Goal: Task Accomplishment & Management: Manage account settings

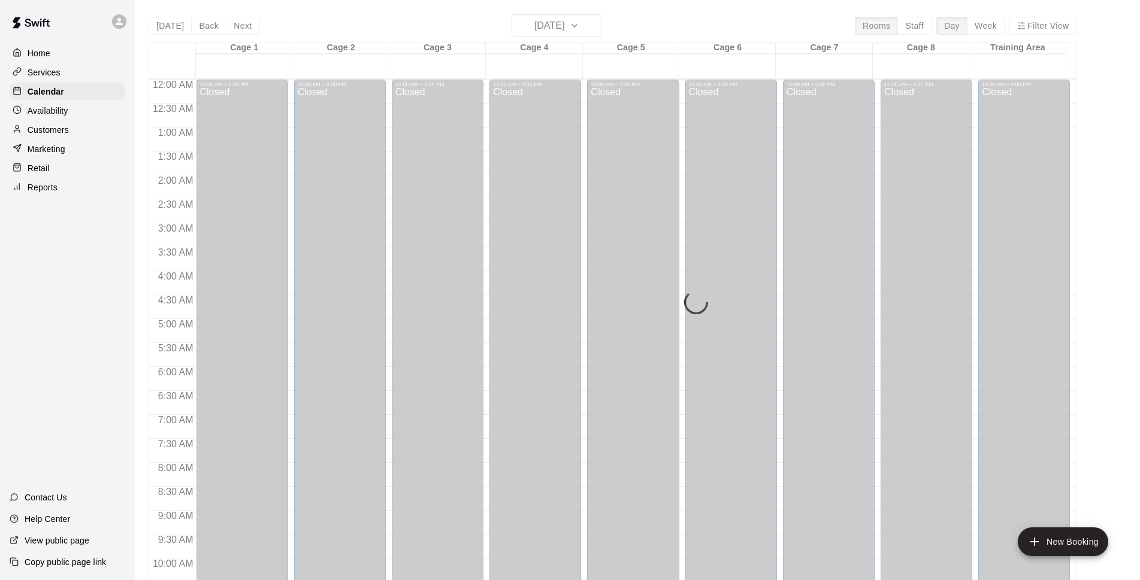
scroll to position [600, 0]
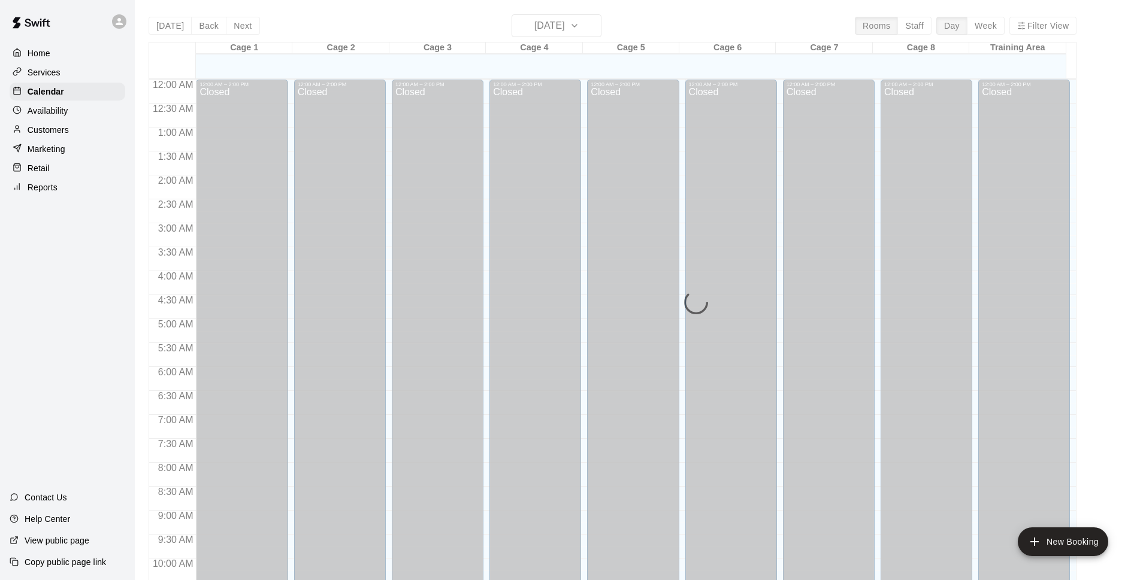
scroll to position [600, 0]
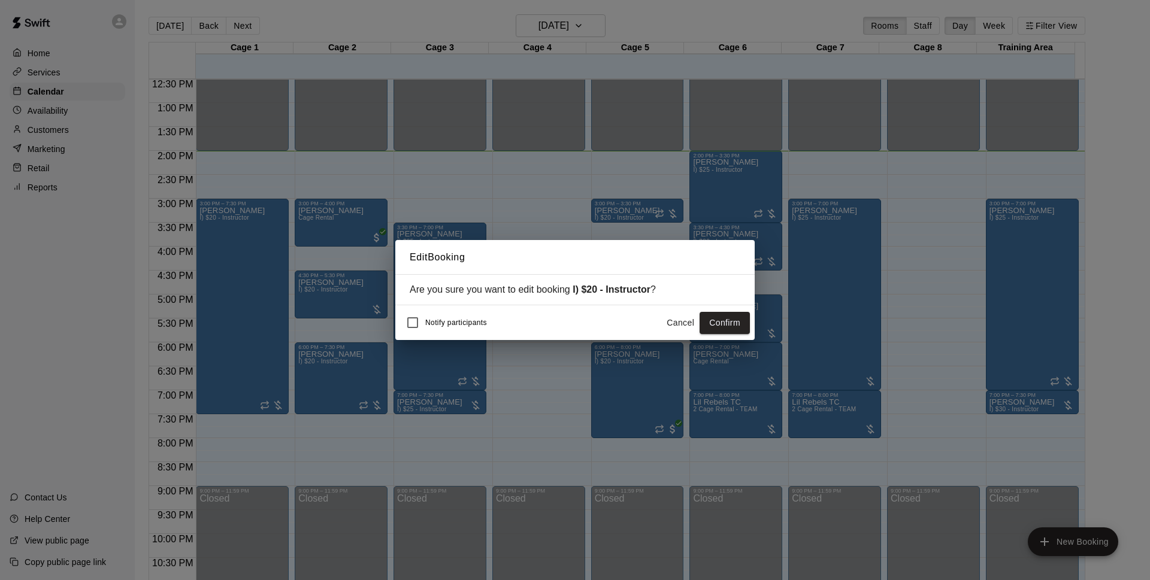
click at [728, 320] on button "Confirm" at bounding box center [725, 323] width 50 height 22
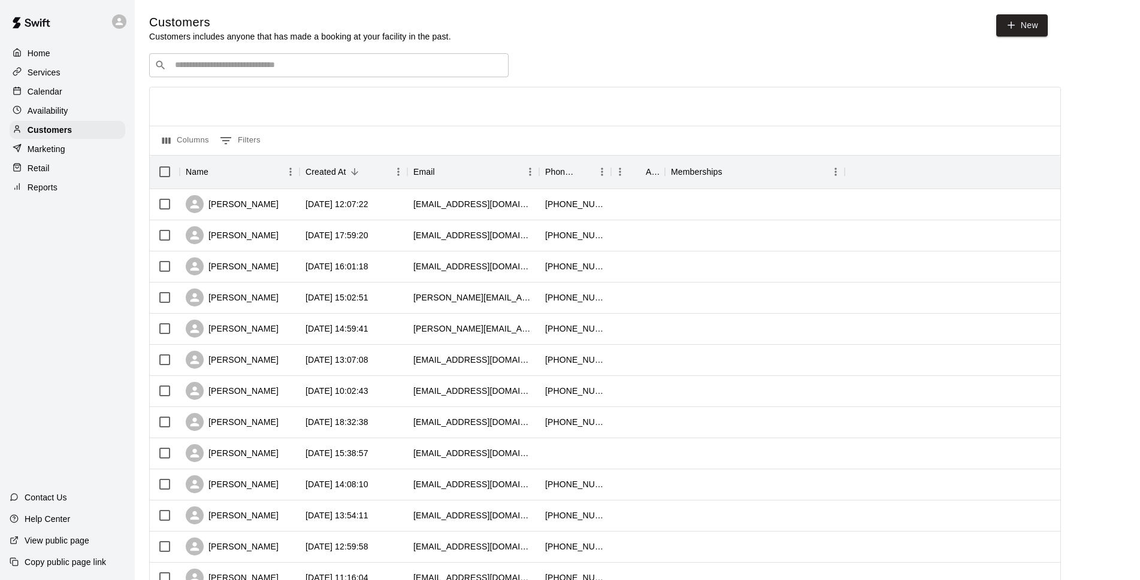
click at [60, 93] on p "Calendar" at bounding box center [45, 92] width 35 height 12
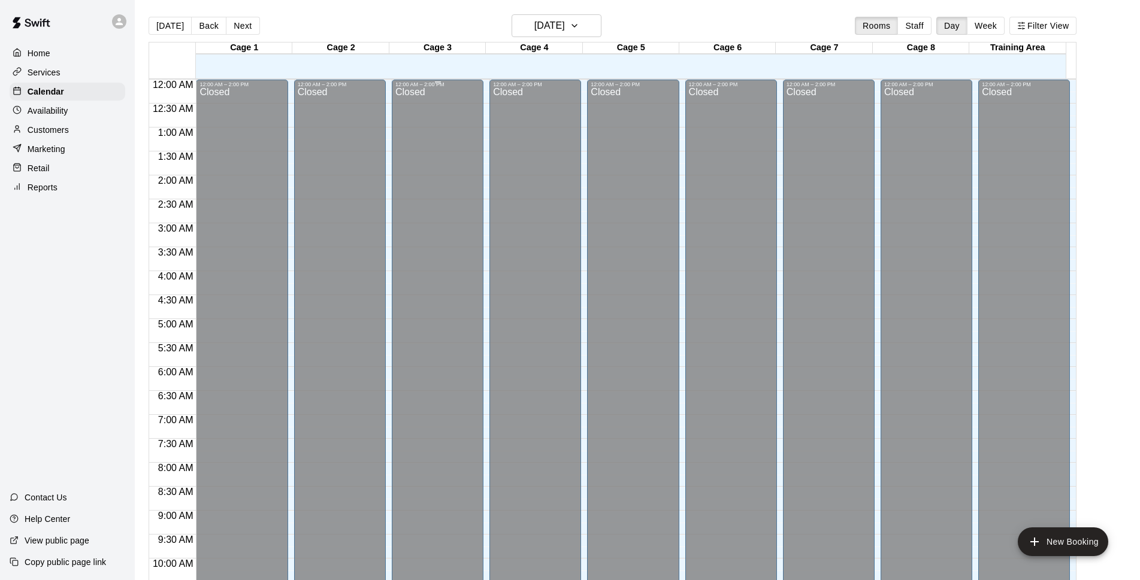
scroll to position [600, 0]
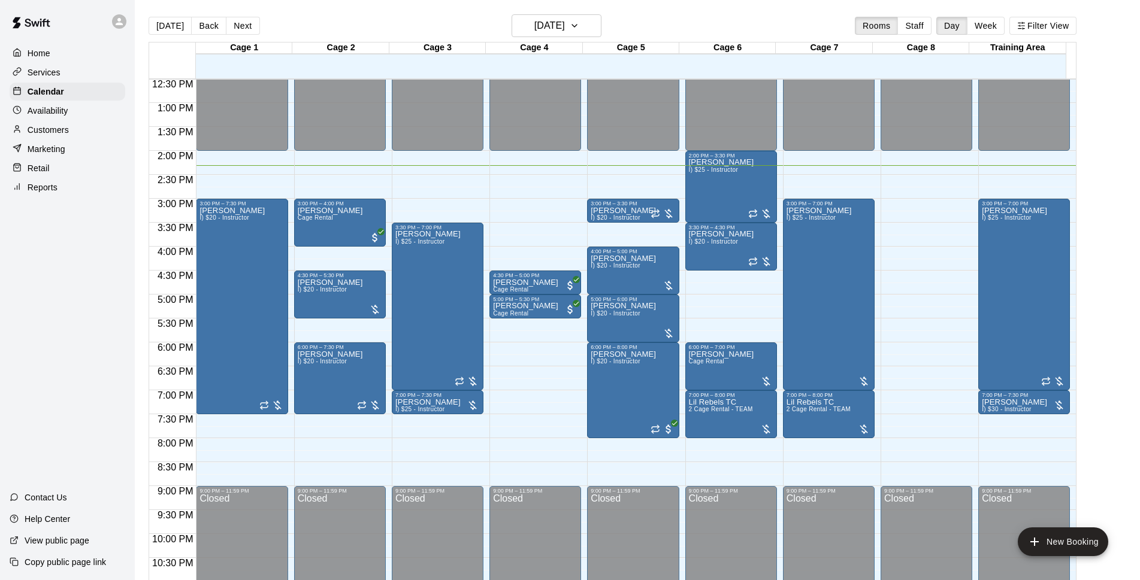
click at [561, 11] on main "Today Back Next Tuesday Sep 16 Rooms Staff Day Week Filter View Cage 1 16 Tue C…" at bounding box center [637, 300] width 1005 height 600
click at [565, 28] on h6 "[DATE]" at bounding box center [549, 25] width 31 height 17
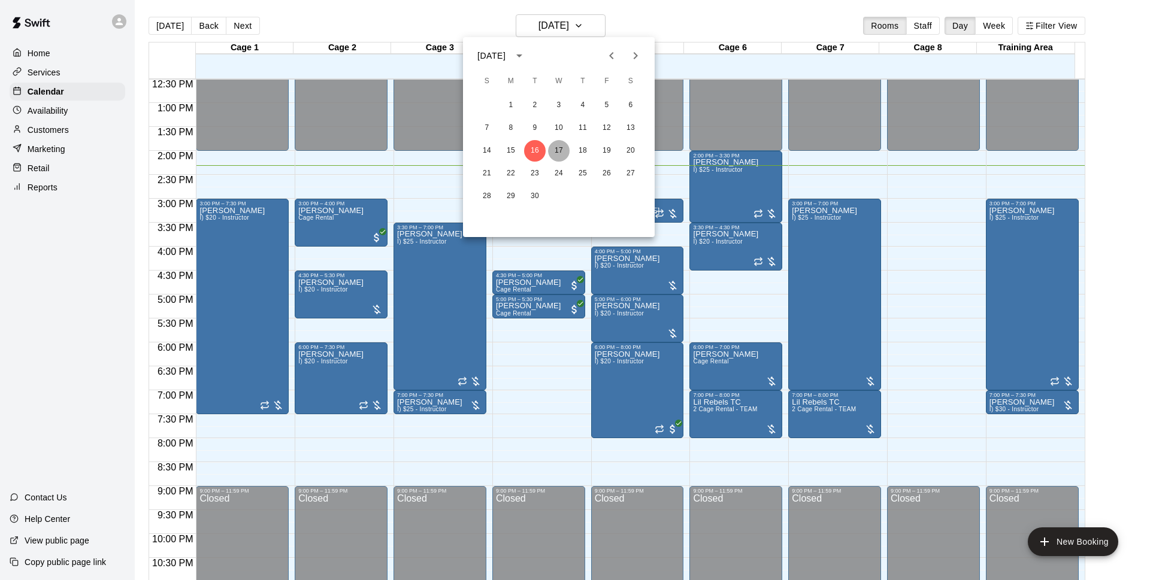
click at [558, 155] on button "17" at bounding box center [559, 151] width 22 height 22
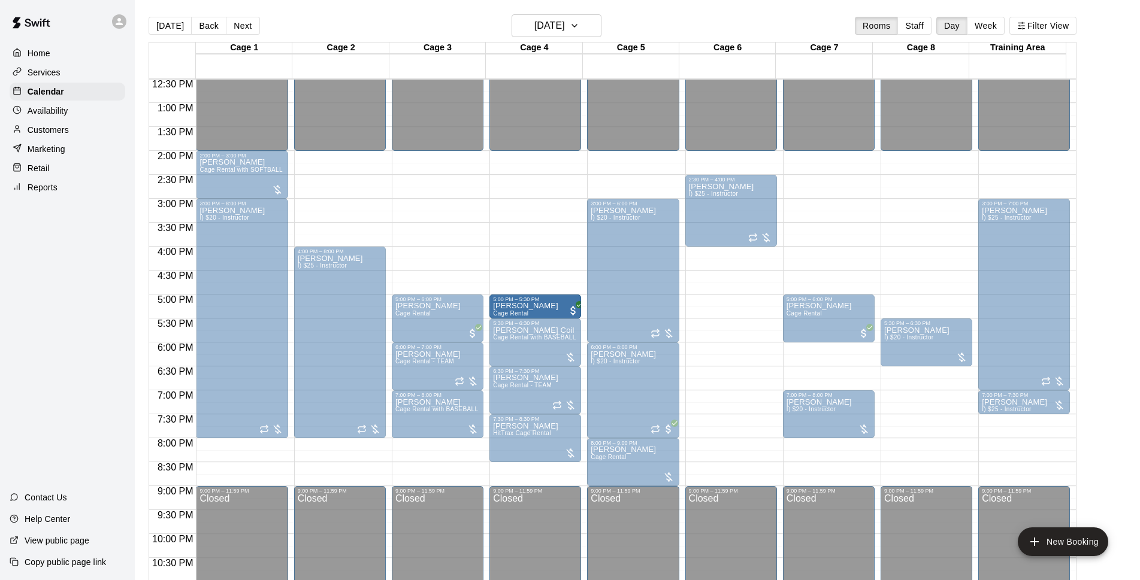
drag, startPoint x: 751, startPoint y: 310, endPoint x: 543, endPoint y: 316, distance: 208.5
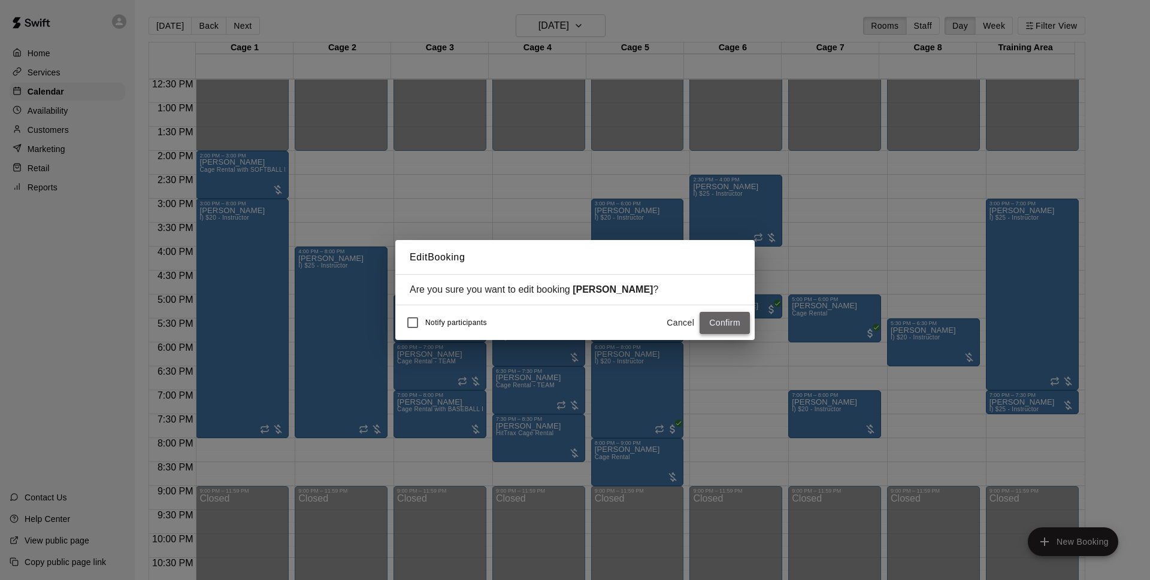
click at [740, 322] on button "Confirm" at bounding box center [725, 323] width 50 height 22
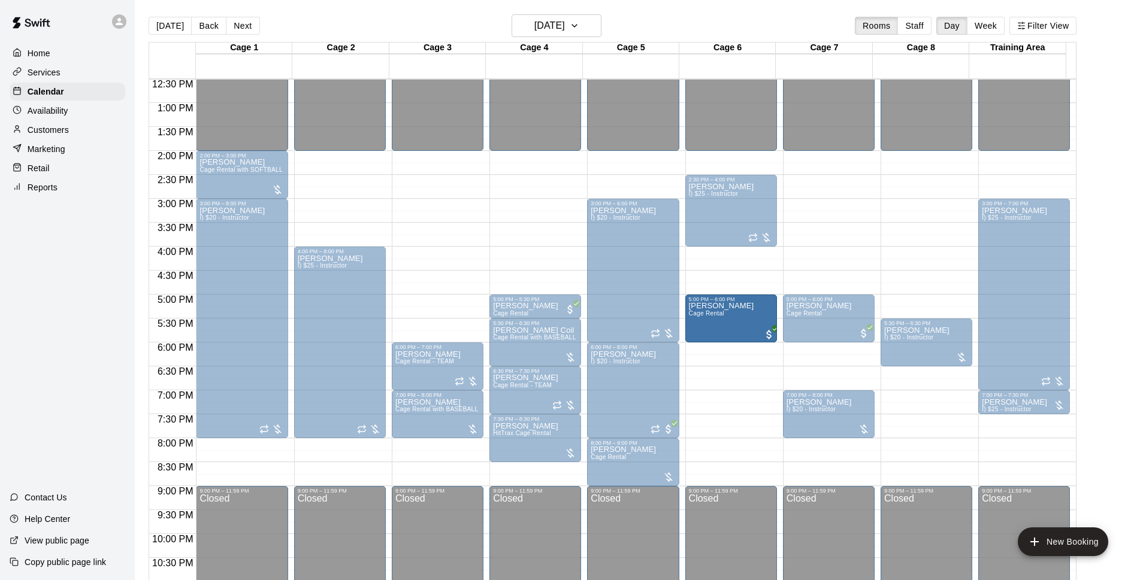
drag, startPoint x: 444, startPoint y: 325, endPoint x: 748, endPoint y: 329, distance: 303.7
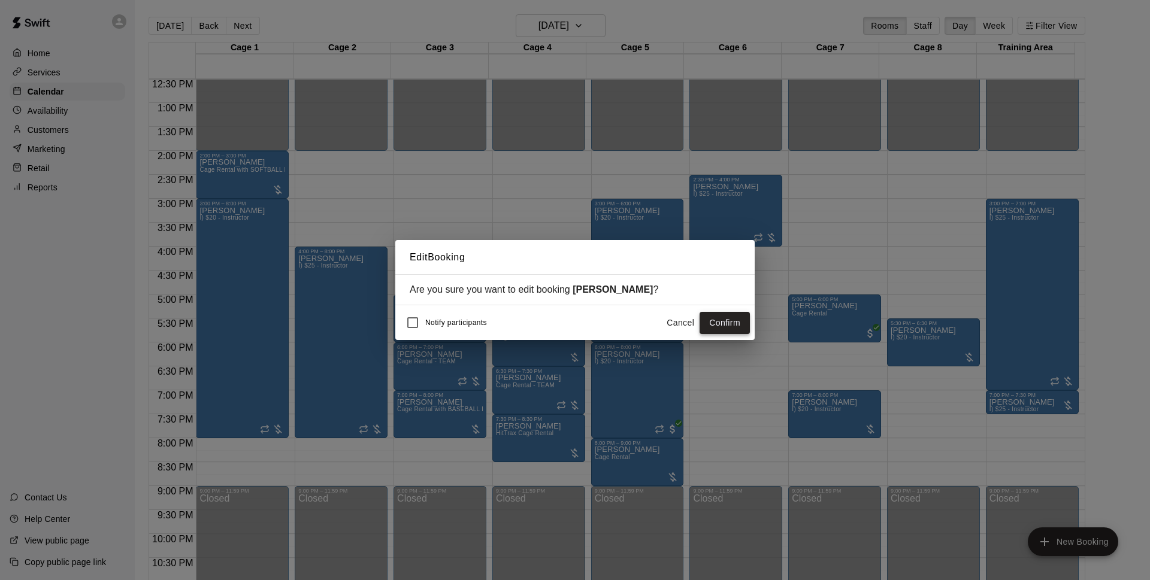
click at [736, 317] on button "Confirm" at bounding box center [725, 323] width 50 height 22
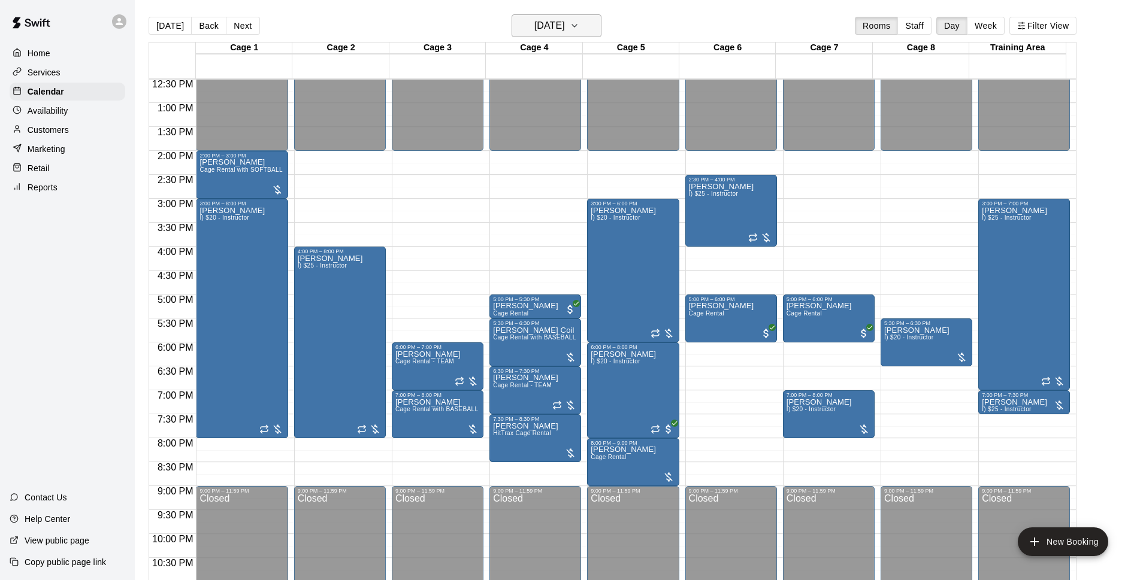
click at [565, 24] on h6 "[DATE]" at bounding box center [549, 25] width 31 height 17
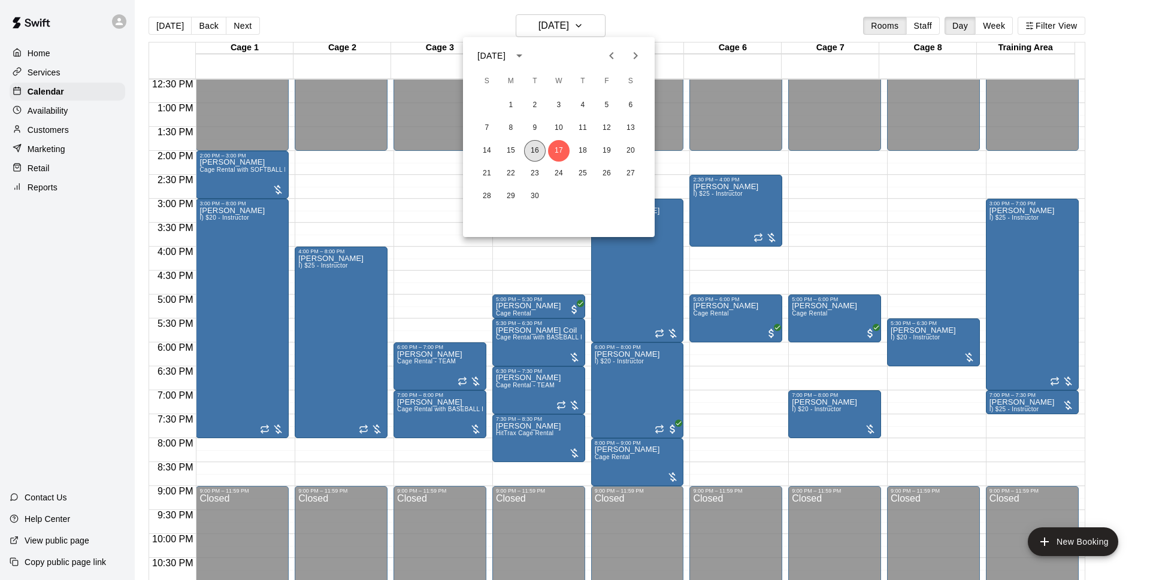
drag, startPoint x: 535, startPoint y: 154, endPoint x: 1010, endPoint y: 237, distance: 482.1
click at [536, 155] on button "16" at bounding box center [535, 151] width 22 height 22
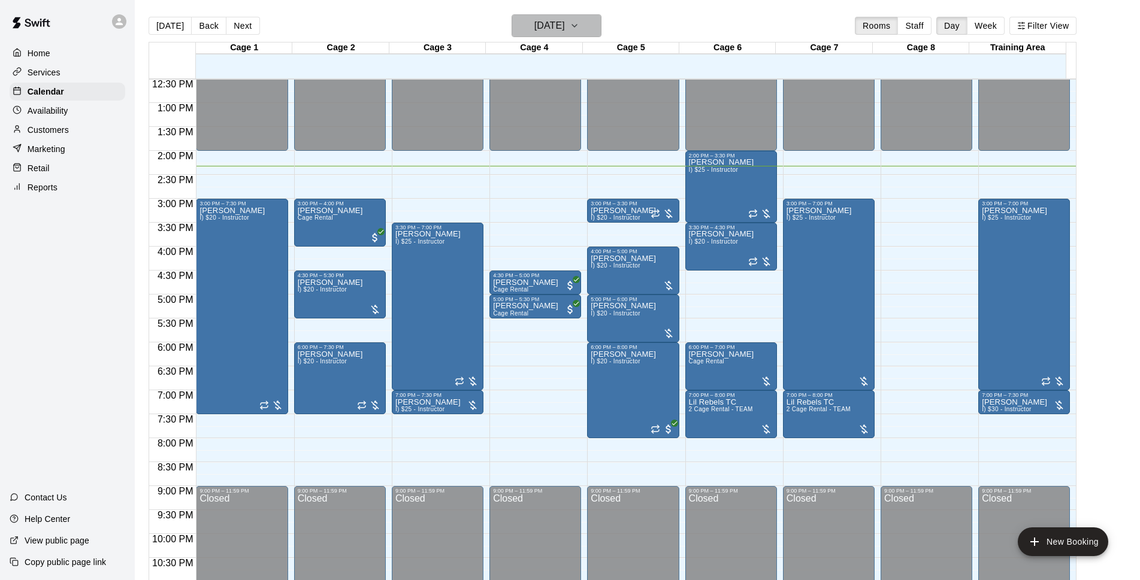
click at [579, 25] on icon "button" at bounding box center [575, 26] width 10 height 14
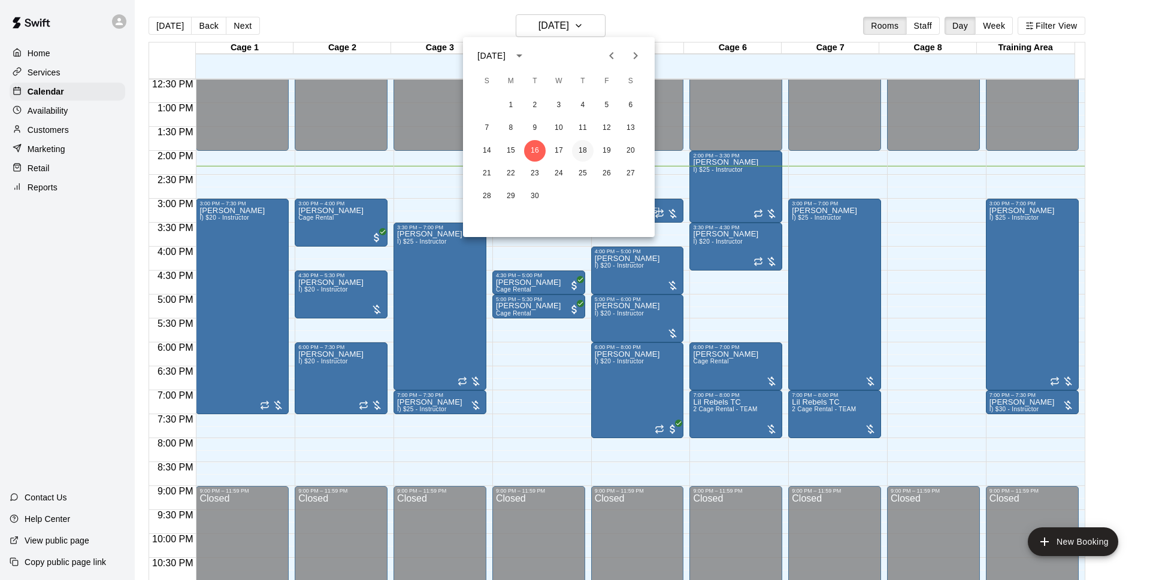
click at [588, 152] on button "18" at bounding box center [583, 151] width 22 height 22
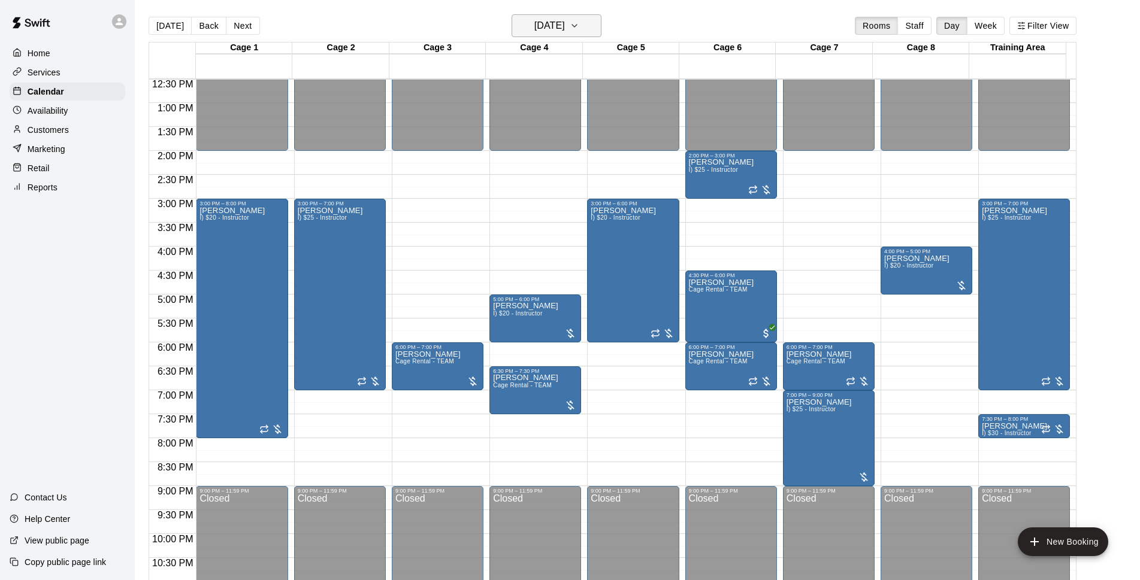
click at [542, 25] on h6 "[DATE]" at bounding box center [549, 25] width 31 height 17
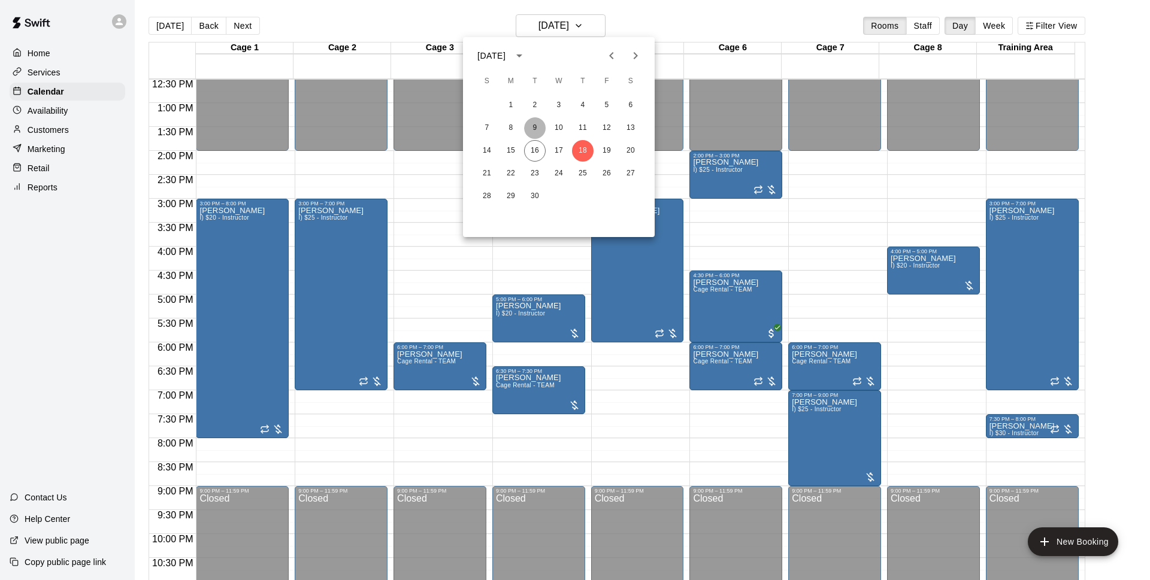
click at [535, 126] on button "9" at bounding box center [535, 128] width 22 height 22
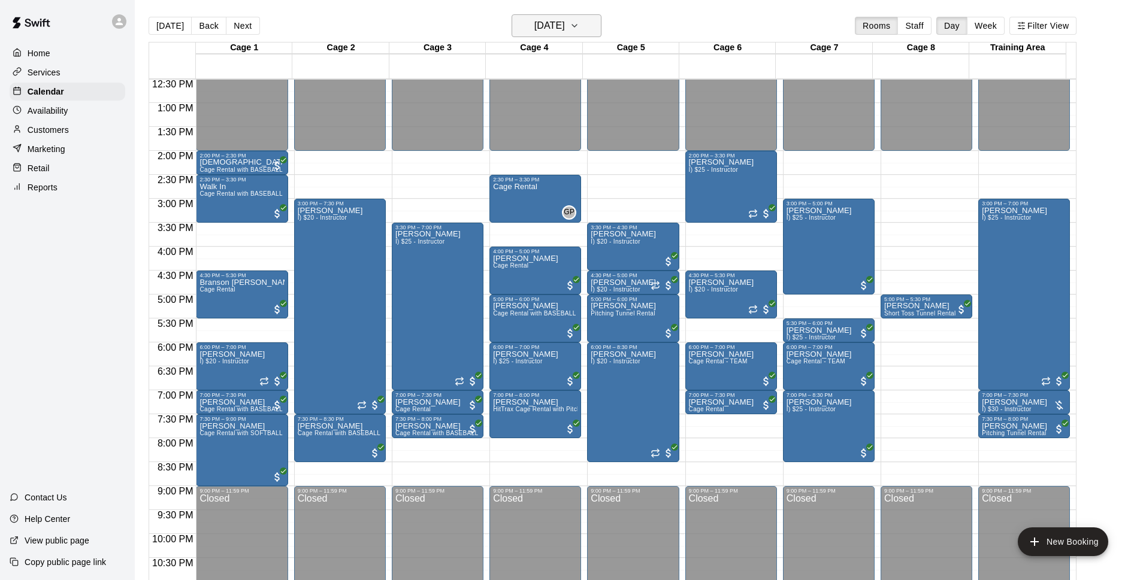
click at [565, 26] on h6 "Tuesday Sep 09" at bounding box center [549, 25] width 31 height 17
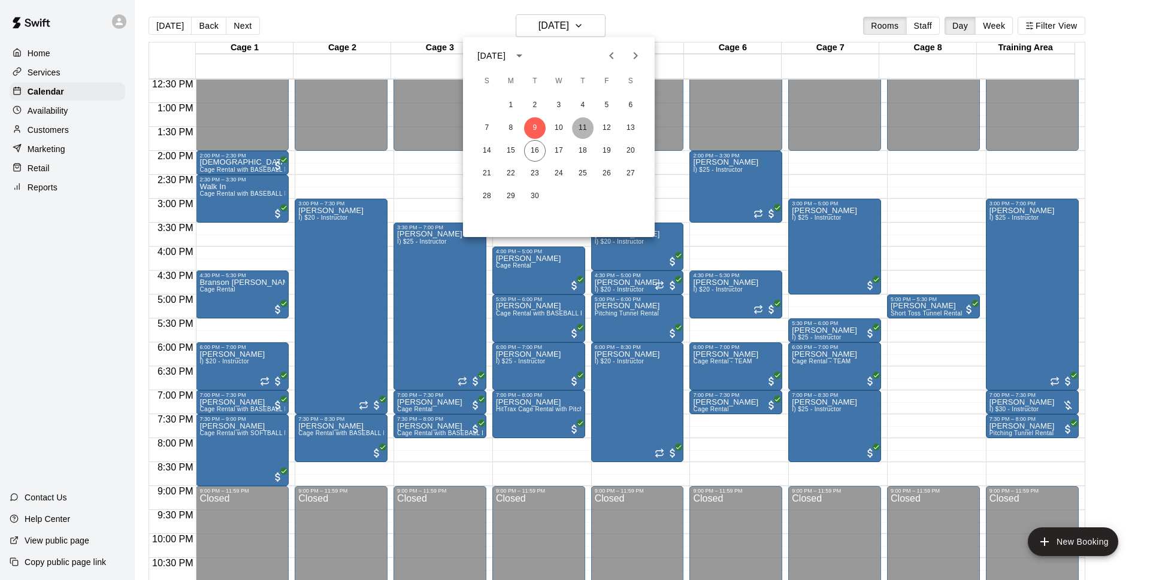
click at [587, 128] on button "11" at bounding box center [583, 128] width 22 height 22
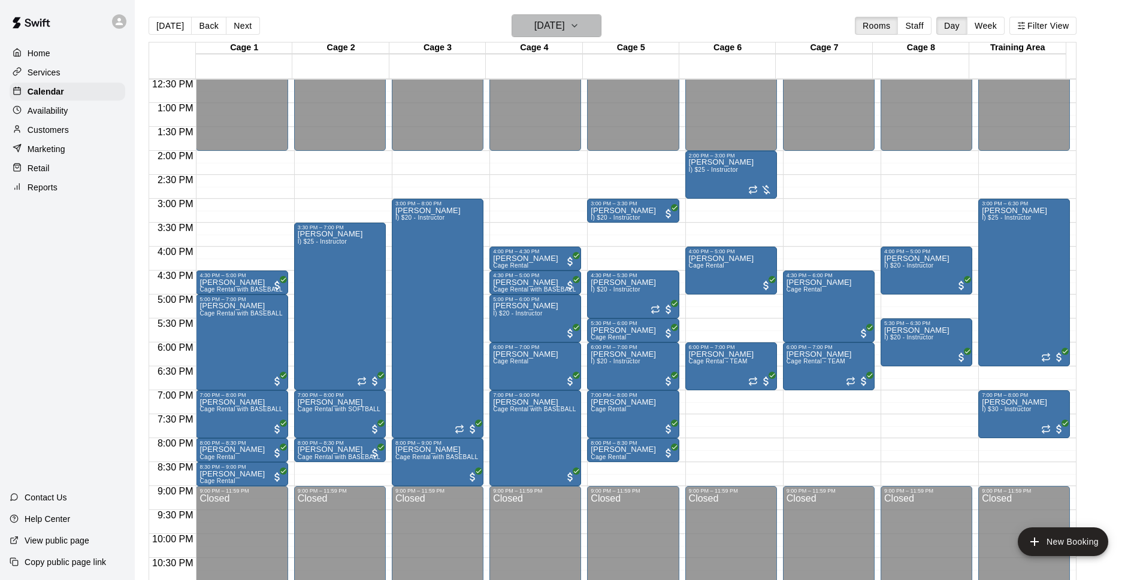
click at [553, 22] on h6 "Thursday Sep 11" at bounding box center [549, 25] width 31 height 17
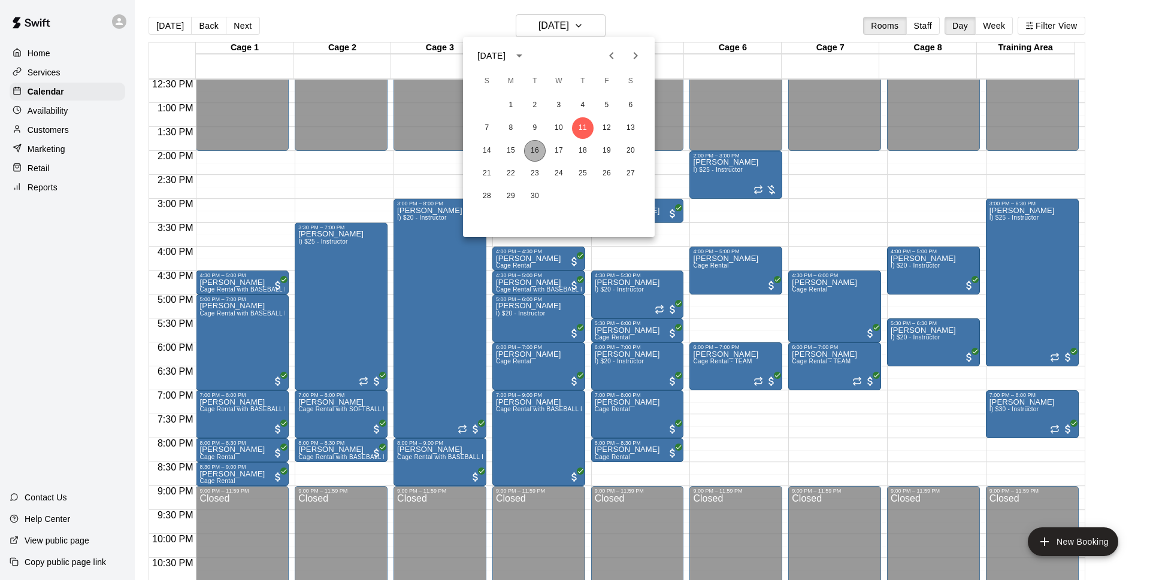
click at [537, 153] on button "16" at bounding box center [535, 151] width 22 height 22
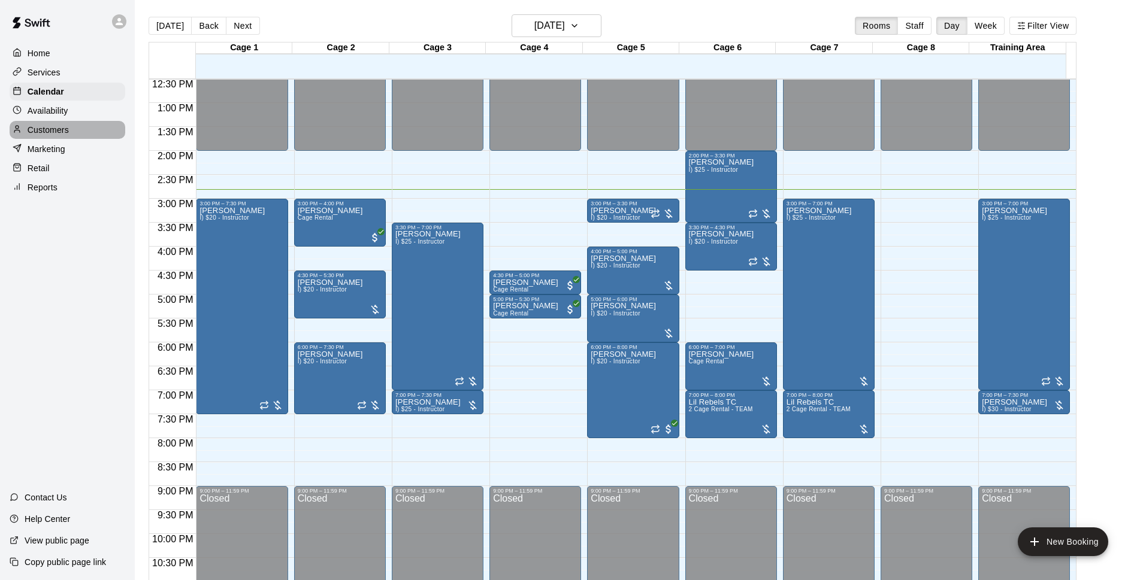
click at [59, 127] on p "Customers" at bounding box center [48, 130] width 41 height 12
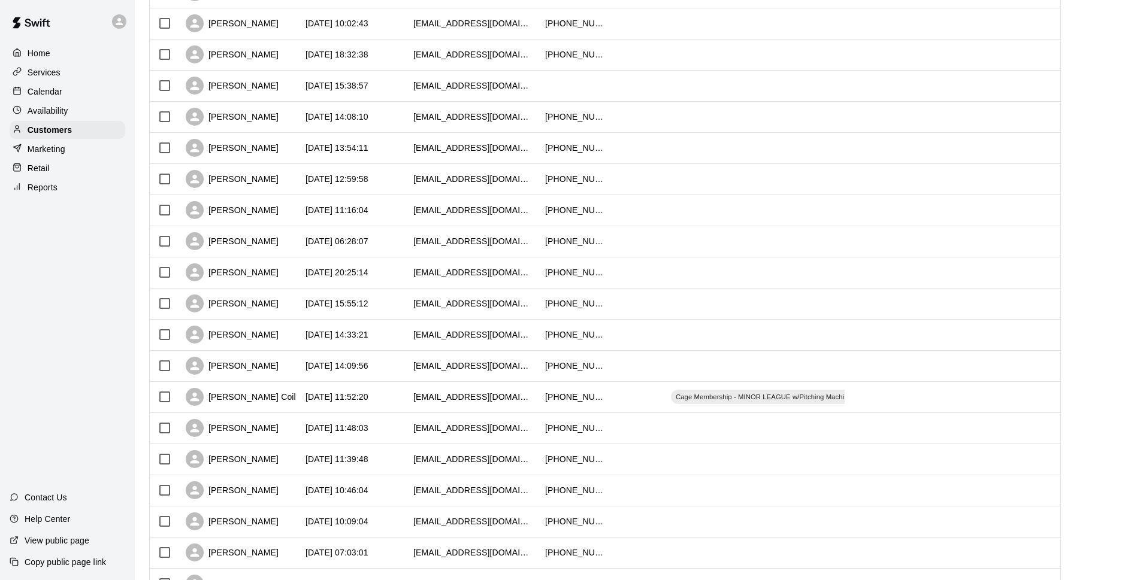
scroll to position [281, 0]
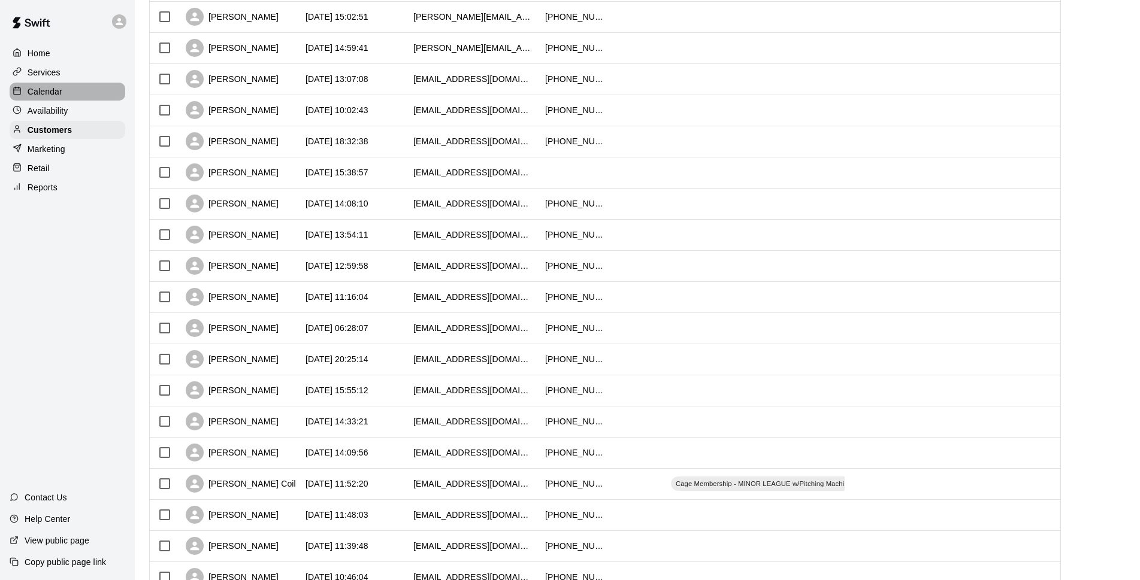
click at [58, 85] on div "Calendar" at bounding box center [68, 92] width 116 height 18
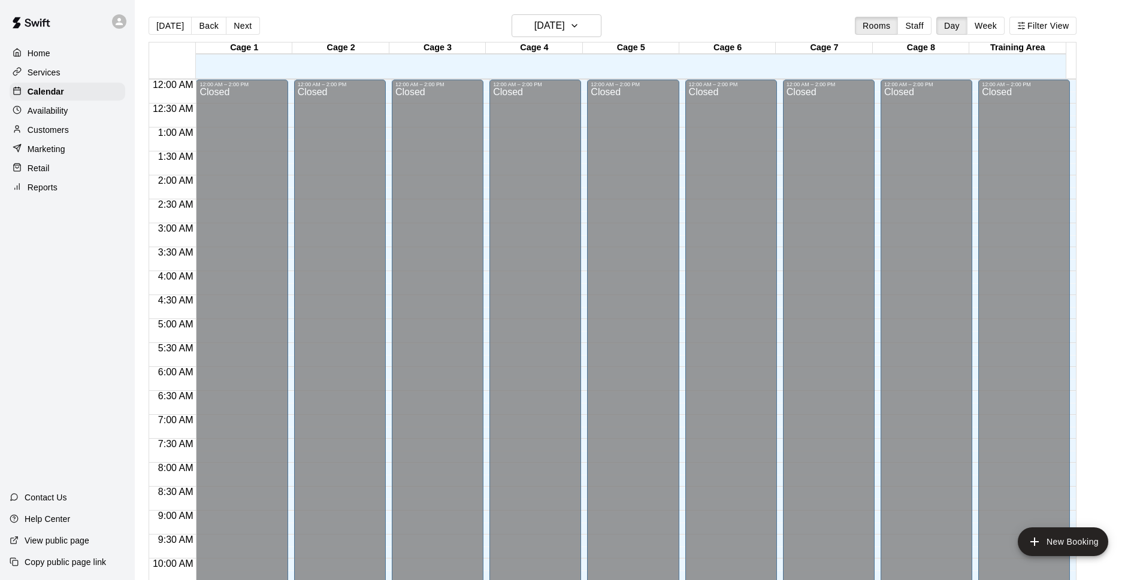
scroll to position [600, 0]
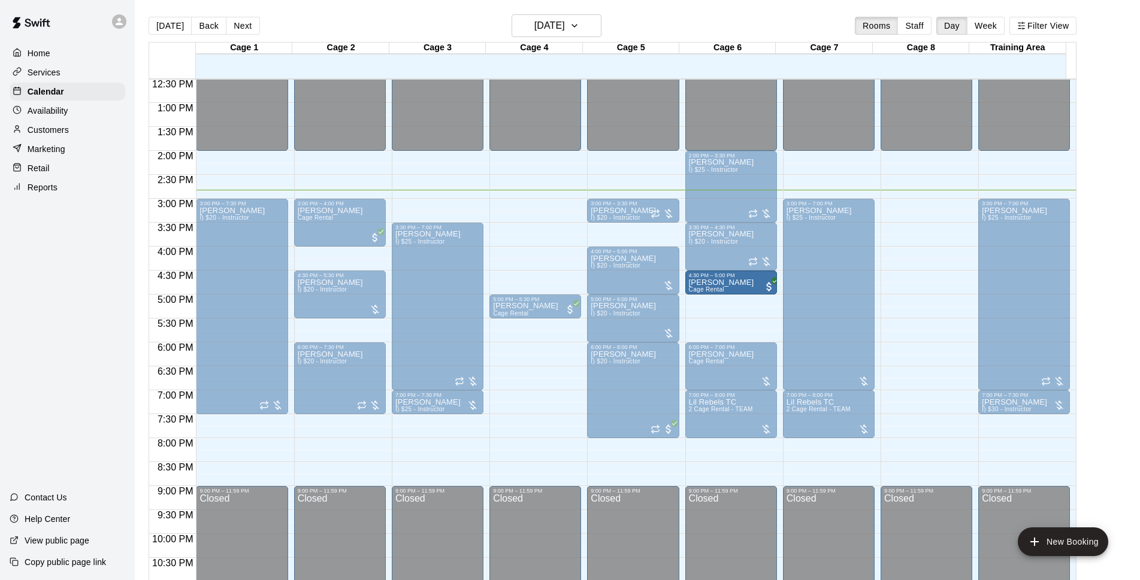
drag, startPoint x: 734, startPoint y: 284, endPoint x: 737, endPoint y: 290, distance: 7.0
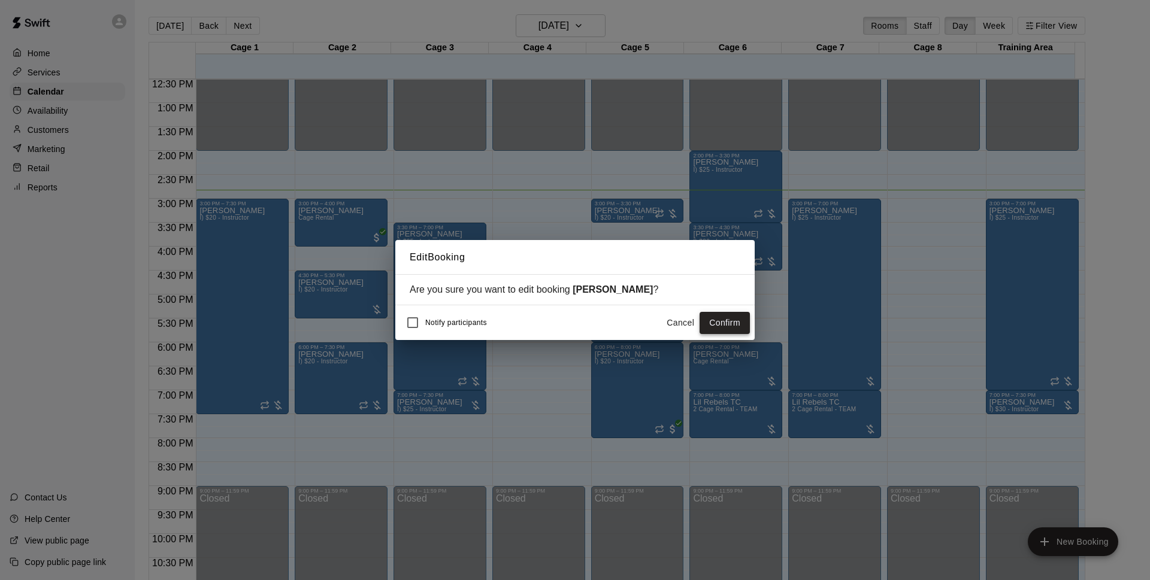
click at [715, 329] on button "Confirm" at bounding box center [725, 323] width 50 height 22
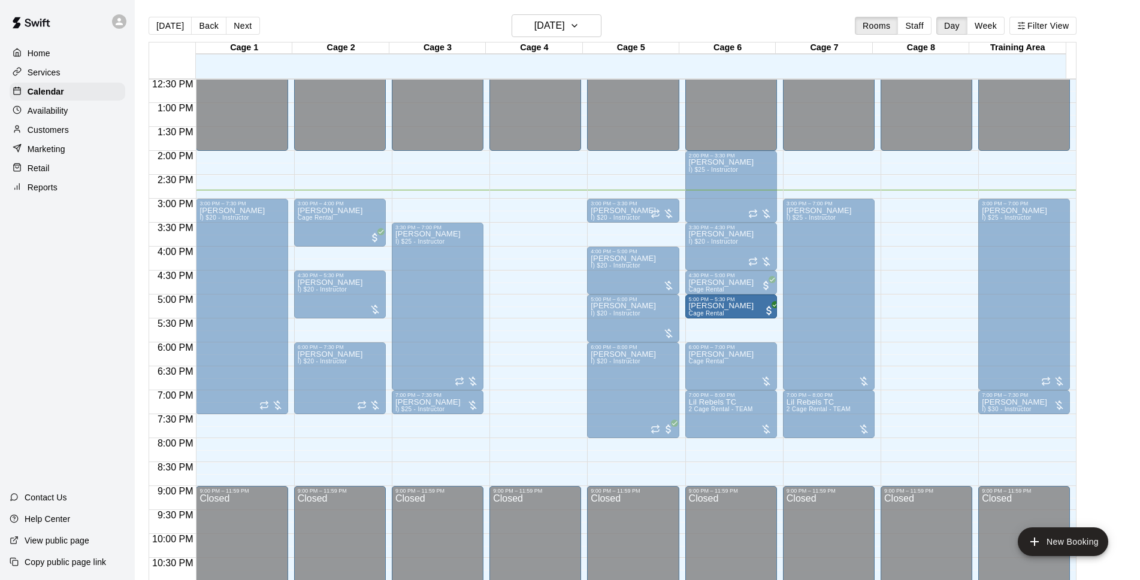
drag, startPoint x: 541, startPoint y: 307, endPoint x: 727, endPoint y: 307, distance: 185.7
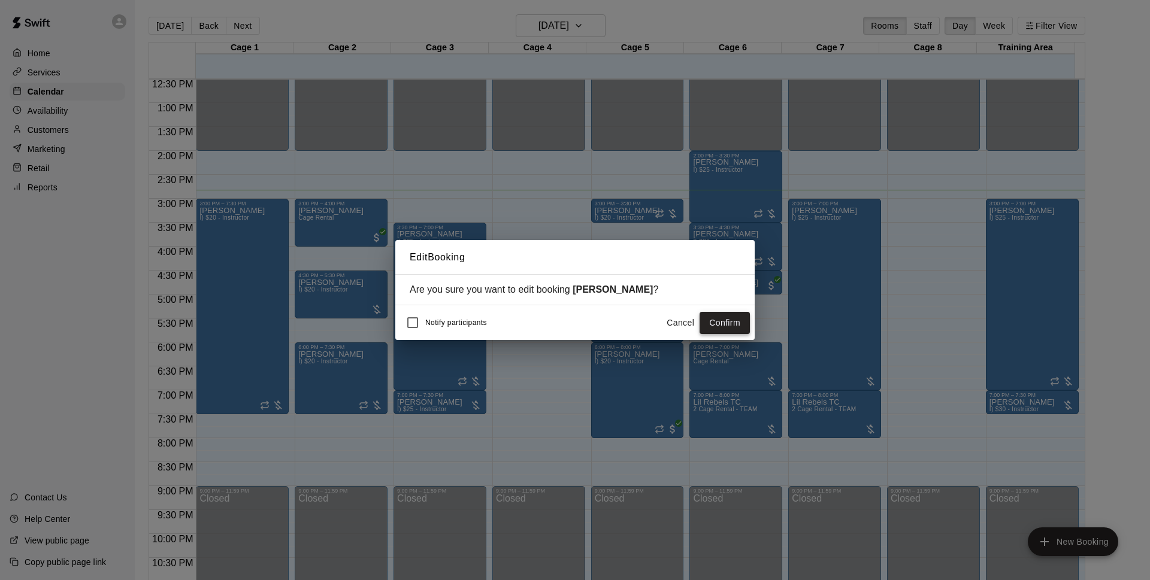
click at [741, 332] on button "Confirm" at bounding box center [725, 323] width 50 height 22
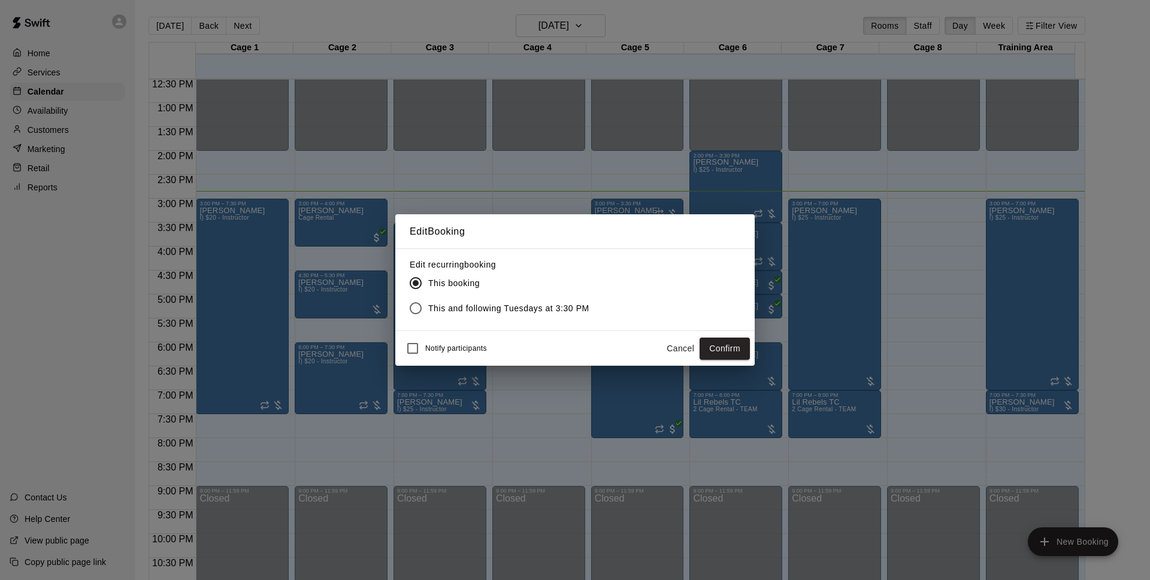
drag, startPoint x: 736, startPoint y: 346, endPoint x: 1049, endPoint y: 352, distance: 313.9
click at [736, 347] on button "Confirm" at bounding box center [725, 349] width 50 height 22
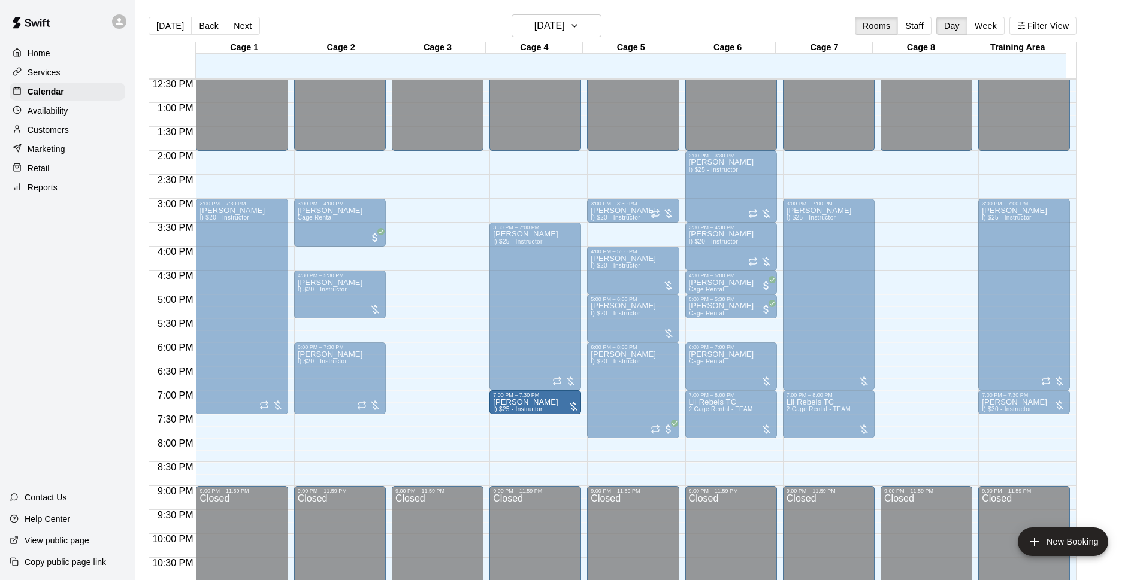
drag, startPoint x: 452, startPoint y: 401, endPoint x: 547, endPoint y: 404, distance: 95.3
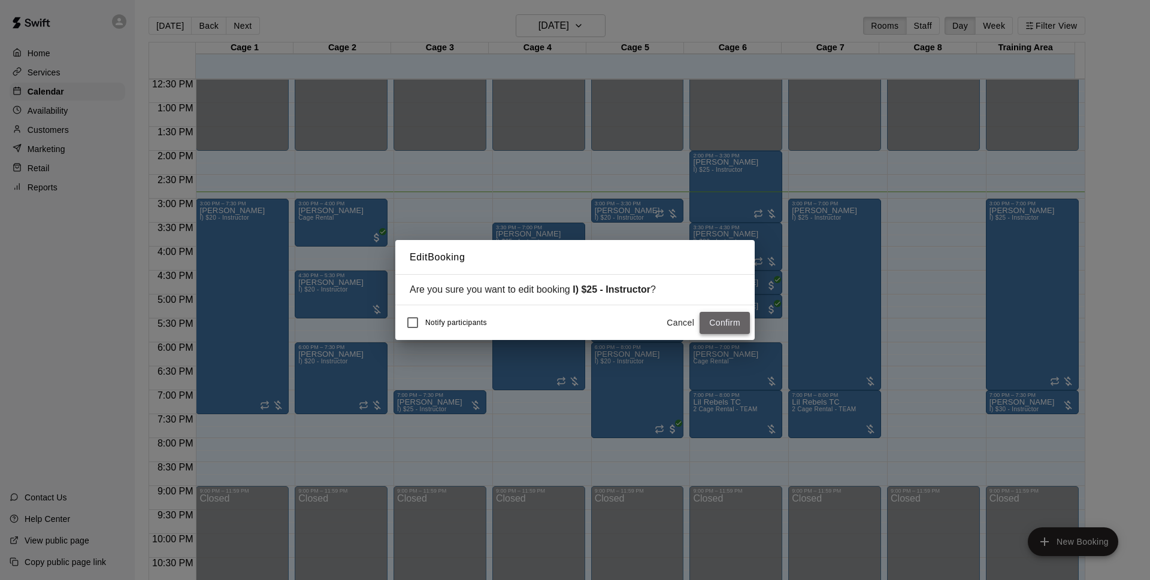
click at [720, 320] on button "Confirm" at bounding box center [725, 323] width 50 height 22
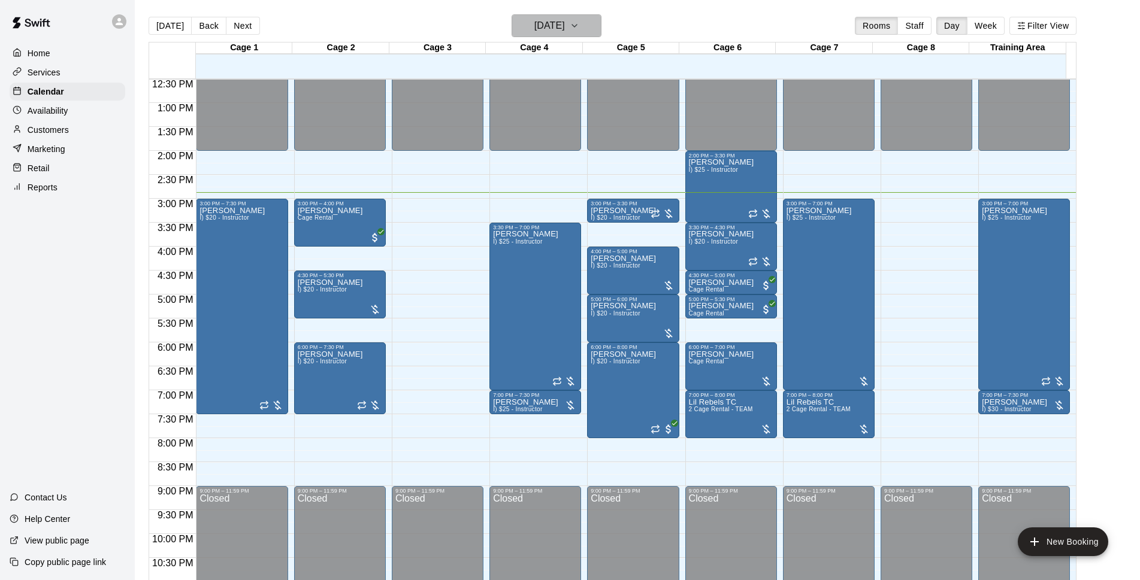
click at [579, 24] on icon "button" at bounding box center [575, 26] width 10 height 14
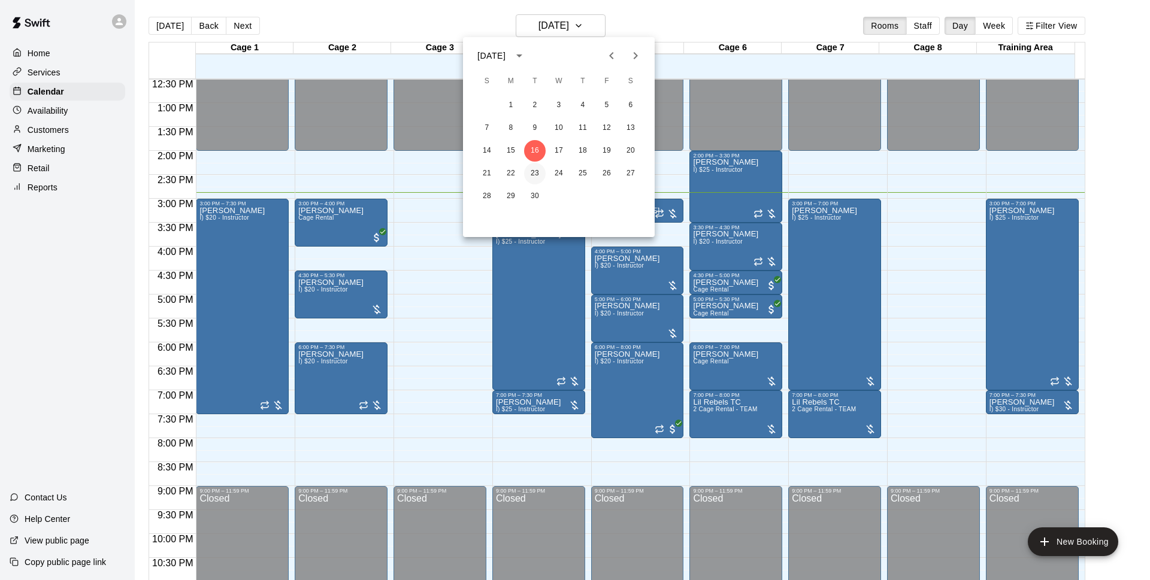
click at [544, 173] on button "23" at bounding box center [535, 174] width 22 height 22
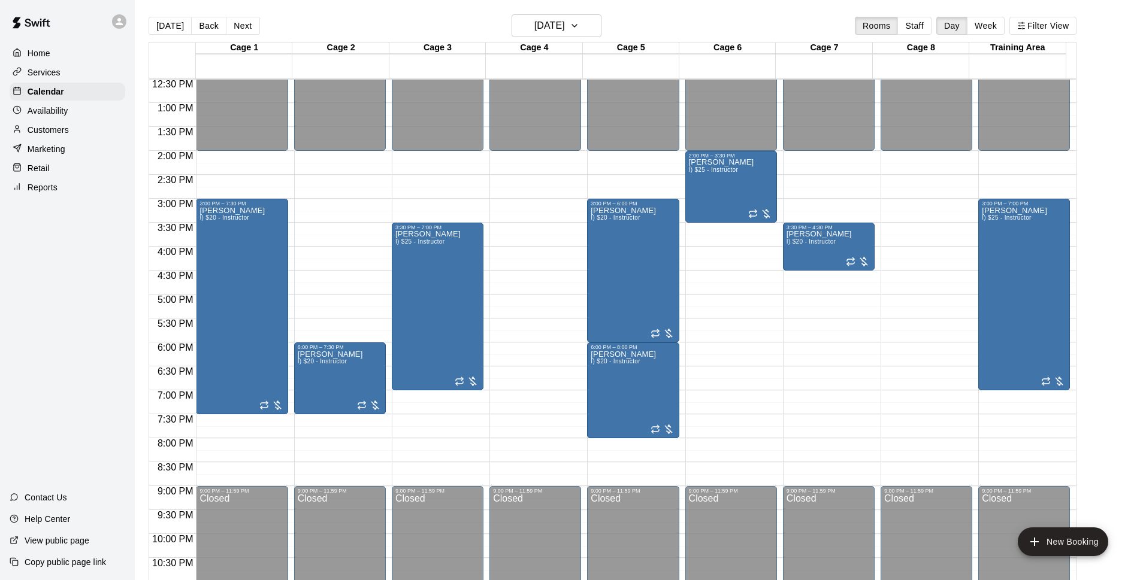
click at [580, 13] on main "Today Back Next Tuesday Sep 23 Rooms Staff Day Week Filter View Cage 1 23 Tue C…" at bounding box center [637, 300] width 1005 height 600
click at [565, 22] on h6 "[DATE]" at bounding box center [549, 25] width 31 height 17
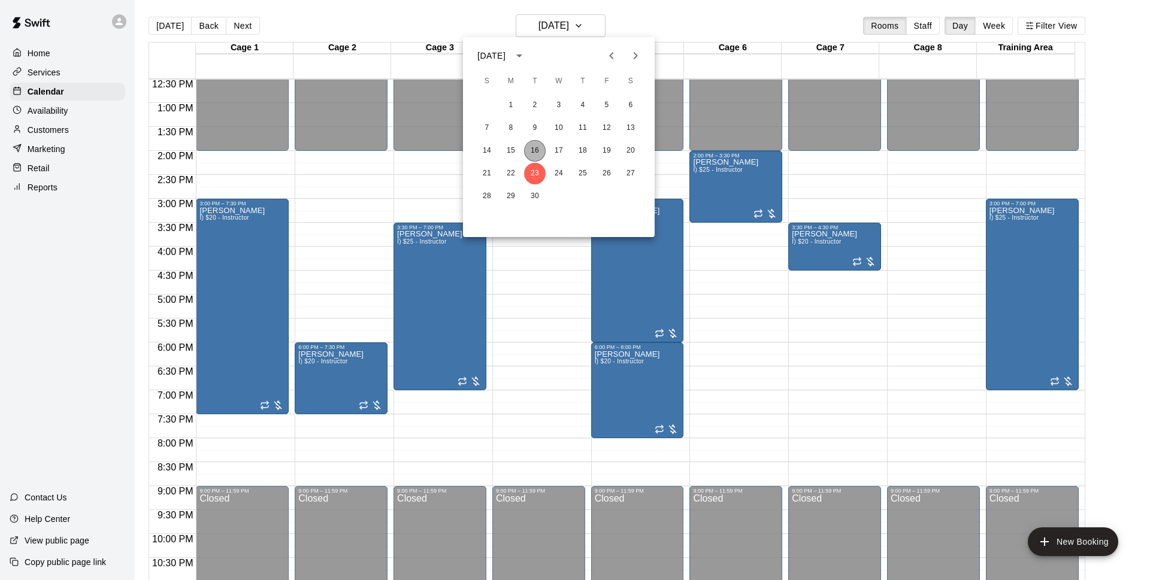
click at [537, 147] on button "16" at bounding box center [535, 151] width 22 height 22
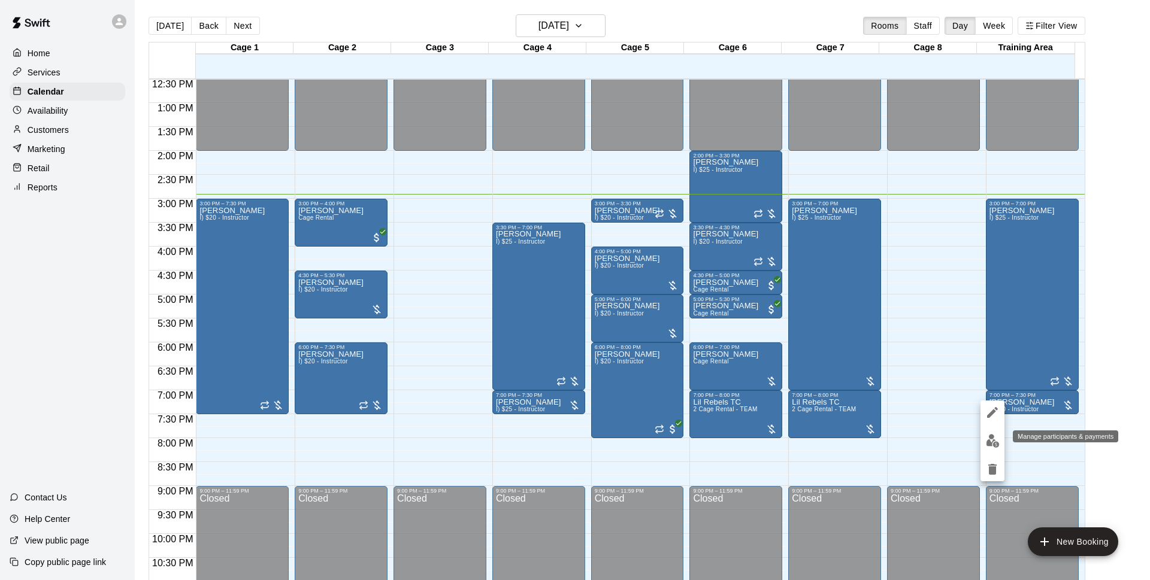
click at [994, 444] on img "edit" at bounding box center [993, 441] width 14 height 14
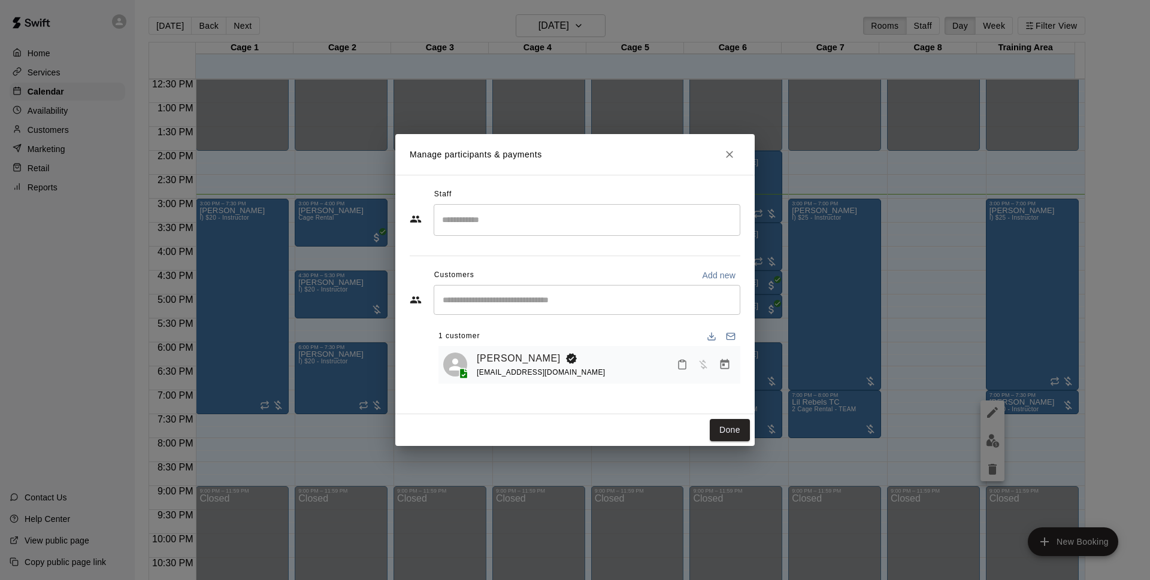
click at [731, 366] on button "Manage bookings & payment" at bounding box center [725, 365] width 22 height 22
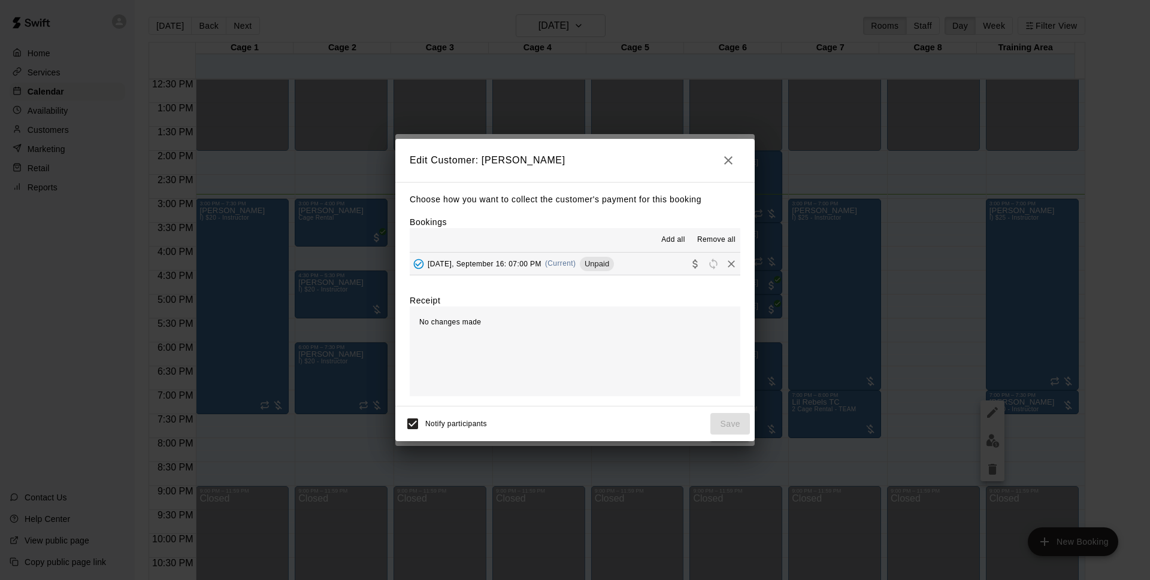
click at [603, 272] on div "[DATE], September 16: 07:00 PM (Current) Unpaid" at bounding box center [512, 264] width 204 height 18
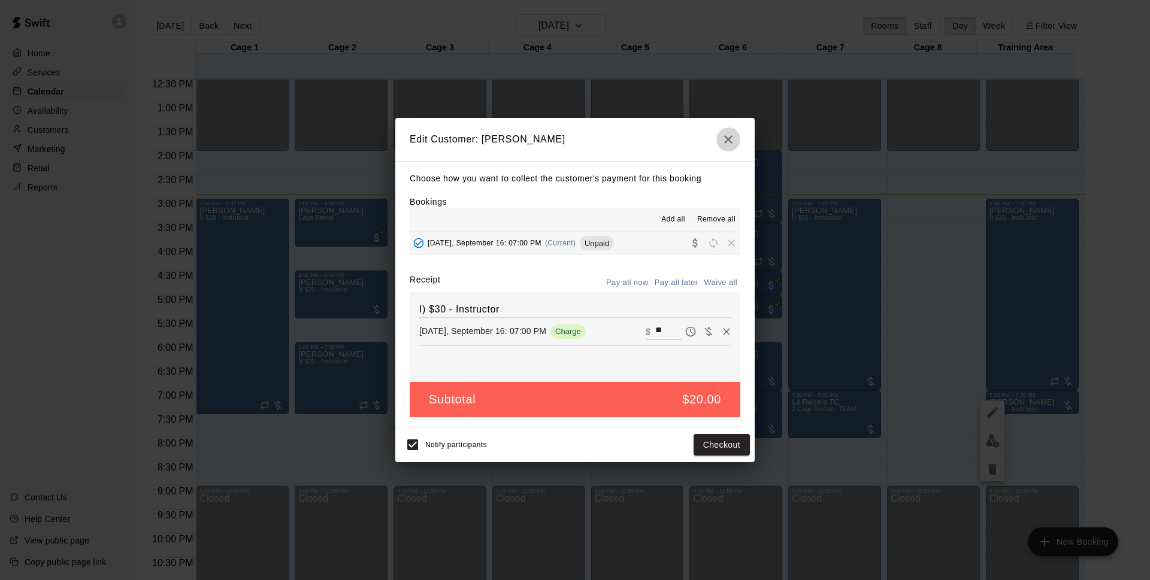
click at [724, 149] on button "button" at bounding box center [728, 140] width 24 height 24
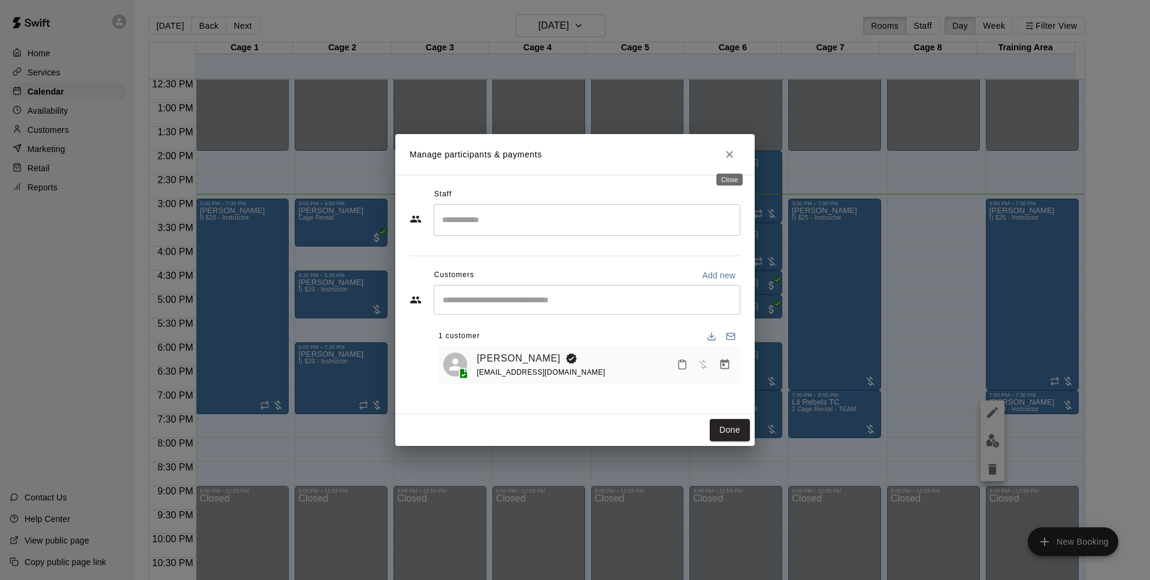
click at [730, 158] on icon "Close" at bounding box center [730, 155] width 12 height 12
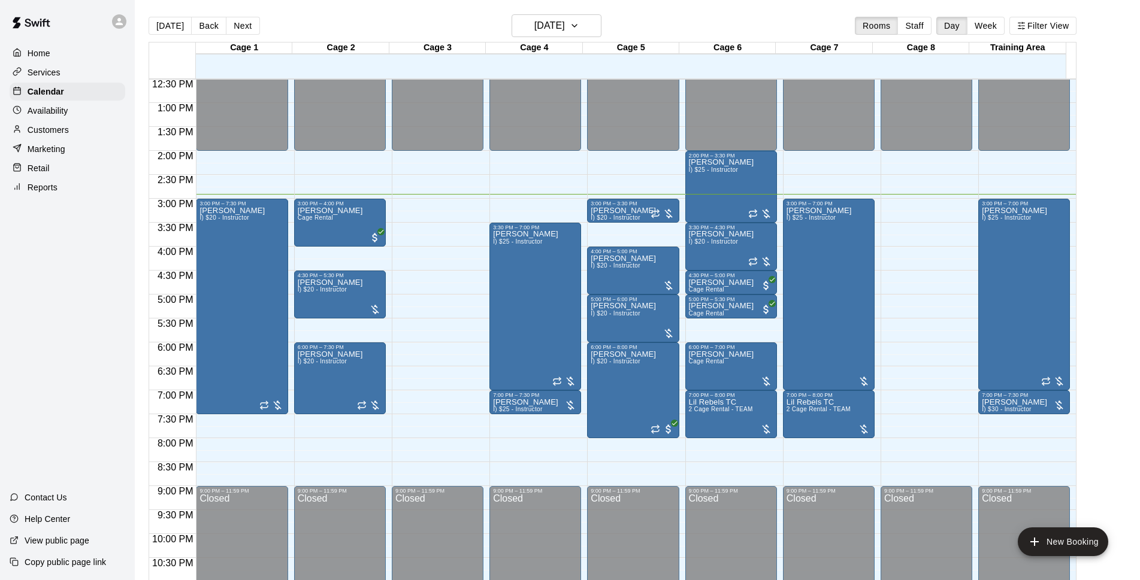
click at [706, 22] on div "[DATE] Back [DATE][DATE] Rooms Staff Day Week Filter View" at bounding box center [613, 28] width 928 height 28
click at [59, 136] on p "Customers" at bounding box center [48, 130] width 41 height 12
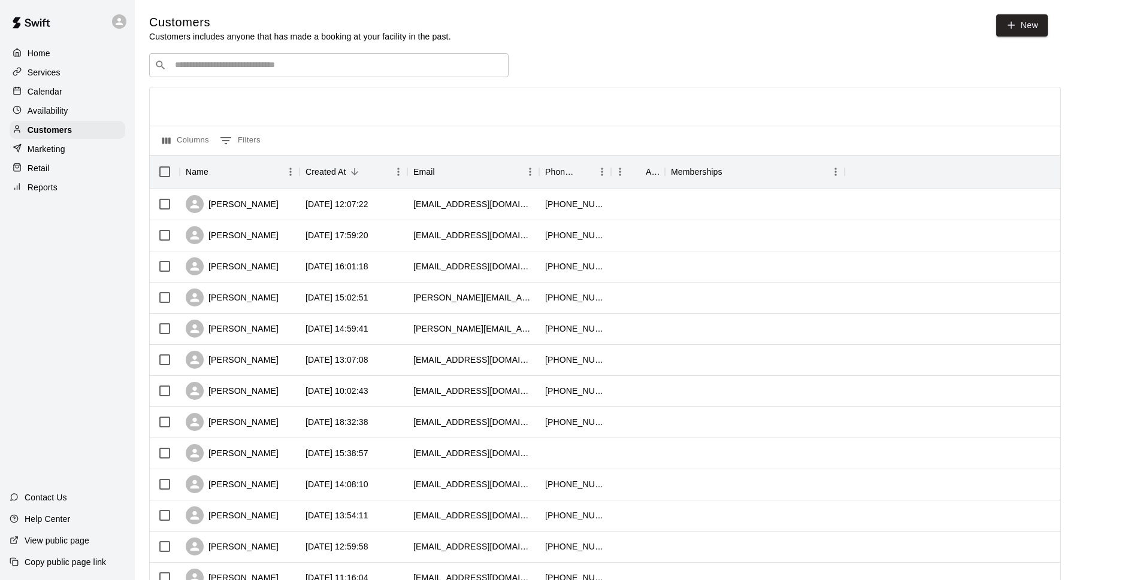
click at [57, 89] on p "Calendar" at bounding box center [45, 92] width 35 height 12
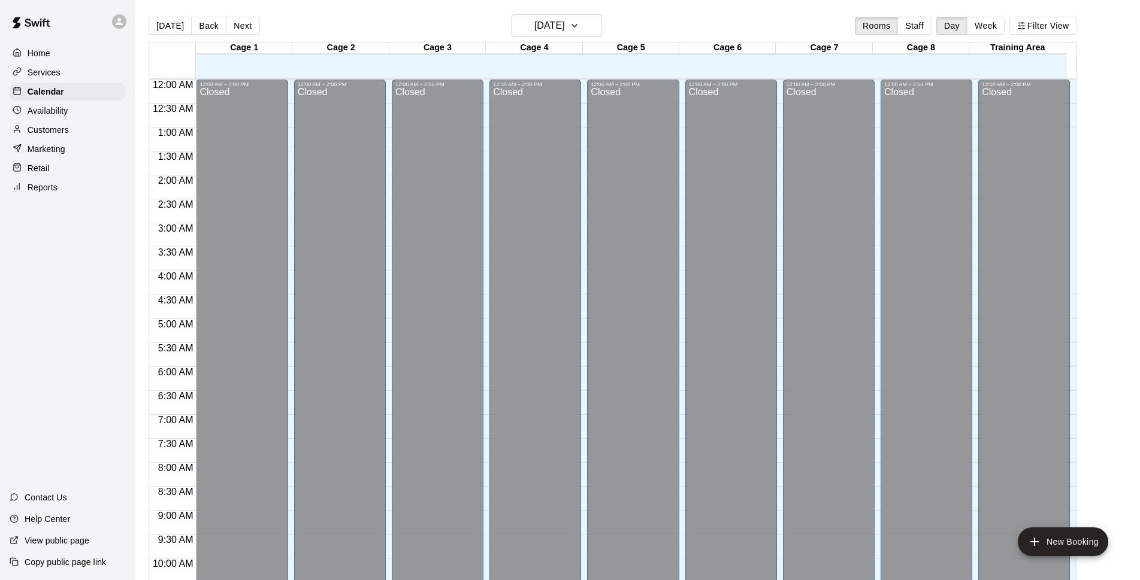
scroll to position [600, 0]
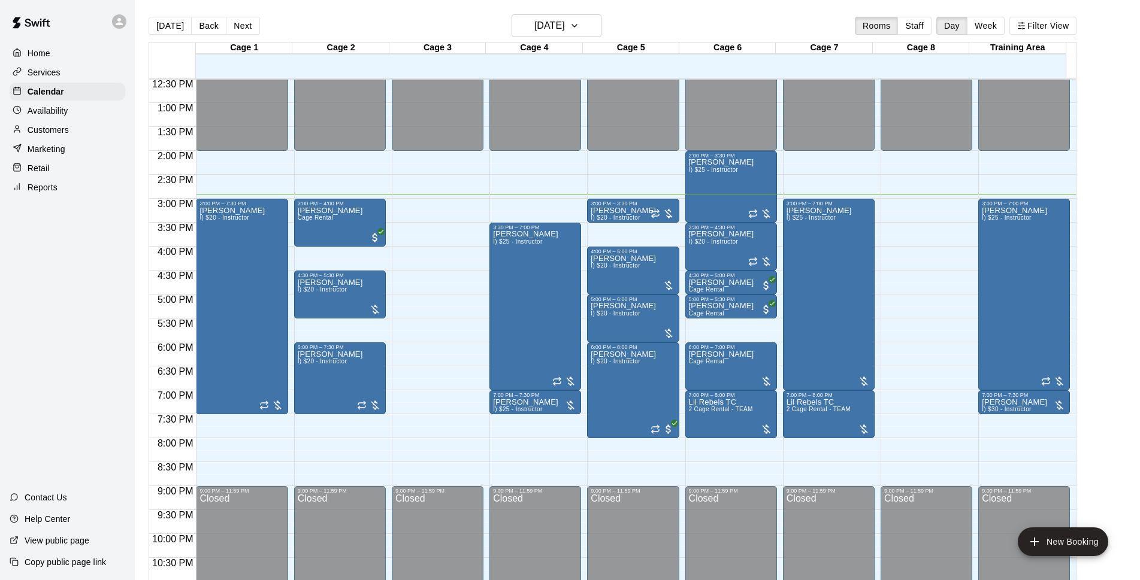
click at [54, 125] on div "Customers" at bounding box center [68, 130] width 116 height 18
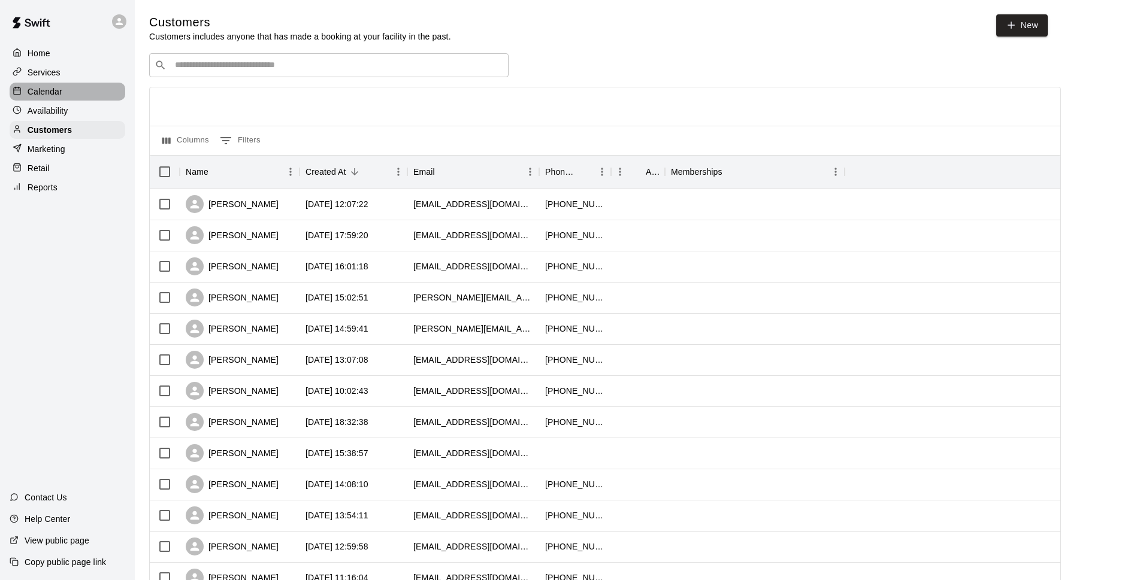
click at [39, 98] on p "Calendar" at bounding box center [45, 92] width 35 height 12
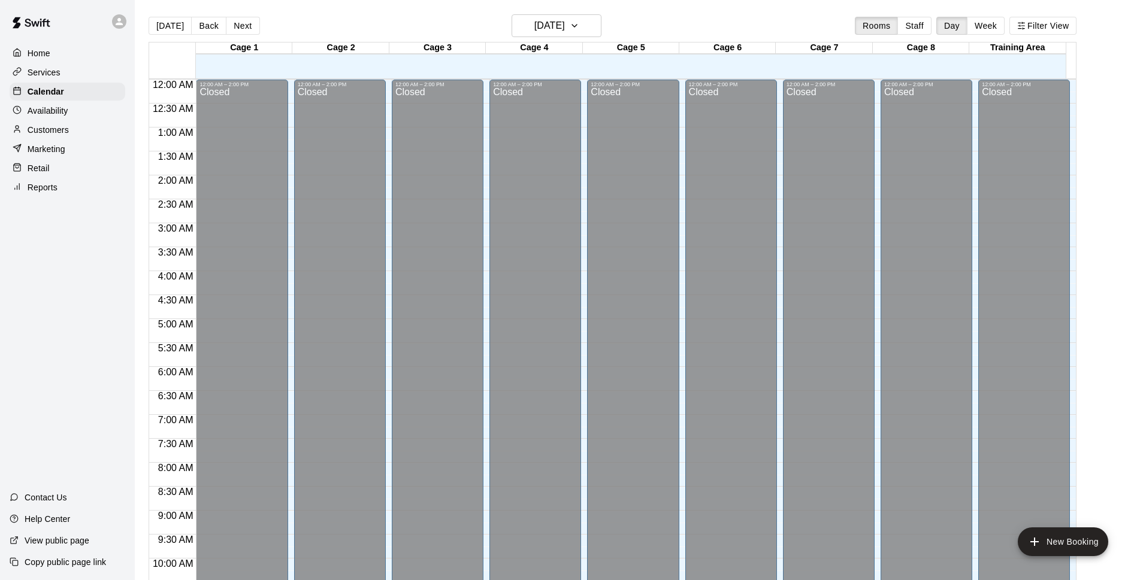
scroll to position [600, 0]
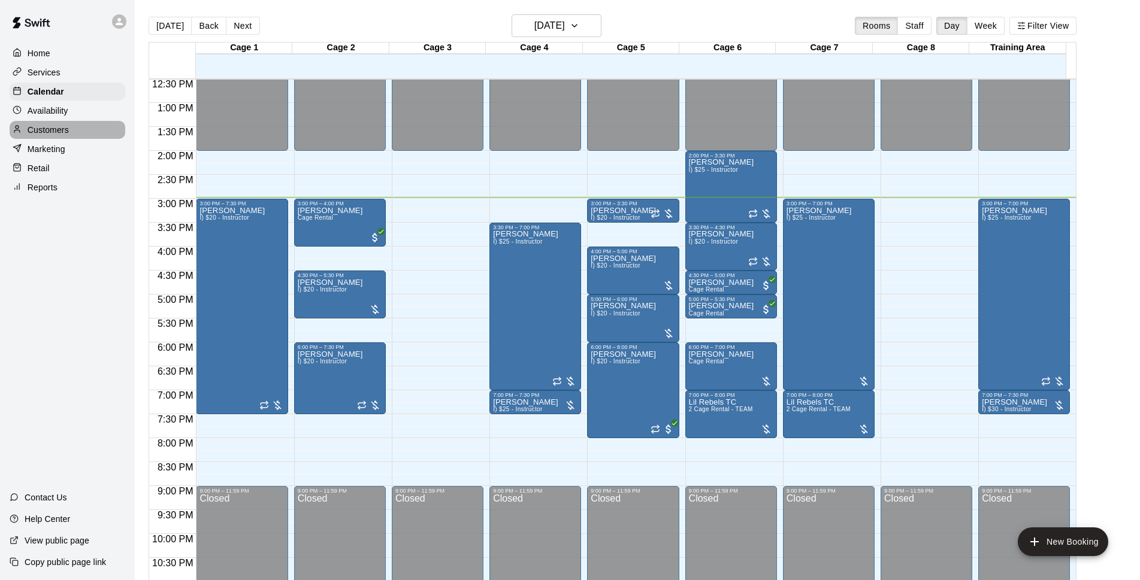
click at [78, 137] on div "Customers" at bounding box center [68, 130] width 116 height 18
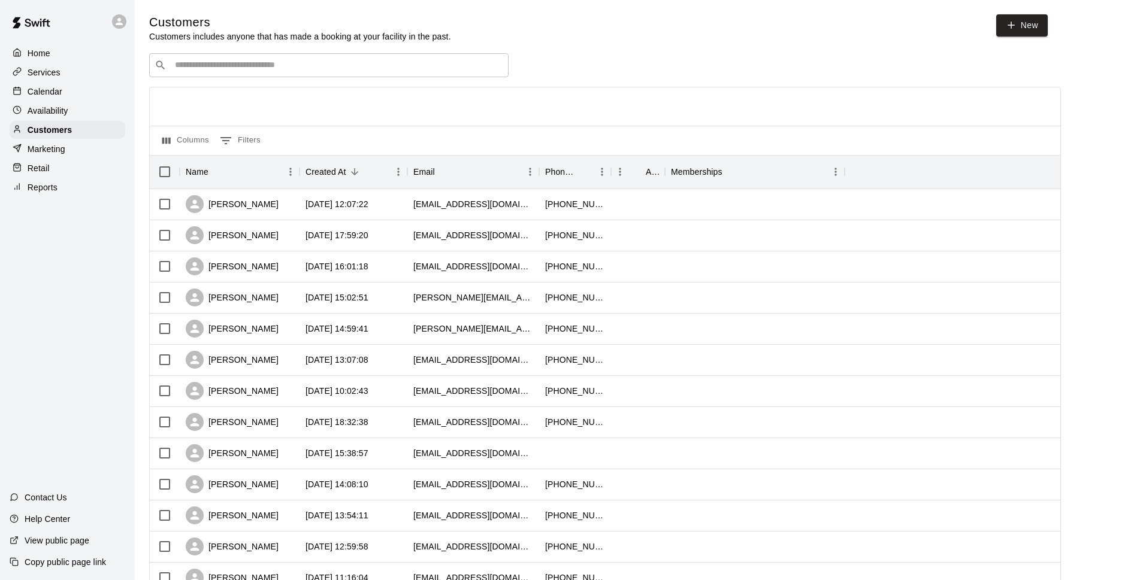
click at [81, 95] on div "Calendar" at bounding box center [68, 92] width 116 height 18
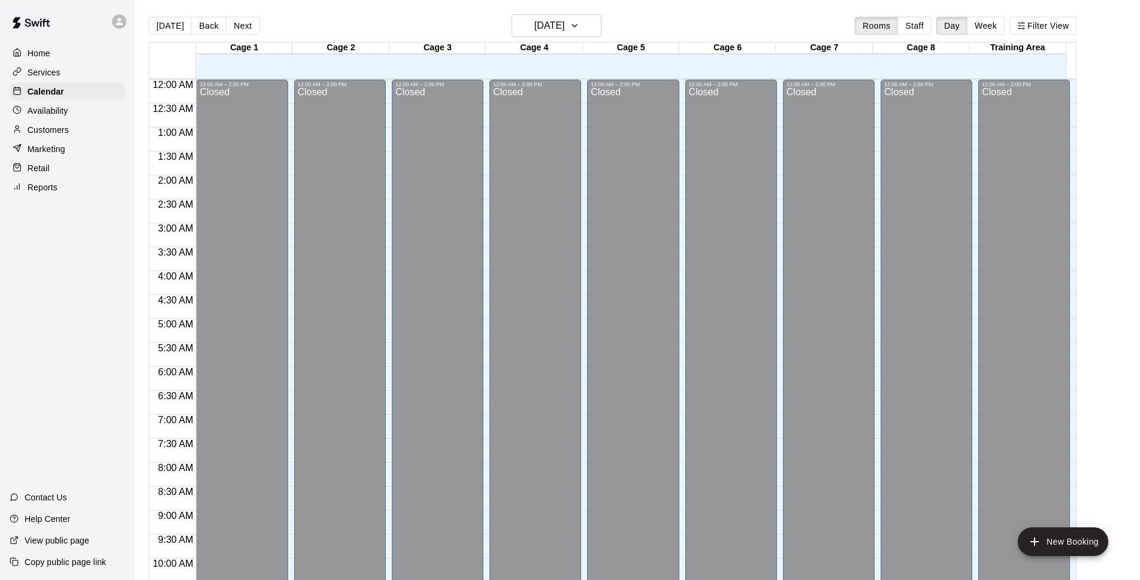
scroll to position [600, 0]
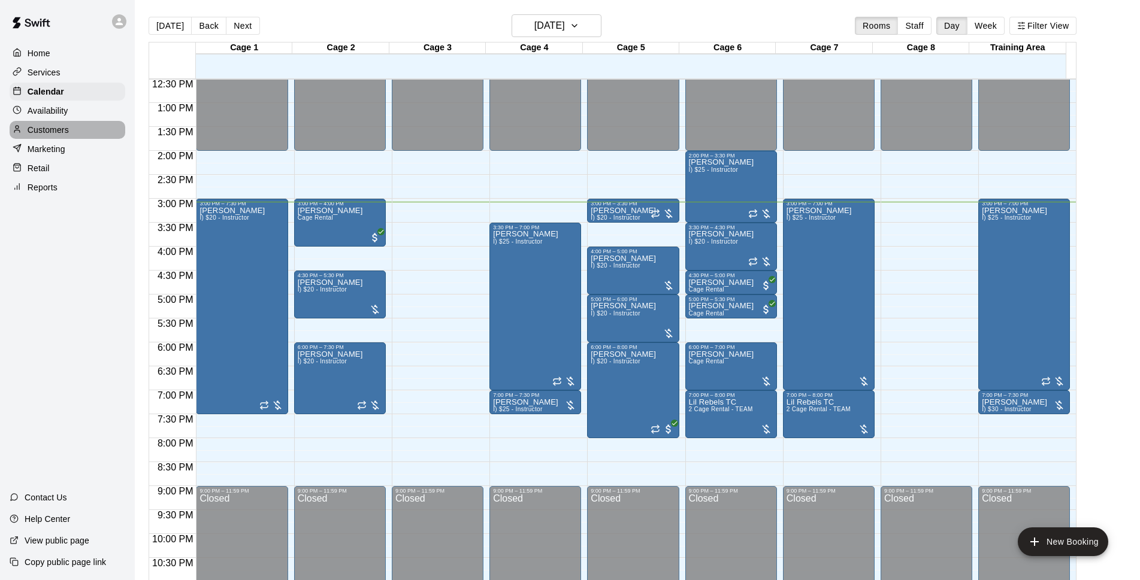
click at [33, 134] on p "Customers" at bounding box center [48, 130] width 41 height 12
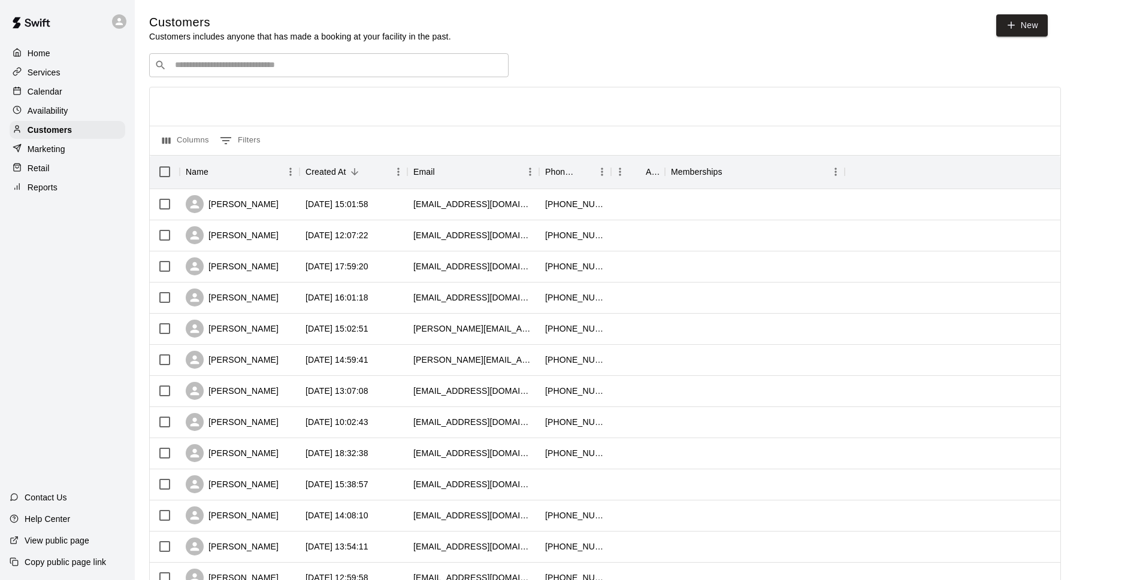
click at [93, 96] on div "Calendar" at bounding box center [68, 92] width 116 height 18
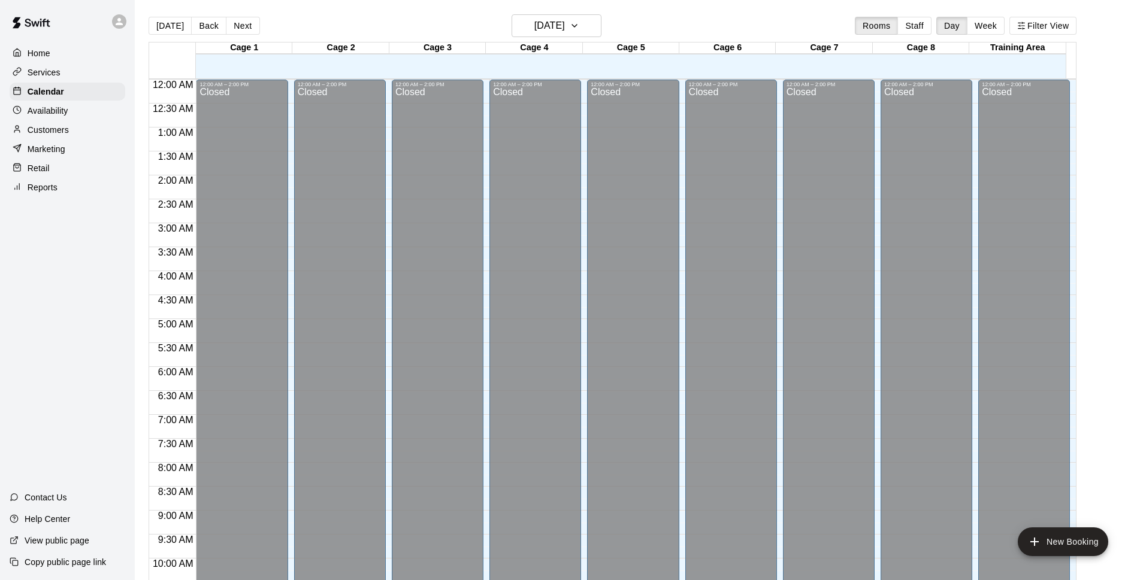
scroll to position [600, 0]
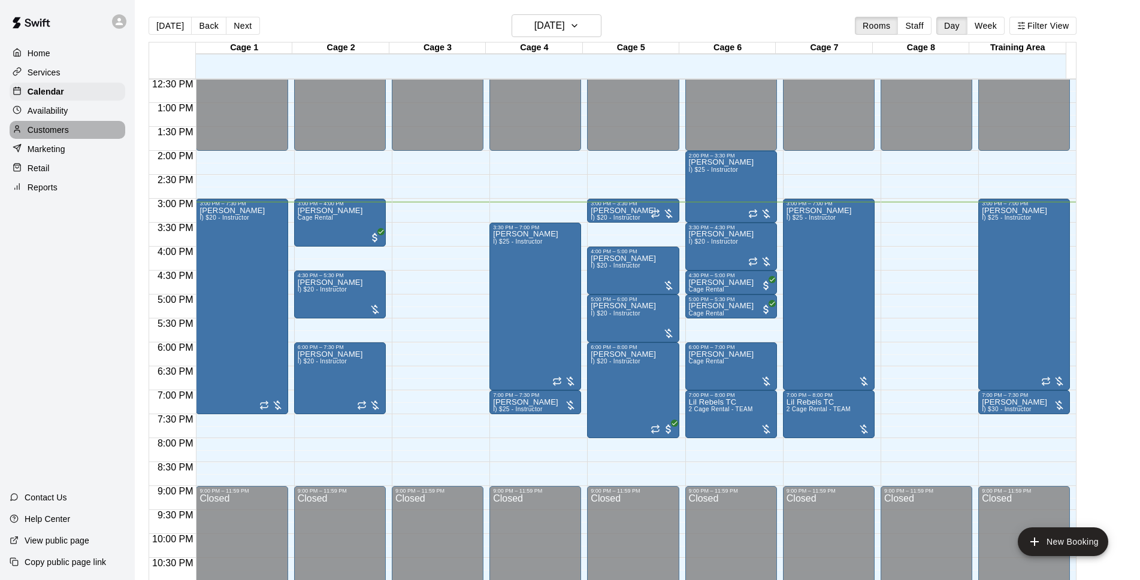
click at [52, 132] on p "Customers" at bounding box center [48, 130] width 41 height 12
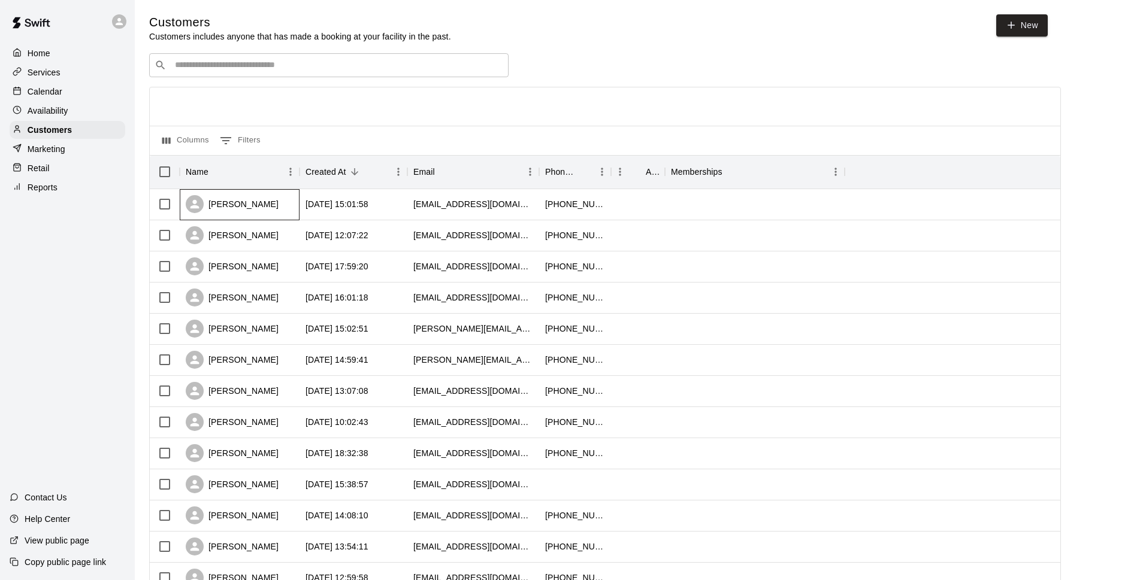
click at [277, 205] on div "[PERSON_NAME]" at bounding box center [240, 204] width 120 height 31
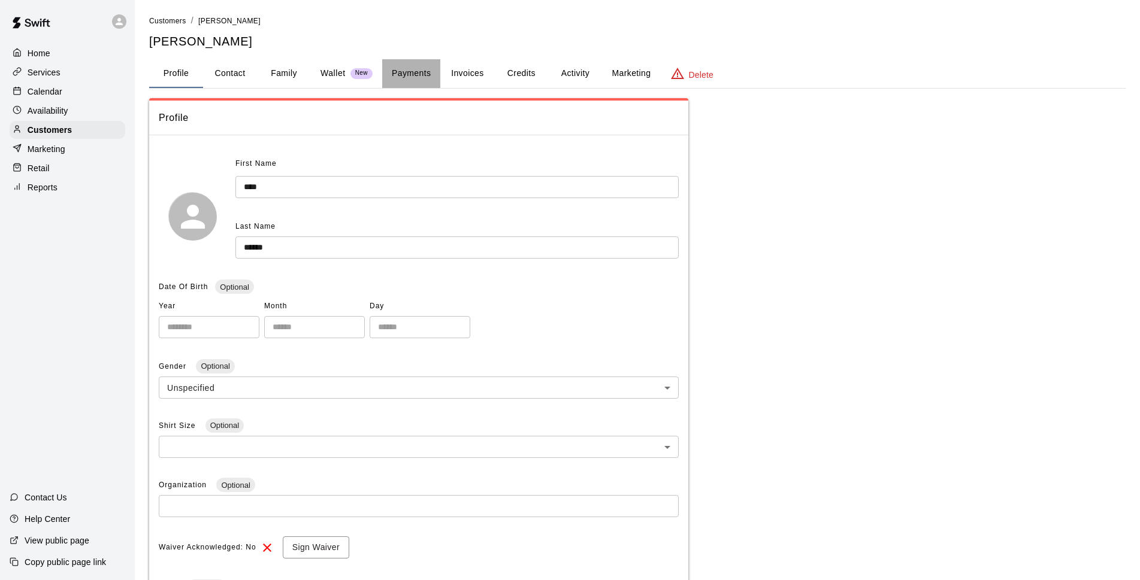
click at [415, 70] on button "Payments" at bounding box center [411, 73] width 58 height 29
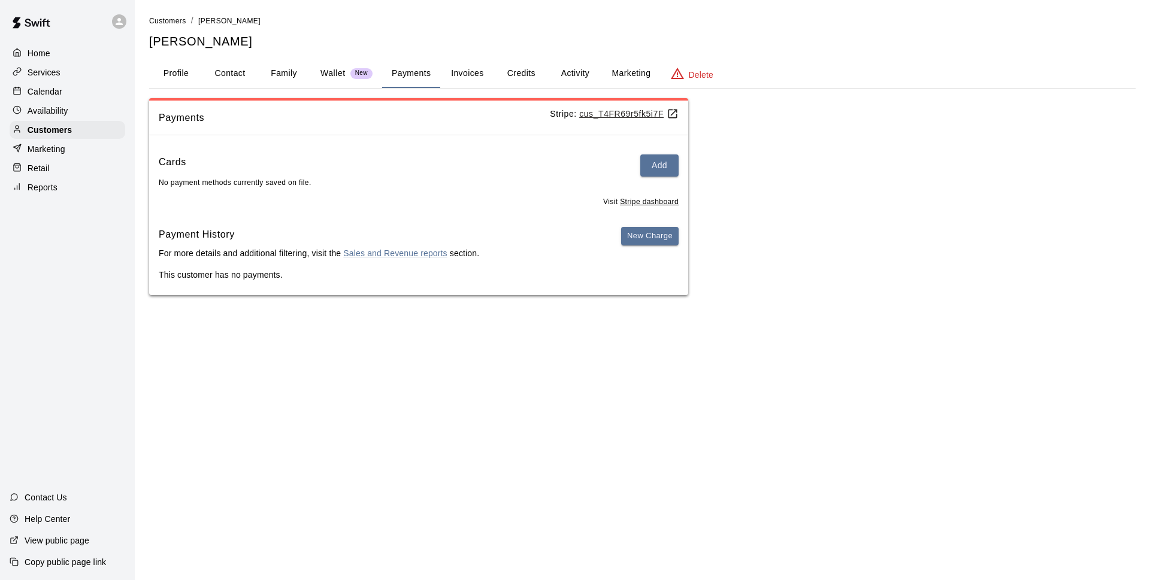
click at [458, 70] on button "Invoices" at bounding box center [467, 73] width 54 height 29
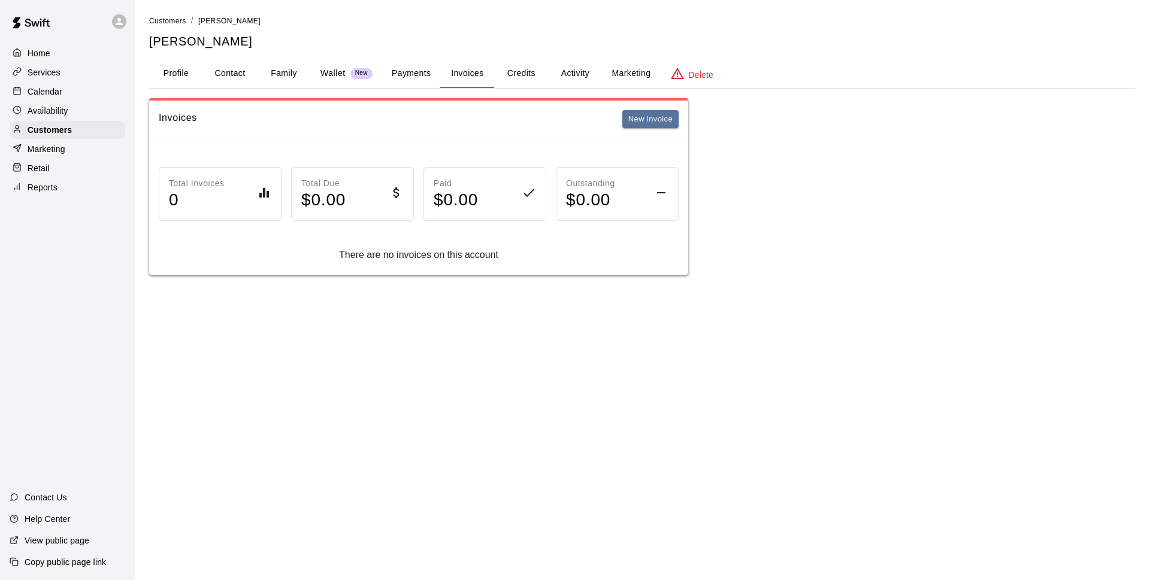
click at [526, 72] on button "Credits" at bounding box center [521, 73] width 54 height 29
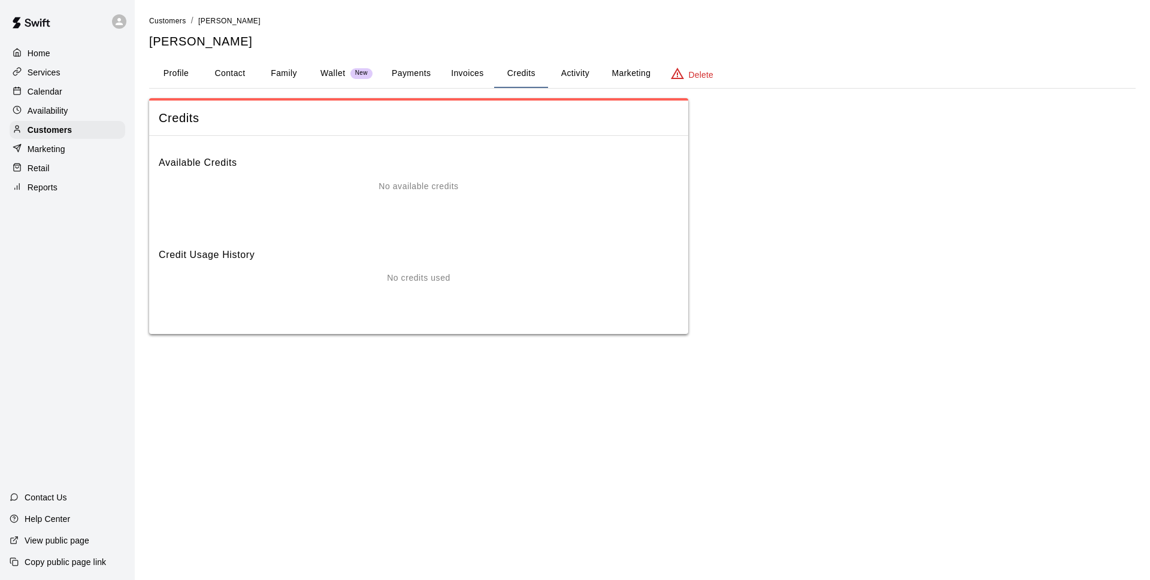
click at [559, 72] on button "Activity" at bounding box center [575, 73] width 54 height 29
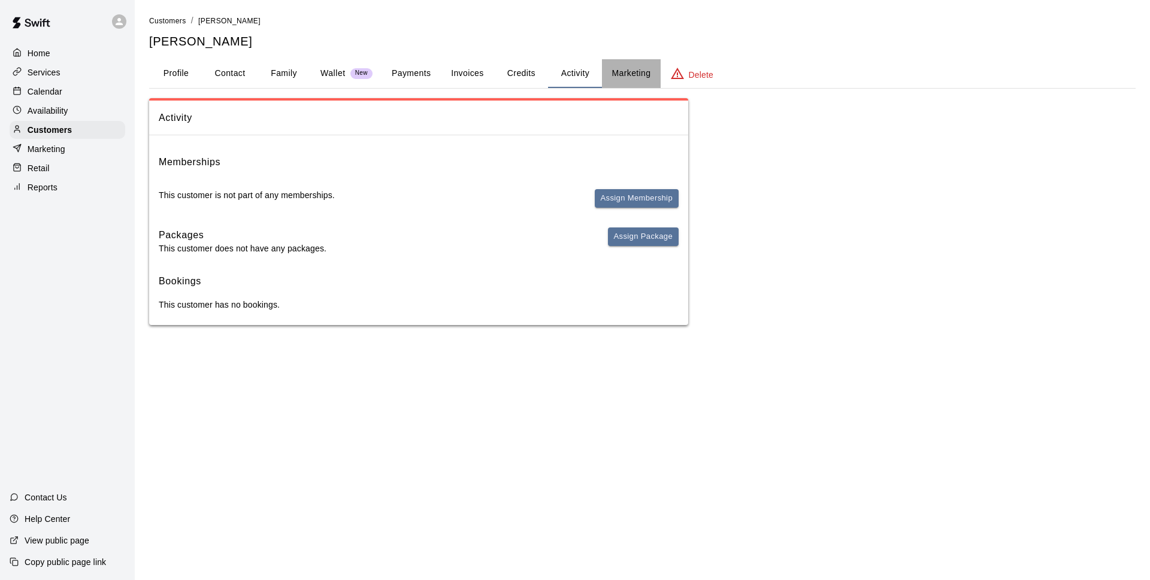
click at [616, 80] on button "Marketing" at bounding box center [631, 73] width 58 height 29
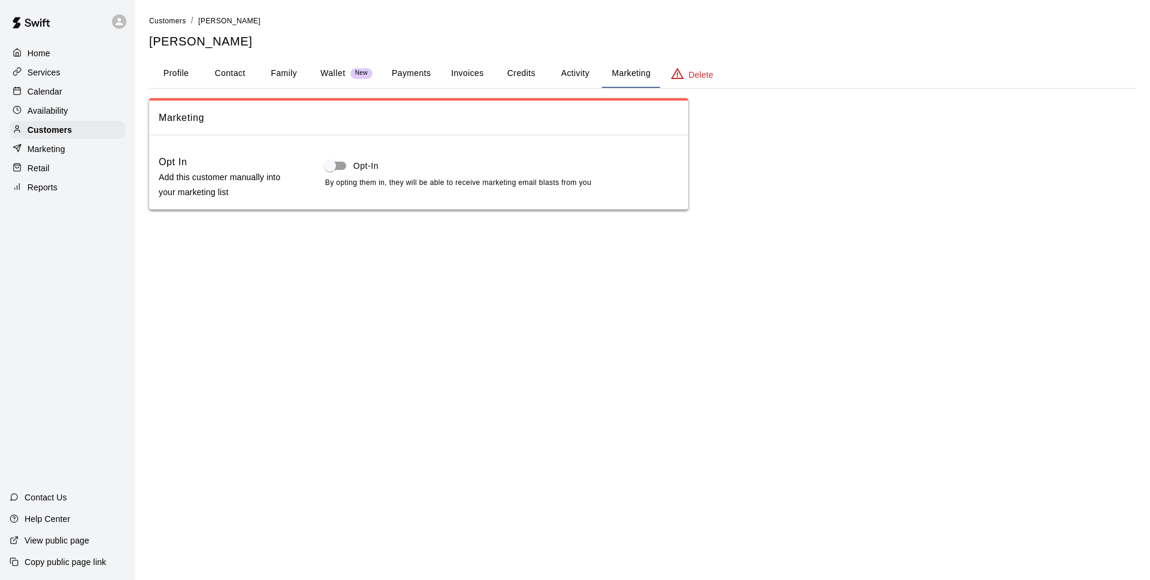
click at [177, 72] on button "Profile" at bounding box center [176, 73] width 54 height 29
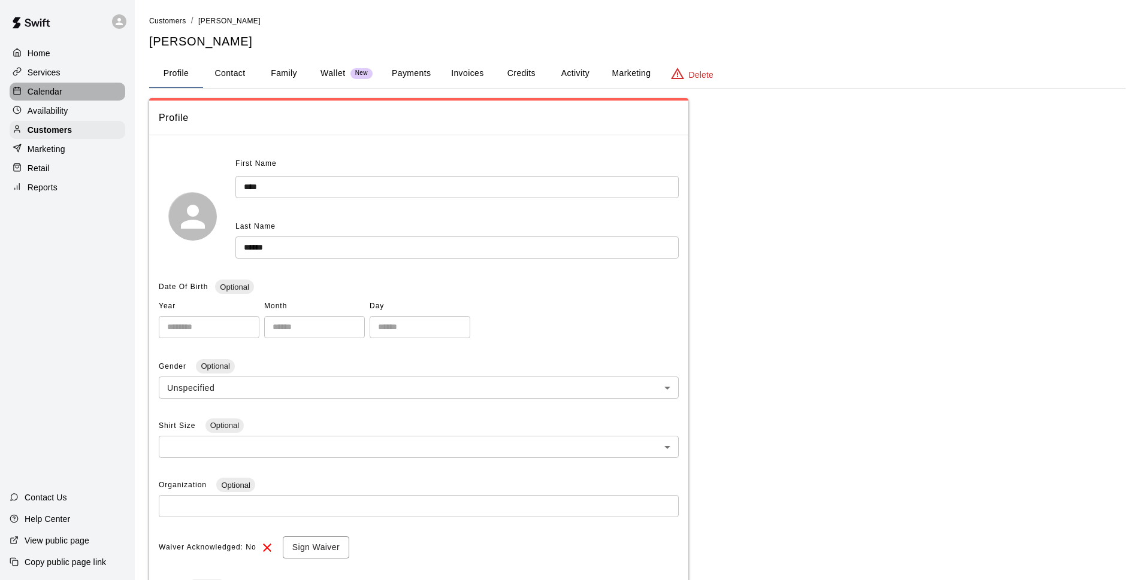
click at [77, 97] on div "Calendar" at bounding box center [68, 92] width 116 height 18
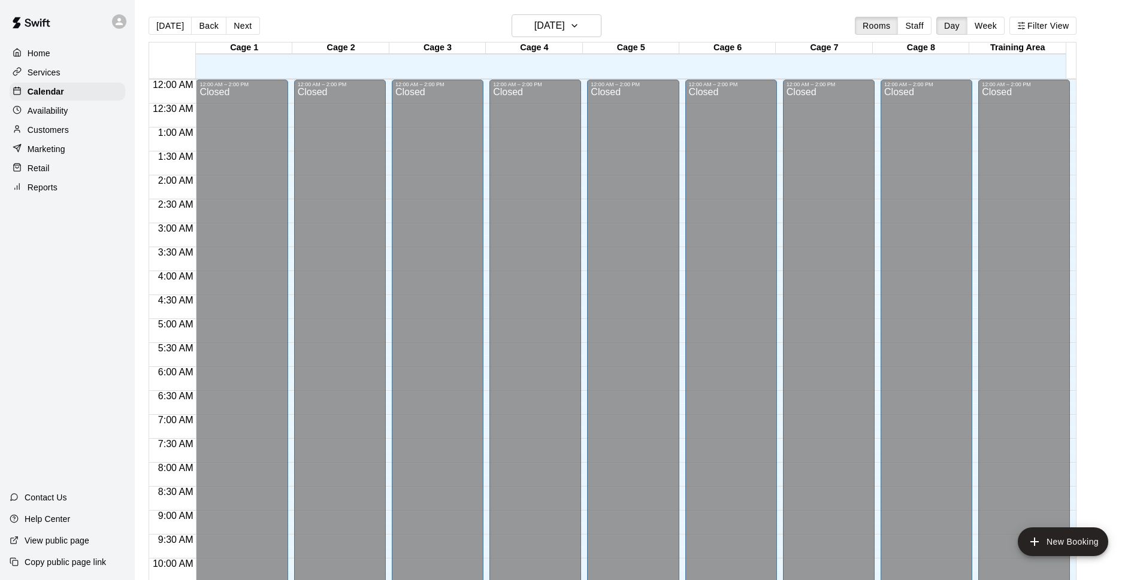
scroll to position [600, 0]
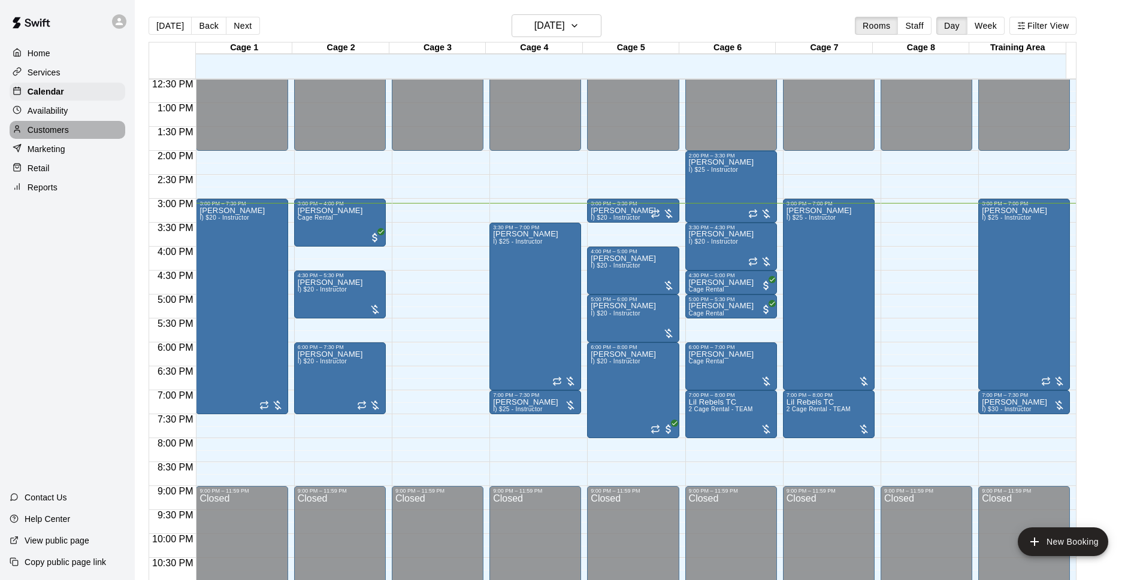
click at [66, 126] on p "Customers" at bounding box center [48, 130] width 41 height 12
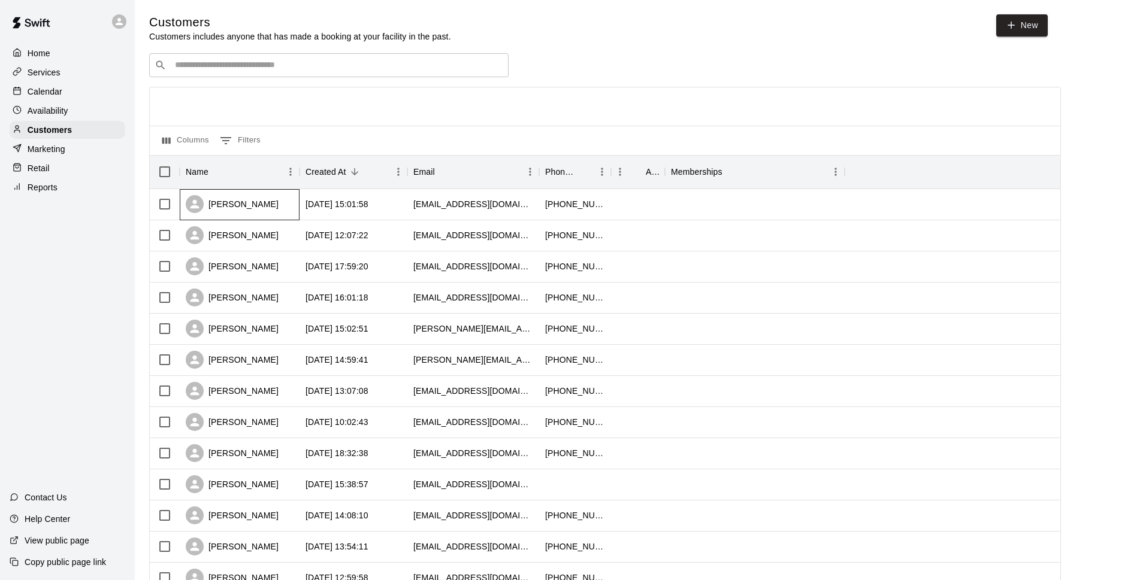
click at [282, 201] on div "[PERSON_NAME]" at bounding box center [240, 204] width 120 height 31
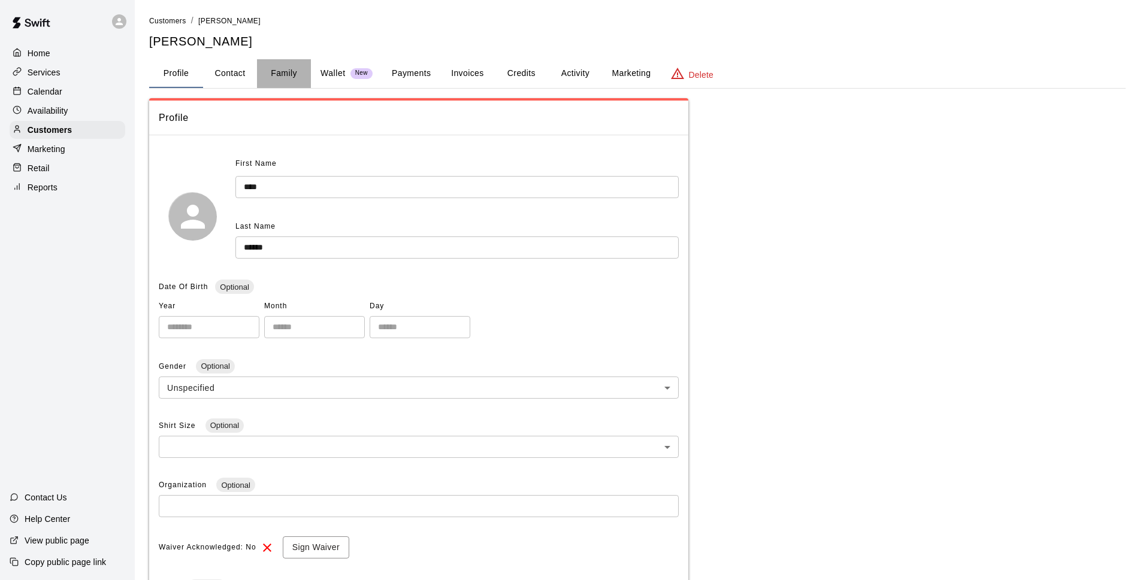
click at [280, 79] on button "Family" at bounding box center [284, 73] width 54 height 29
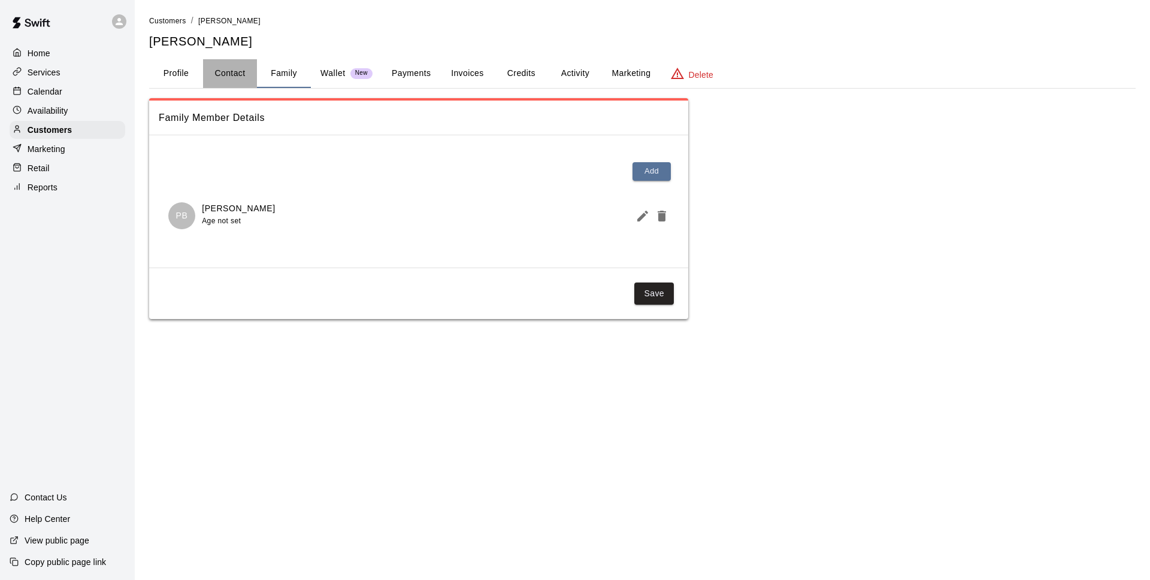
click at [216, 75] on button "Contact" at bounding box center [230, 73] width 54 height 29
select select "**"
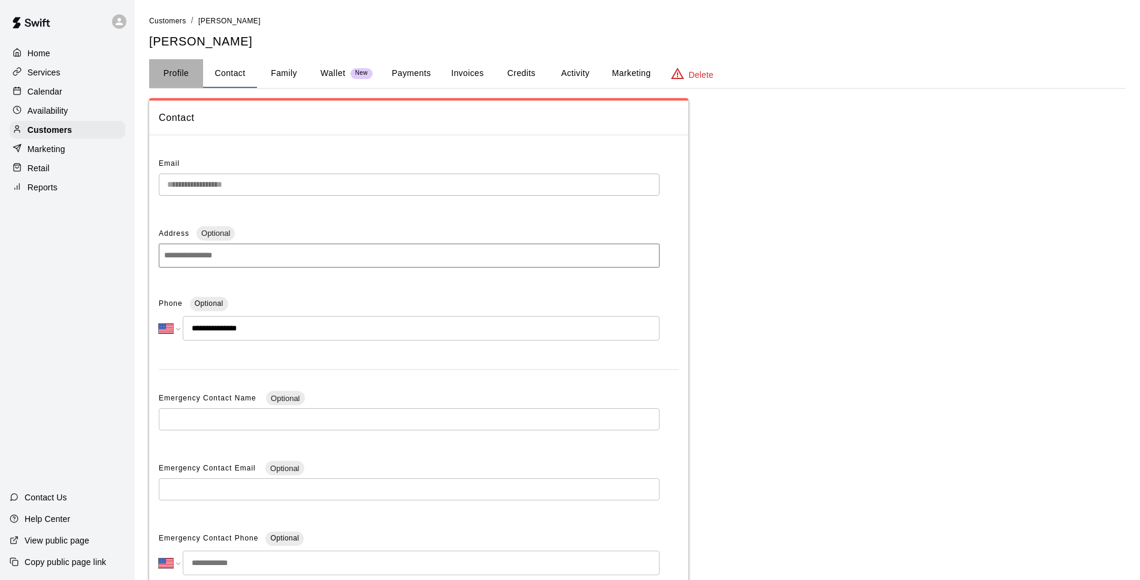
click at [183, 72] on button "Profile" at bounding box center [176, 73] width 54 height 29
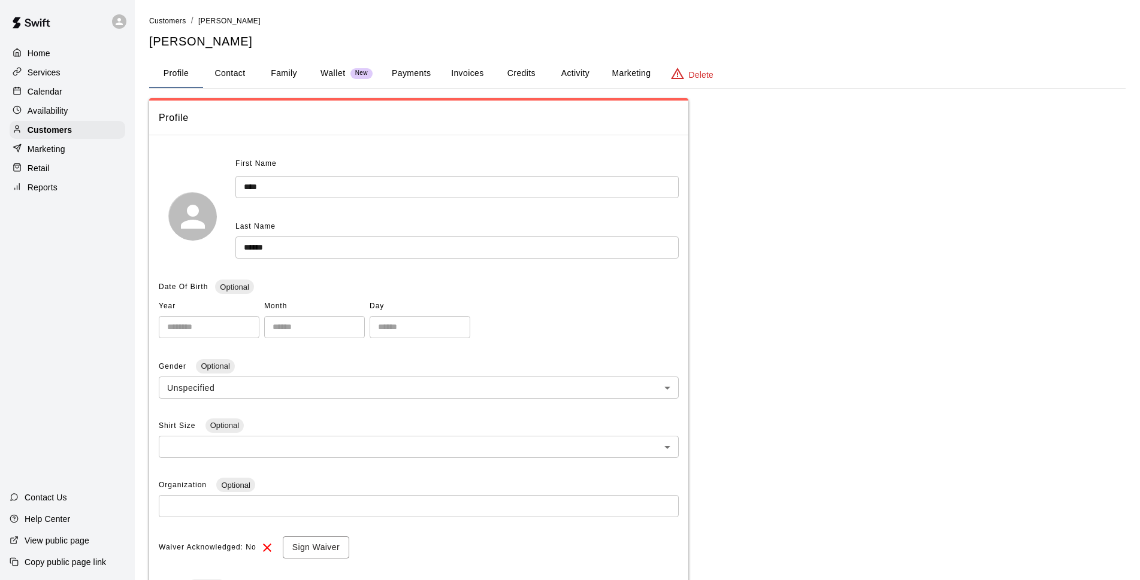
scroll to position [220, 0]
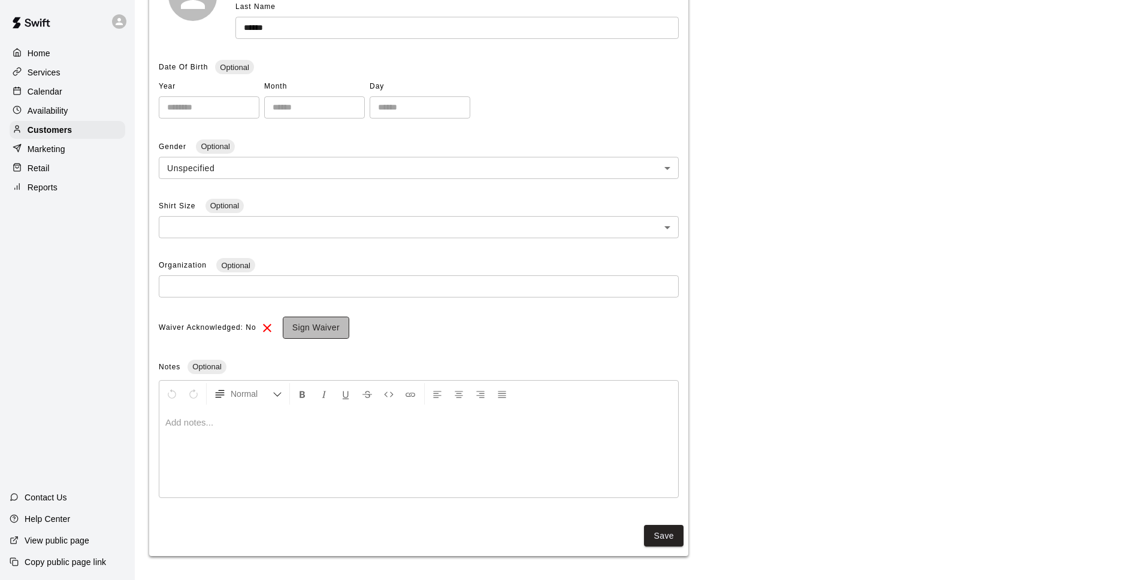
click at [331, 319] on button "Sign Waiver" at bounding box center [316, 328] width 66 height 22
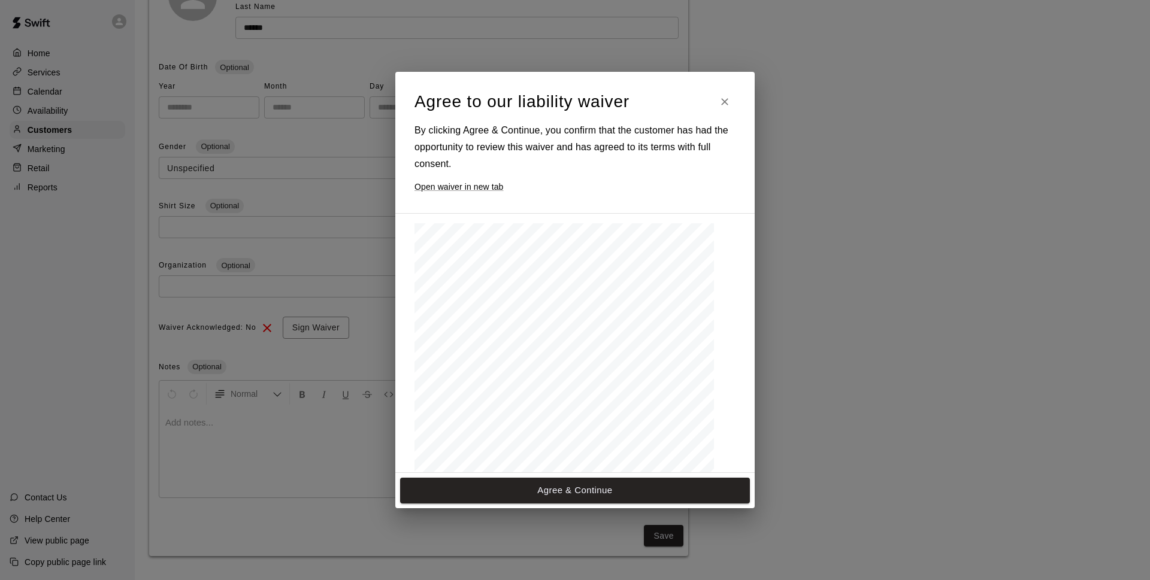
click at [721, 102] on icon "Close" at bounding box center [725, 102] width 12 height 12
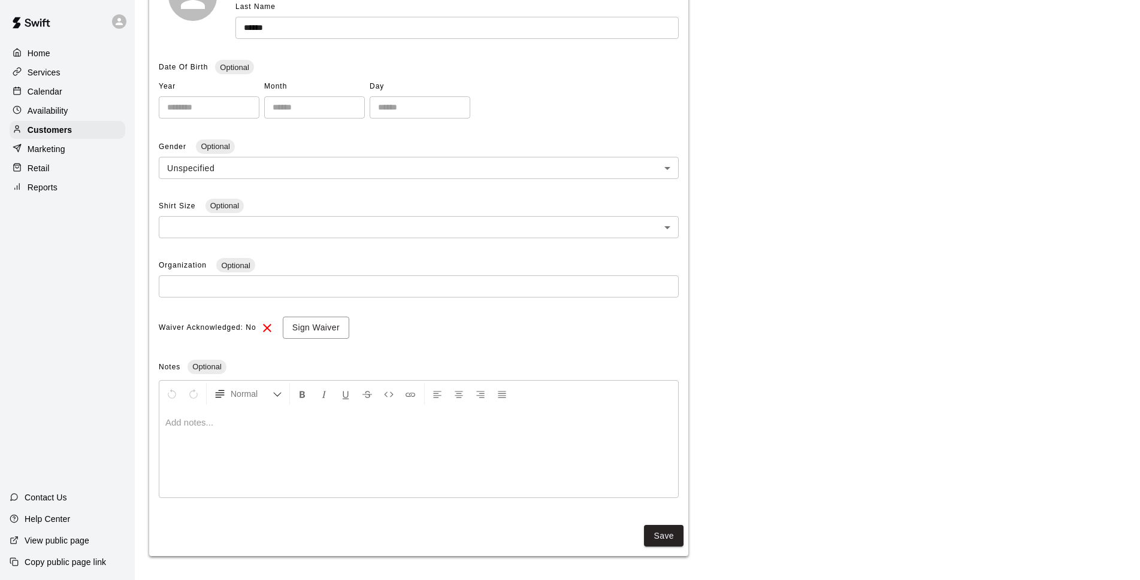
scroll to position [0, 0]
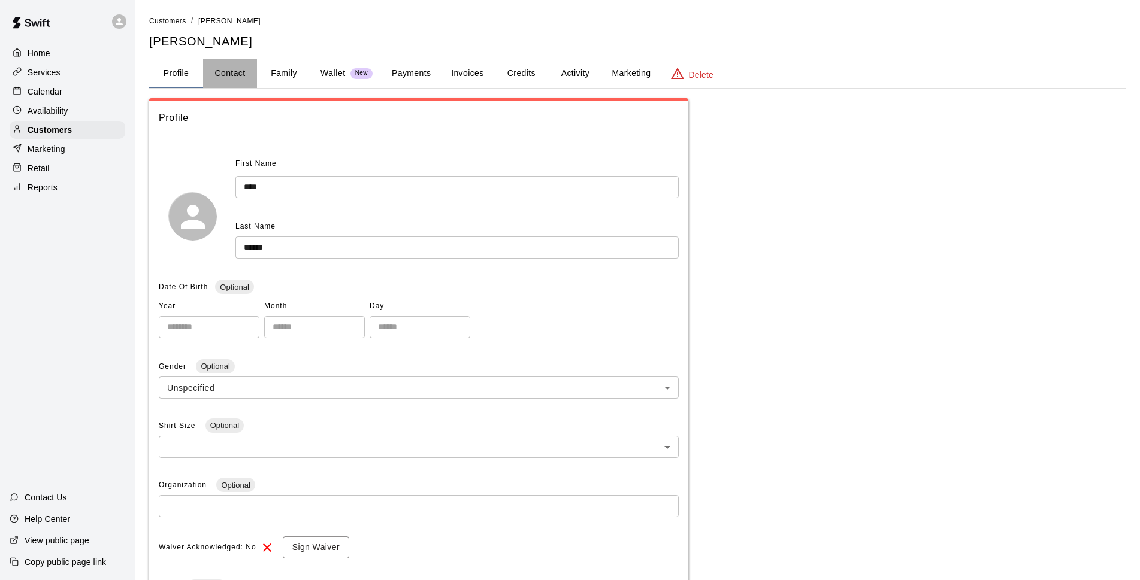
click at [217, 77] on button "Contact" at bounding box center [230, 73] width 54 height 29
select select "**"
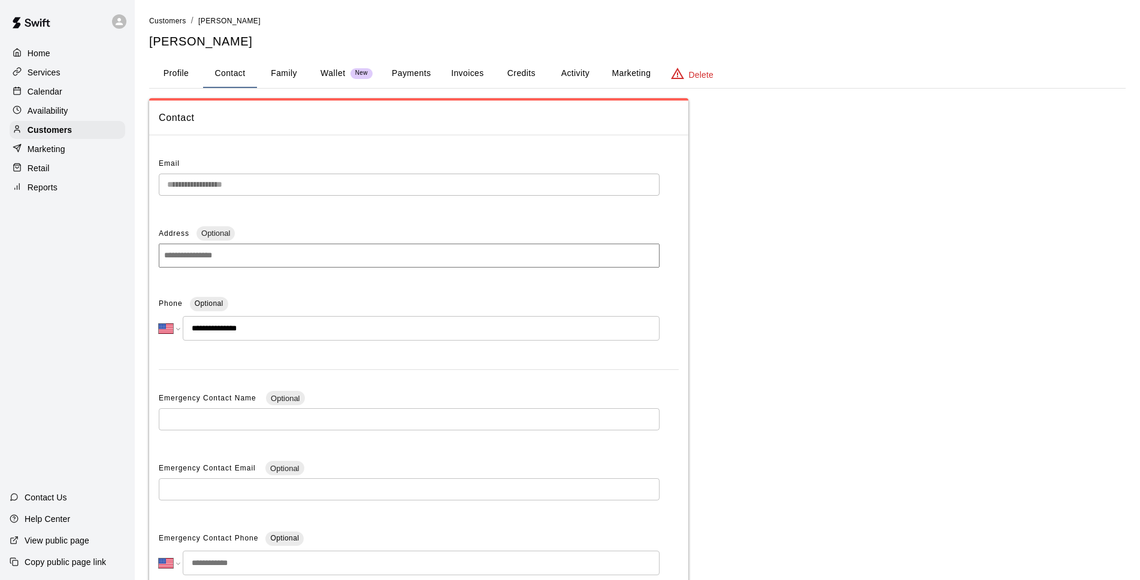
click at [71, 91] on div "Calendar" at bounding box center [68, 92] width 116 height 18
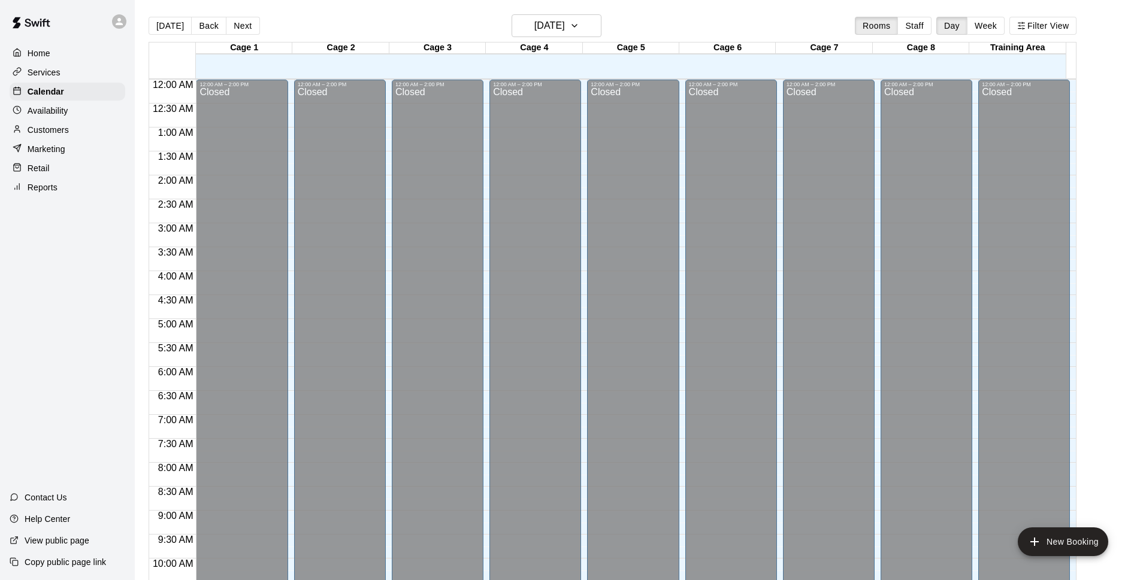
scroll to position [600, 0]
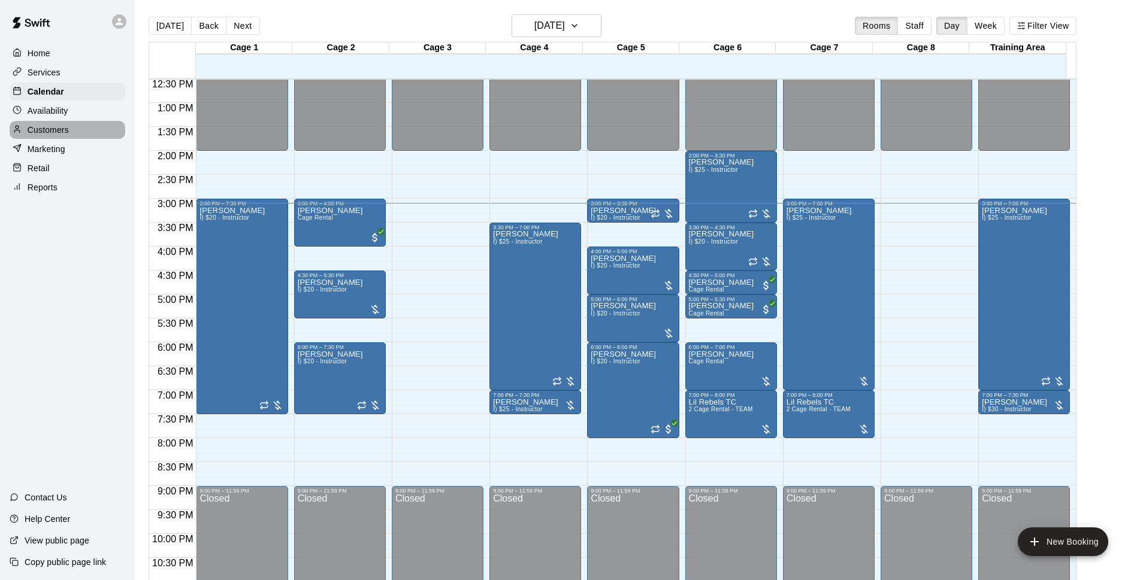
click at [80, 134] on div "Customers" at bounding box center [68, 130] width 116 height 18
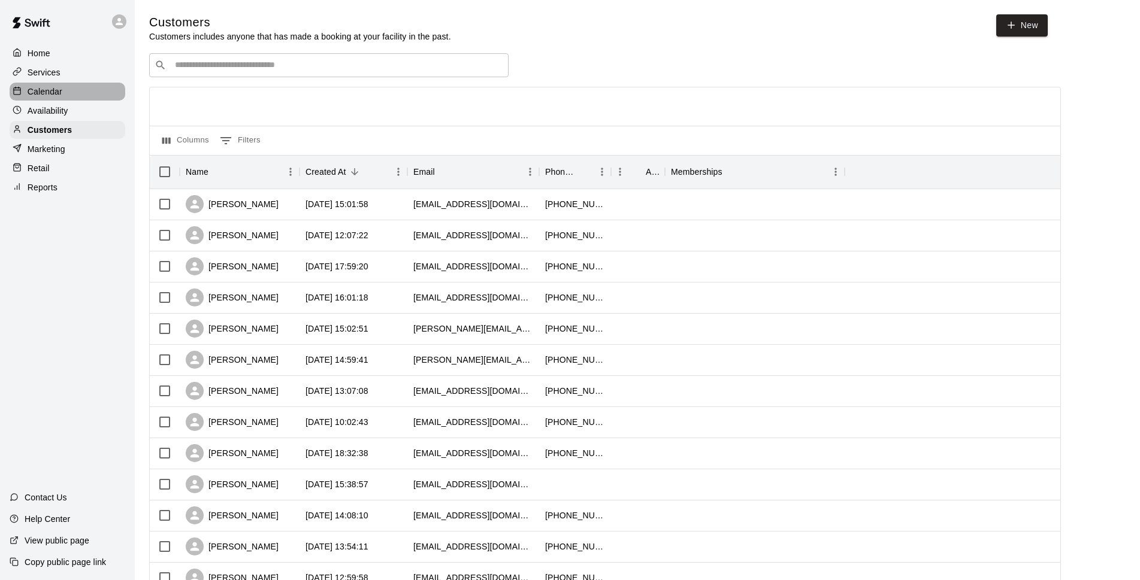
click at [84, 96] on div "Calendar" at bounding box center [68, 92] width 116 height 18
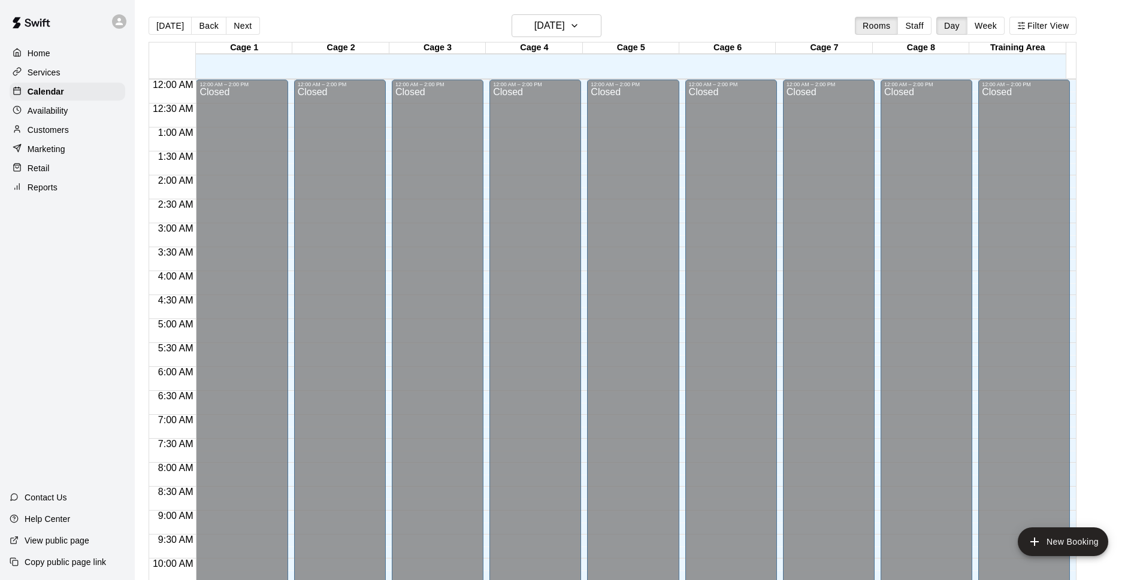
scroll to position [600, 0]
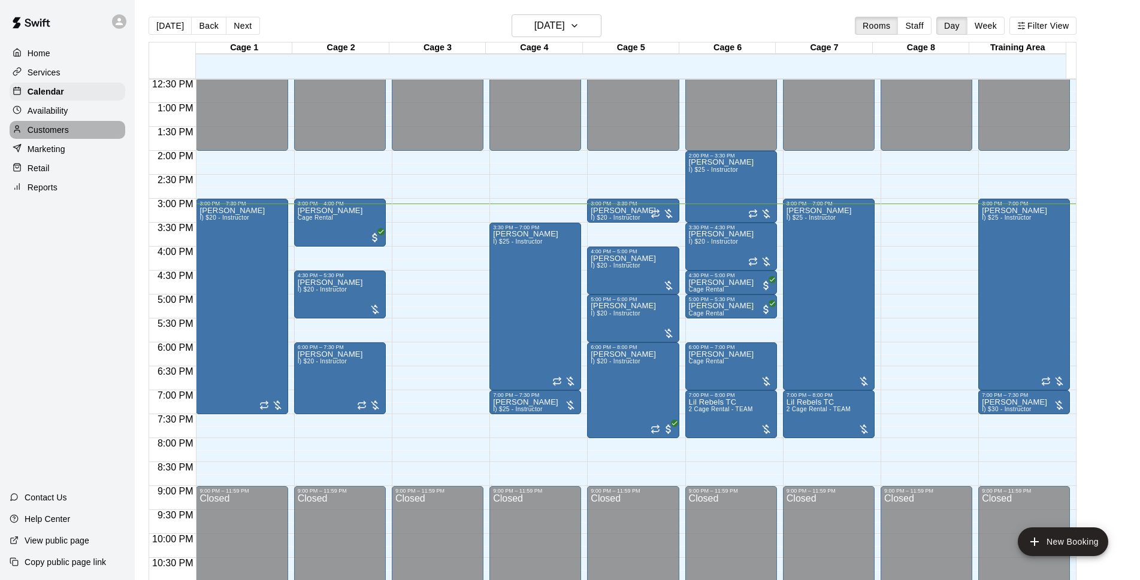
click at [41, 136] on p "Customers" at bounding box center [48, 130] width 41 height 12
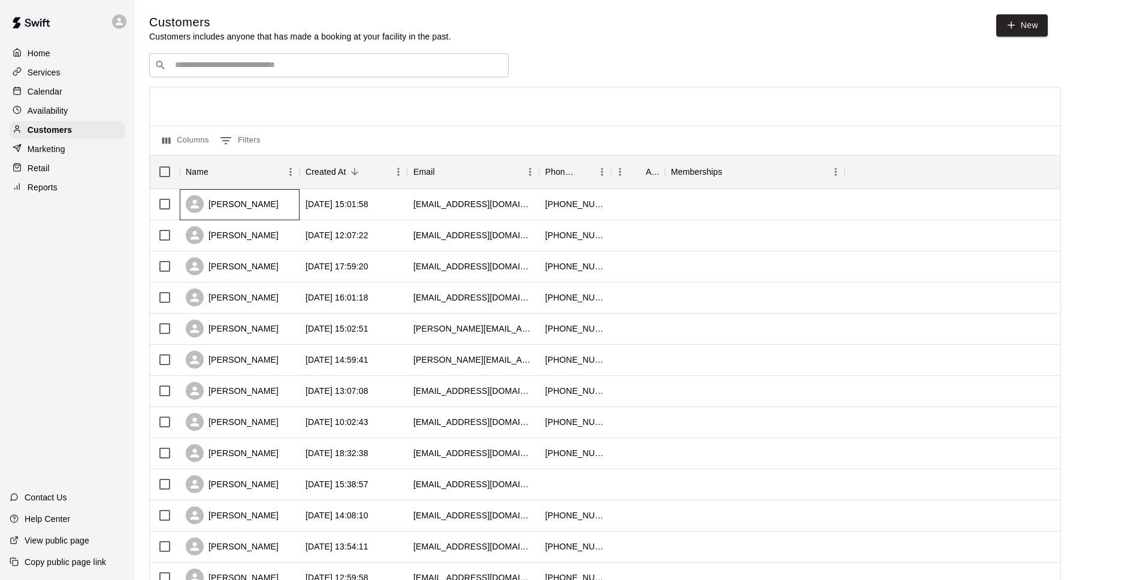
click at [280, 201] on div "[PERSON_NAME]" at bounding box center [240, 204] width 120 height 31
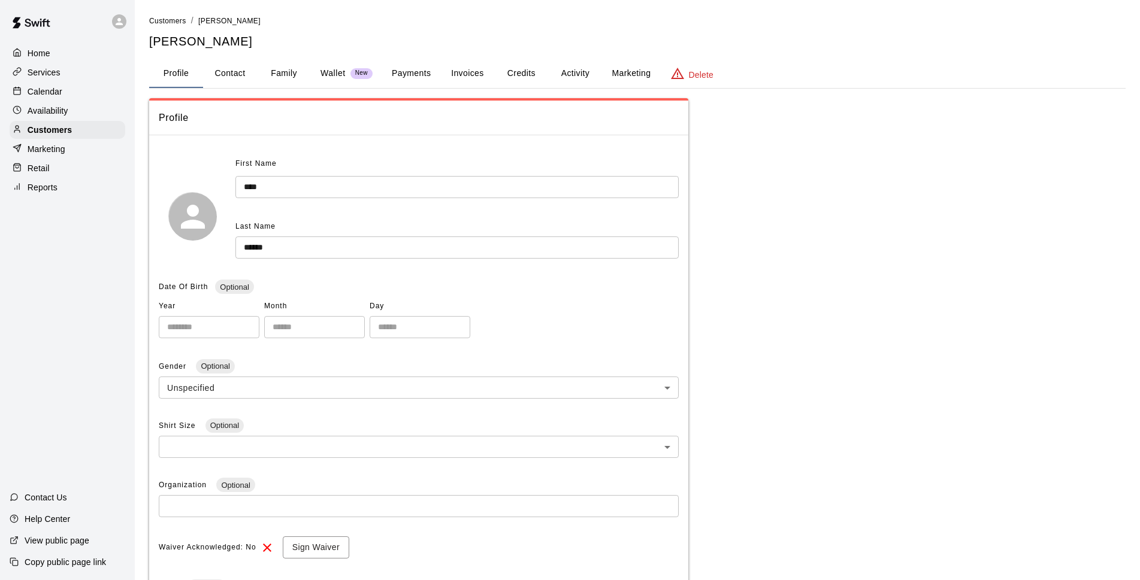
click at [238, 74] on button "Contact" at bounding box center [230, 73] width 54 height 29
select select "**"
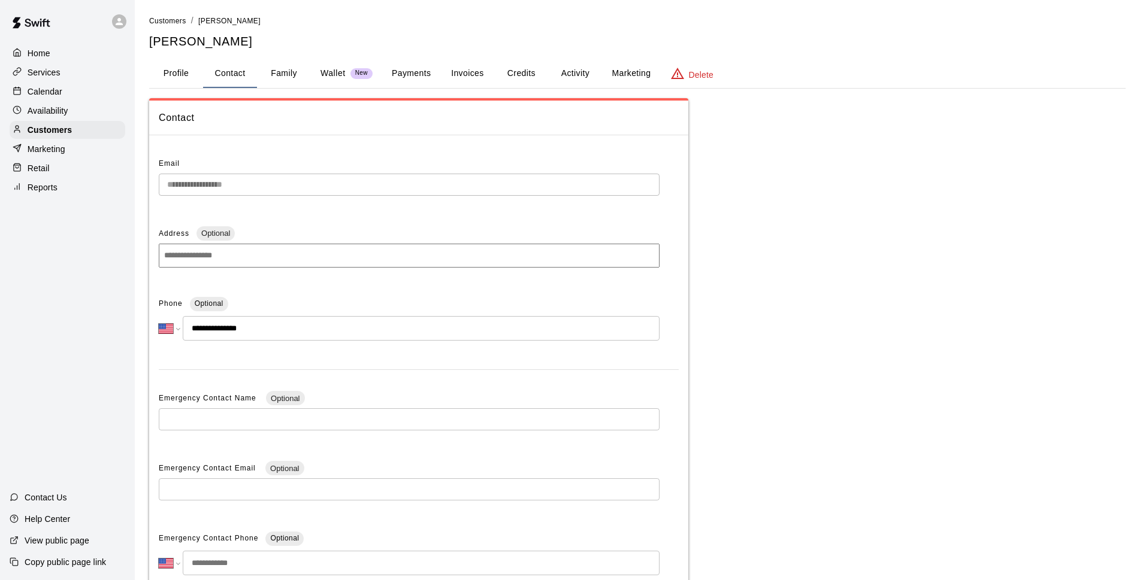
click at [87, 98] on div "Calendar" at bounding box center [68, 92] width 116 height 18
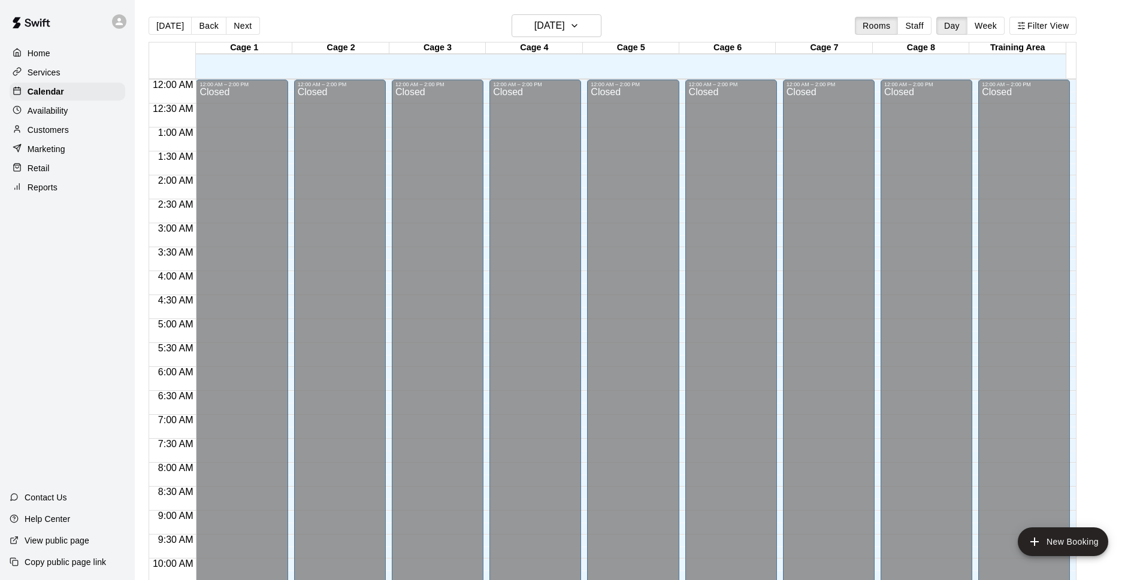
scroll to position [600, 0]
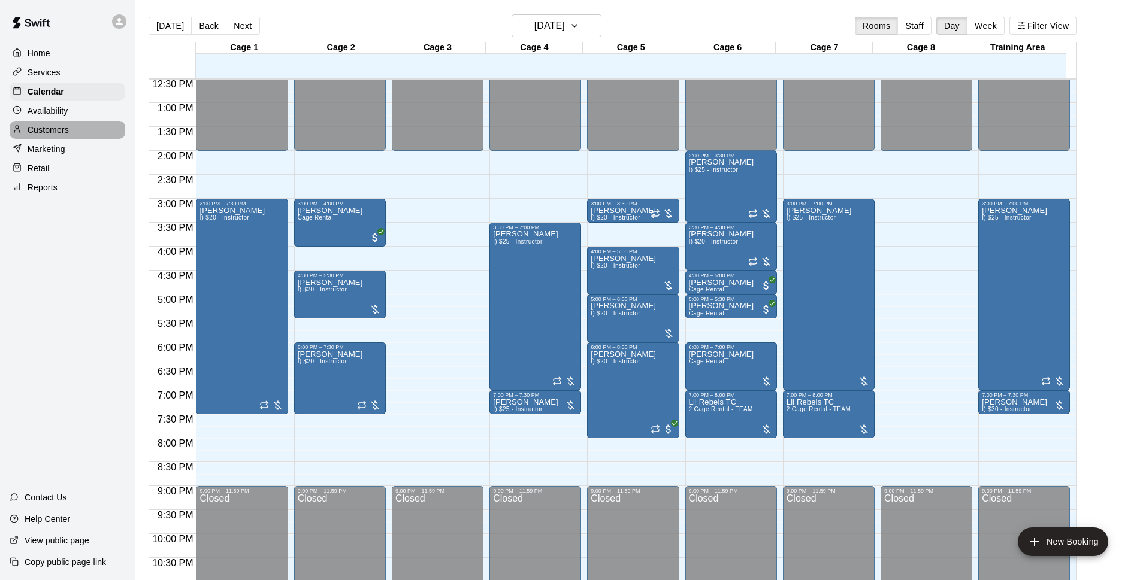
click at [98, 135] on div "Customers" at bounding box center [68, 130] width 116 height 18
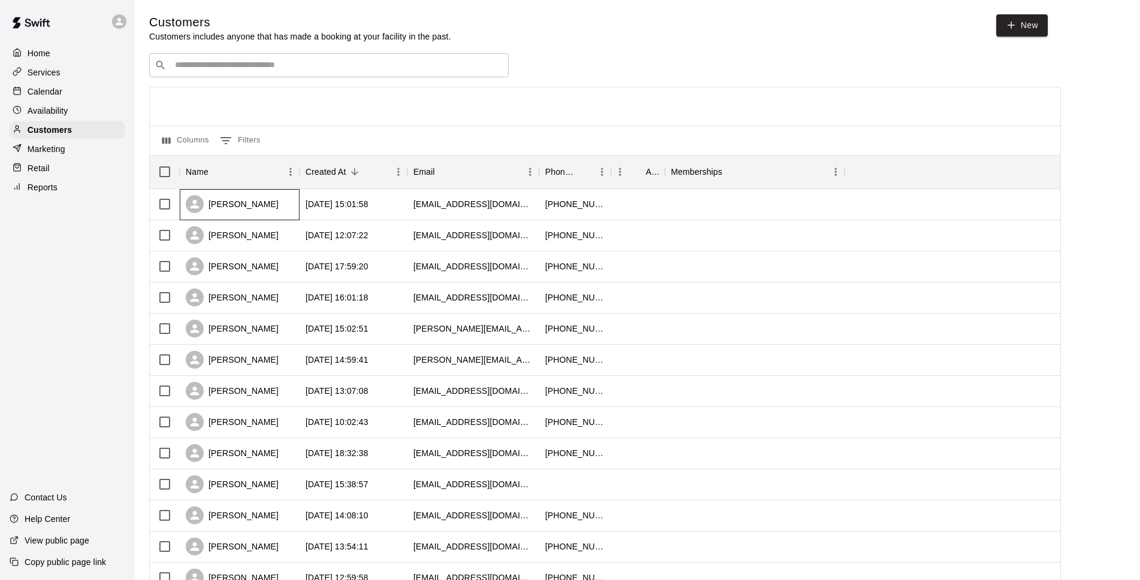
click at [263, 205] on div "[PERSON_NAME]" at bounding box center [240, 204] width 120 height 31
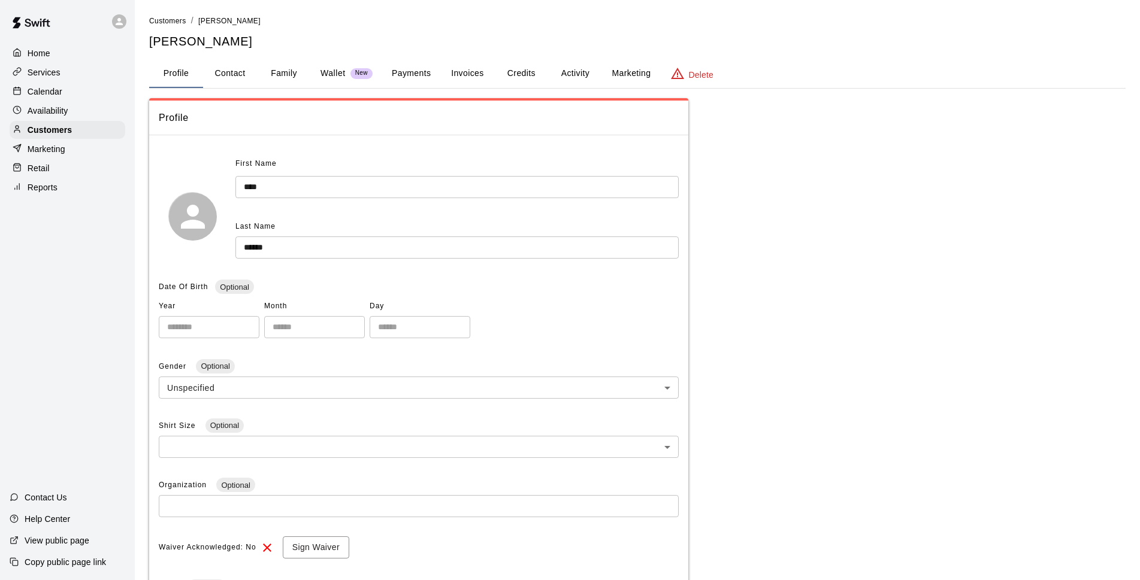
click at [276, 77] on button "Family" at bounding box center [284, 73] width 54 height 29
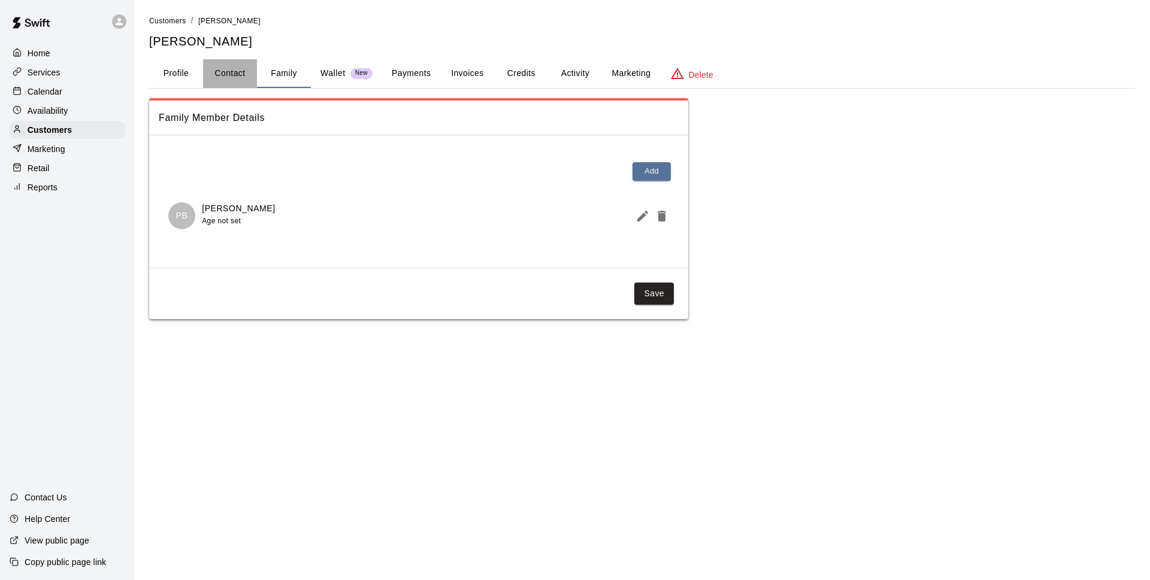
click at [235, 79] on button "Contact" at bounding box center [230, 73] width 54 height 29
select select "**"
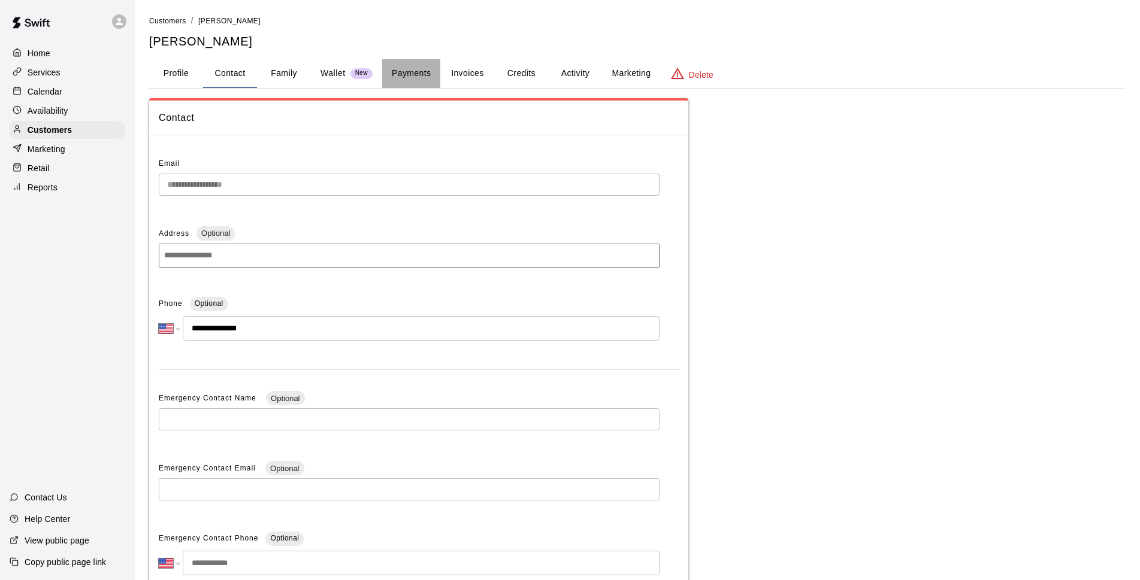
drag, startPoint x: 422, startPoint y: 69, endPoint x: 583, endPoint y: 89, distance: 162.3
click at [422, 71] on button "Payments" at bounding box center [411, 73] width 58 height 29
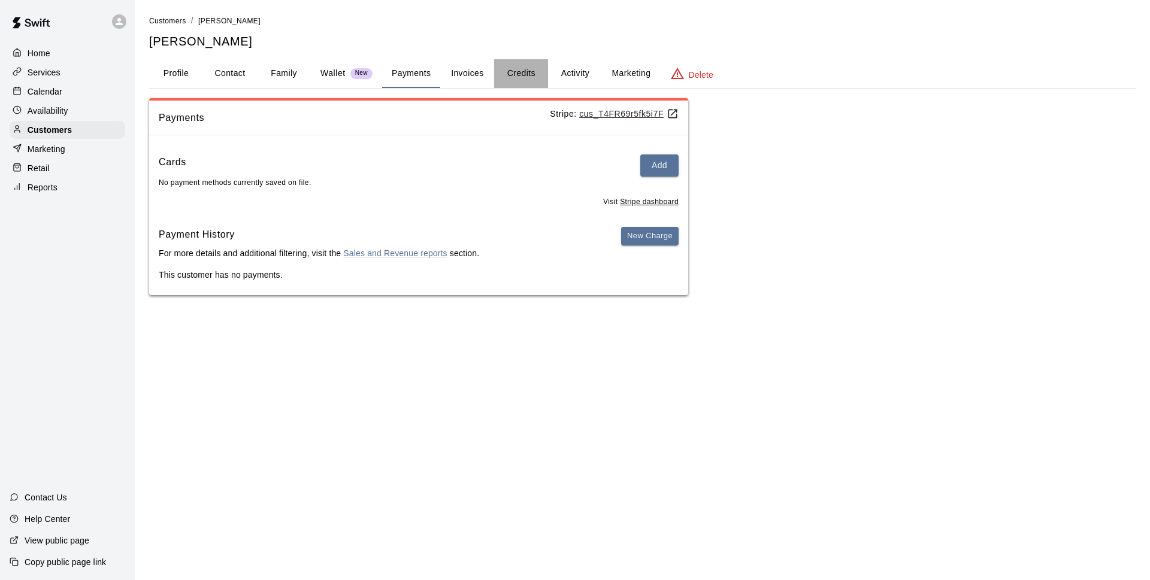
click at [504, 69] on button "Credits" at bounding box center [521, 73] width 54 height 29
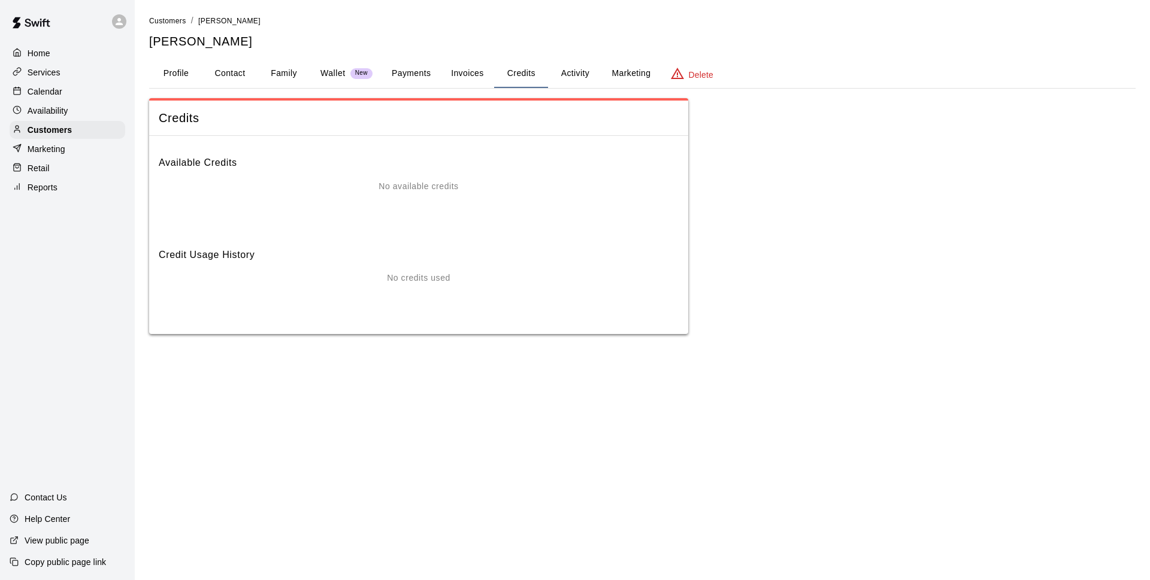
click at [566, 73] on button "Activity" at bounding box center [575, 73] width 54 height 29
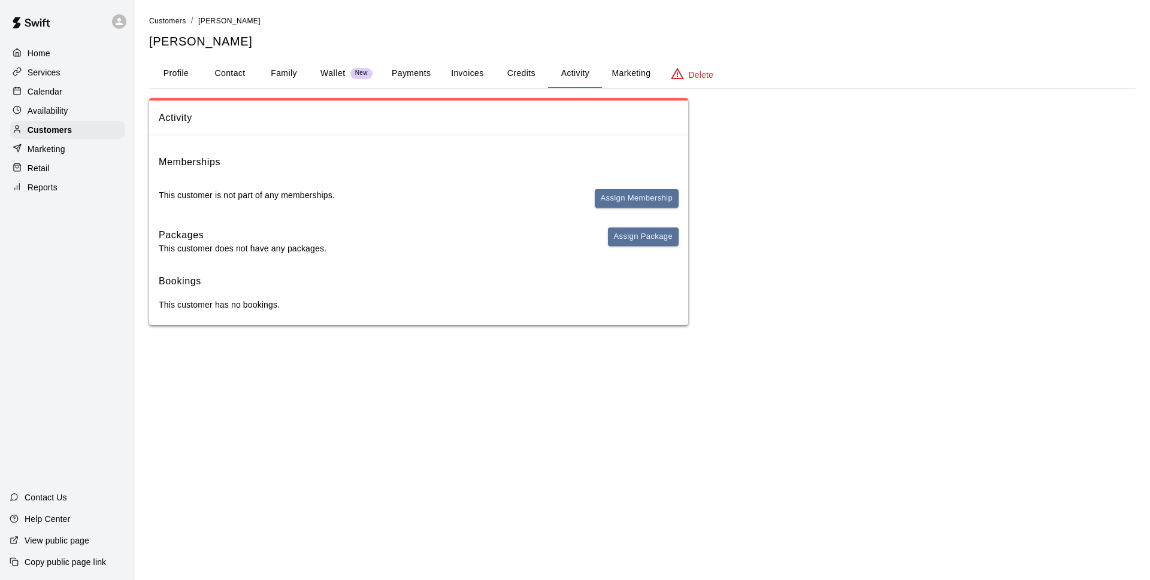
drag, startPoint x: 465, startPoint y: 65, endPoint x: 520, endPoint y: 88, distance: 59.3
click at [470, 71] on button "Invoices" at bounding box center [467, 73] width 54 height 29
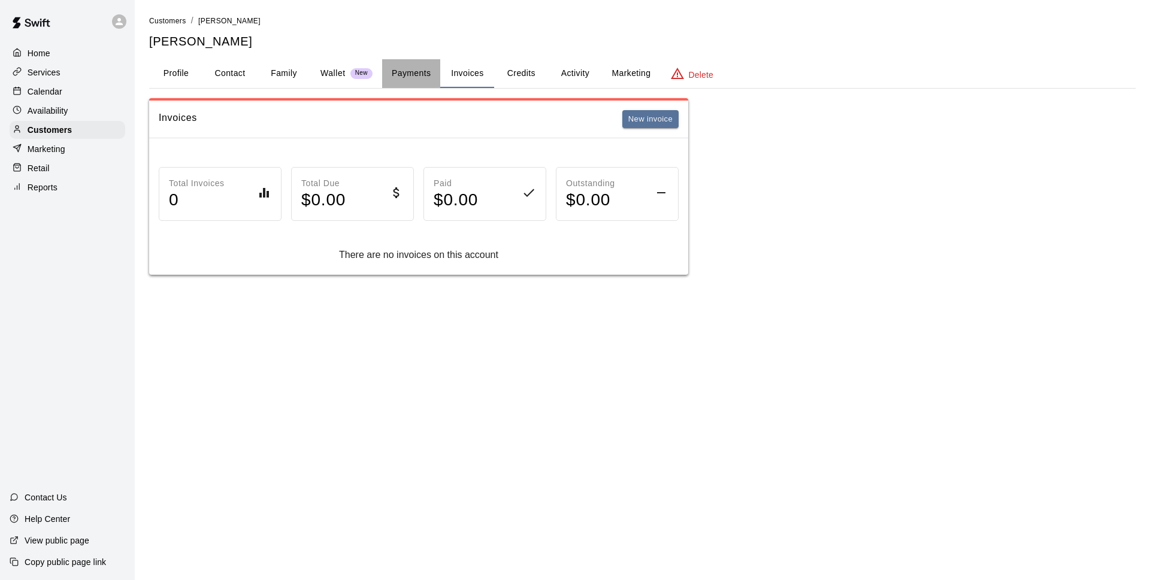
click at [433, 71] on button "Payments" at bounding box center [411, 73] width 58 height 29
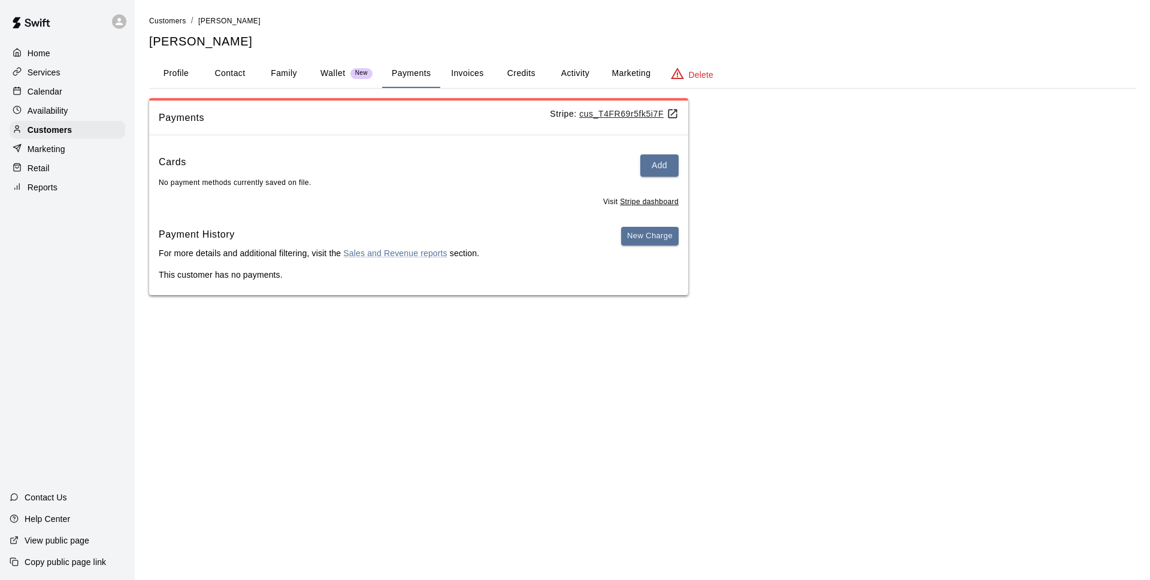
click at [244, 79] on button "Contact" at bounding box center [230, 73] width 54 height 29
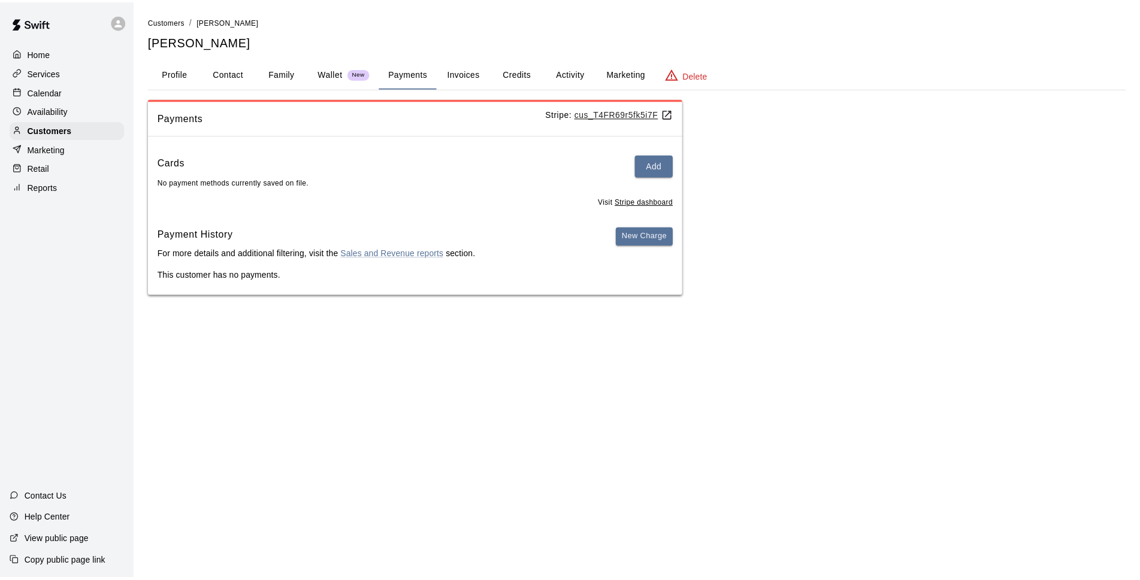
select select "**"
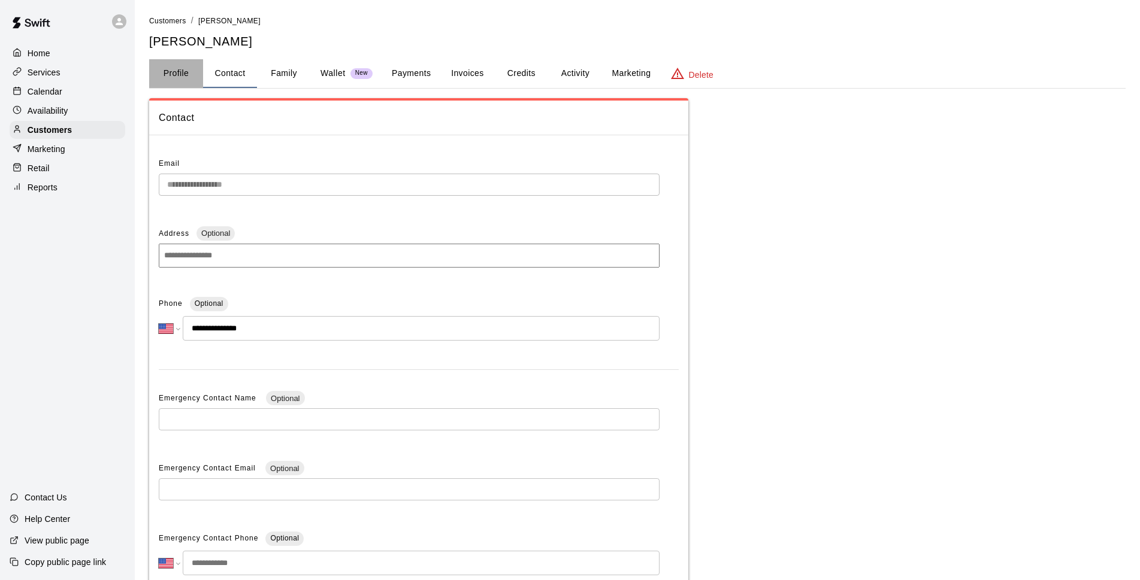
click at [186, 84] on button "Profile" at bounding box center [176, 73] width 54 height 29
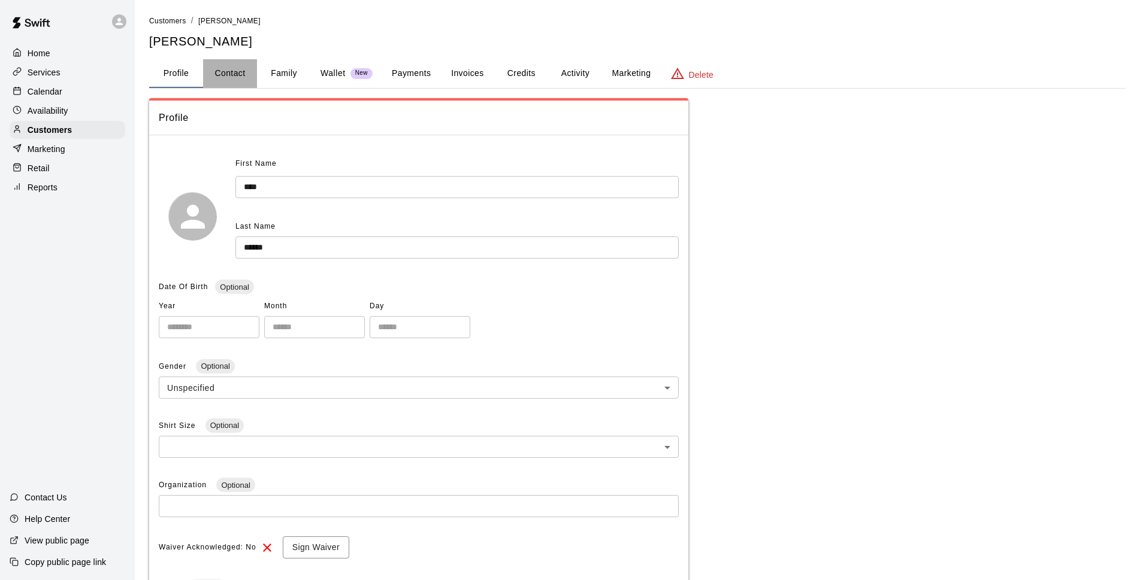
click at [231, 74] on button "Contact" at bounding box center [230, 73] width 54 height 29
select select "**"
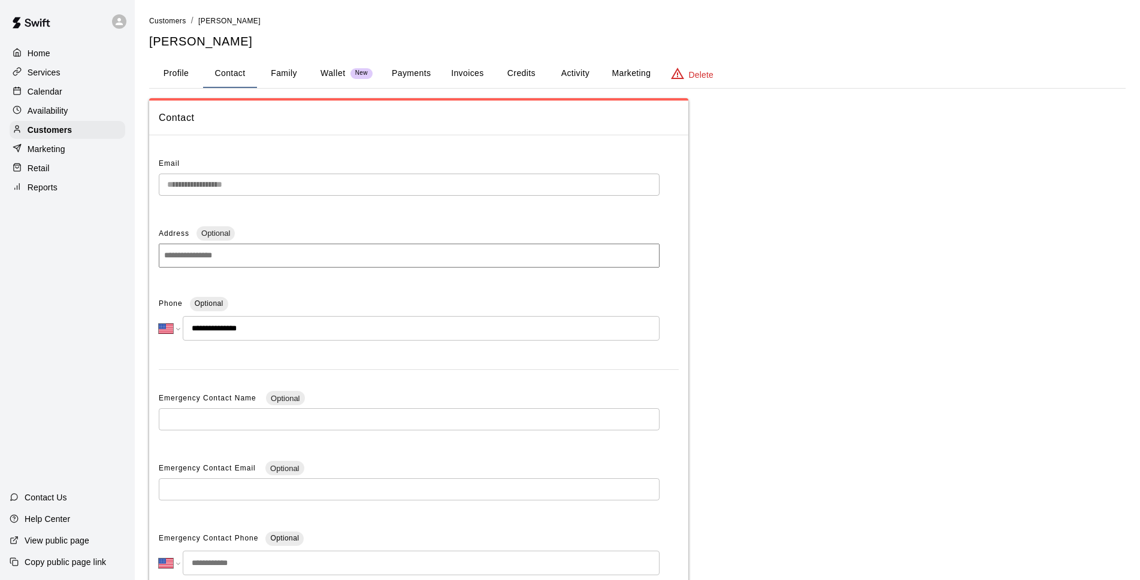
click at [38, 92] on p "Calendar" at bounding box center [45, 92] width 35 height 12
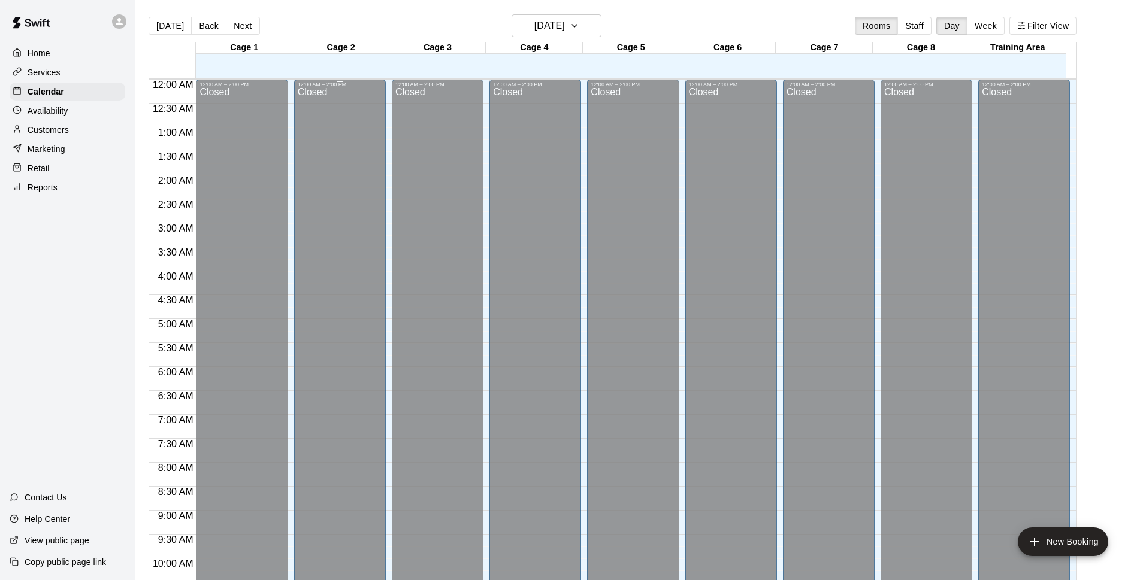
scroll to position [600, 0]
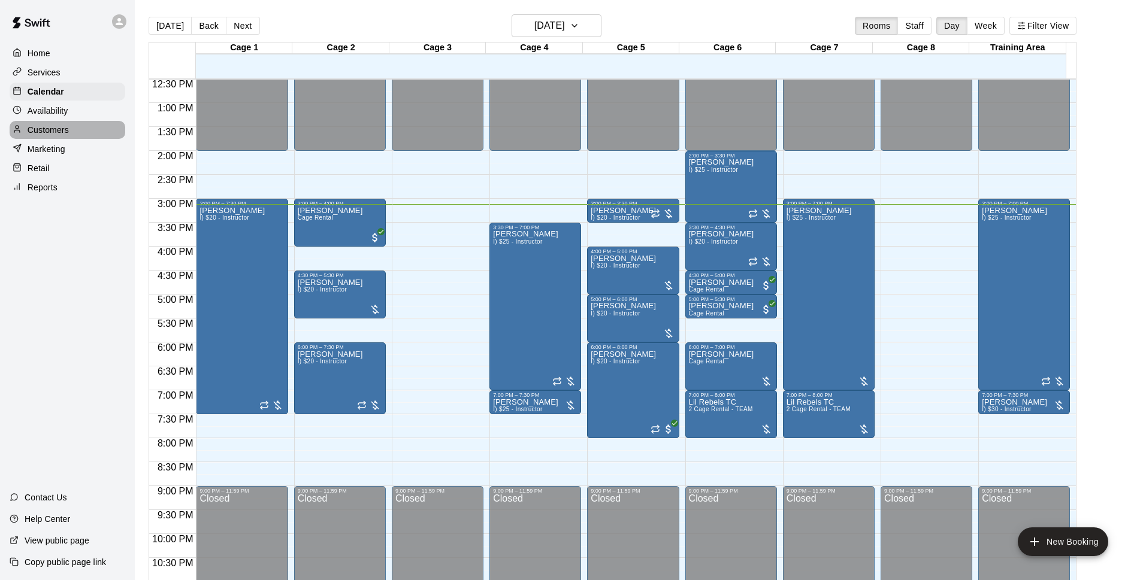
click at [50, 136] on p "Customers" at bounding box center [48, 130] width 41 height 12
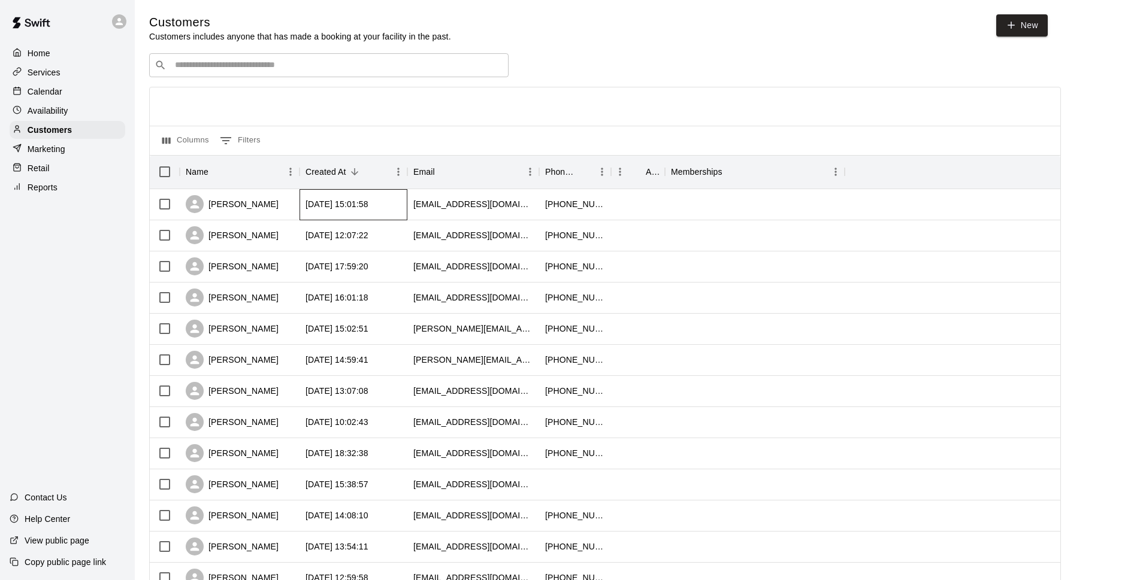
click at [331, 202] on div "[DATE] 15:01:58" at bounding box center [336, 204] width 63 height 12
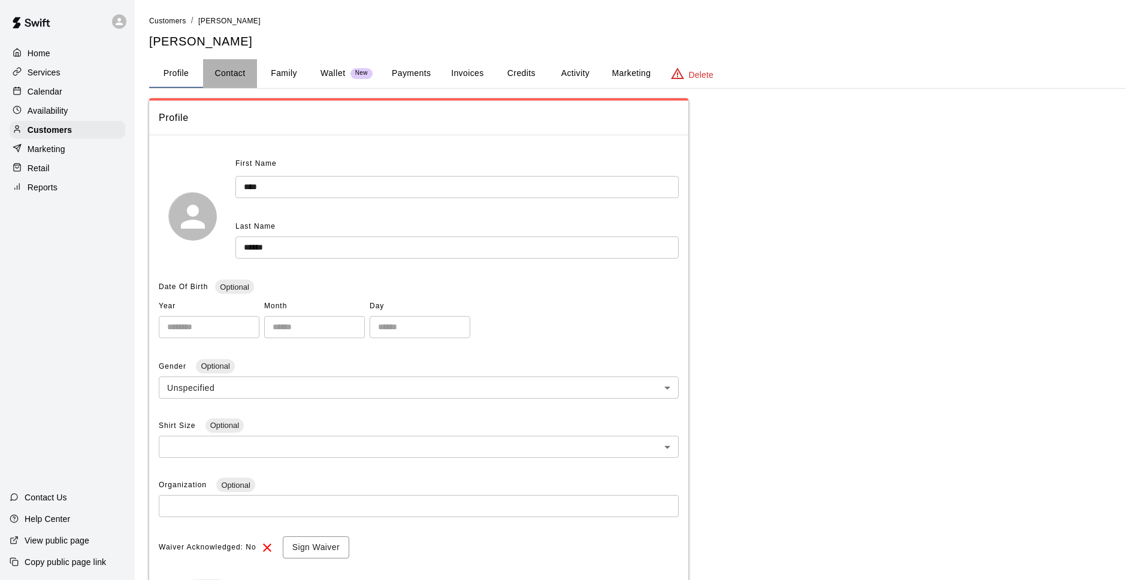
click at [251, 72] on button "Contact" at bounding box center [230, 73] width 54 height 29
select select "**"
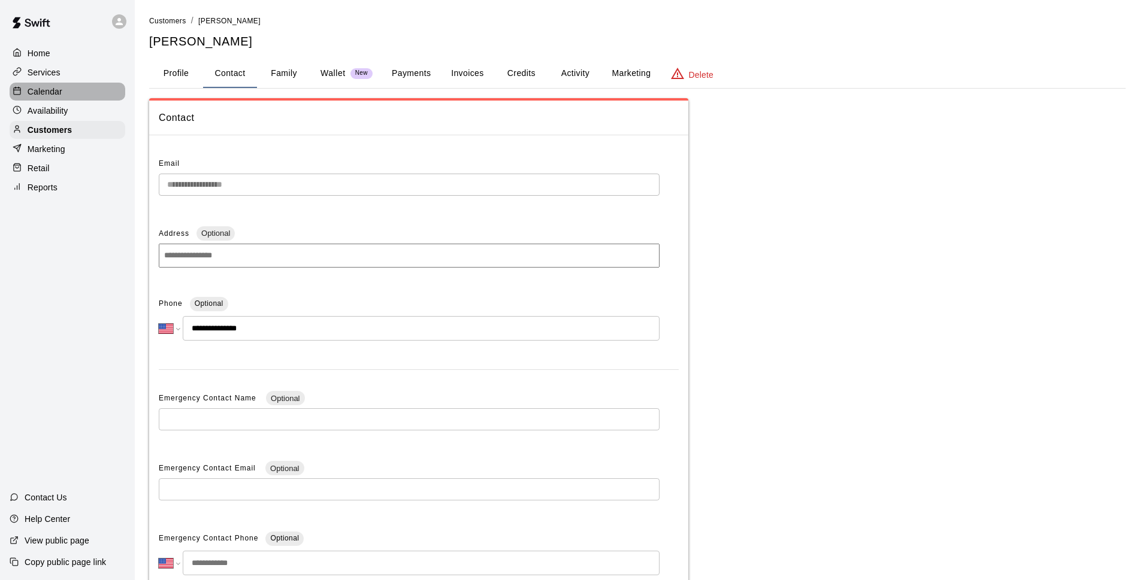
click at [72, 89] on div "Calendar" at bounding box center [68, 92] width 116 height 18
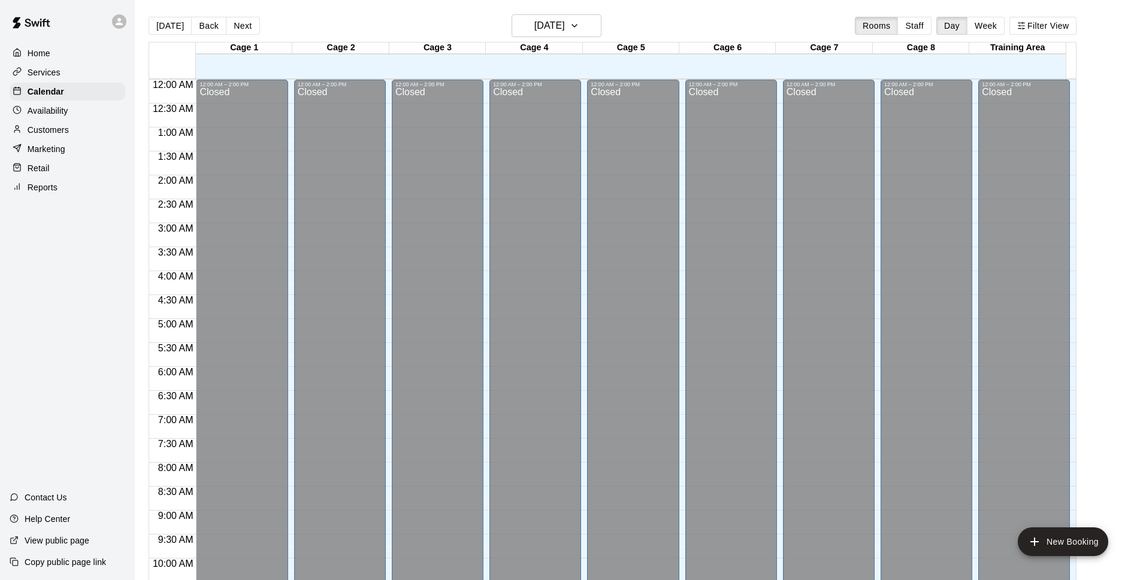
scroll to position [600, 0]
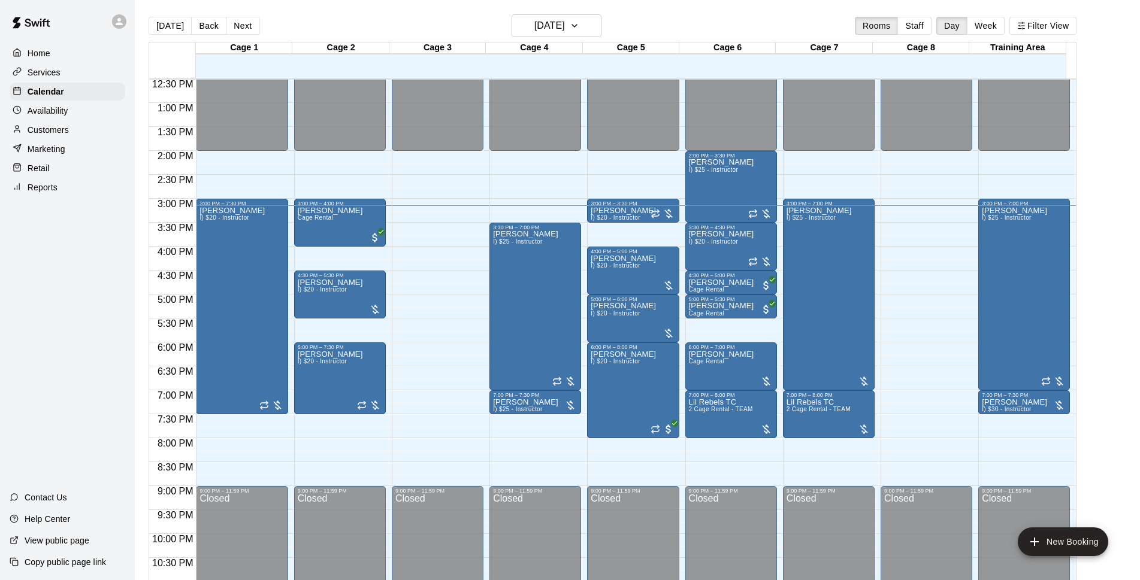
click at [671, 12] on main "[DATE] Back [DATE][DATE] Rooms Staff Day Week Filter View Cage 1 16 Tue Cage 2 …" at bounding box center [637, 300] width 1005 height 600
click at [55, 132] on p "Customers" at bounding box center [48, 130] width 41 height 12
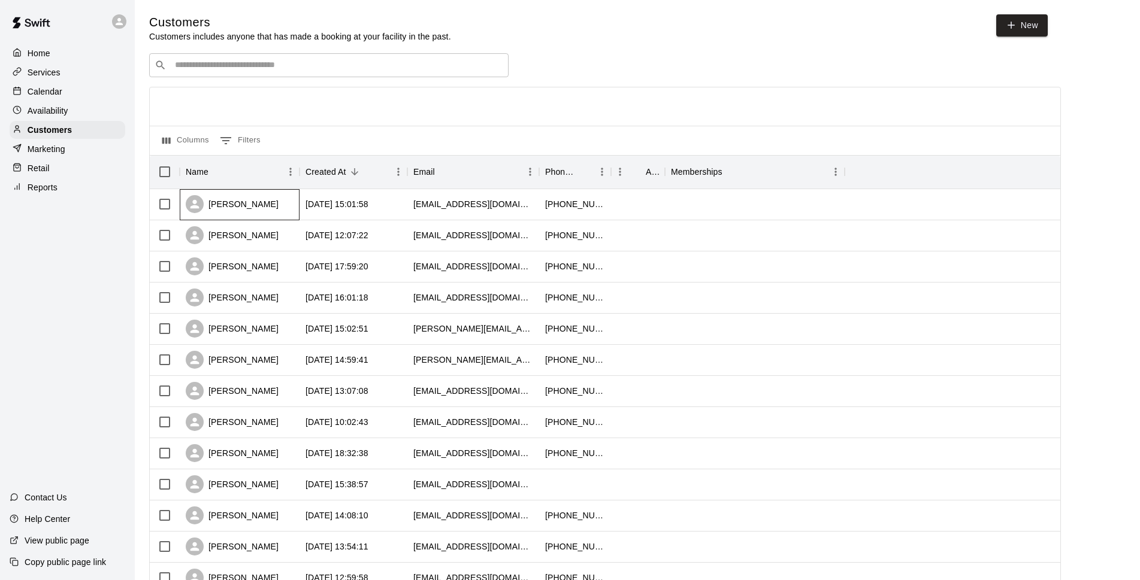
click at [266, 219] on div "[PERSON_NAME]" at bounding box center [240, 204] width 120 height 31
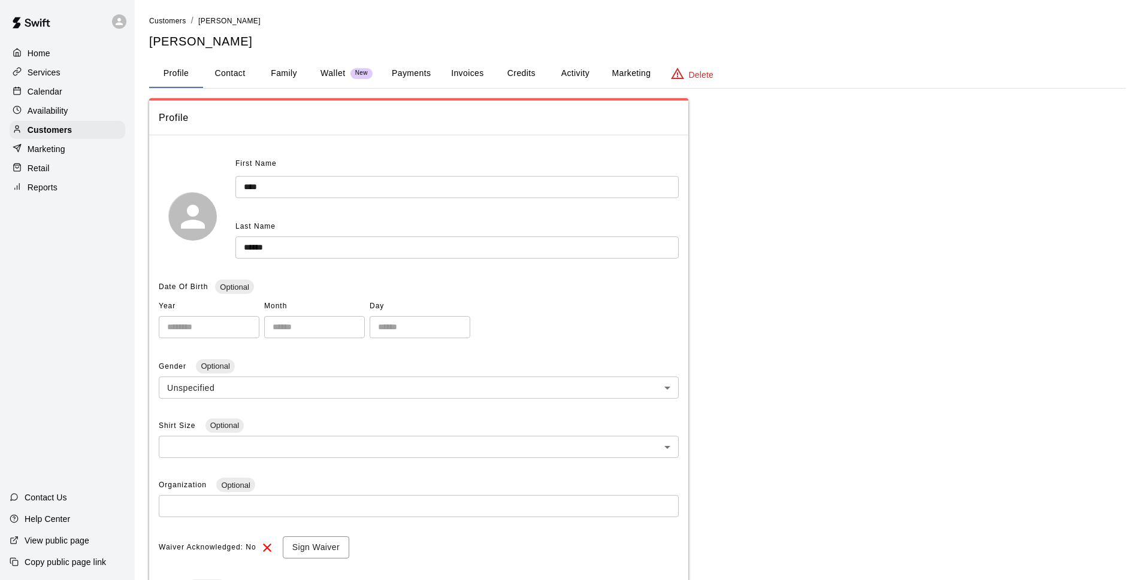
click at [417, 64] on button "Payments" at bounding box center [411, 73] width 58 height 29
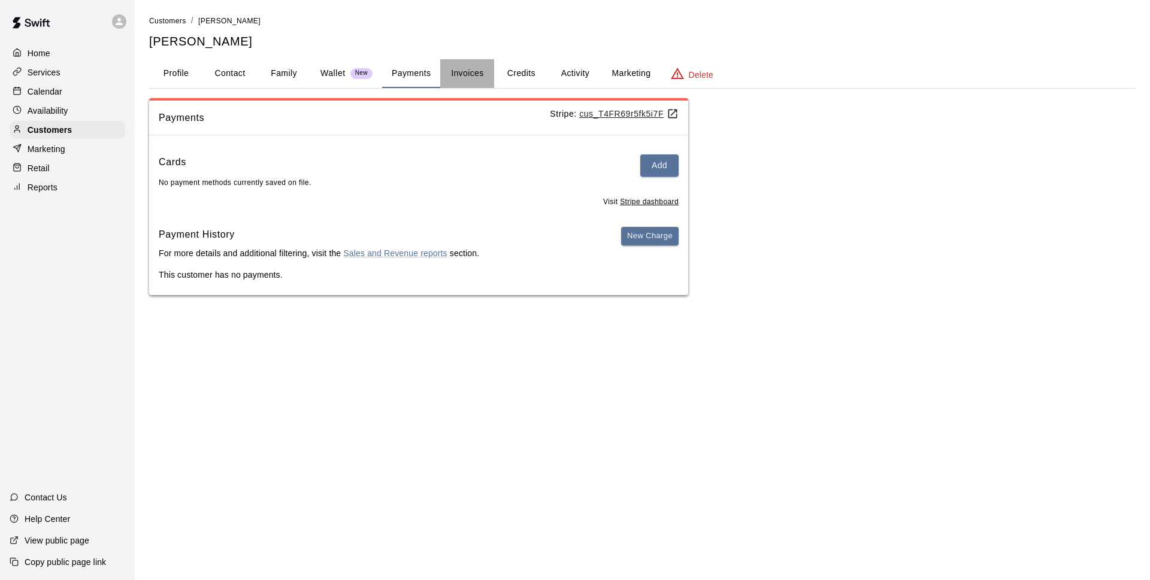
click at [479, 78] on button "Invoices" at bounding box center [467, 73] width 54 height 29
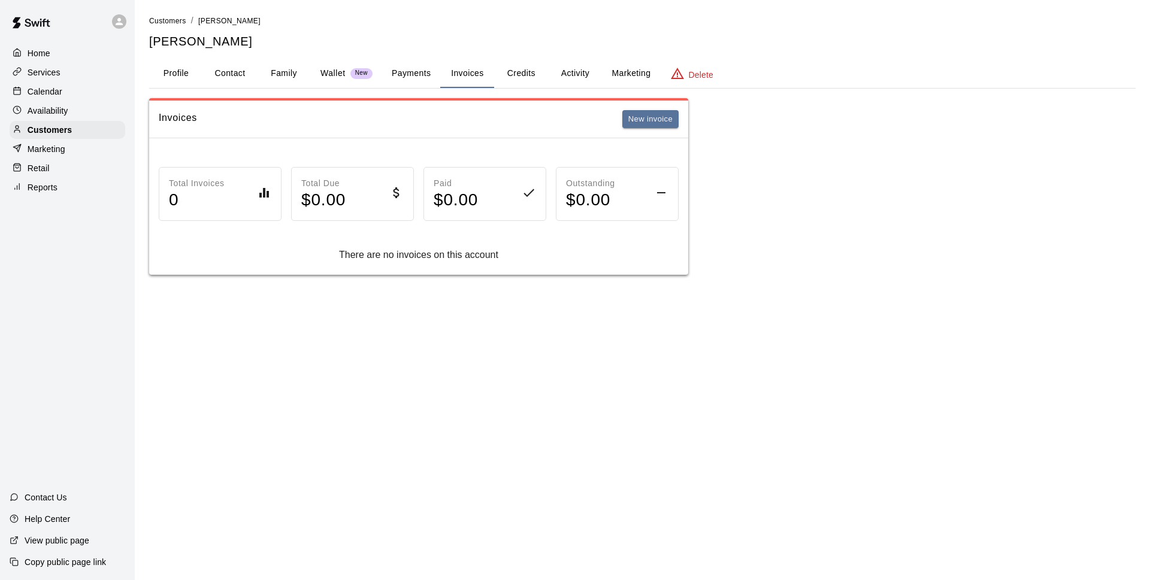
click at [525, 77] on button "Credits" at bounding box center [521, 73] width 54 height 29
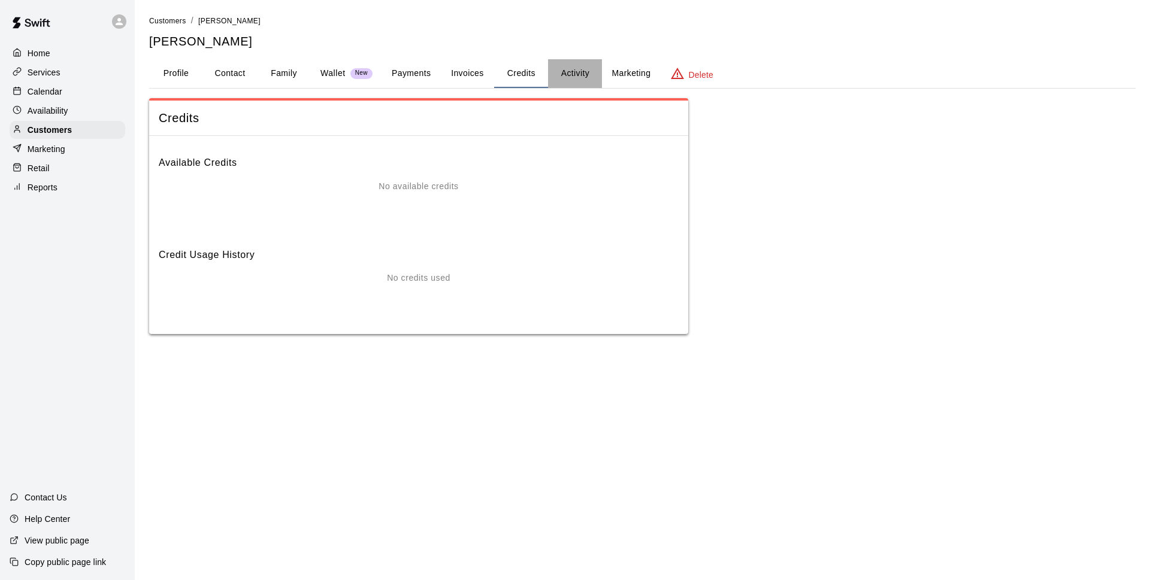
click at [579, 78] on button "Activity" at bounding box center [575, 73] width 54 height 29
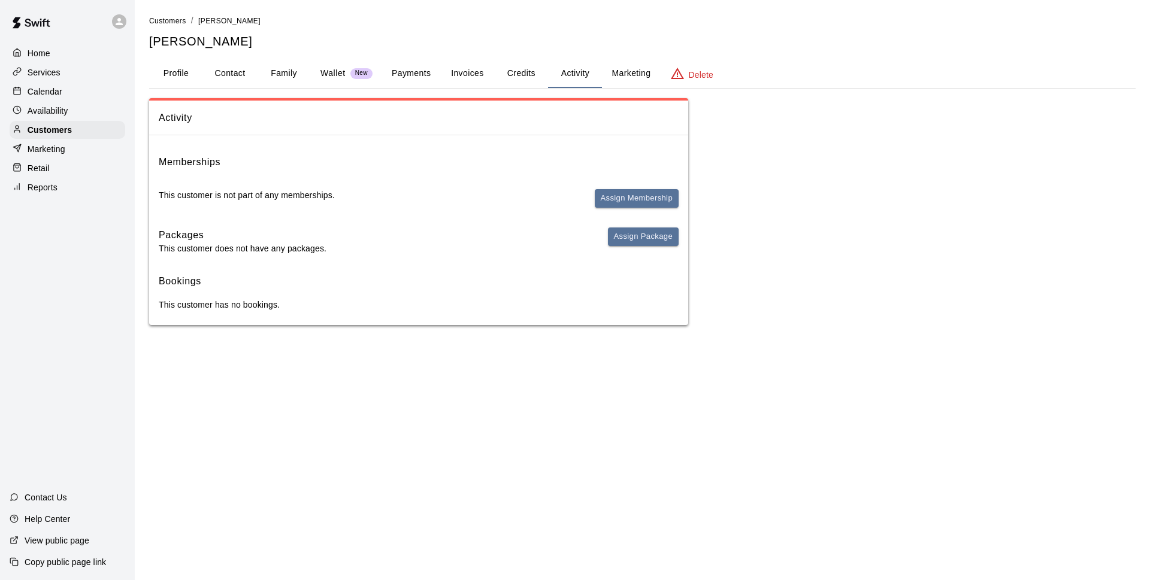
click at [606, 76] on button "Marketing" at bounding box center [631, 73] width 58 height 29
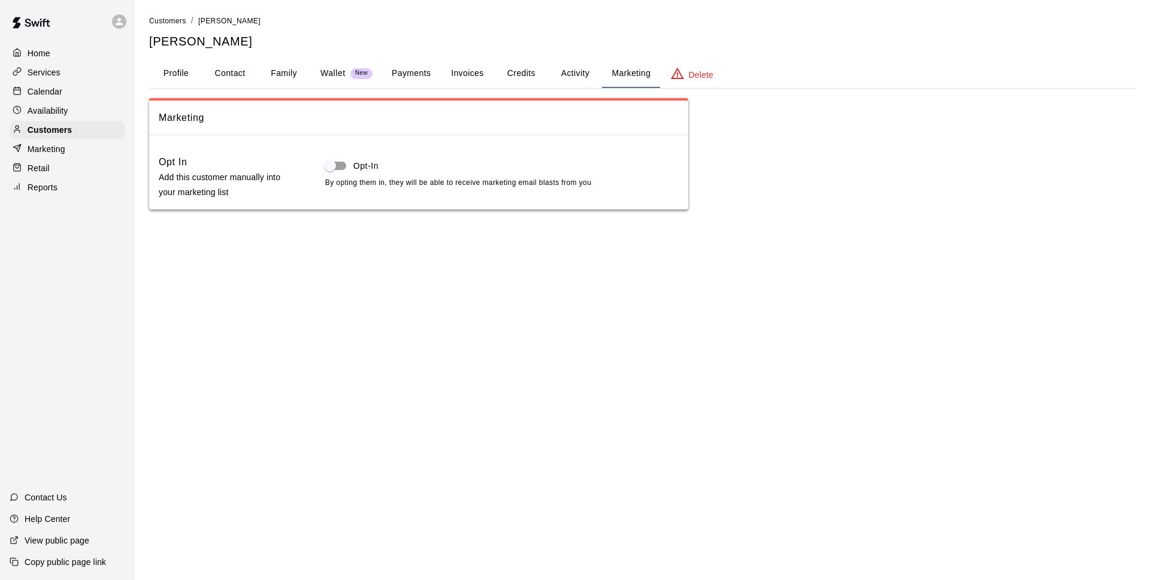
click at [249, 77] on button "Contact" at bounding box center [230, 73] width 54 height 29
select select "**"
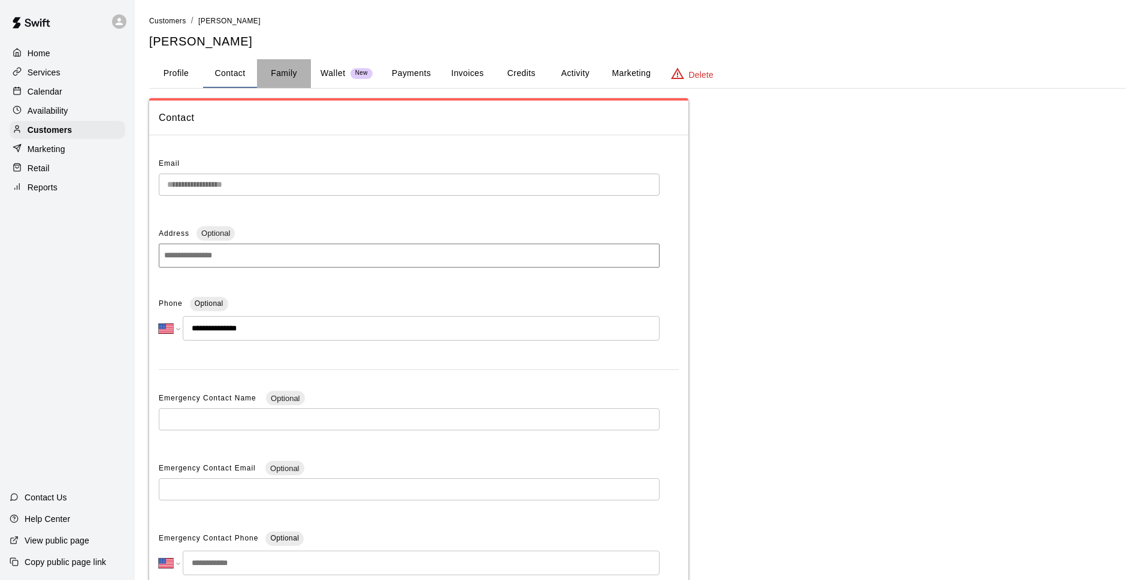
click at [279, 66] on button "Family" at bounding box center [284, 73] width 54 height 29
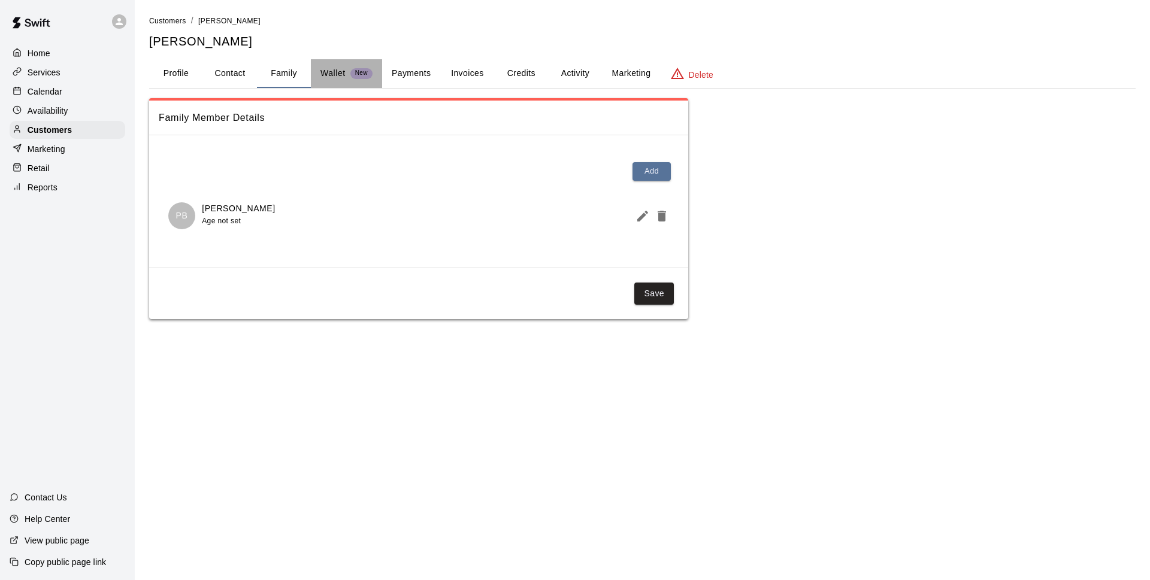
click at [326, 73] on p "Wallet" at bounding box center [332, 73] width 25 height 13
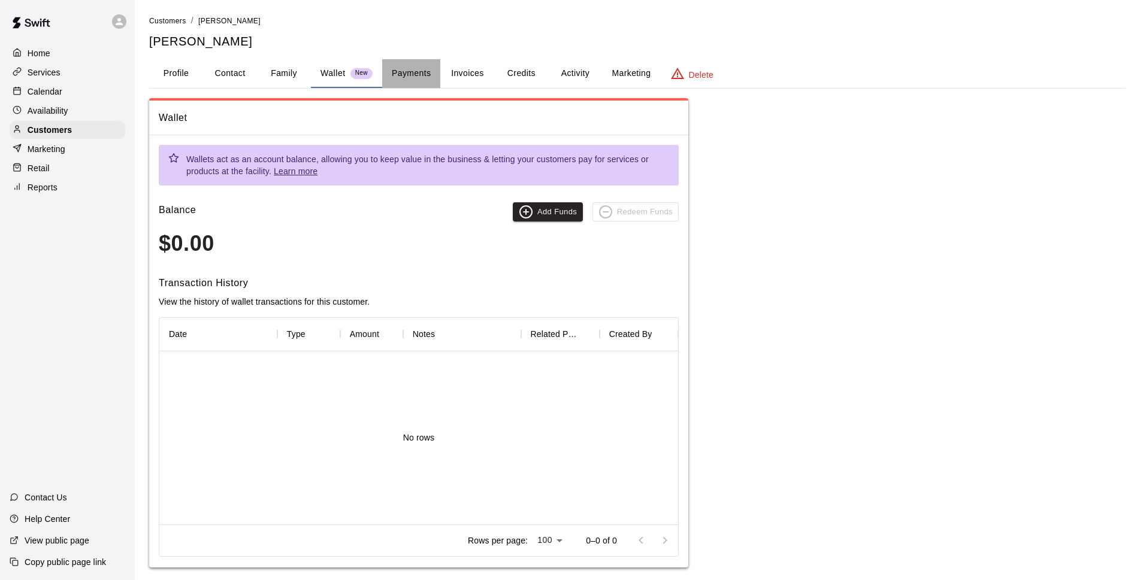
click at [423, 77] on button "Payments" at bounding box center [411, 73] width 58 height 29
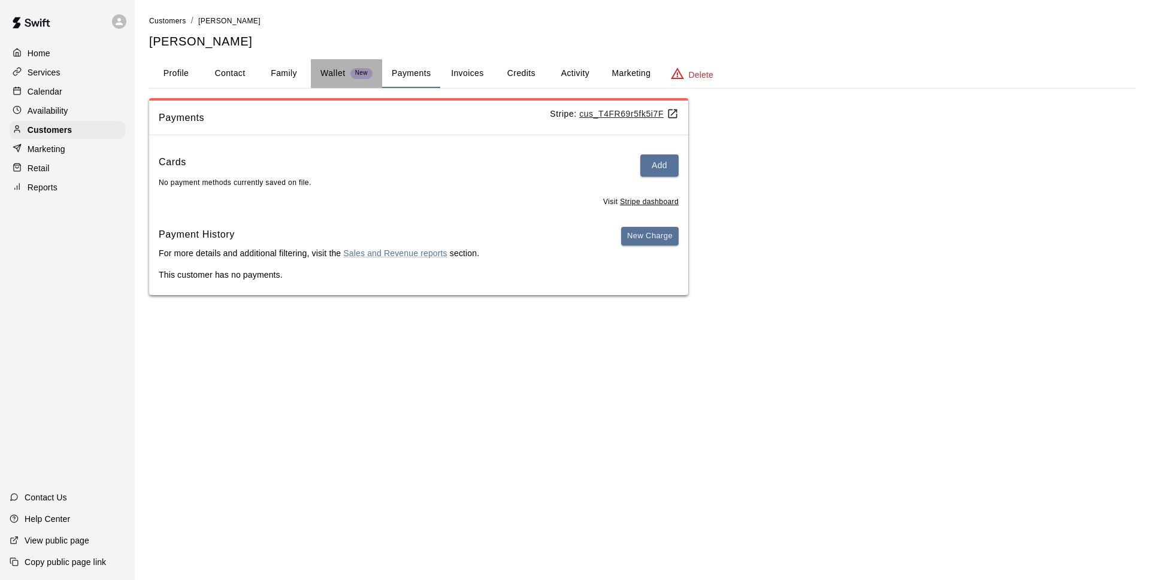
click at [333, 76] on p "Wallet" at bounding box center [332, 73] width 25 height 13
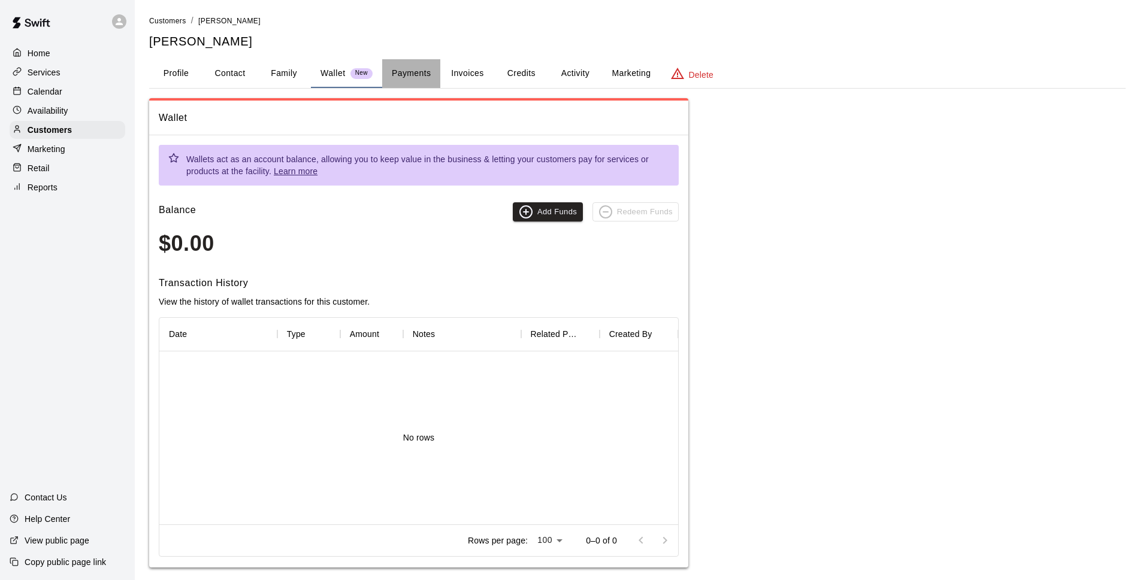
click at [410, 76] on button "Payments" at bounding box center [411, 73] width 58 height 29
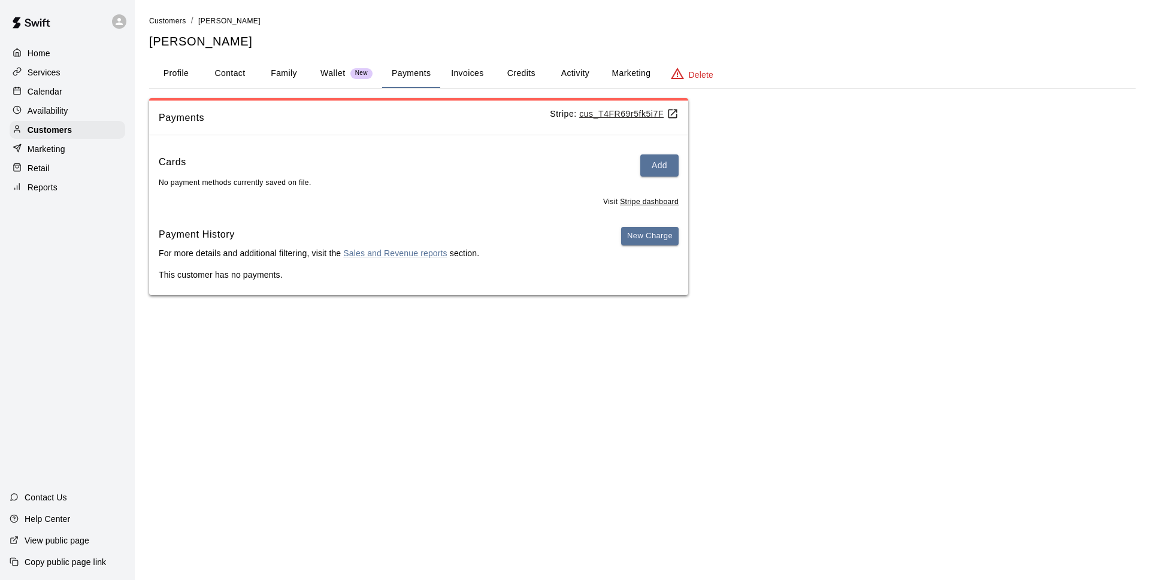
click at [475, 72] on button "Invoices" at bounding box center [467, 73] width 54 height 29
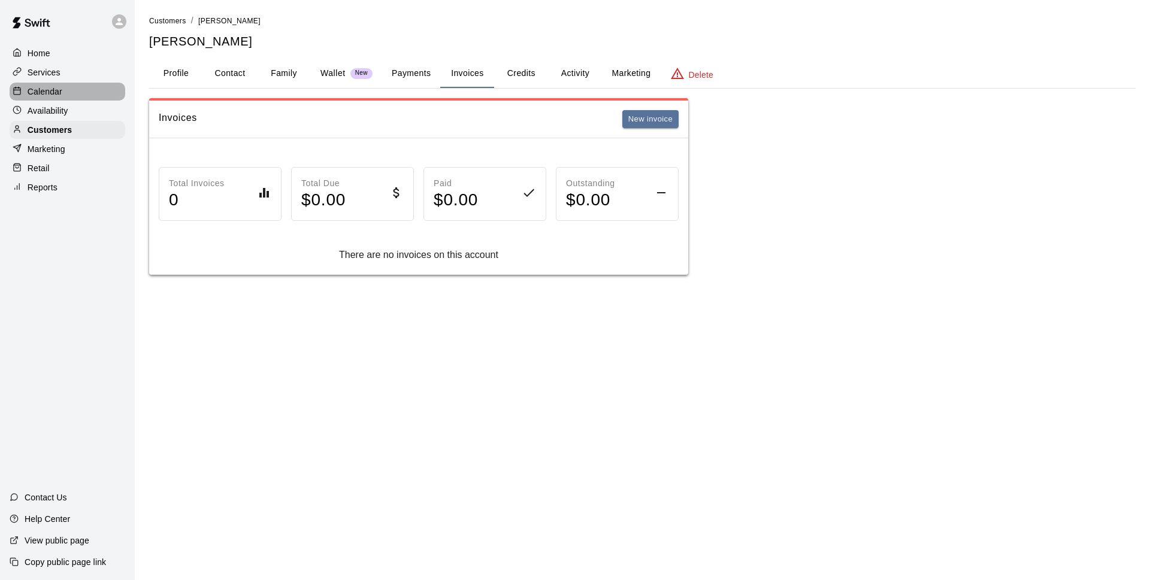
click at [42, 98] on p "Calendar" at bounding box center [45, 92] width 35 height 12
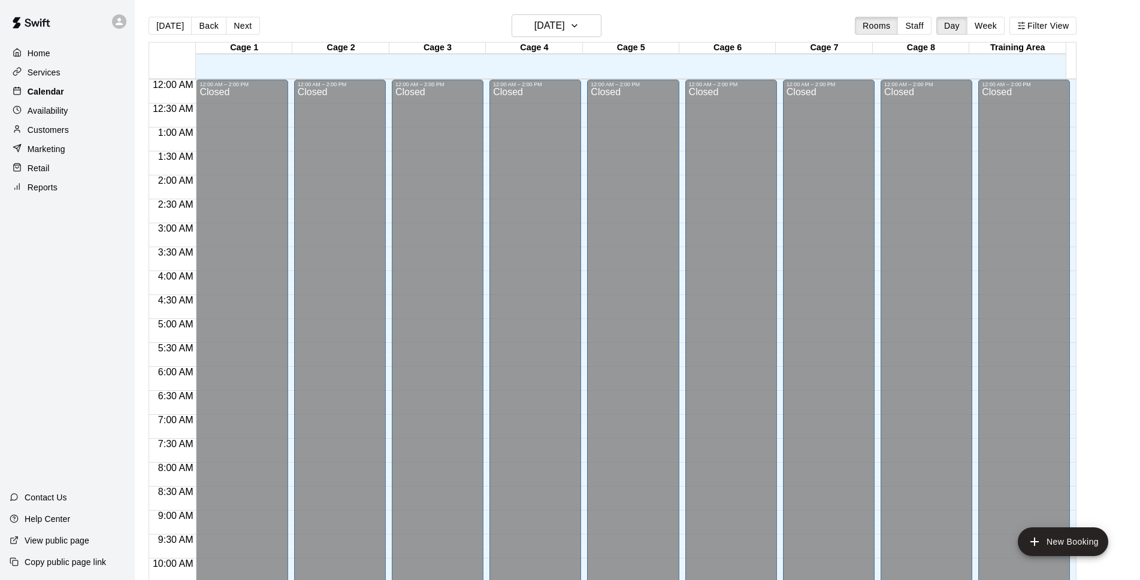
scroll to position [600, 0]
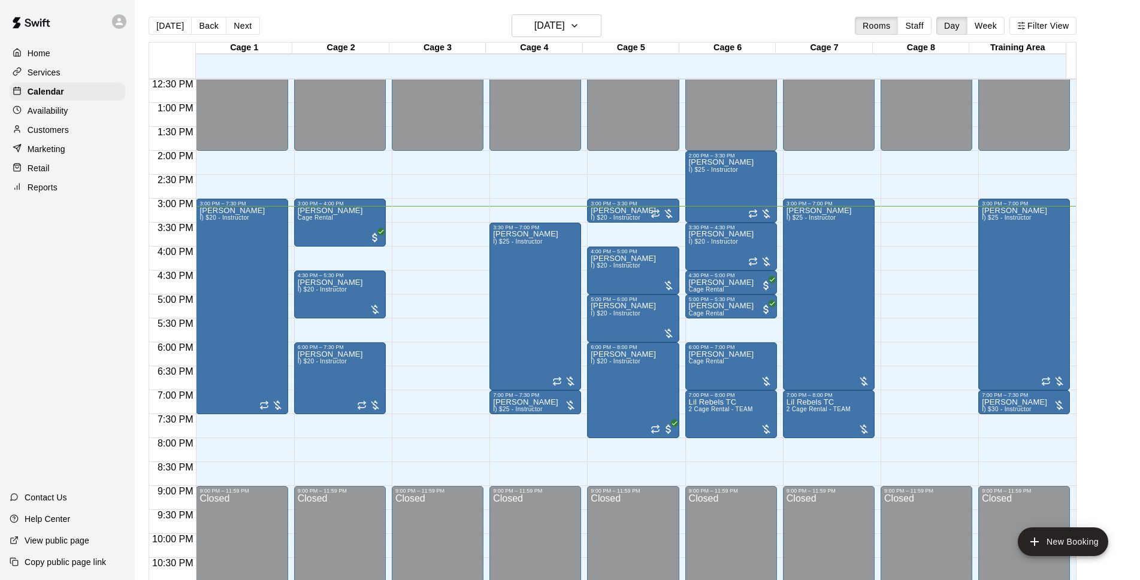
click at [52, 133] on p "Customers" at bounding box center [48, 130] width 41 height 12
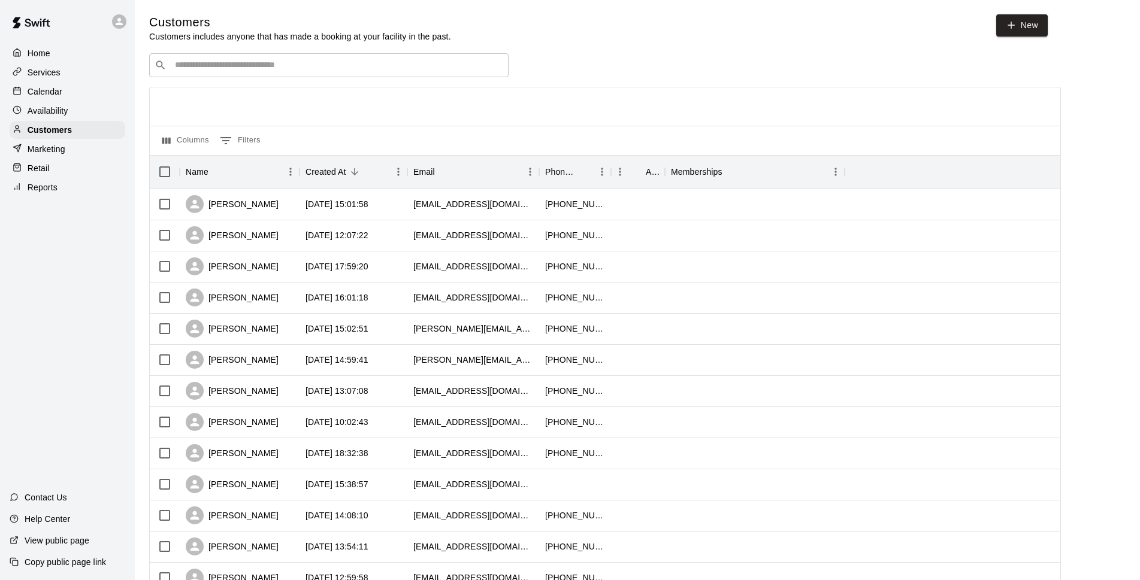
click at [282, 56] on div "​ ​" at bounding box center [328, 65] width 359 height 24
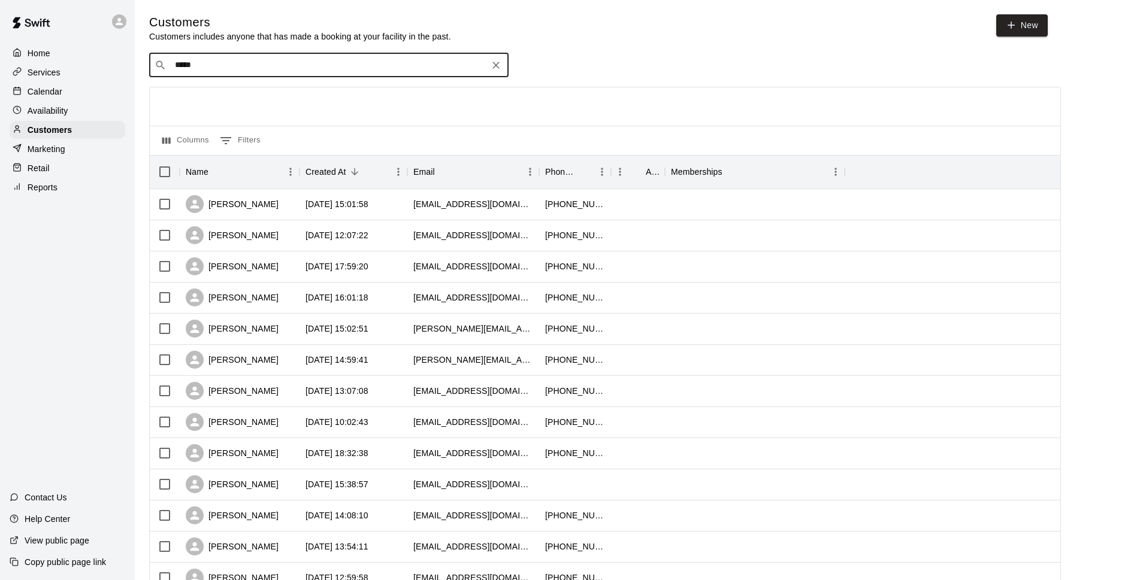
type input "******"
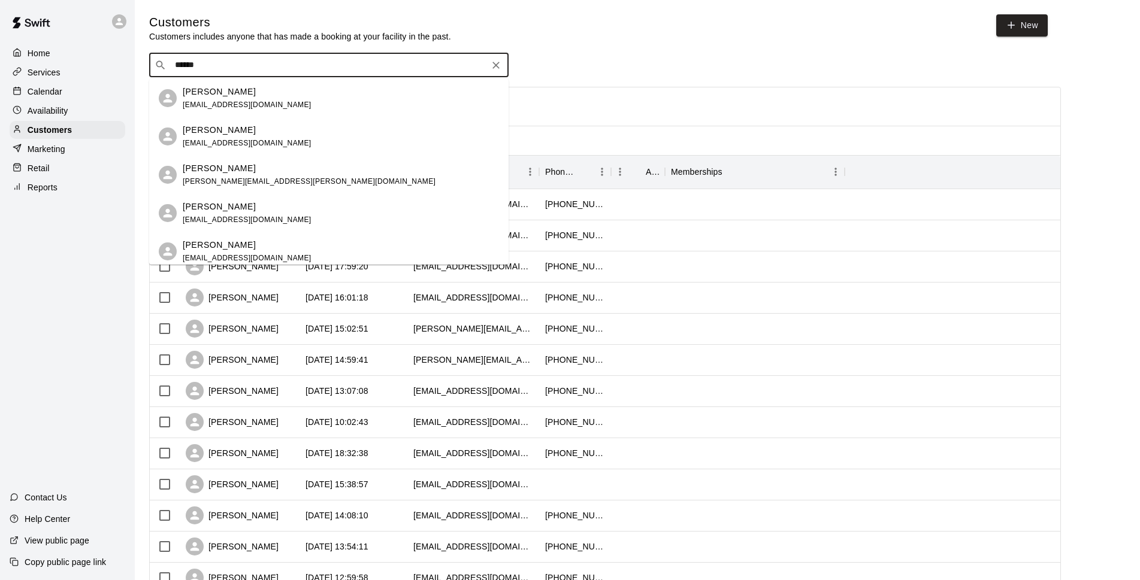
click at [266, 103] on div "[PERSON_NAME] [EMAIL_ADDRESS][DOMAIN_NAME]" at bounding box center [341, 99] width 316 height 26
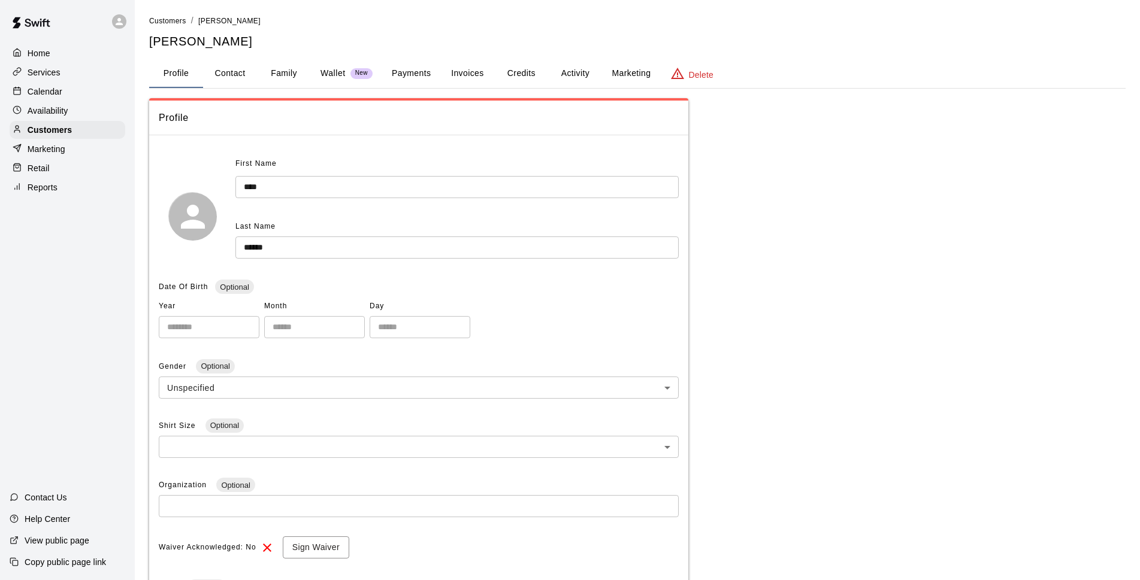
click at [337, 0] on html "**********" at bounding box center [570, 400] width 1140 height 800
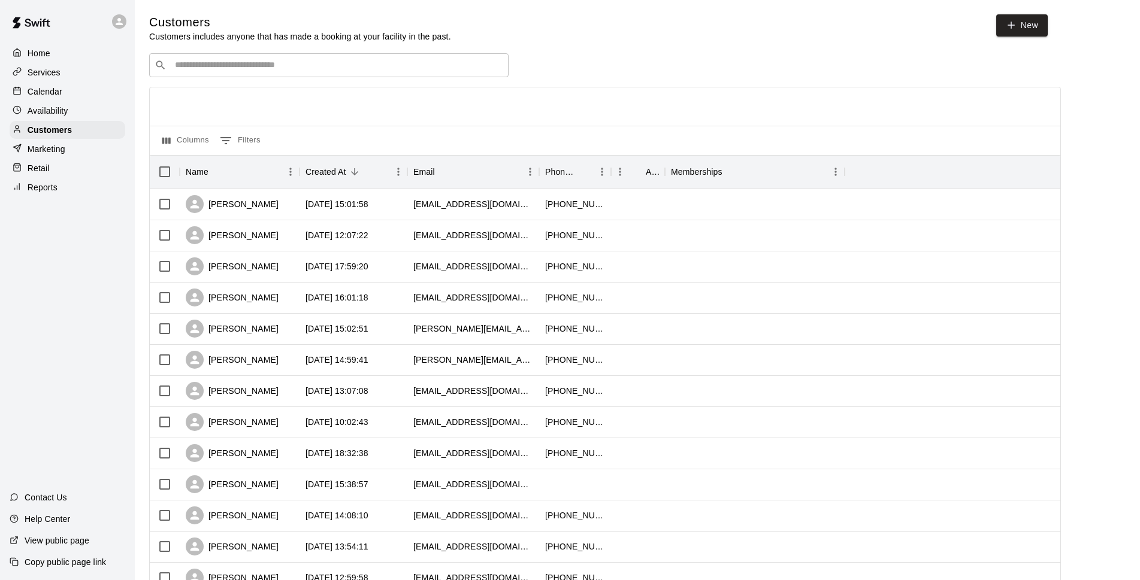
click at [206, 59] on div "​ ​" at bounding box center [328, 65] width 359 height 24
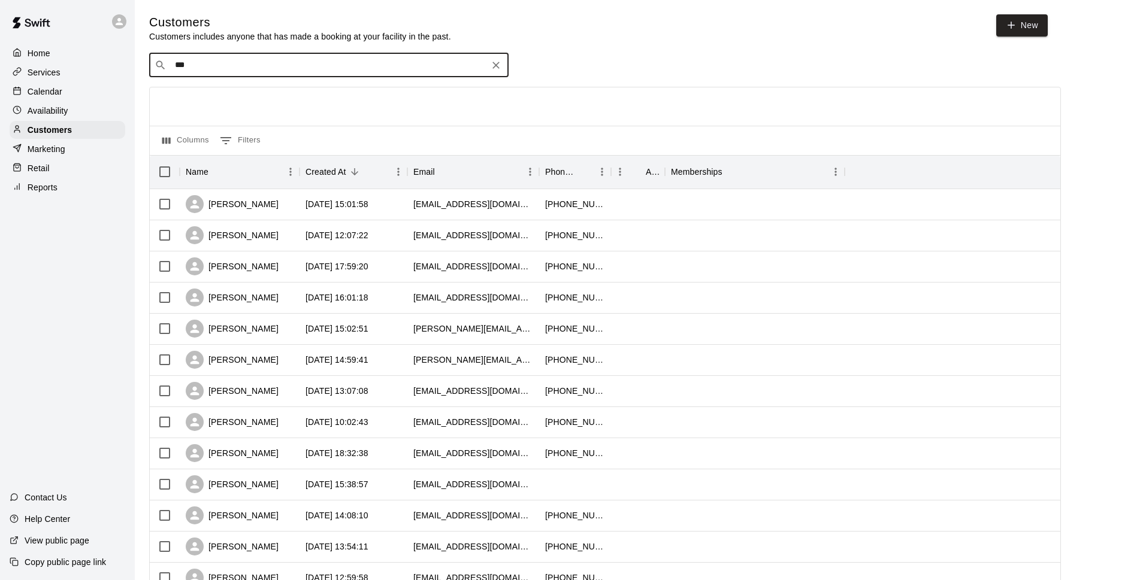
type input "****"
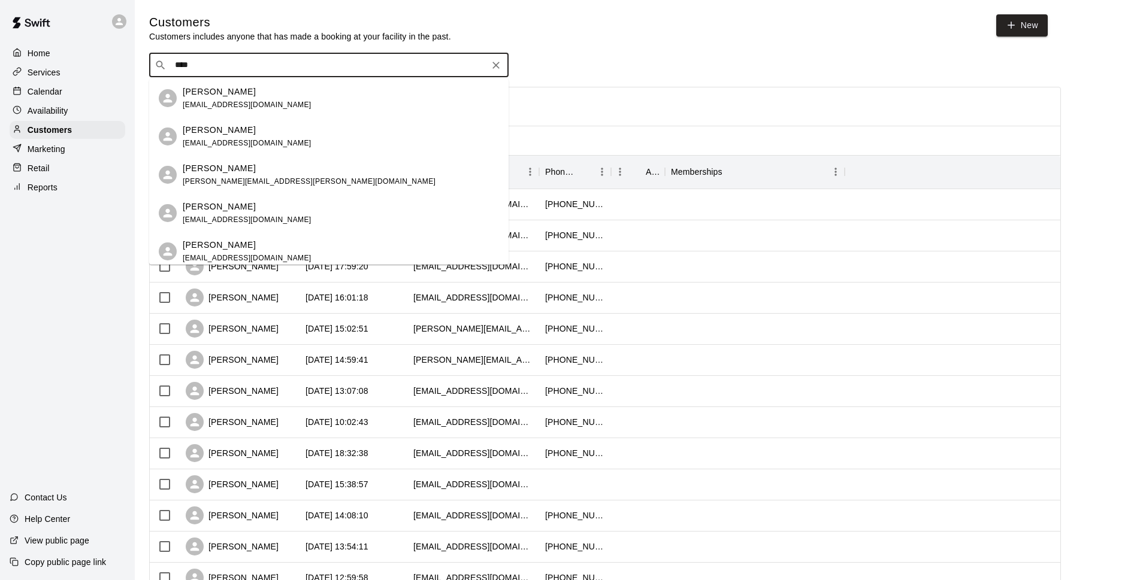
click at [253, 104] on span "[EMAIL_ADDRESS][DOMAIN_NAME]" at bounding box center [247, 105] width 129 height 8
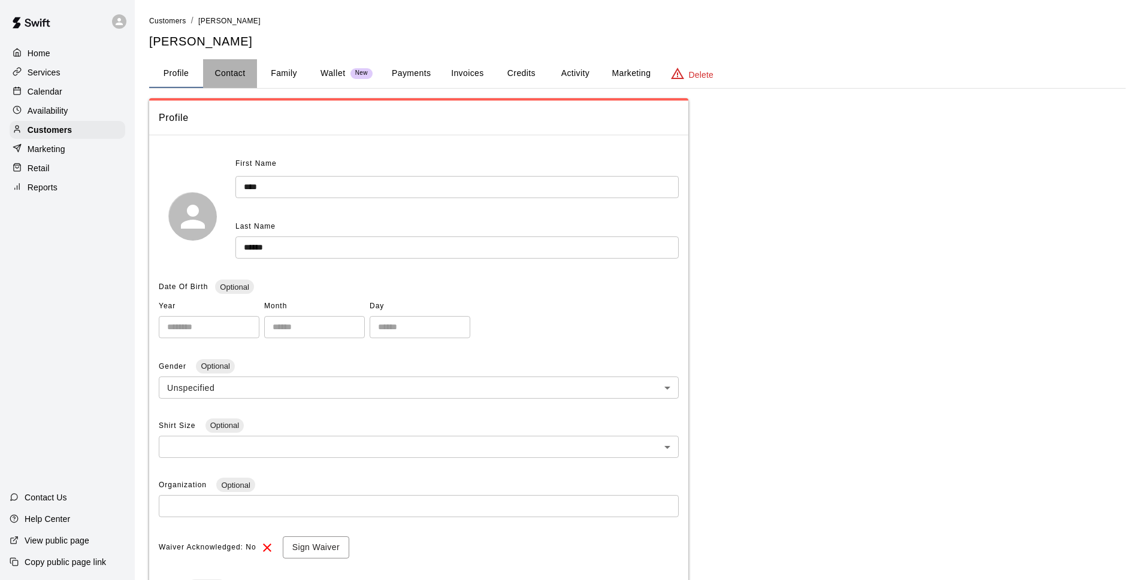
drag, startPoint x: 228, startPoint y: 71, endPoint x: 353, endPoint y: 72, distance: 125.2
click at [228, 71] on button "Contact" at bounding box center [230, 73] width 54 height 29
select select "**"
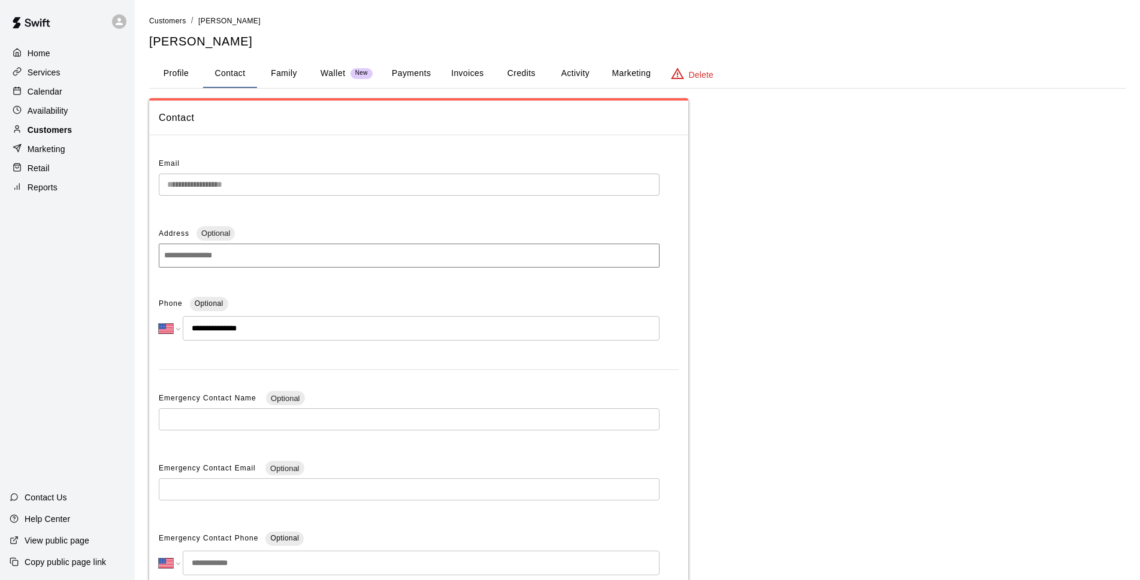
click at [62, 129] on p "Customers" at bounding box center [50, 130] width 44 height 12
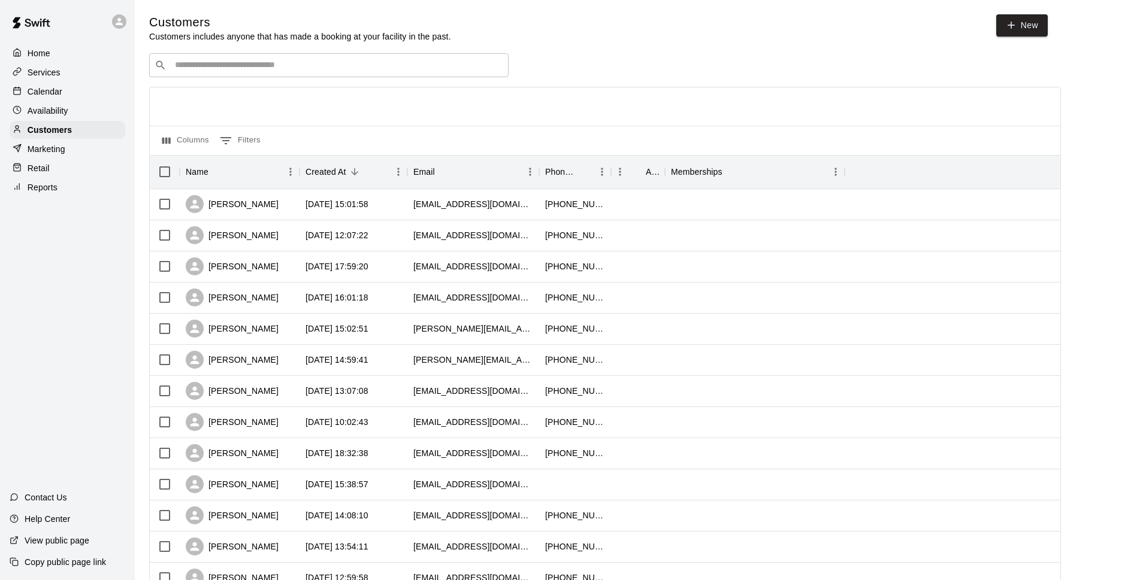
click at [202, 63] on input "Search customers by name or email" at bounding box center [337, 65] width 332 height 12
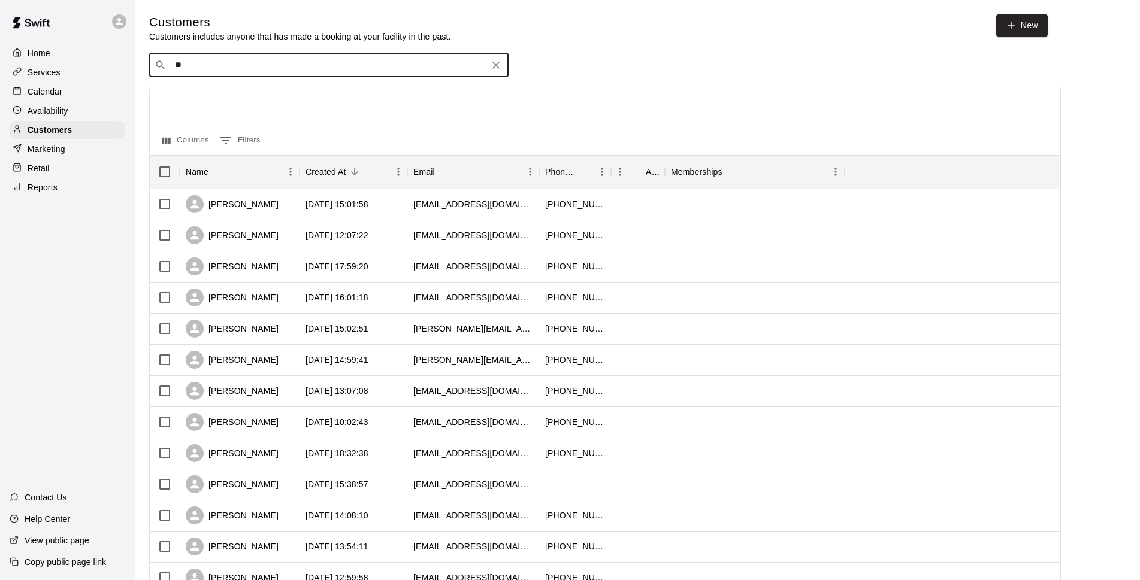
type input "*"
type input "****"
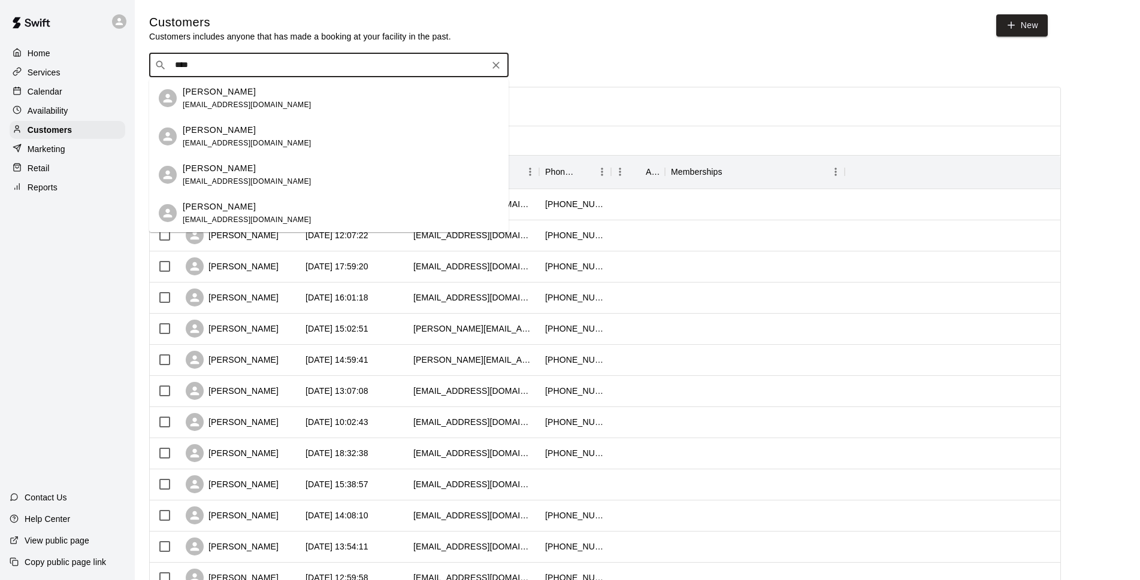
click at [270, 140] on div "[PERSON_NAME] [EMAIL_ADDRESS][DOMAIN_NAME]" at bounding box center [341, 137] width 316 height 26
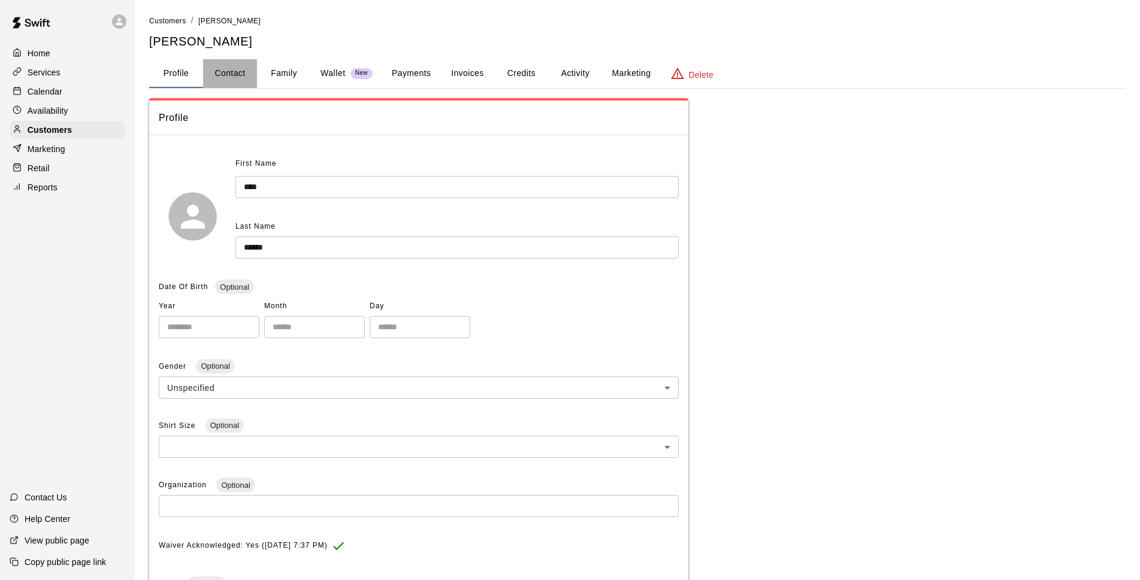
click at [234, 72] on button "Contact" at bounding box center [230, 73] width 54 height 29
select select "**"
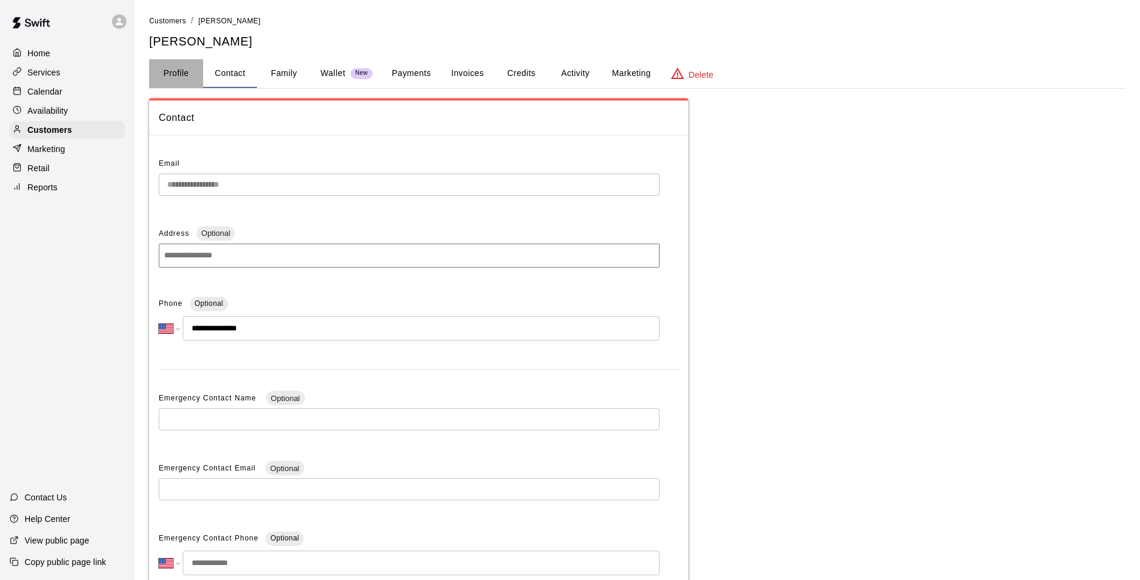
drag, startPoint x: 171, startPoint y: 72, endPoint x: 269, endPoint y: 74, distance: 97.6
click at [172, 72] on button "Profile" at bounding box center [176, 73] width 54 height 29
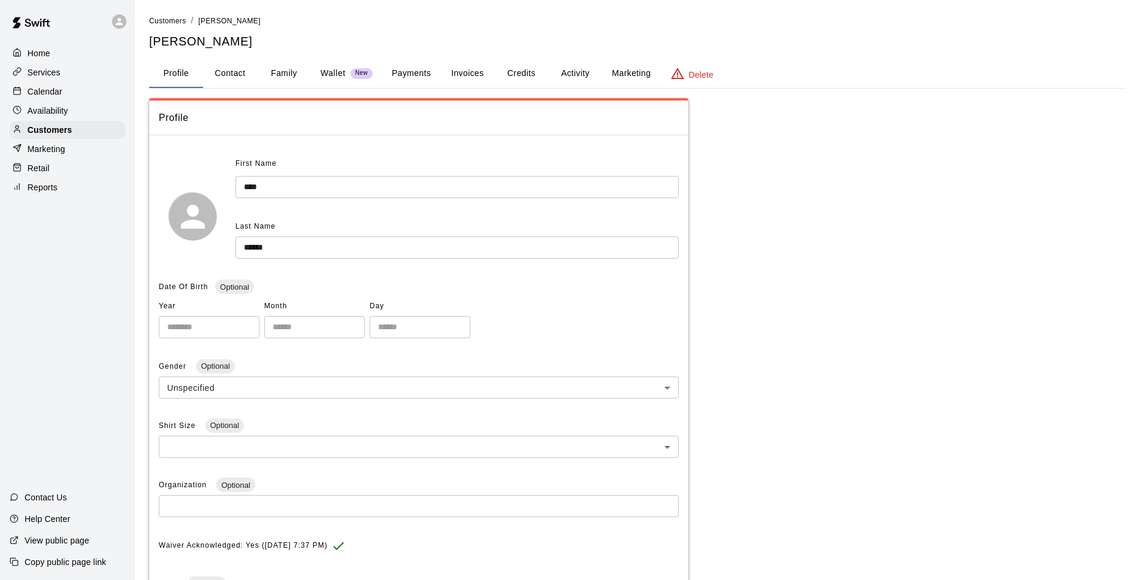
click at [295, 73] on button "Family" at bounding box center [284, 73] width 54 height 29
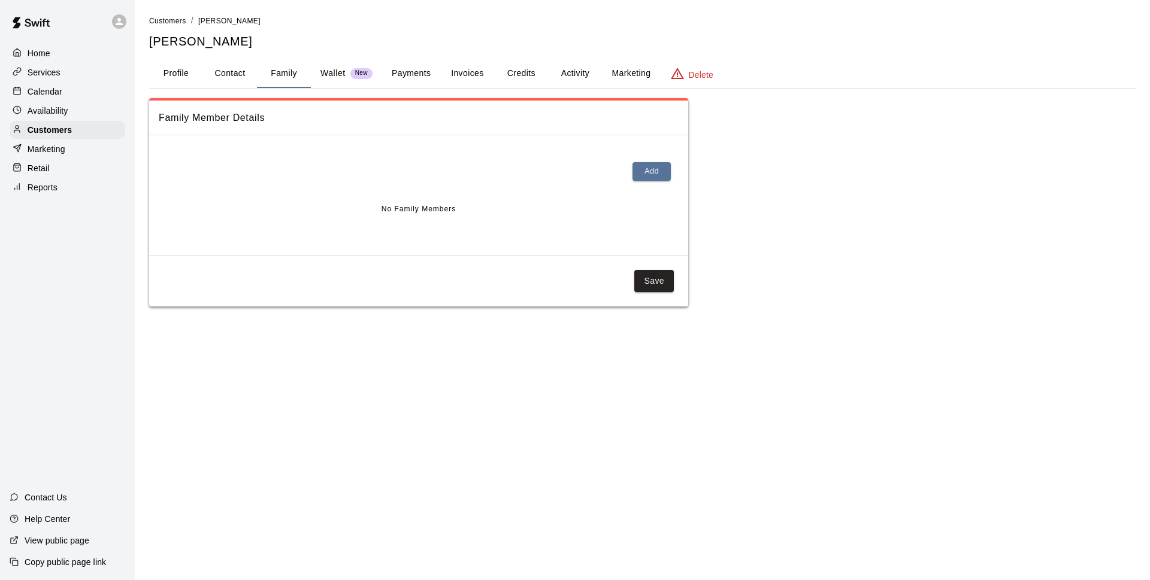
click at [212, 72] on button "Contact" at bounding box center [230, 73] width 54 height 29
select select "**"
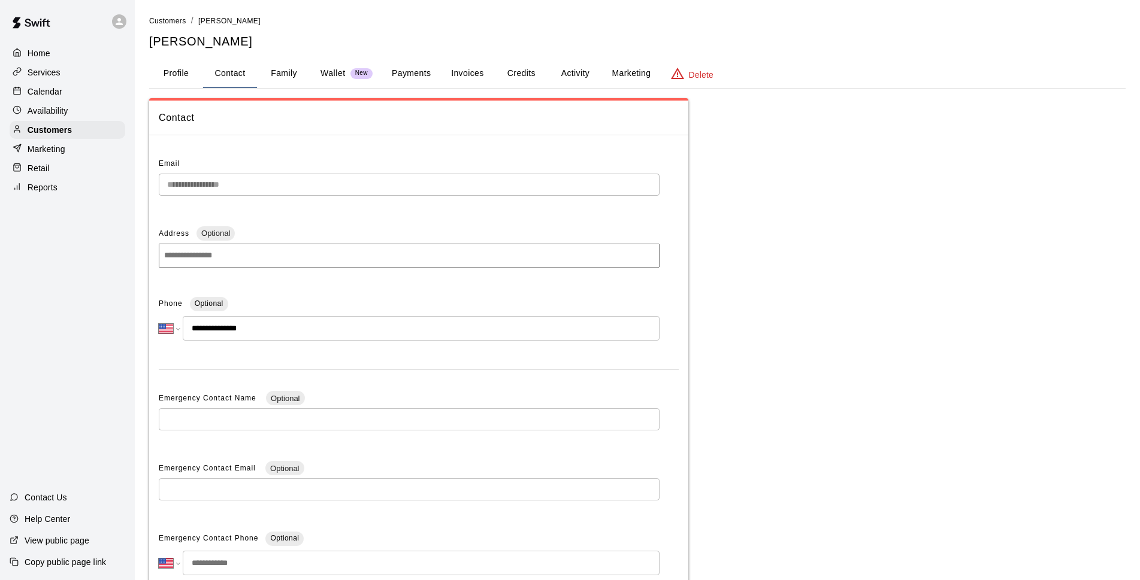
click at [168, 76] on button "Profile" at bounding box center [176, 73] width 54 height 29
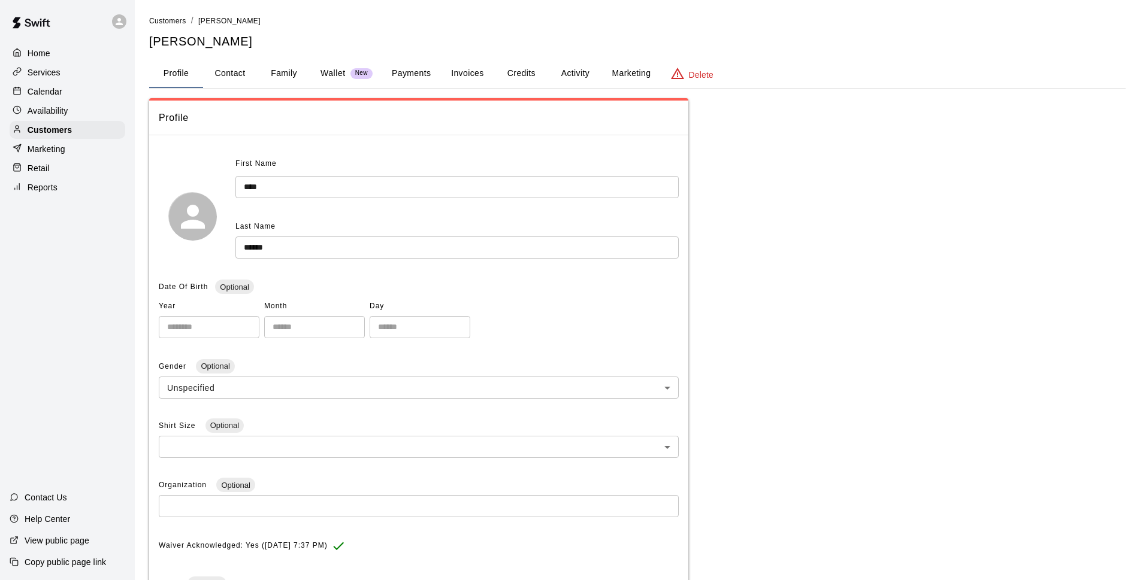
click at [63, 101] on div "Calendar" at bounding box center [68, 92] width 116 height 18
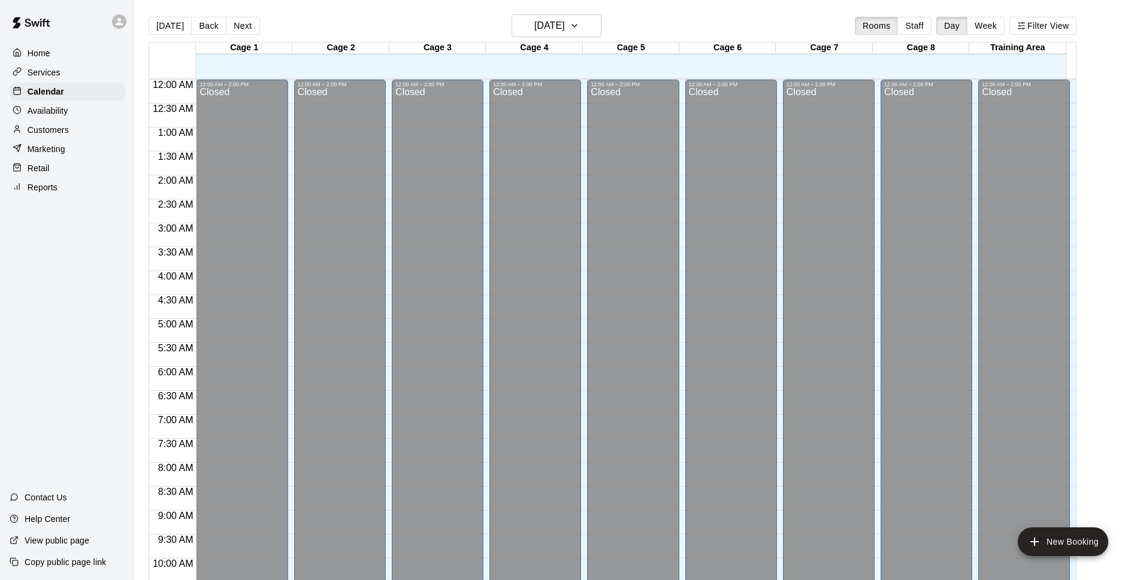
scroll to position [600, 0]
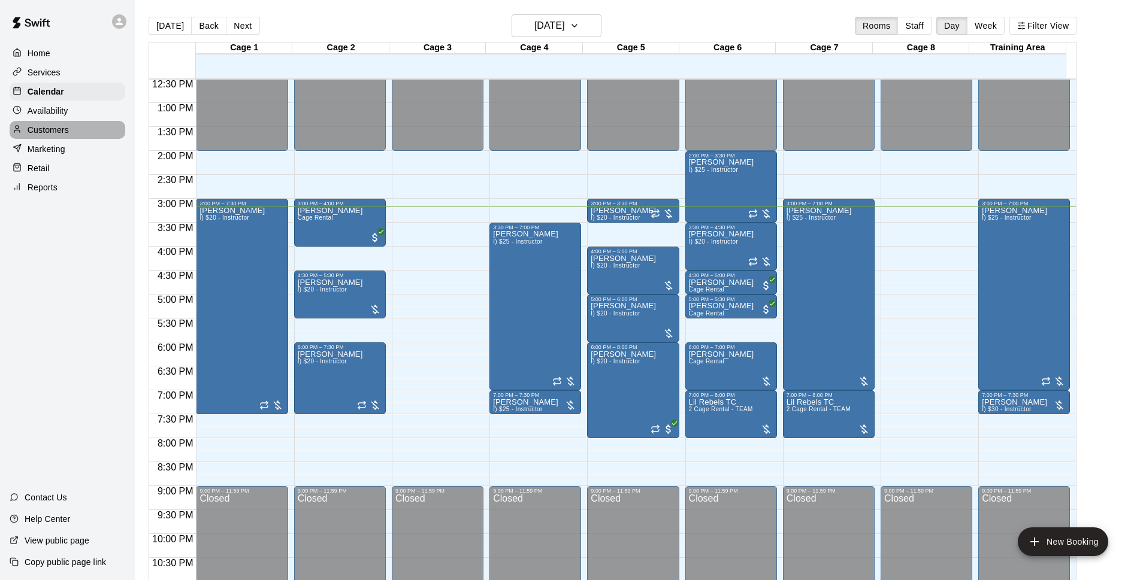
click at [60, 136] on p "Customers" at bounding box center [48, 130] width 41 height 12
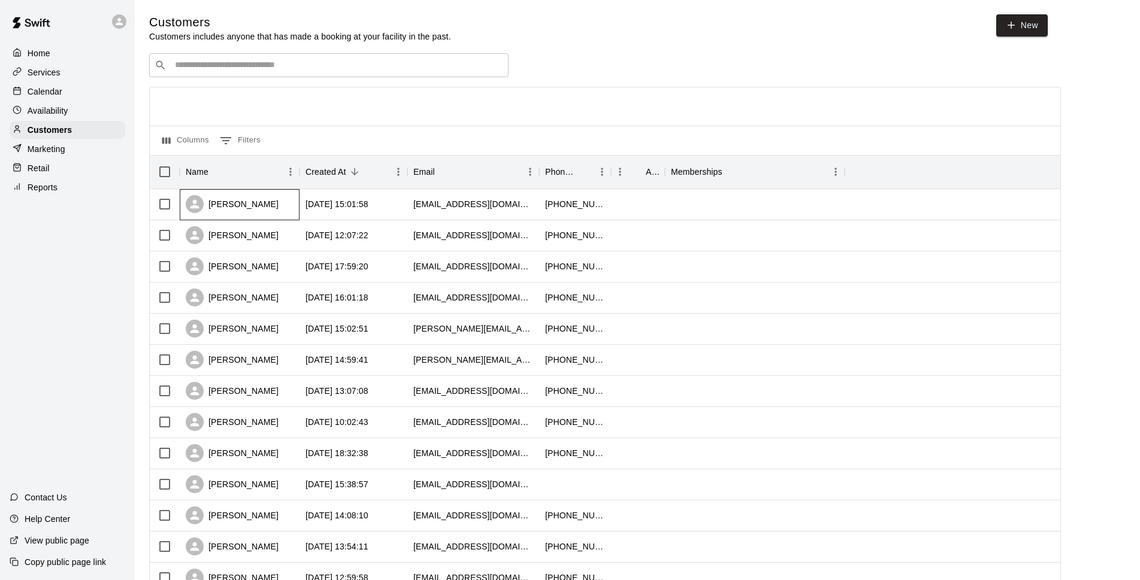
click at [249, 206] on div "[PERSON_NAME]" at bounding box center [232, 204] width 93 height 18
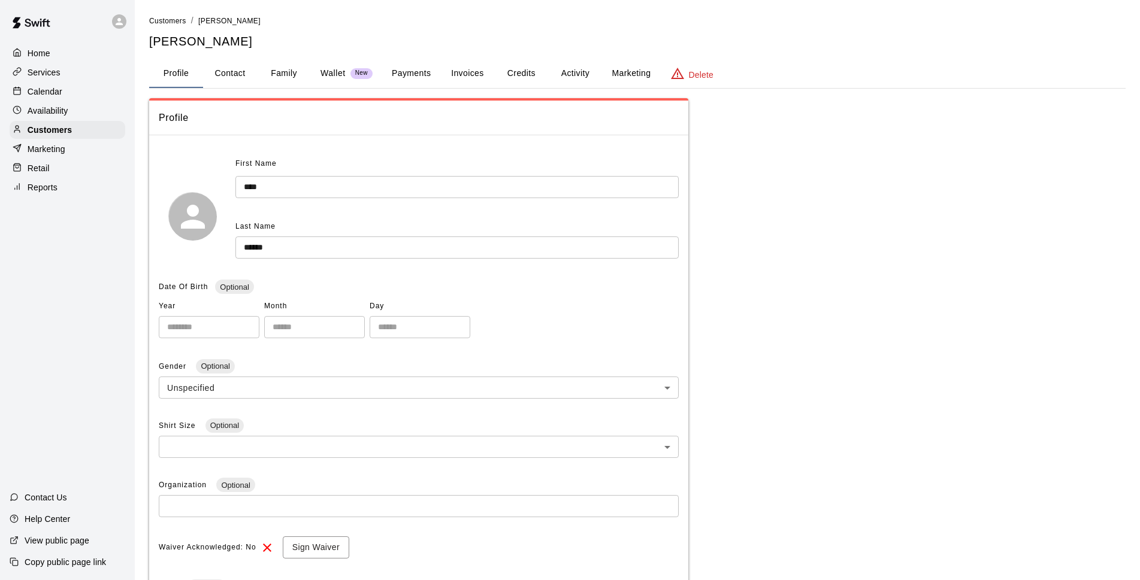
click at [283, 78] on button "Family" at bounding box center [284, 73] width 54 height 29
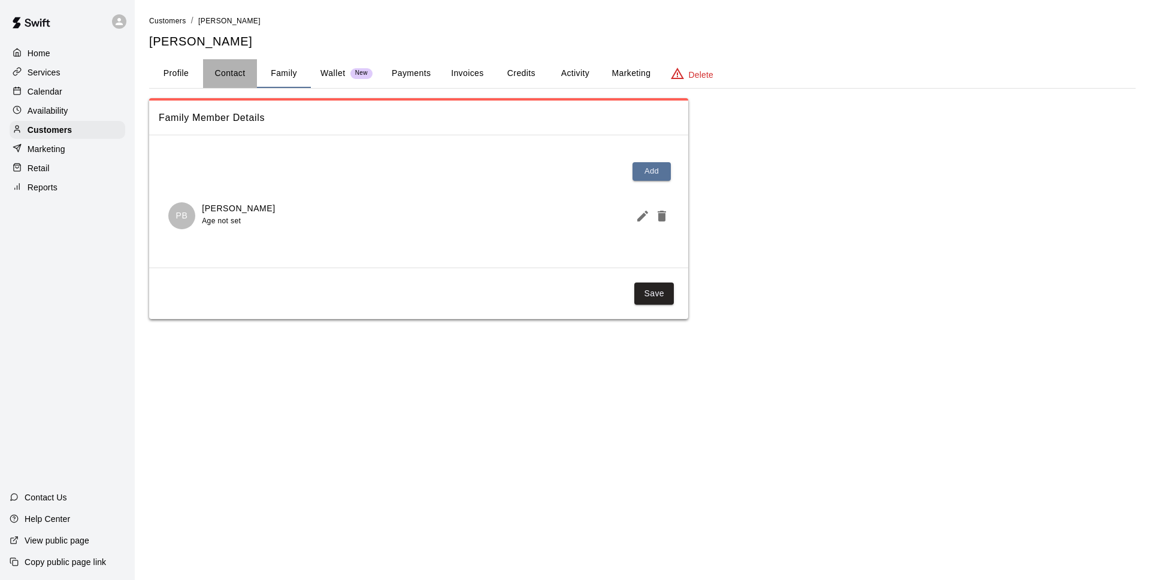
drag, startPoint x: 221, startPoint y: 75, endPoint x: 268, endPoint y: 83, distance: 48.0
click at [220, 75] on button "Contact" at bounding box center [230, 73] width 54 height 29
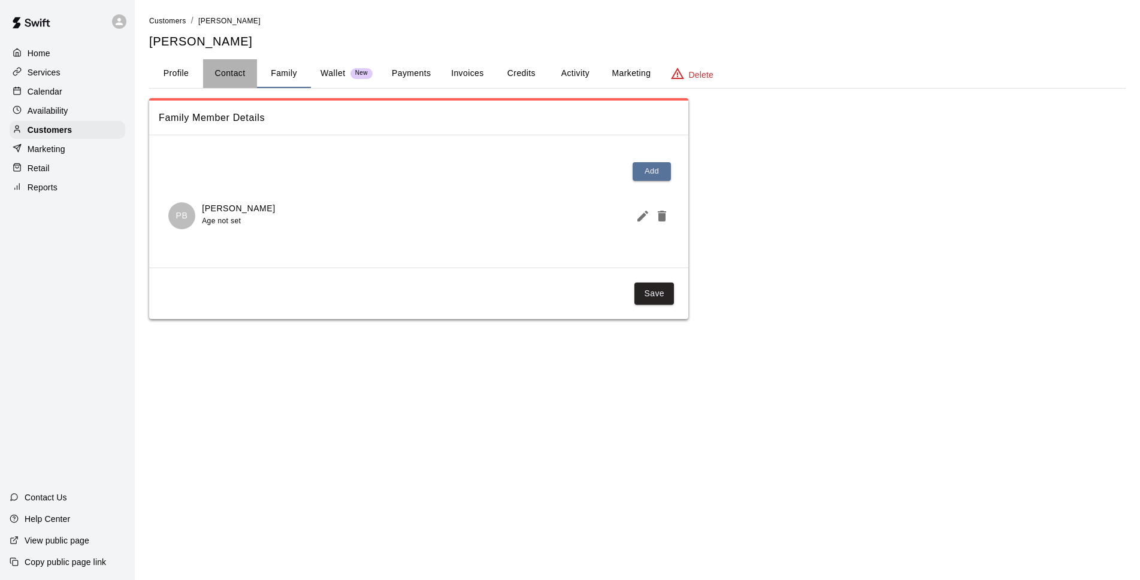
select select "**"
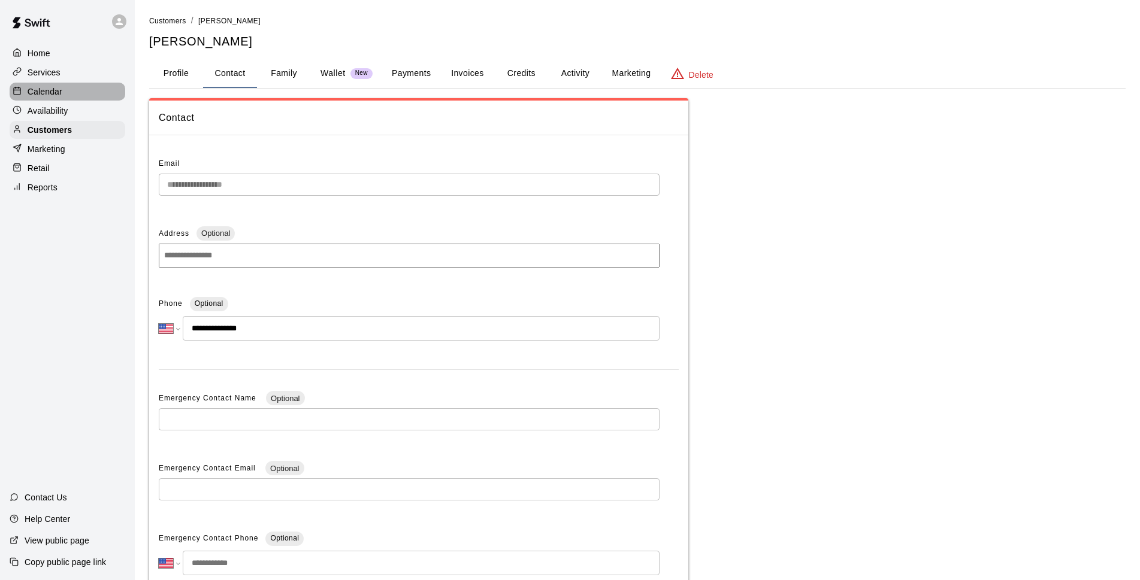
click at [86, 99] on div "Calendar" at bounding box center [68, 92] width 116 height 18
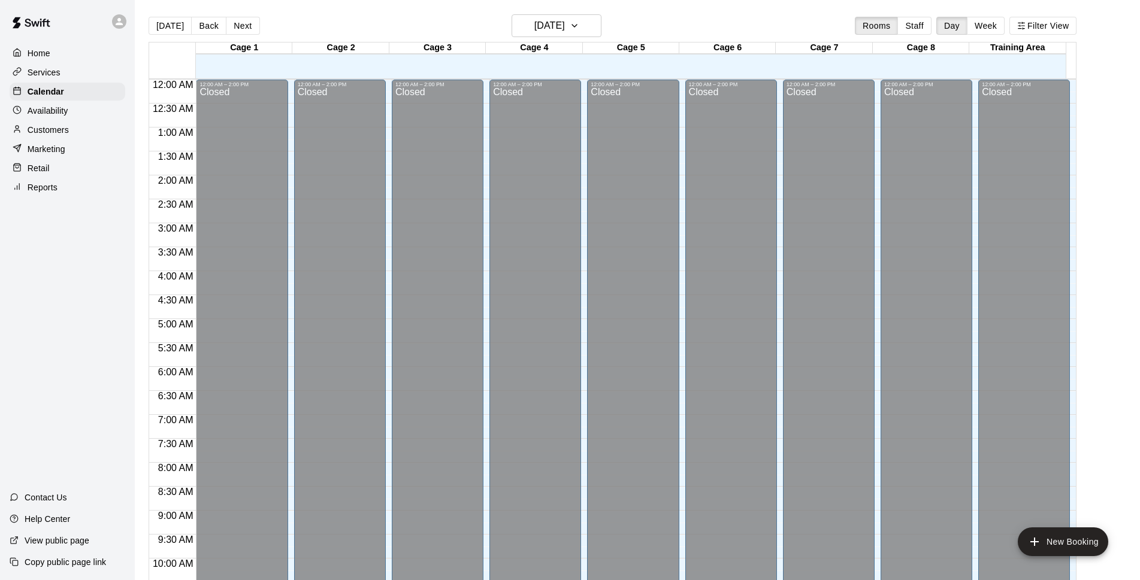
scroll to position [600, 0]
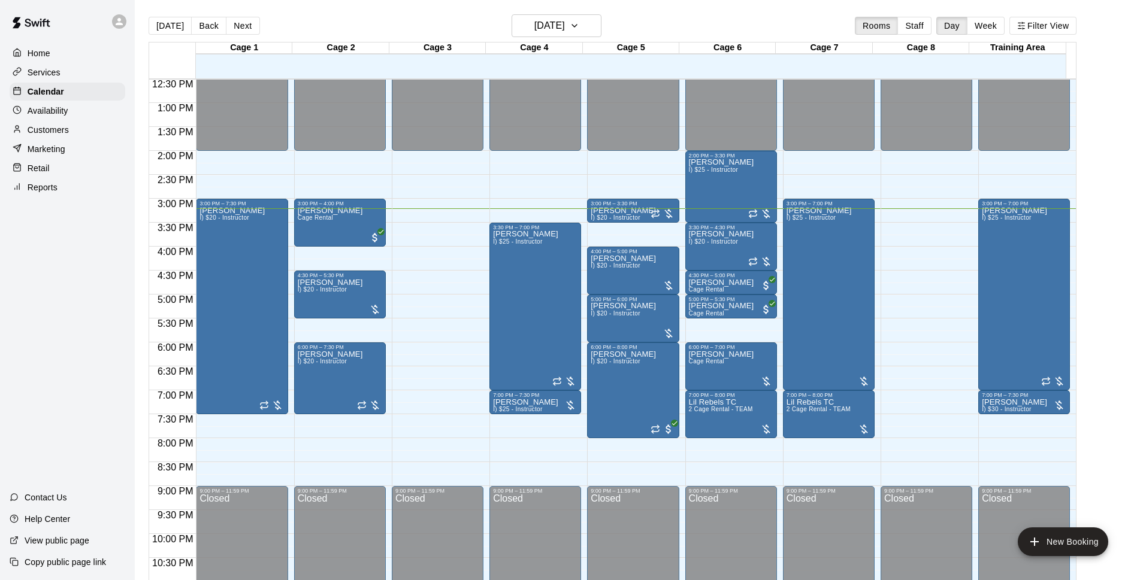
click at [75, 134] on div "Customers" at bounding box center [68, 130] width 116 height 18
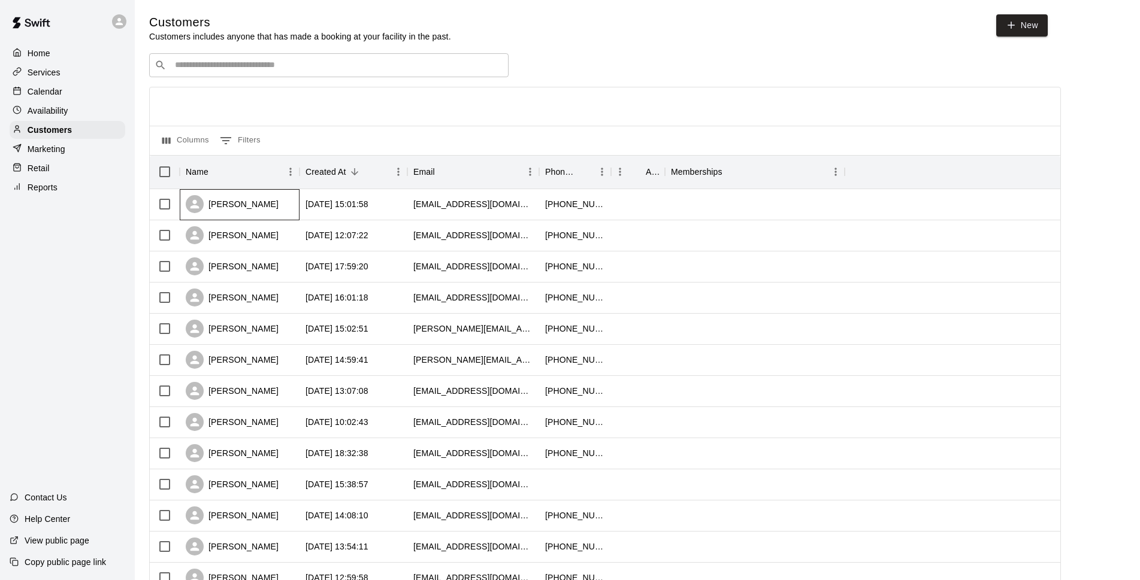
click at [262, 206] on div "[PERSON_NAME]" at bounding box center [240, 204] width 120 height 31
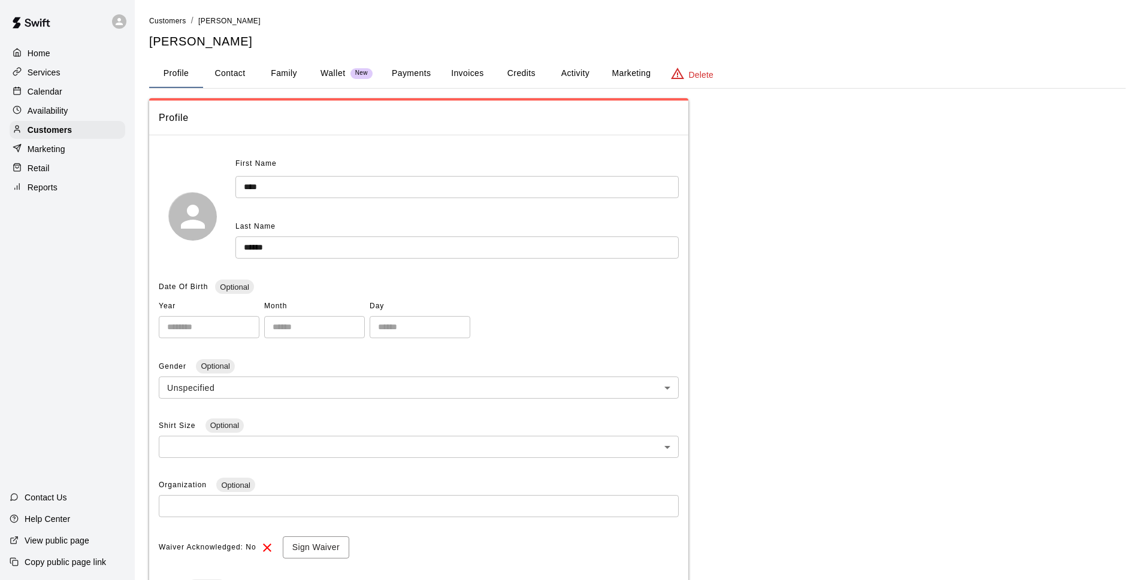
click at [332, 71] on p "Wallet" at bounding box center [332, 73] width 25 height 13
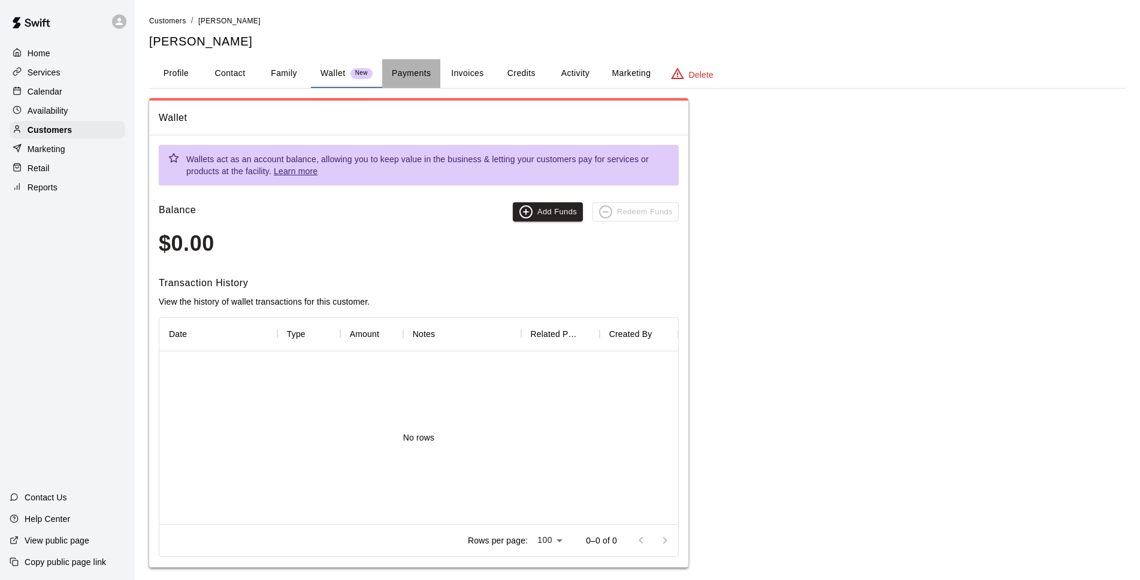
click at [416, 72] on button "Payments" at bounding box center [411, 73] width 58 height 29
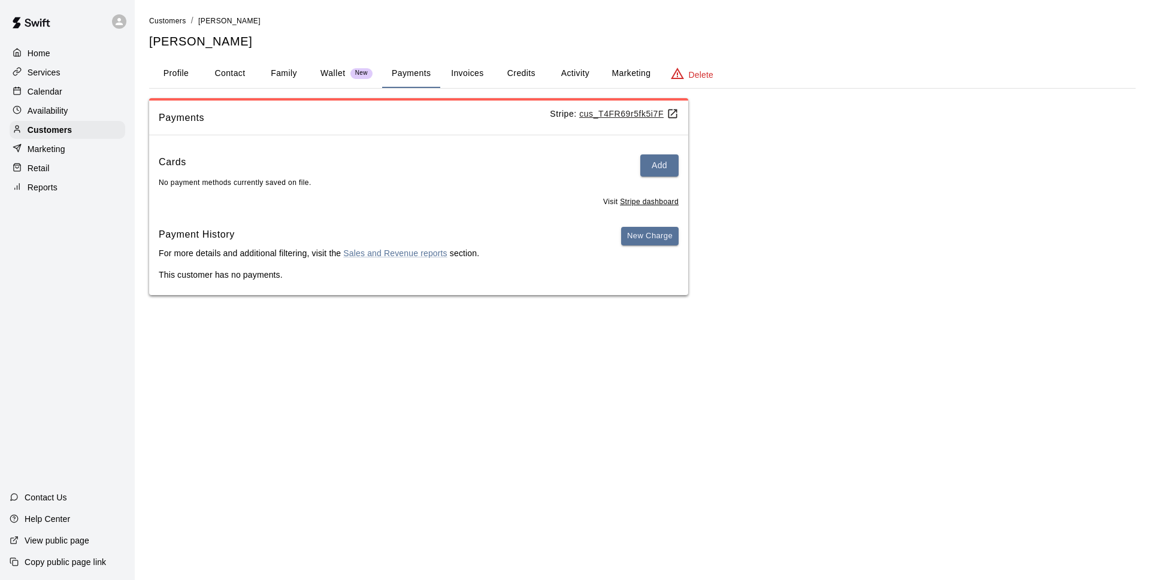
click at [486, 72] on button "Invoices" at bounding box center [467, 73] width 54 height 29
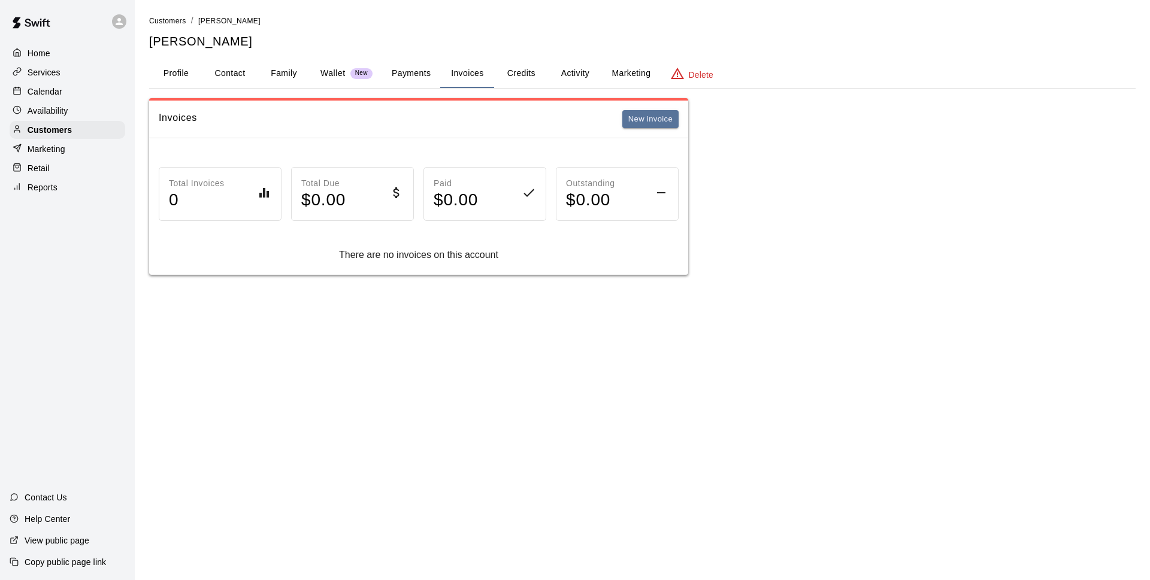
click at [521, 78] on button "Credits" at bounding box center [521, 73] width 54 height 29
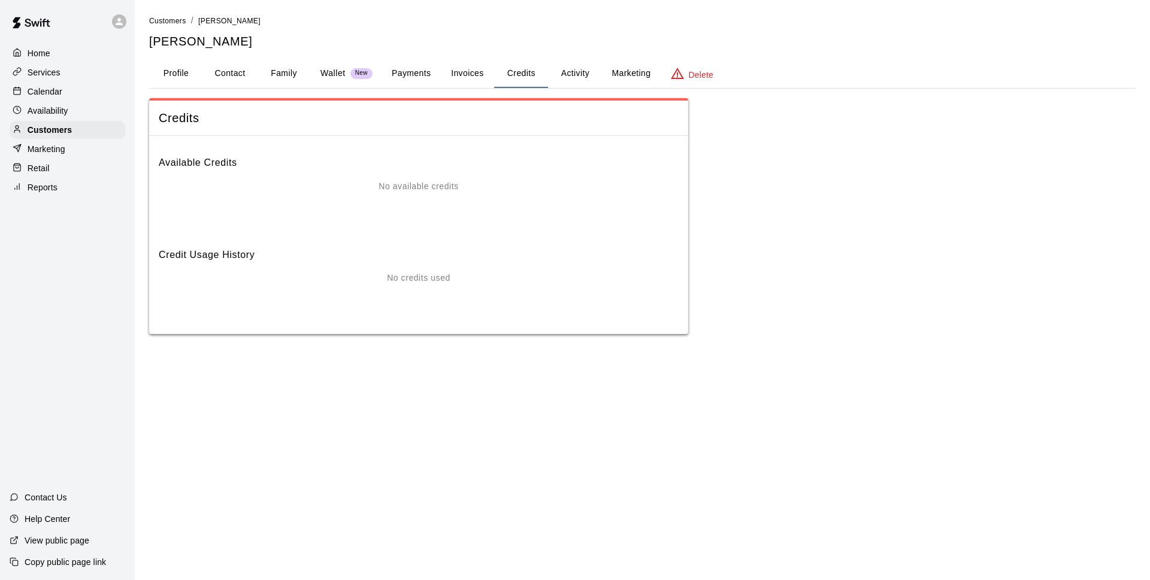
click at [168, 81] on button "Profile" at bounding box center [176, 73] width 54 height 29
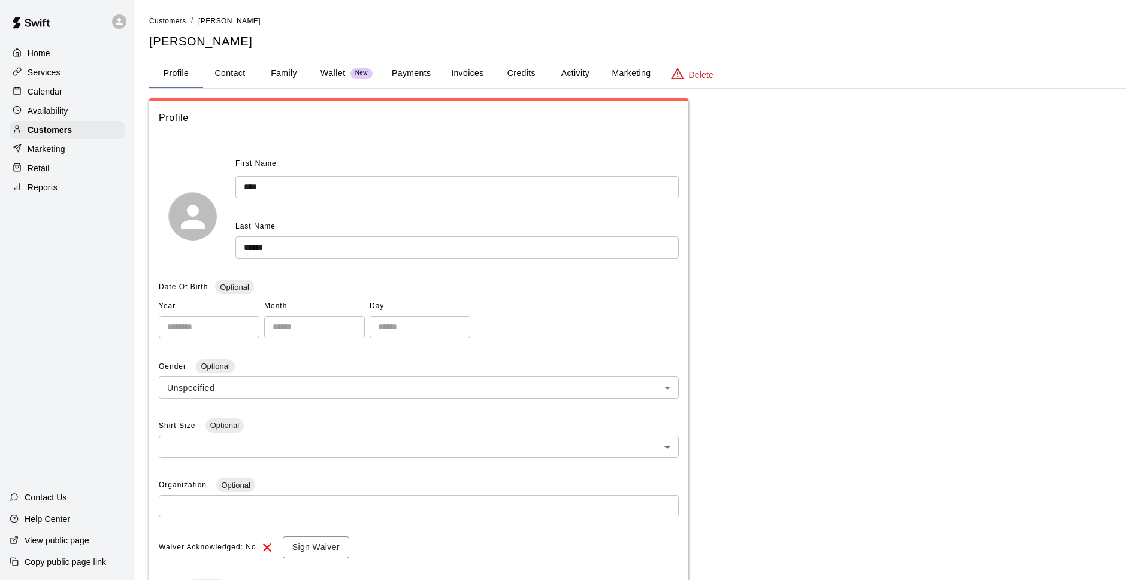
click at [67, 104] on div "Availability" at bounding box center [68, 111] width 116 height 18
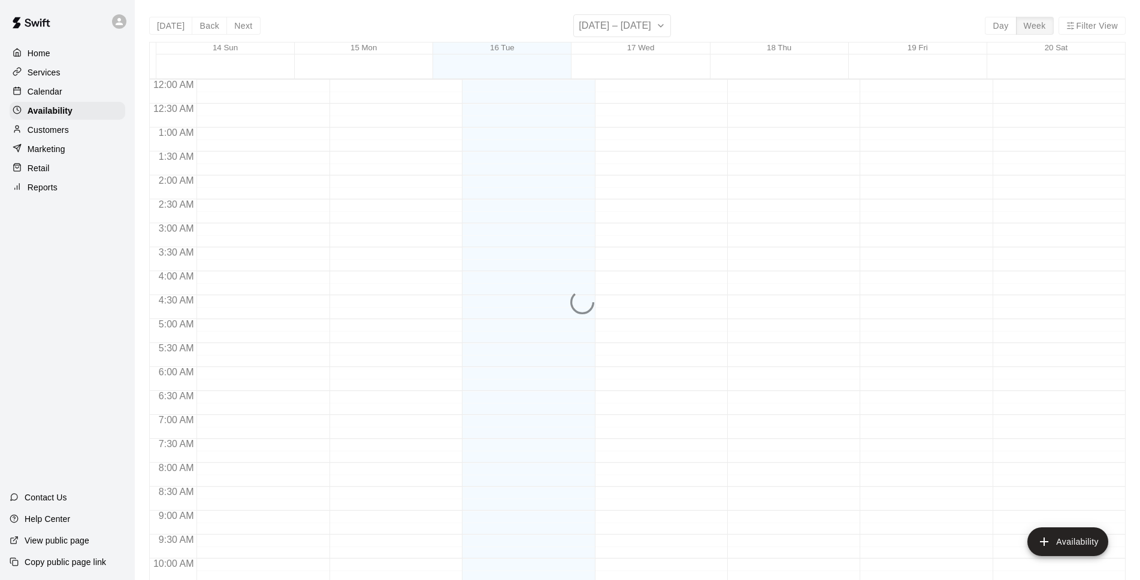
click at [72, 96] on div "Calendar" at bounding box center [68, 92] width 116 height 18
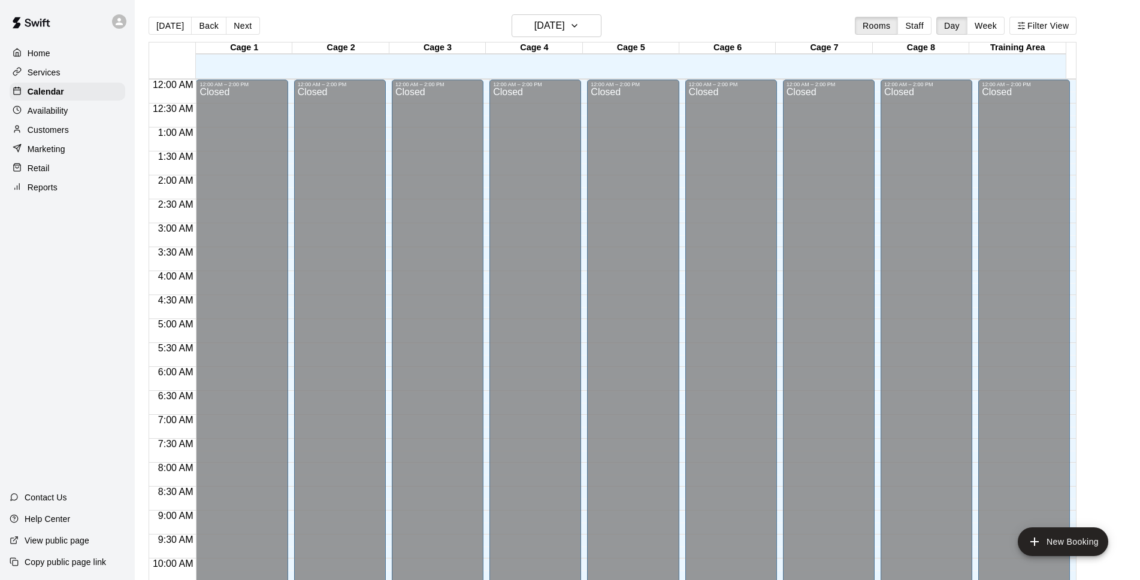
scroll to position [600, 0]
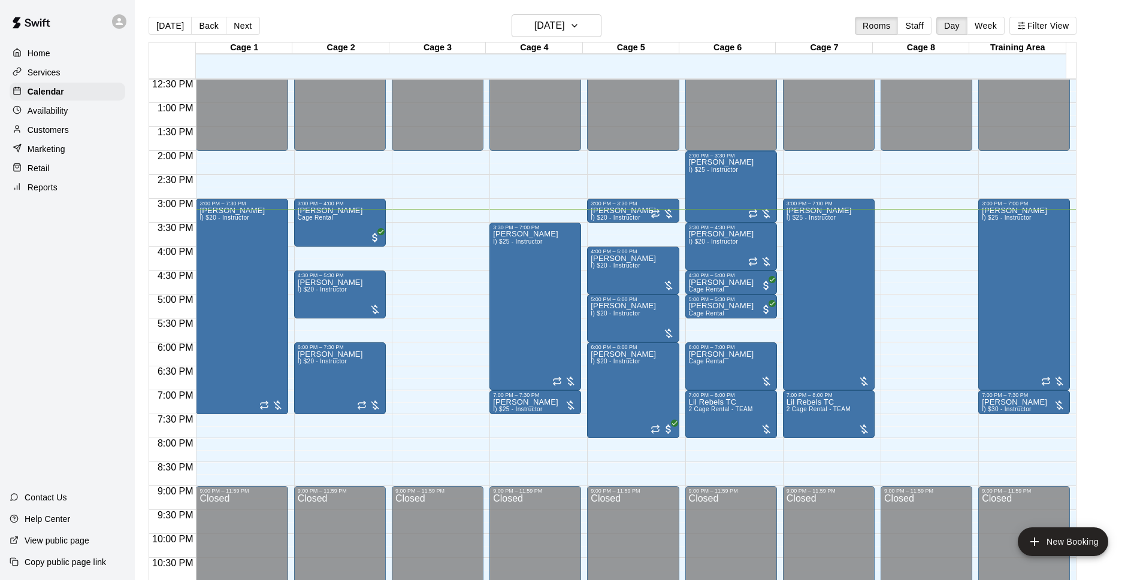
click at [97, 129] on div "Customers" at bounding box center [68, 130] width 116 height 18
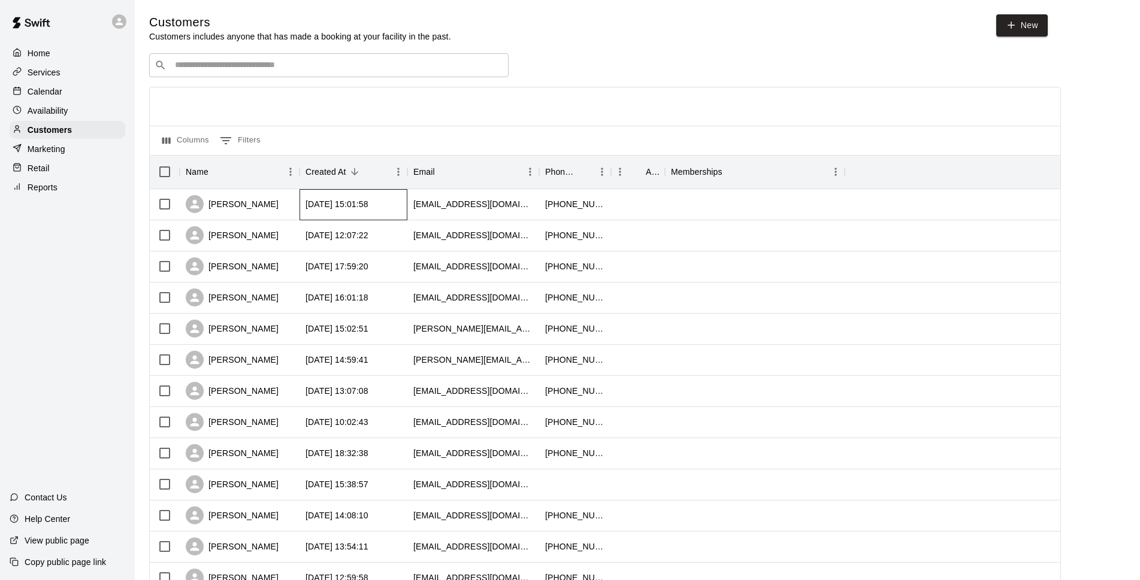
click at [352, 215] on div "[DATE] 15:01:58" at bounding box center [353, 204] width 108 height 31
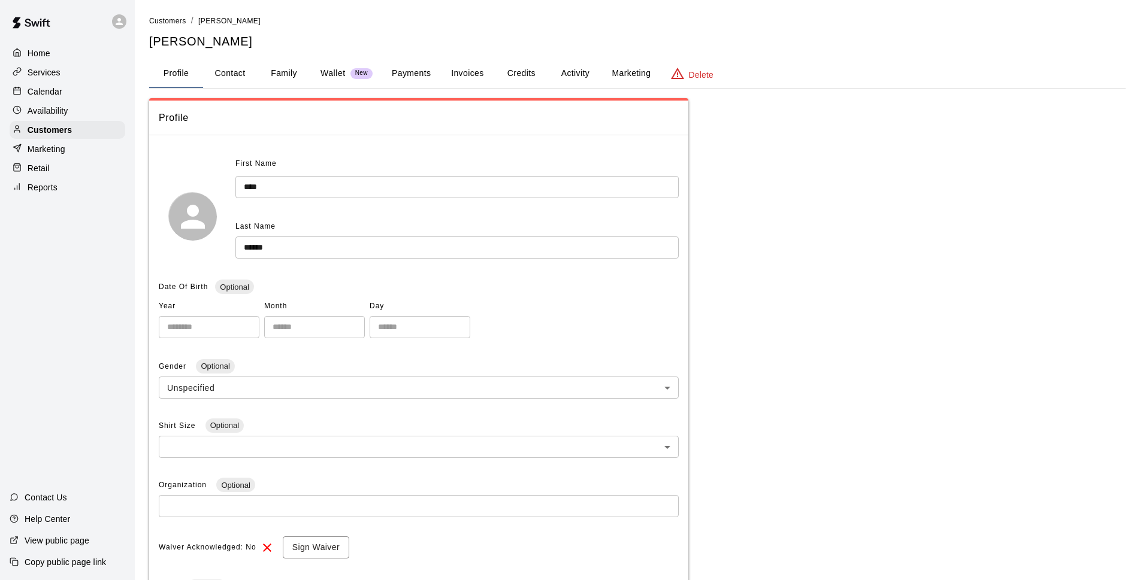
click at [212, 74] on button "Contact" at bounding box center [230, 73] width 54 height 29
select select "**"
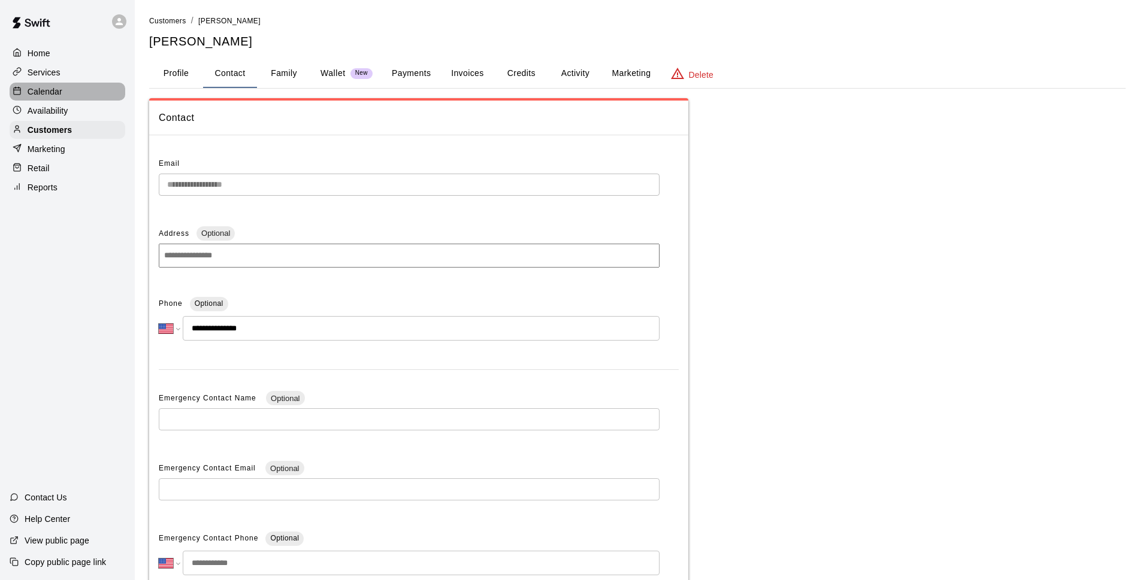
click at [49, 101] on div "Calendar" at bounding box center [68, 92] width 116 height 18
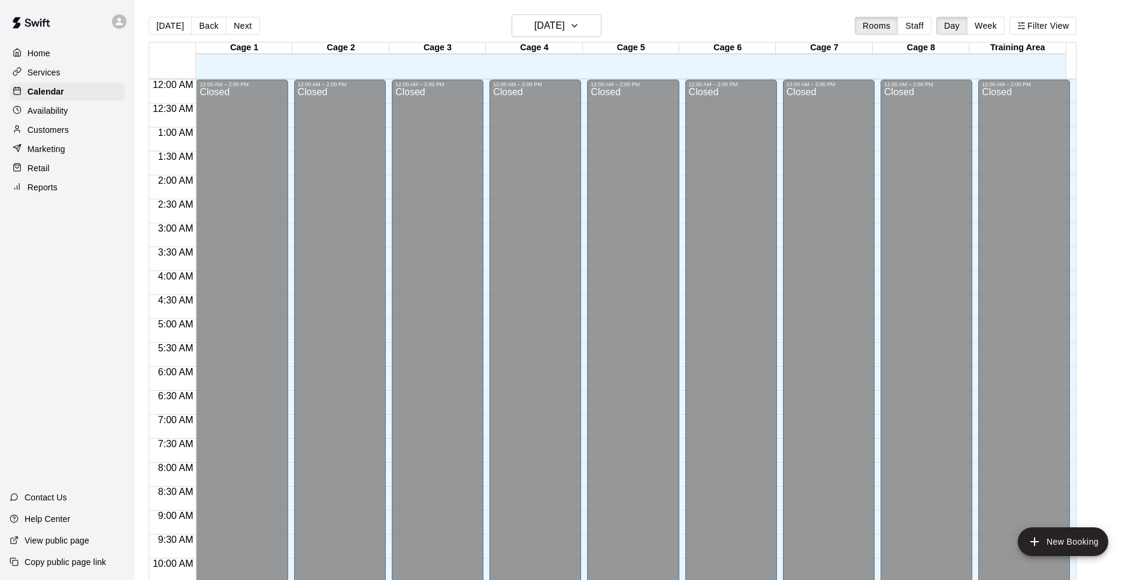
scroll to position [600, 0]
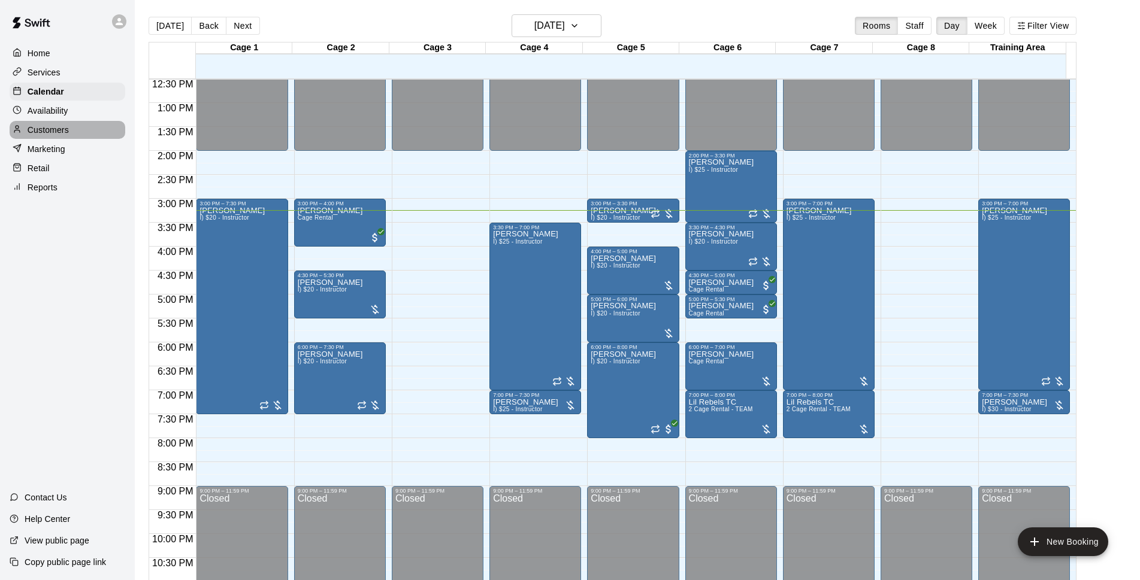
click at [84, 123] on div "Customers" at bounding box center [68, 130] width 116 height 18
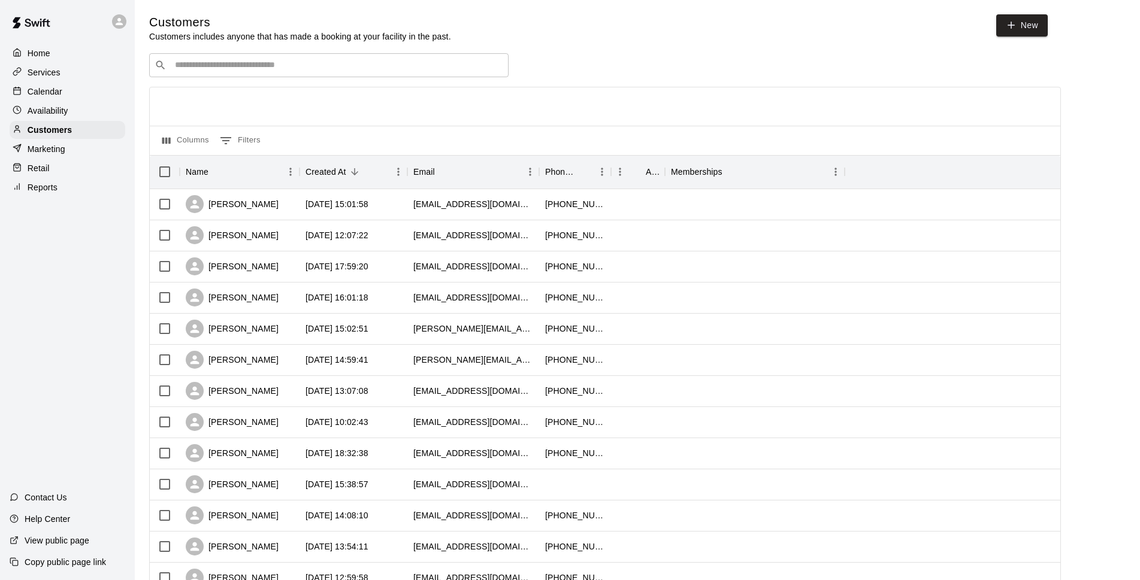
click at [80, 92] on div "Calendar" at bounding box center [68, 92] width 116 height 18
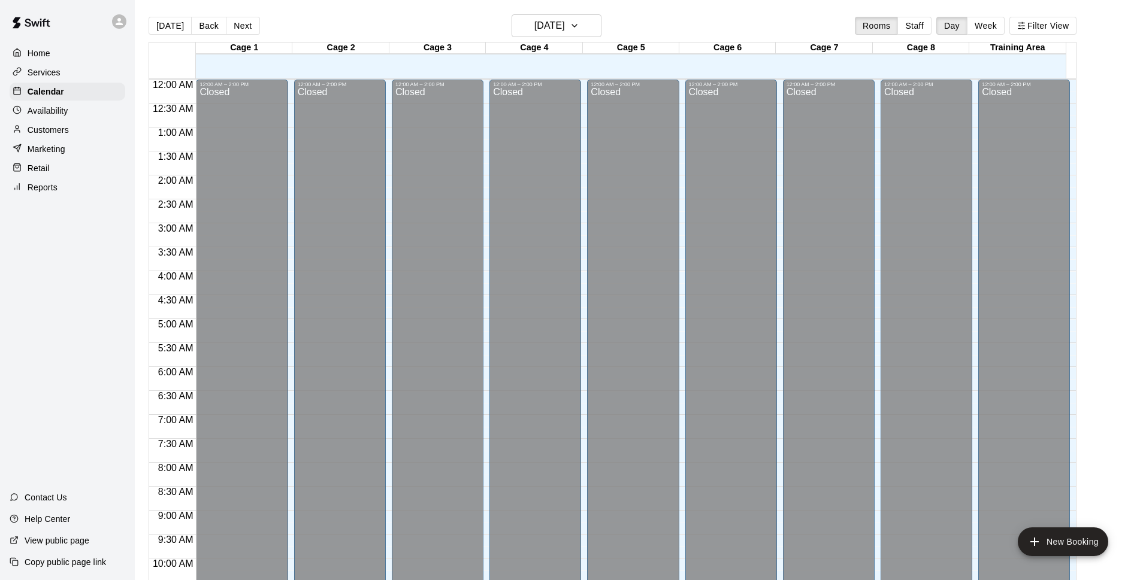
scroll to position [600, 0]
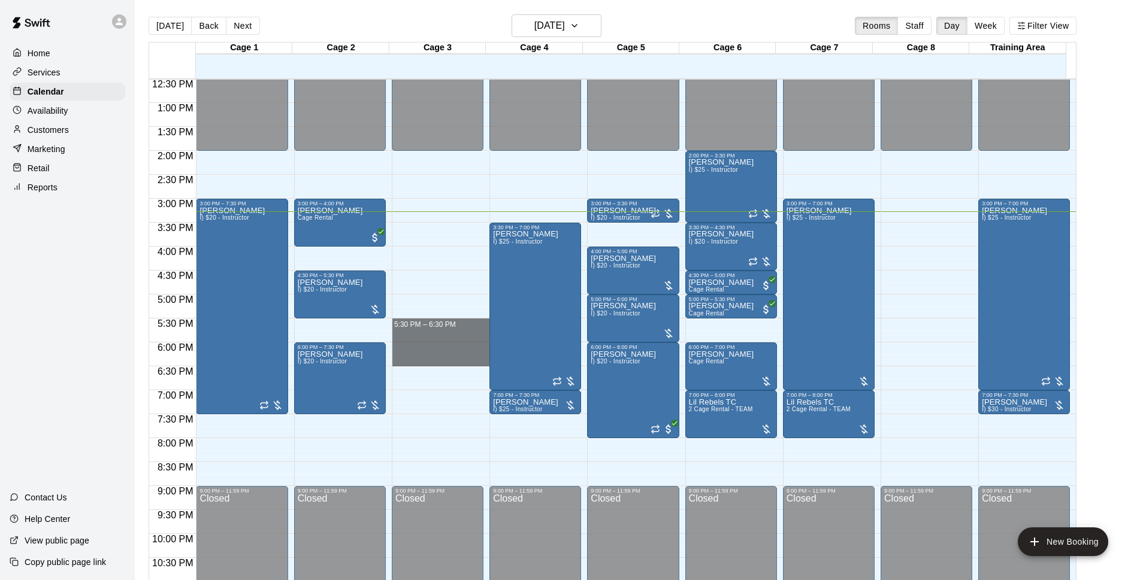
drag, startPoint x: 441, startPoint y: 324, endPoint x: 443, endPoint y: 362, distance: 38.4
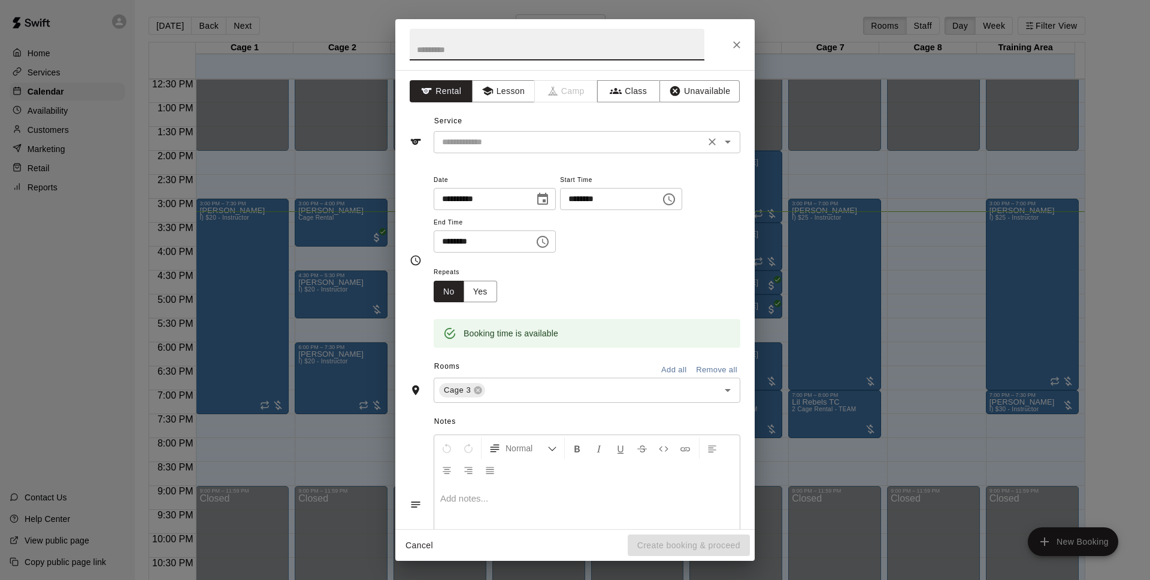
click at [518, 148] on input "text" at bounding box center [569, 142] width 264 height 15
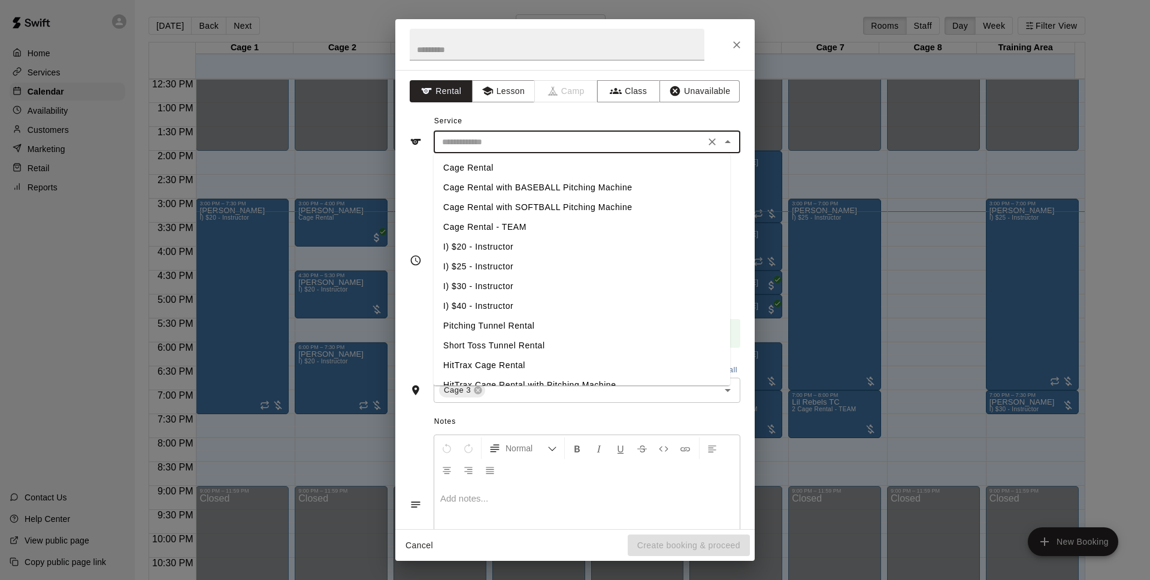
click at [522, 190] on li "Cage Rental with BASEBALL Pitching Machine" at bounding box center [582, 188] width 296 height 20
type input "**********"
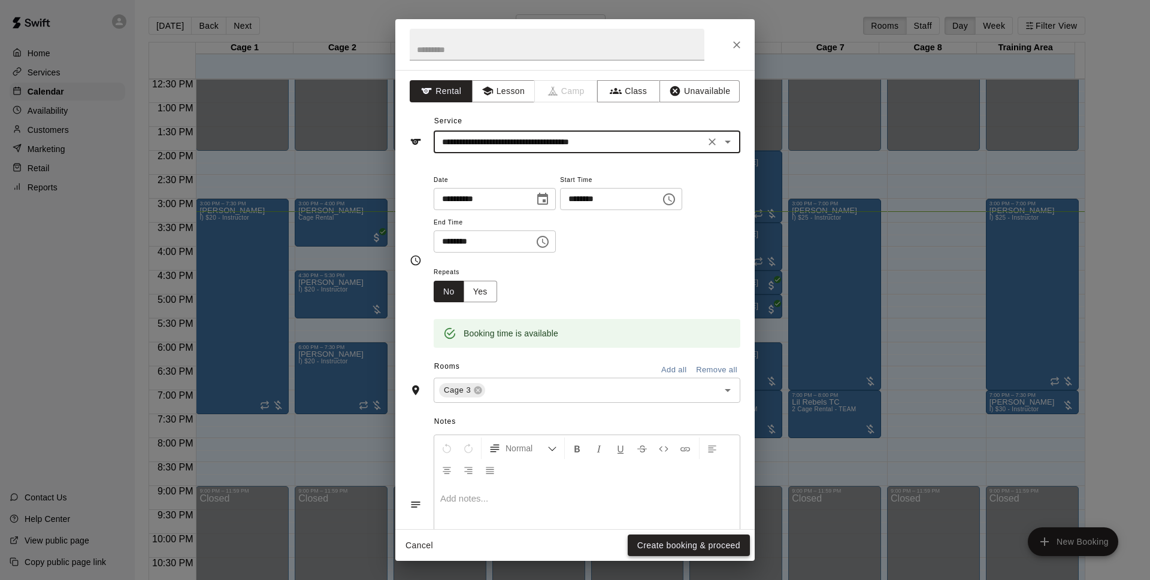
click at [655, 549] on button "Create booking & proceed" at bounding box center [689, 546] width 122 height 22
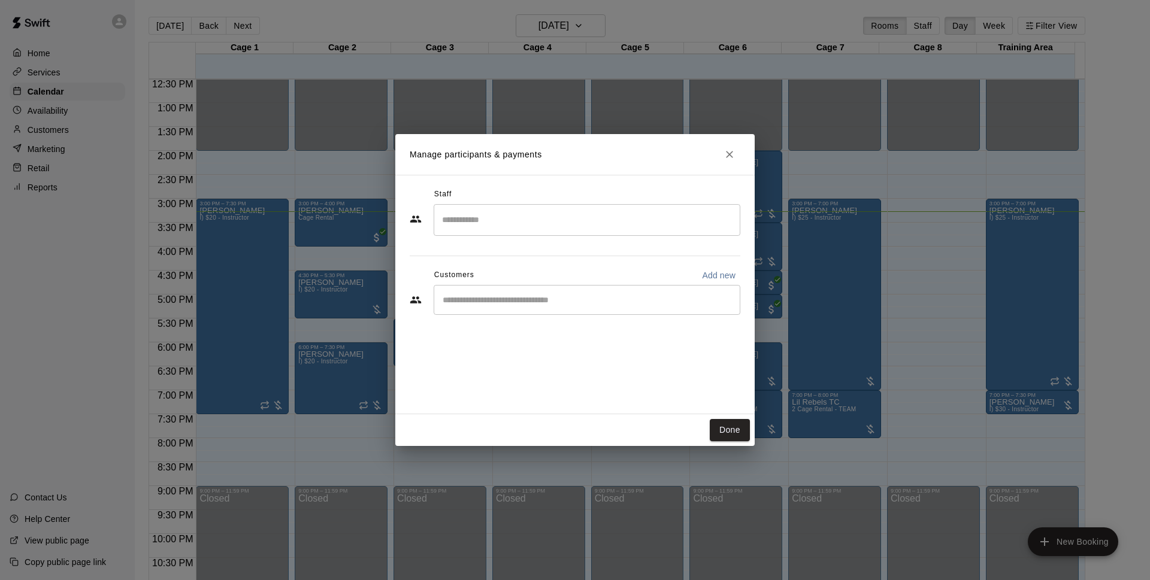
click at [565, 312] on div "​" at bounding box center [587, 300] width 307 height 30
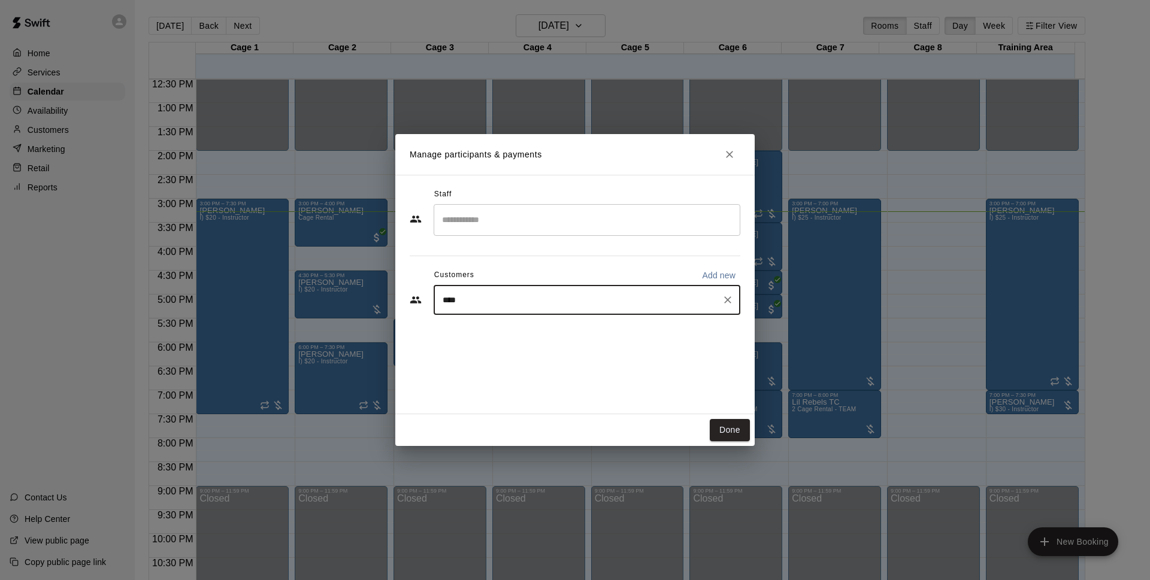
type input "*****"
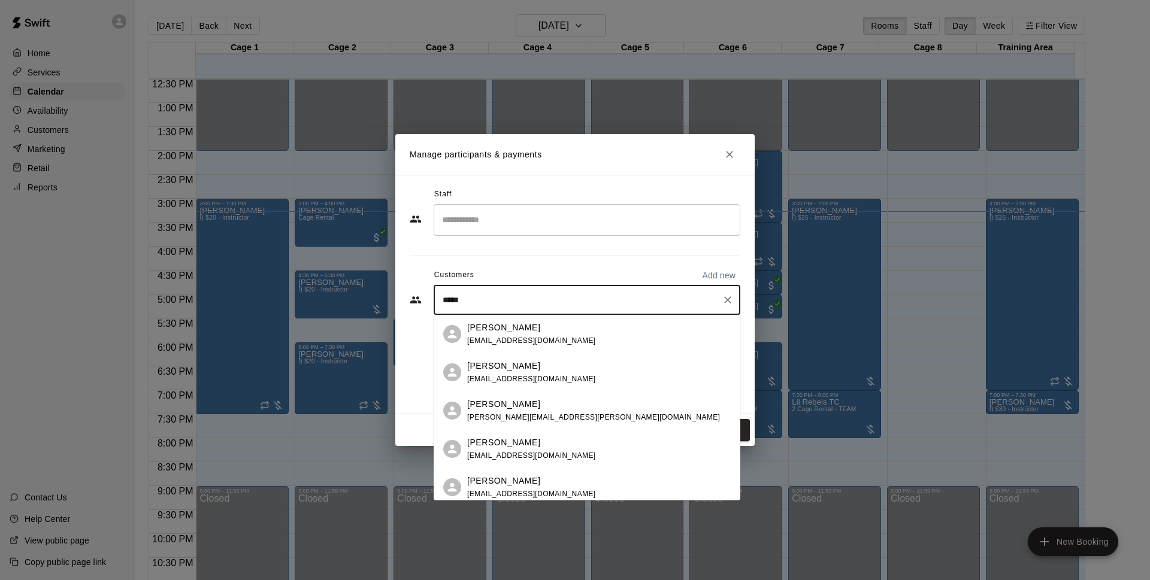
click at [606, 334] on div "[PERSON_NAME] [EMAIL_ADDRESS][DOMAIN_NAME]" at bounding box center [599, 335] width 264 height 26
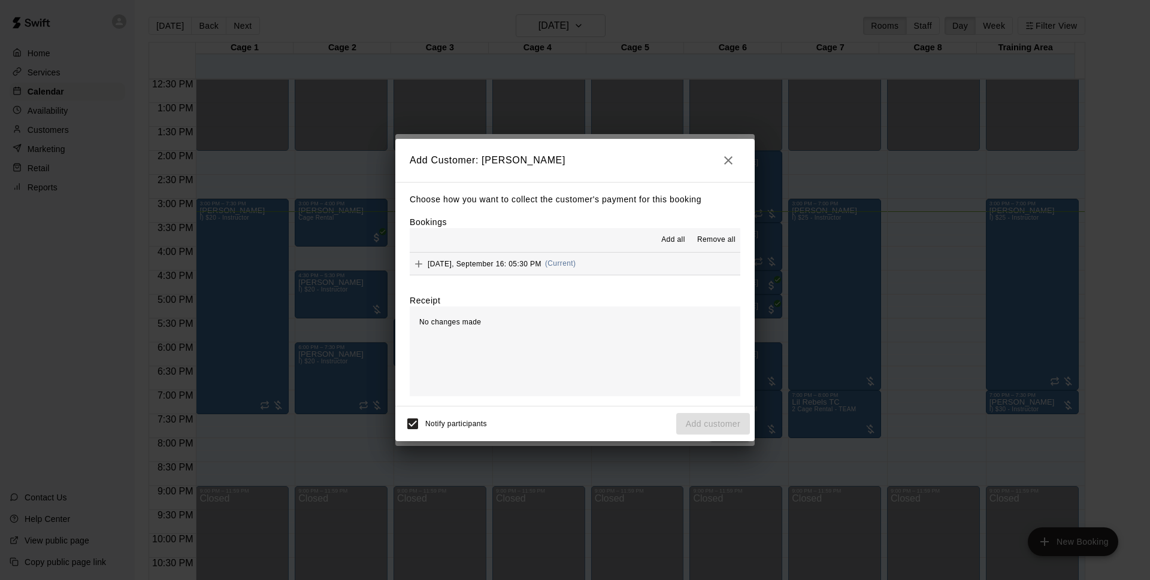
click at [613, 271] on button "[DATE], September 16: 05:30 PM (Current)" at bounding box center [575, 264] width 331 height 22
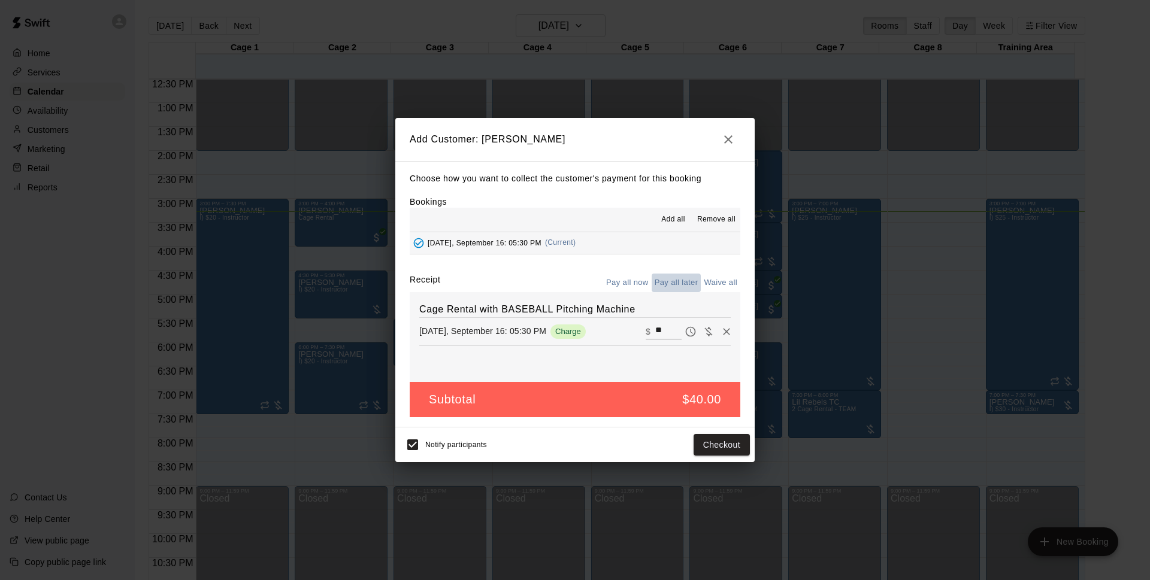
drag, startPoint x: 661, startPoint y: 286, endPoint x: 715, endPoint y: 334, distance: 72.1
click at [661, 286] on button "Pay all later" at bounding box center [677, 283] width 50 height 19
click at [727, 438] on button "Add customer" at bounding box center [713, 445] width 74 height 22
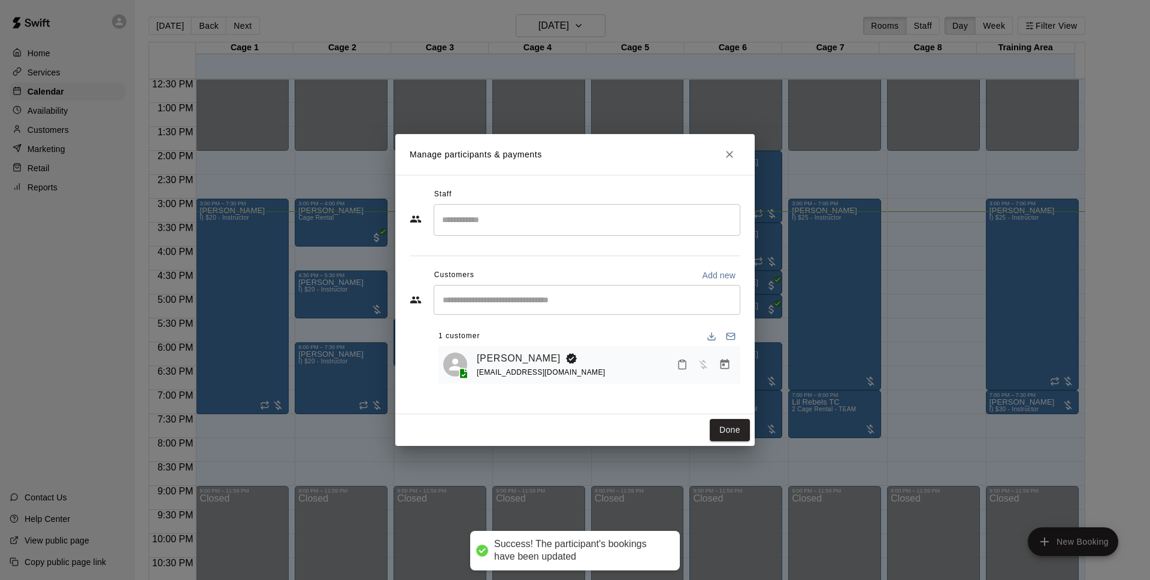
click at [731, 428] on button "Done" at bounding box center [730, 430] width 40 height 22
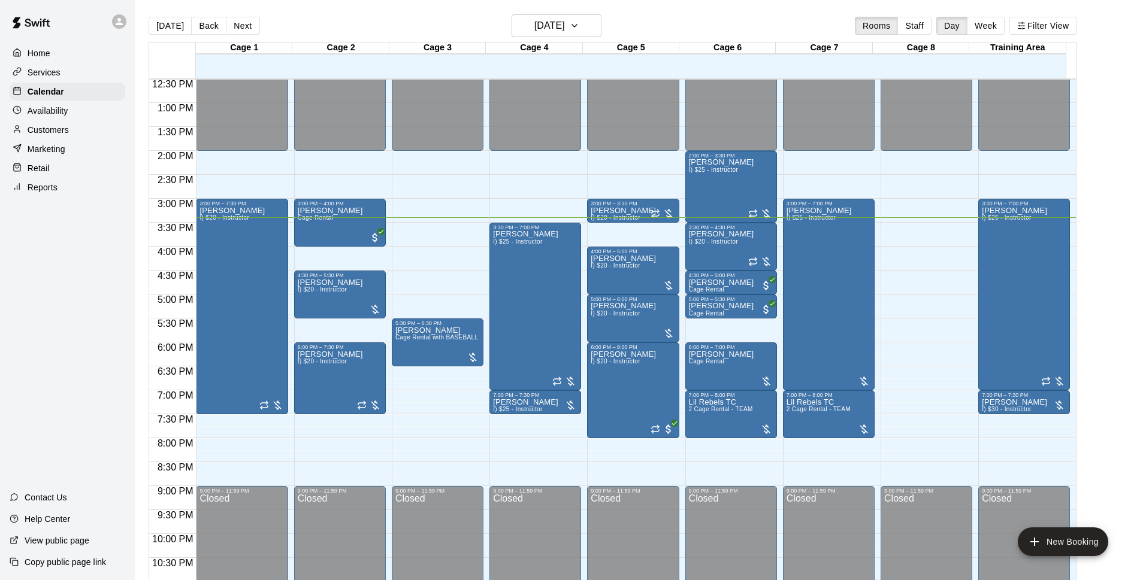
click at [733, 25] on div "[DATE] Back [DATE][DATE] Rooms Staff Day Week Filter View" at bounding box center [613, 28] width 928 height 28
click at [768, 25] on div "[DATE] Back [DATE][DATE] Rooms Staff Day Week Filter View" at bounding box center [613, 28] width 928 height 28
drag, startPoint x: 989, startPoint y: 416, endPoint x: 992, endPoint y: 458, distance: 42.1
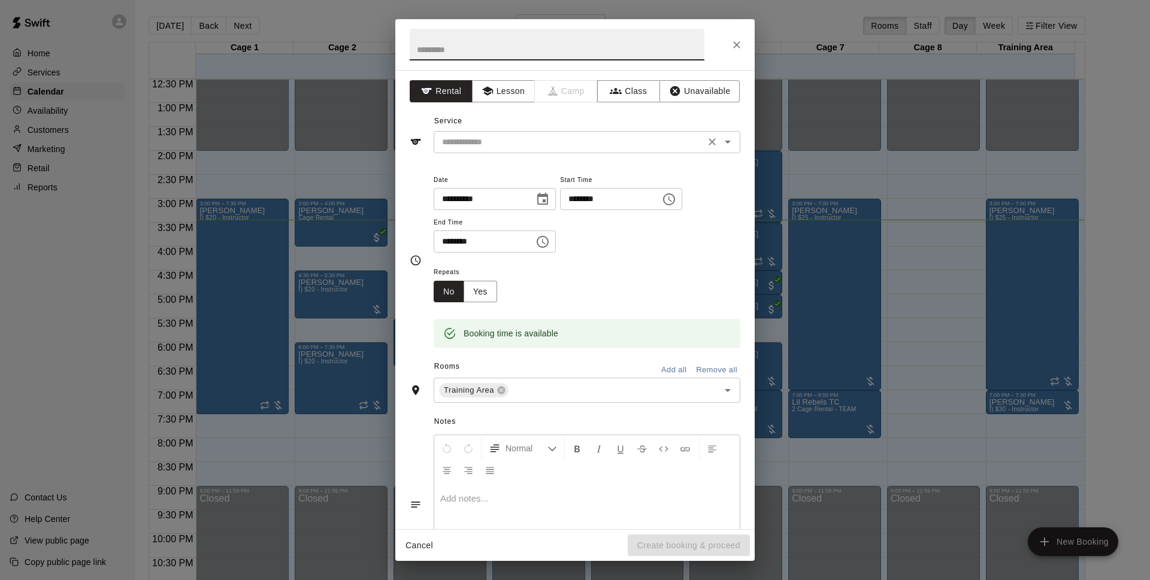
click at [570, 144] on input "text" at bounding box center [569, 142] width 264 height 15
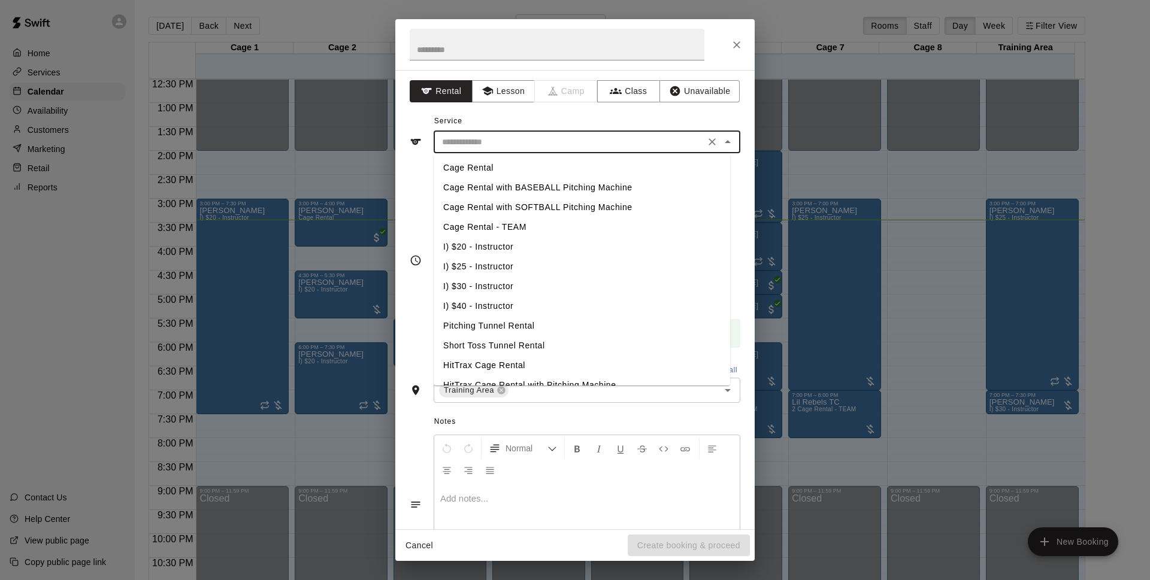
click at [506, 169] on li "Cage Rental" at bounding box center [582, 168] width 296 height 20
type input "**********"
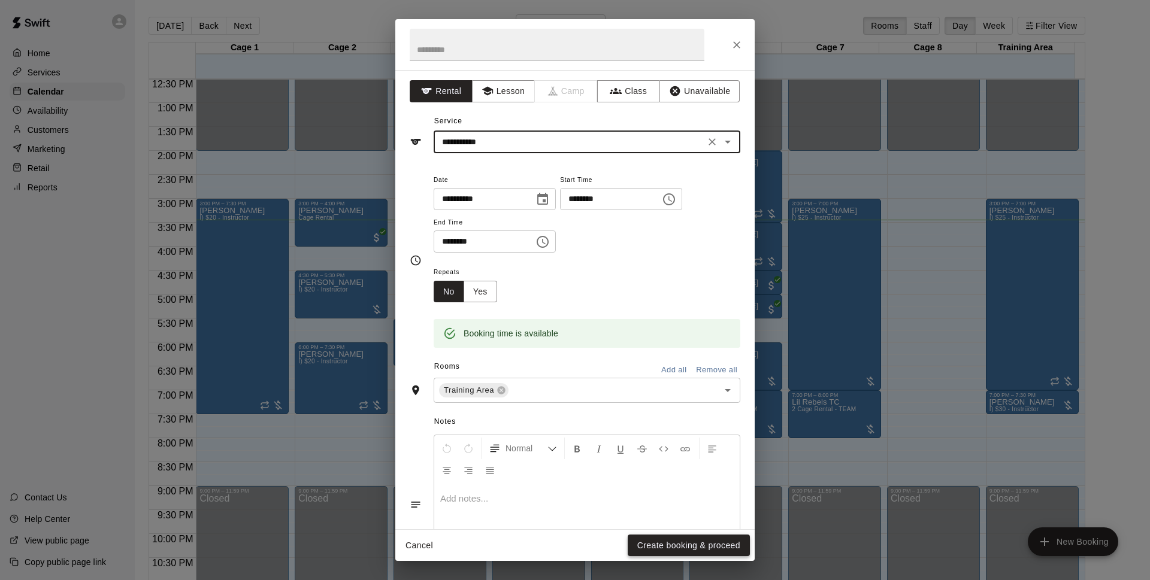
click at [673, 543] on button "Create booking & proceed" at bounding box center [689, 546] width 122 height 22
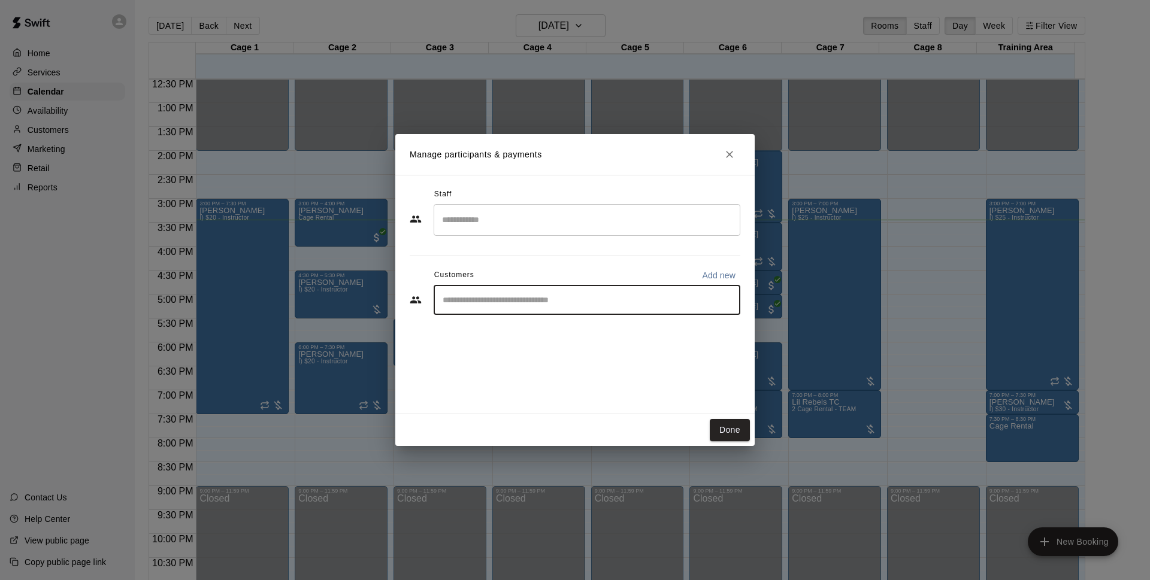
click at [486, 303] on input "Start typing to search customers..." at bounding box center [587, 300] width 296 height 12
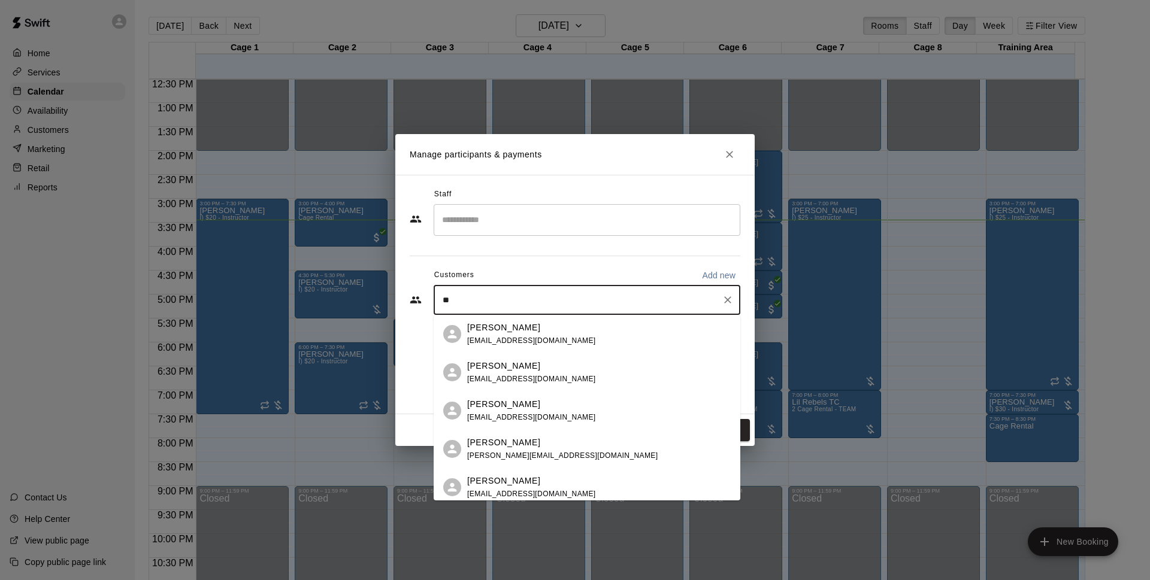
type input "***"
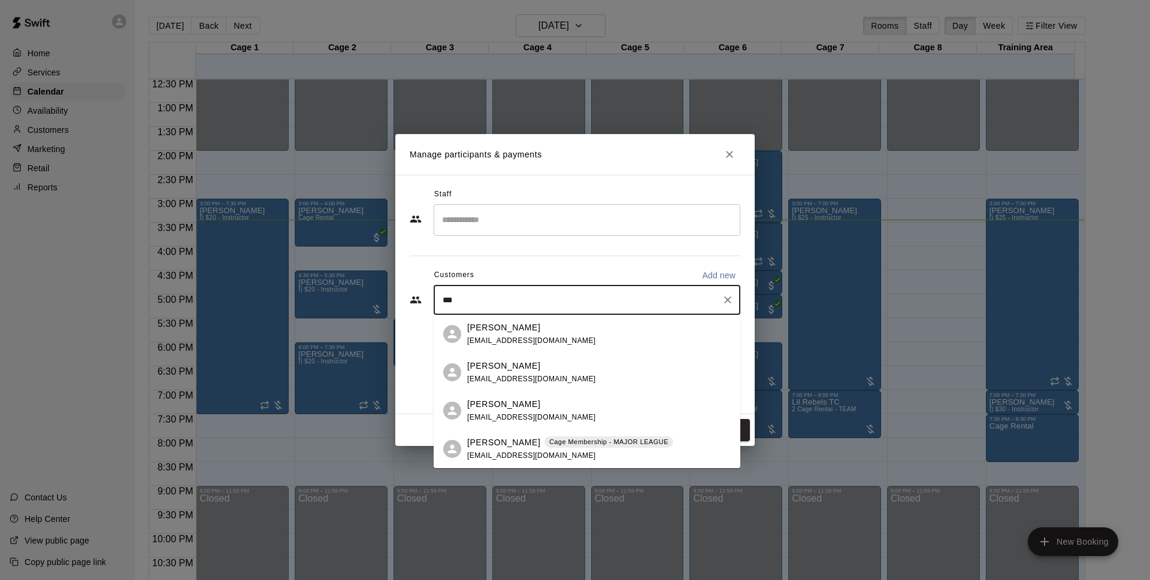
click at [501, 443] on p "[PERSON_NAME]" at bounding box center [503, 443] width 73 height 13
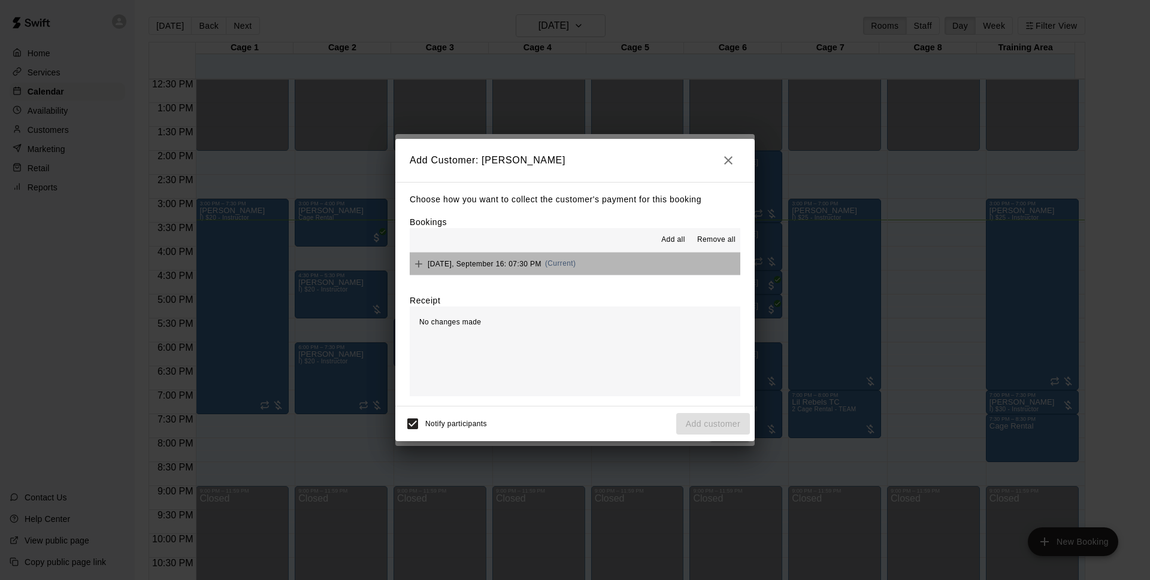
click at [623, 264] on button "[DATE], September 16: 07:30 PM (Current)" at bounding box center [575, 264] width 331 height 22
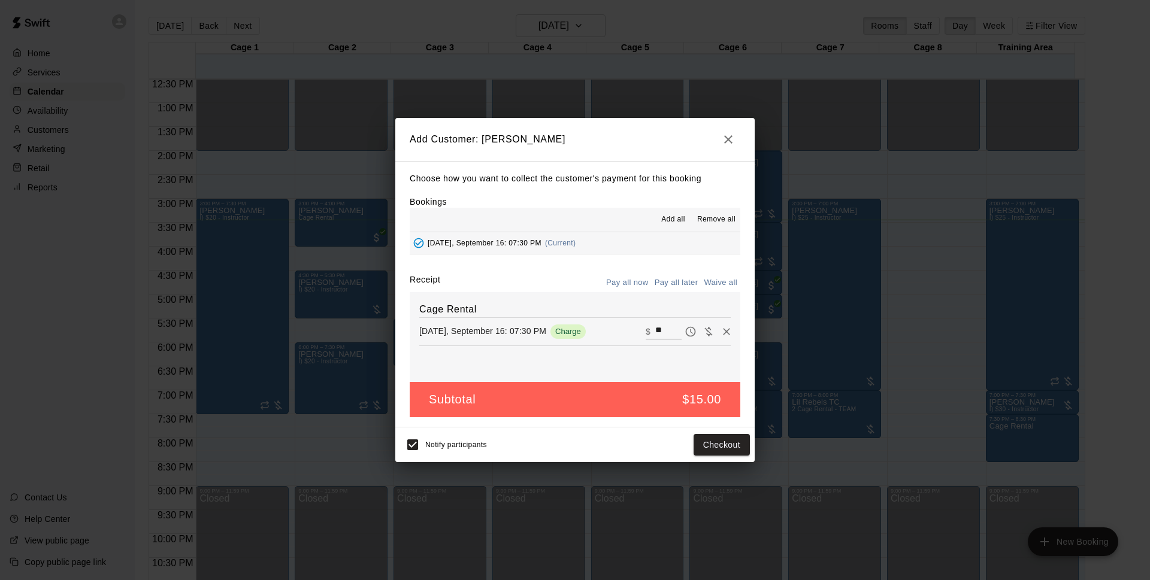
click at [659, 283] on button "Pay all later" at bounding box center [677, 283] width 50 height 19
click at [685, 449] on button "Add customer" at bounding box center [713, 445] width 74 height 22
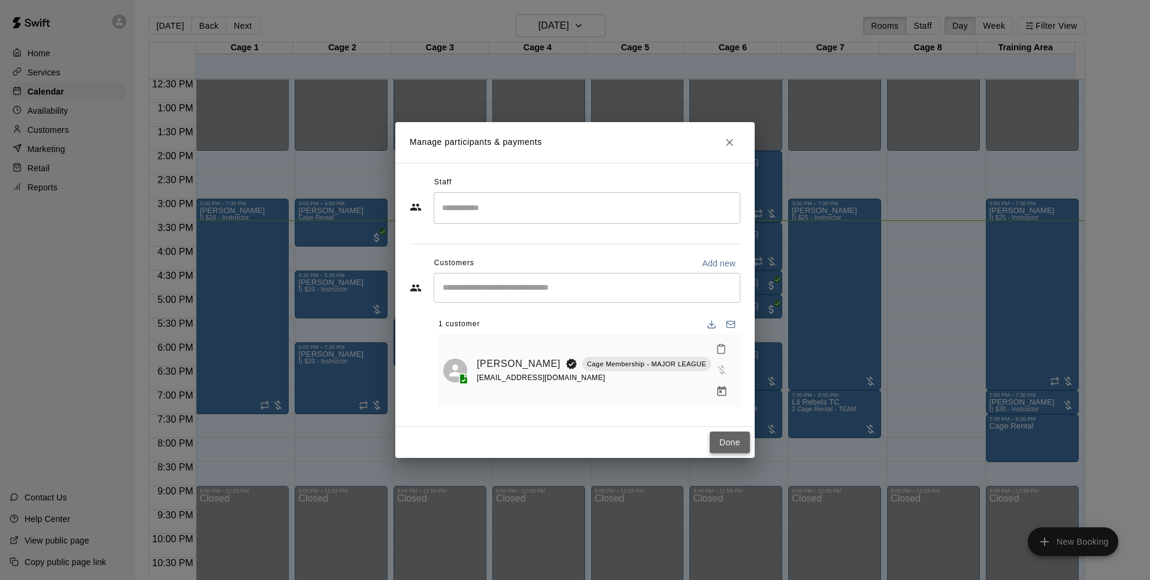
click at [732, 438] on button "Done" at bounding box center [730, 443] width 40 height 22
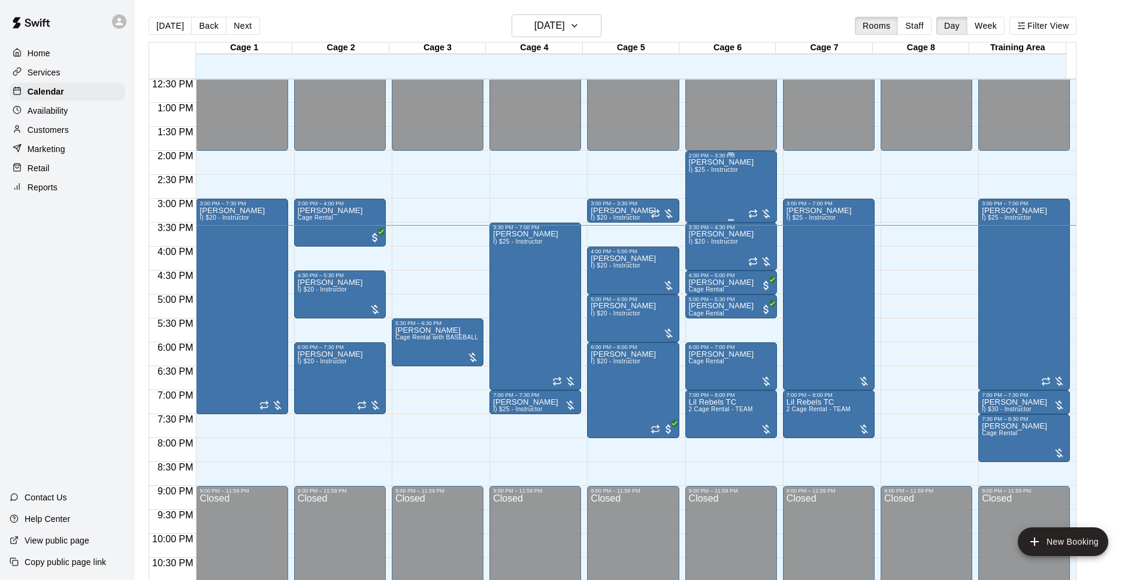
click at [694, 181] on div "[PERSON_NAME] I) $25 - Instructor" at bounding box center [721, 449] width 65 height 580
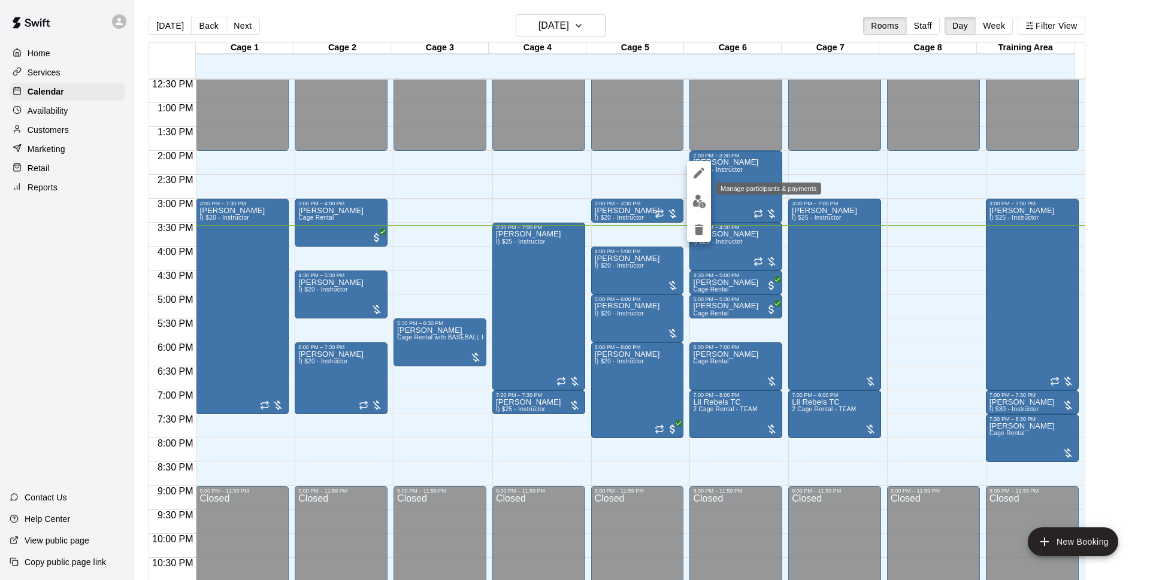
click at [696, 208] on img "edit" at bounding box center [699, 202] width 14 height 14
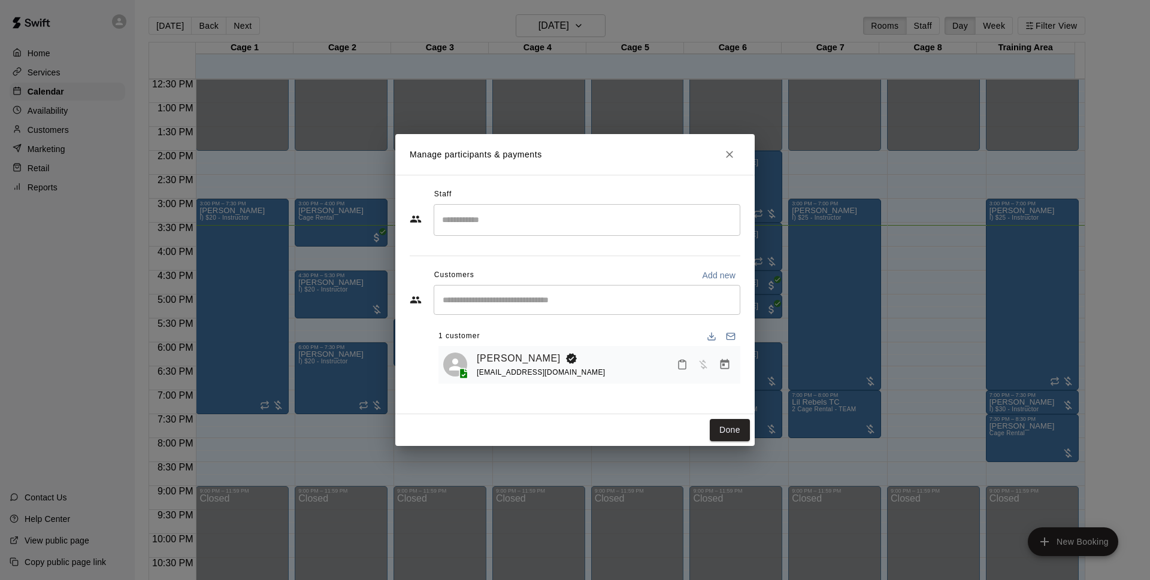
click at [725, 367] on icon "Manage bookings & payment" at bounding box center [725, 364] width 9 height 10
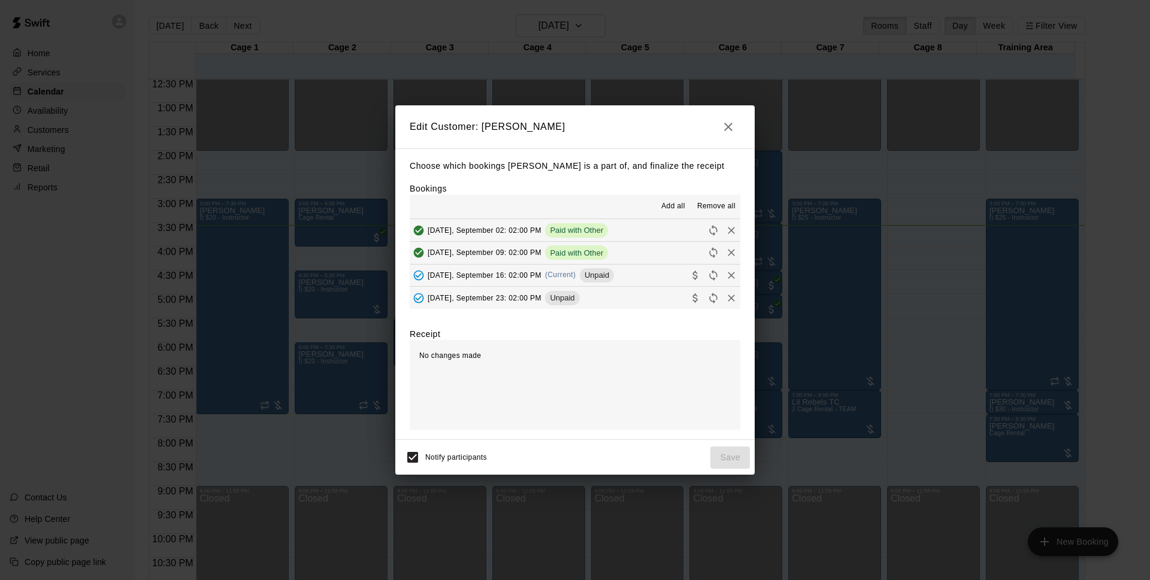
click at [606, 275] on span "Unpaid" at bounding box center [597, 275] width 34 height 9
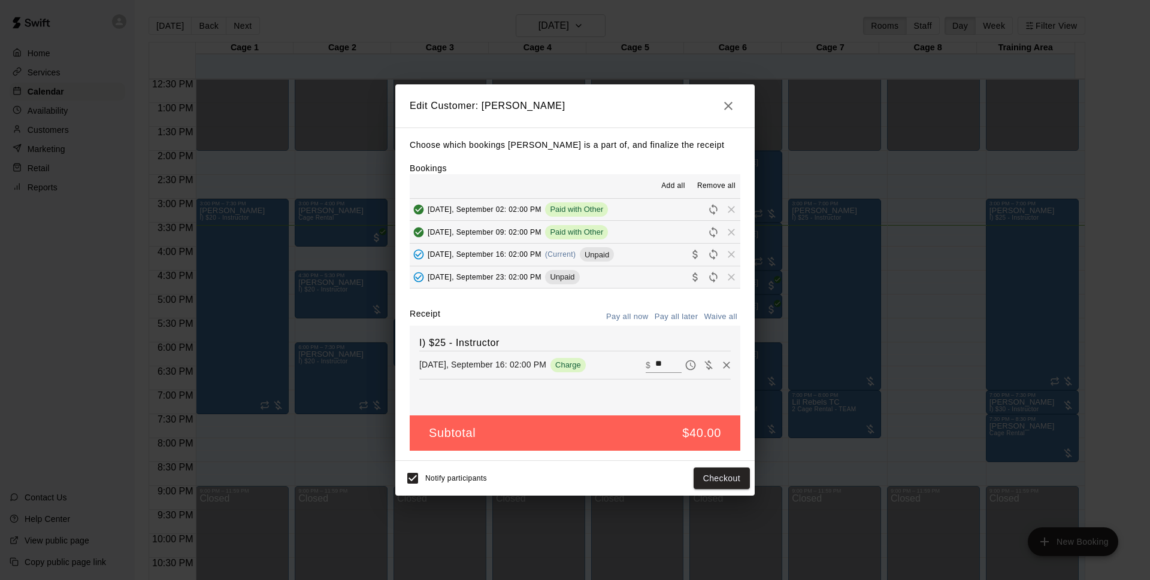
click at [732, 107] on icon "button" at bounding box center [728, 106] width 14 height 14
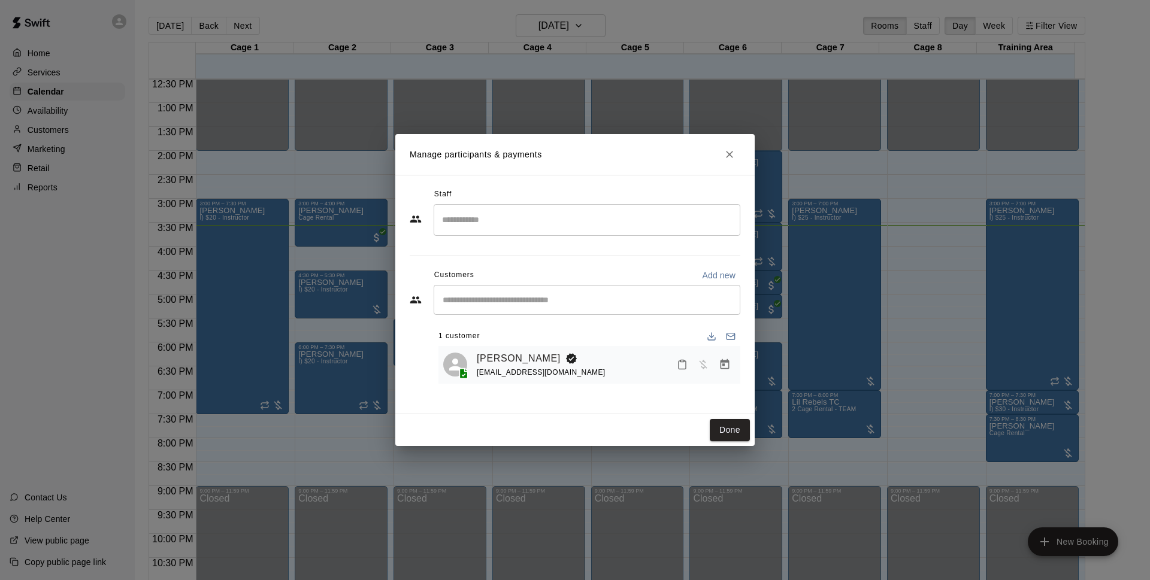
click at [728, 152] on icon "Close" at bounding box center [730, 155] width 12 height 12
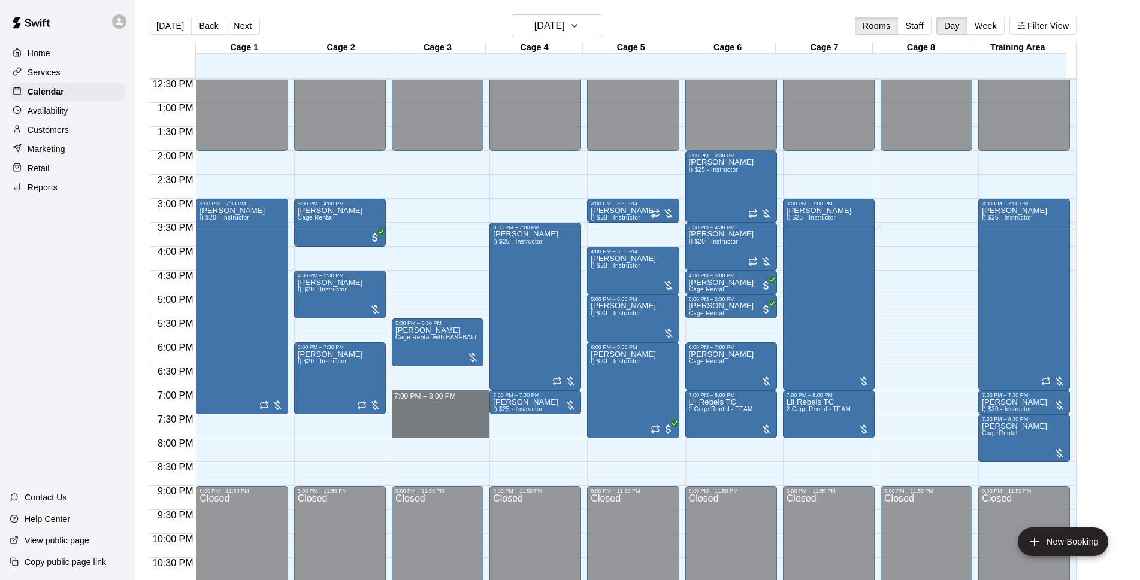
drag, startPoint x: 414, startPoint y: 392, endPoint x: 412, endPoint y: 434, distance: 41.4
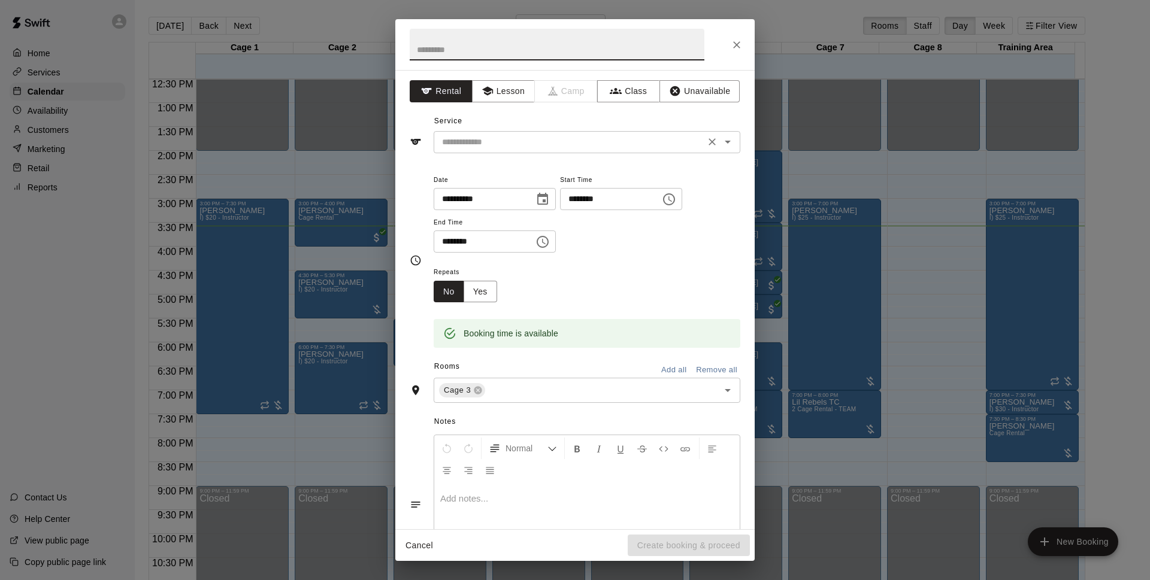
click at [552, 141] on input "text" at bounding box center [569, 142] width 264 height 15
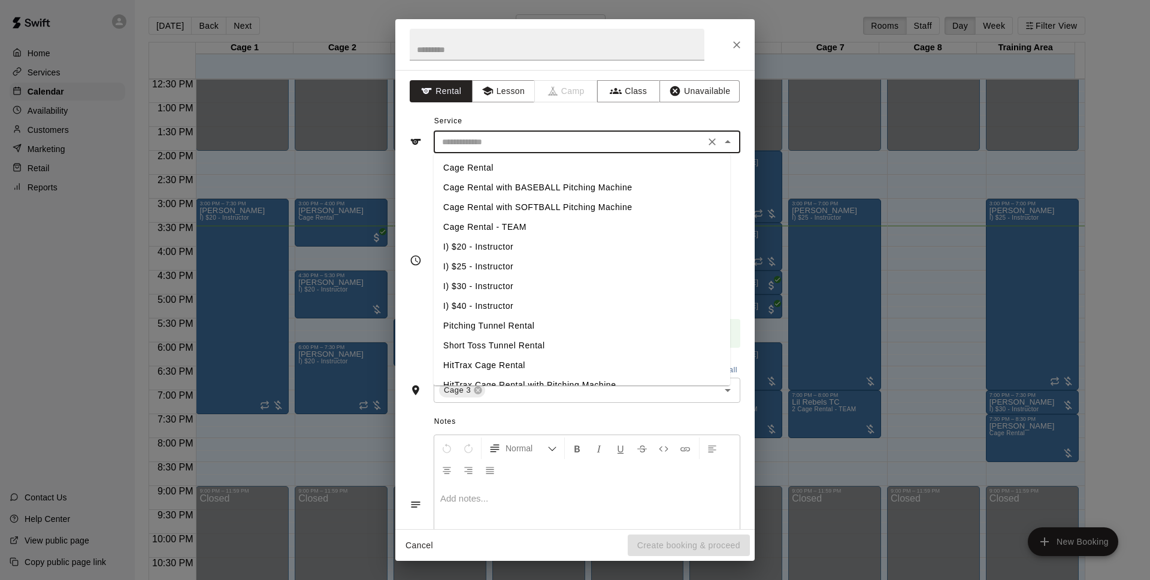
click at [509, 175] on li "Cage Rental" at bounding box center [582, 168] width 296 height 20
type input "**********"
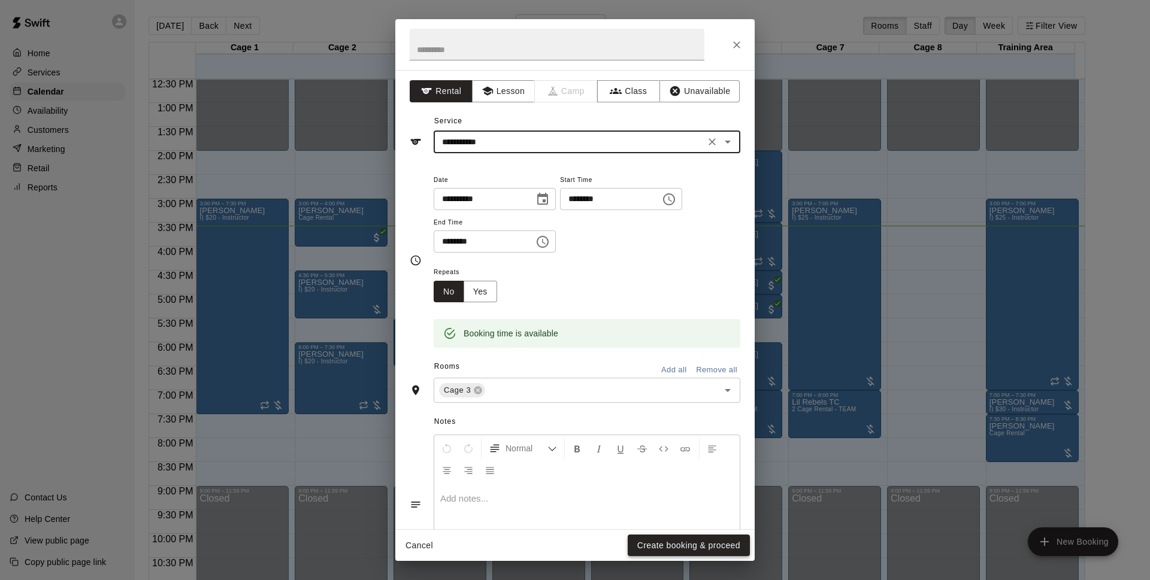
click at [682, 552] on button "Create booking & proceed" at bounding box center [689, 546] width 122 height 22
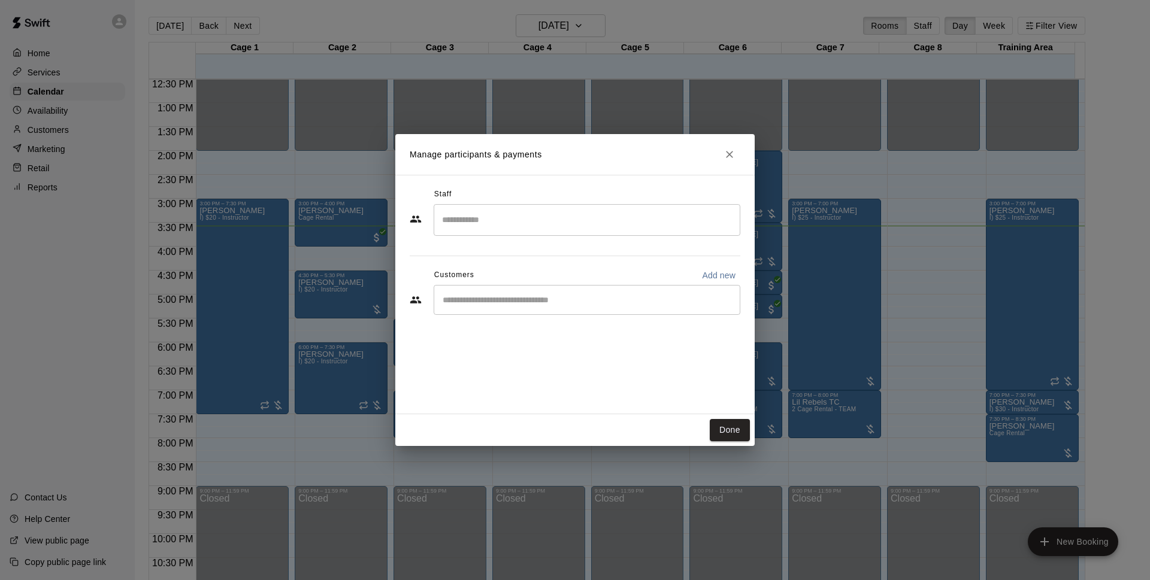
click at [488, 294] on input "Start typing to search customers..." at bounding box center [587, 300] width 296 height 12
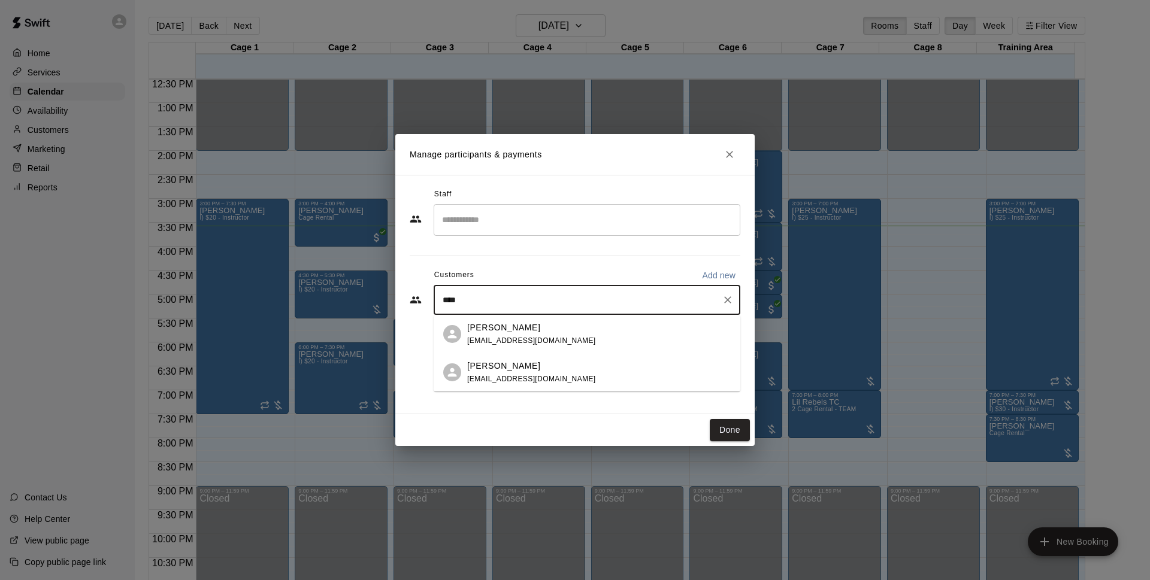
type input "****"
click at [560, 339] on span "[EMAIL_ADDRESS][DOMAIN_NAME]" at bounding box center [531, 341] width 129 height 8
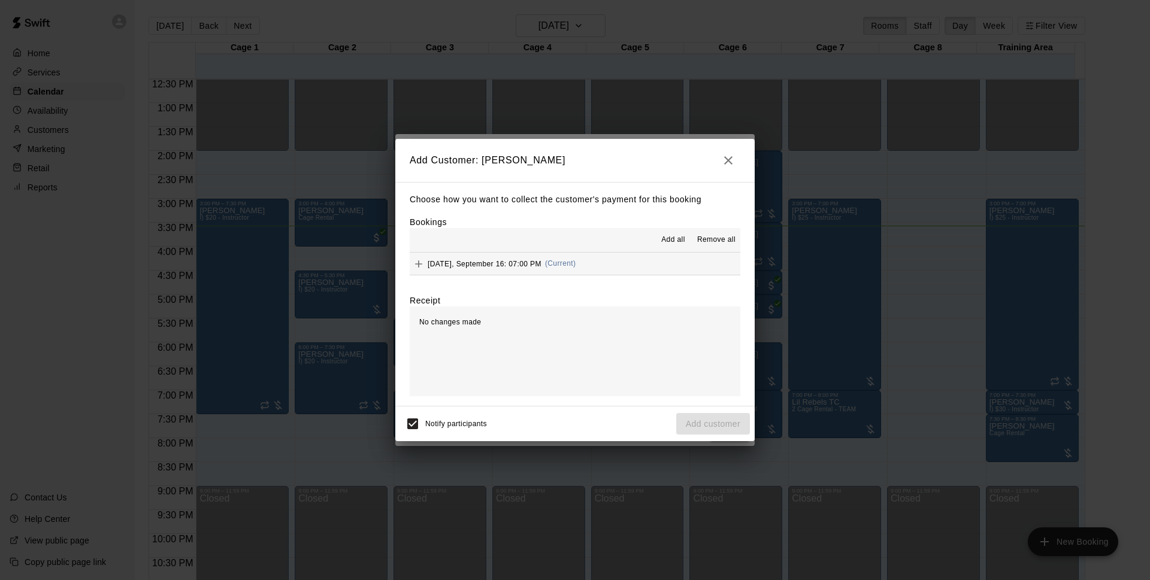
click at [555, 262] on span "(Current)" at bounding box center [560, 263] width 31 height 8
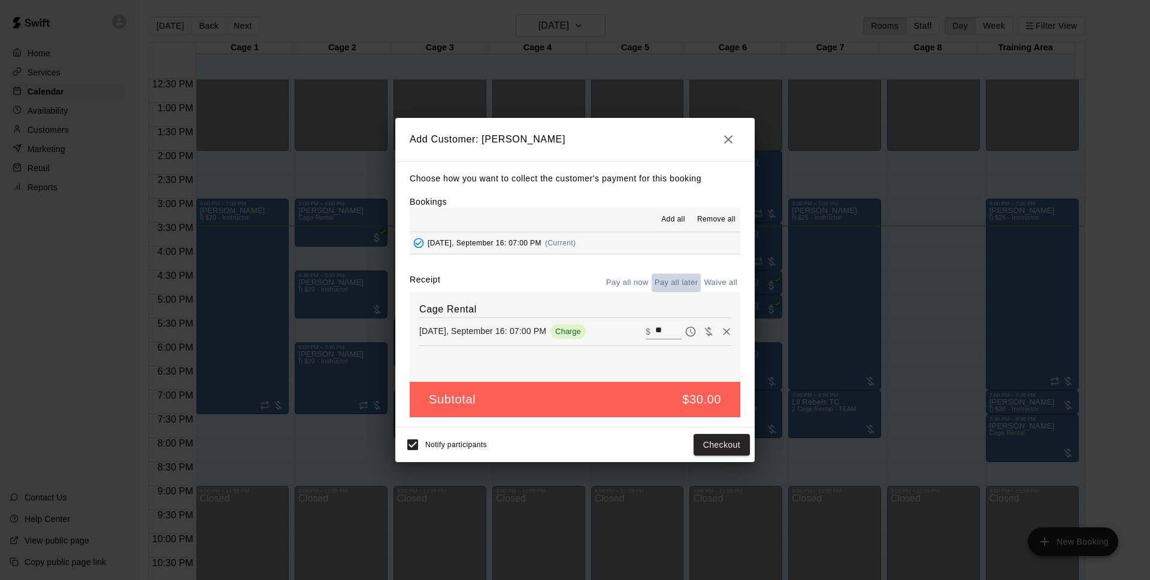
click at [673, 288] on button "Pay all later" at bounding box center [677, 283] width 50 height 19
click at [692, 449] on button "Add customer" at bounding box center [713, 445] width 74 height 22
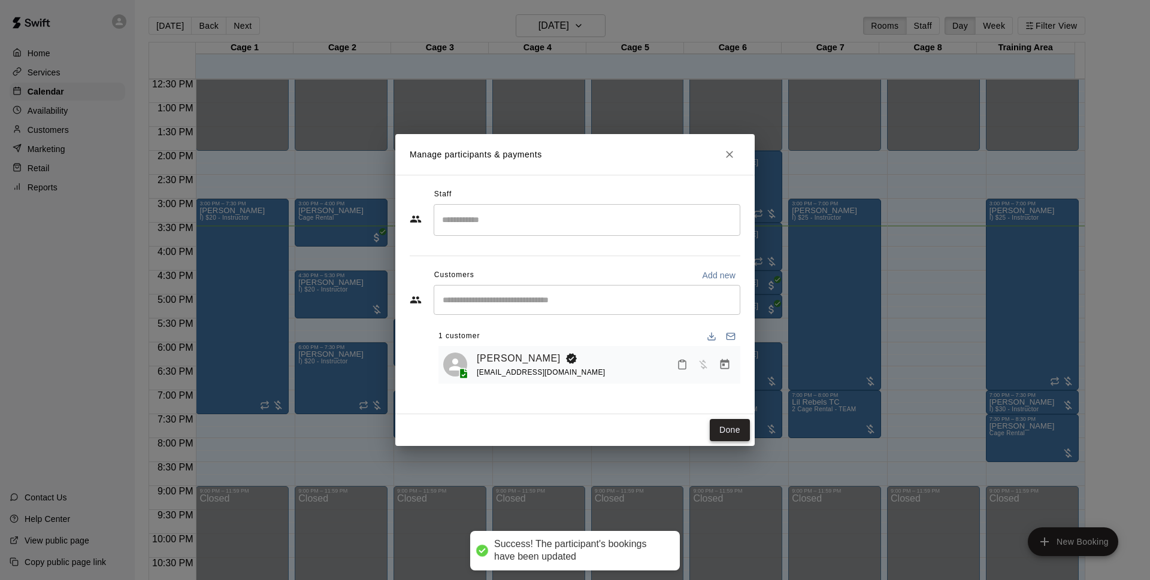
click at [716, 430] on button "Done" at bounding box center [730, 430] width 40 height 22
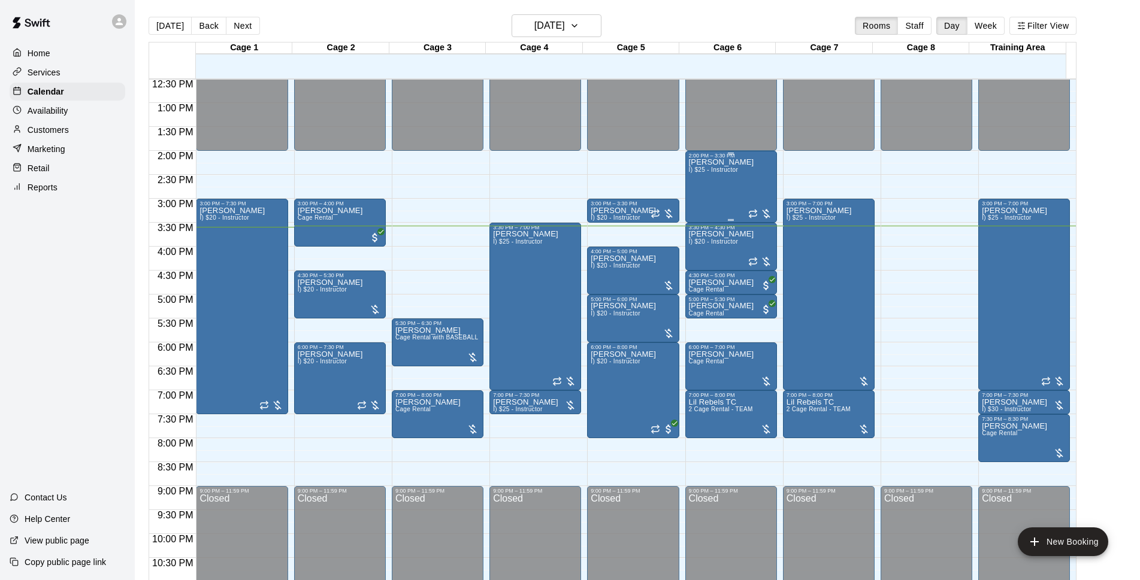
click at [725, 173] on span "I) $25 - Instructor" at bounding box center [713, 170] width 49 height 7
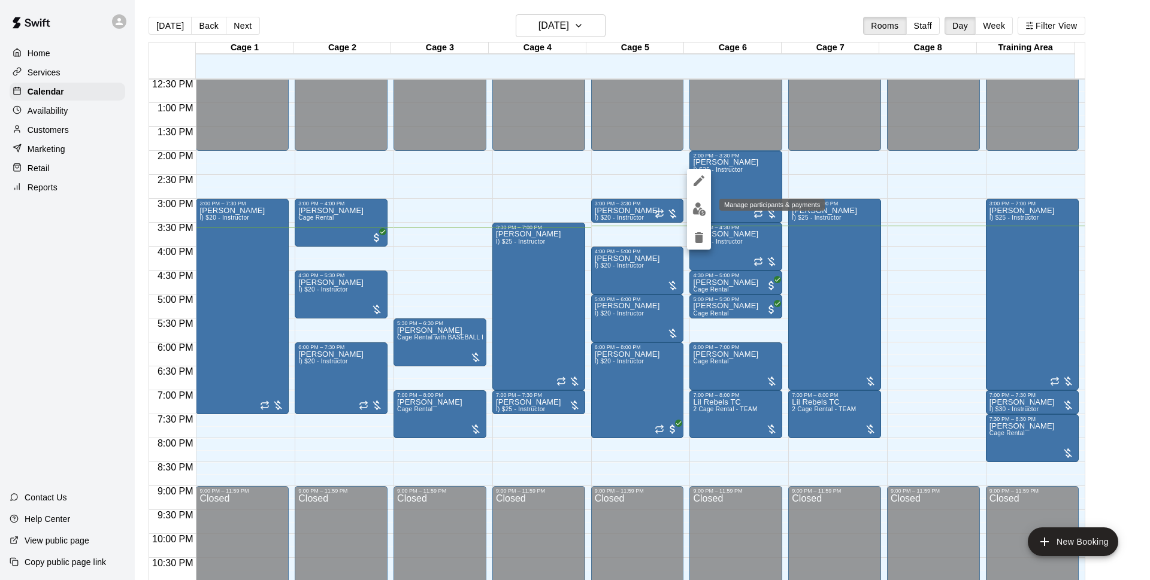
click at [707, 211] on button "edit" at bounding box center [699, 209] width 24 height 23
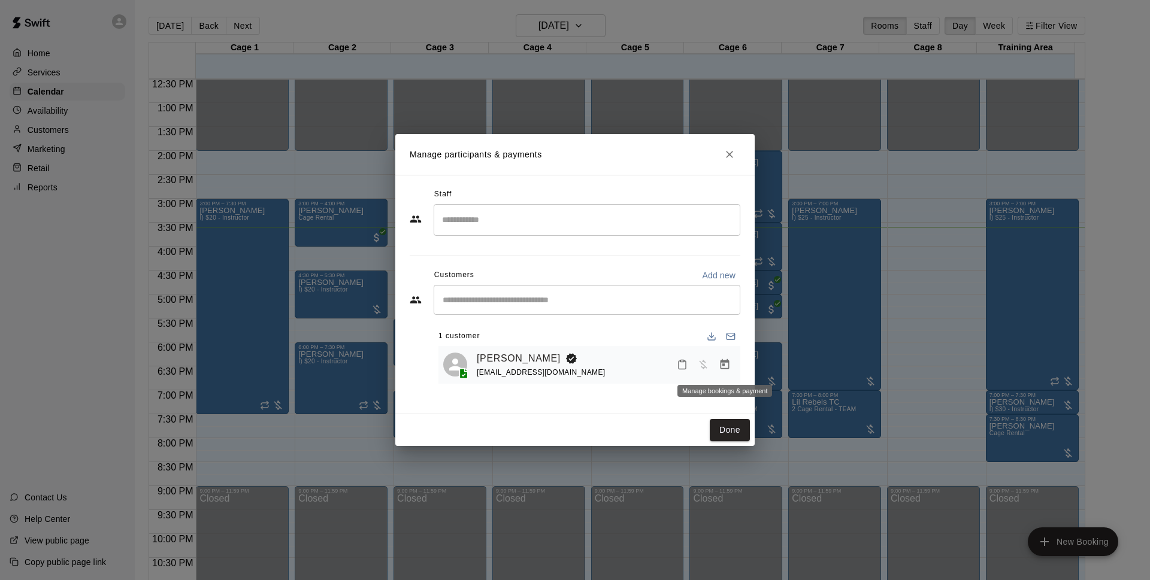
click at [731, 366] on button "Manage bookings & payment" at bounding box center [725, 365] width 22 height 22
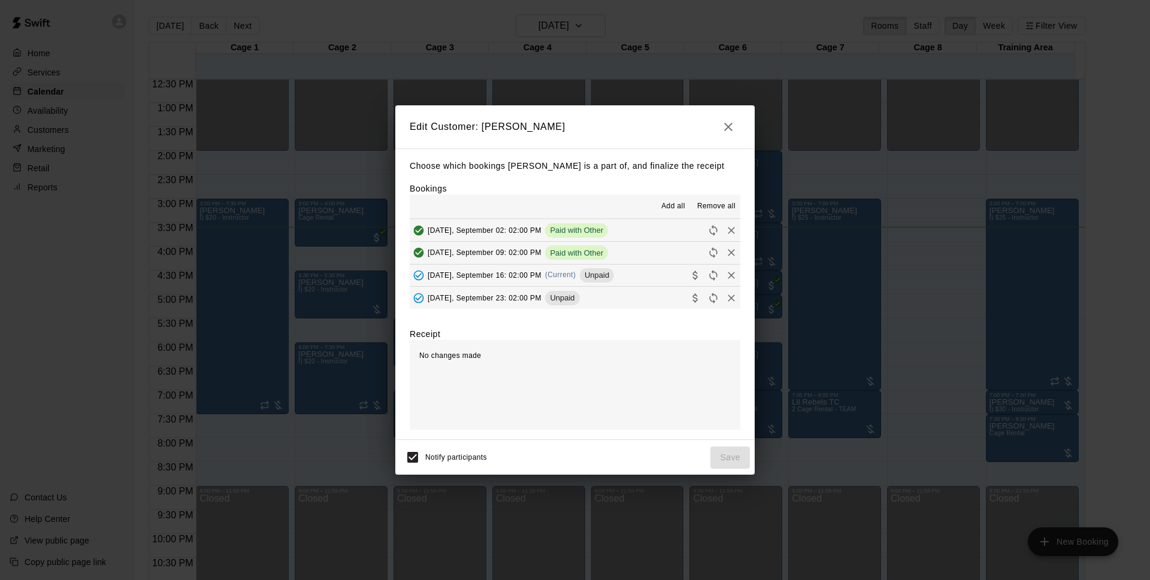
click at [651, 280] on button "[DATE], September 16: 02:00 PM (Current) Unpaid" at bounding box center [575, 276] width 331 height 22
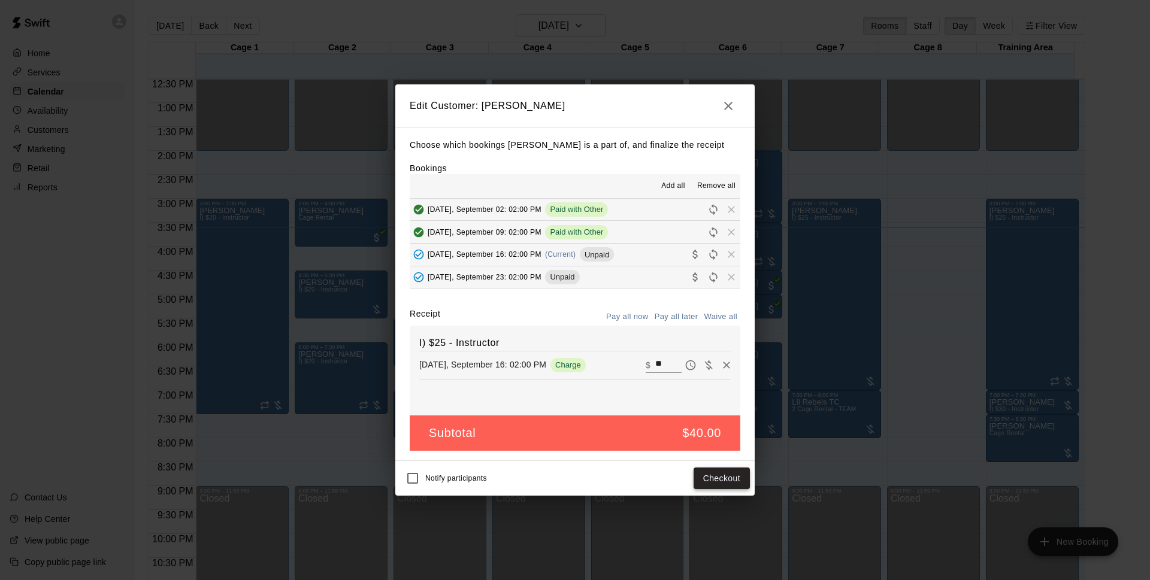
click at [717, 476] on button "Checkout" at bounding box center [722, 479] width 56 height 22
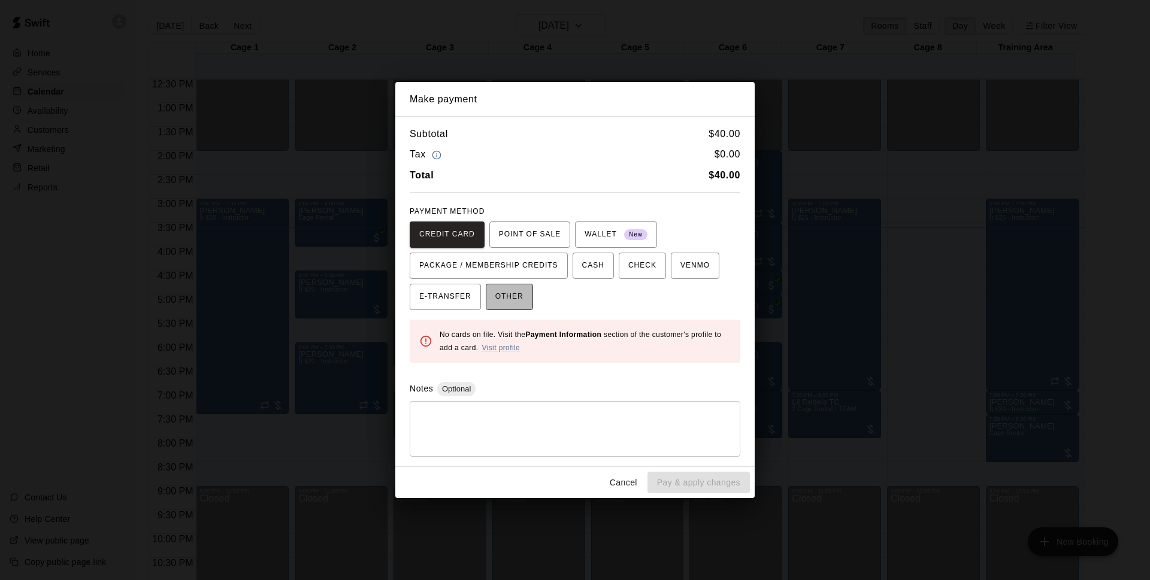
click at [518, 302] on span "OTHER" at bounding box center [509, 297] width 28 height 19
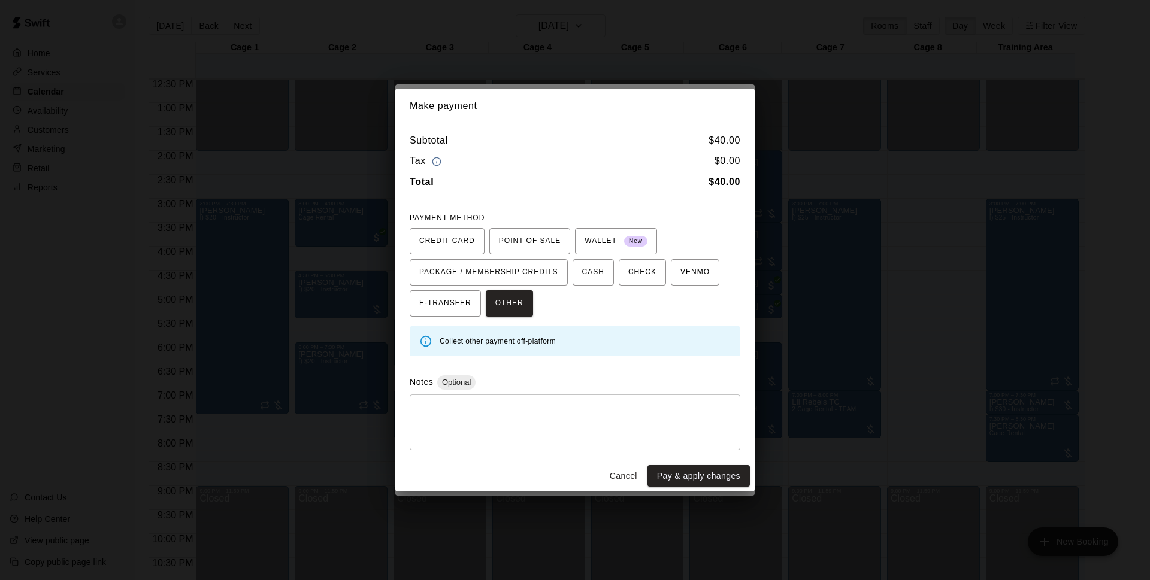
drag, startPoint x: 683, startPoint y: 469, endPoint x: 686, endPoint y: 477, distance: 8.6
click at [683, 471] on button "Pay & apply changes" at bounding box center [698, 476] width 102 height 22
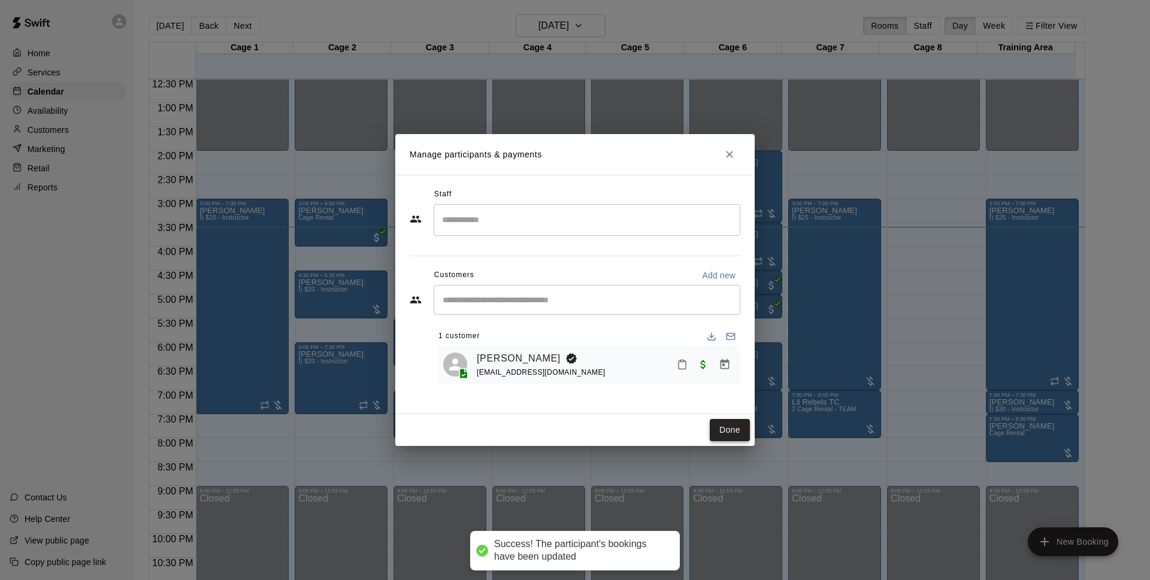
click at [724, 423] on button "Done" at bounding box center [730, 430] width 40 height 22
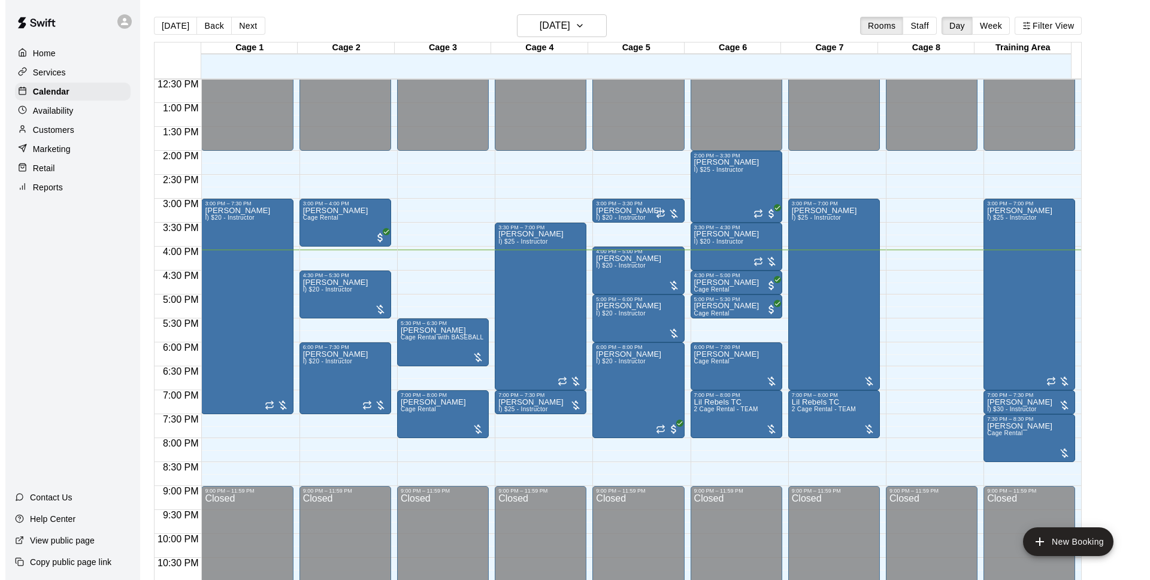
scroll to position [19, 0]
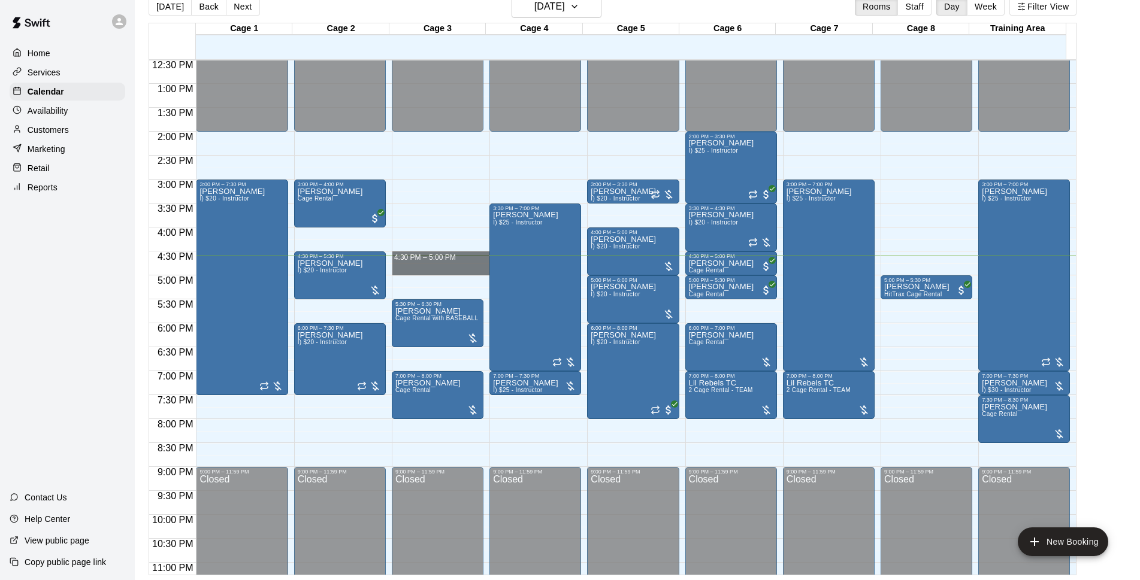
drag, startPoint x: 418, startPoint y: 262, endPoint x: 420, endPoint y: 274, distance: 12.1
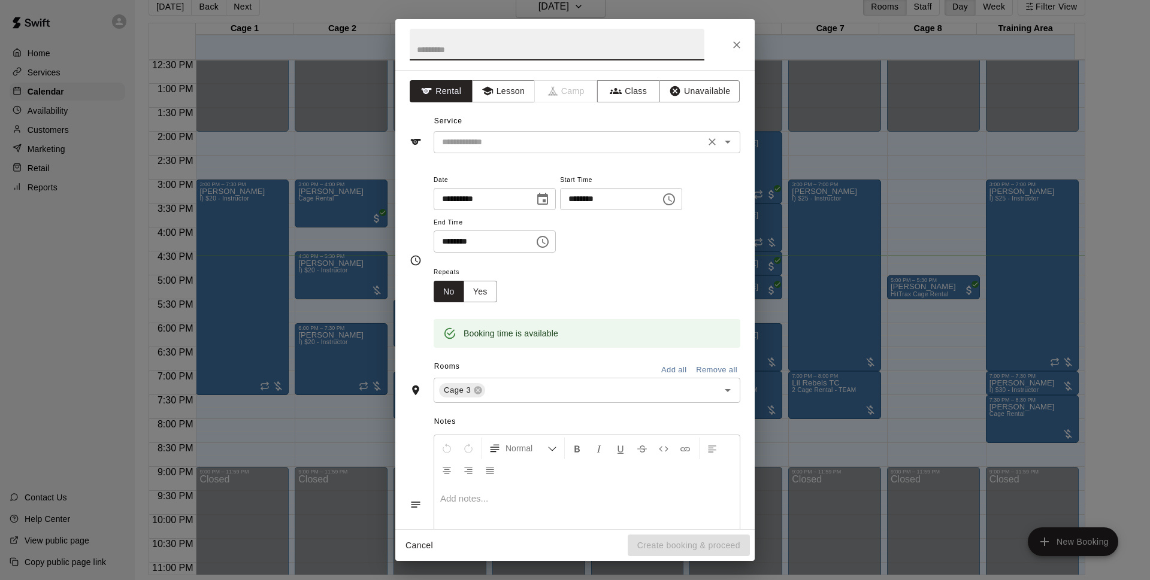
click at [592, 140] on input "text" at bounding box center [569, 142] width 264 height 15
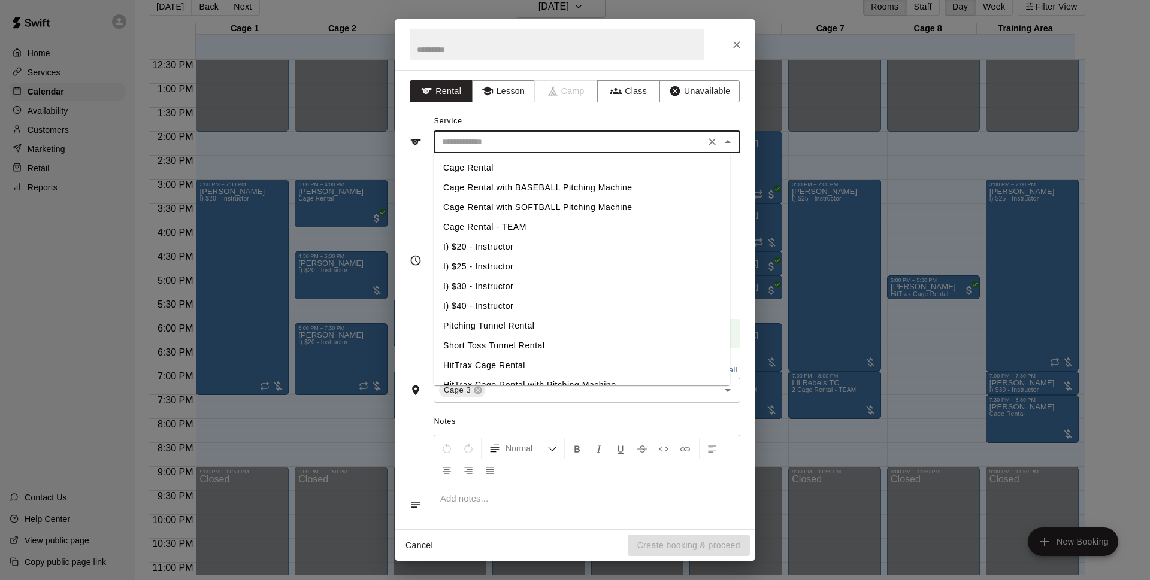
click at [539, 189] on li "Cage Rental with BASEBALL Pitching Machine" at bounding box center [582, 188] width 296 height 20
type input "**********"
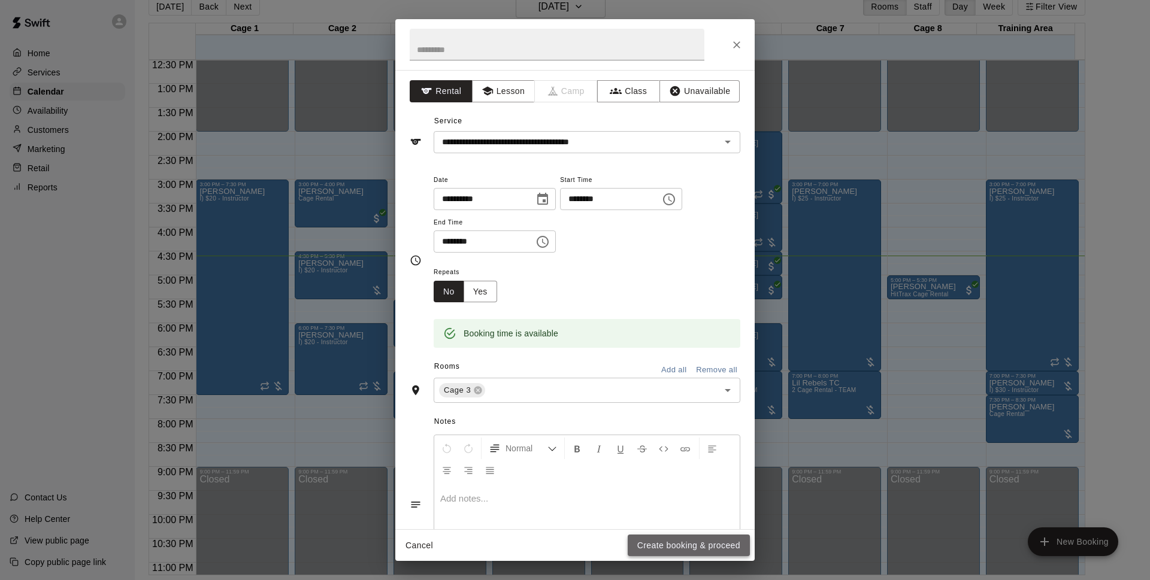
click at [687, 547] on button "Create booking & proceed" at bounding box center [689, 546] width 122 height 22
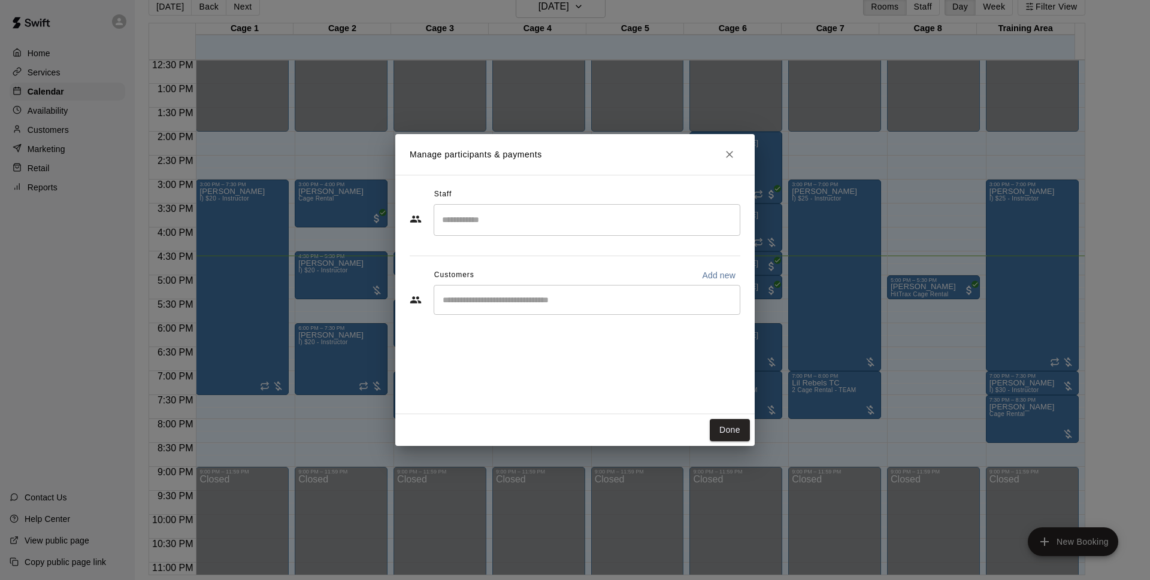
click at [535, 290] on div "​" at bounding box center [587, 300] width 307 height 30
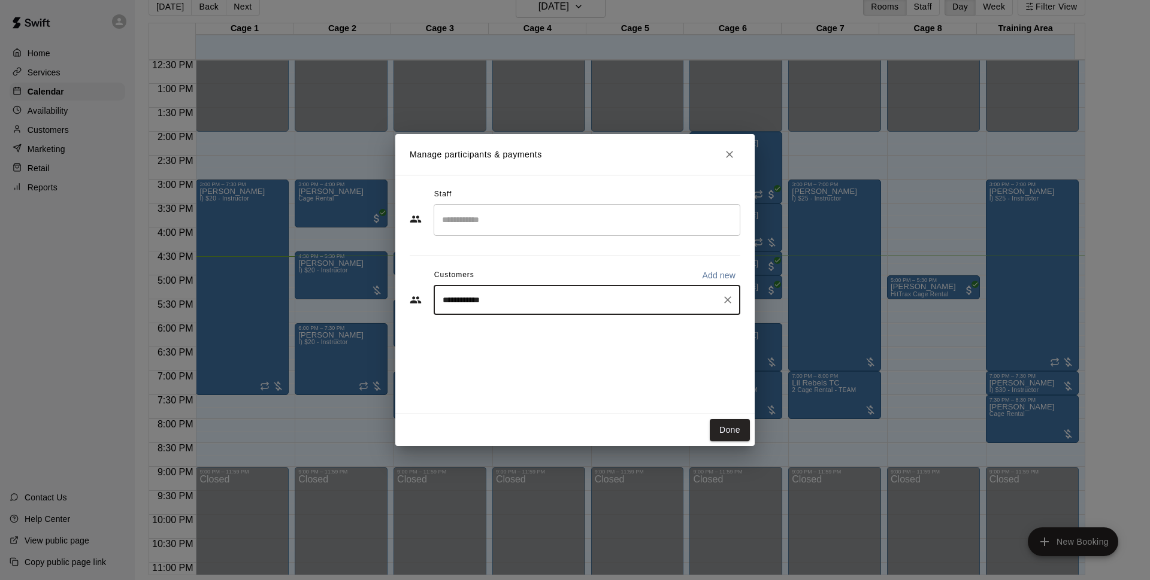
type input "**********"
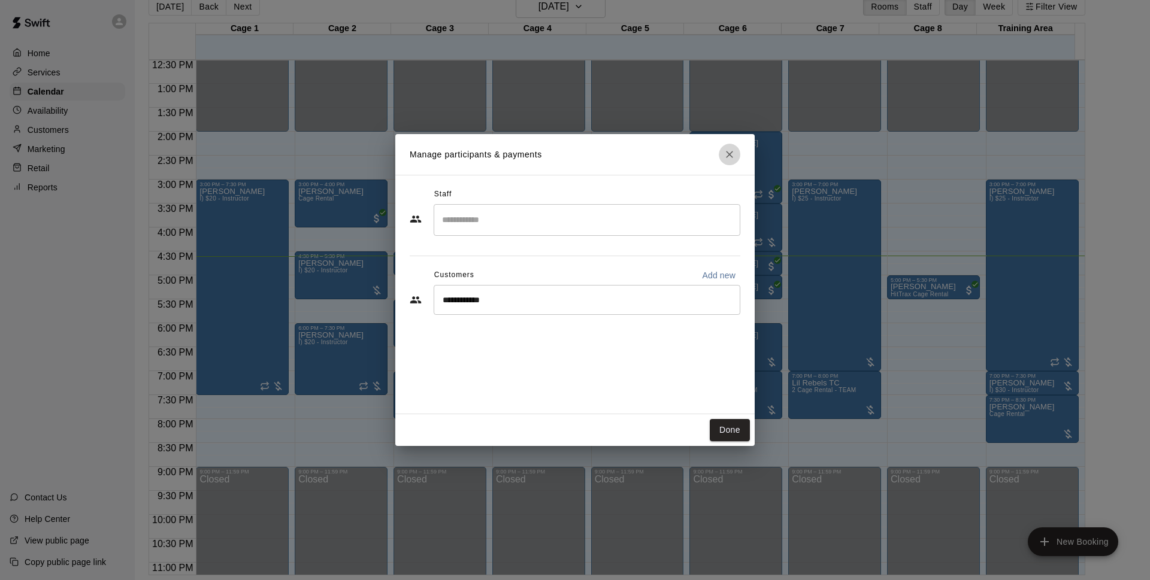
click at [723, 155] on button "Close" at bounding box center [730, 155] width 22 height 22
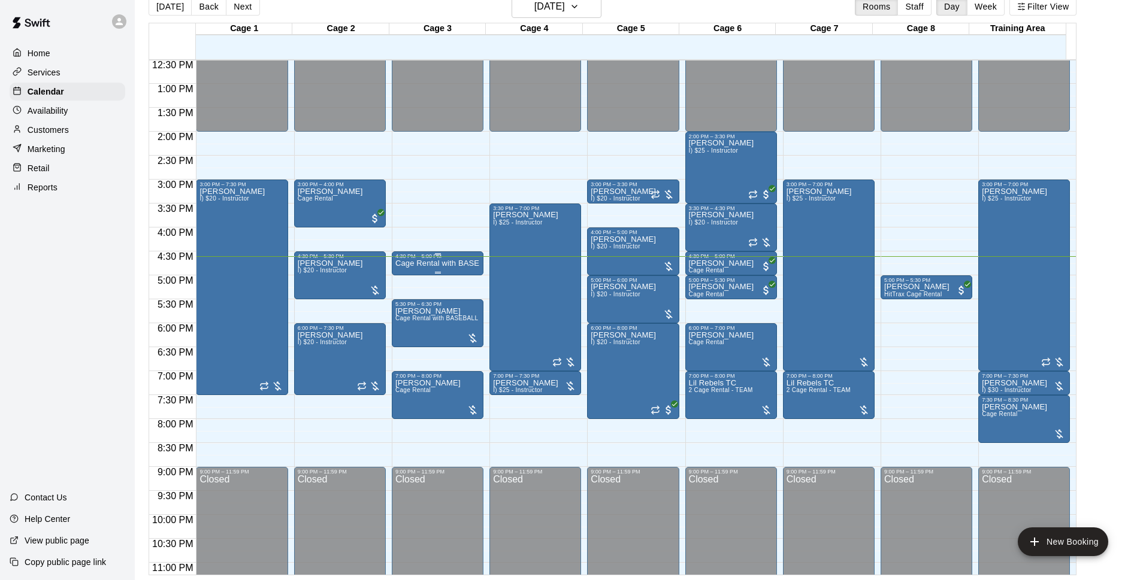
click at [455, 264] on p "Cage Rental with BASEBALL Pitching Machine" at bounding box center [437, 264] width 84 height 0
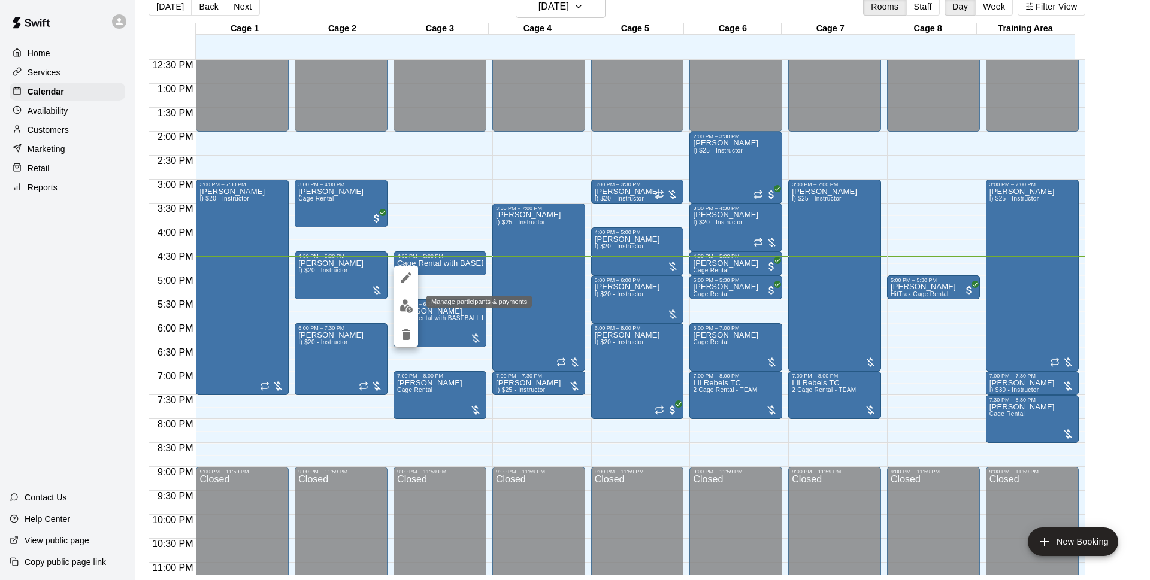
click at [407, 307] on img "edit" at bounding box center [407, 306] width 14 height 14
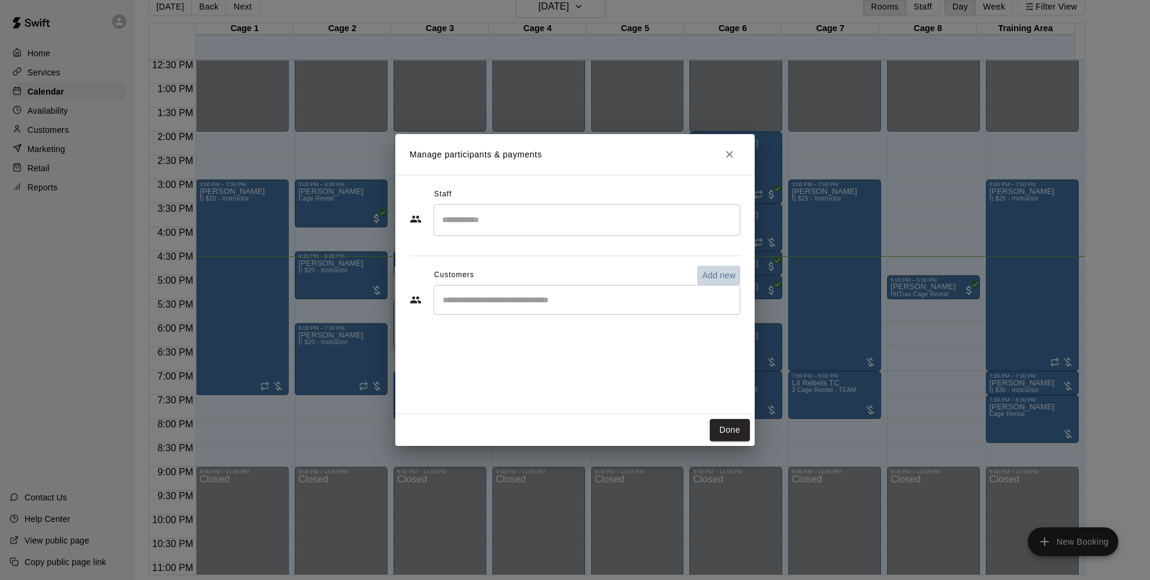
click at [725, 274] on p "Add new" at bounding box center [719, 276] width 34 height 12
select select "**"
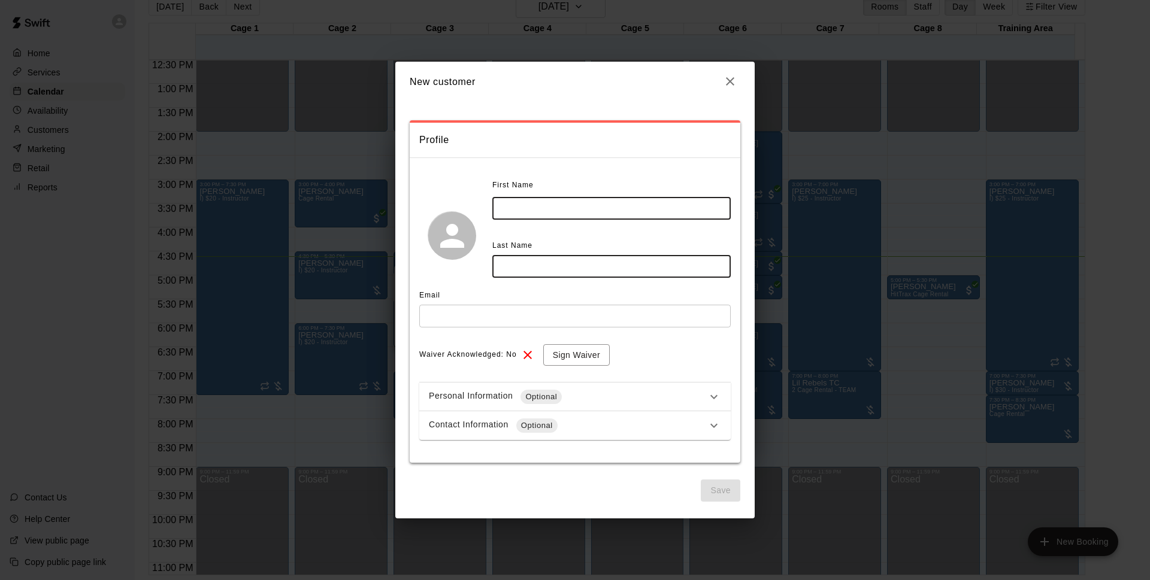
click at [542, 207] on input "text" at bounding box center [611, 208] width 238 height 22
type input "***"
click at [580, 259] on input "text" at bounding box center [611, 266] width 238 height 22
type input "*********"
click at [541, 328] on div "Email ​" at bounding box center [574, 311] width 311 height 50
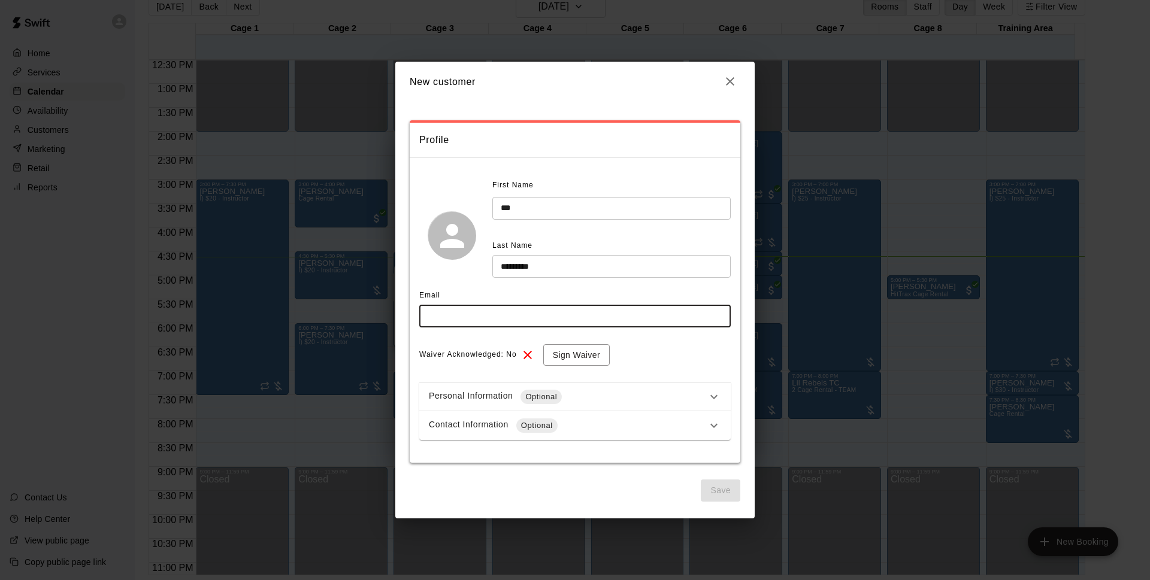
click at [539, 319] on input "text" at bounding box center [574, 316] width 311 height 22
type input "**********"
click at [519, 358] on div "Waiver Acknowledged: No Sign Waiver" at bounding box center [574, 355] width 311 height 22
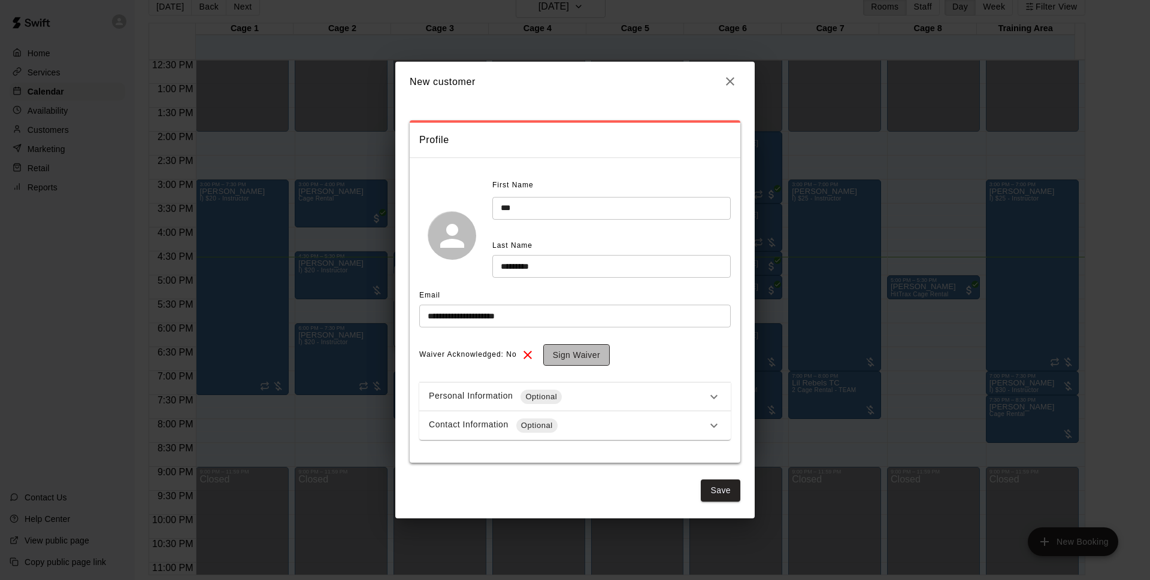
click at [585, 363] on button "Sign Waiver" at bounding box center [576, 355] width 66 height 22
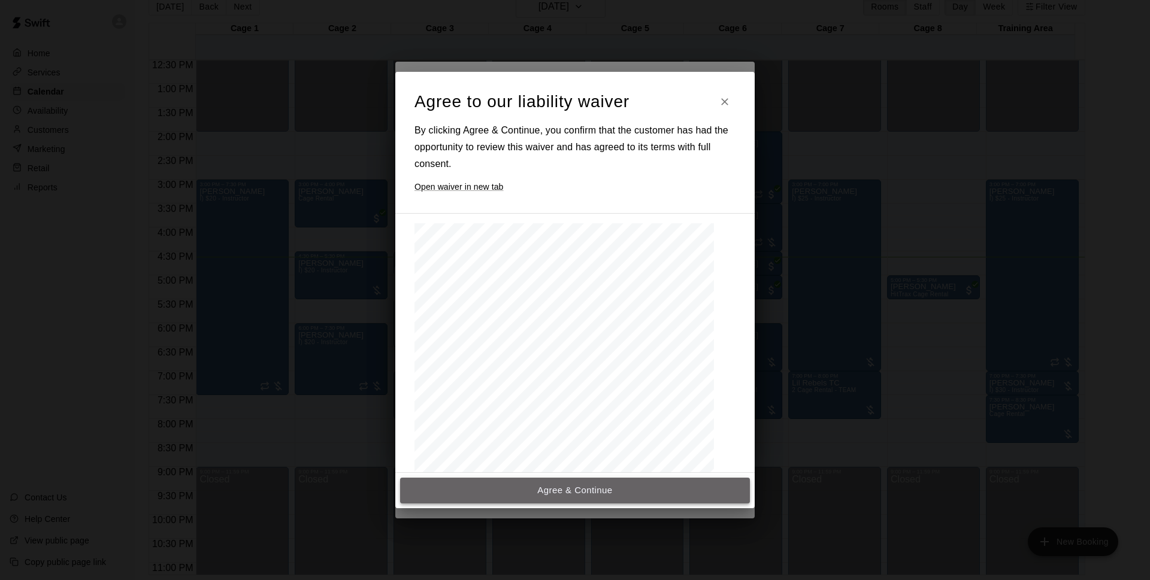
click at [520, 500] on button "Agree & Continue" at bounding box center [575, 490] width 350 height 25
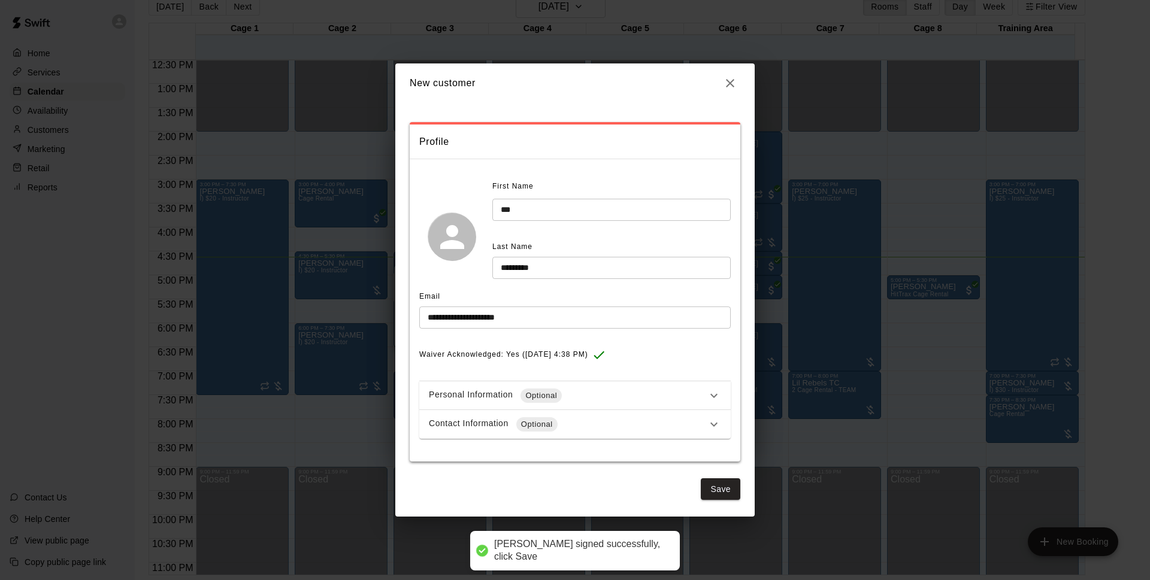
click at [610, 429] on div "Contact Information Optional" at bounding box center [568, 424] width 278 height 14
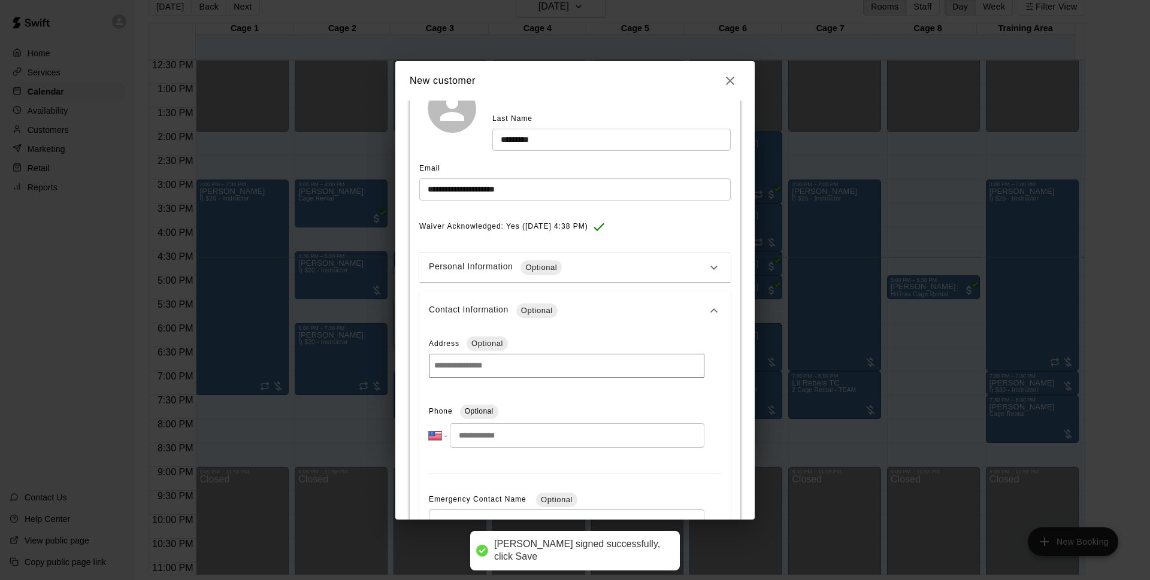
scroll to position [126, 0]
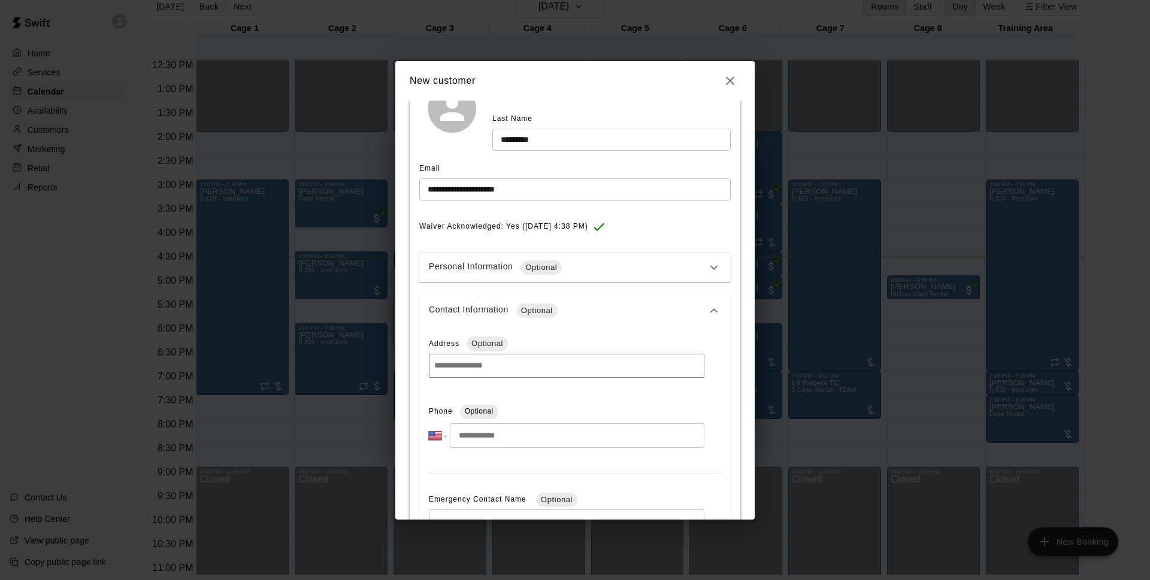
click at [517, 444] on input "tel" at bounding box center [577, 435] width 255 height 25
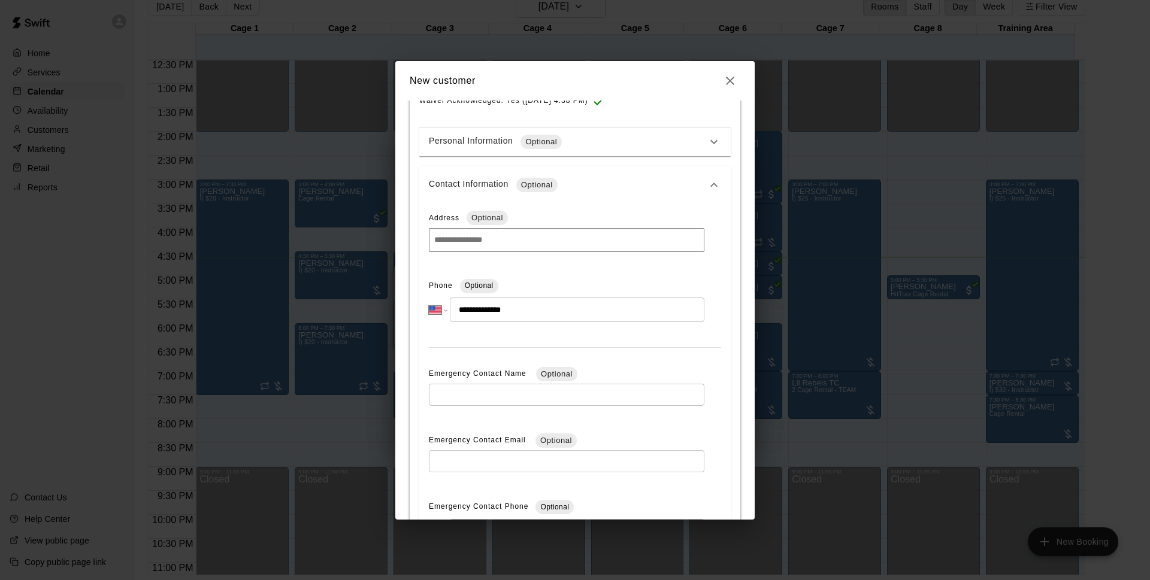
scroll to position [382, 0]
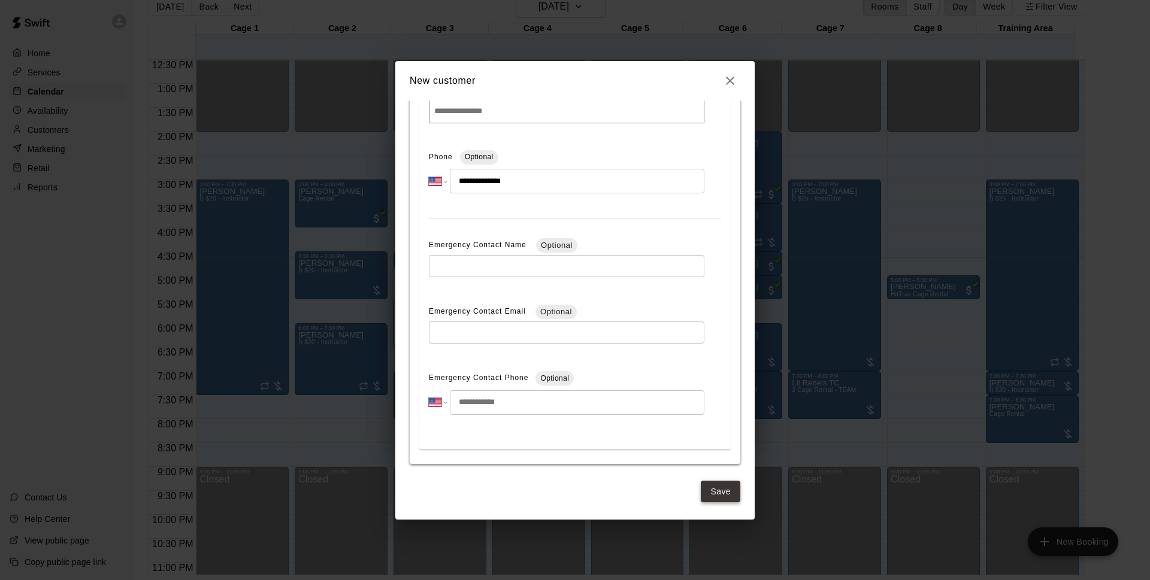
type input "**********"
click at [710, 491] on button "Save" at bounding box center [721, 492] width 40 height 22
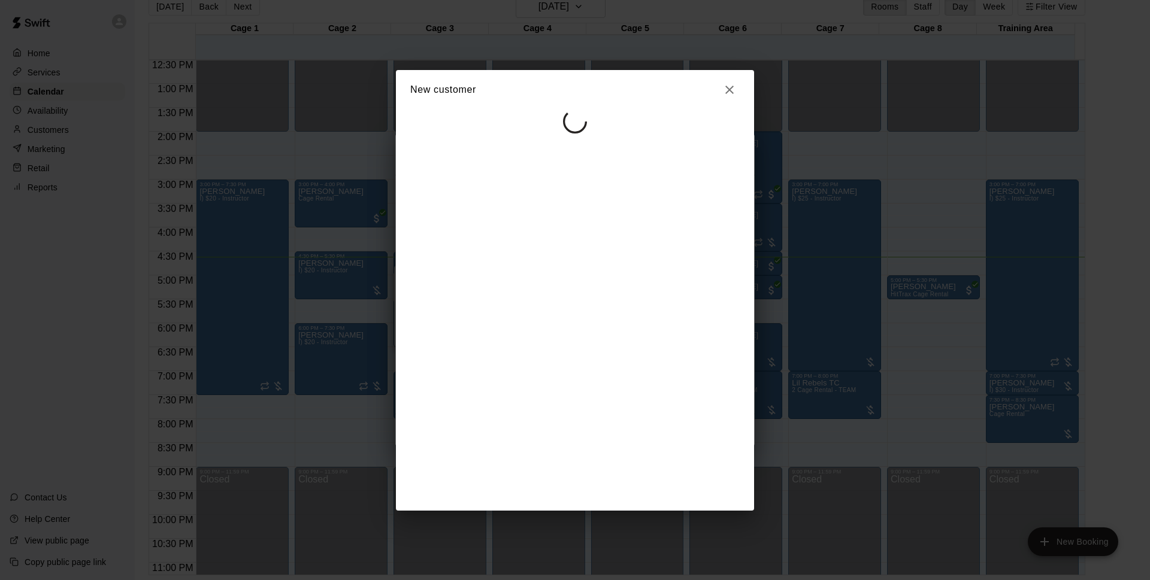
scroll to position [0, 0]
select select "**"
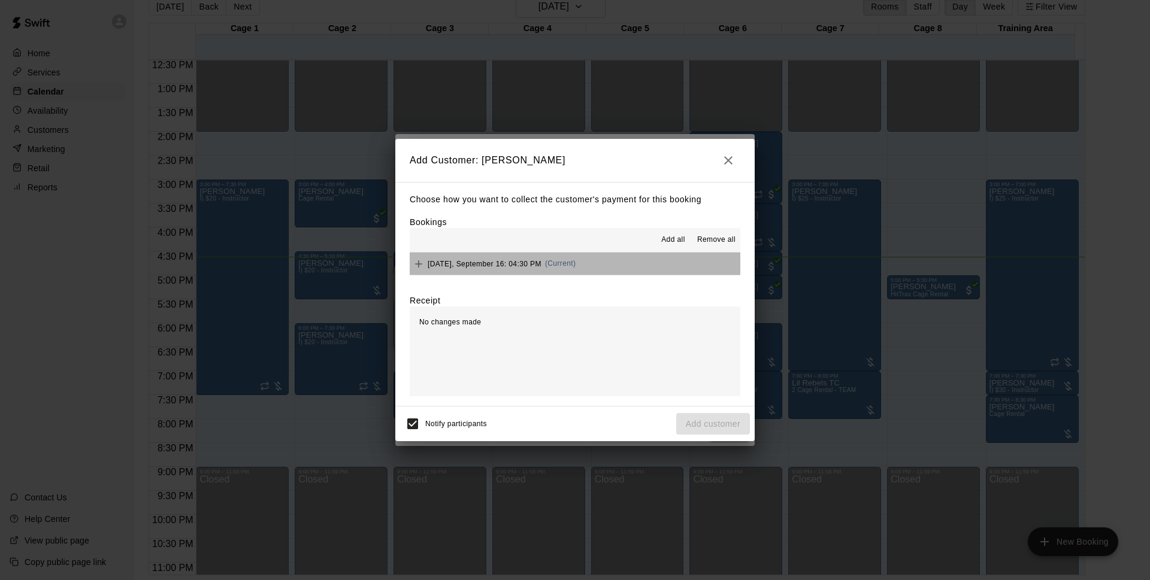
click at [611, 274] on button "[DATE], September 16: 04:30 PM (Current)" at bounding box center [575, 264] width 331 height 22
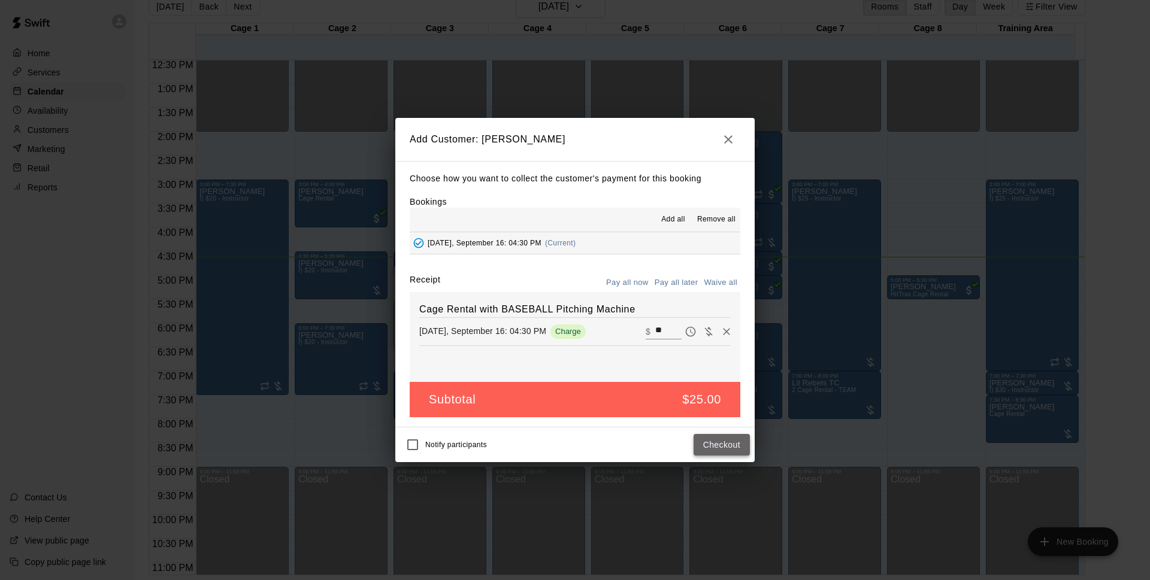
click at [724, 448] on button "Checkout" at bounding box center [722, 445] width 56 height 22
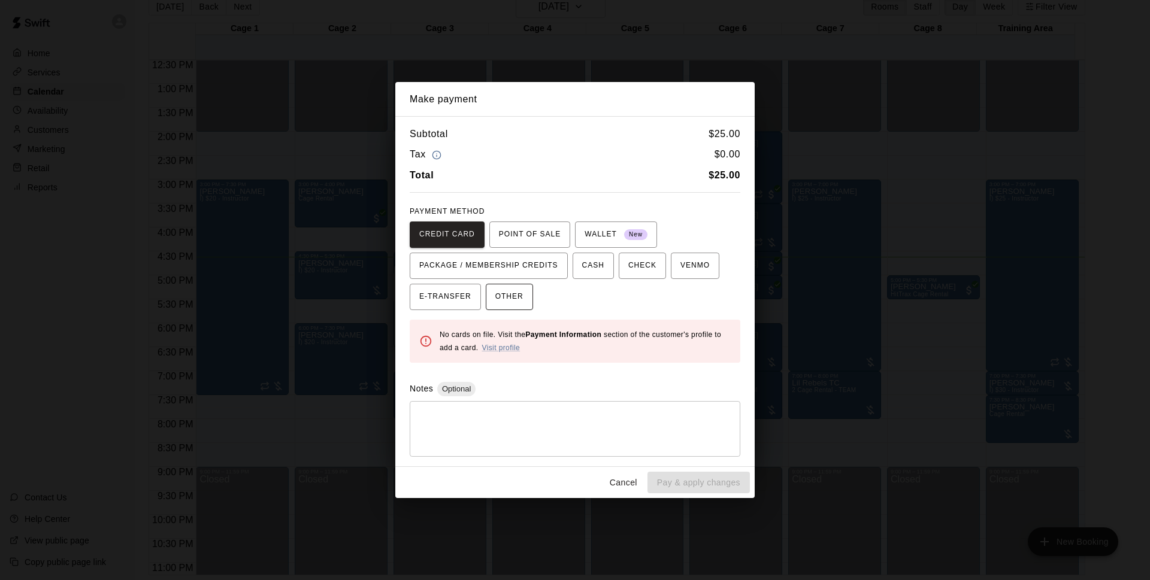
click at [514, 305] on span "OTHER" at bounding box center [509, 297] width 28 height 19
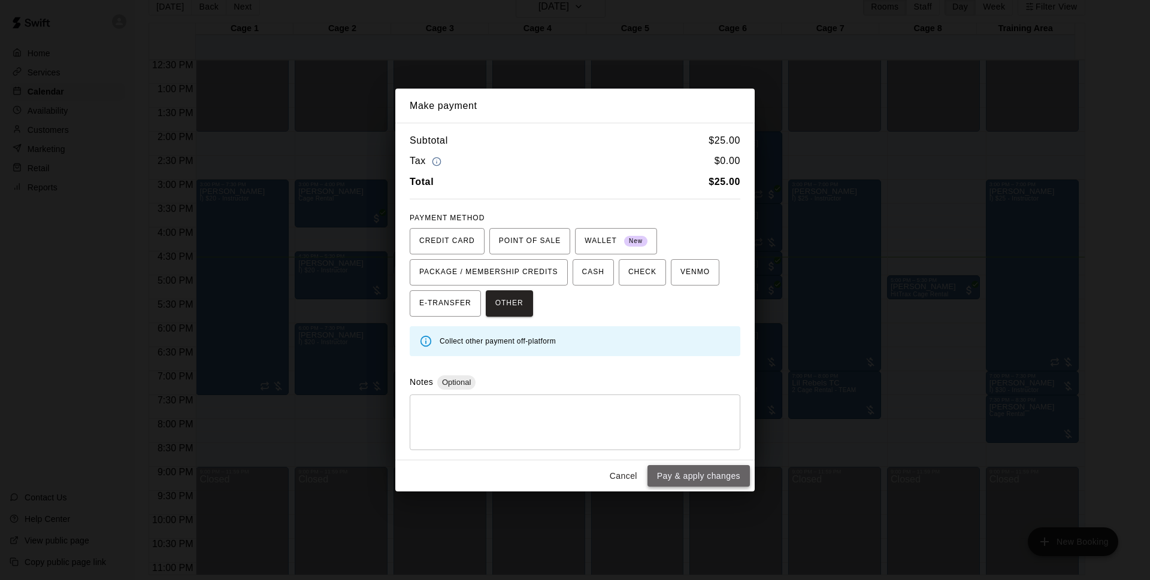
click at [697, 479] on button "Pay & apply changes" at bounding box center [698, 476] width 102 height 22
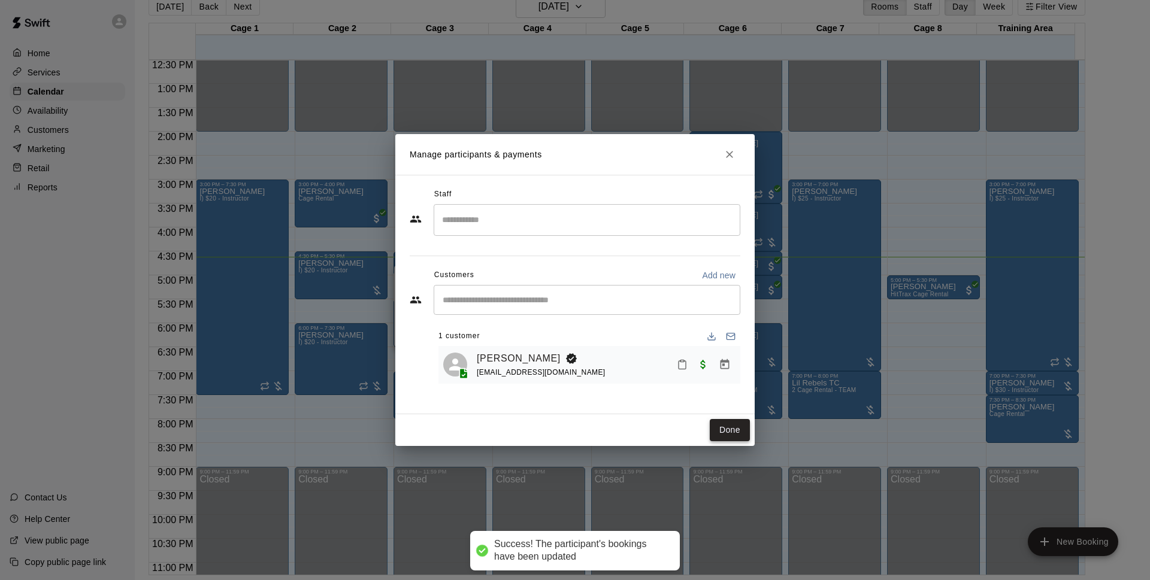
click at [733, 429] on button "Done" at bounding box center [730, 430] width 40 height 22
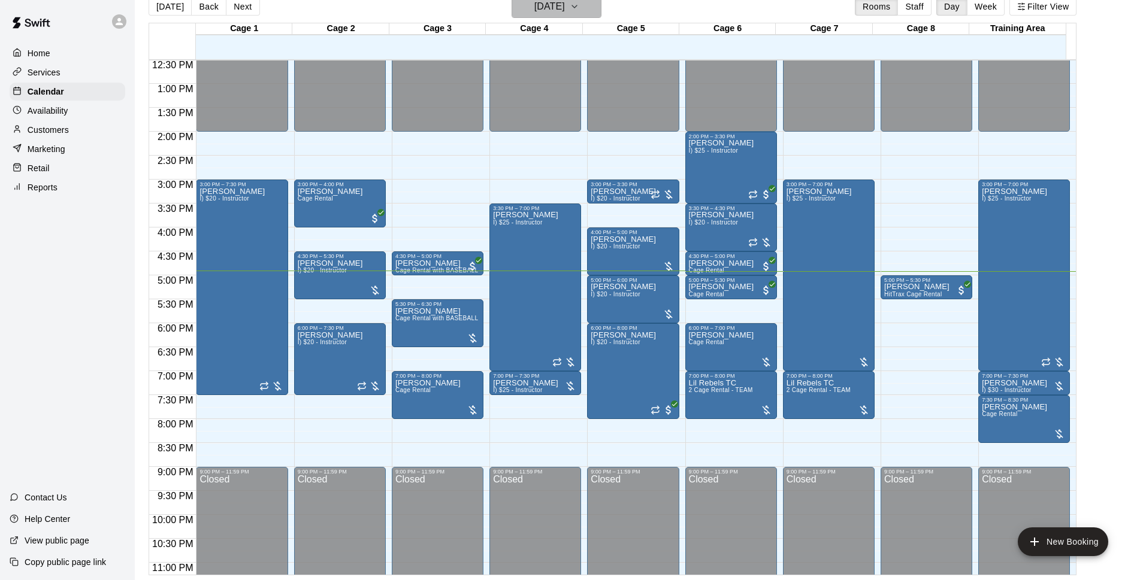
click at [564, 5] on h6 "[DATE]" at bounding box center [549, 6] width 31 height 17
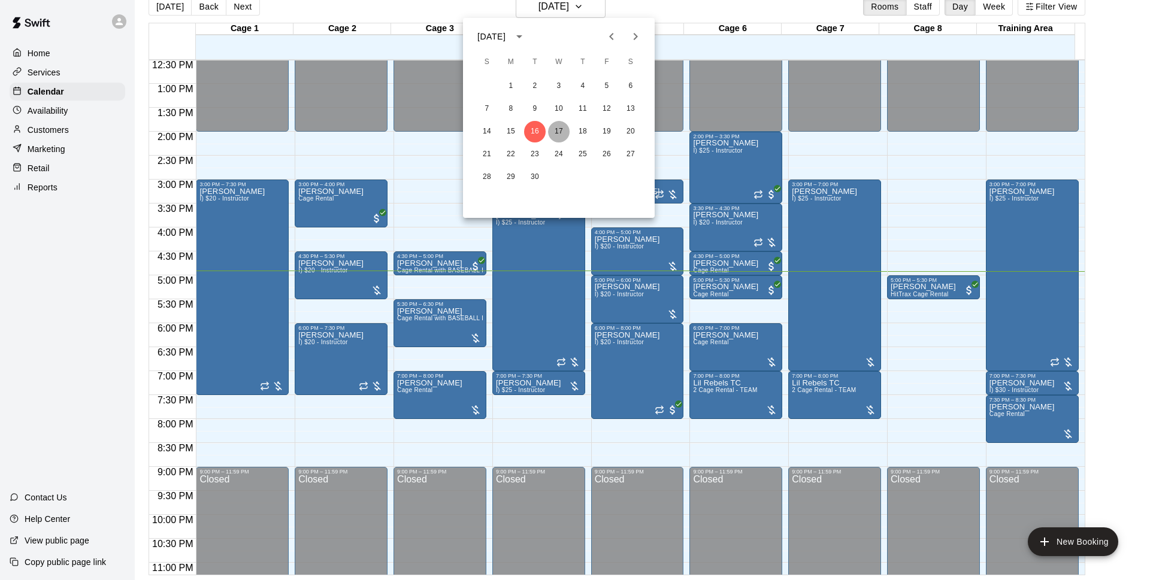
click at [557, 136] on button "17" at bounding box center [559, 132] width 22 height 22
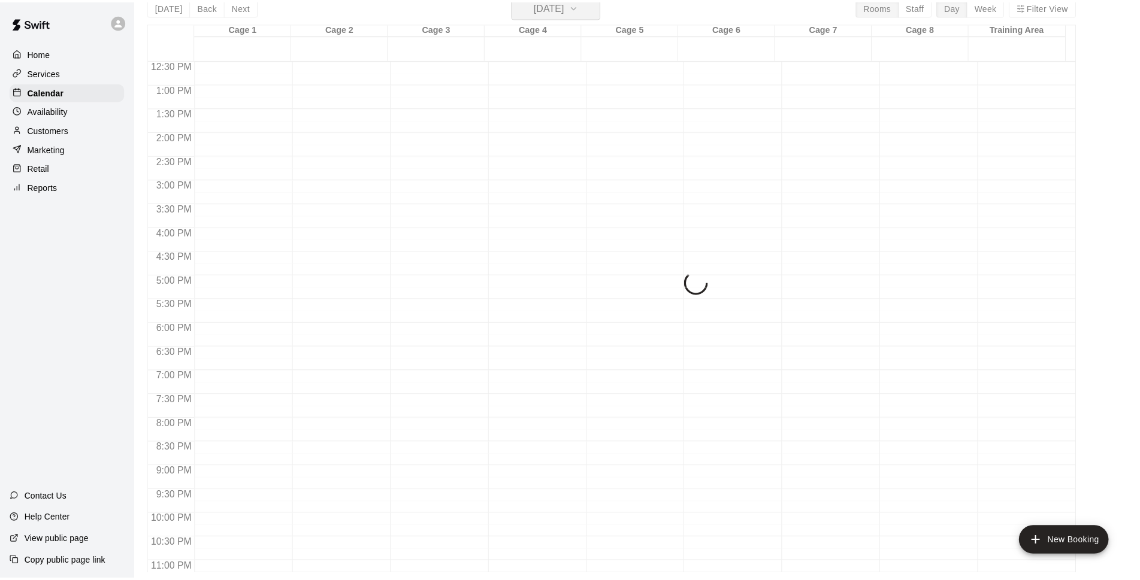
scroll to position [14, 0]
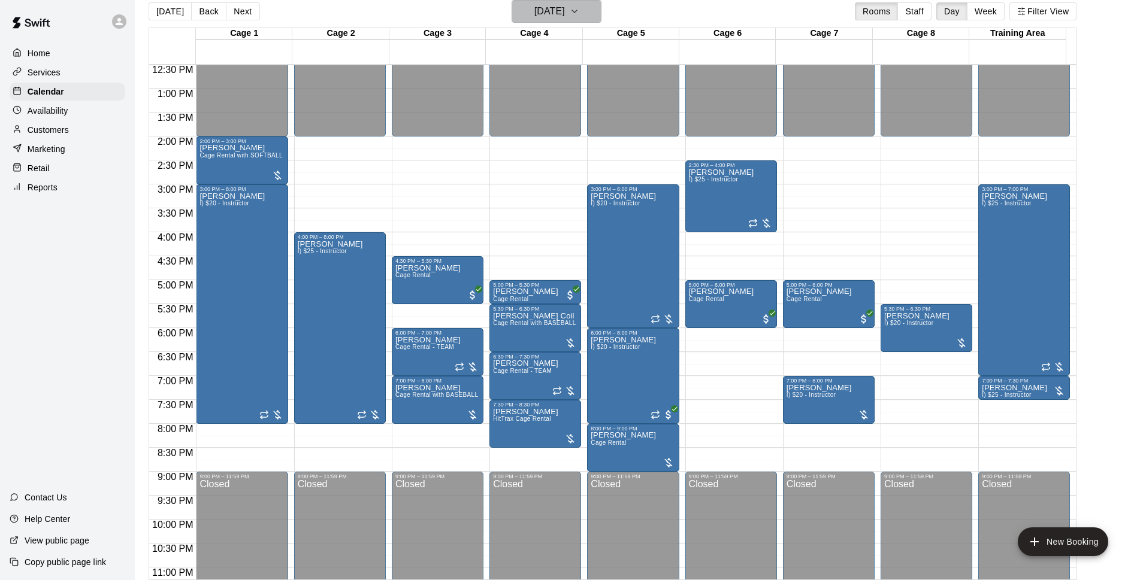
click at [596, 10] on button "[DATE]" at bounding box center [557, 11] width 90 height 23
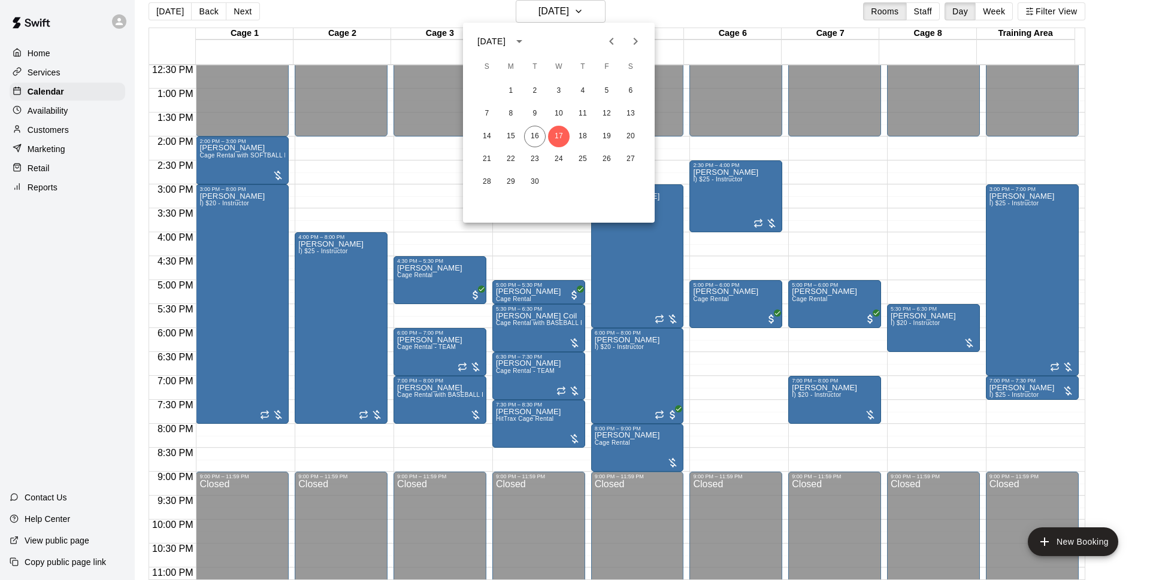
click at [619, 140] on div "14 15 16 17 18 19 20" at bounding box center [559, 137] width 192 height 22
click at [623, 140] on button "20" at bounding box center [631, 137] width 22 height 22
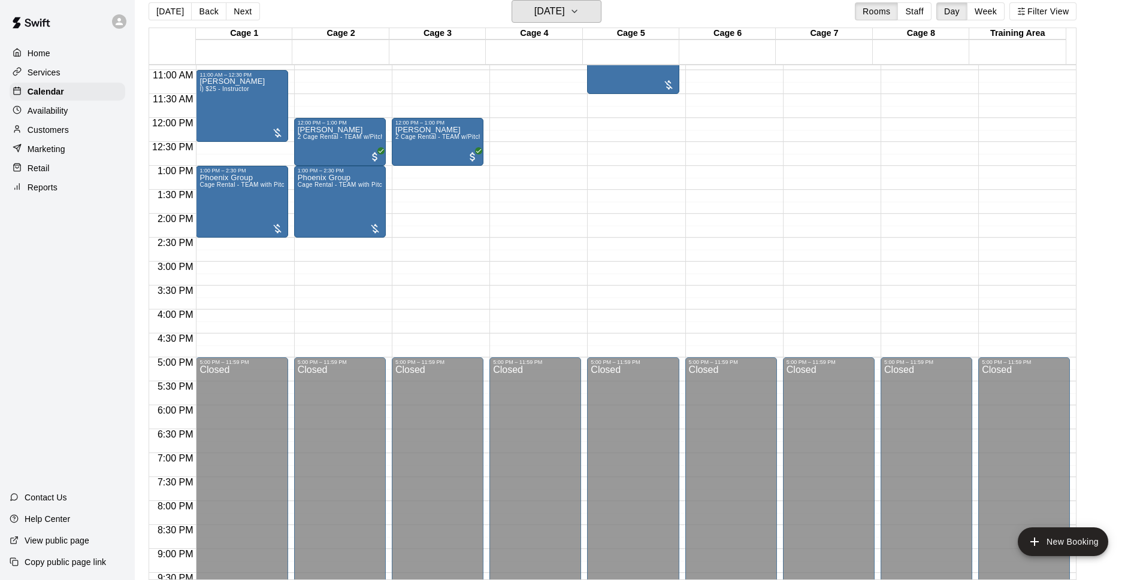
scroll to position [368, 0]
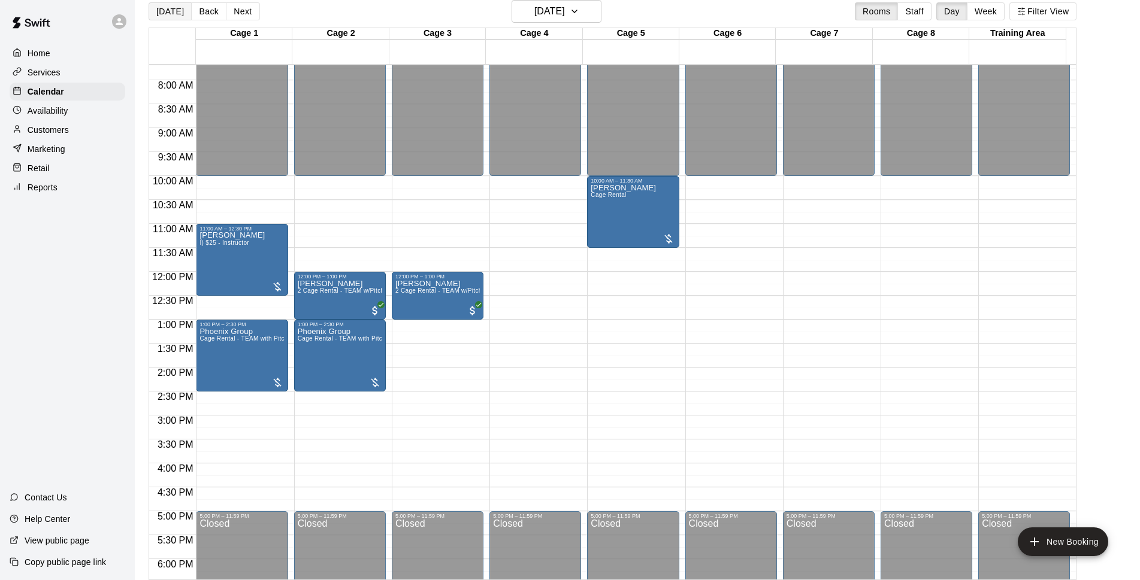
click at [161, 17] on button "[DATE]" at bounding box center [170, 11] width 43 height 18
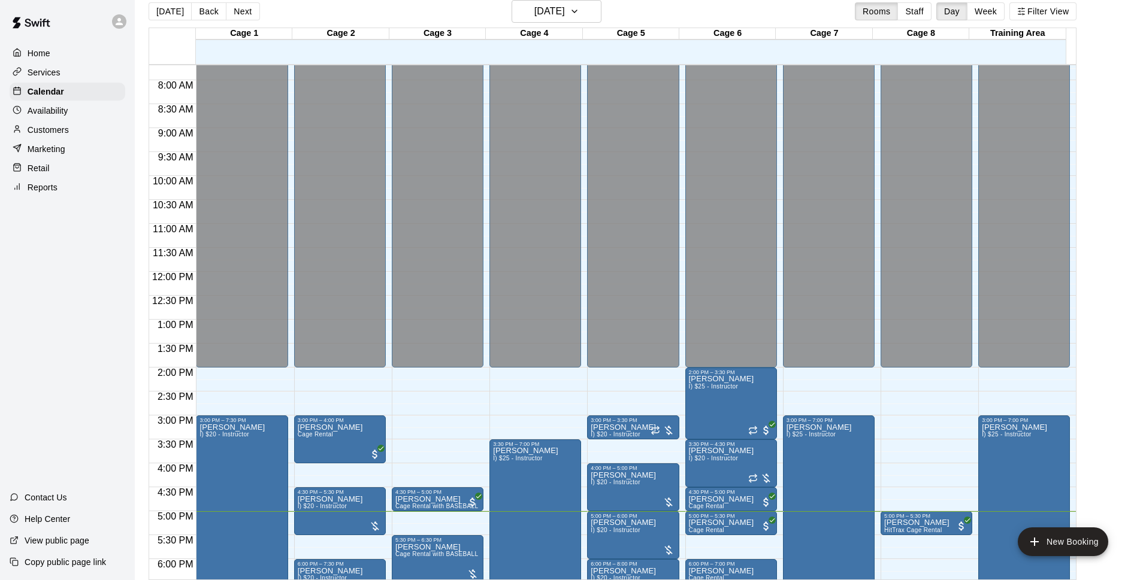
scroll to position [522, 0]
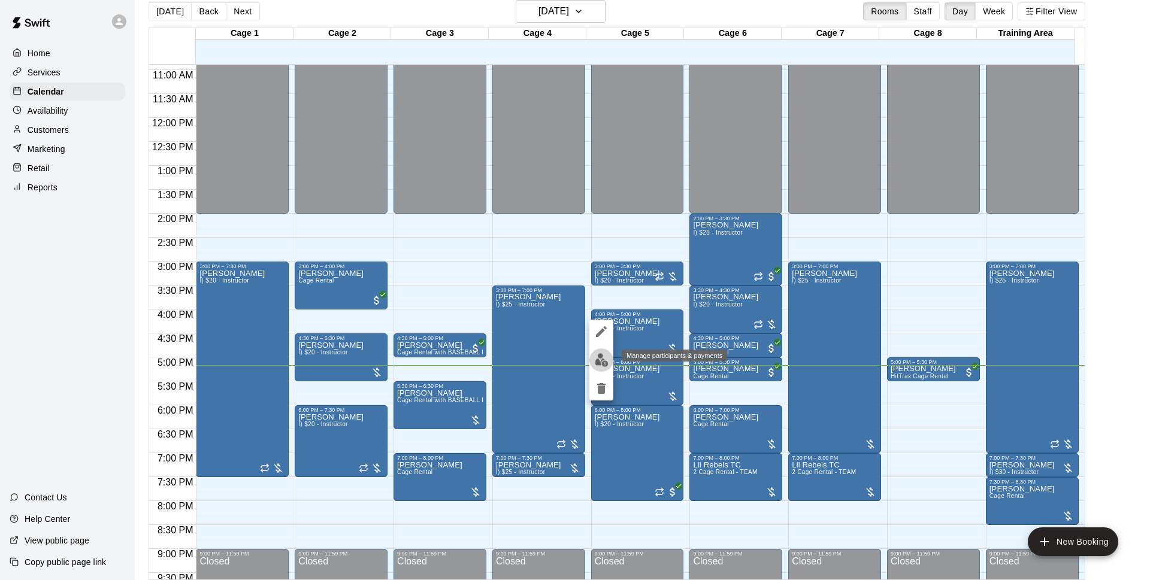
click at [604, 359] on img "edit" at bounding box center [602, 360] width 14 height 14
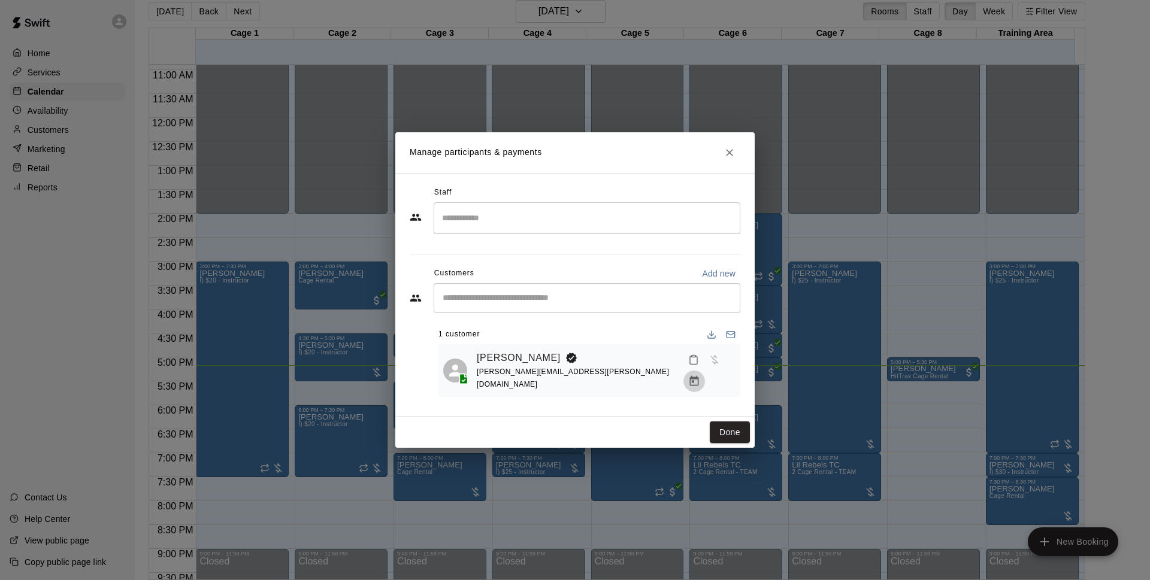
click at [700, 376] on icon "Manage bookings & payment" at bounding box center [694, 382] width 12 height 12
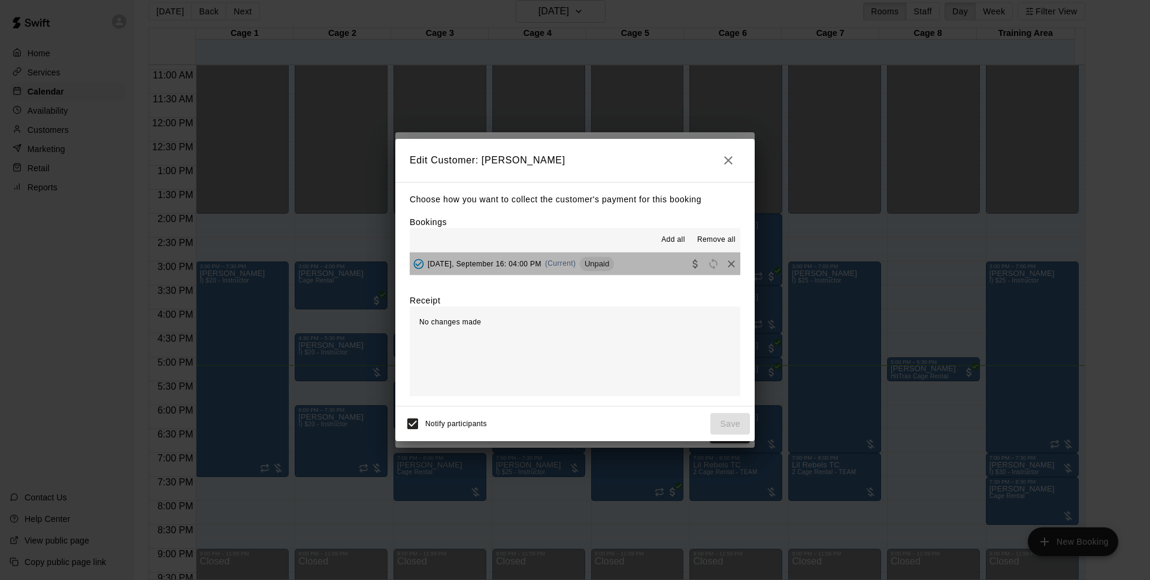
click at [622, 267] on button "[DATE], September 16: 04:00 PM (Current) Unpaid" at bounding box center [575, 264] width 331 height 22
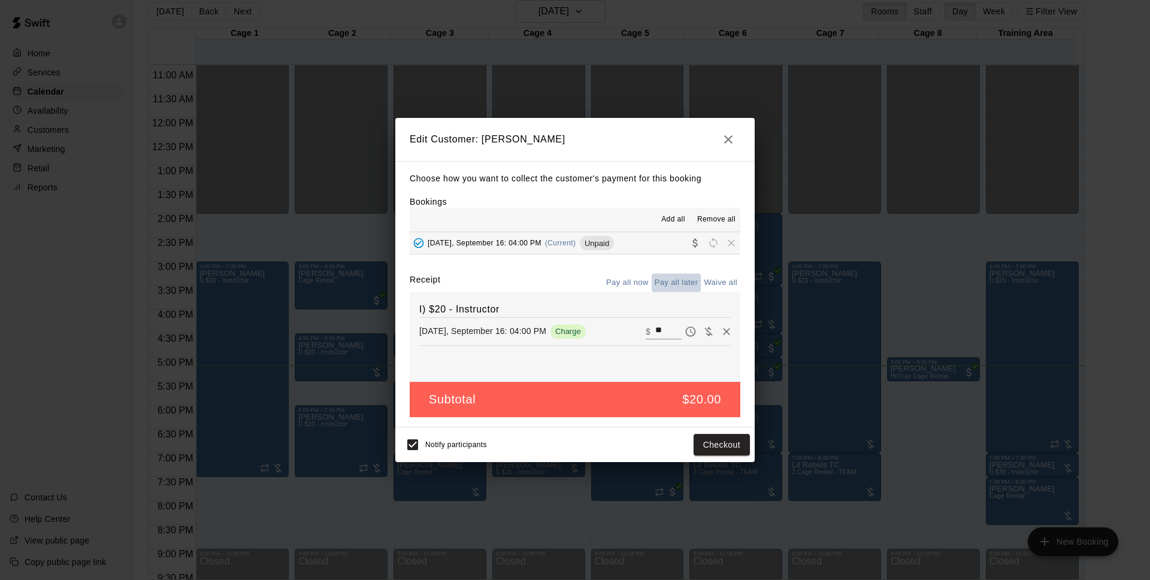
click at [684, 281] on button "Pay all later" at bounding box center [677, 283] width 50 height 19
click at [625, 288] on button "Pay all now" at bounding box center [627, 283] width 49 height 19
click at [716, 444] on button "Checkout" at bounding box center [722, 445] width 56 height 22
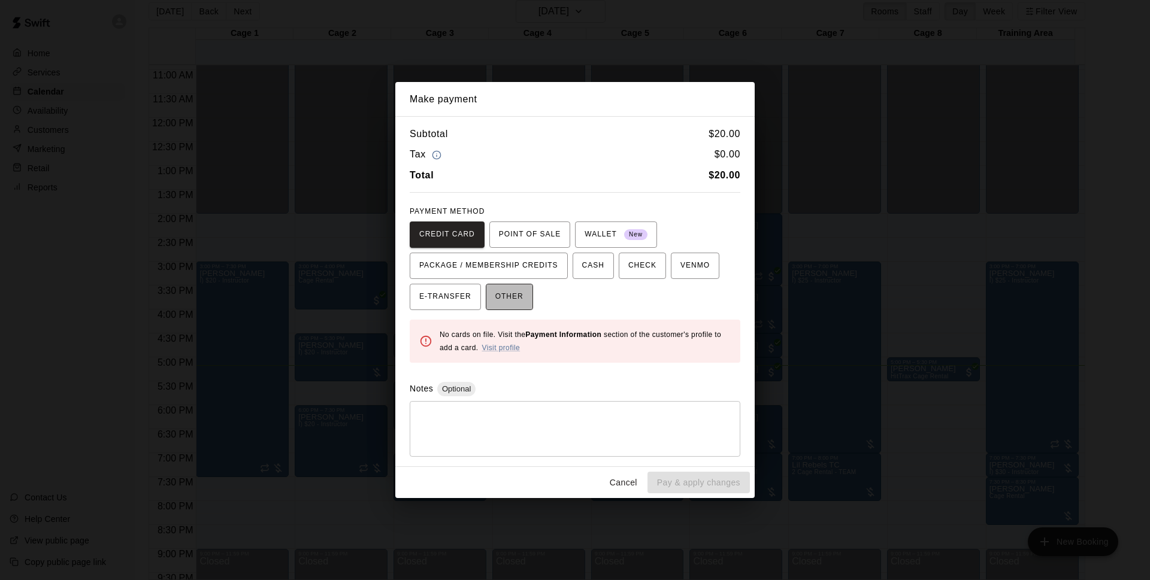
click at [528, 299] on button "OTHER" at bounding box center [509, 297] width 47 height 26
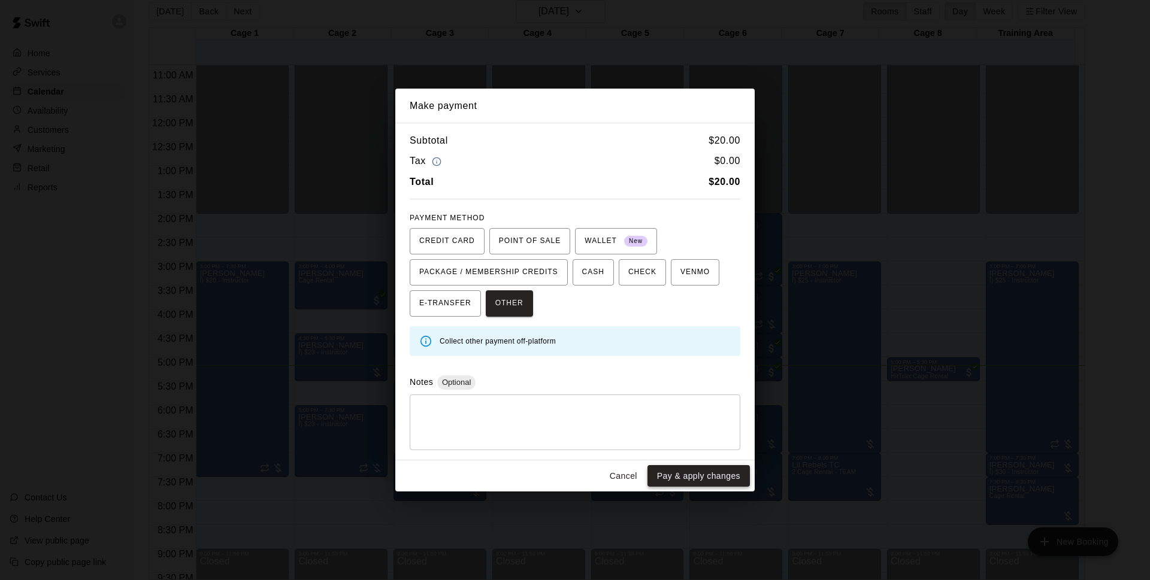
click at [693, 482] on button "Pay & apply changes" at bounding box center [698, 476] width 102 height 22
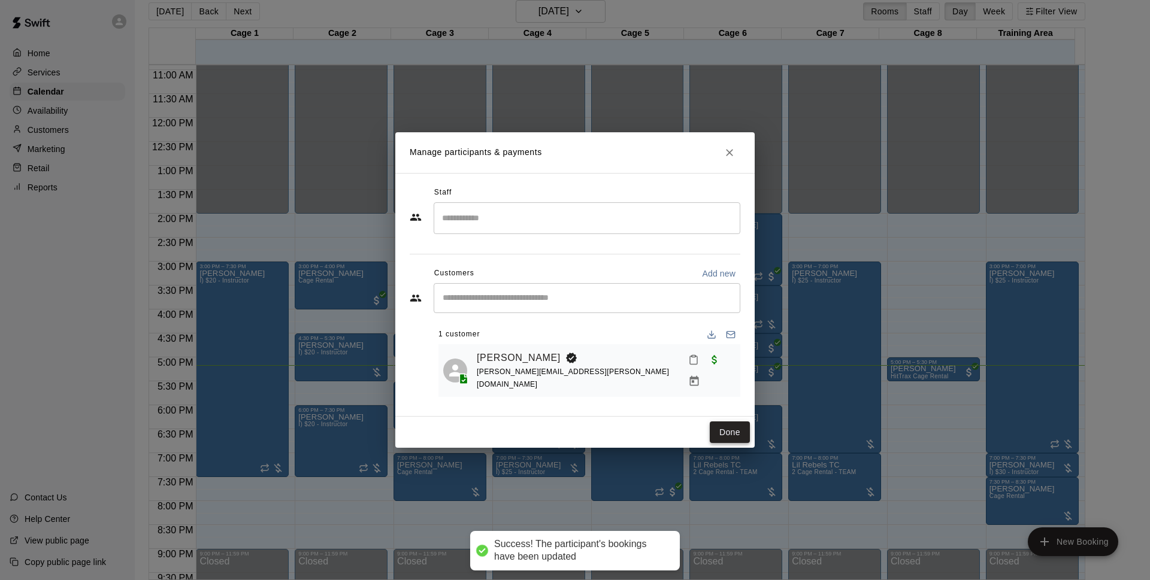
click at [723, 438] on button "Done" at bounding box center [730, 433] width 40 height 22
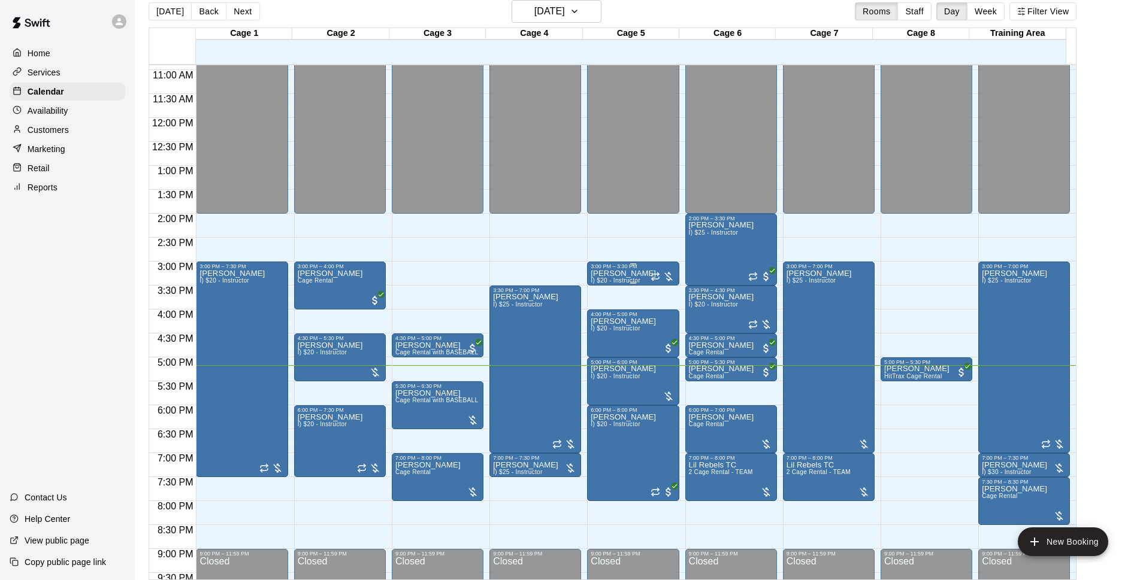
click at [631, 274] on p "[PERSON_NAME]" at bounding box center [623, 274] width 65 height 0
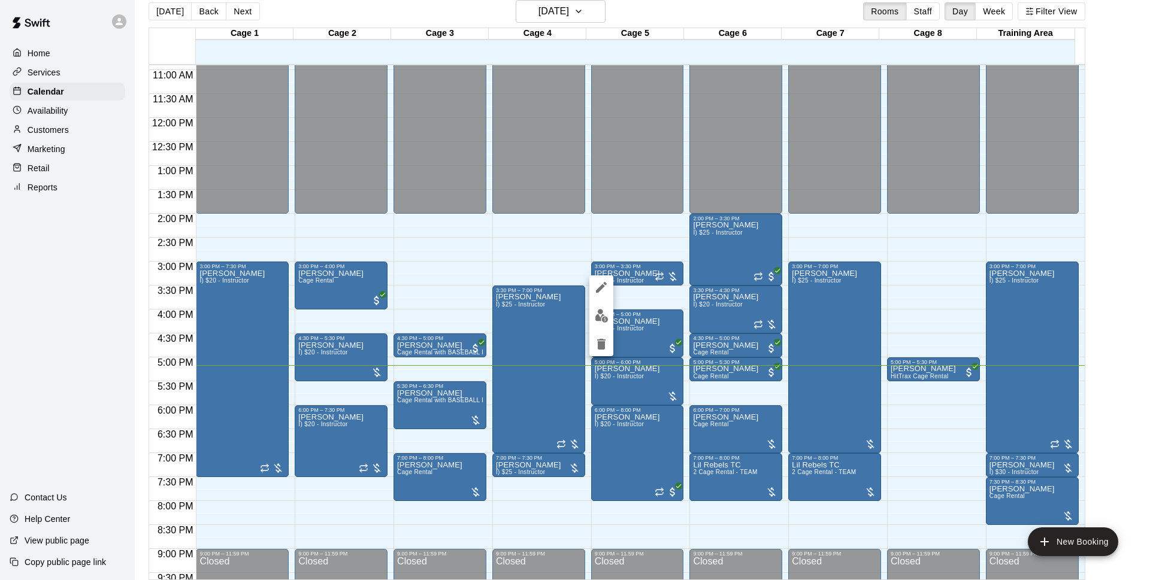
click at [597, 314] on img "edit" at bounding box center [602, 316] width 14 height 14
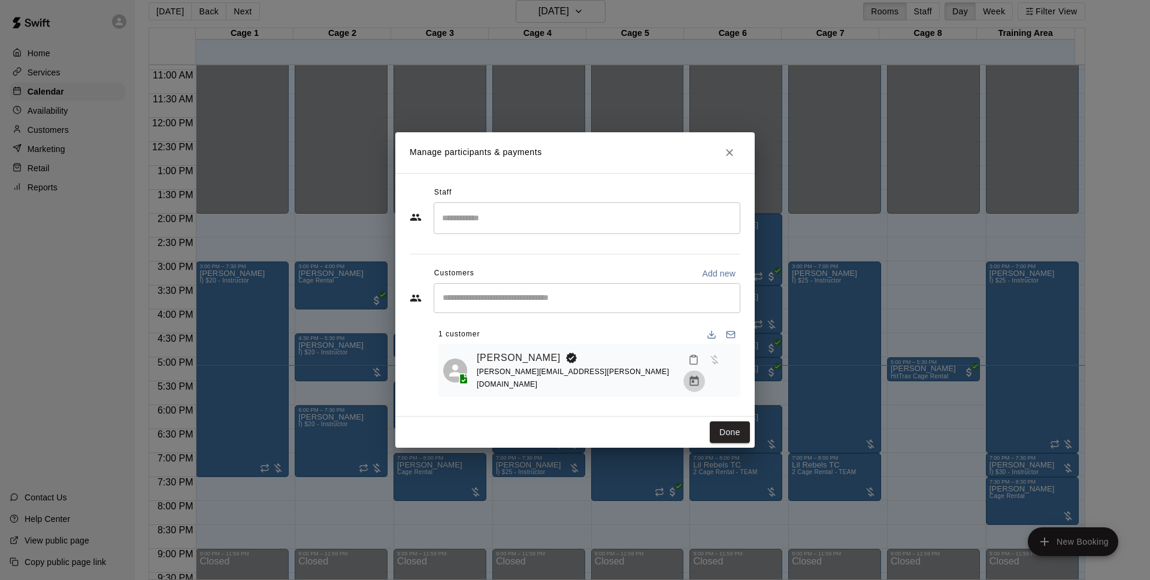
click at [700, 376] on icon "Manage bookings & payment" at bounding box center [694, 382] width 12 height 12
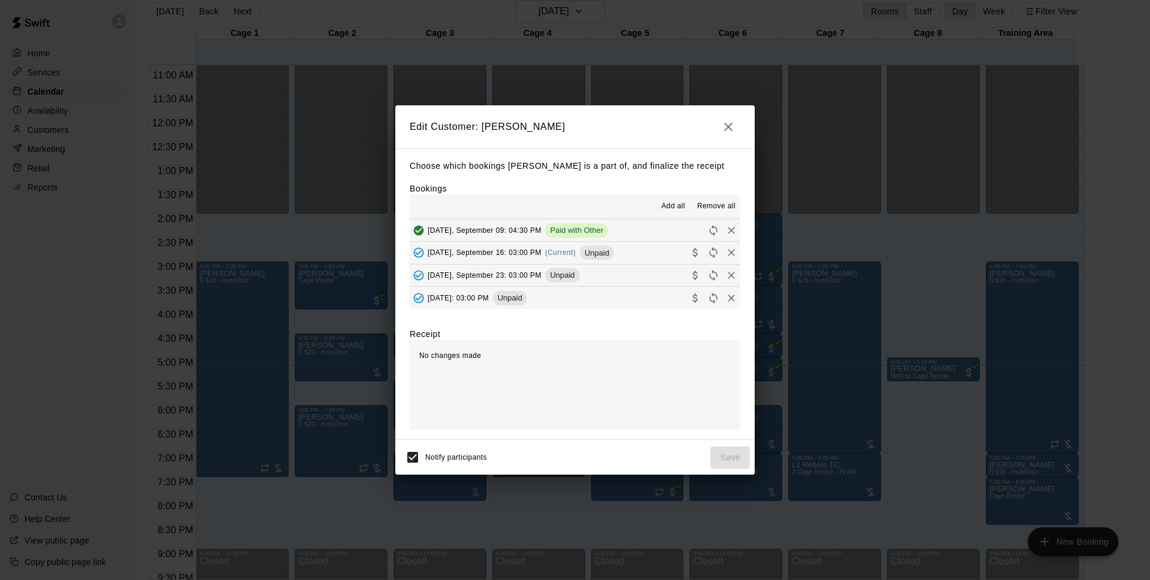
click at [628, 249] on button "[DATE], September 16: 03:00 PM (Current) Unpaid" at bounding box center [575, 253] width 331 height 22
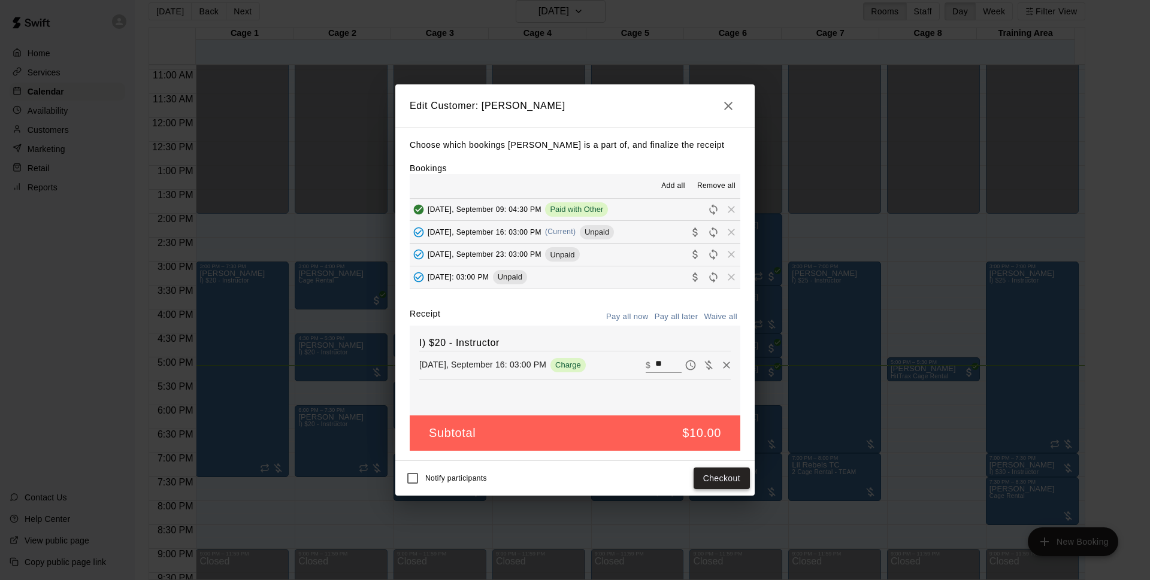
click at [722, 485] on button "Checkout" at bounding box center [722, 479] width 56 height 22
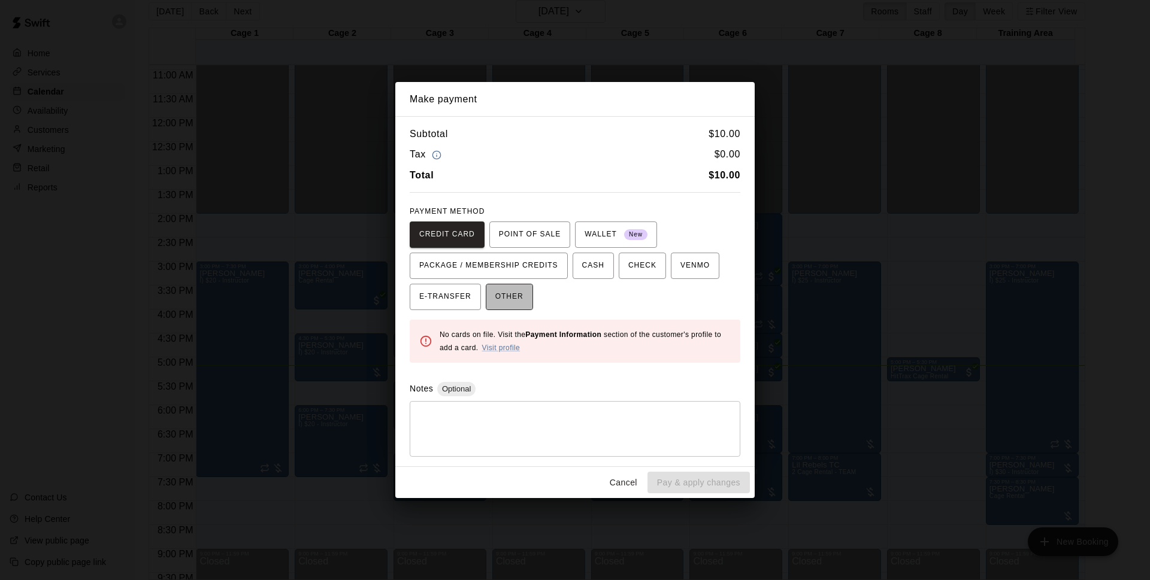
click at [512, 301] on span "OTHER" at bounding box center [509, 297] width 28 height 19
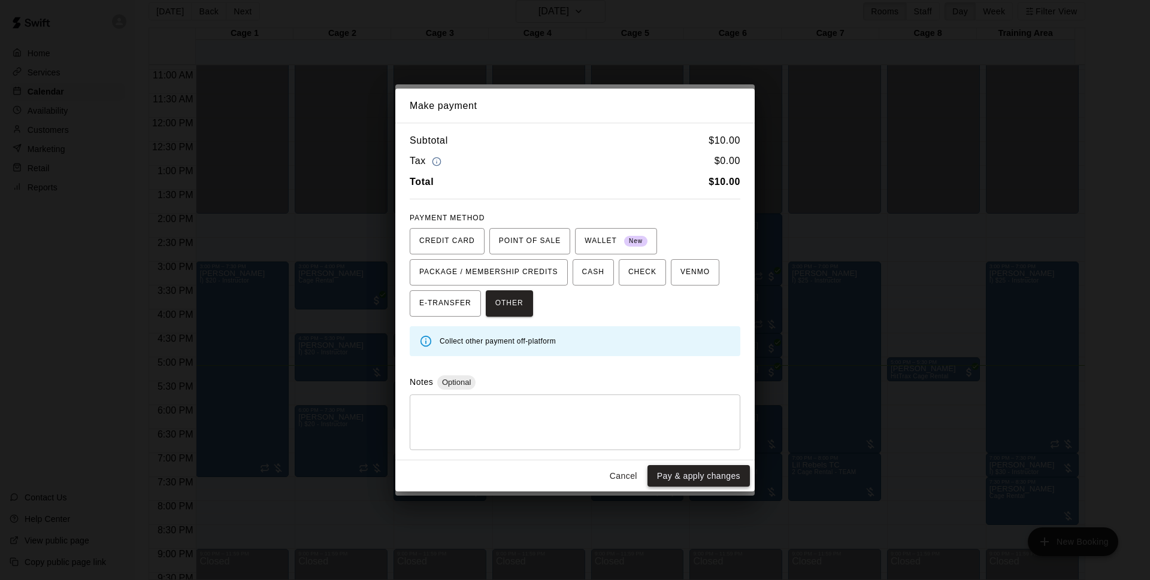
click at [692, 470] on button "Pay & apply changes" at bounding box center [698, 476] width 102 height 22
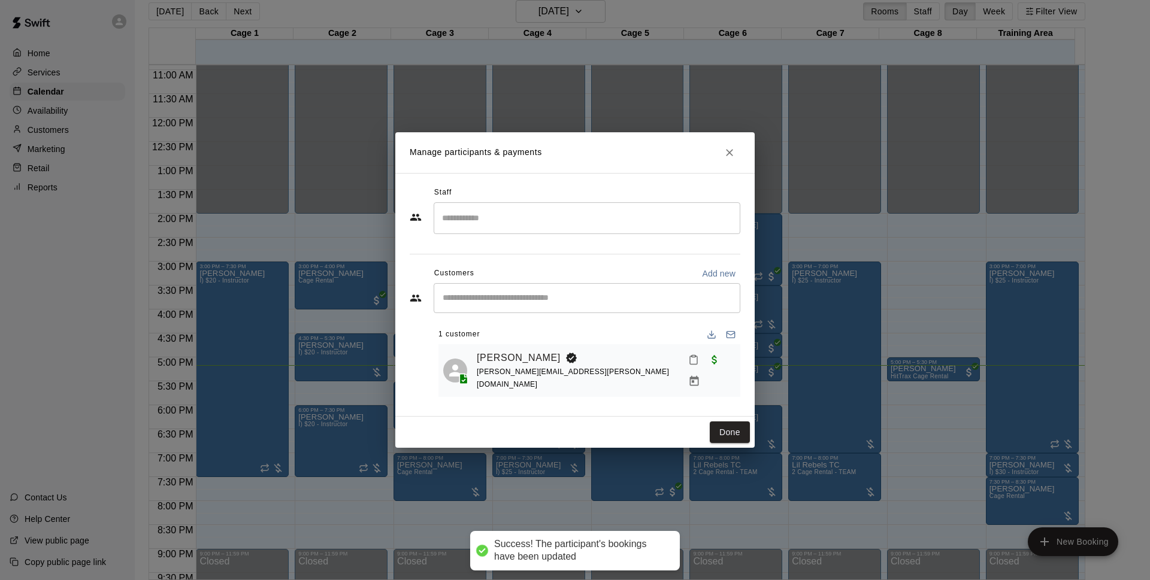
click at [719, 425] on button "Done" at bounding box center [730, 433] width 40 height 22
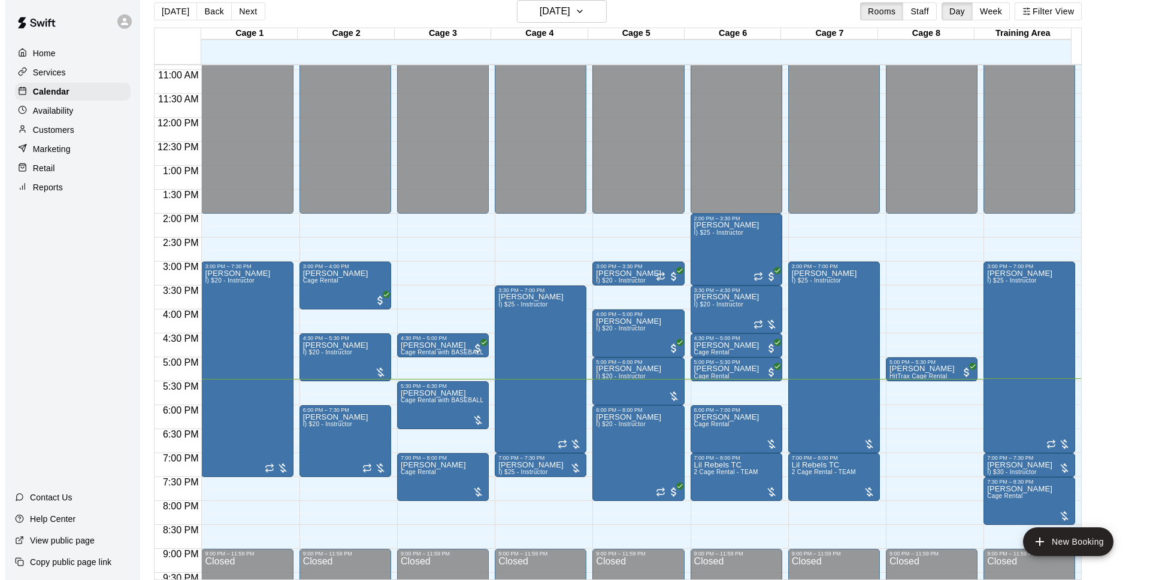
scroll to position [19, 0]
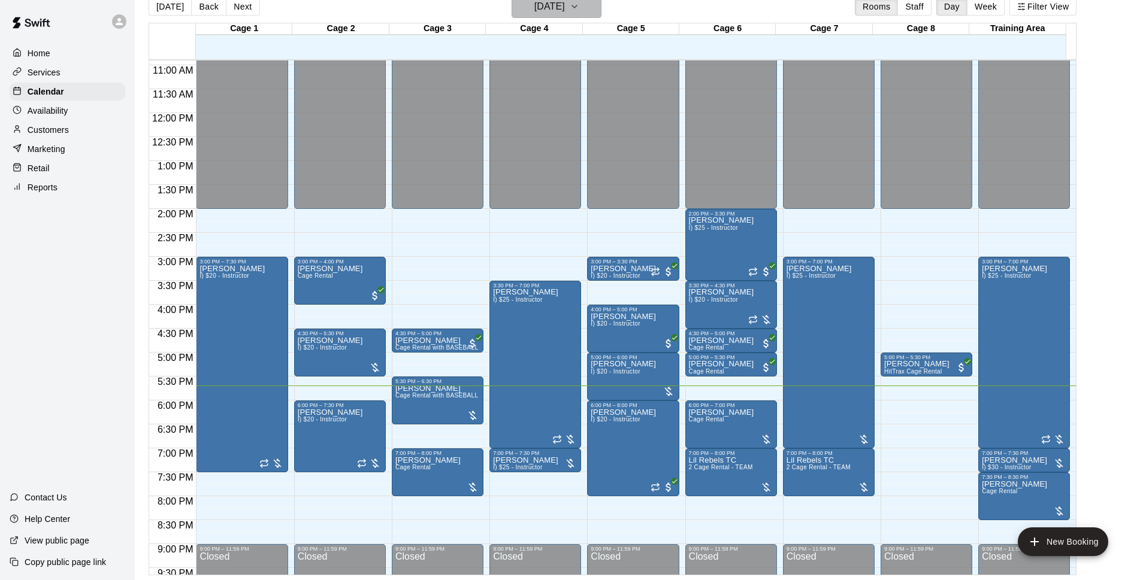
click at [565, 10] on h6 "[DATE]" at bounding box center [549, 6] width 31 height 17
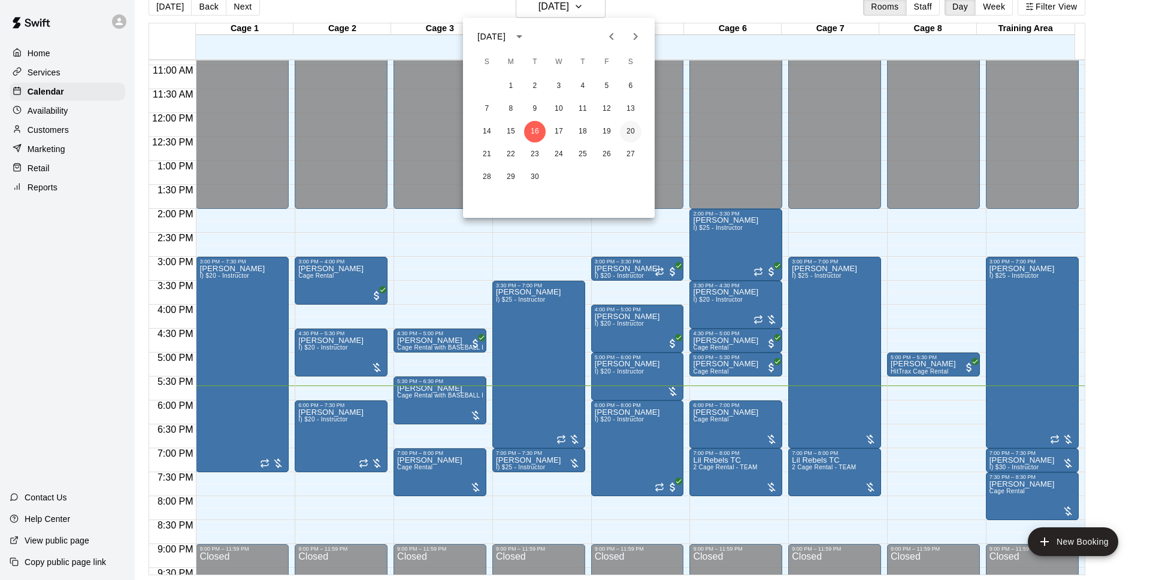
click at [630, 131] on button "20" at bounding box center [631, 132] width 22 height 22
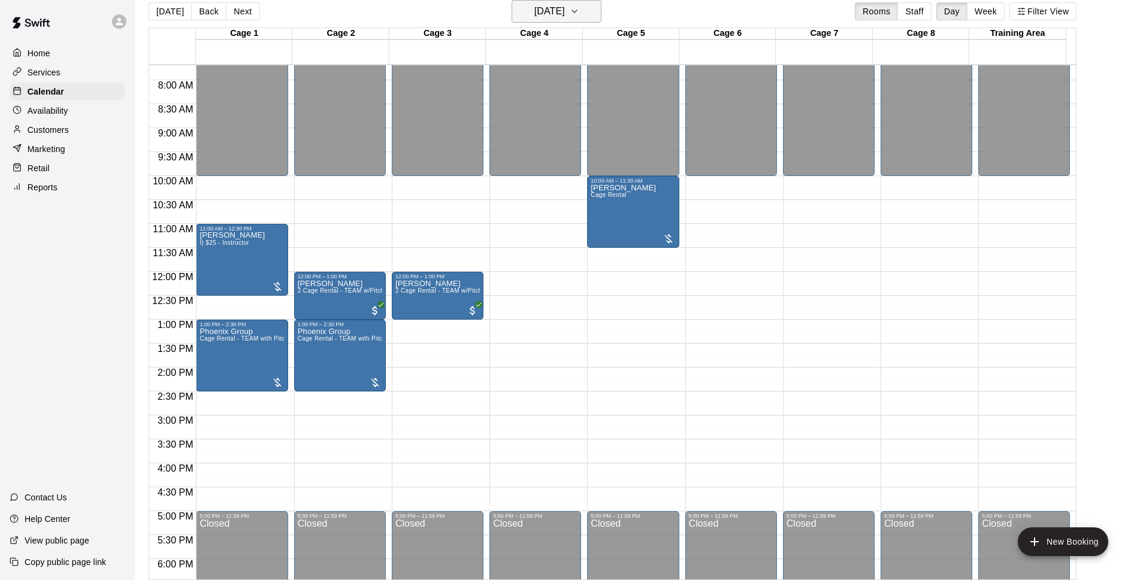
scroll to position [214, 0]
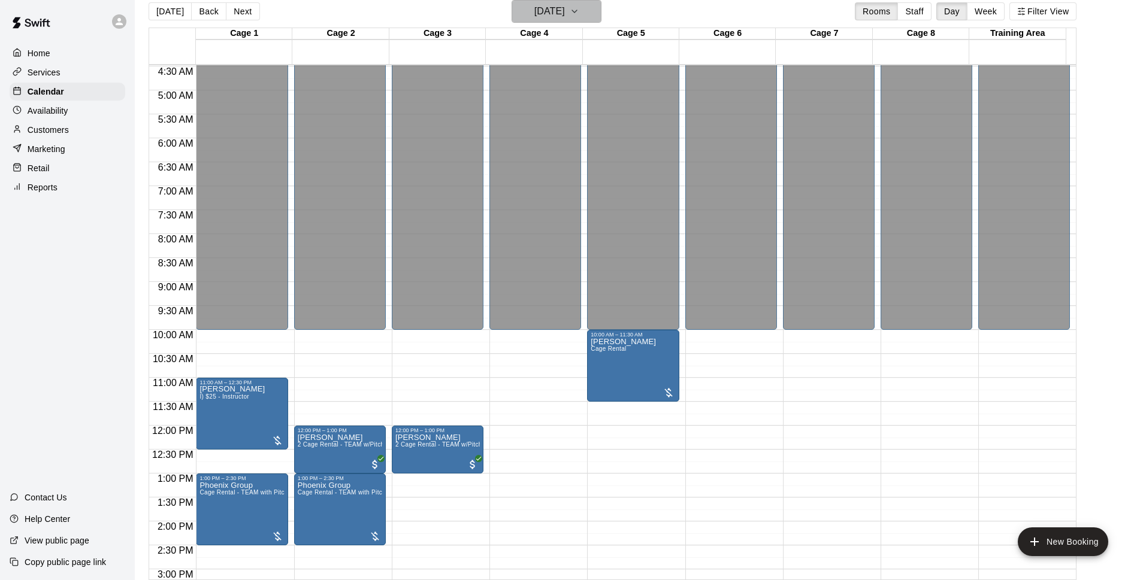
click at [553, 14] on h6 "[DATE]" at bounding box center [549, 11] width 31 height 17
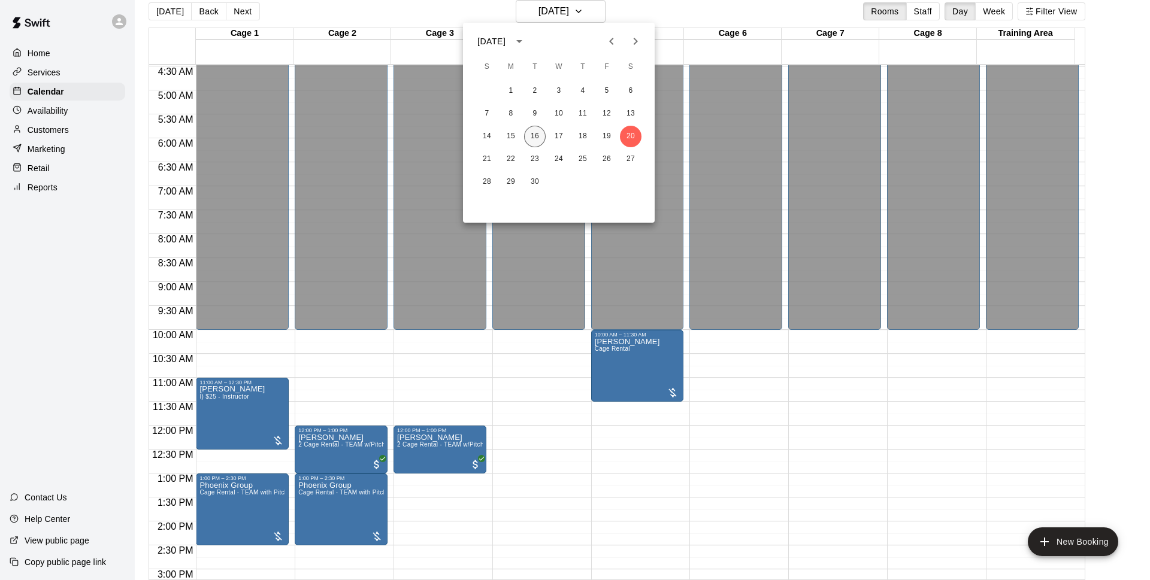
click at [539, 135] on button "16" at bounding box center [535, 137] width 22 height 22
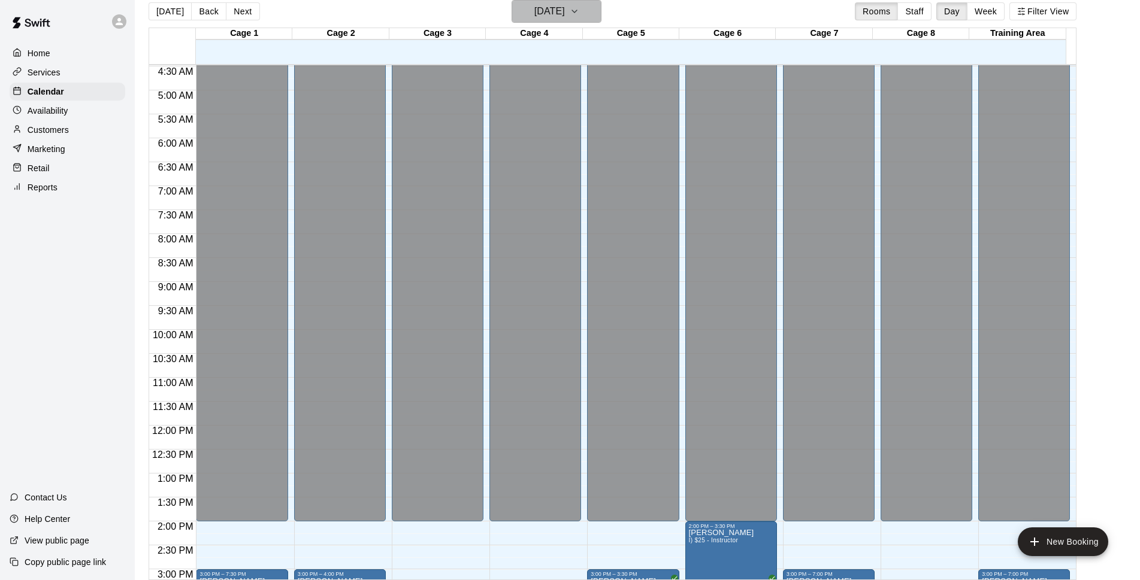
click at [568, 20] on button "[DATE]" at bounding box center [557, 11] width 90 height 23
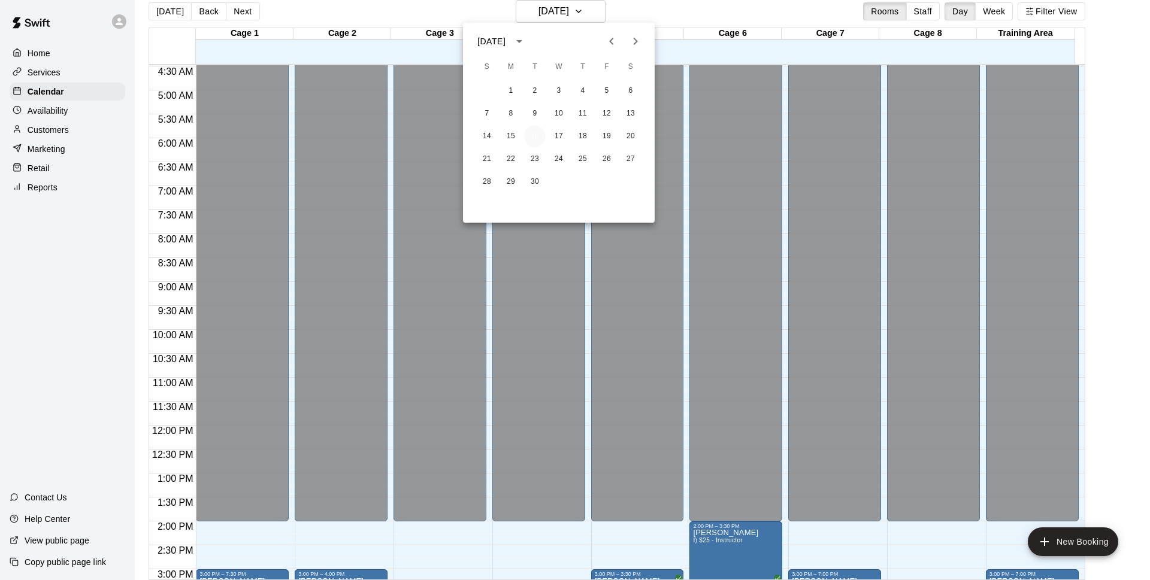
click at [539, 141] on button "16" at bounding box center [535, 137] width 22 height 22
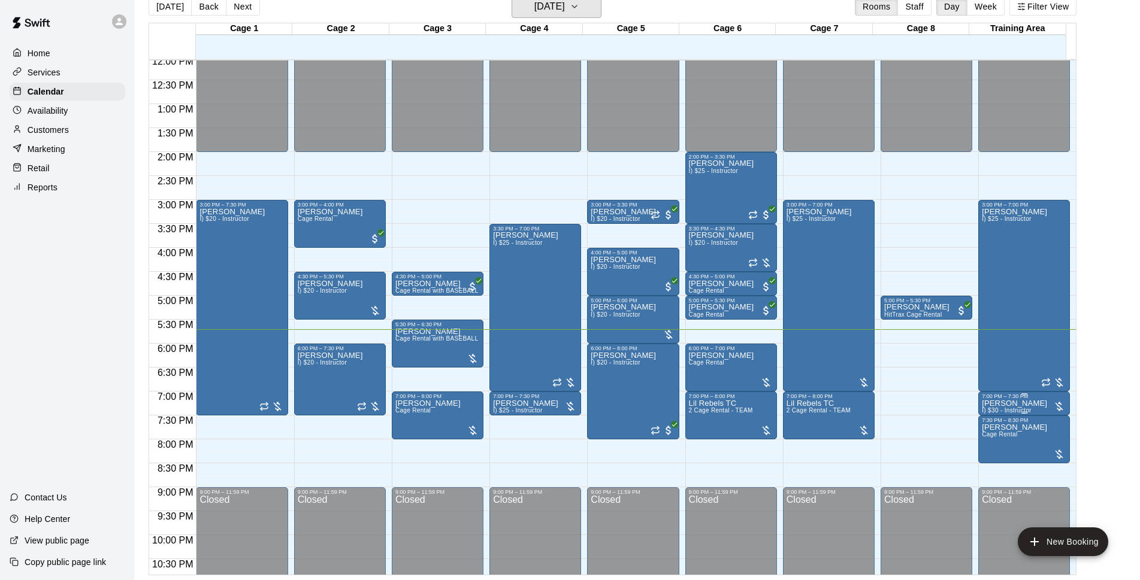
scroll to position [600, 0]
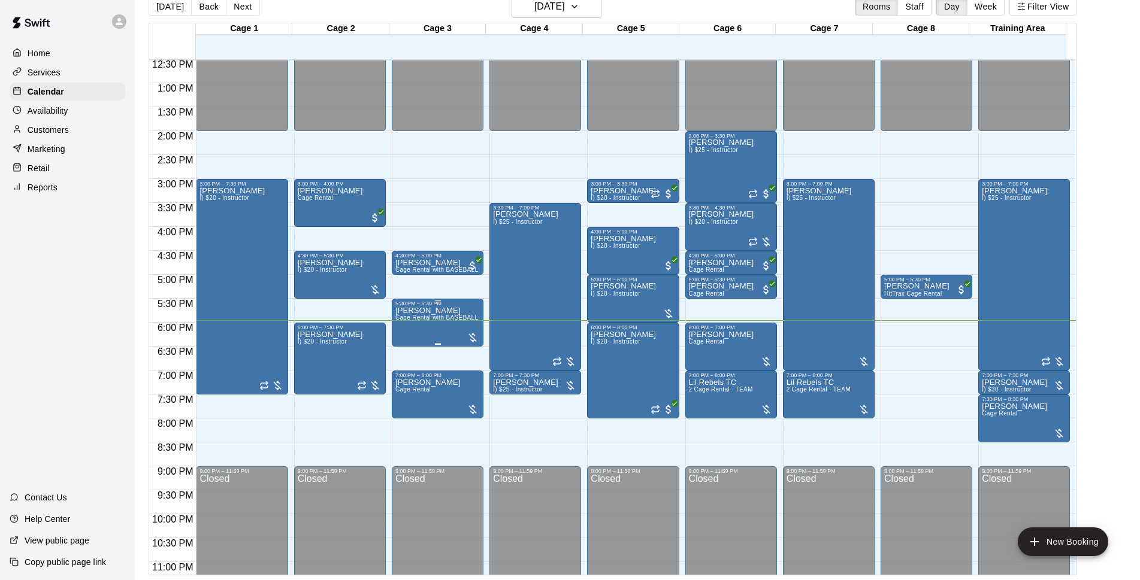
click at [440, 317] on span "Cage Rental with BASEBALL Pitching Machine" at bounding box center [462, 317] width 134 height 7
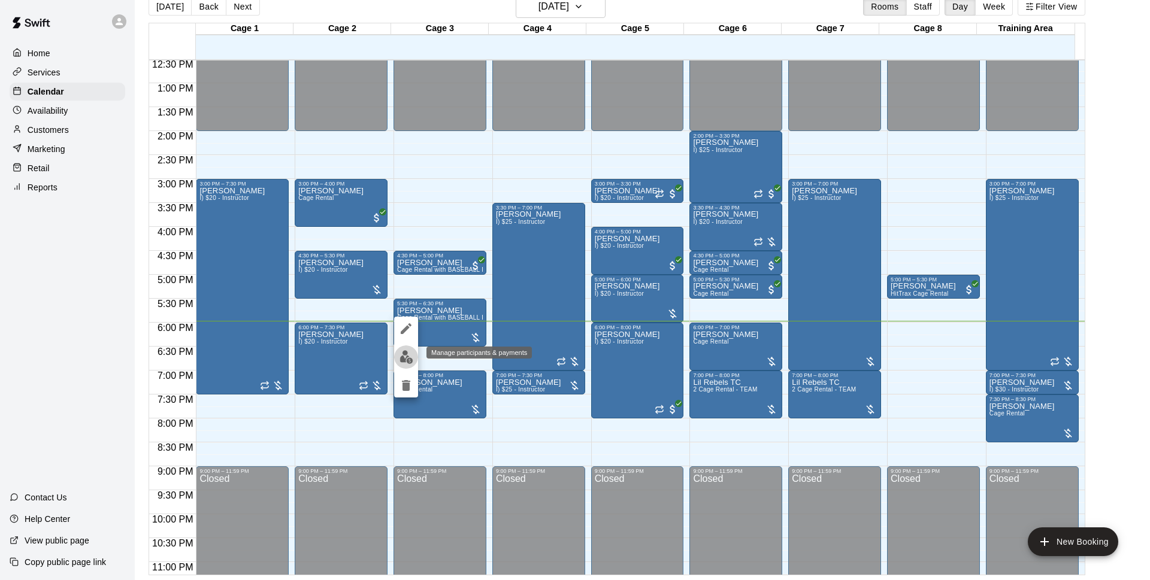
click at [396, 356] on button "edit" at bounding box center [406, 357] width 24 height 23
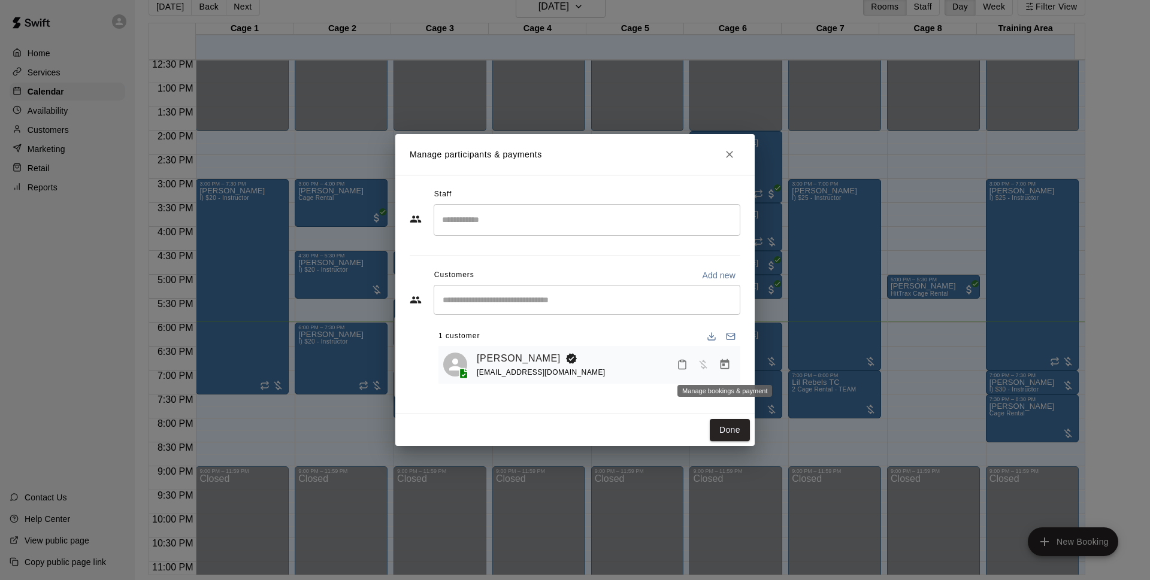
click at [730, 371] on icon "Manage bookings & payment" at bounding box center [725, 365] width 12 height 12
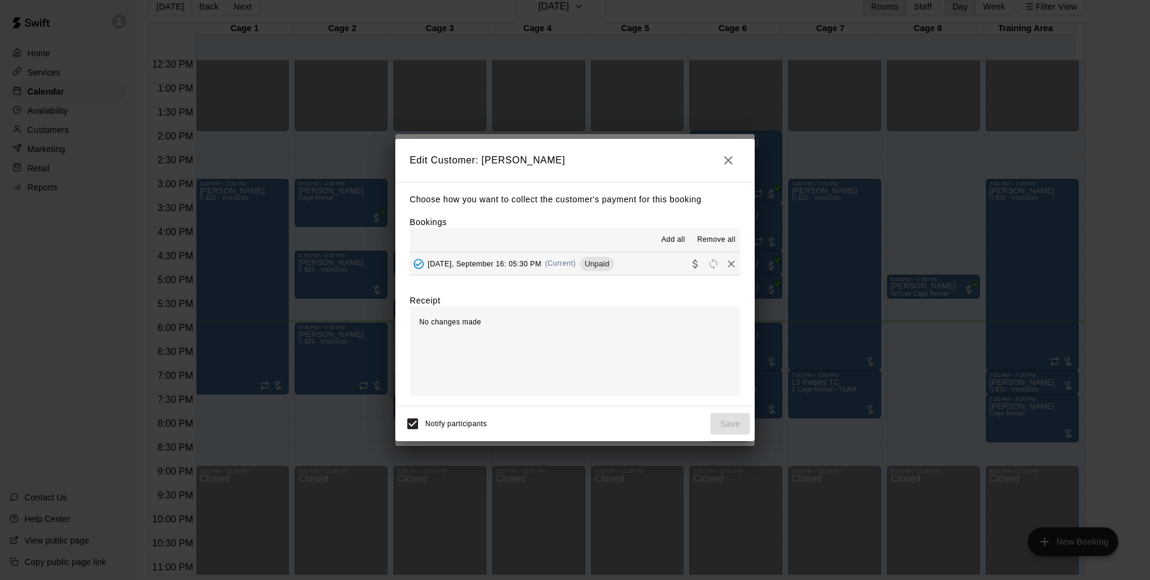
click at [535, 268] on span "[DATE], September 16: 05:30 PM" at bounding box center [485, 263] width 114 height 8
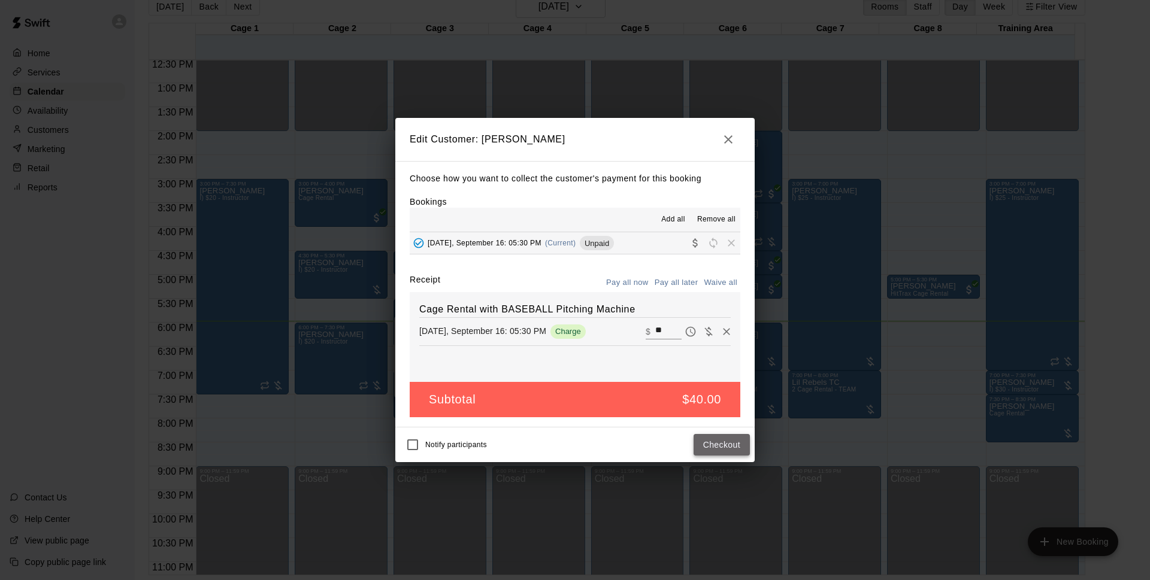
click at [724, 448] on button "Checkout" at bounding box center [722, 445] width 56 height 22
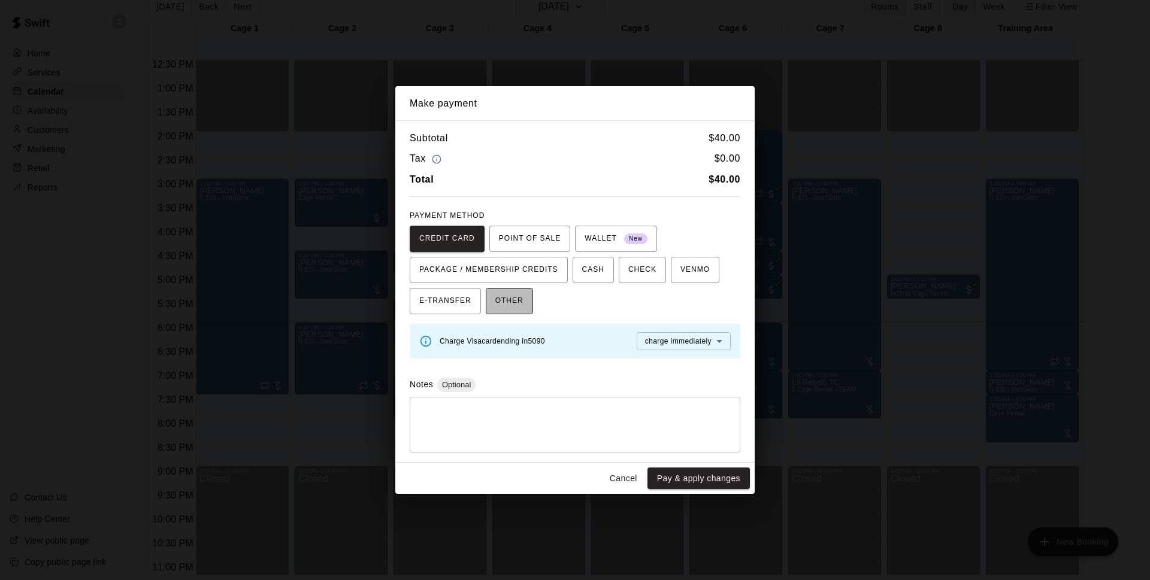
click at [522, 292] on span "OTHER" at bounding box center [509, 301] width 28 height 19
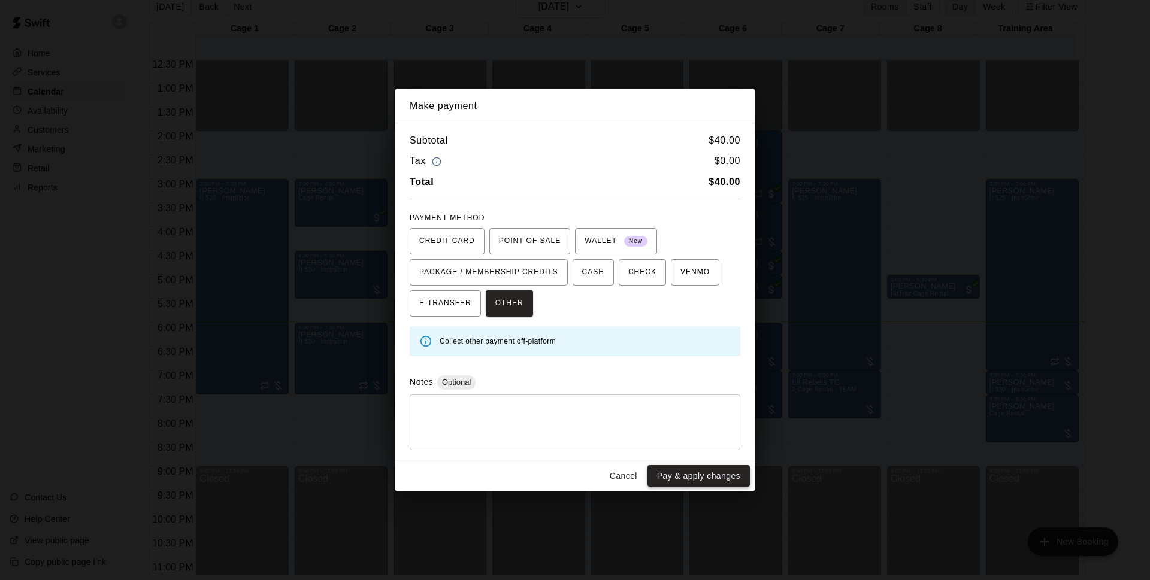
click at [677, 469] on button "Pay & apply changes" at bounding box center [698, 476] width 102 height 22
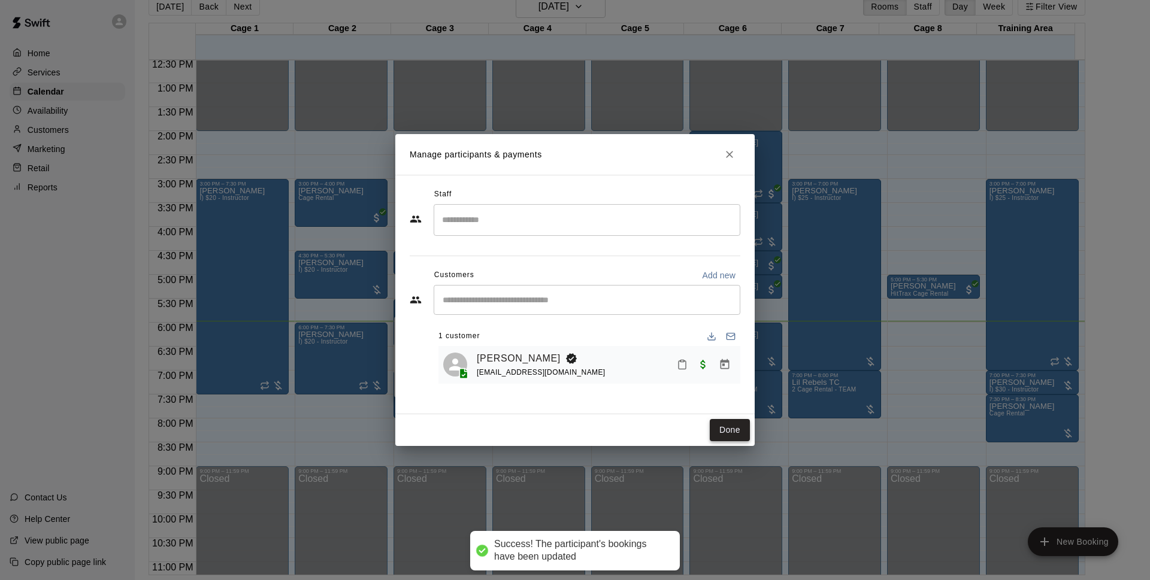
click at [728, 431] on button "Done" at bounding box center [730, 430] width 40 height 22
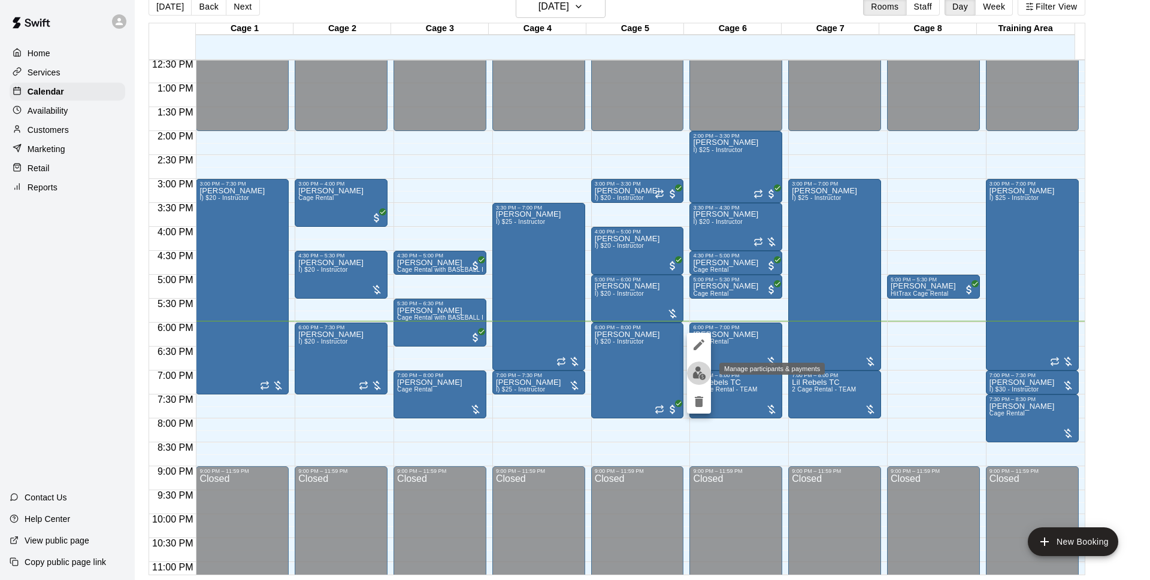
click at [700, 364] on button "edit" at bounding box center [699, 373] width 24 height 23
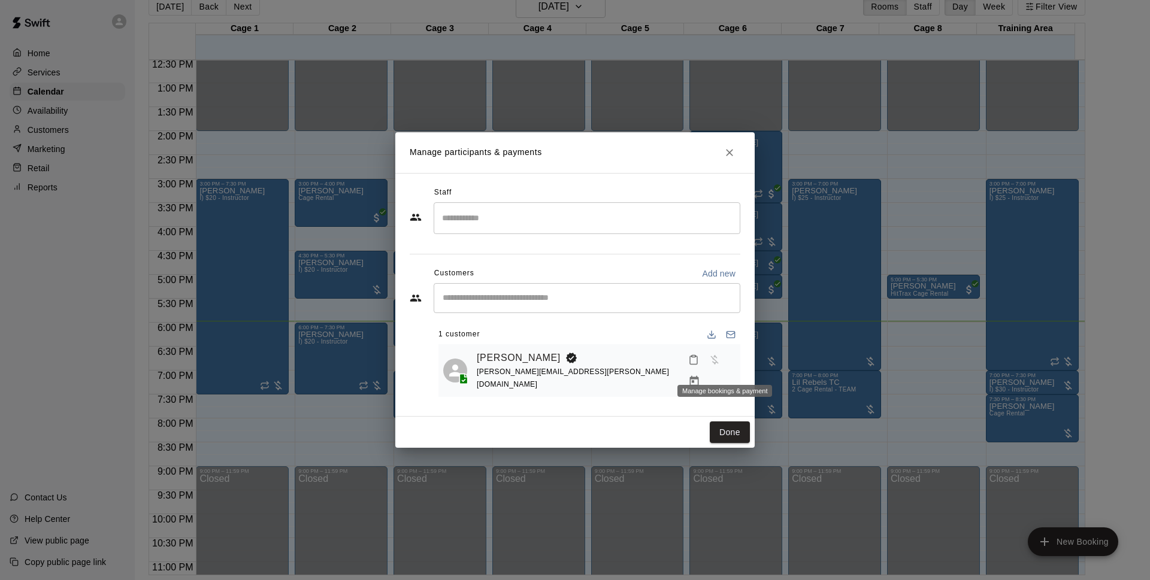
click at [699, 376] on icon "Manage bookings & payment" at bounding box center [694, 381] width 9 height 10
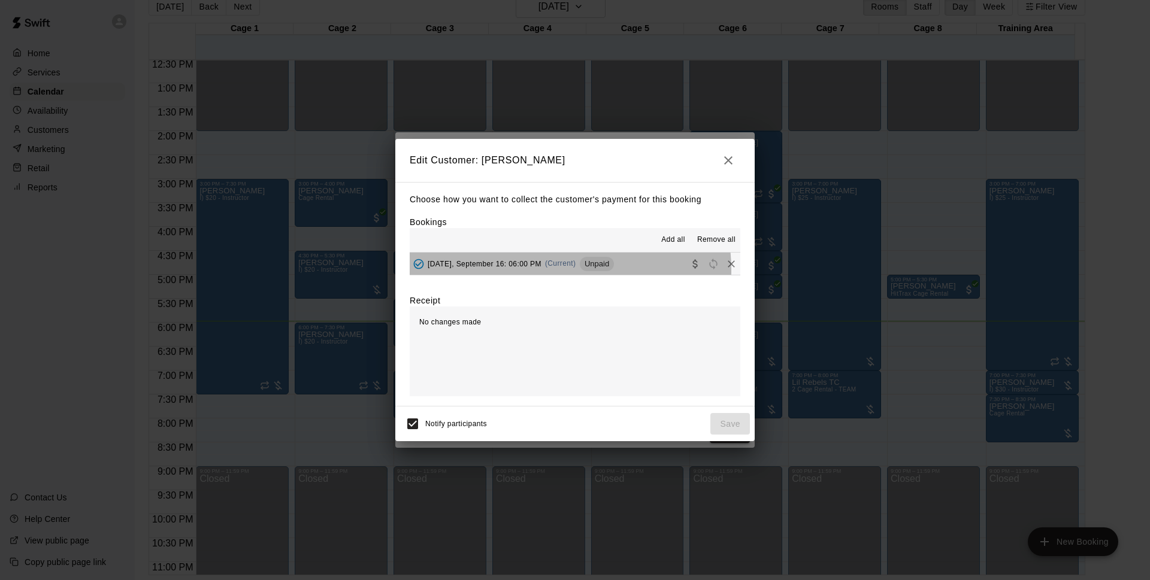
click at [544, 271] on div "[DATE], September 16: 06:00 PM (Current) Unpaid" at bounding box center [512, 264] width 204 height 18
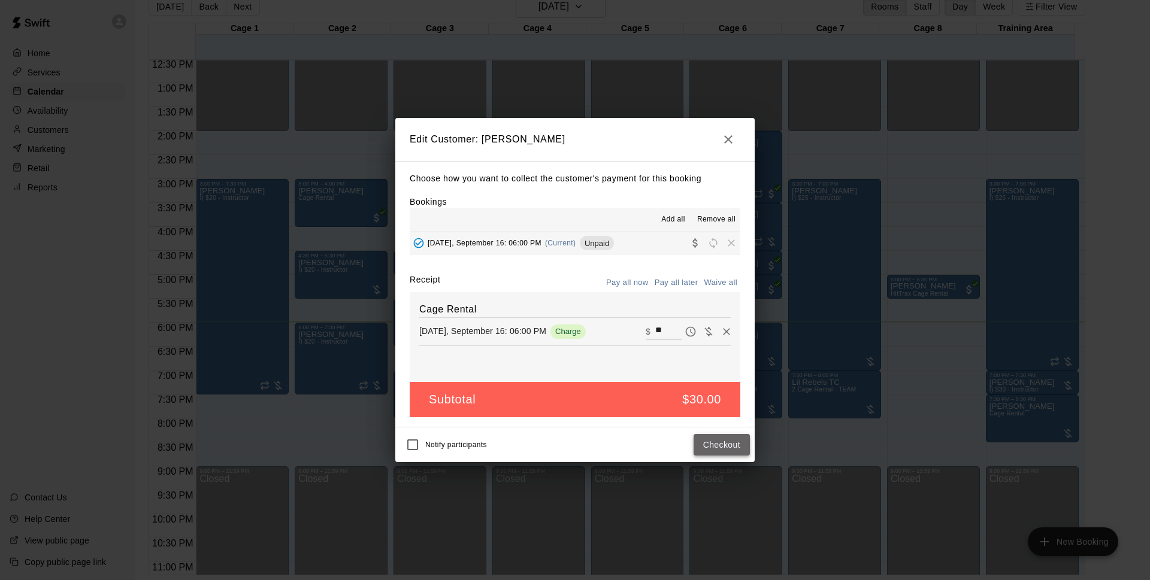
click at [736, 443] on button "Checkout" at bounding box center [722, 445] width 56 height 22
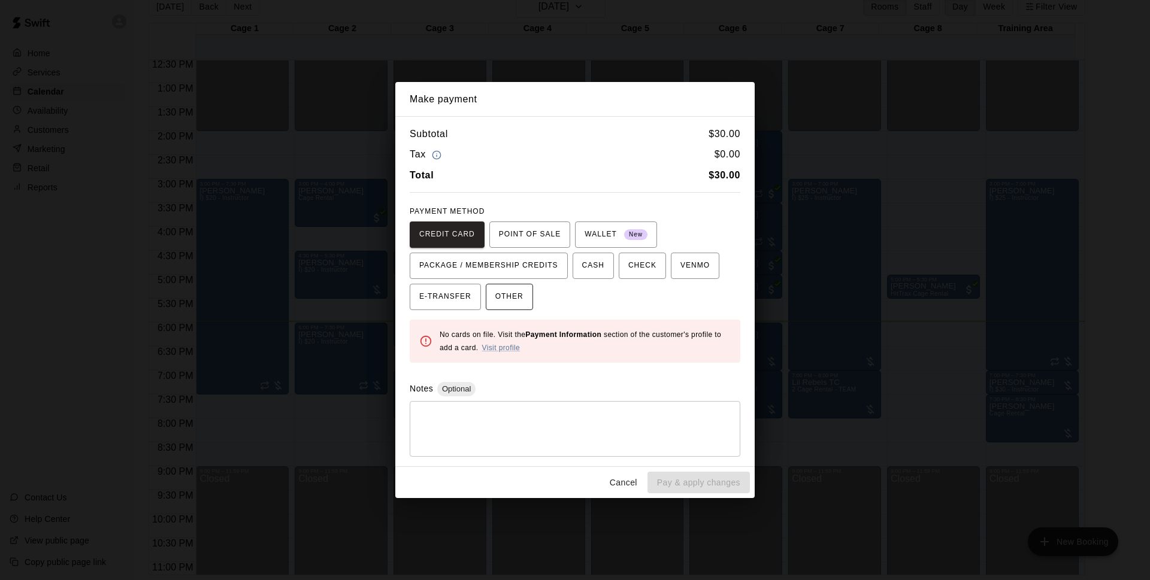
click at [509, 291] on span "OTHER" at bounding box center [509, 297] width 28 height 19
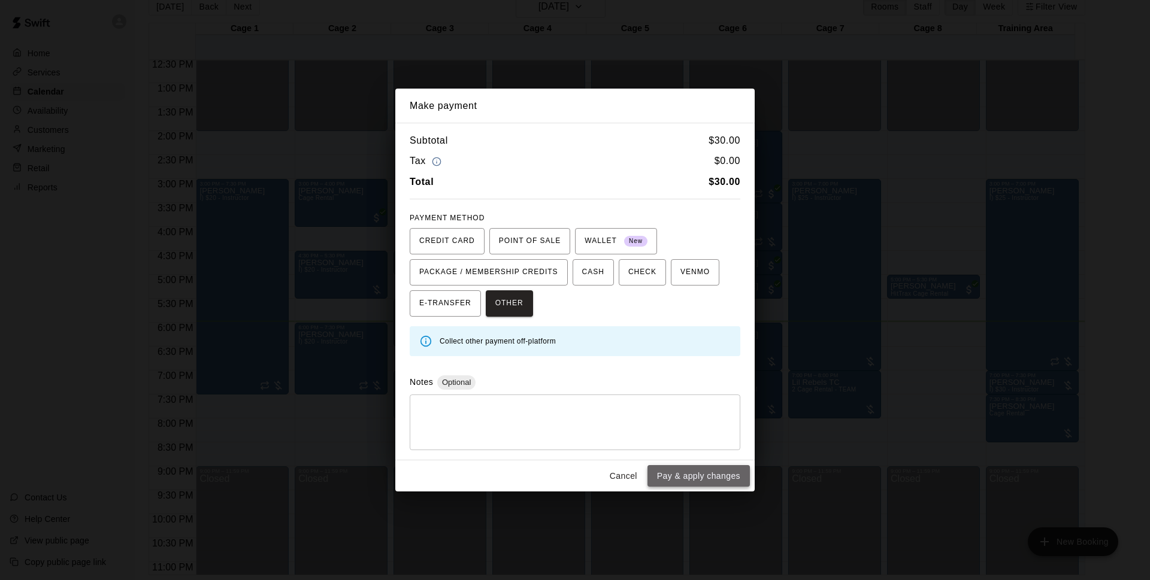
click at [705, 480] on button "Pay & apply changes" at bounding box center [698, 476] width 102 height 22
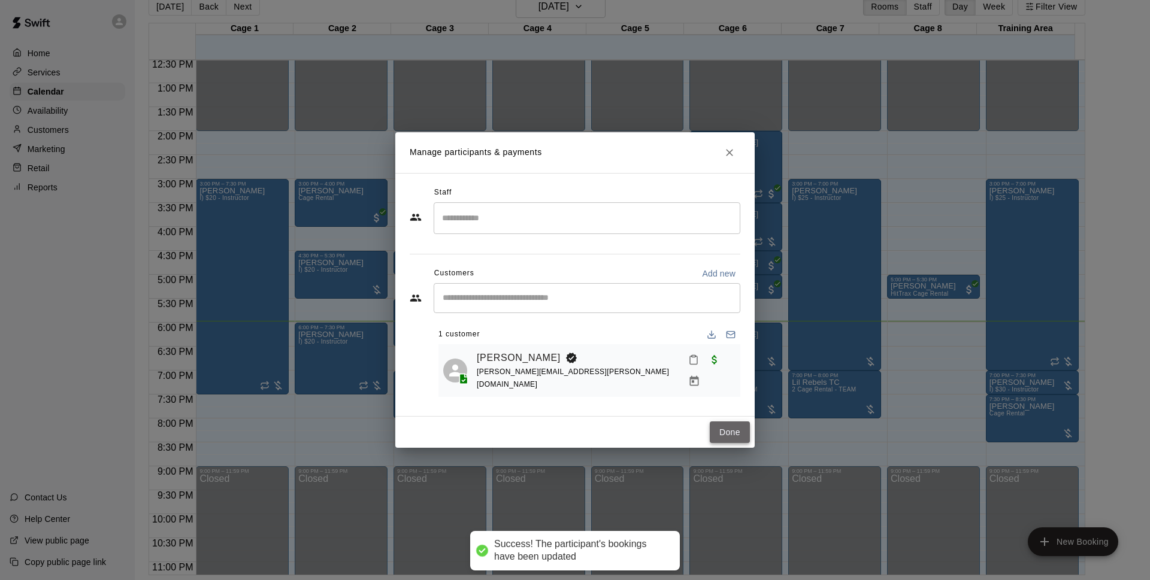
click at [717, 423] on button "Done" at bounding box center [730, 433] width 40 height 22
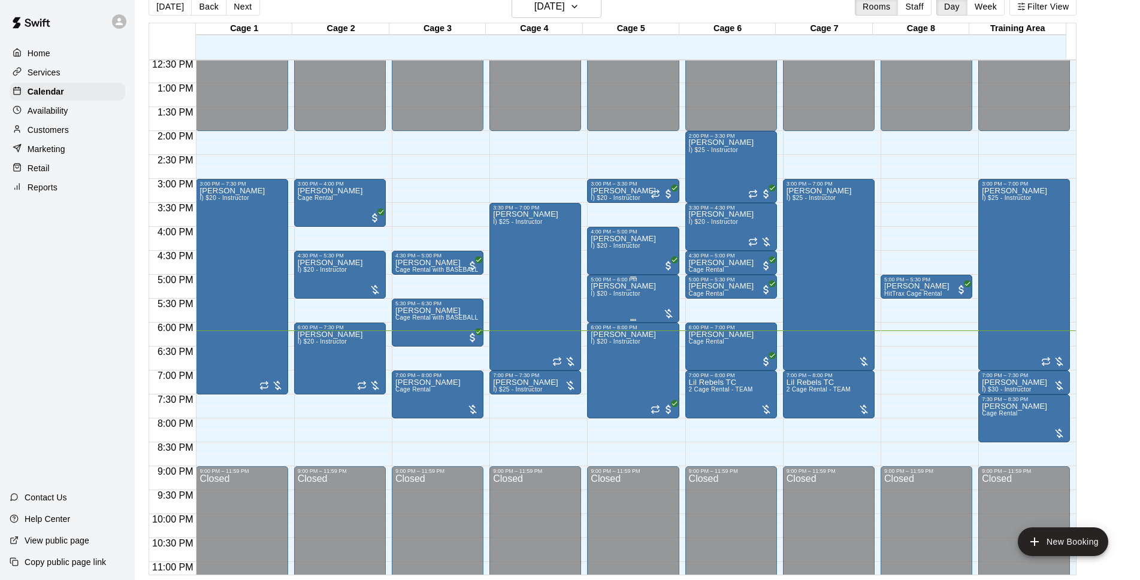
click at [622, 296] on span "I) $20 - Instructor" at bounding box center [615, 293] width 49 height 7
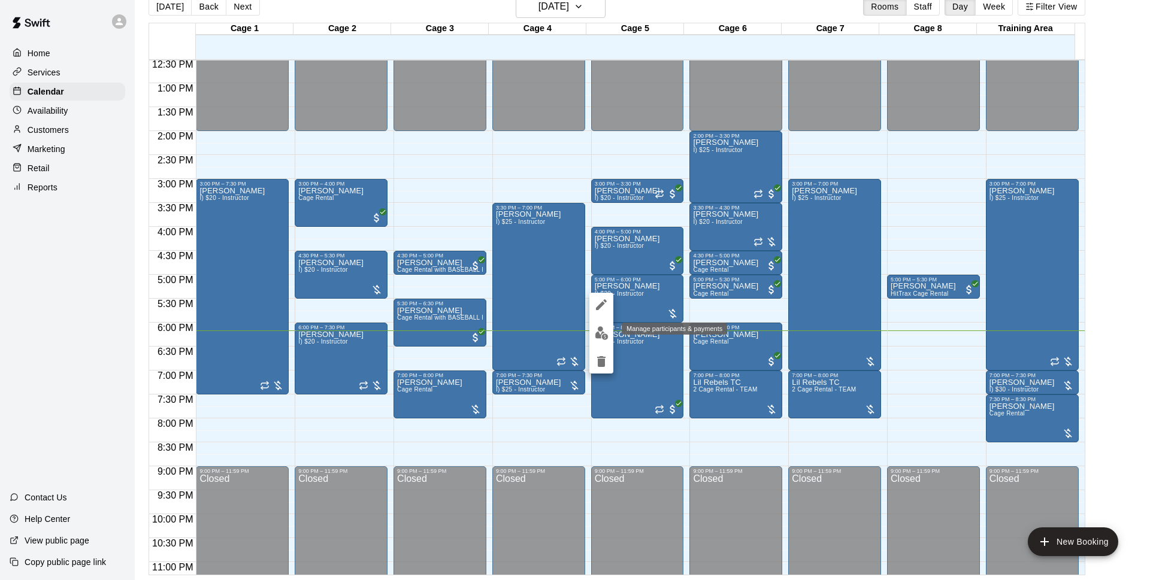
click at [609, 326] on button "edit" at bounding box center [601, 333] width 24 height 23
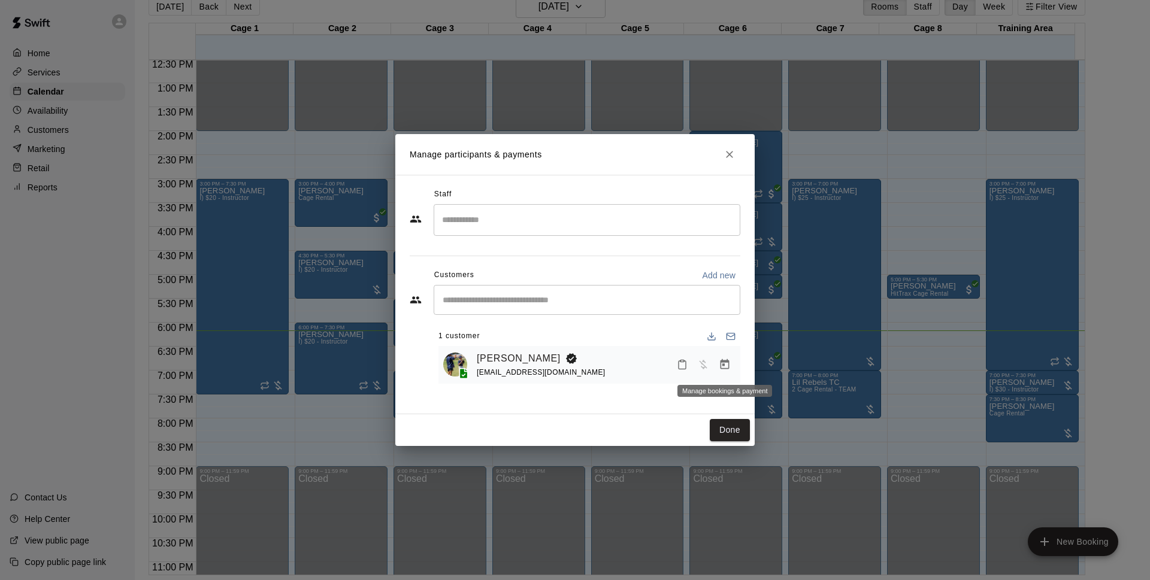
click at [725, 370] on icon "Manage bookings & payment" at bounding box center [725, 364] width 9 height 10
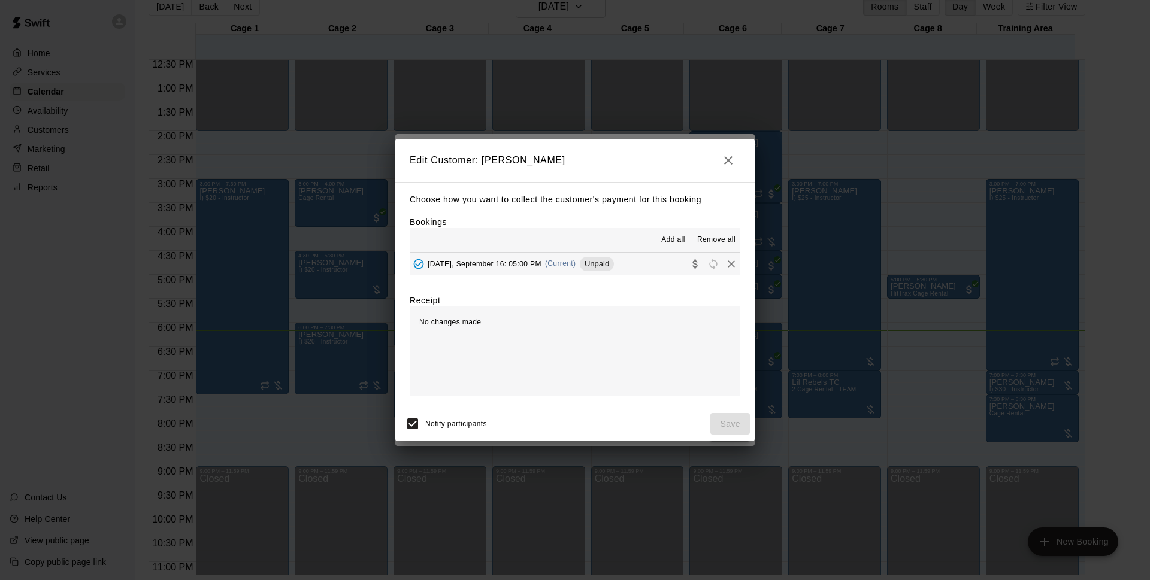
click at [651, 278] on div "Choose how you want to collect the customer's payment for this booking Bookings…" at bounding box center [574, 294] width 359 height 225
click at [646, 271] on button "[DATE], September 16: 05:00 PM (Current) Unpaid" at bounding box center [575, 264] width 331 height 22
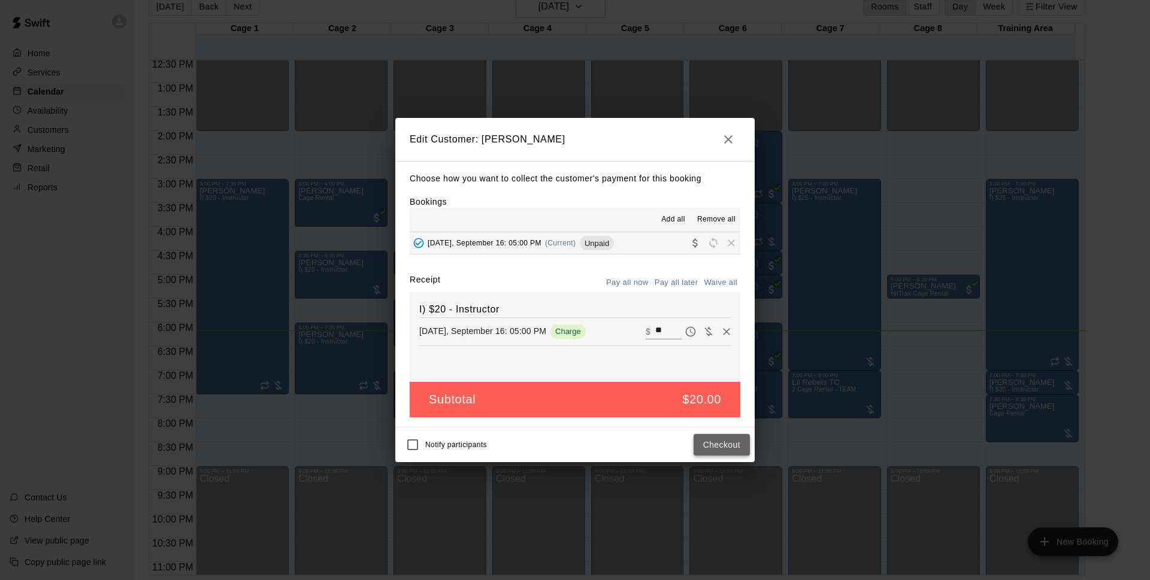
click at [718, 443] on button "Checkout" at bounding box center [722, 445] width 56 height 22
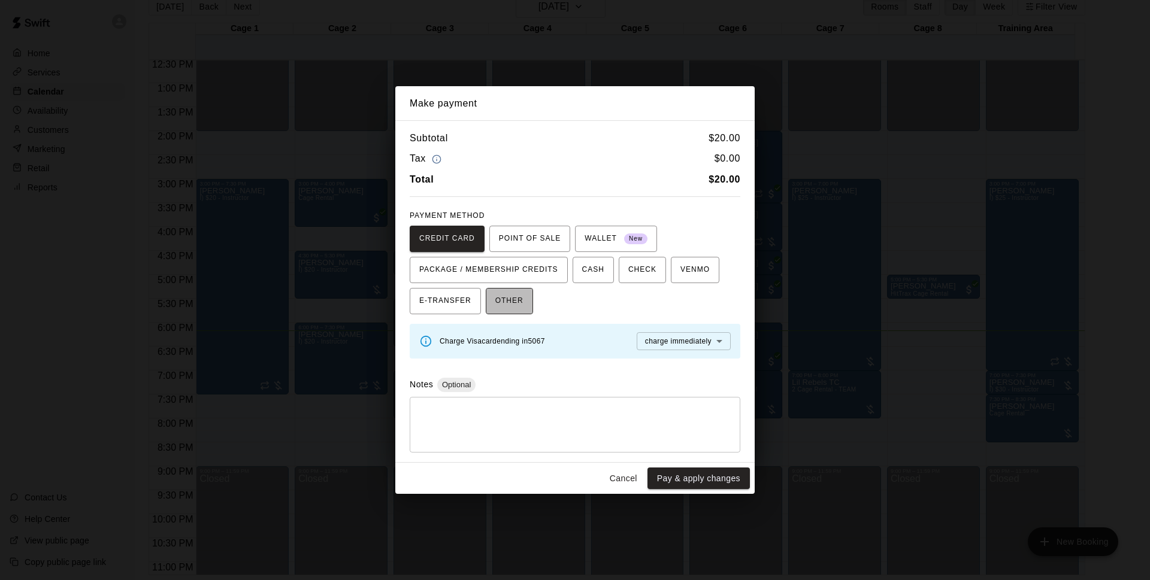
click at [513, 301] on span "OTHER" at bounding box center [509, 301] width 28 height 19
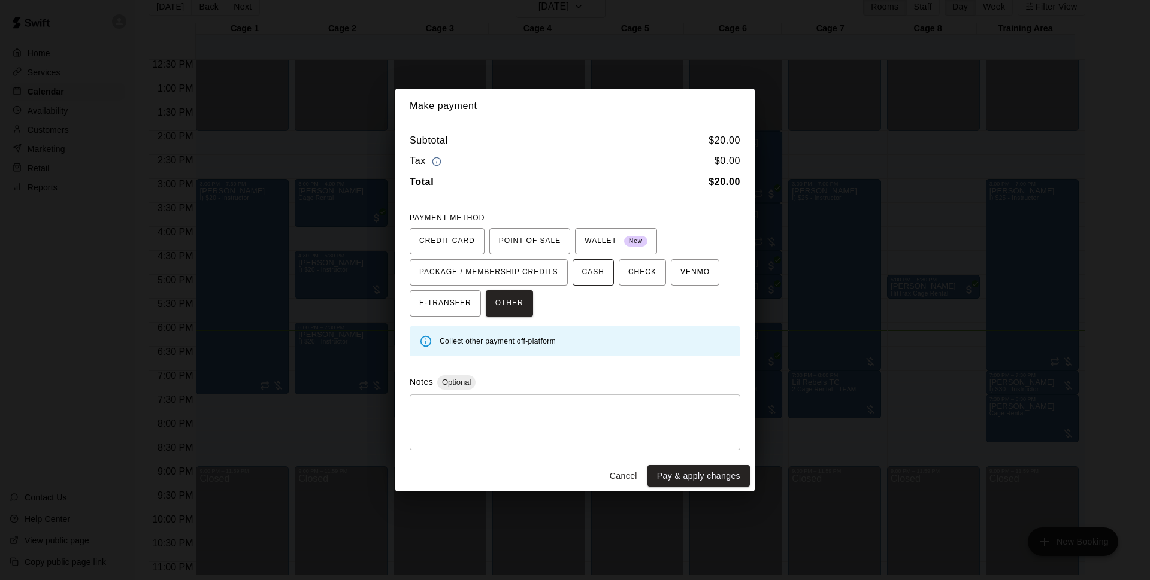
click at [588, 272] on span "CASH" at bounding box center [593, 272] width 22 height 19
click at [709, 484] on button "Pay & apply changes" at bounding box center [698, 476] width 102 height 22
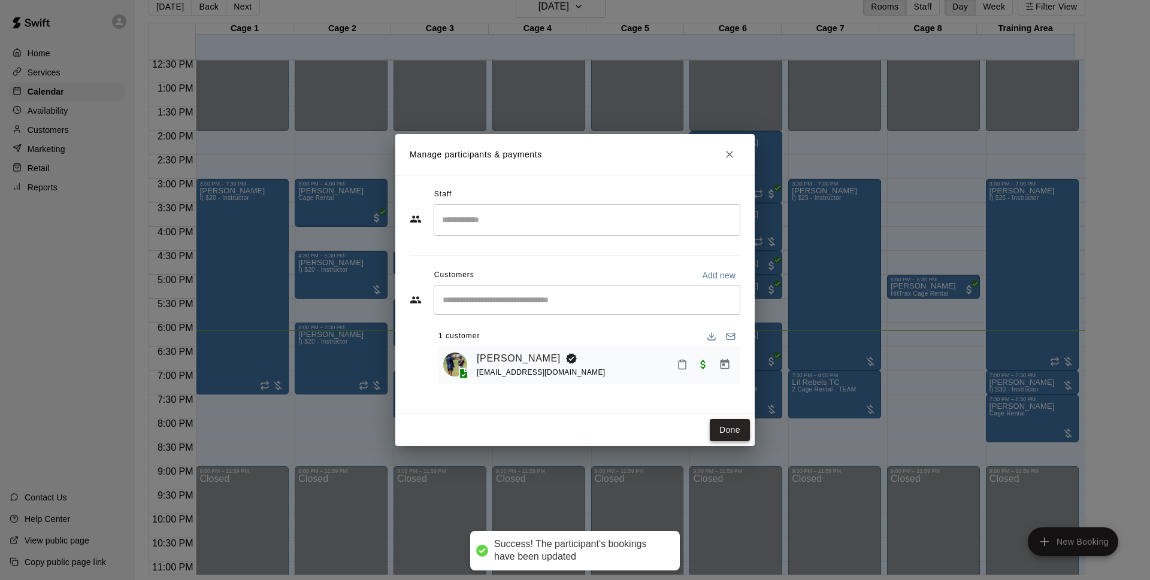
click at [728, 434] on button "Done" at bounding box center [730, 430] width 40 height 22
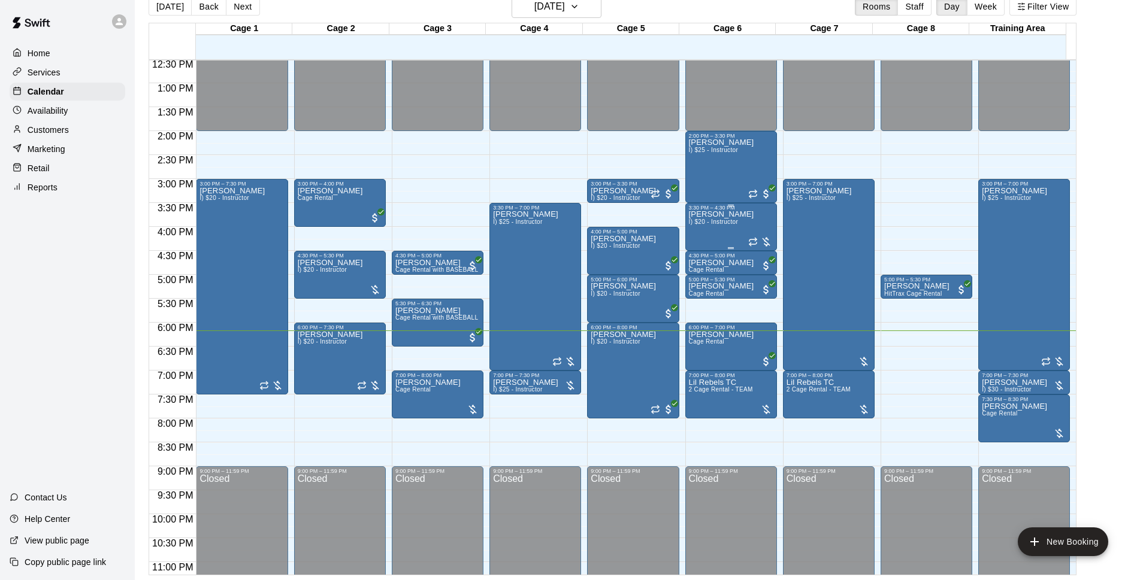
click at [740, 226] on div "[PERSON_NAME] I) $20 - Instructor" at bounding box center [731, 501] width 84 height 580
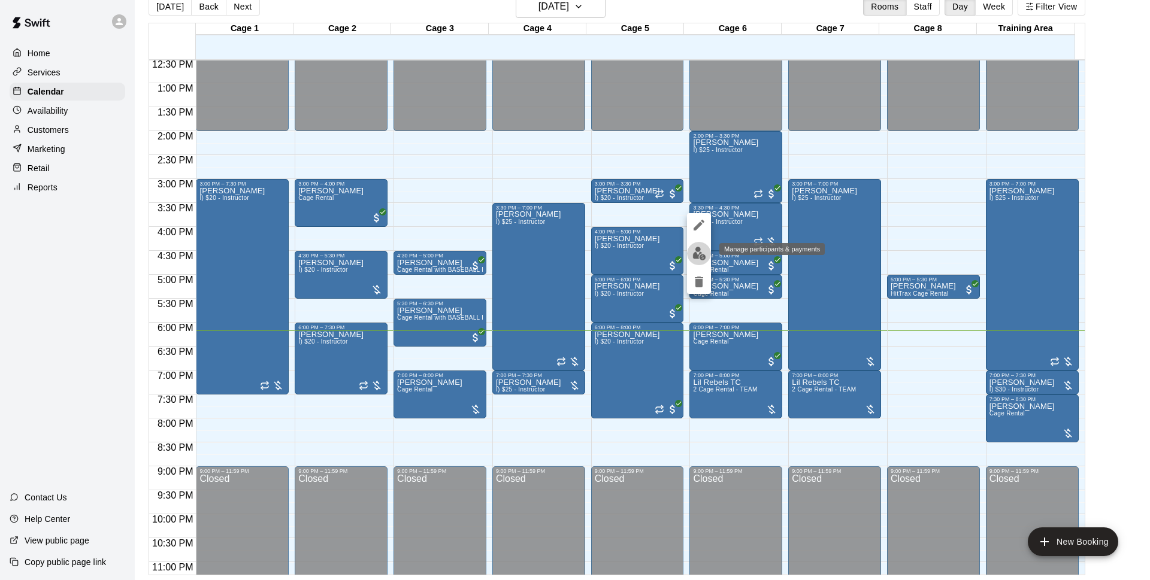
click at [703, 261] on button "edit" at bounding box center [699, 253] width 24 height 23
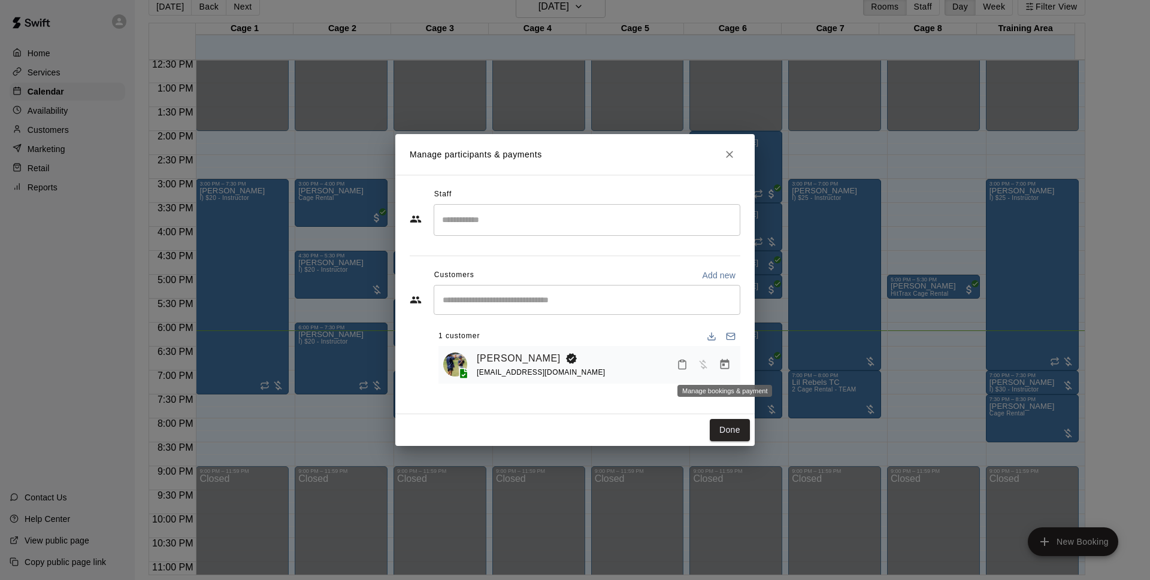
click at [733, 363] on button "Manage bookings & payment" at bounding box center [725, 365] width 22 height 22
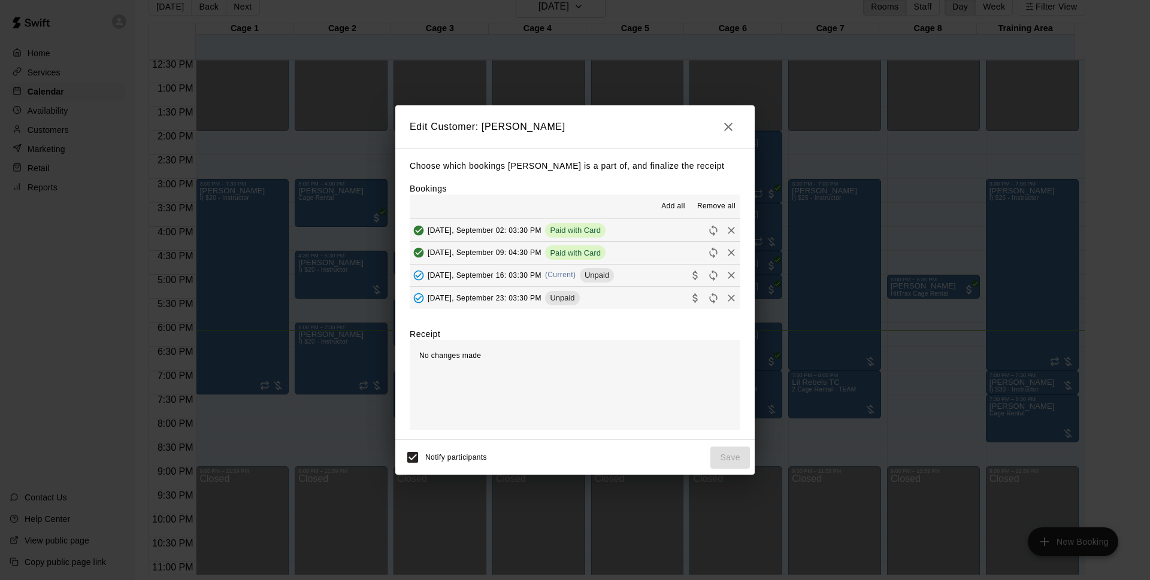
click at [636, 276] on button "[DATE], September 16: 03:30 PM (Current) Unpaid" at bounding box center [575, 276] width 331 height 22
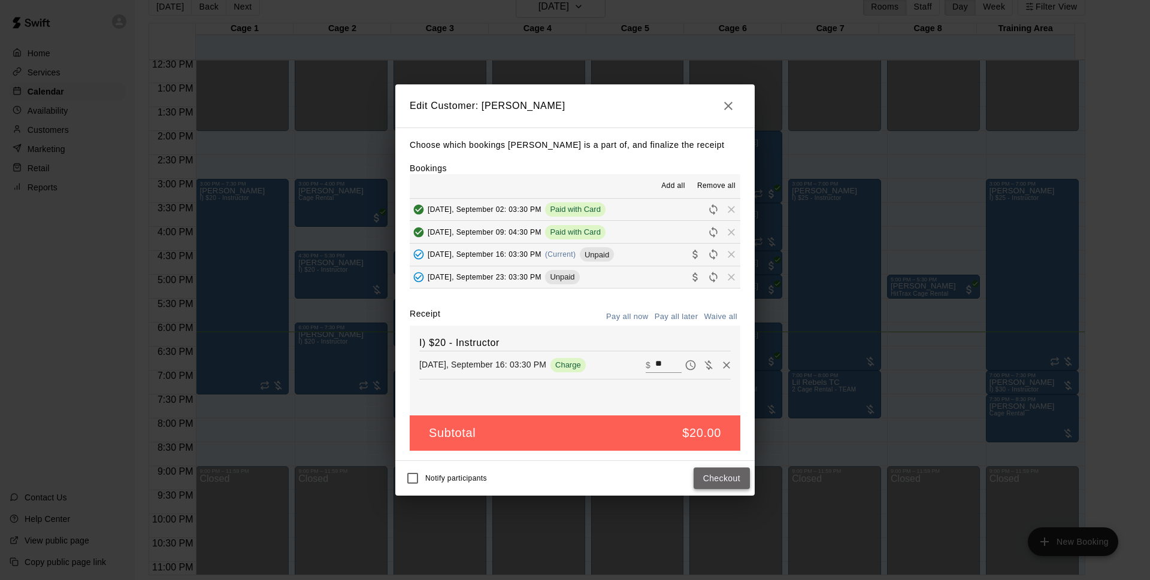
click at [723, 482] on button "Checkout" at bounding box center [722, 479] width 56 height 22
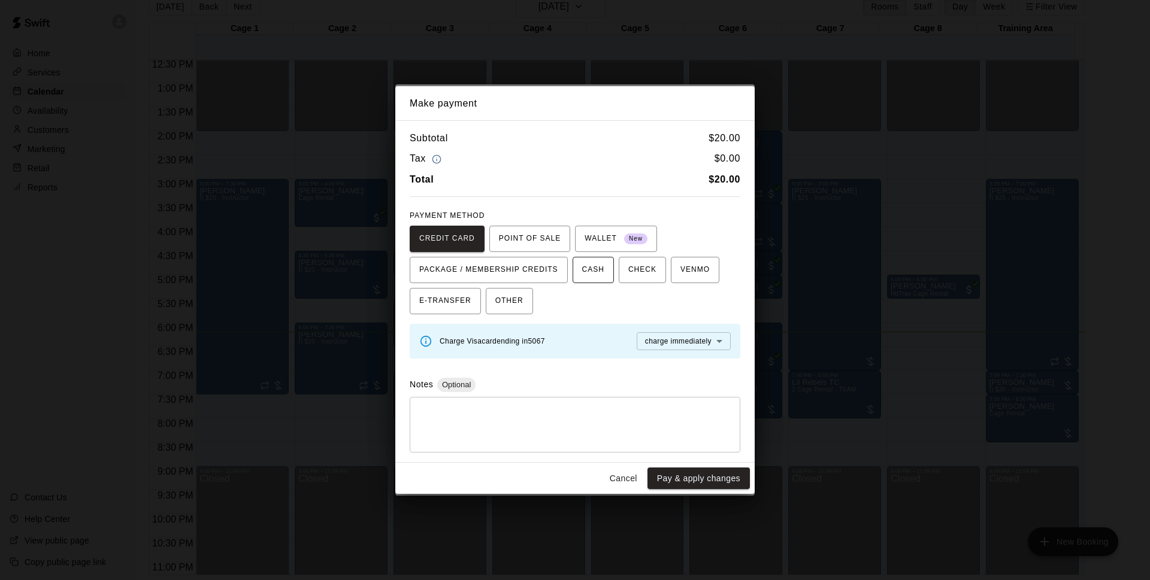
click at [604, 267] on button "CASH" at bounding box center [593, 270] width 41 height 26
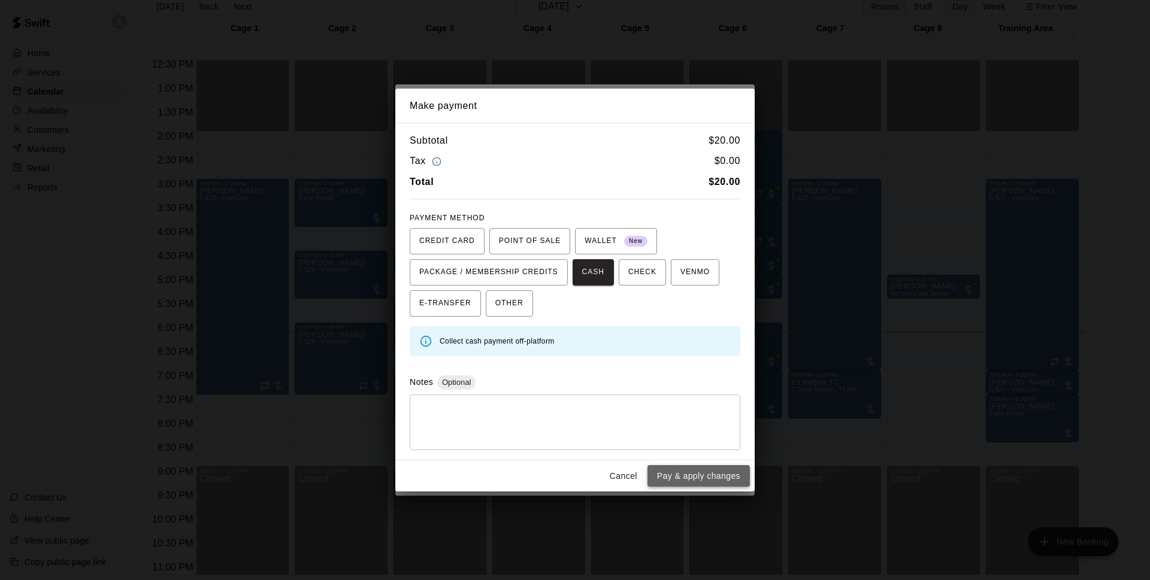
click at [690, 480] on button "Pay & apply changes" at bounding box center [698, 476] width 102 height 22
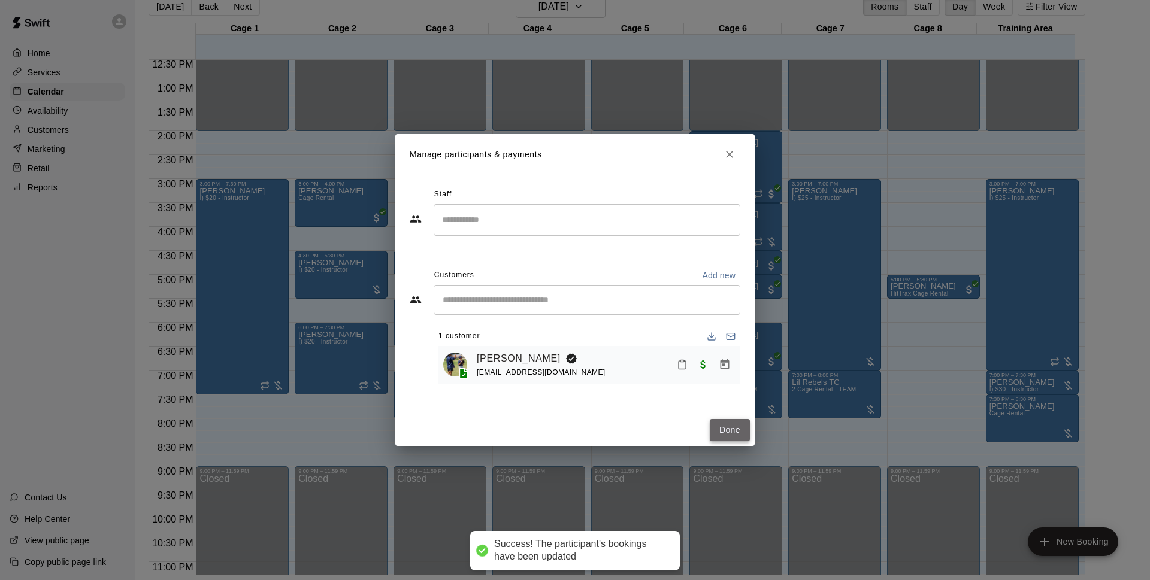
click at [727, 432] on button "Done" at bounding box center [730, 430] width 40 height 22
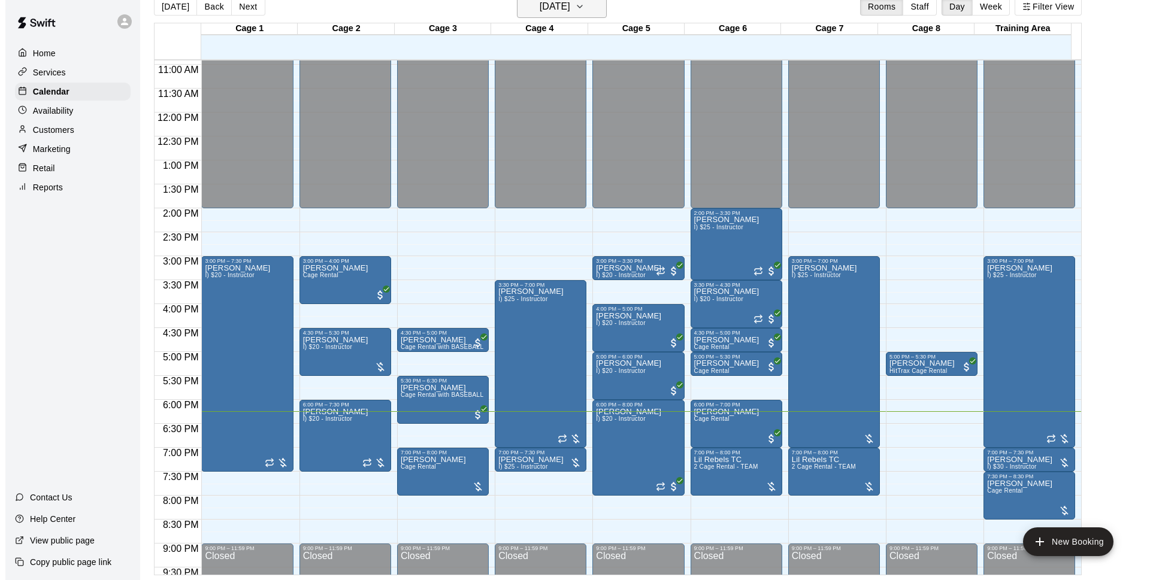
scroll to position [446, 0]
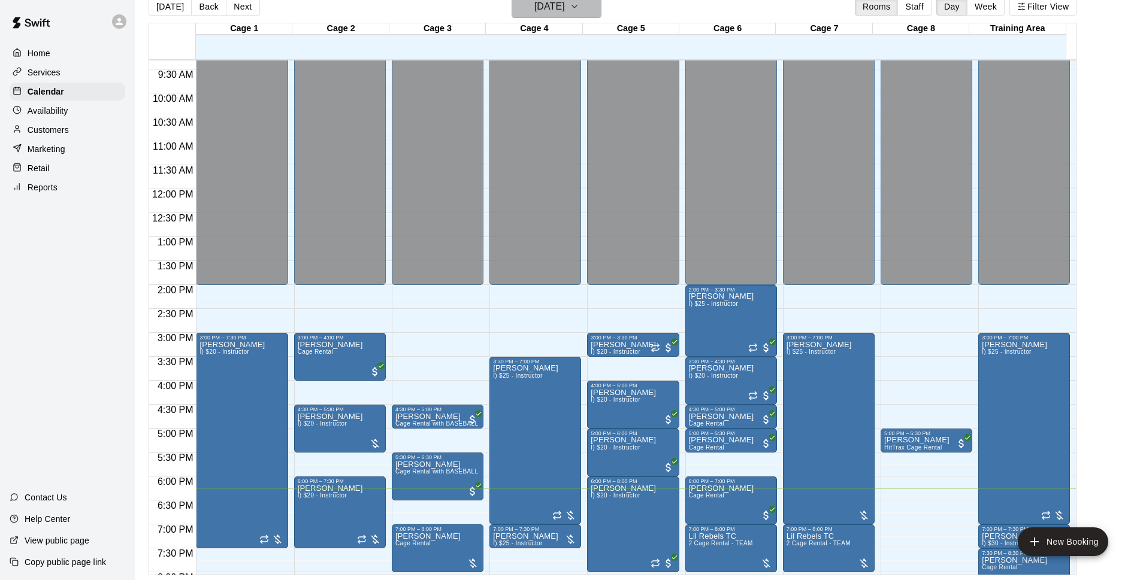
click at [555, 14] on h6 "[DATE]" at bounding box center [549, 6] width 31 height 17
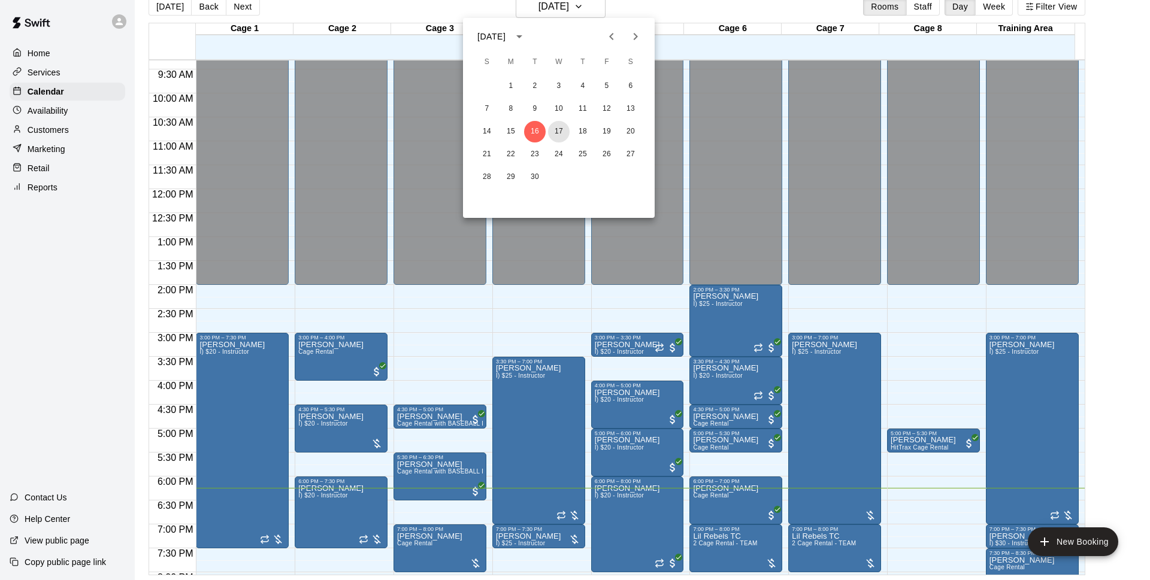
drag, startPoint x: 564, startPoint y: 129, endPoint x: 739, endPoint y: 77, distance: 181.8
click at [564, 129] on button "17" at bounding box center [559, 132] width 22 height 22
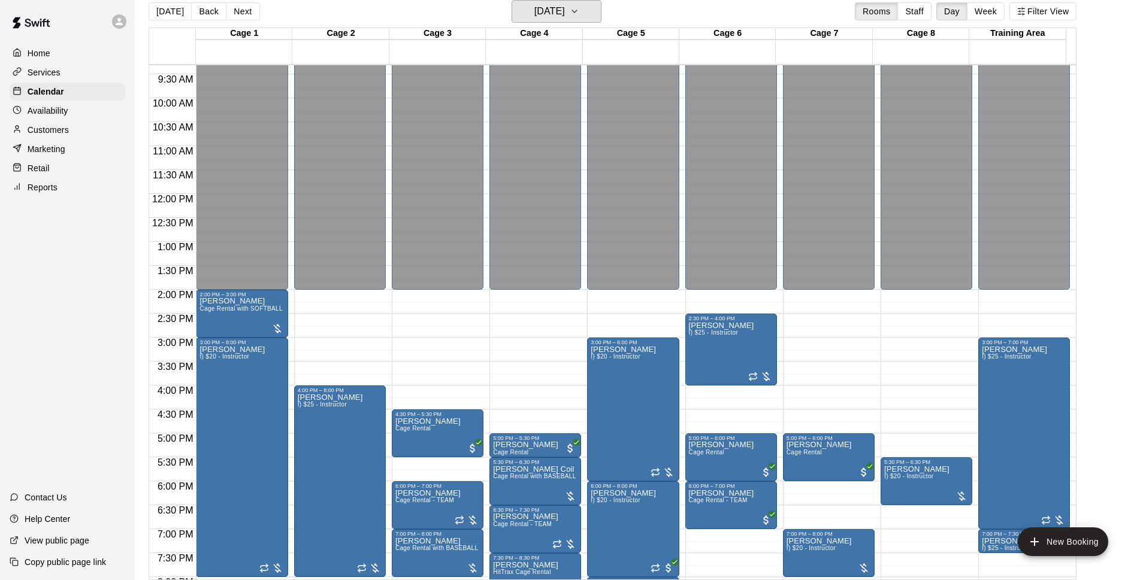
scroll to position [523, 0]
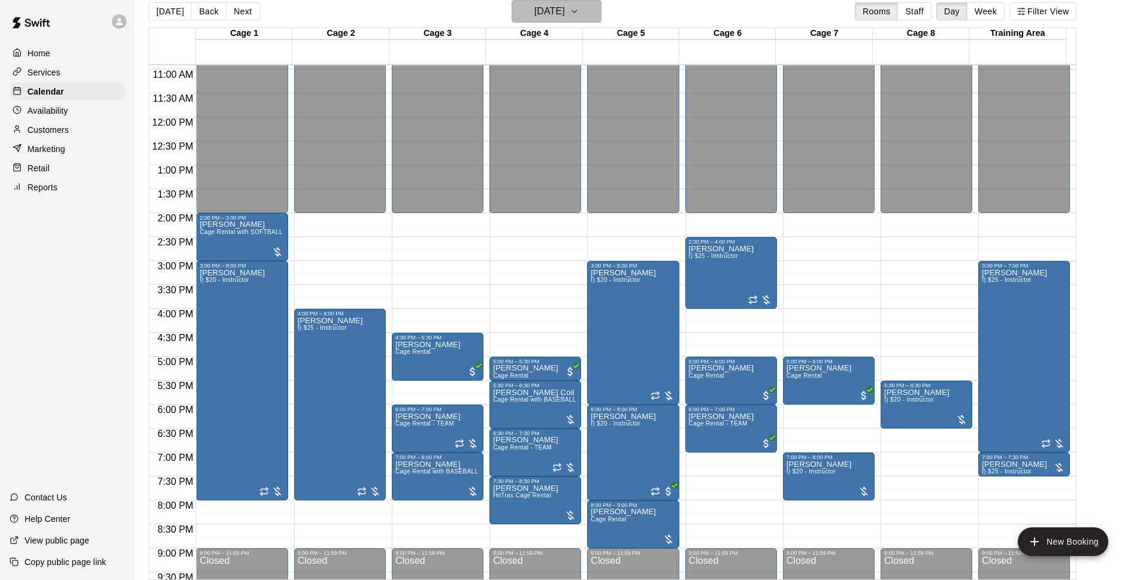
click at [579, 8] on icon "button" at bounding box center [575, 11] width 10 height 14
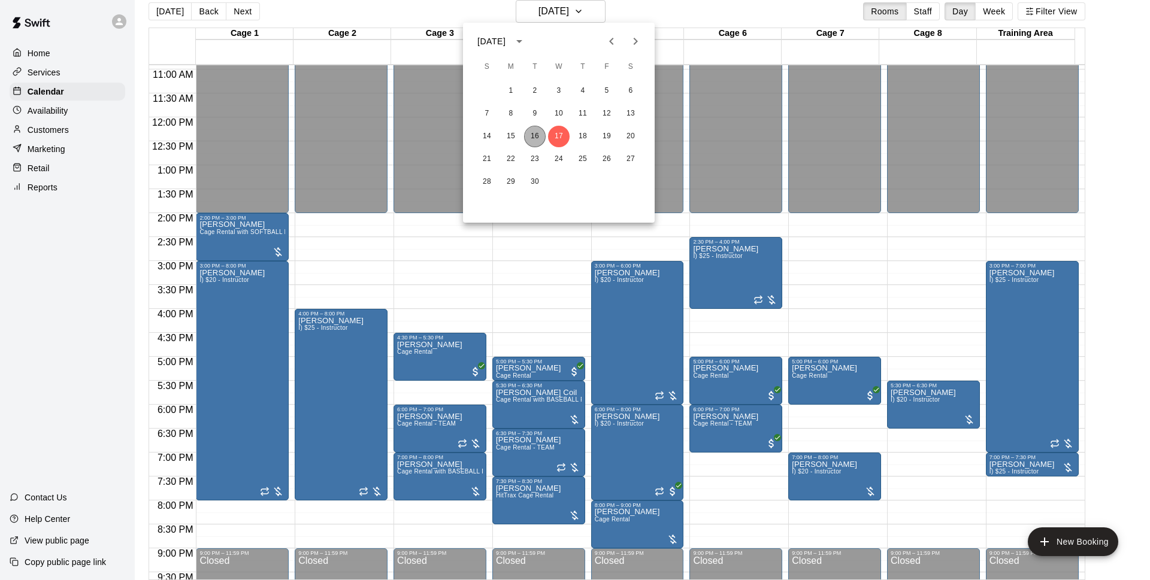
click at [525, 132] on button "16" at bounding box center [535, 137] width 22 height 22
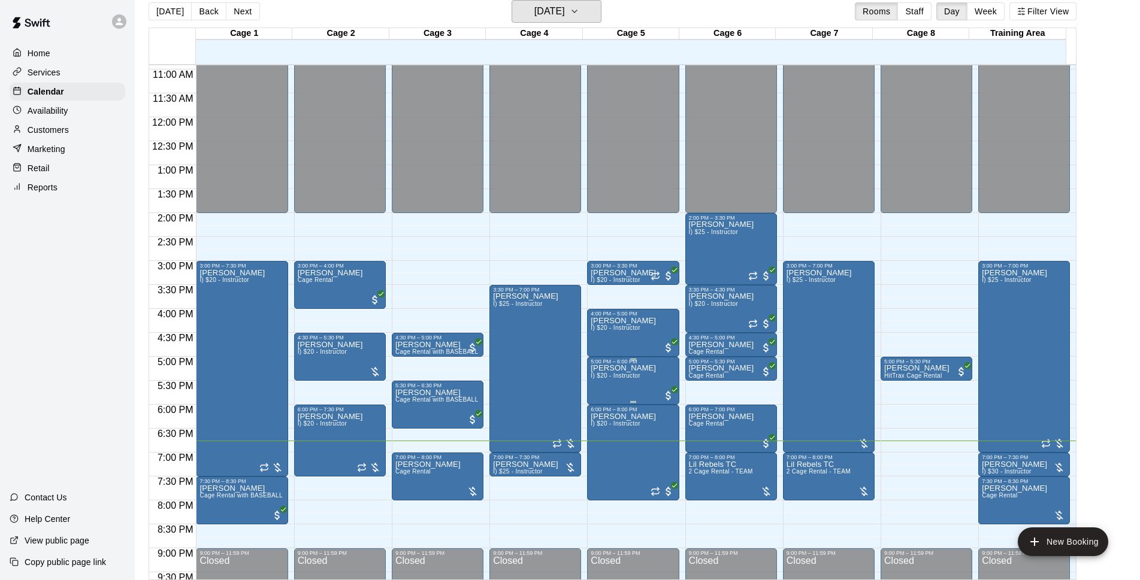
click at [512, 0] on button "[DATE]" at bounding box center [557, 11] width 90 height 23
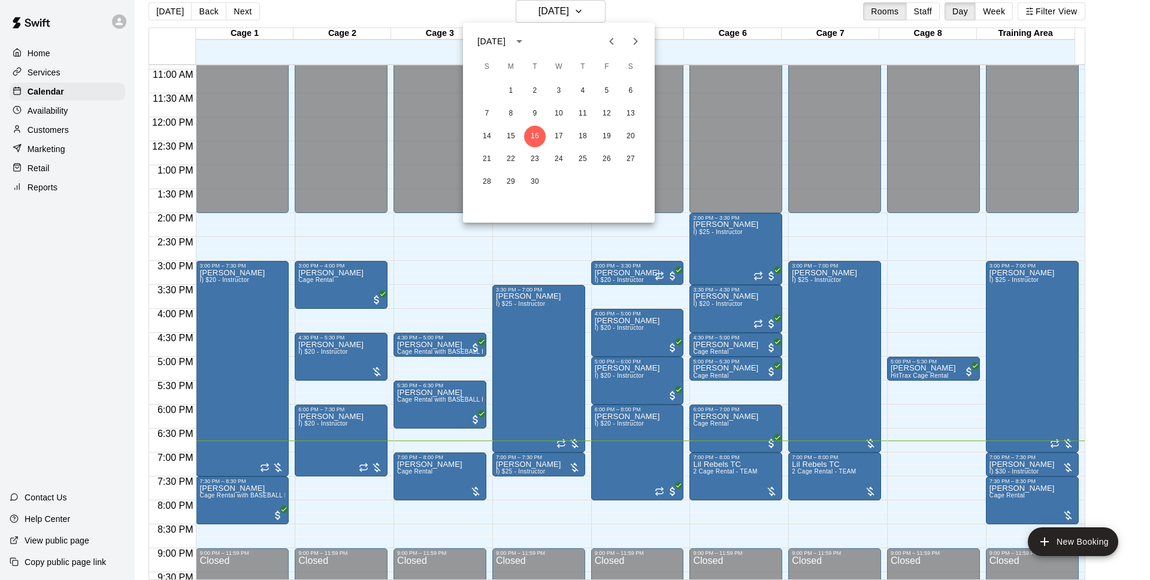
click at [907, 252] on div at bounding box center [575, 290] width 1150 height 580
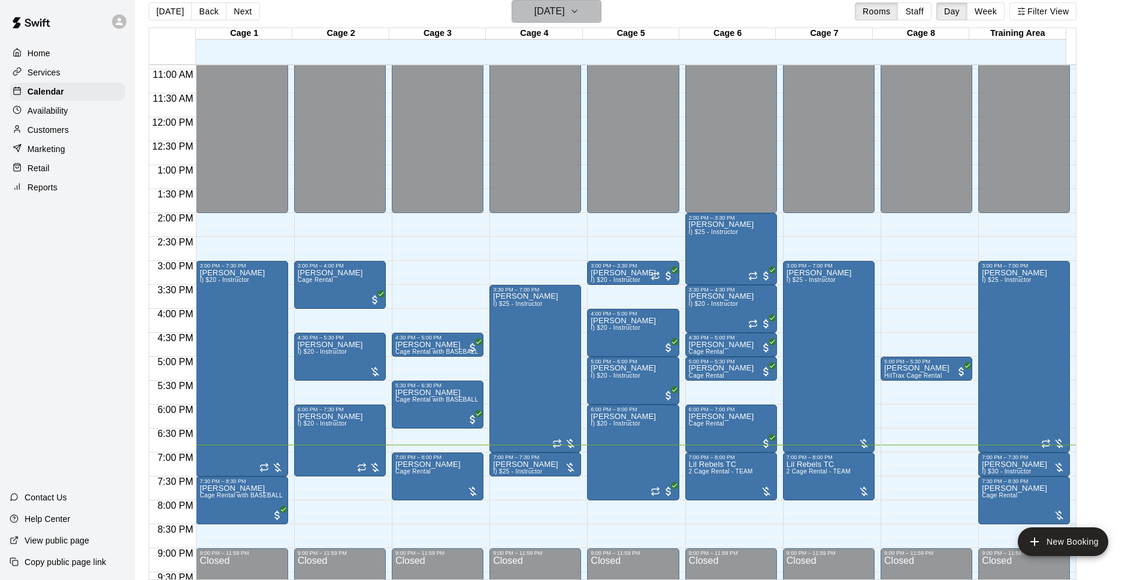
drag, startPoint x: 546, startPoint y: 14, endPoint x: 532, endPoint y: 13, distance: 14.4
click at [534, 13] on h6 "[DATE]" at bounding box center [549, 11] width 31 height 17
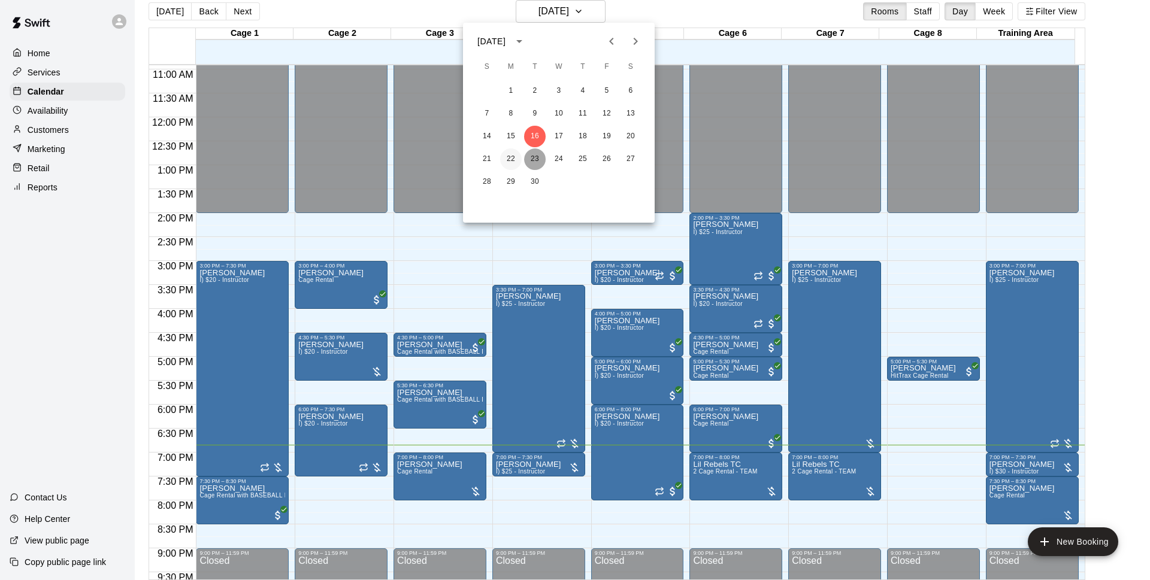
drag, startPoint x: 525, startPoint y: 156, endPoint x: 511, endPoint y: 157, distance: 14.4
click at [516, 157] on div "21 22 23 24 25 26 27" at bounding box center [559, 160] width 192 height 22
click at [538, 156] on button "23" at bounding box center [535, 160] width 22 height 22
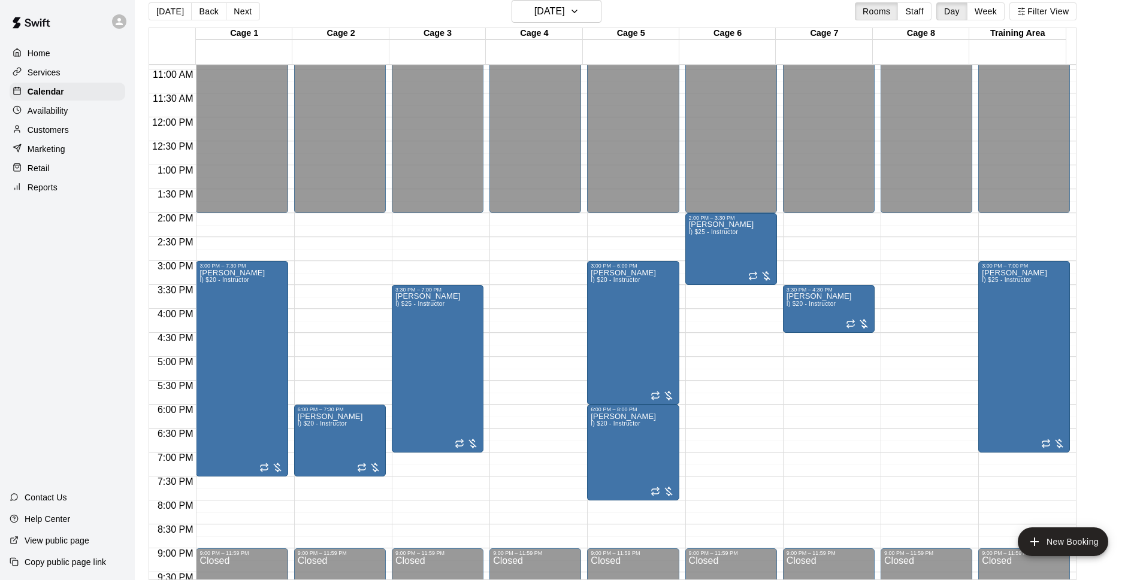
drag, startPoint x: 162, startPoint y: 13, endPoint x: 220, endPoint y: 15, distance: 58.7
click at [162, 12] on button "[DATE]" at bounding box center [170, 11] width 43 height 18
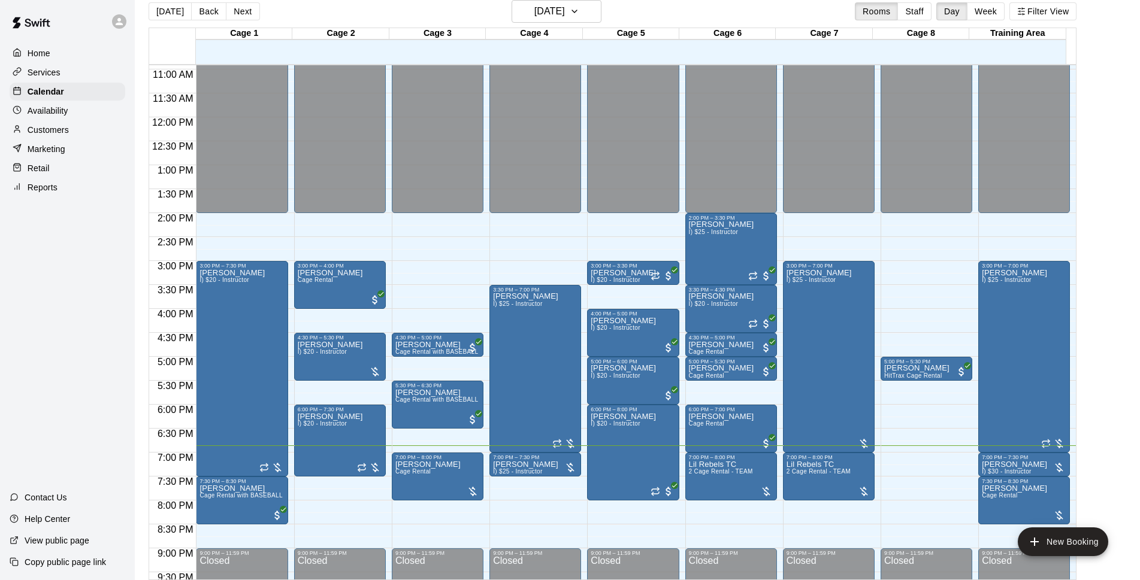
click at [457, 15] on div "[DATE] Back [DATE][DATE] Rooms Staff Day Week Filter View" at bounding box center [613, 14] width 928 height 28
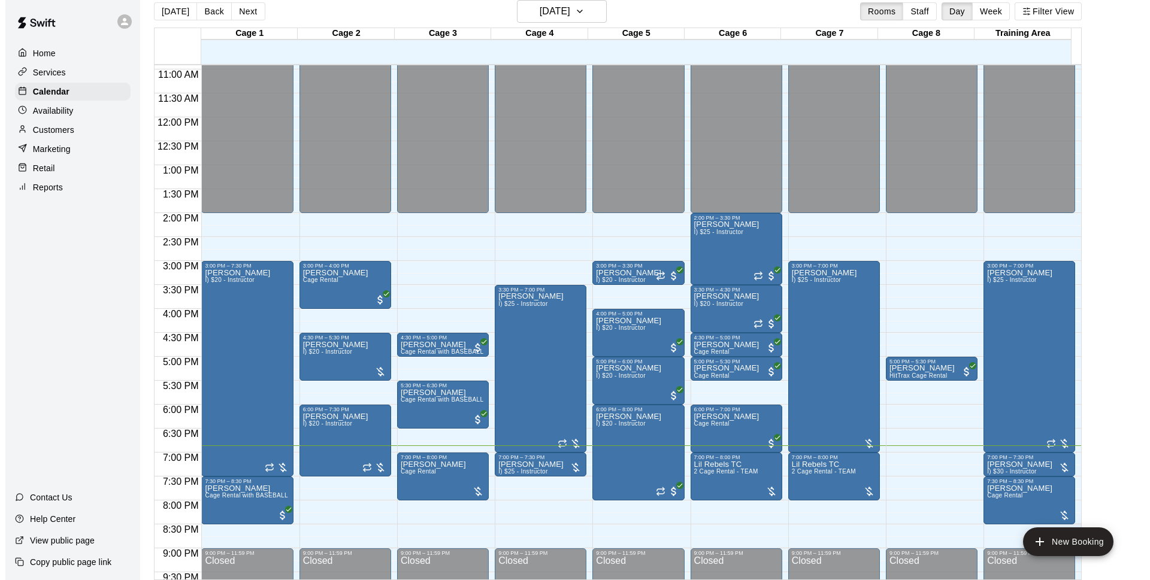
scroll to position [19, 0]
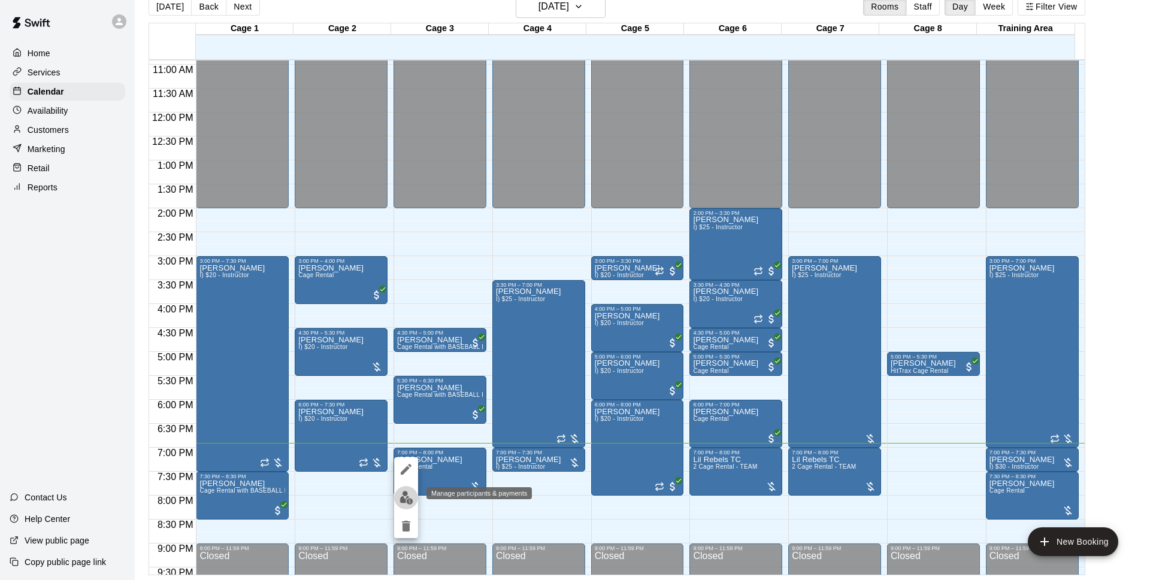
click at [404, 498] on img "edit" at bounding box center [407, 498] width 14 height 14
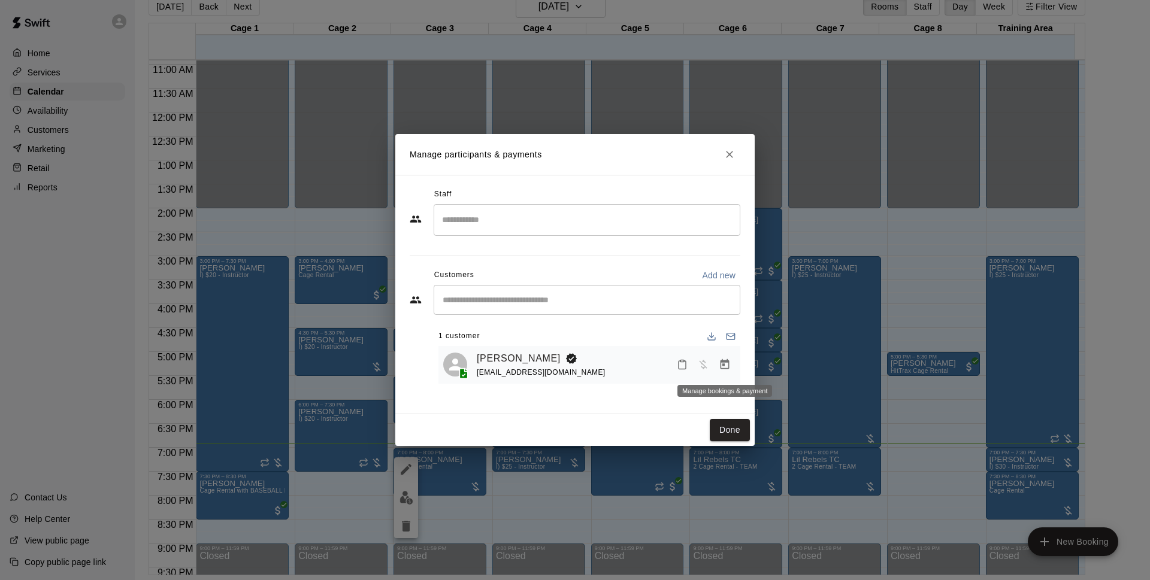
click at [729, 369] on icon "Manage bookings & payment" at bounding box center [725, 364] width 9 height 10
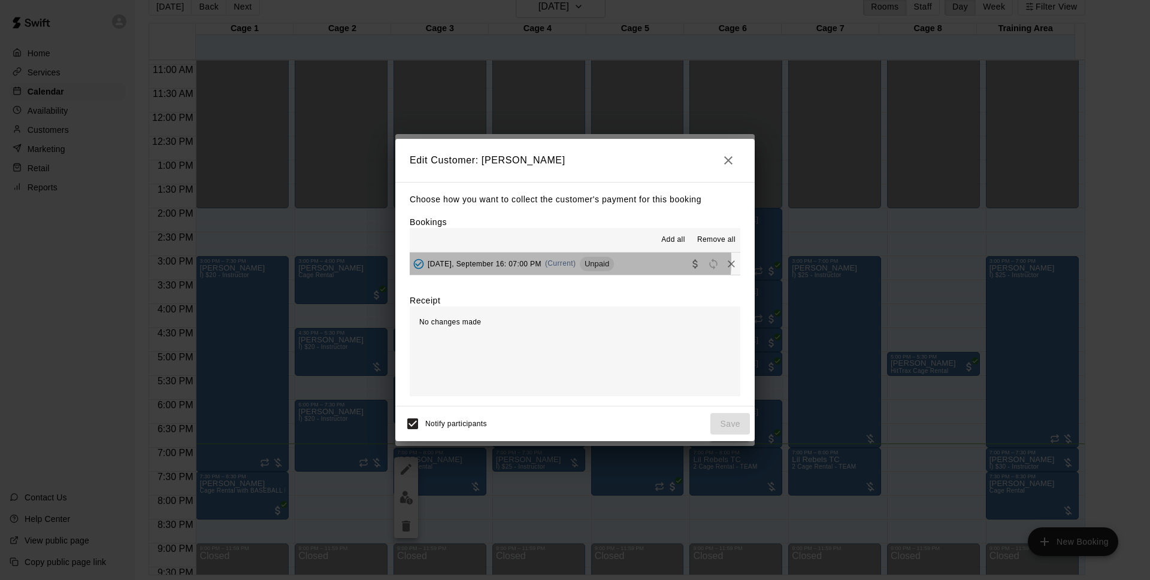
click at [540, 261] on span "[DATE], September 16: 07:00 PM" at bounding box center [485, 263] width 114 height 8
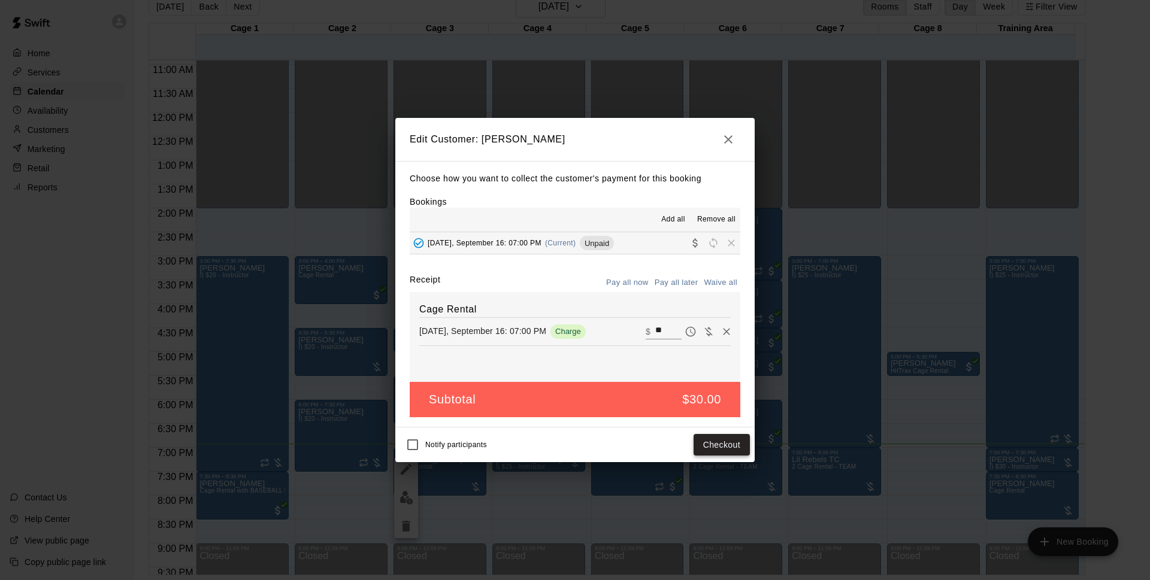
click at [736, 443] on button "Checkout" at bounding box center [722, 445] width 56 height 22
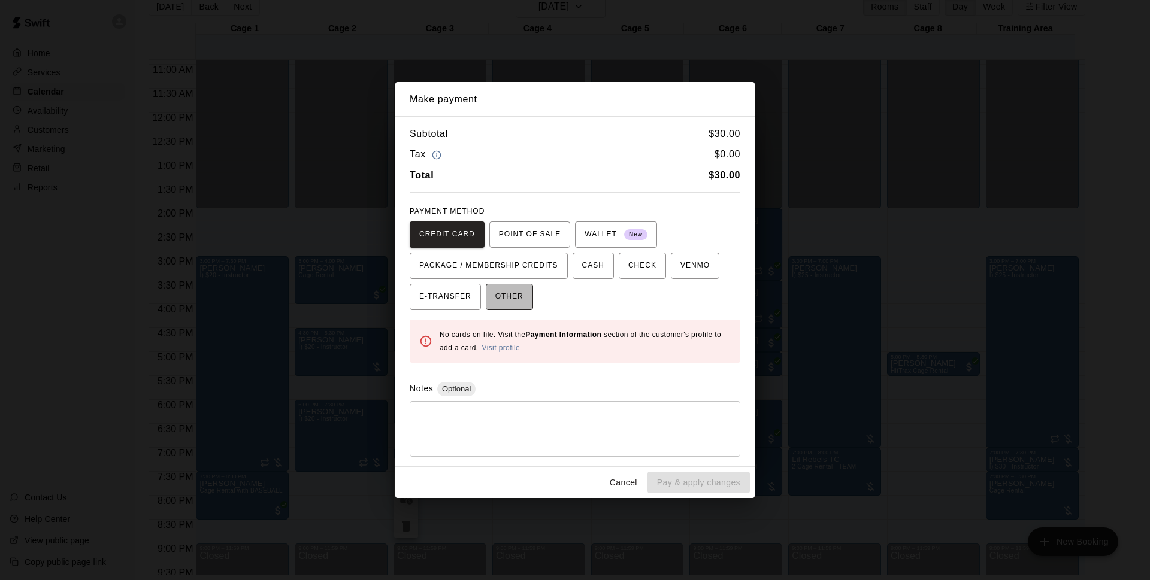
click at [507, 286] on button "OTHER" at bounding box center [509, 297] width 47 height 26
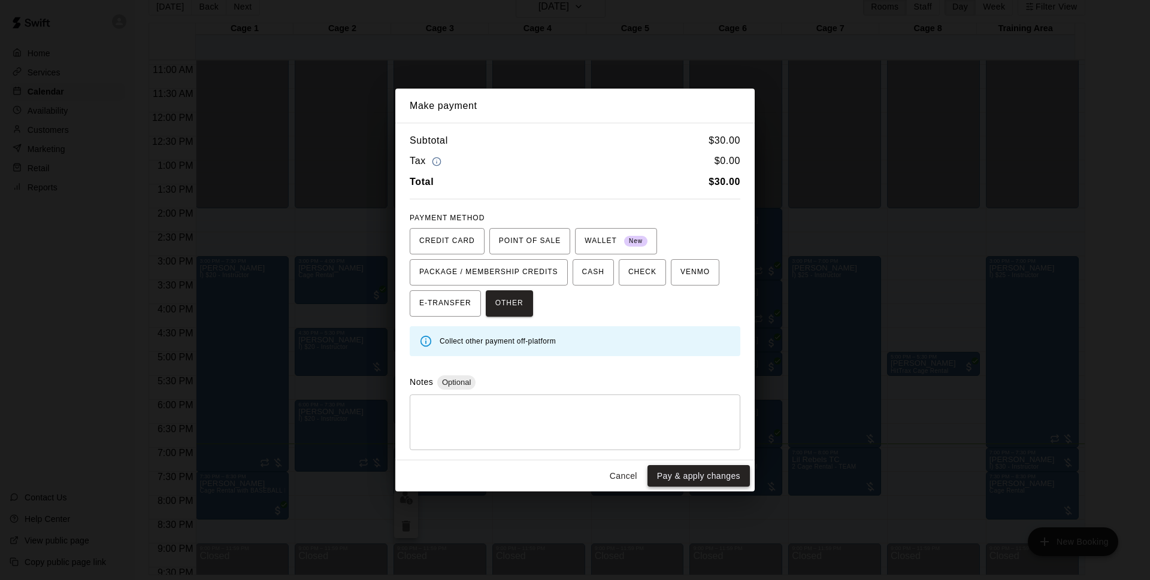
click at [703, 472] on button "Pay & apply changes" at bounding box center [698, 476] width 102 height 22
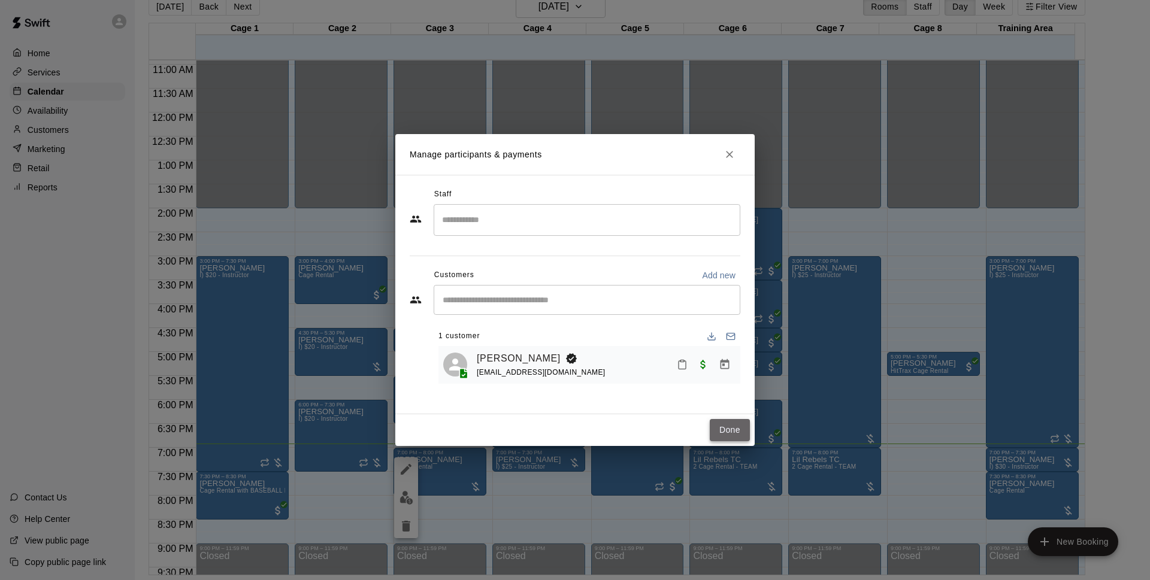
click at [748, 429] on button "Done" at bounding box center [730, 430] width 40 height 22
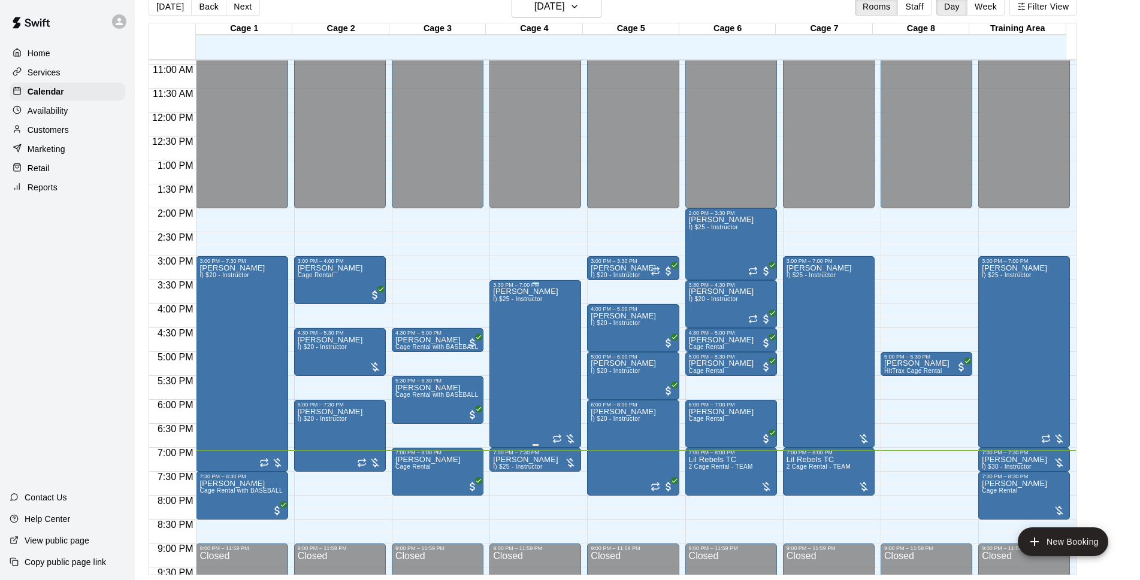
click at [549, 319] on div "[PERSON_NAME] I) $25 - Instructor" at bounding box center [535, 578] width 84 height 580
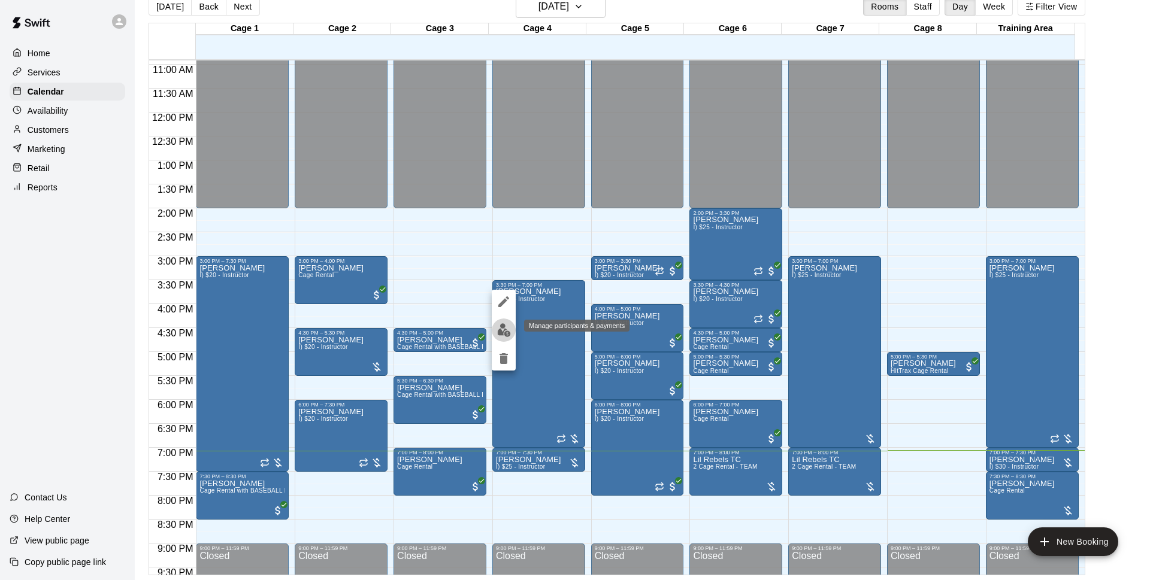
click at [501, 333] on img "edit" at bounding box center [504, 330] width 14 height 14
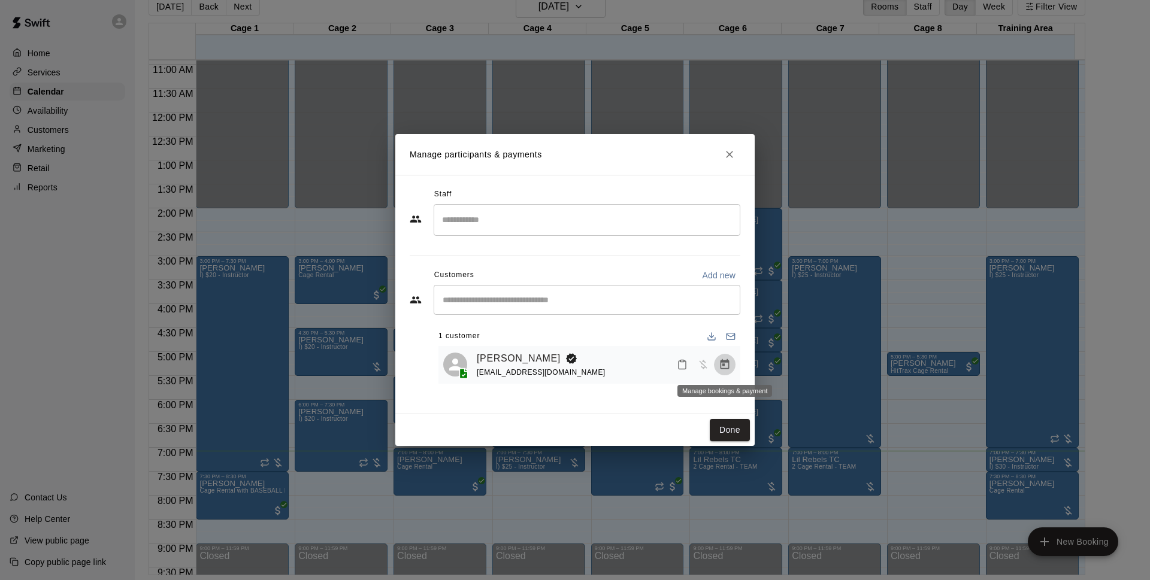
click at [719, 357] on button "Manage bookings & payment" at bounding box center [725, 365] width 22 height 22
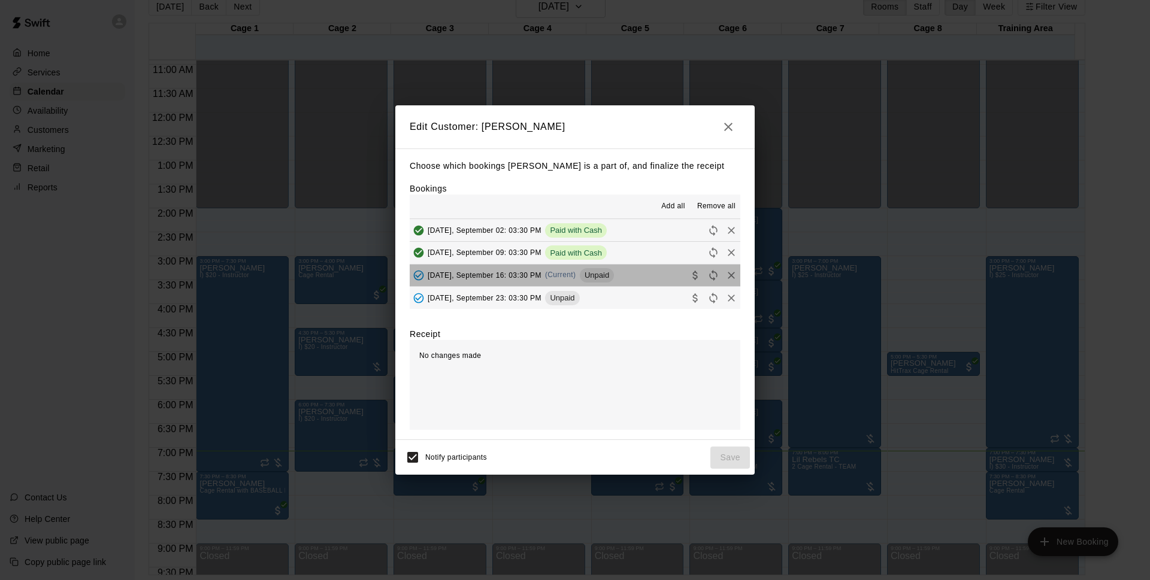
click at [622, 277] on button "[DATE], September 16: 03:30 PM (Current) Unpaid" at bounding box center [575, 276] width 331 height 22
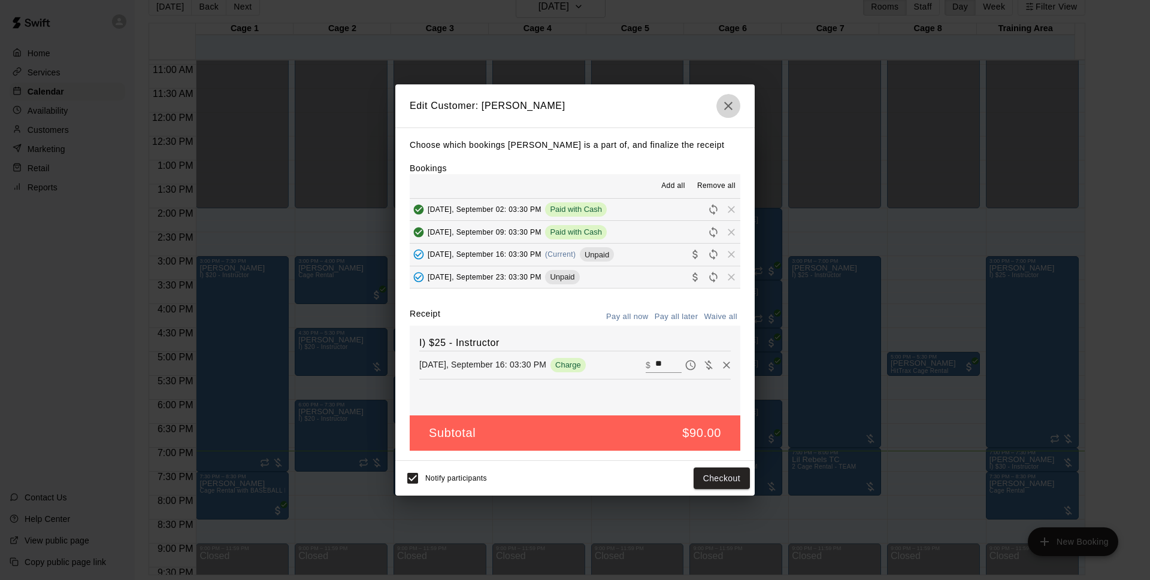
click at [718, 106] on button "button" at bounding box center [728, 106] width 24 height 24
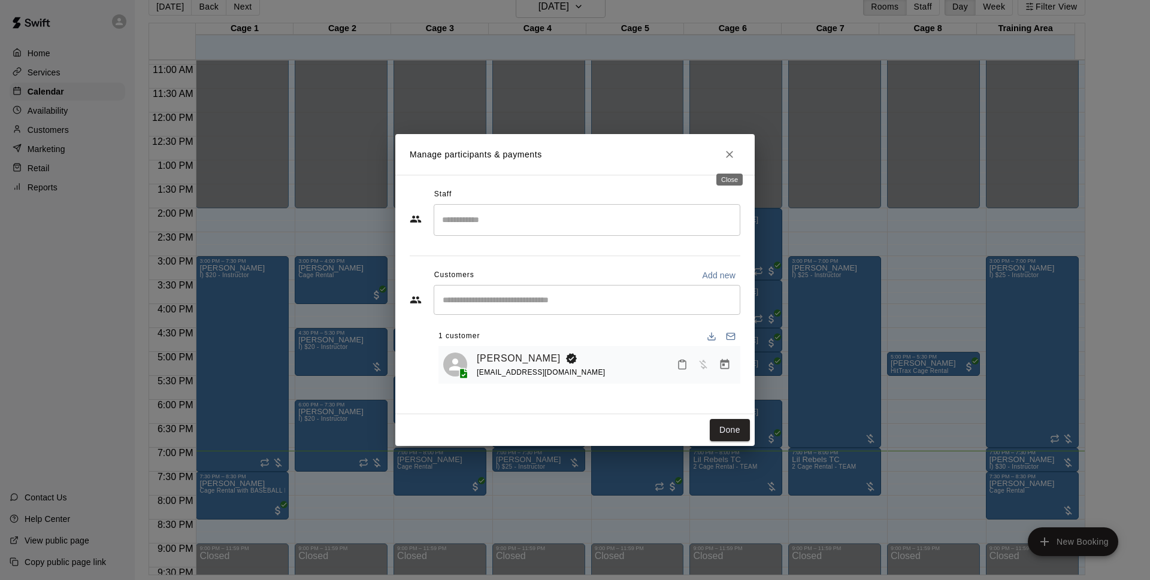
drag, startPoint x: 730, startPoint y: 146, endPoint x: 737, endPoint y: 131, distance: 16.6
click at [737, 131] on div "Manage participants & payments Staff ​ Customers Add new ​ 1 customer [PERSON_N…" at bounding box center [575, 290] width 1150 height 580
click at [728, 158] on icon "Close" at bounding box center [730, 155] width 12 height 12
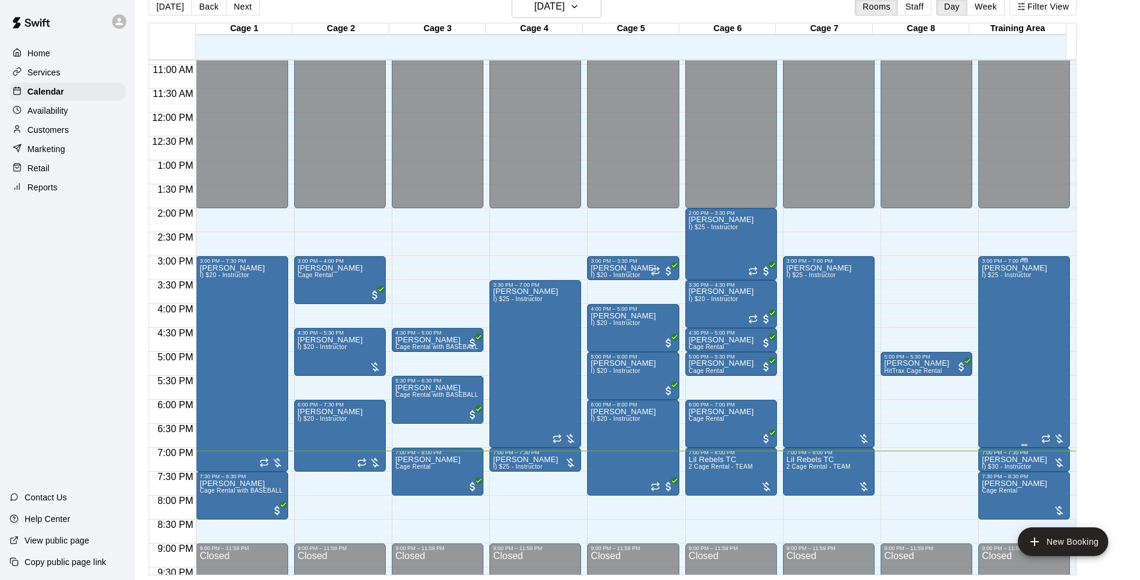
click at [1009, 359] on div "[PERSON_NAME] I) $25 - Instructor" at bounding box center [1014, 554] width 65 height 580
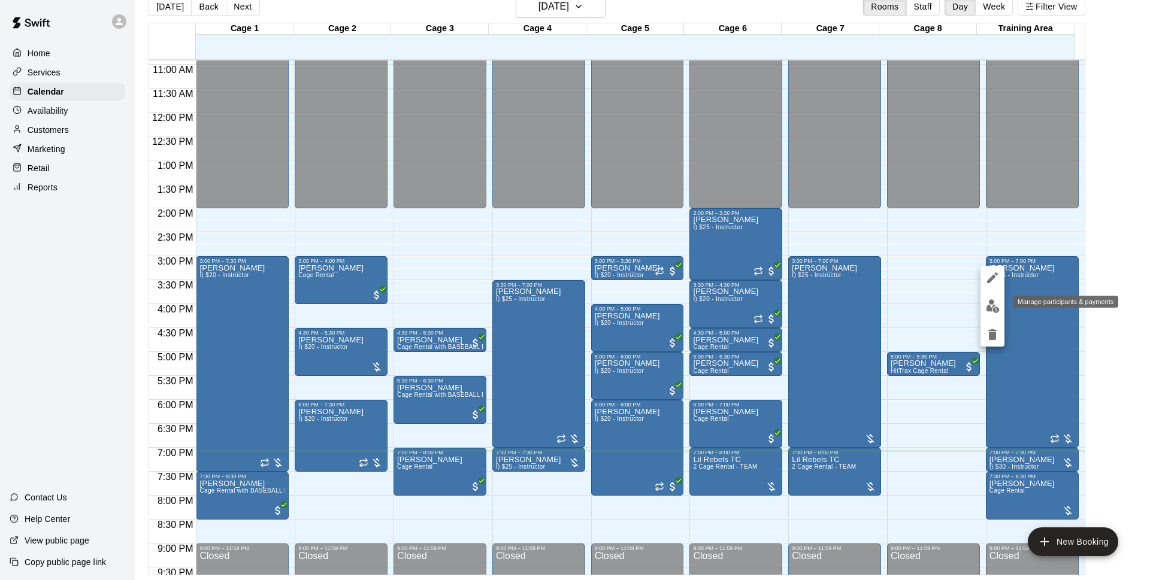
click at [991, 307] on img "edit" at bounding box center [993, 306] width 14 height 14
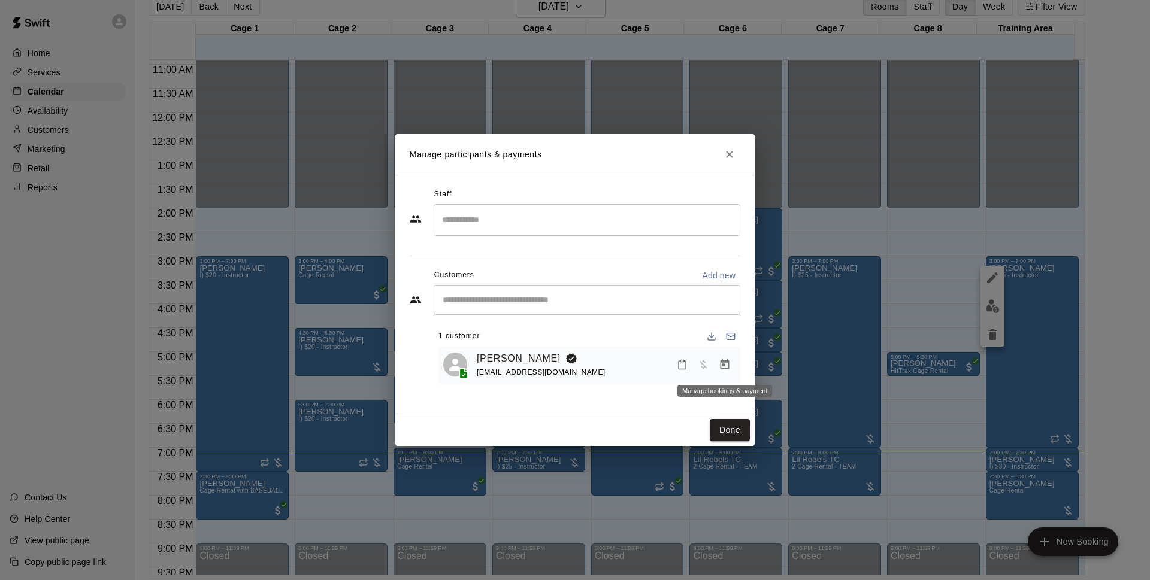
click at [730, 368] on icon "Manage bookings & payment" at bounding box center [725, 365] width 12 height 12
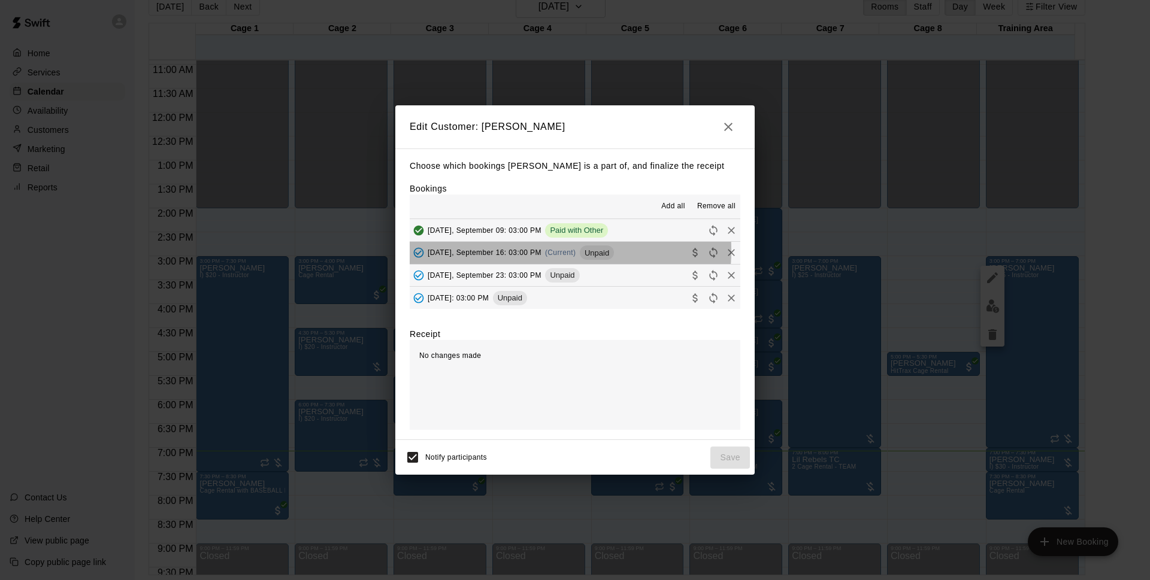
click at [534, 251] on span "[DATE], September 16: 03:00 PM" at bounding box center [485, 253] width 114 height 8
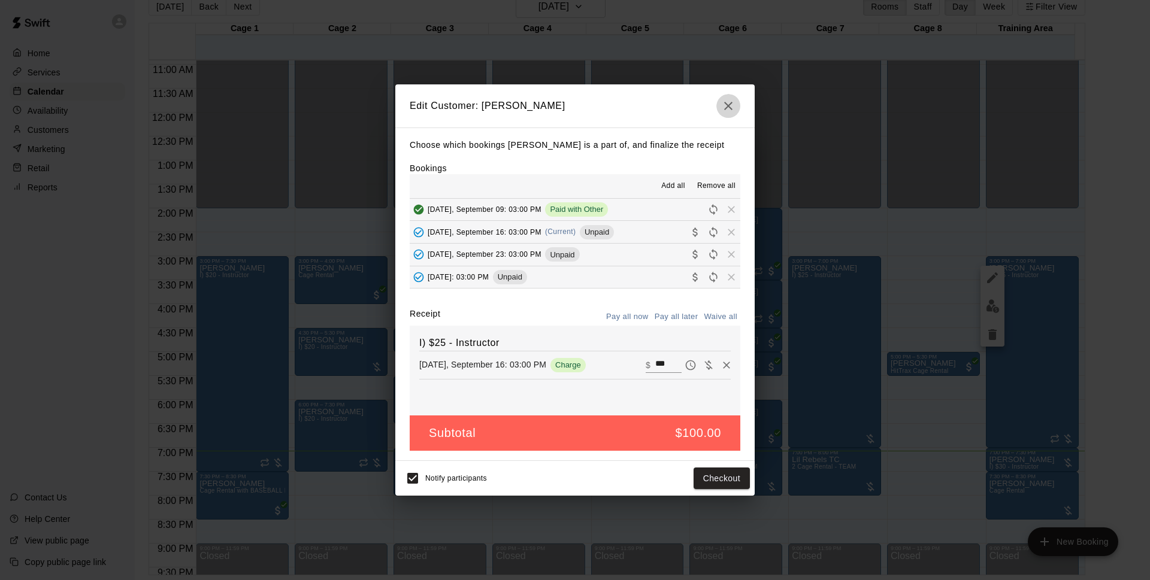
click at [721, 108] on button "button" at bounding box center [728, 106] width 24 height 24
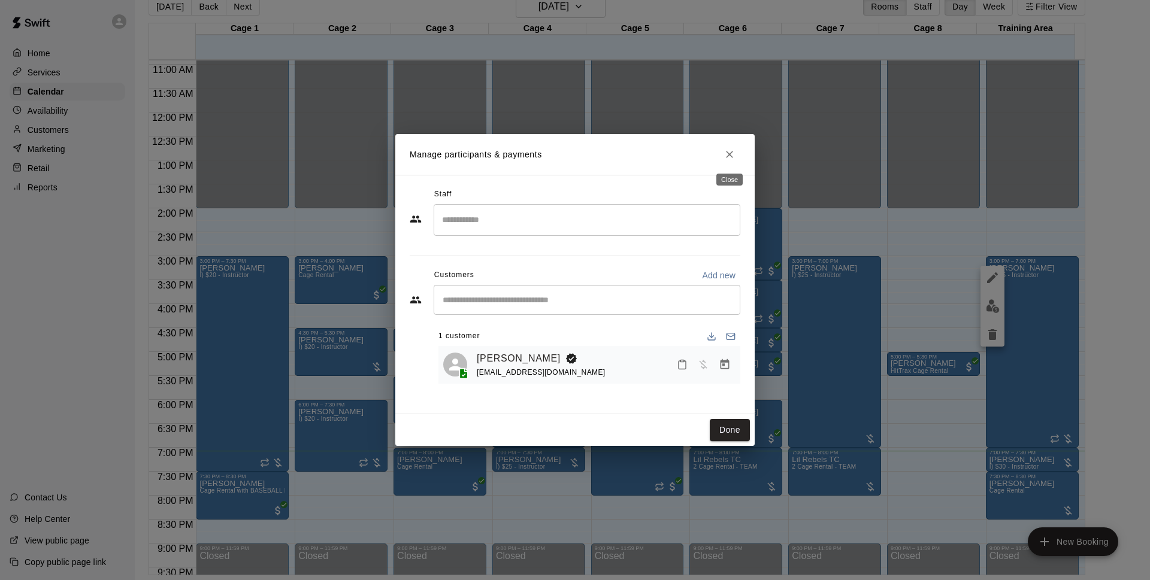
click at [724, 153] on icon "Close" at bounding box center [730, 155] width 12 height 12
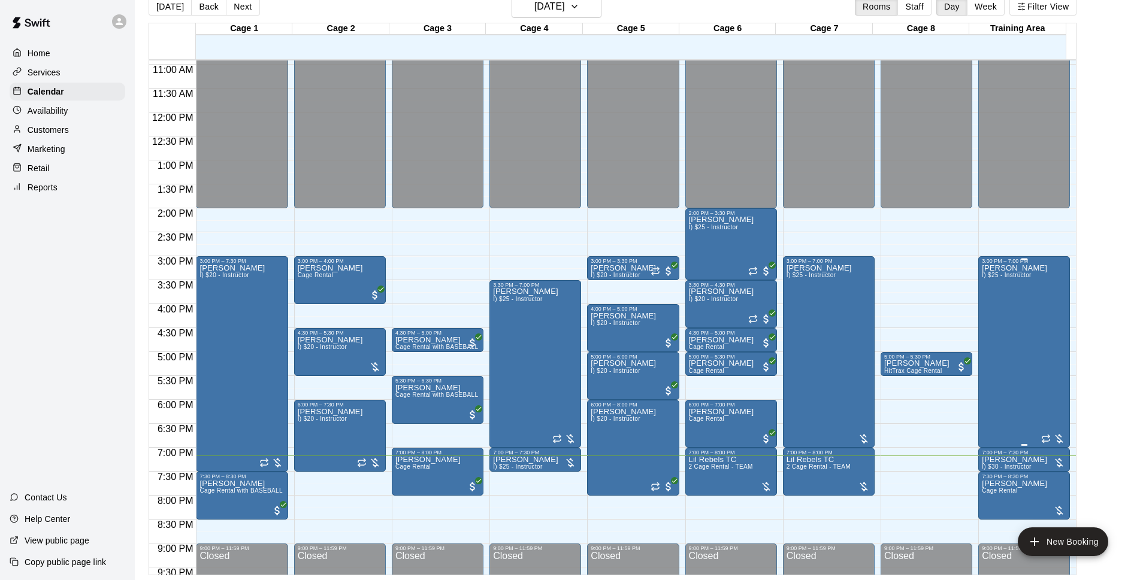
click at [1046, 322] on div "[PERSON_NAME] I) $25 - Instructor" at bounding box center [1024, 554] width 84 height 580
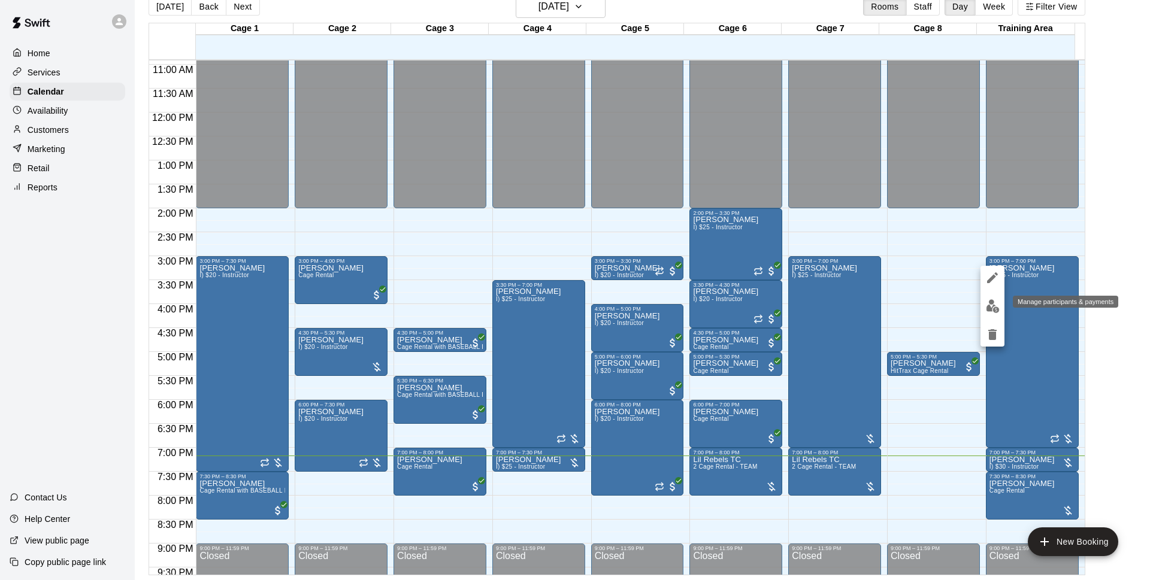
click at [996, 308] on img "edit" at bounding box center [993, 306] width 14 height 14
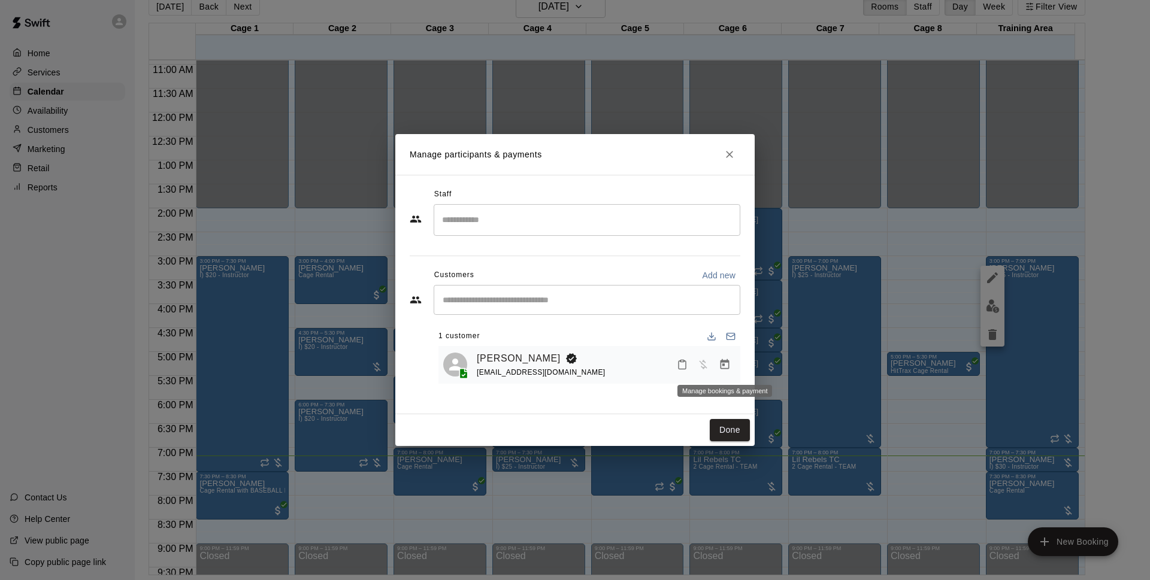
click at [715, 371] on button "Manage bookings & payment" at bounding box center [725, 365] width 22 height 22
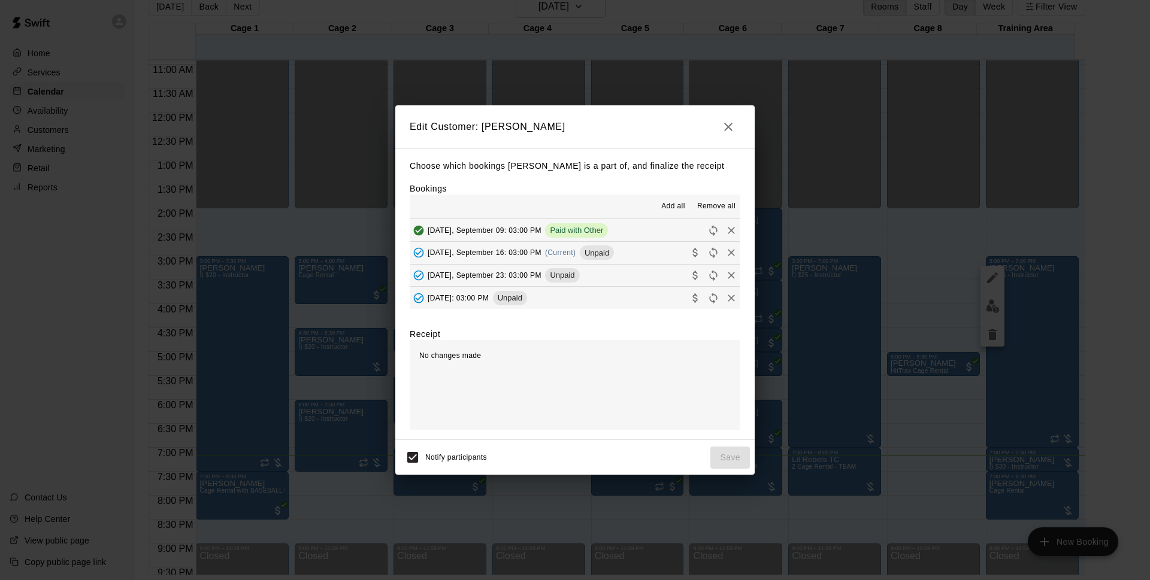
click at [549, 262] on div "[DATE], September 16: 03:00 PM (Current) Unpaid" at bounding box center [512, 253] width 204 height 18
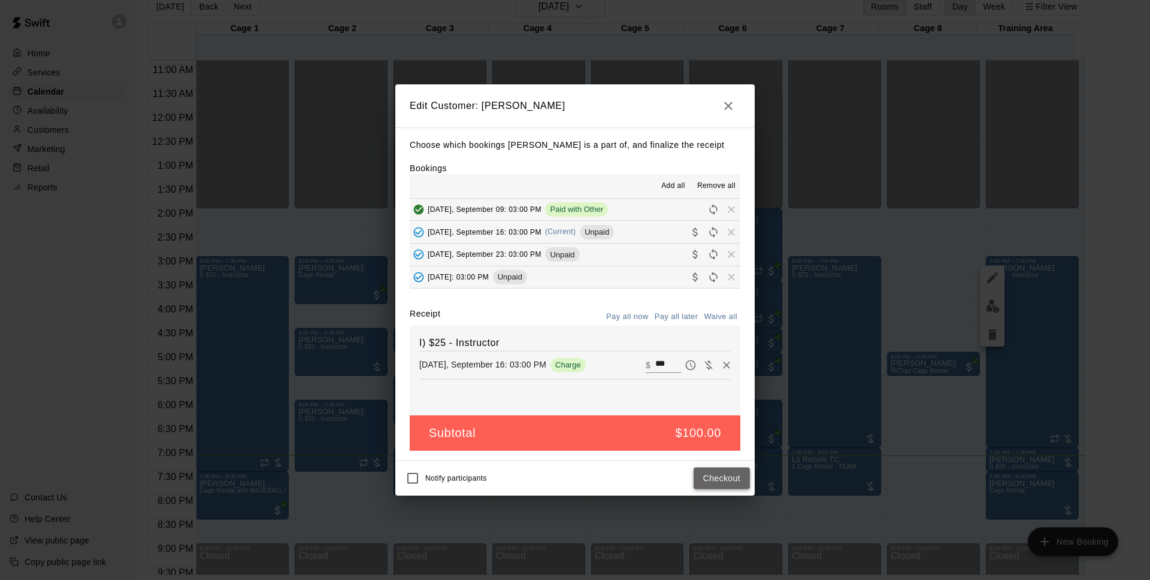
click at [707, 479] on button "Checkout" at bounding box center [722, 479] width 56 height 22
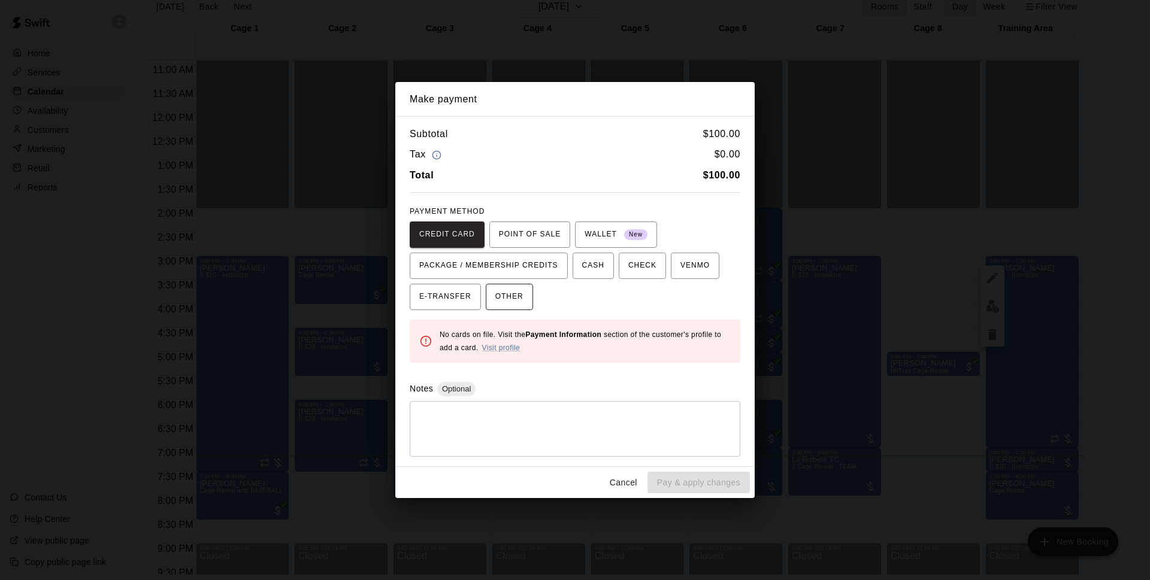
click at [513, 289] on span "OTHER" at bounding box center [509, 297] width 28 height 19
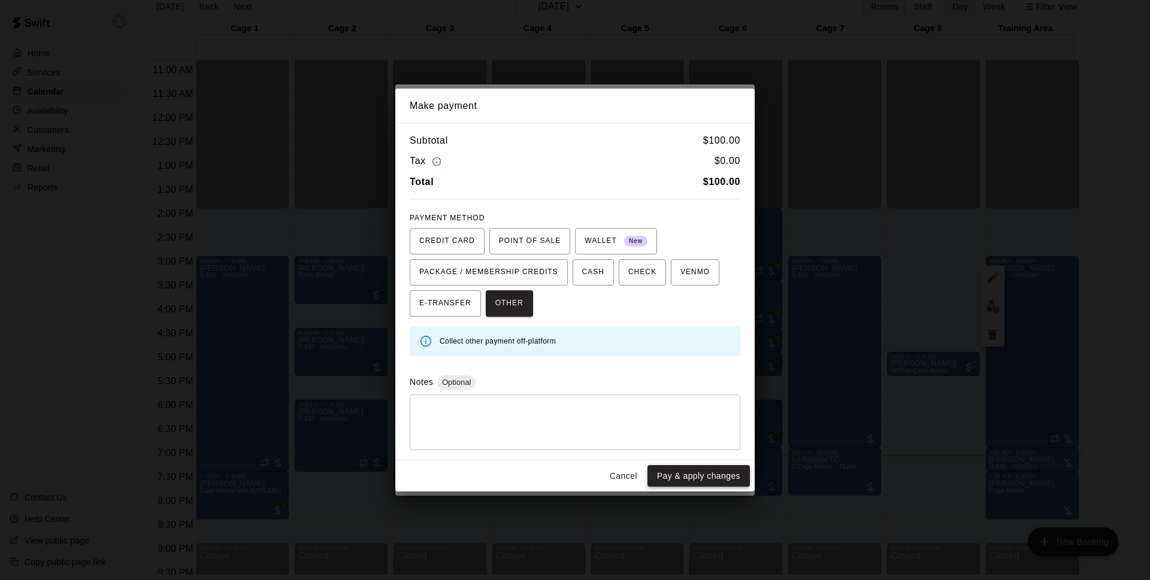
click at [687, 471] on button "Pay & apply changes" at bounding box center [698, 476] width 102 height 22
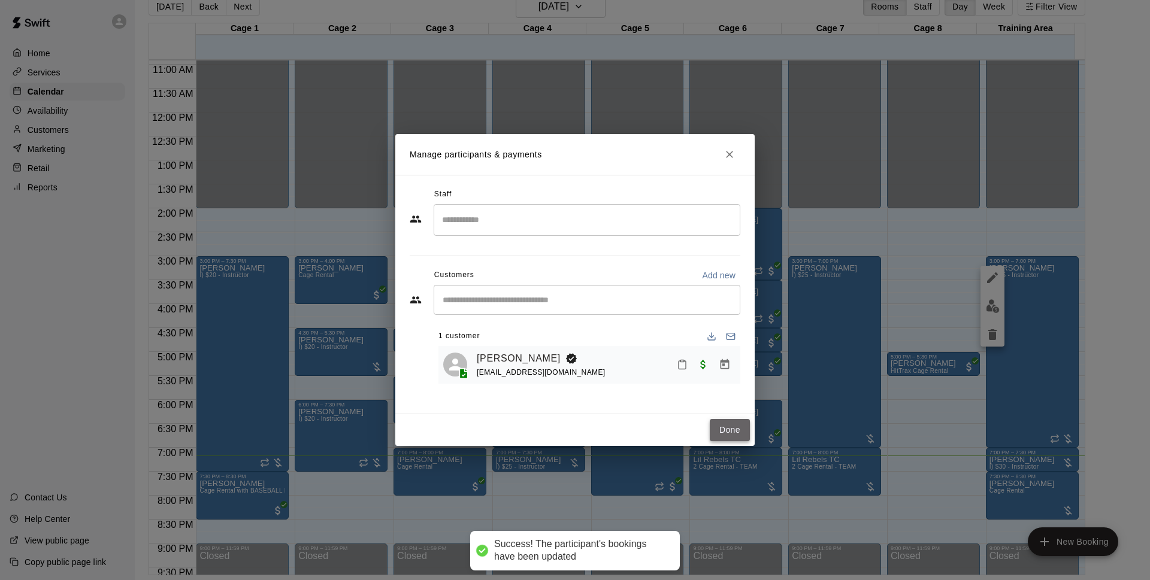
click at [735, 428] on button "Done" at bounding box center [730, 430] width 40 height 22
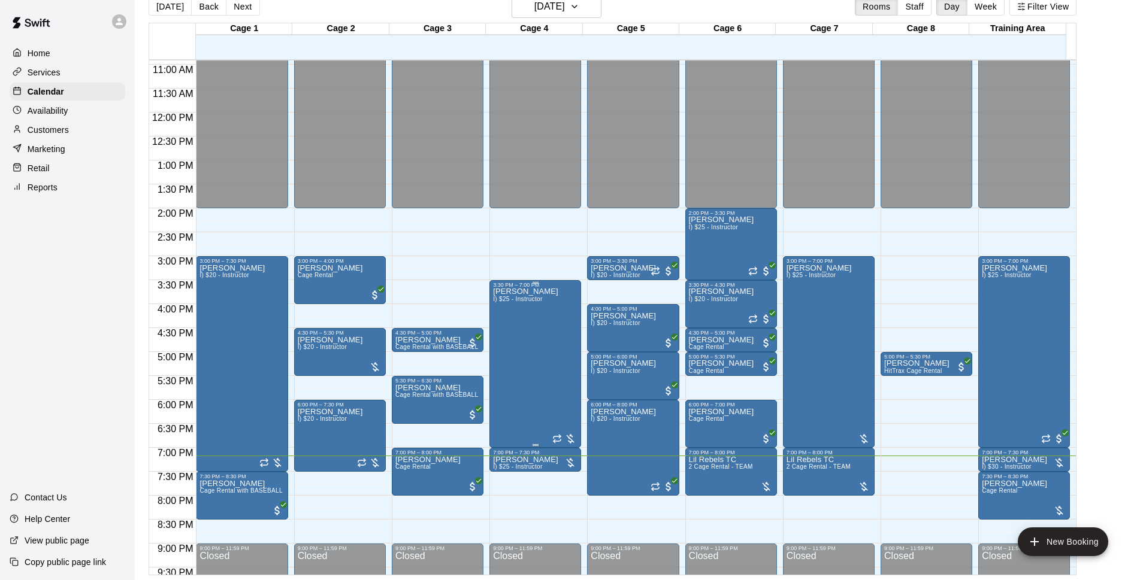
click at [493, 386] on div "[PERSON_NAME] I) $25 - Instructor" at bounding box center [525, 578] width 65 height 580
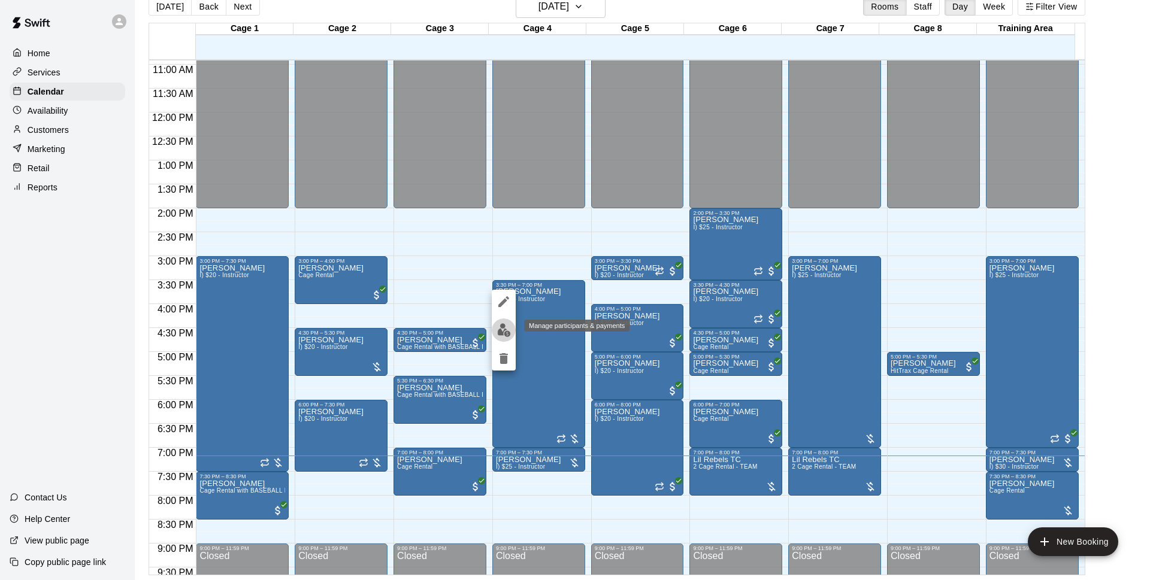
click at [504, 327] on img "edit" at bounding box center [504, 330] width 14 height 14
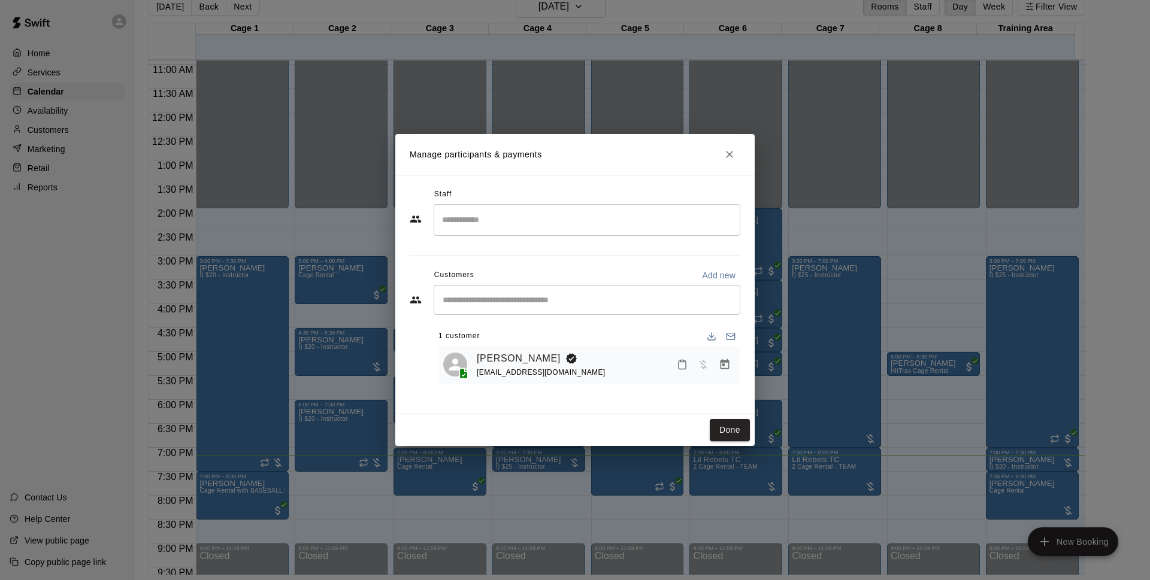
click at [724, 359] on icon "Manage bookings & payment" at bounding box center [725, 365] width 12 height 12
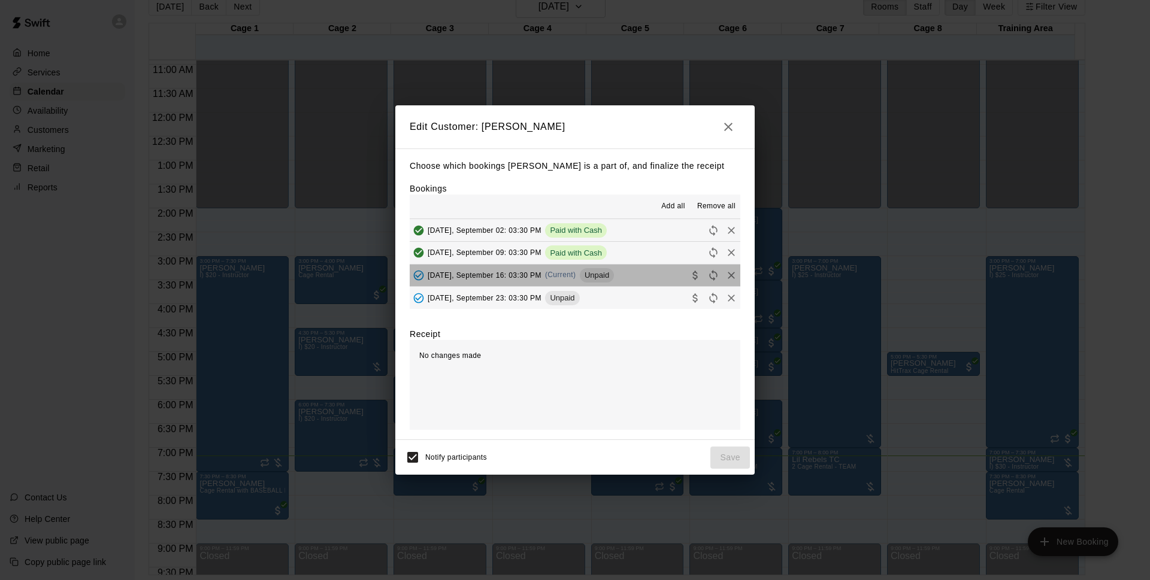
click at [597, 274] on span "Unpaid" at bounding box center [597, 275] width 34 height 9
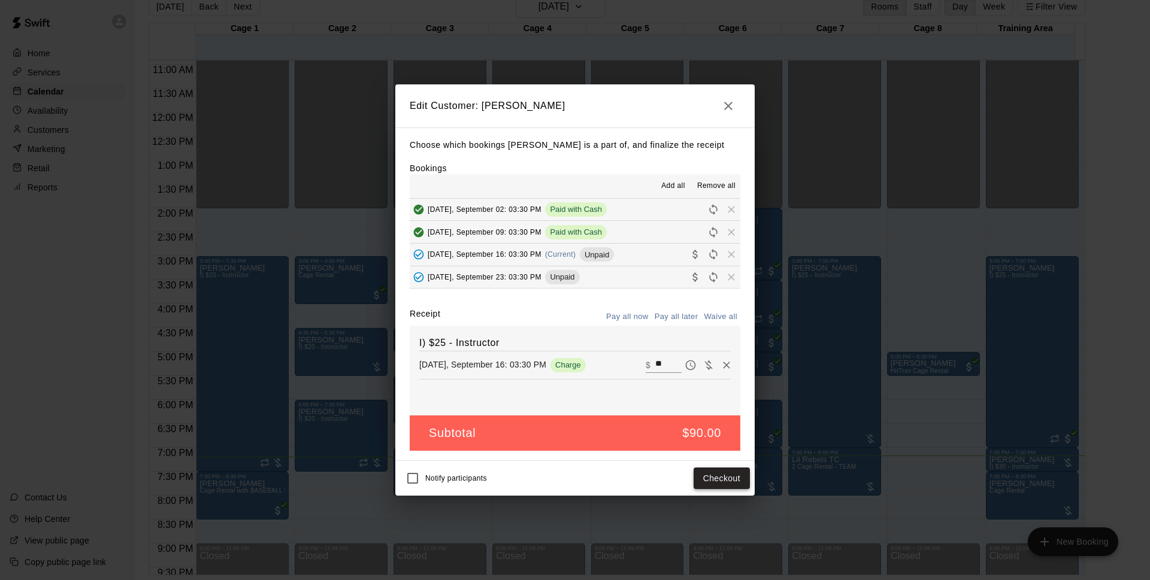
click at [707, 483] on button "Checkout" at bounding box center [722, 479] width 56 height 22
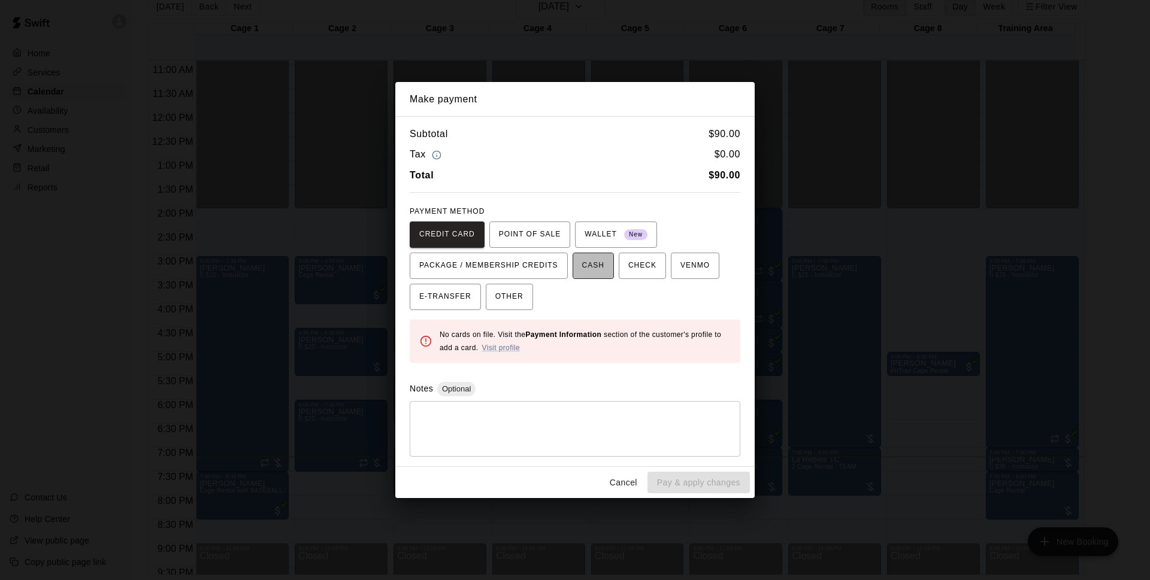
click at [591, 273] on span "CASH" at bounding box center [593, 265] width 22 height 19
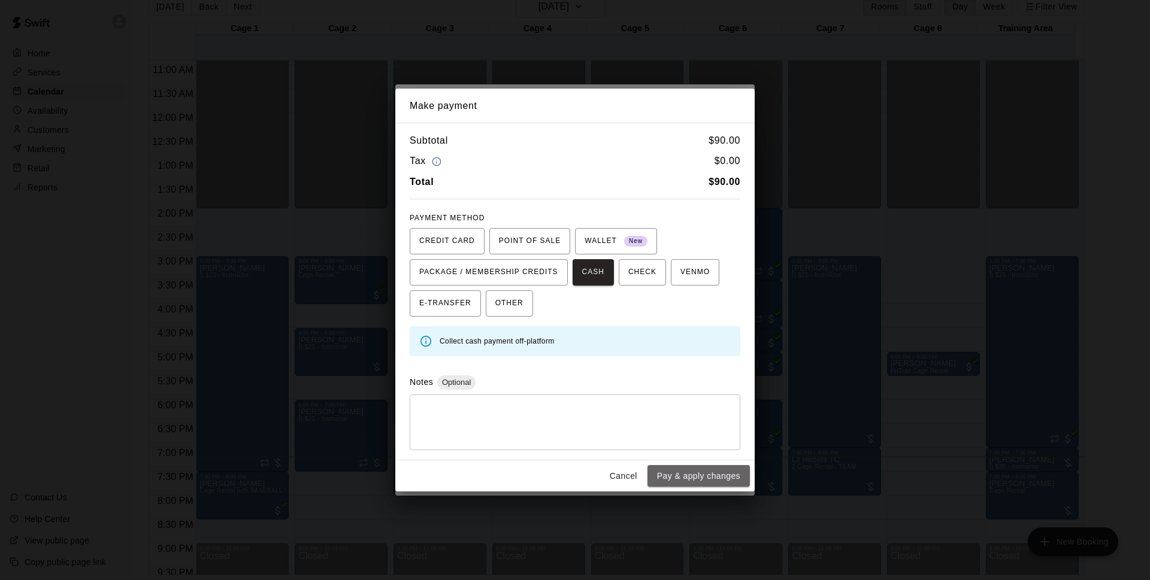
drag, startPoint x: 722, startPoint y: 473, endPoint x: 752, endPoint y: 498, distance: 39.1
click at [722, 474] on button "Pay & apply changes" at bounding box center [698, 476] width 102 height 22
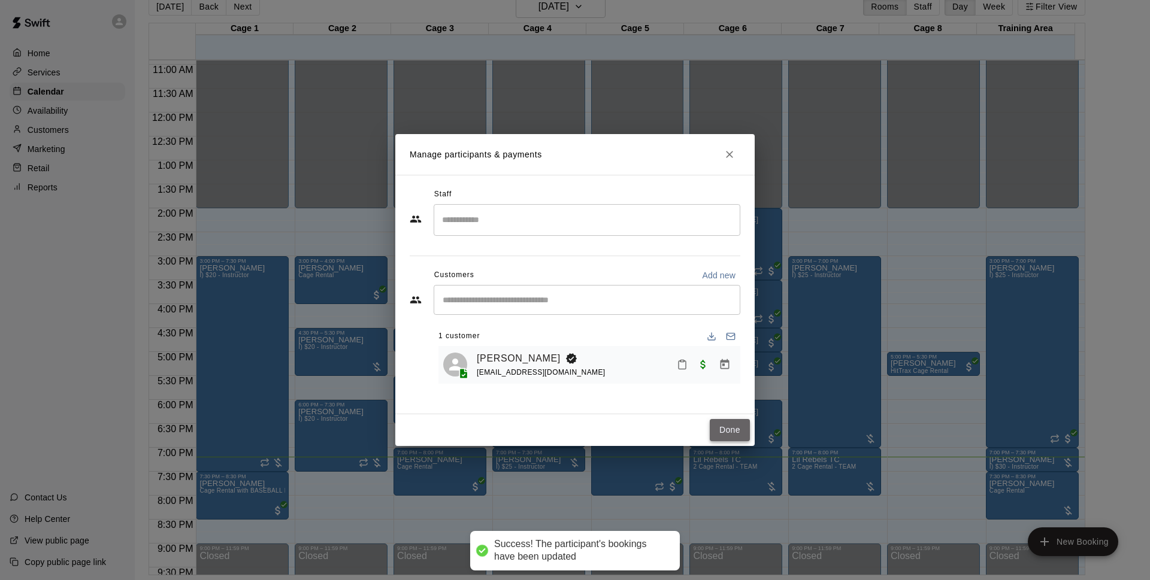
click at [743, 436] on button "Done" at bounding box center [730, 430] width 40 height 22
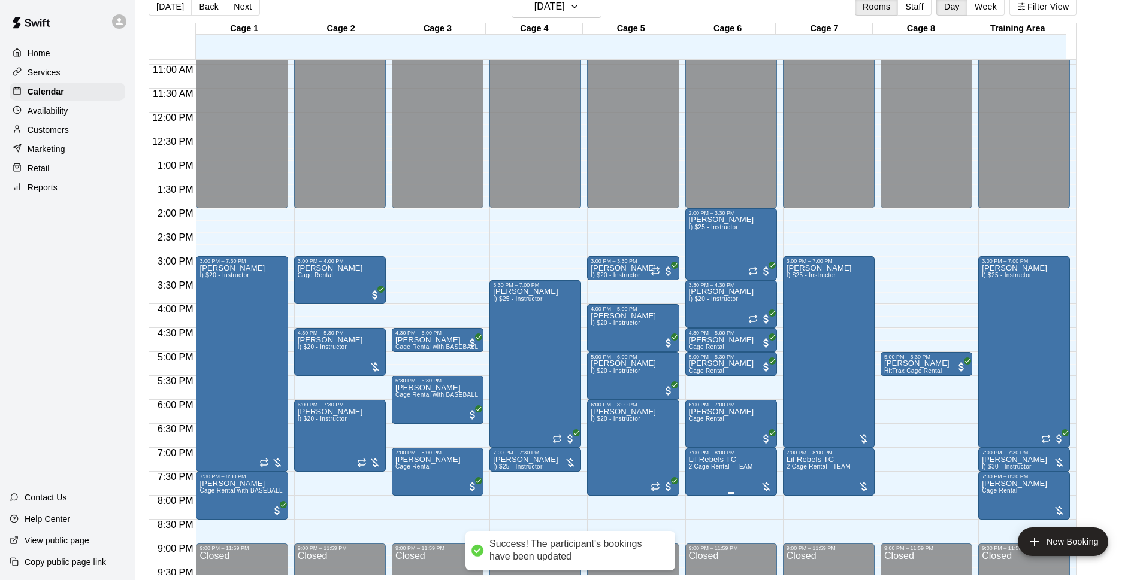
click at [708, 470] on span "2 Cage Rental - TEAM" at bounding box center [721, 467] width 64 height 7
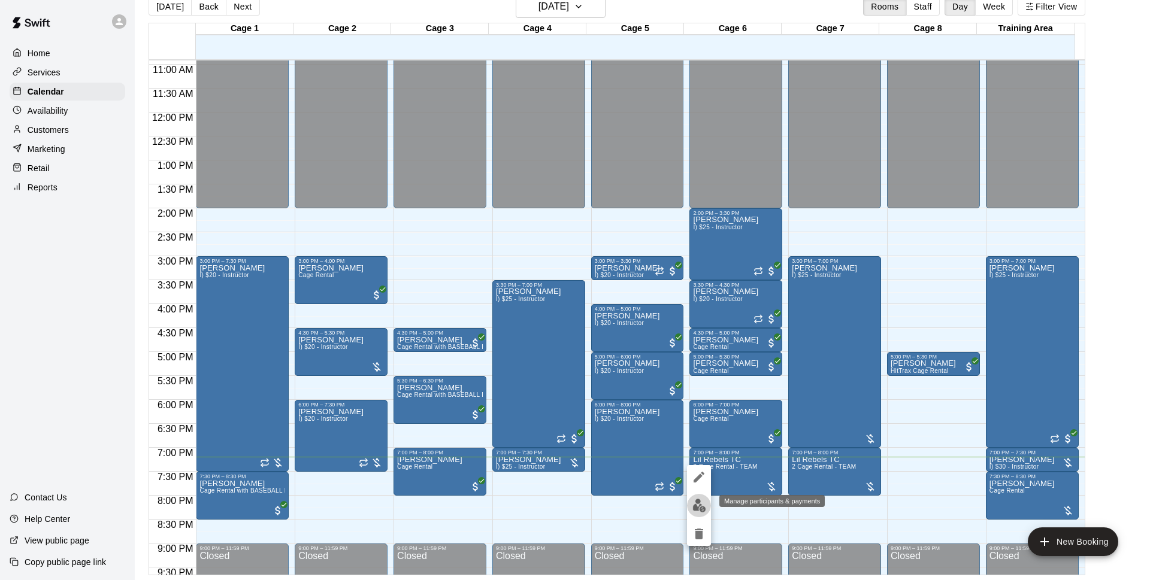
click at [701, 512] on img "edit" at bounding box center [699, 506] width 14 height 14
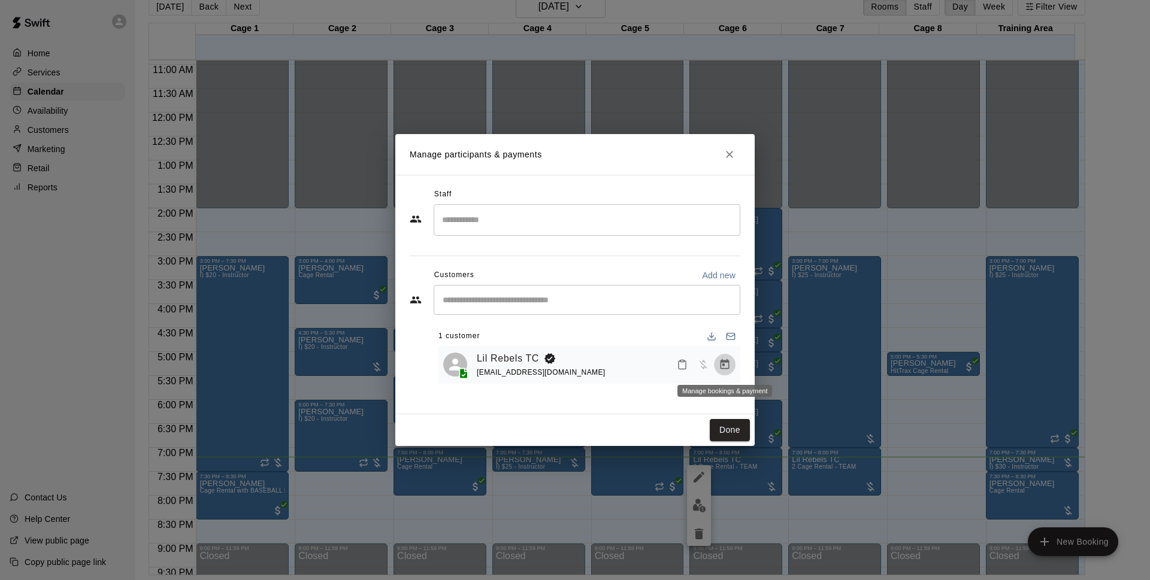
click at [724, 365] on icon "Manage bookings & payment" at bounding box center [725, 365] width 12 height 12
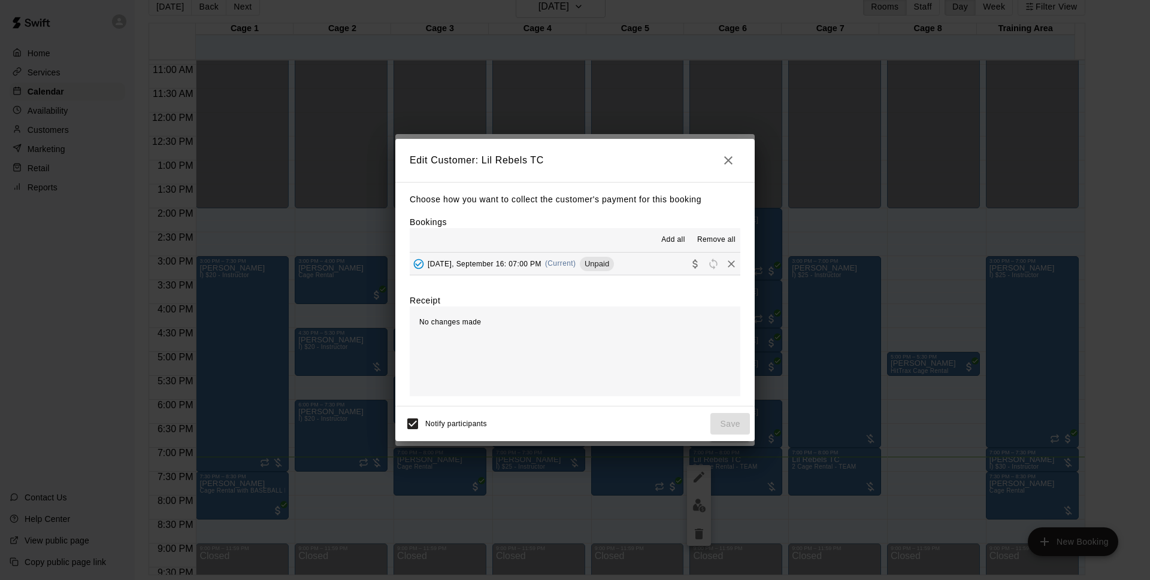
click at [614, 271] on div "[DATE], September 16: 07:00 PM (Current) Unpaid" at bounding box center [512, 264] width 204 height 18
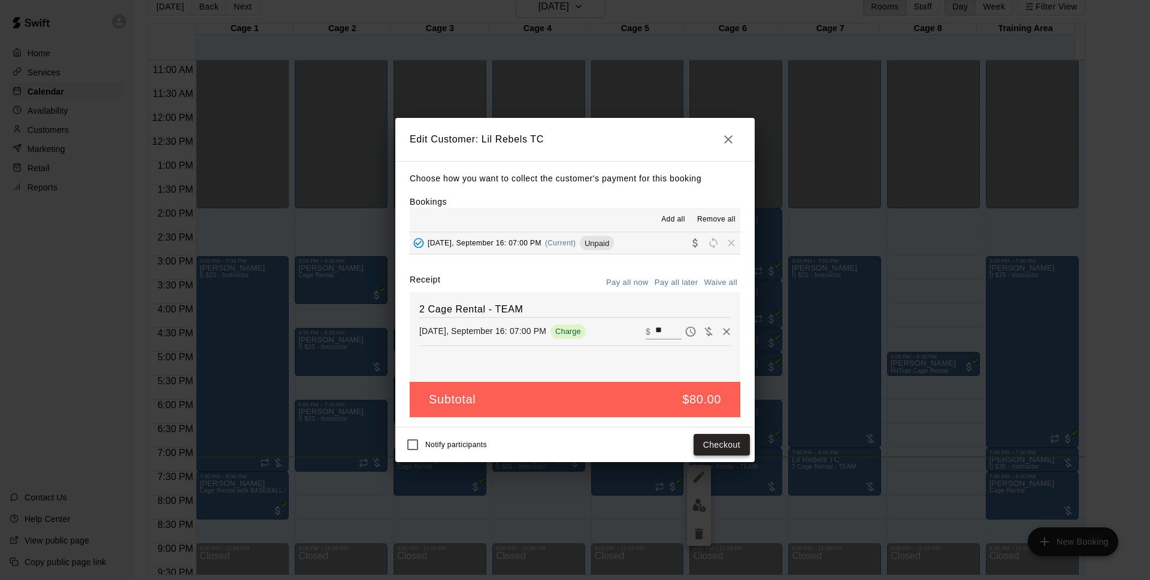
click at [722, 446] on button "Checkout" at bounding box center [722, 445] width 56 height 22
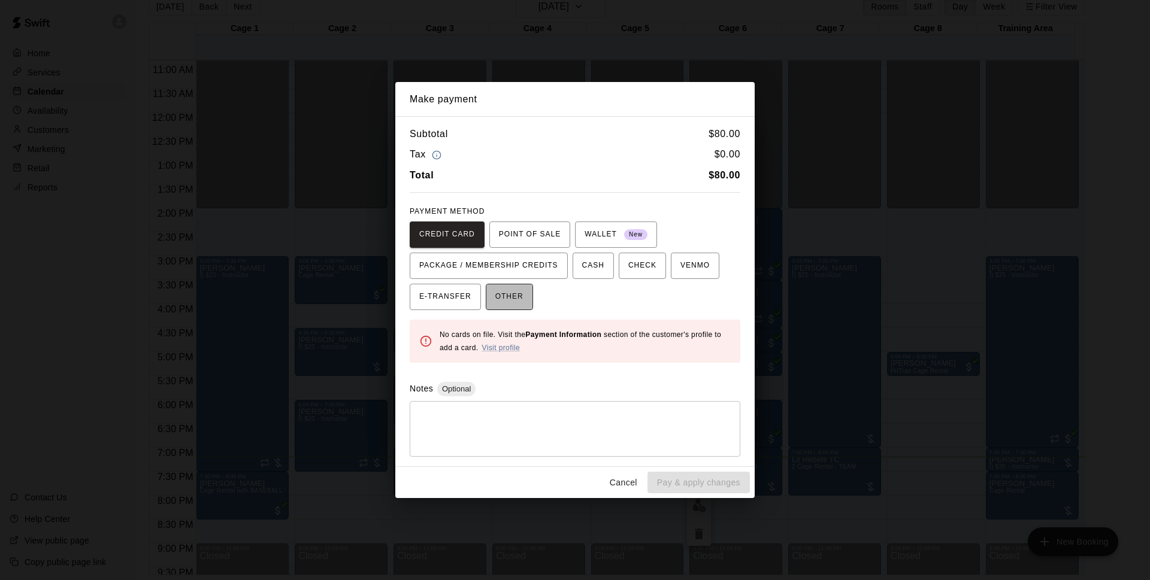
click at [506, 303] on span "OTHER" at bounding box center [509, 297] width 28 height 19
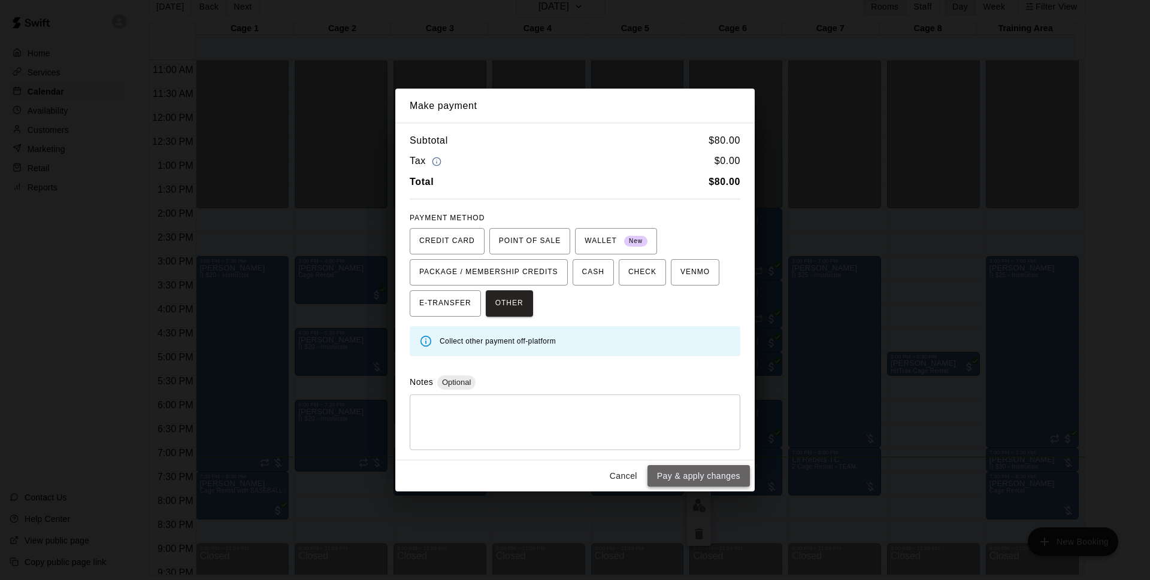
click at [688, 477] on button "Pay & apply changes" at bounding box center [698, 476] width 102 height 22
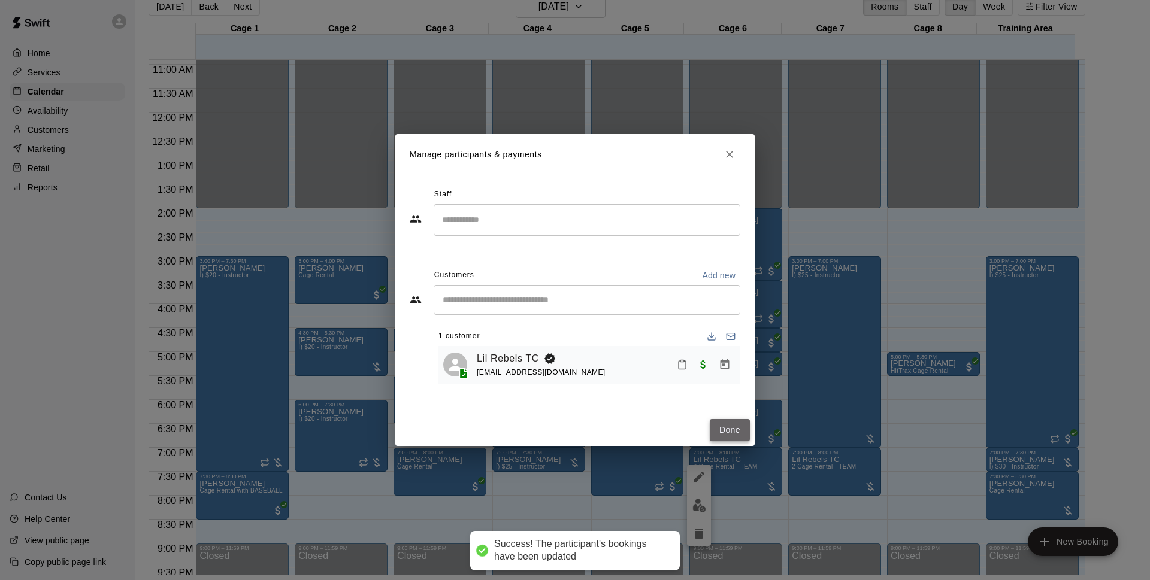
click at [734, 422] on button "Done" at bounding box center [730, 430] width 40 height 22
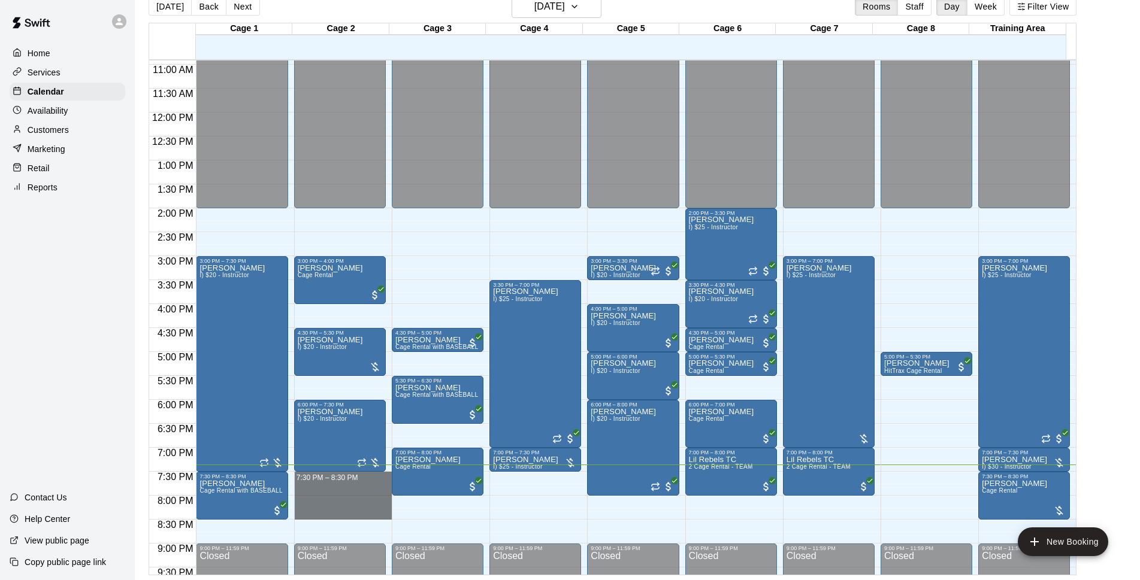
drag, startPoint x: 310, startPoint y: 477, endPoint x: 311, endPoint y: 512, distance: 35.3
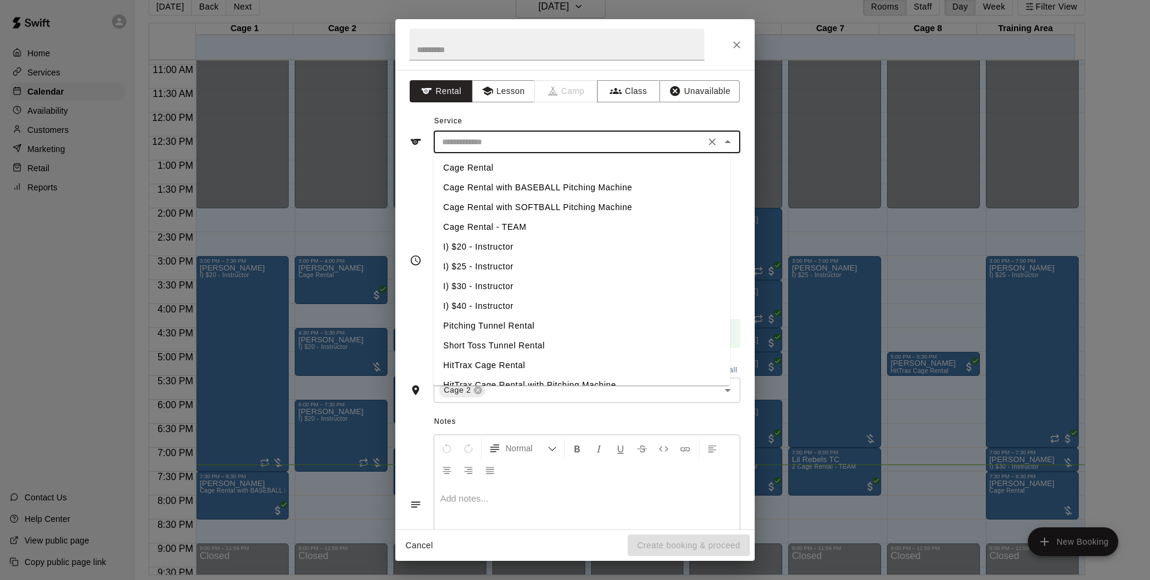
click at [587, 146] on input "text" at bounding box center [569, 142] width 264 height 15
click at [502, 191] on li "Cage Rental with BASEBALL Pitching Machine" at bounding box center [582, 188] width 296 height 20
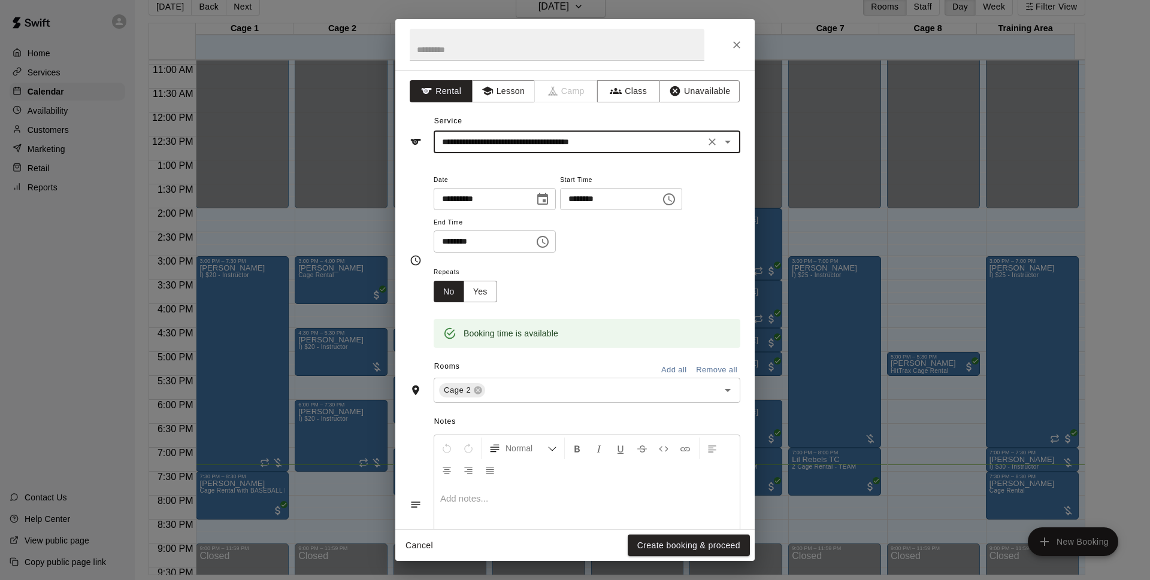
click at [635, 140] on input "**********" at bounding box center [569, 142] width 264 height 15
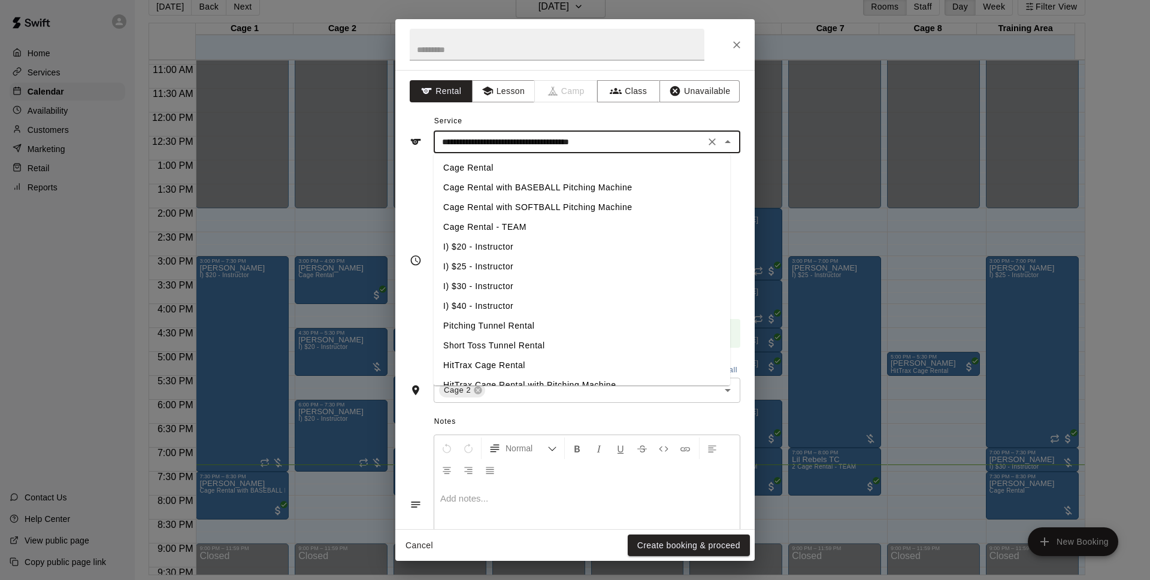
click at [527, 207] on li "Cage Rental with SOFTBALL Pitching Machine" at bounding box center [582, 208] width 296 height 20
type input "**********"
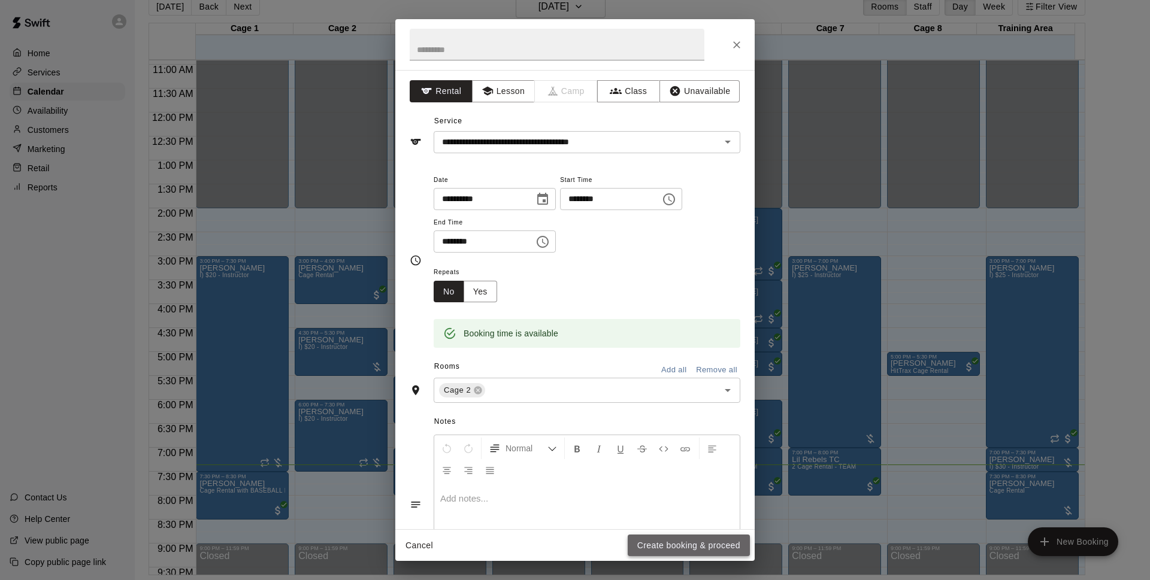
click at [689, 545] on button "Create booking & proceed" at bounding box center [689, 546] width 122 height 22
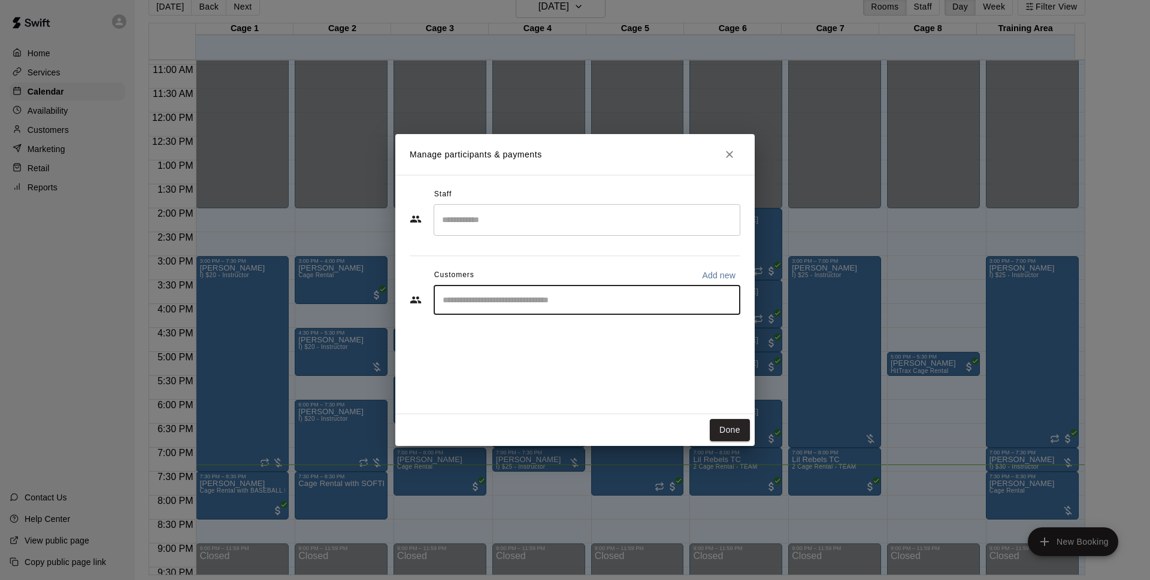
click at [519, 298] on input "Start typing to search customers..." at bounding box center [587, 300] width 296 height 12
type input "***"
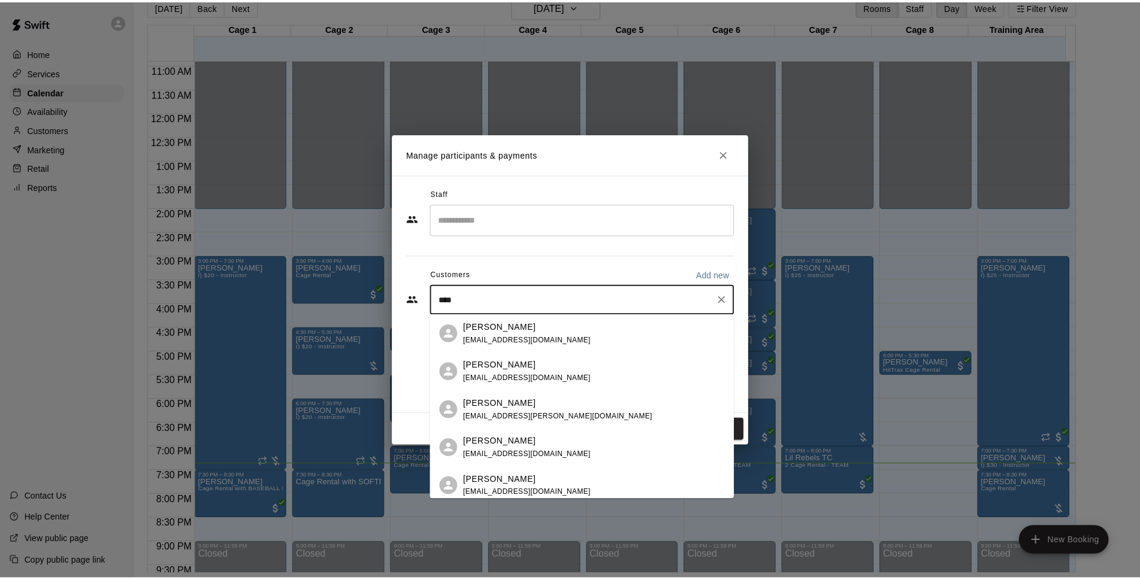
scroll to position [28, 0]
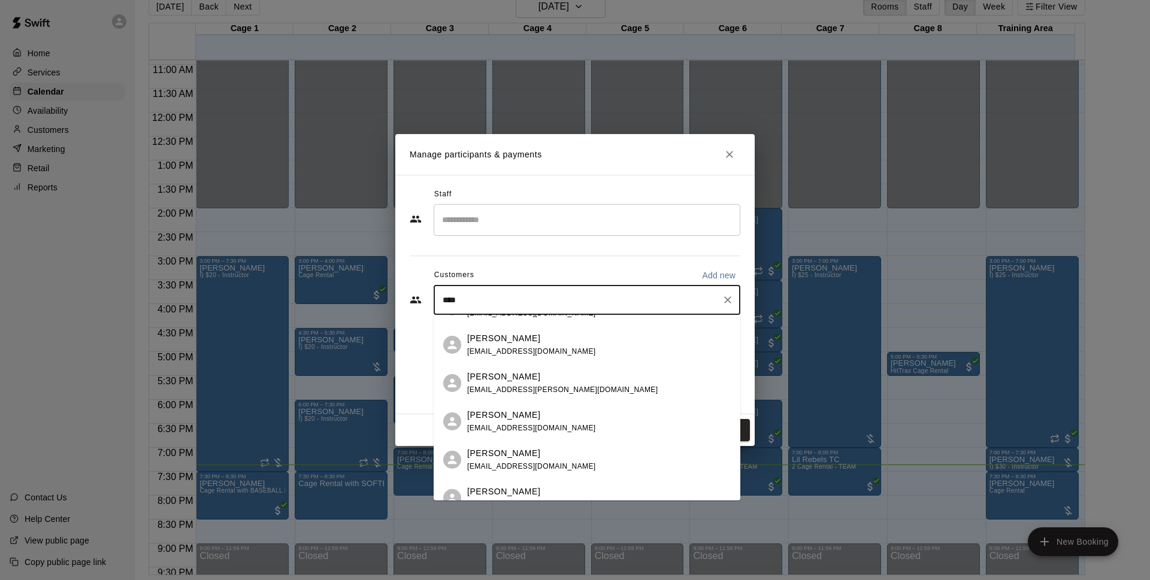
click at [564, 385] on div "[PERSON_NAME] [EMAIL_ADDRESS][PERSON_NAME][DOMAIN_NAME]" at bounding box center [562, 384] width 190 height 26
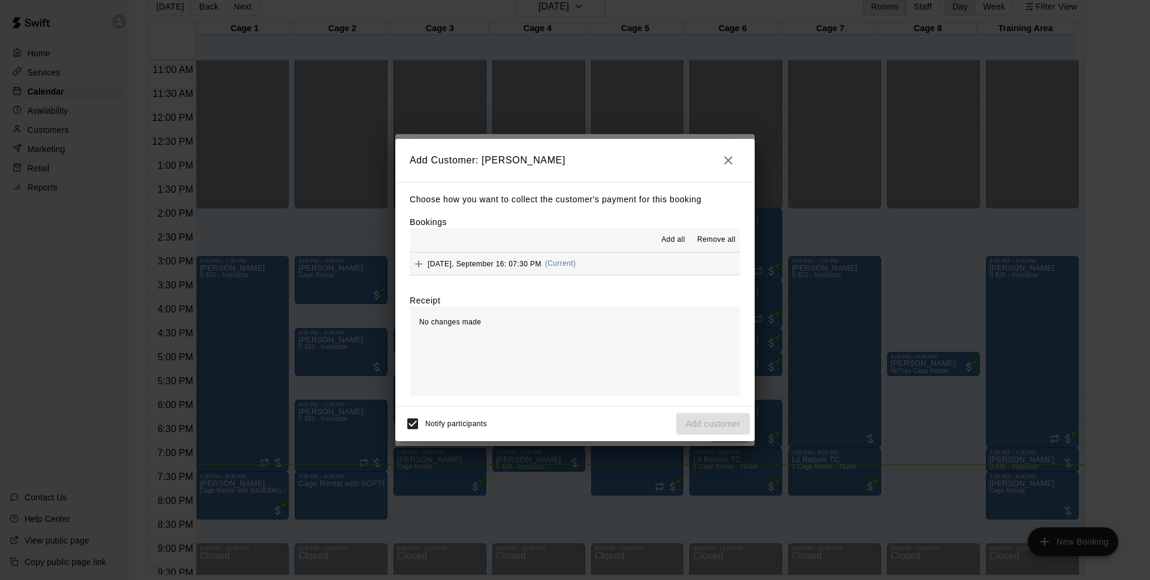
click at [617, 259] on button "[DATE], September 16: 07:30 PM (Current)" at bounding box center [575, 264] width 331 height 22
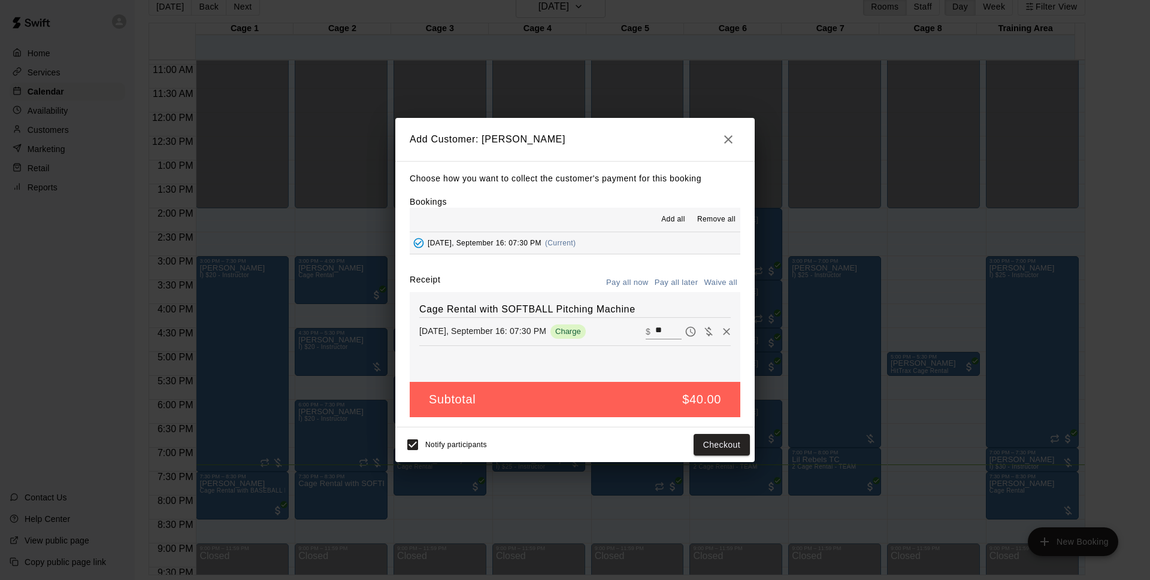
click at [668, 285] on button "Pay all later" at bounding box center [677, 283] width 50 height 19
click at [726, 439] on button "Add customer" at bounding box center [713, 445] width 74 height 22
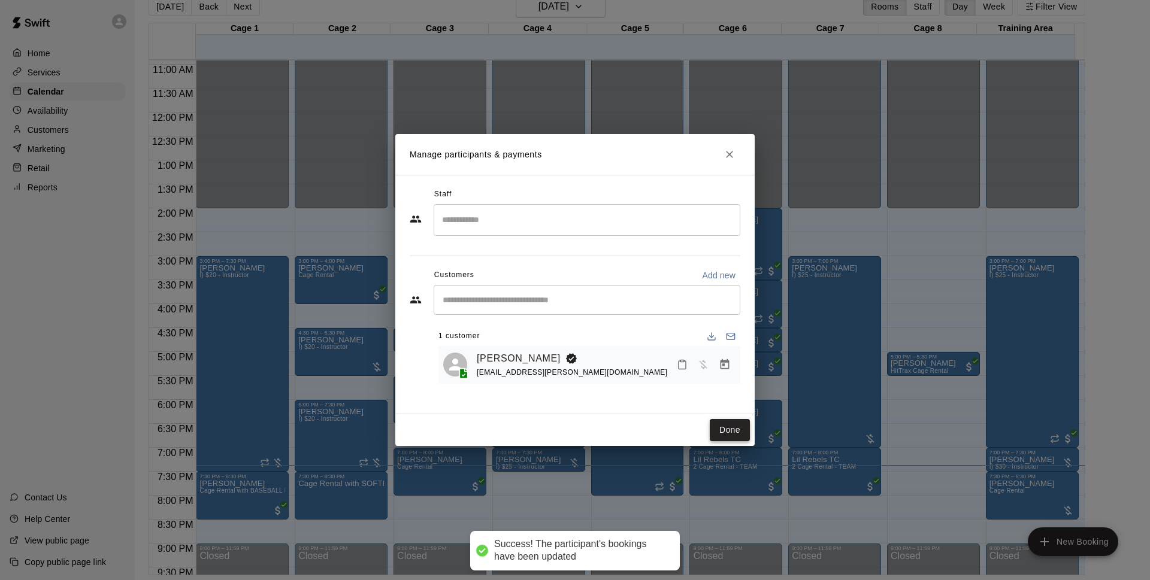
click at [722, 431] on button "Done" at bounding box center [730, 430] width 40 height 22
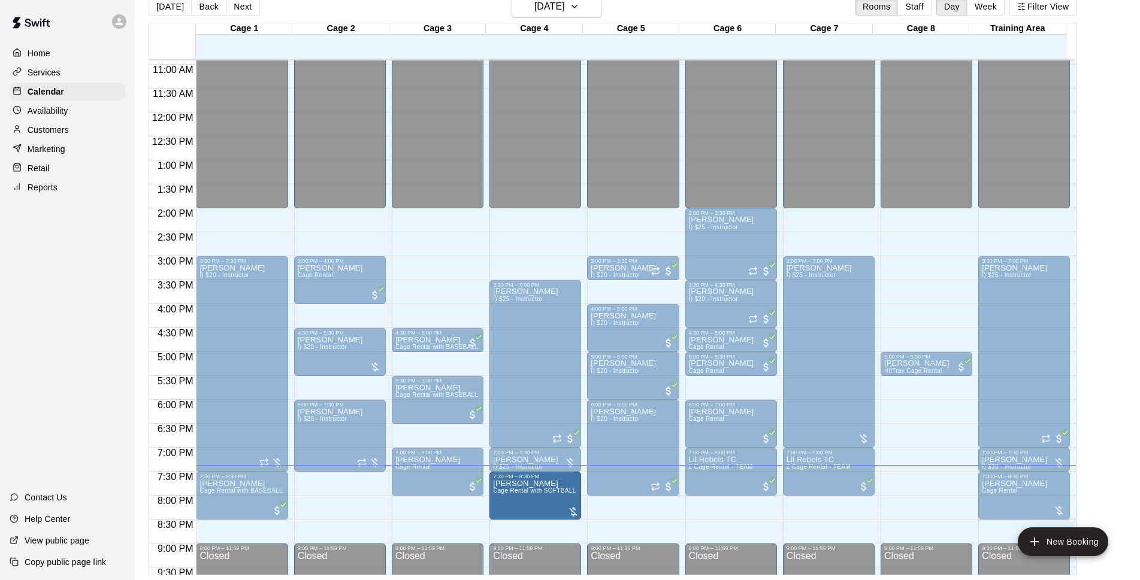
drag, startPoint x: 350, startPoint y: 490, endPoint x: 534, endPoint y: 491, distance: 183.9
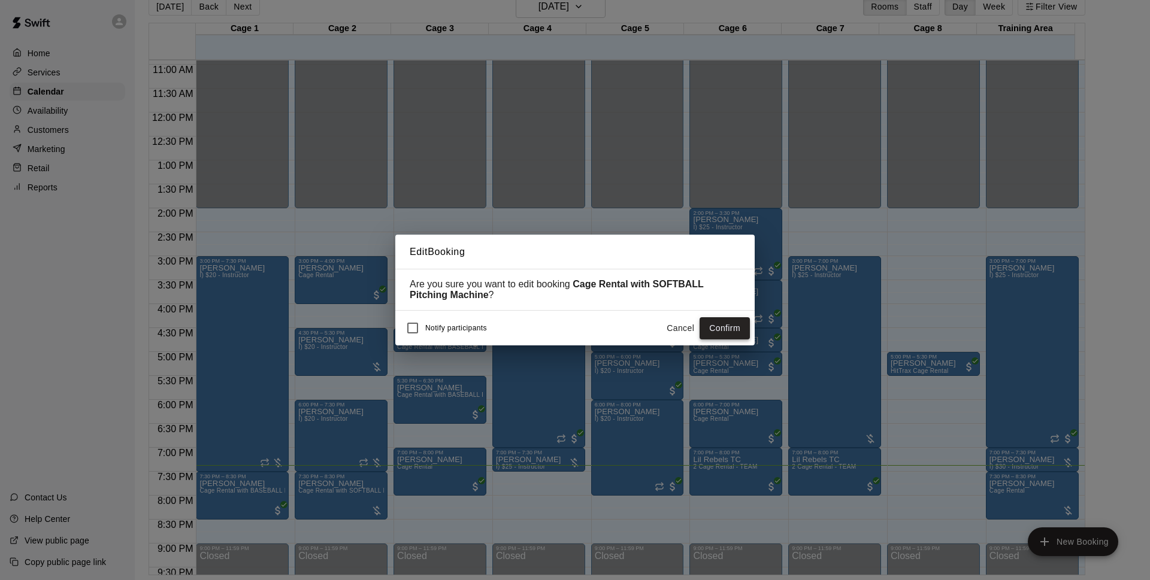
click at [713, 327] on button "Confirm" at bounding box center [725, 328] width 50 height 22
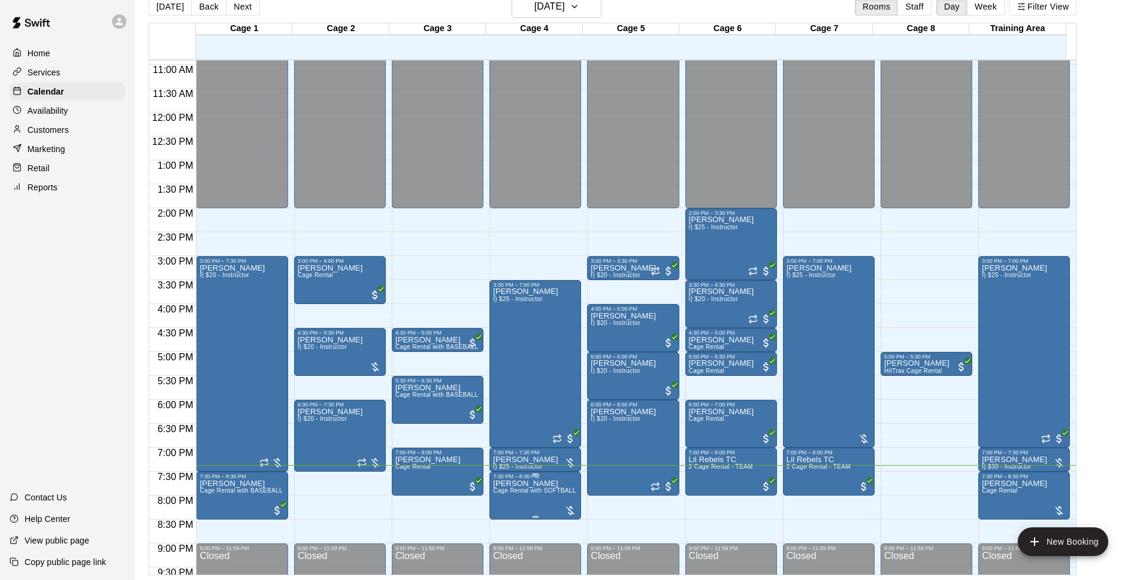
click at [528, 494] on span "Cage Rental with SOFTBALL Pitching Machine" at bounding box center [560, 491] width 134 height 7
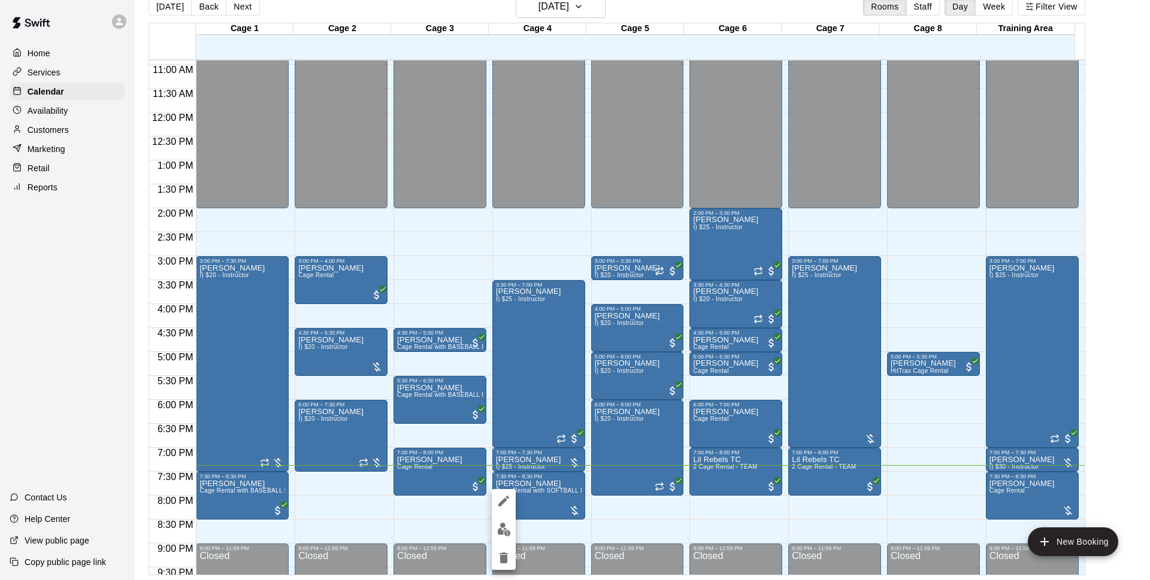
click at [506, 523] on img "edit" at bounding box center [504, 530] width 14 height 14
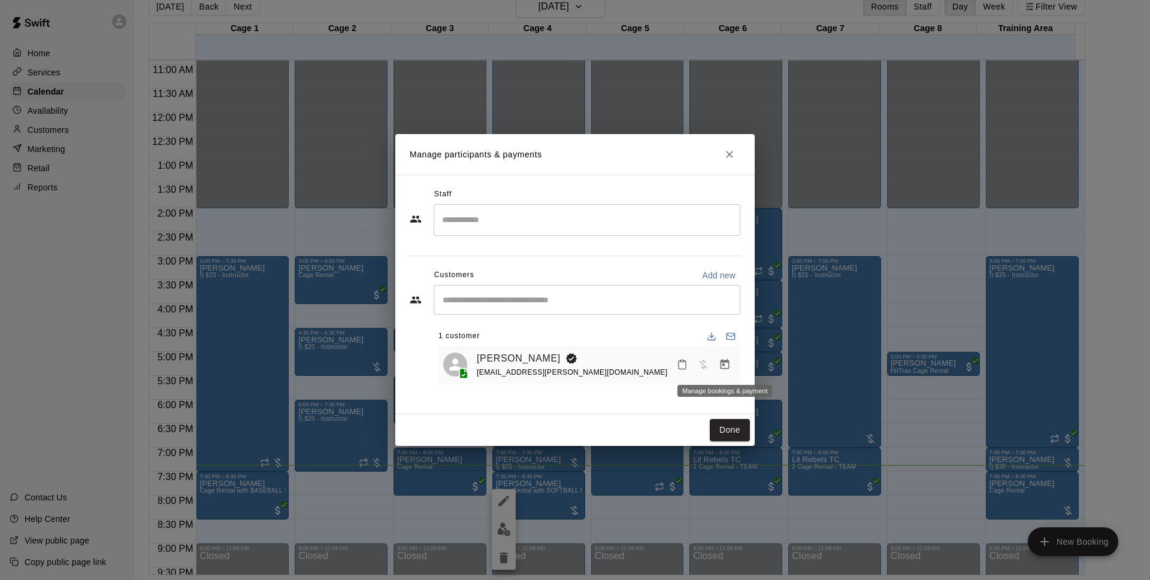
click at [725, 365] on icon "Manage bookings & payment" at bounding box center [725, 365] width 12 height 12
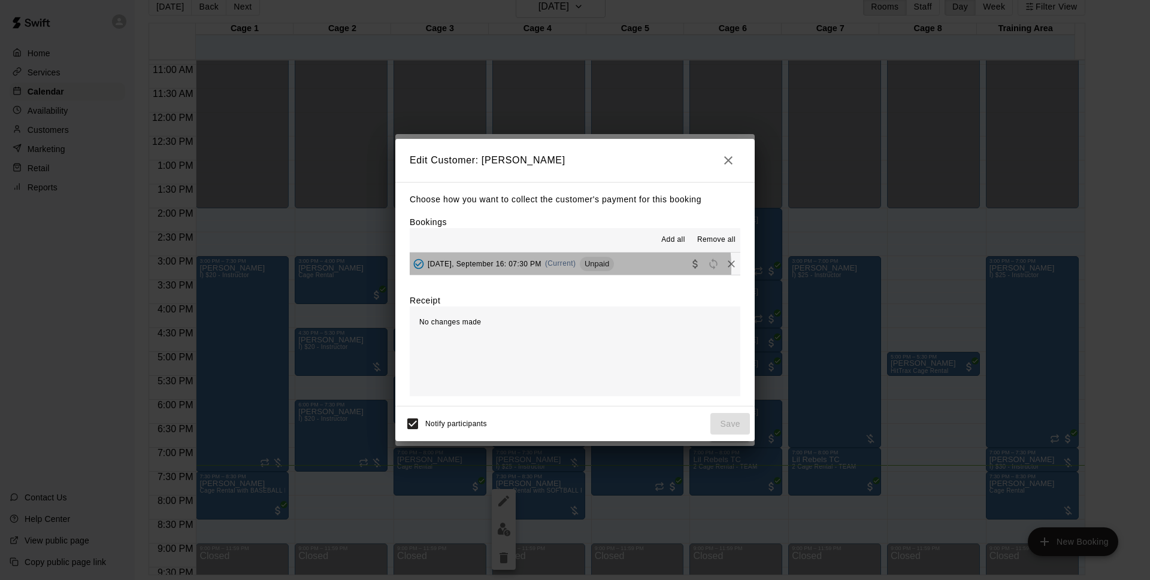
click at [540, 270] on div "[DATE], September 16: 07:30 PM (Current) Unpaid" at bounding box center [512, 264] width 204 height 18
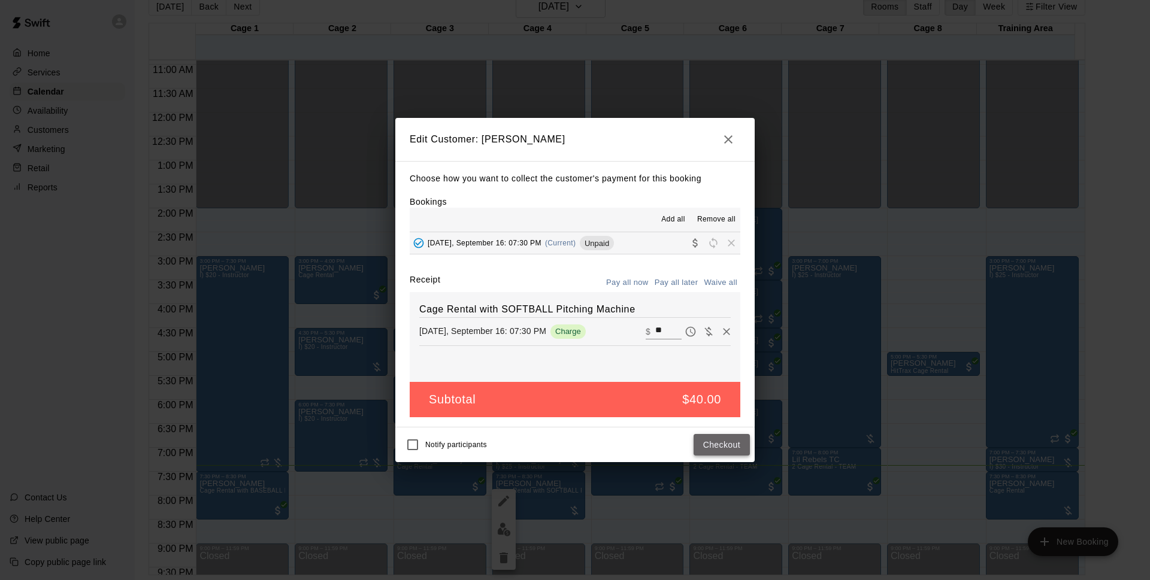
click at [739, 438] on button "Checkout" at bounding box center [722, 445] width 56 height 22
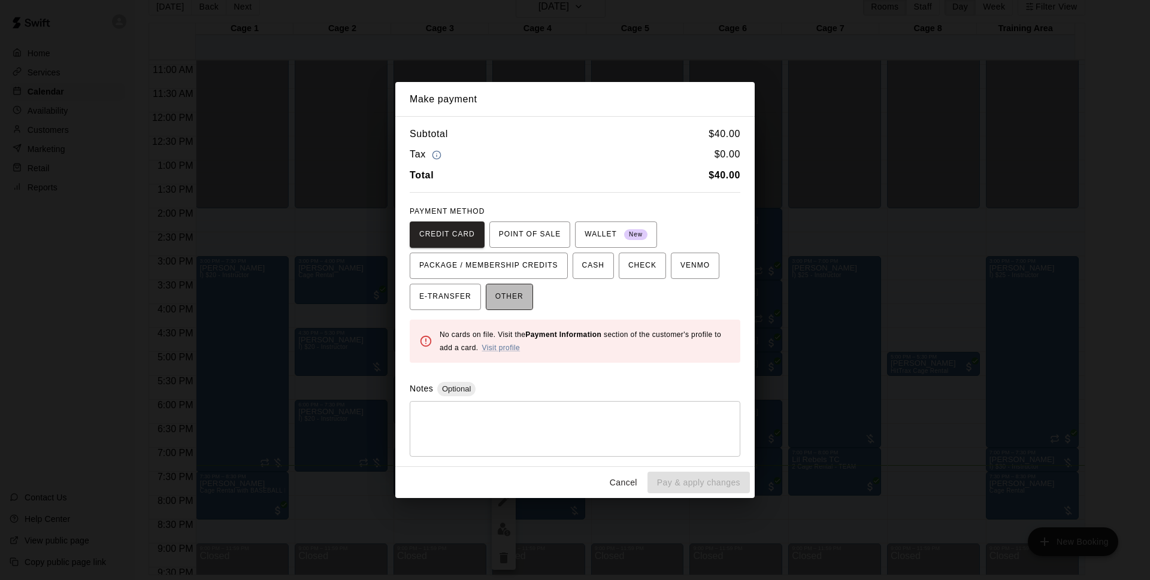
click at [521, 290] on span "OTHER" at bounding box center [509, 297] width 28 height 19
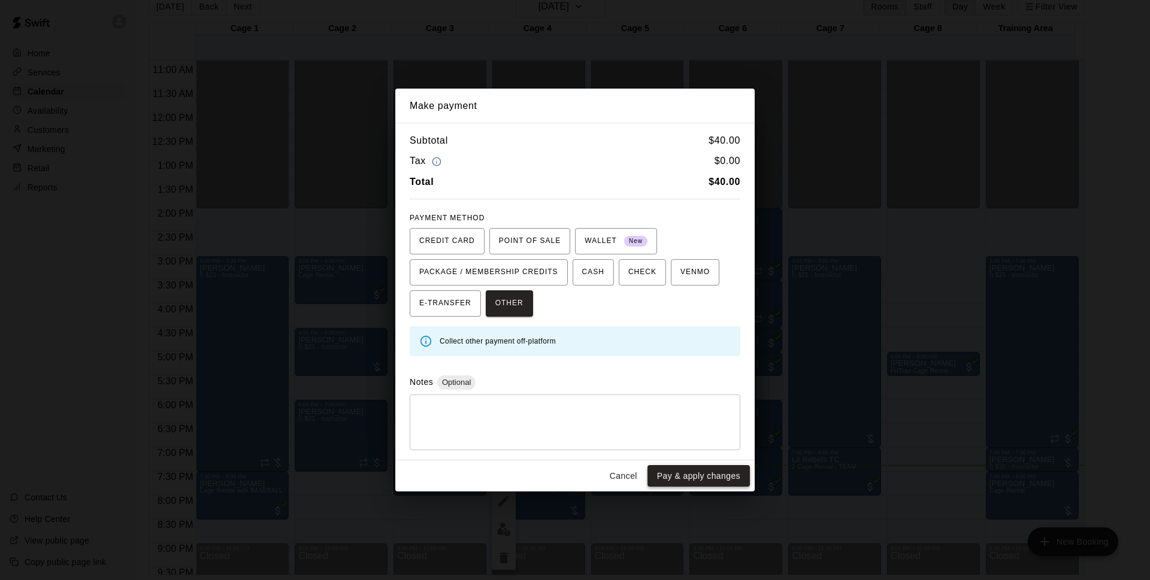
click at [700, 485] on button "Pay & apply changes" at bounding box center [698, 476] width 102 height 22
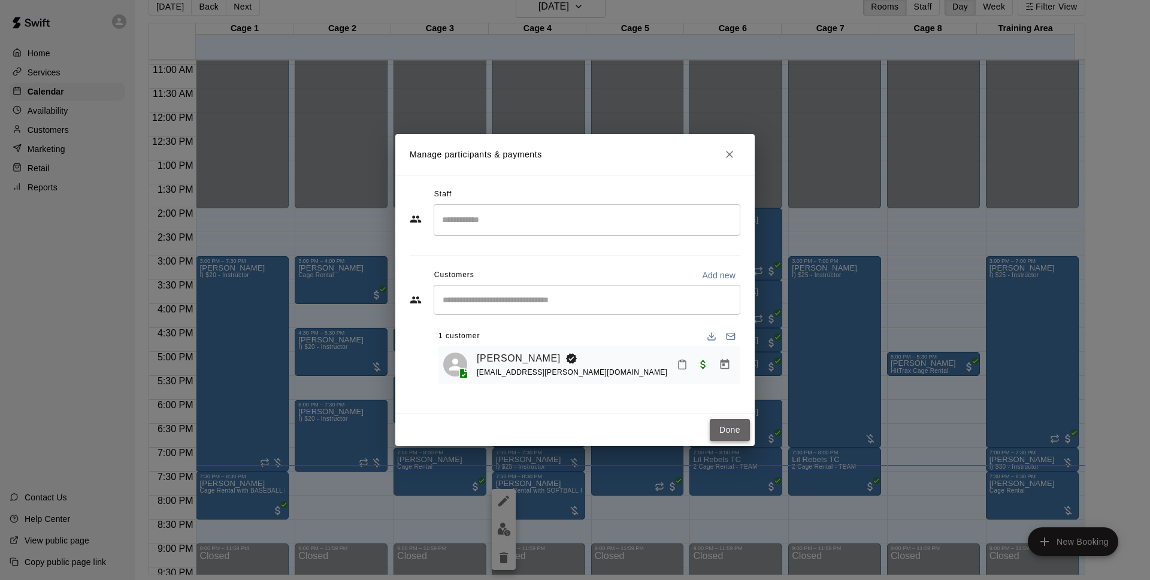
click at [721, 434] on button "Done" at bounding box center [730, 430] width 40 height 22
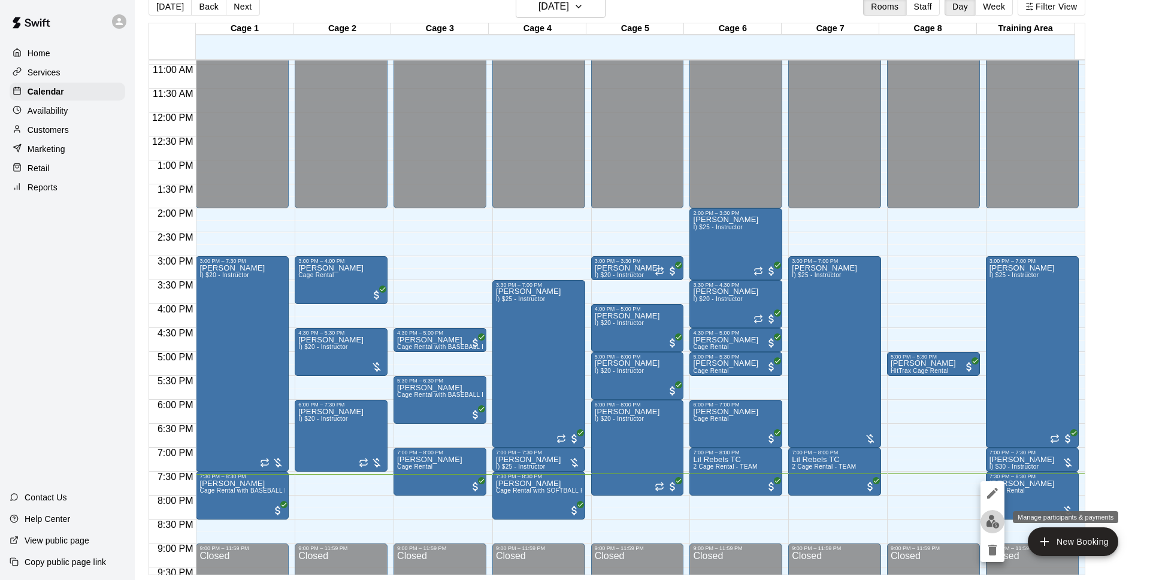
click at [997, 516] on img "edit" at bounding box center [993, 522] width 14 height 14
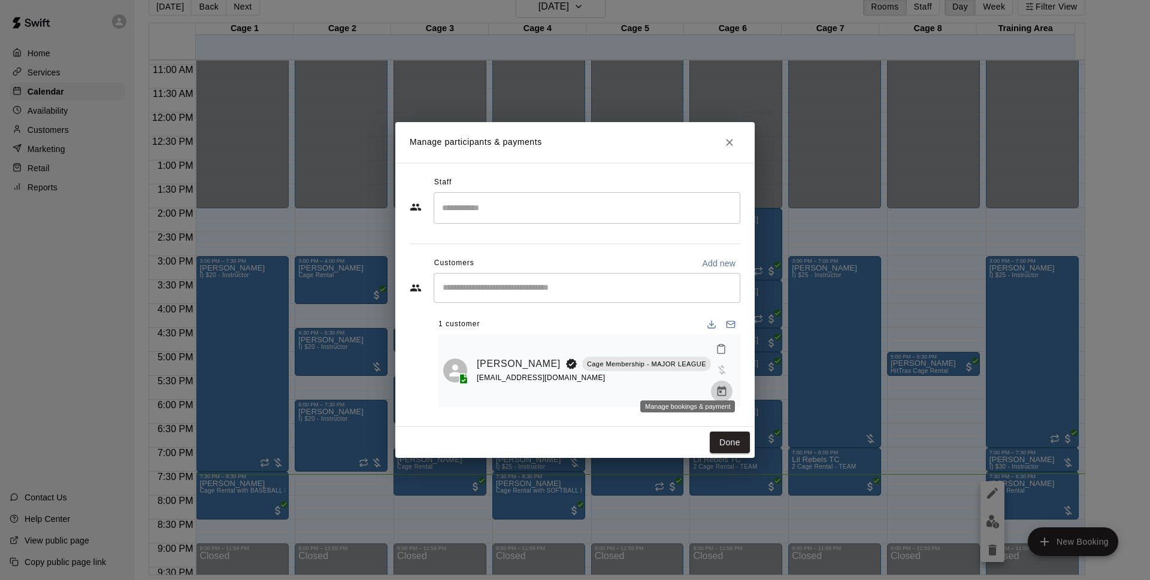
click at [711, 389] on button "Manage bookings & payment" at bounding box center [722, 392] width 22 height 22
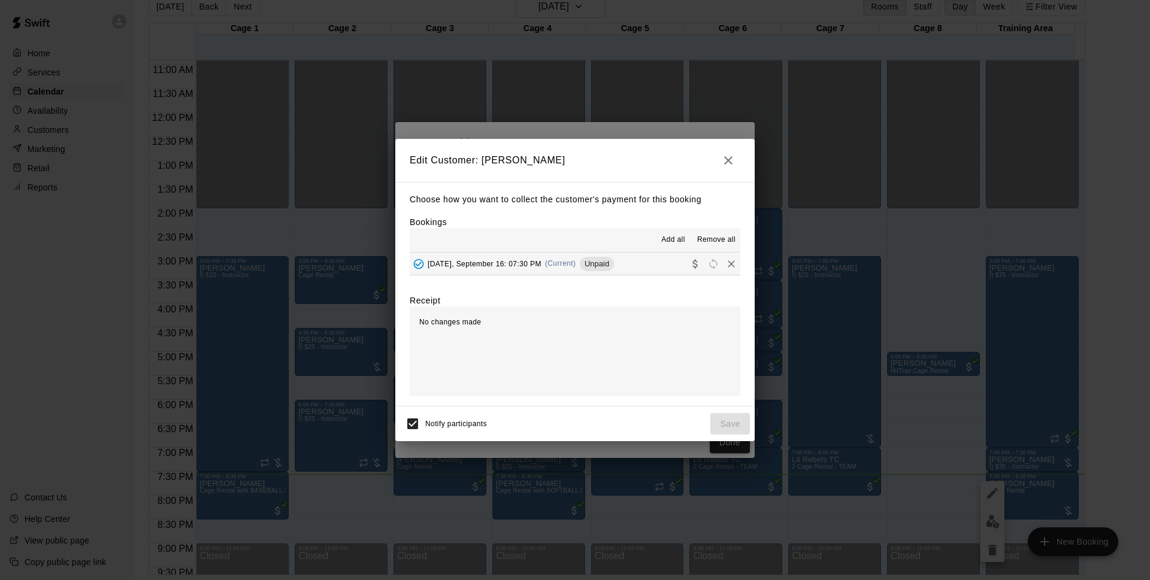
click at [638, 270] on button "[DATE], September 16: 07:30 PM (Current) Unpaid" at bounding box center [575, 264] width 331 height 22
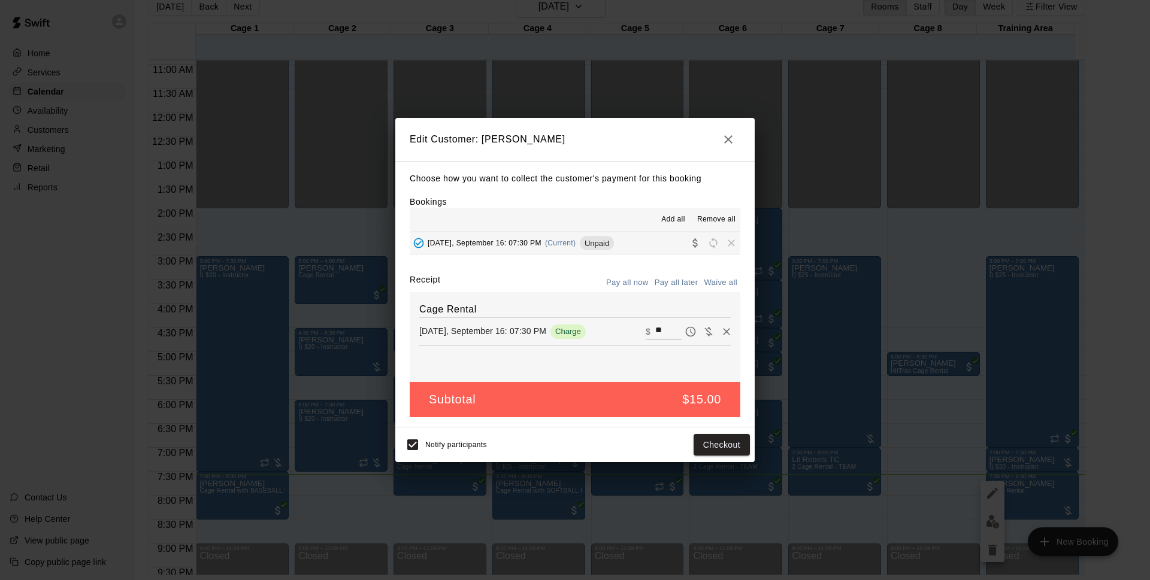
click at [674, 286] on button "Pay all later" at bounding box center [677, 283] width 50 height 19
click at [640, 277] on button "Pay all now" at bounding box center [627, 283] width 49 height 19
click at [716, 444] on button "Checkout" at bounding box center [722, 445] width 56 height 22
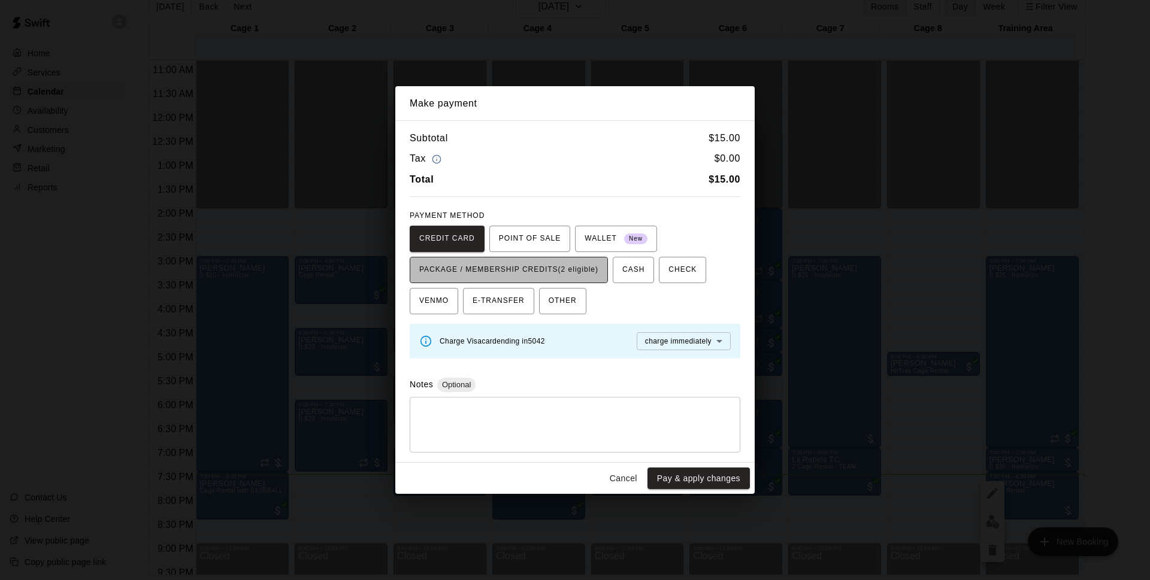
click at [570, 268] on span "PACKAGE / MEMBERSHIP CREDITS (2 eligible)" at bounding box center [508, 270] width 179 height 19
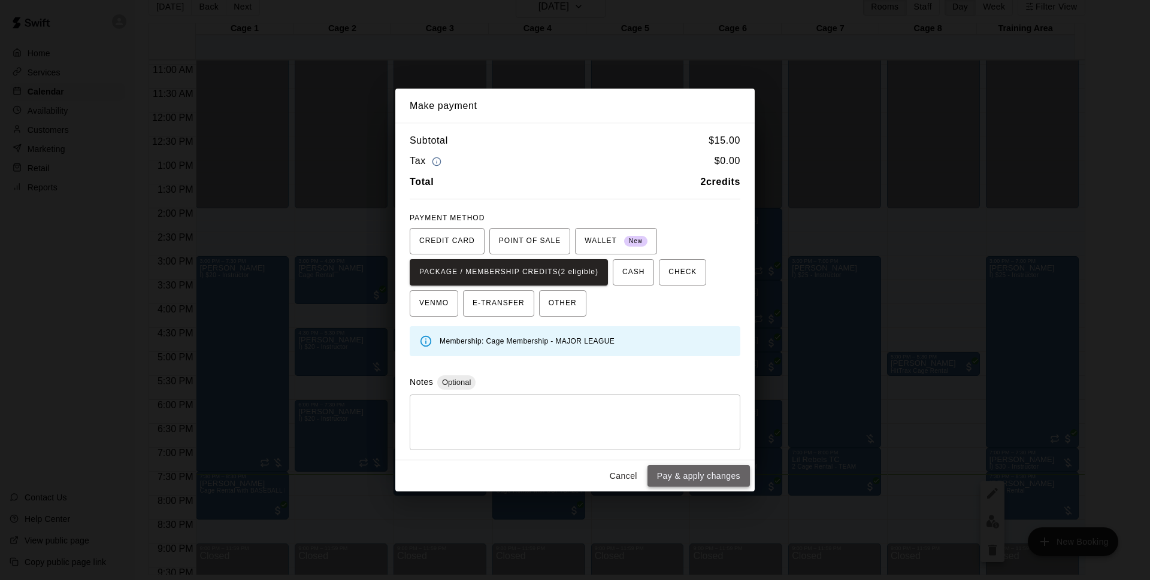
click at [690, 470] on button "Pay & apply changes" at bounding box center [698, 476] width 102 height 22
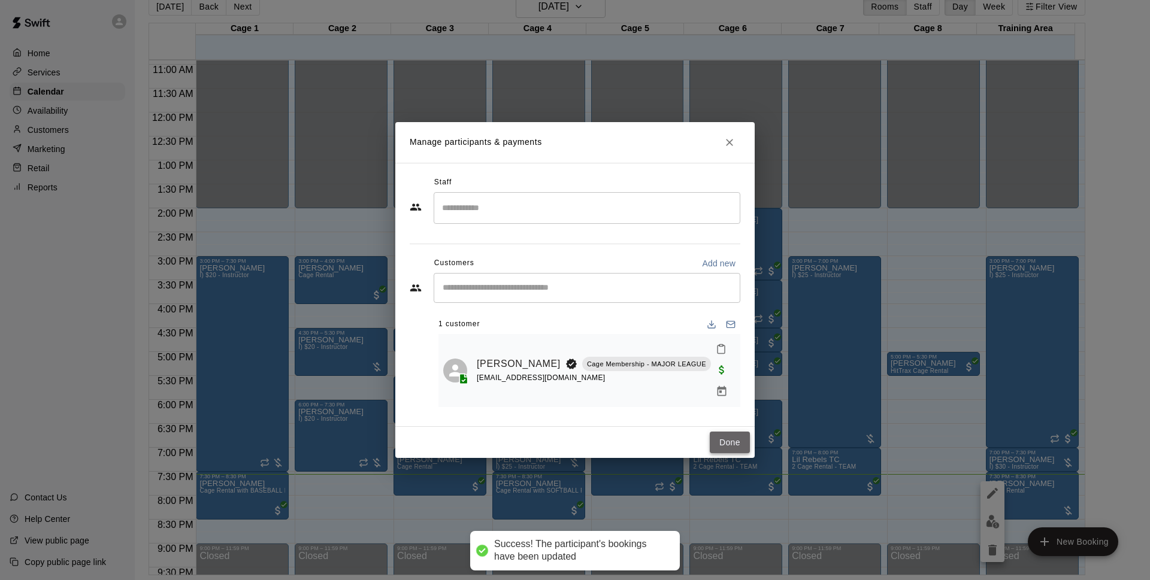
click at [734, 440] on button "Done" at bounding box center [730, 443] width 40 height 22
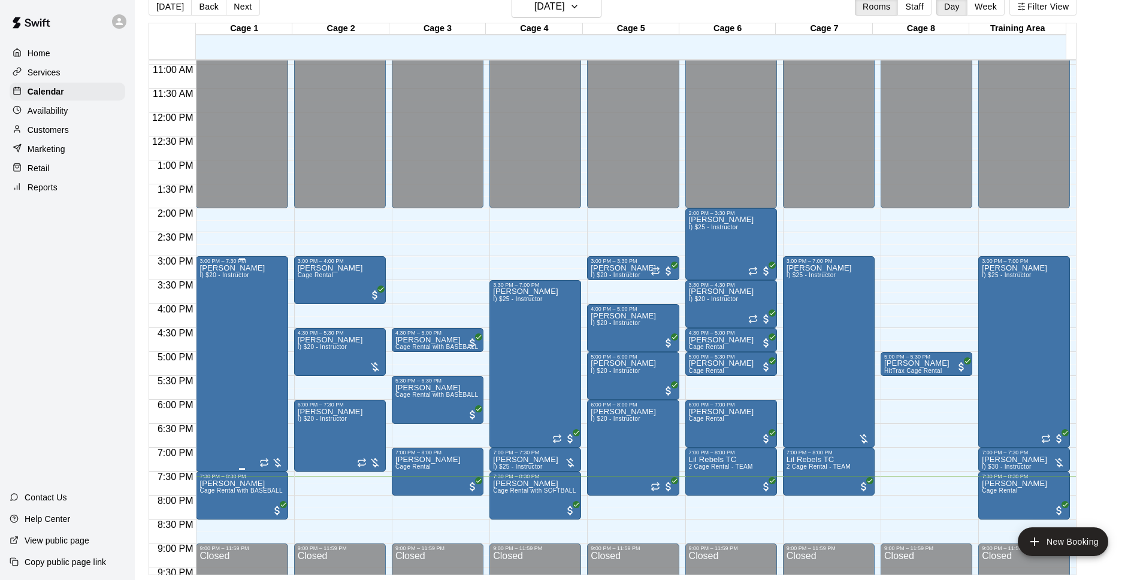
click at [255, 407] on div "[PERSON_NAME] I) $20 - Instructor" at bounding box center [241, 554] width 84 height 580
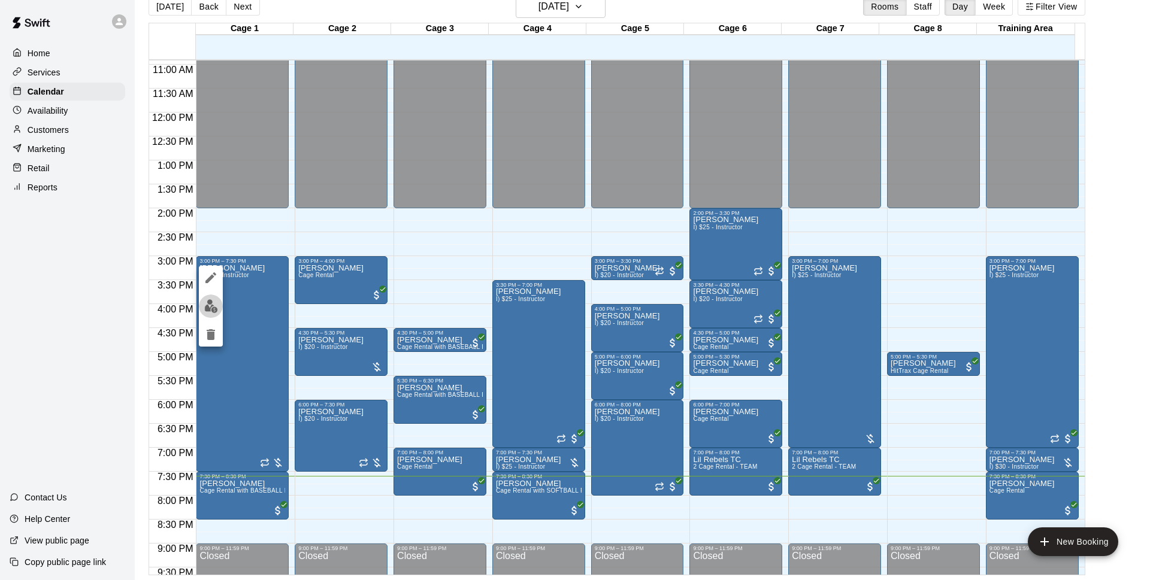
click at [213, 307] on img "edit" at bounding box center [211, 306] width 14 height 14
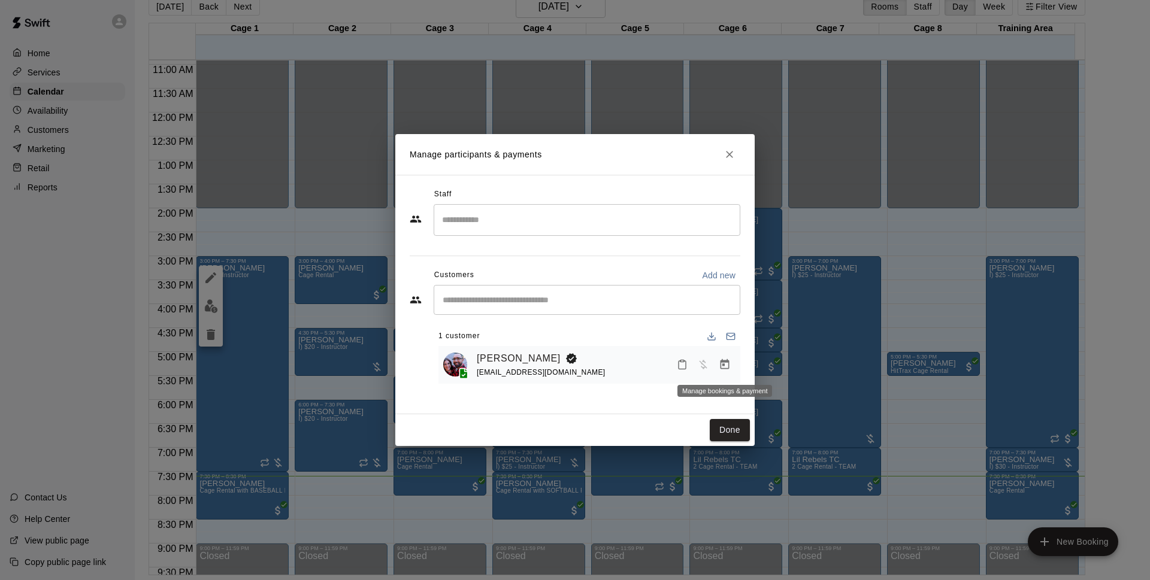
click at [731, 371] on button "Manage bookings & payment" at bounding box center [725, 365] width 22 height 22
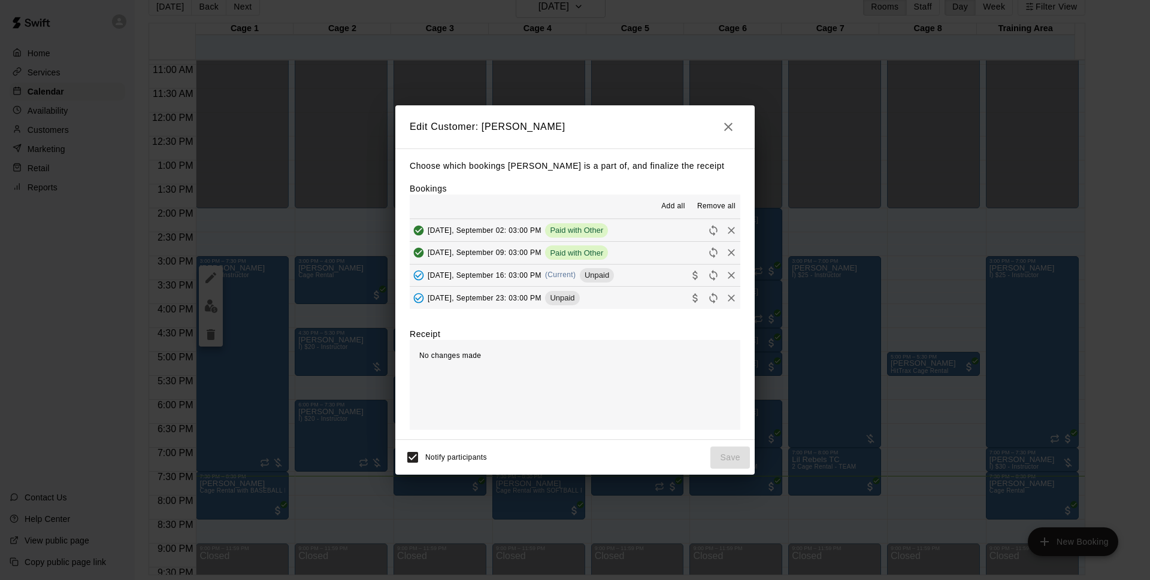
drag, startPoint x: 628, startPoint y: 281, endPoint x: 601, endPoint y: 286, distance: 27.4
click at [600, 286] on button "[DATE], September 16: 03:00 PM (Current) Unpaid" at bounding box center [575, 276] width 331 height 22
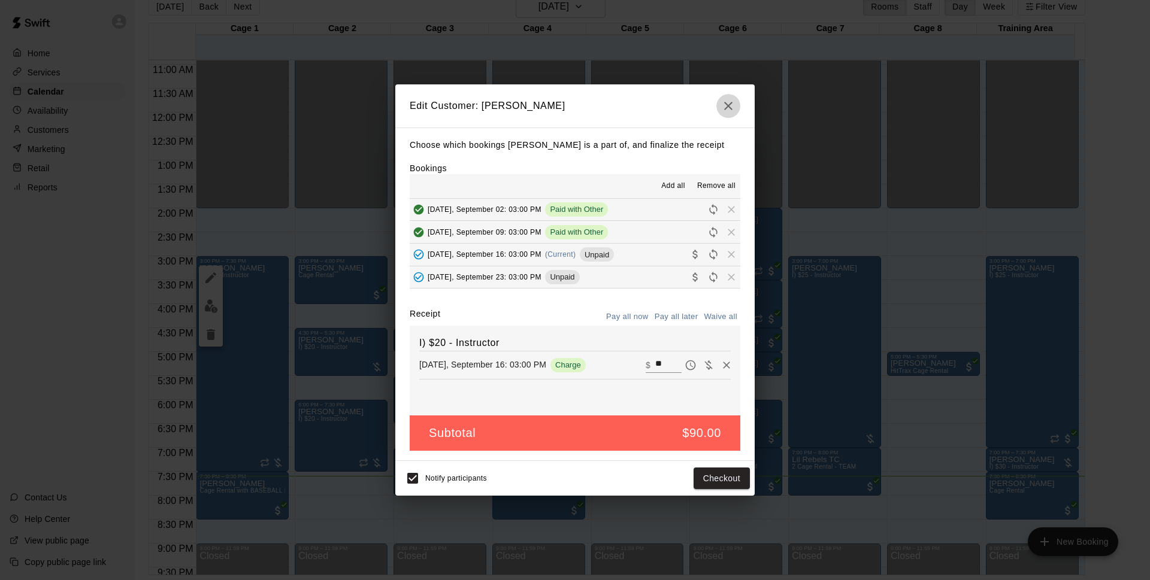
click at [730, 103] on icon "button" at bounding box center [728, 106] width 8 height 8
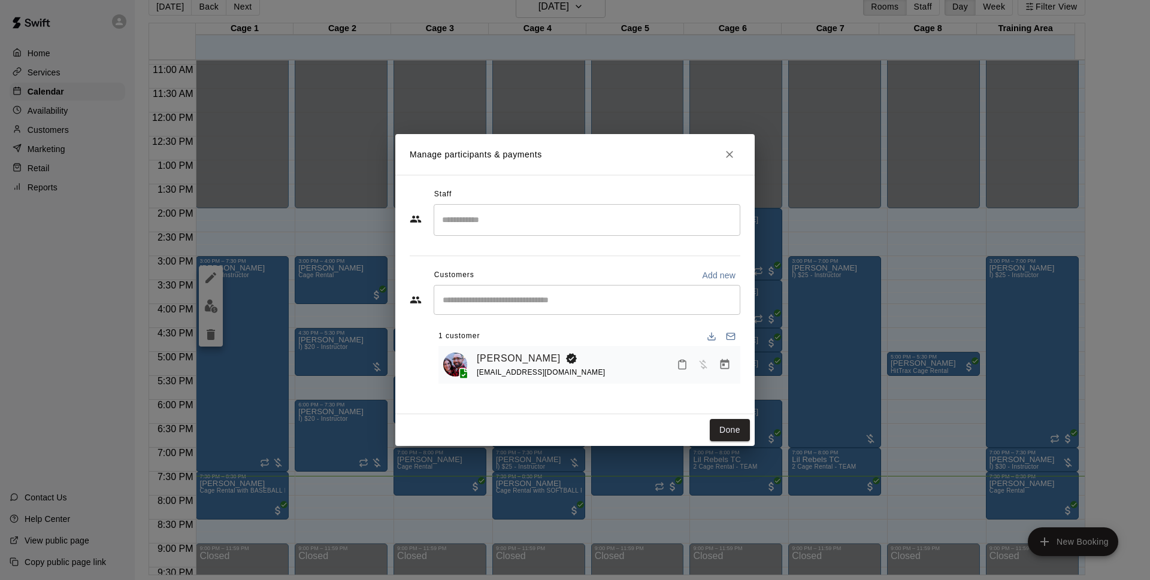
click at [331, 411] on div "Manage participants & payments Staff ​ Customers Add new ​ 1 customer [PERSON_N…" at bounding box center [575, 290] width 1150 height 580
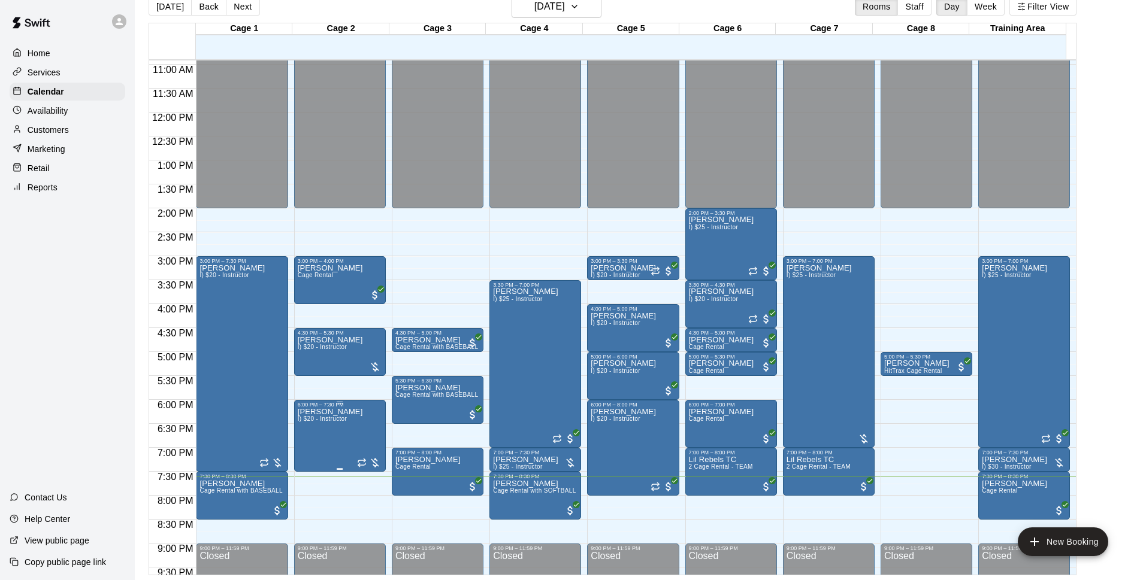
click at [343, 419] on span "I) $20 - Instructor" at bounding box center [322, 419] width 49 height 7
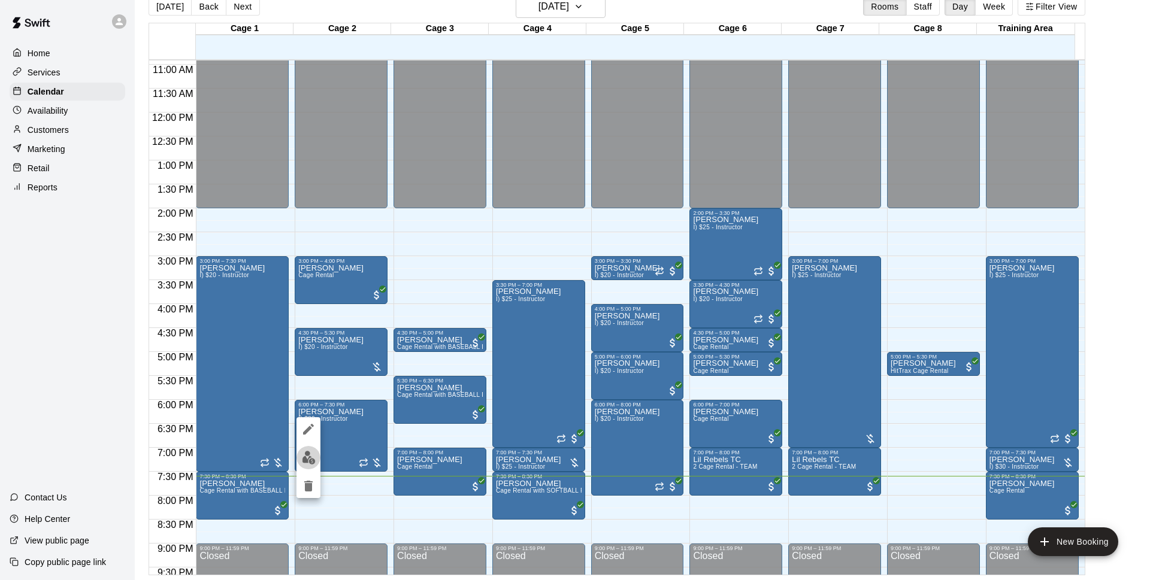
click at [308, 455] on img "edit" at bounding box center [309, 458] width 14 height 14
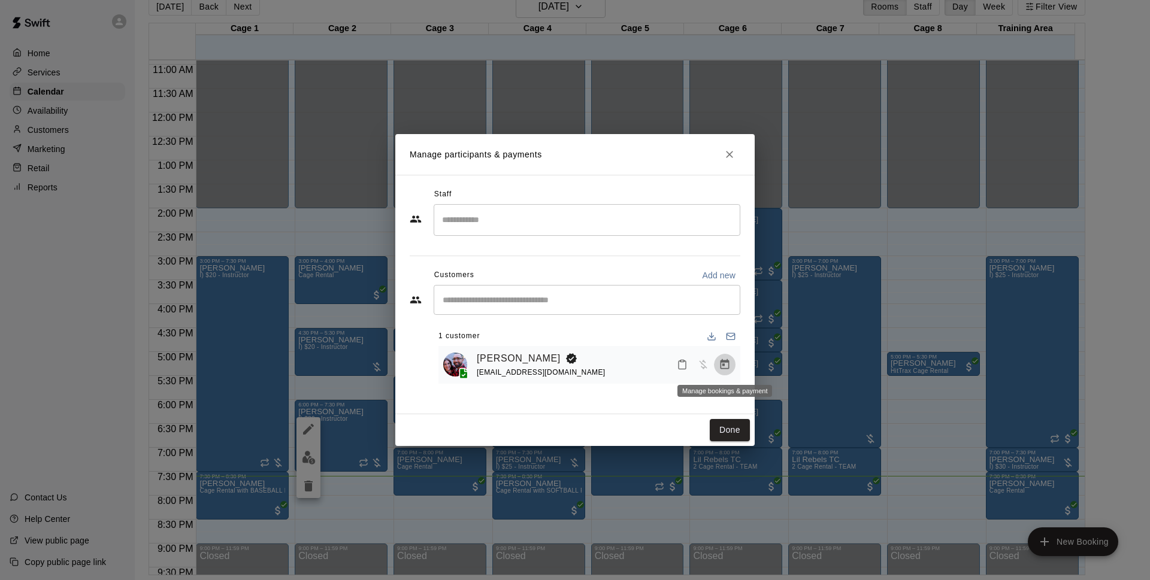
click at [720, 365] on icon "Manage bookings & payment" at bounding box center [725, 365] width 12 height 12
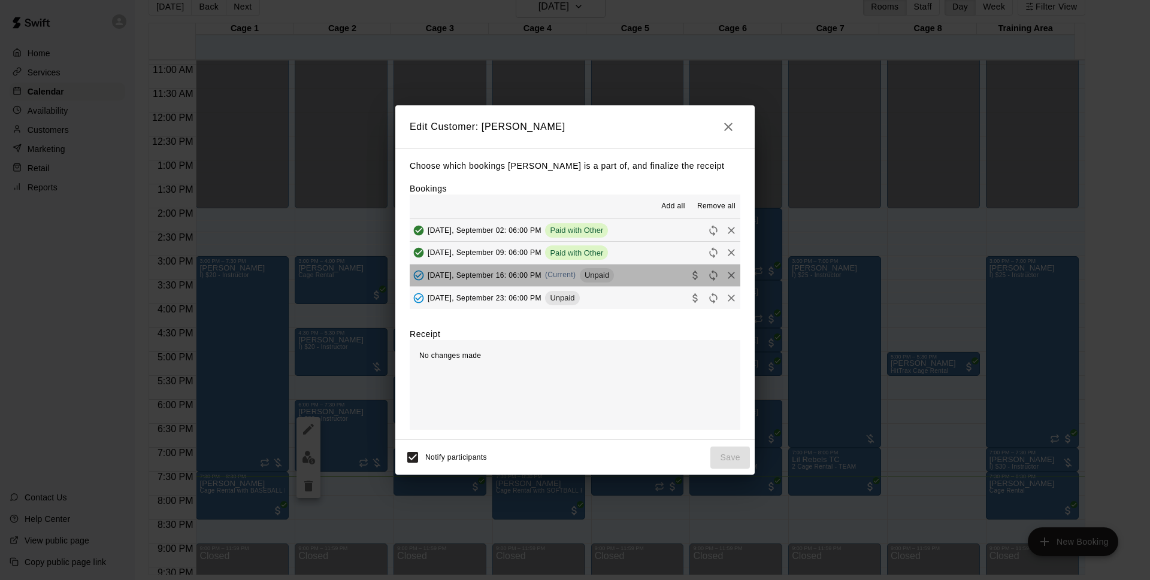
click at [587, 278] on span "Unpaid" at bounding box center [597, 275] width 34 height 9
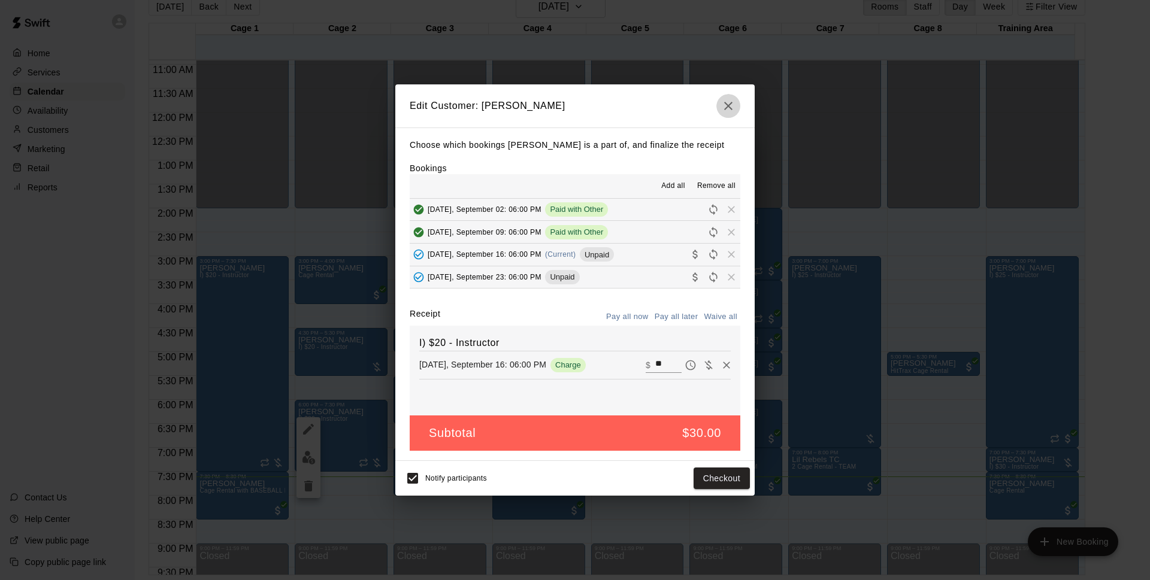
click at [735, 105] on icon "button" at bounding box center [728, 106] width 14 height 14
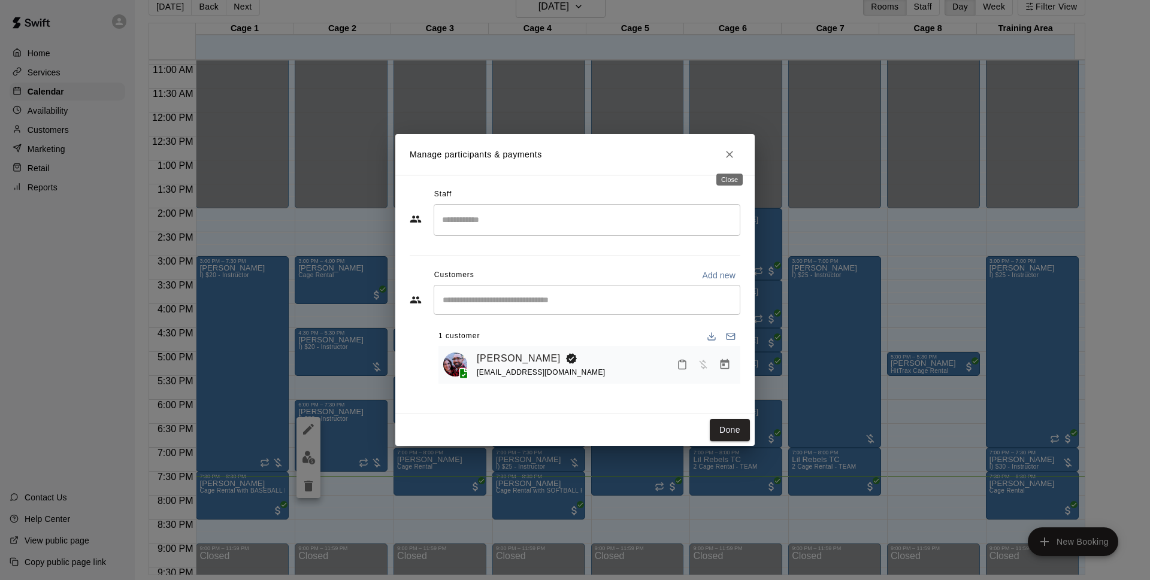
click at [733, 153] on icon "Close" at bounding box center [730, 155] width 12 height 12
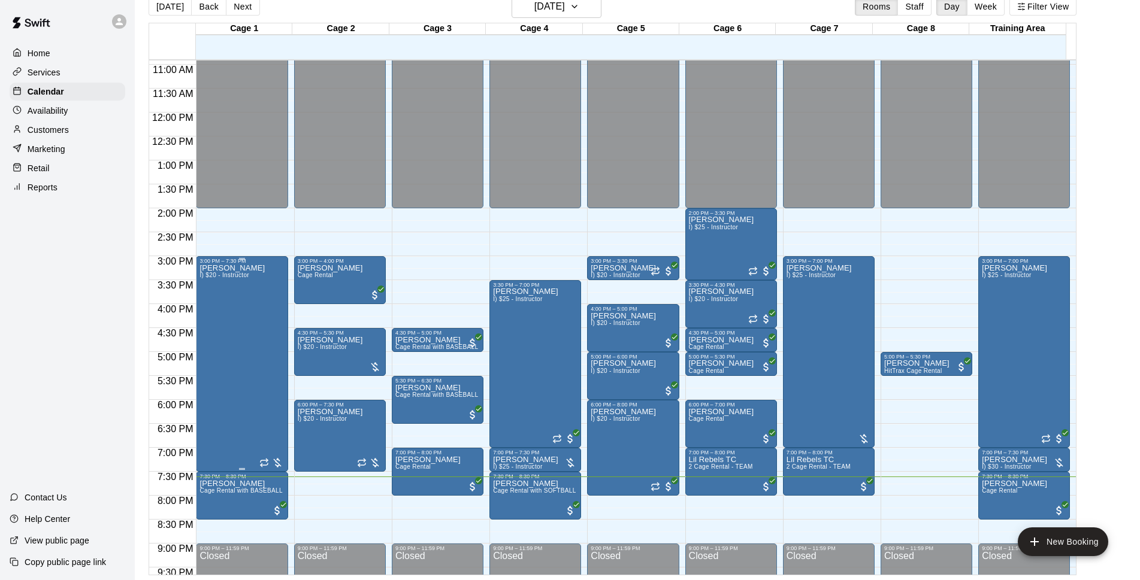
click at [249, 328] on div "[PERSON_NAME] I) $20 - Instructor" at bounding box center [231, 554] width 65 height 580
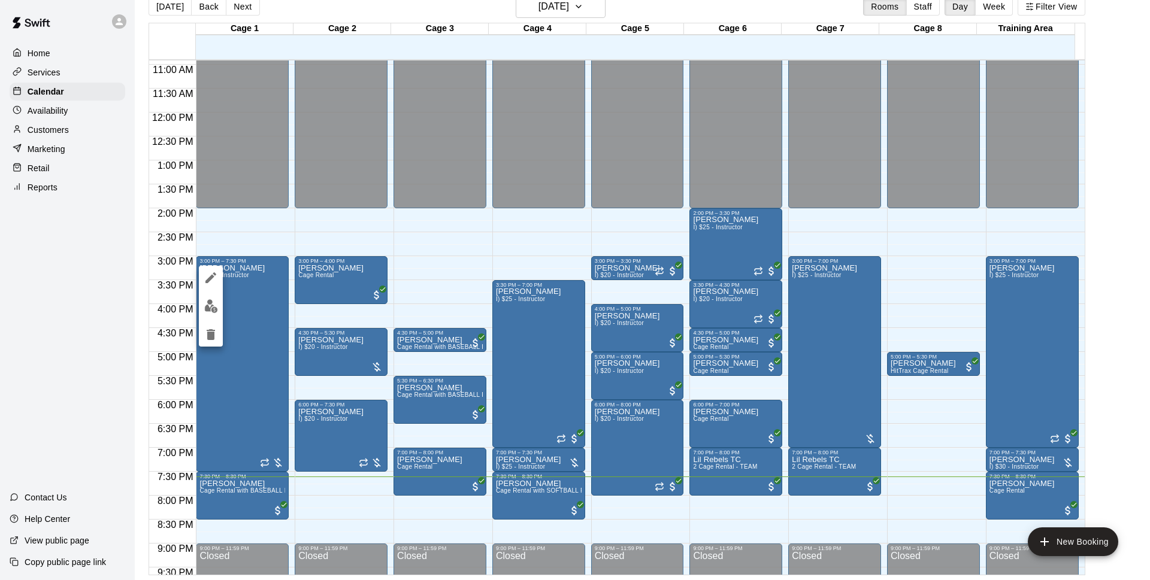
click at [218, 312] on button "edit" at bounding box center [211, 306] width 24 height 23
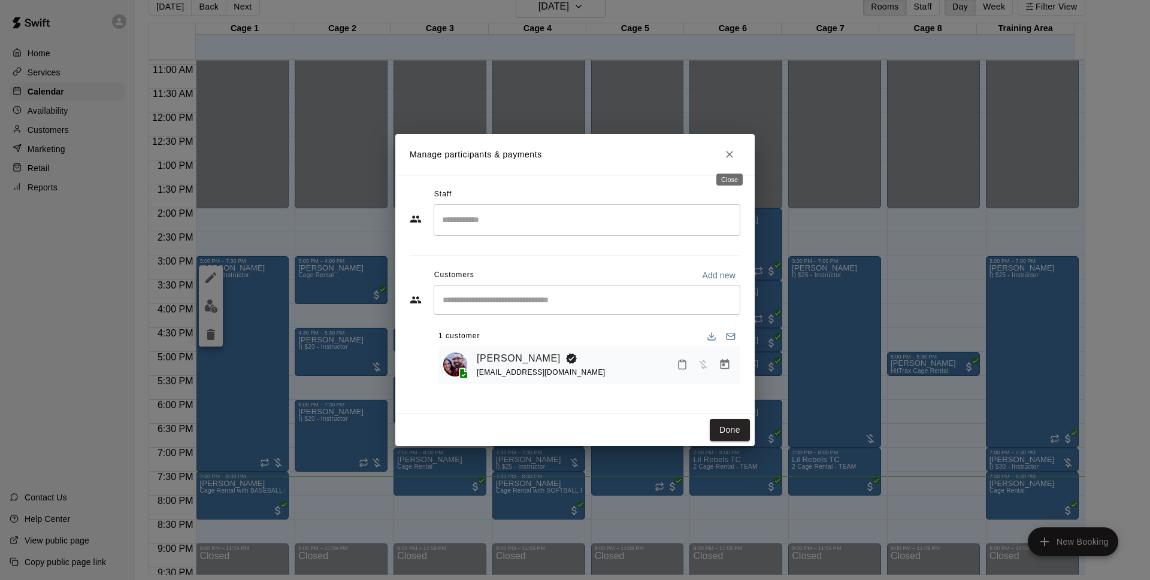
click at [732, 155] on icon "Close" at bounding box center [730, 155] width 12 height 12
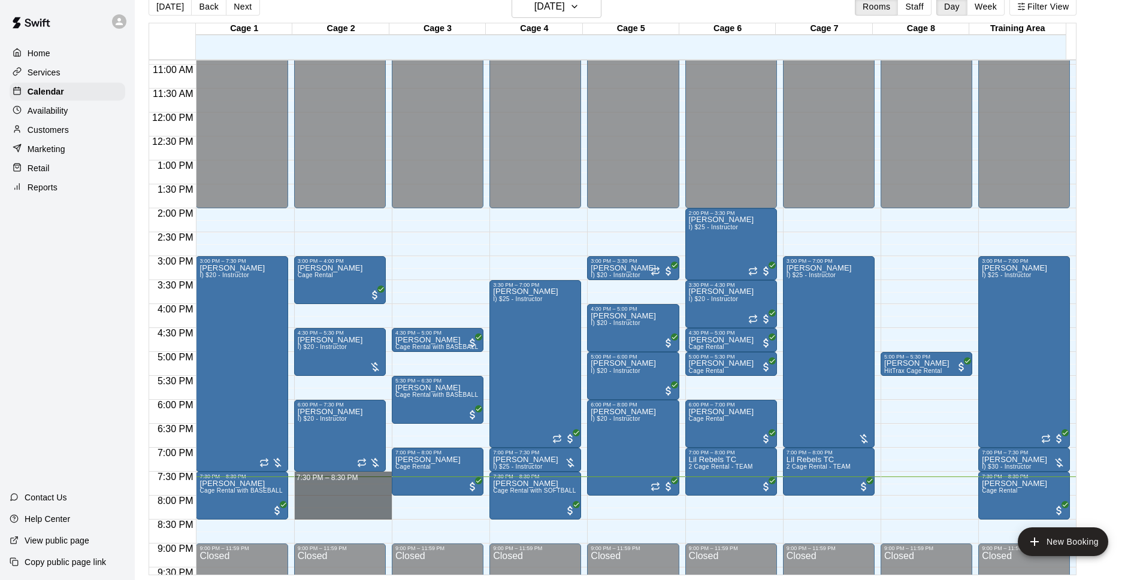
drag, startPoint x: 314, startPoint y: 474, endPoint x: 317, endPoint y: 512, distance: 37.9
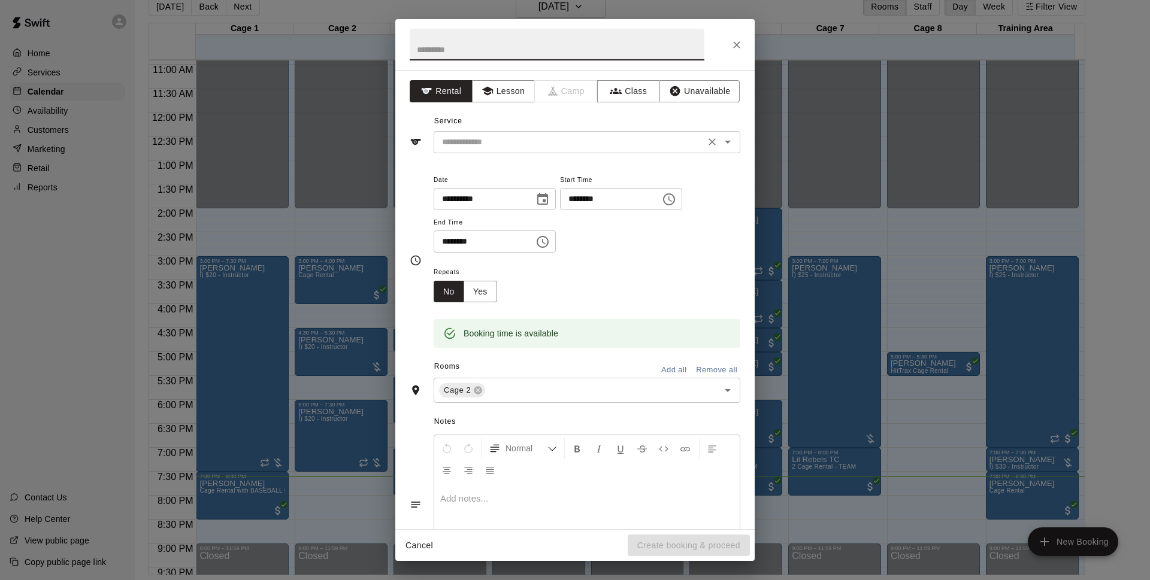
click at [473, 136] on input "text" at bounding box center [569, 142] width 264 height 15
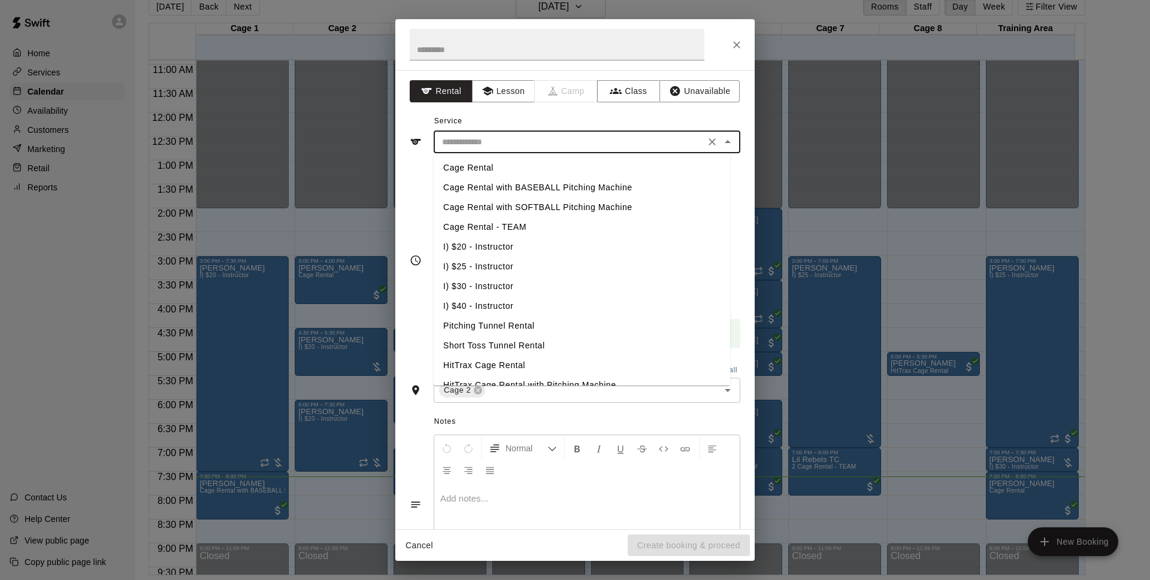
click at [546, 181] on li "Cage Rental with BASEBALL Pitching Machine" at bounding box center [582, 188] width 296 height 20
type input "**********"
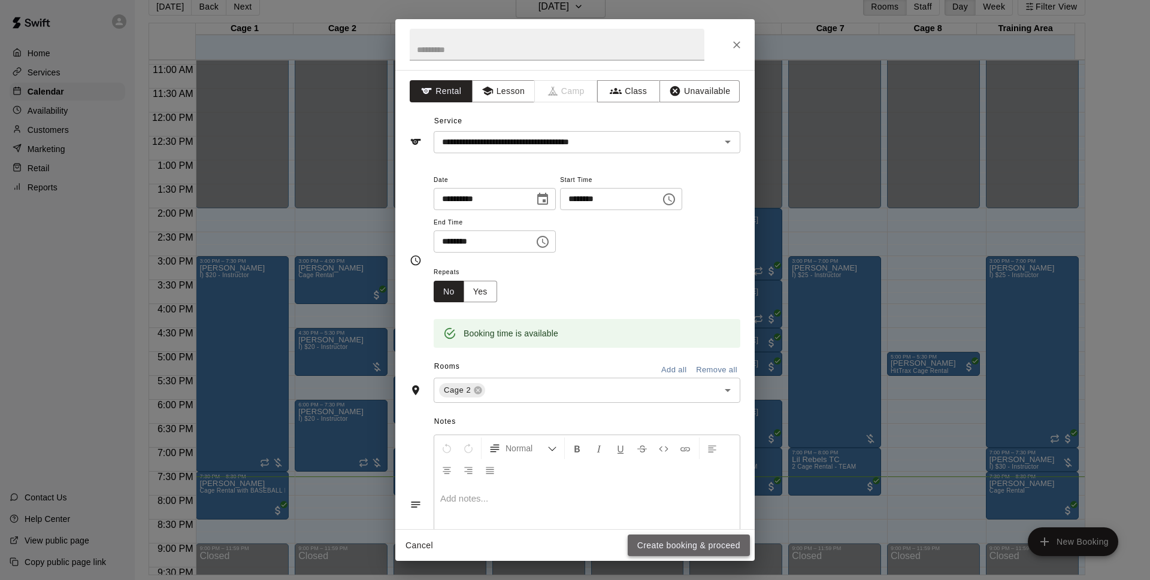
click at [691, 551] on button "Create booking & proceed" at bounding box center [689, 546] width 122 height 22
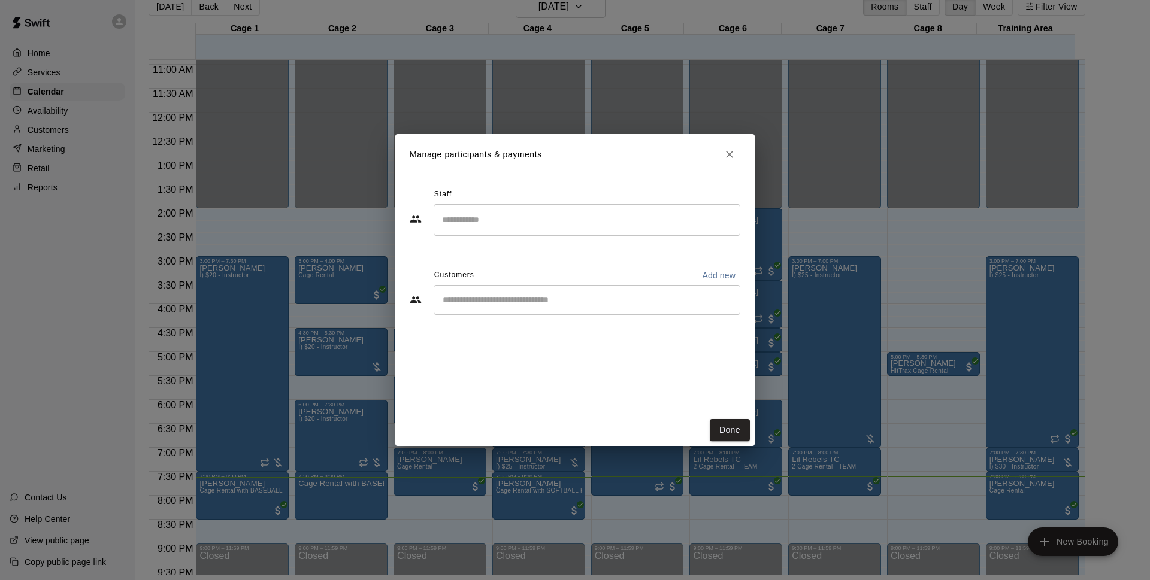
click at [610, 301] on input "Start typing to search customers..." at bounding box center [587, 300] width 296 height 12
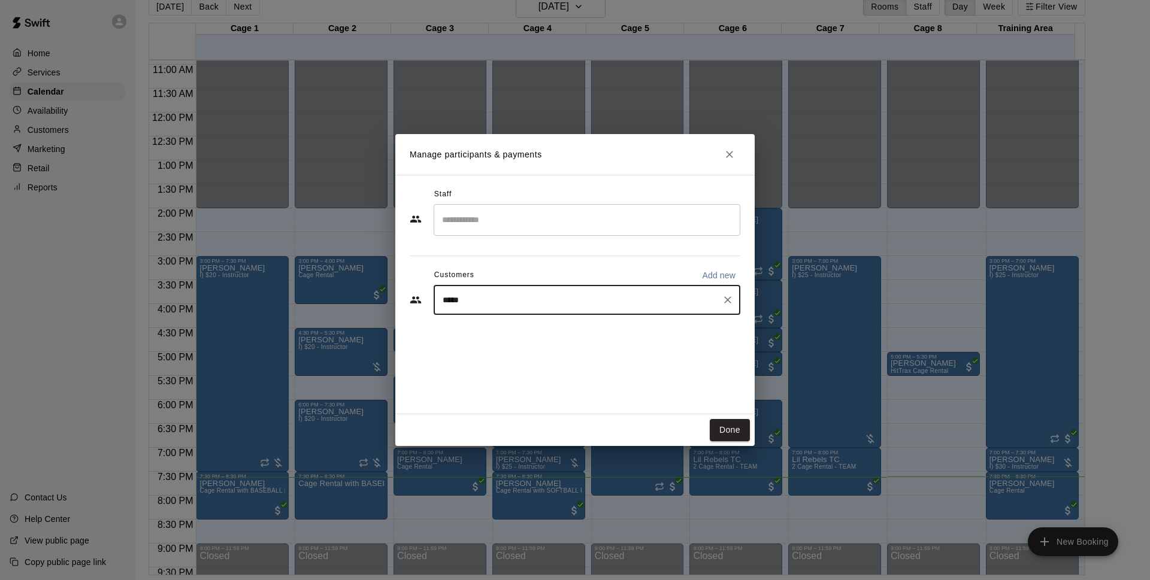
type input "******"
click at [585, 330] on div "[PERSON_NAME] [EMAIL_ADDRESS][DOMAIN_NAME]" at bounding box center [599, 335] width 264 height 26
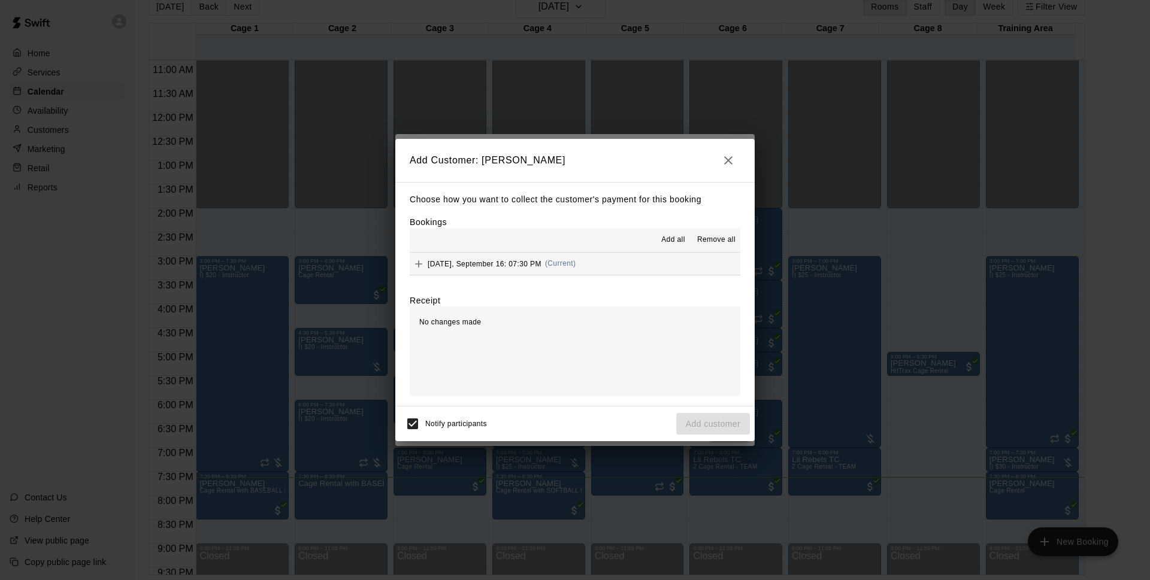
click at [585, 264] on button "[DATE], September 16: 07:30 PM (Current)" at bounding box center [575, 264] width 331 height 22
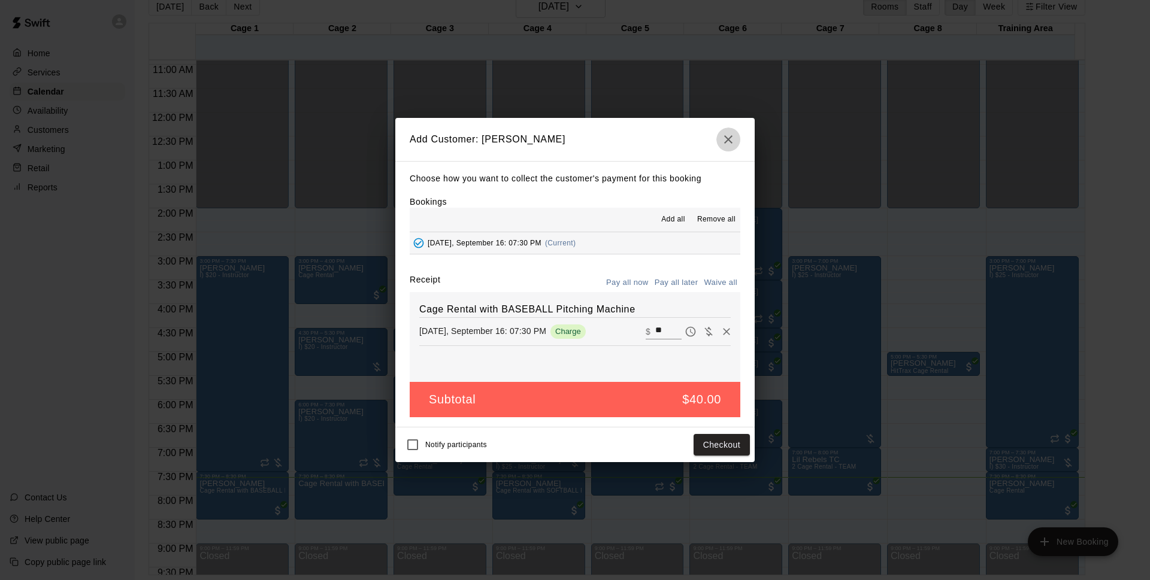
click at [734, 138] on icon "button" at bounding box center [728, 139] width 14 height 14
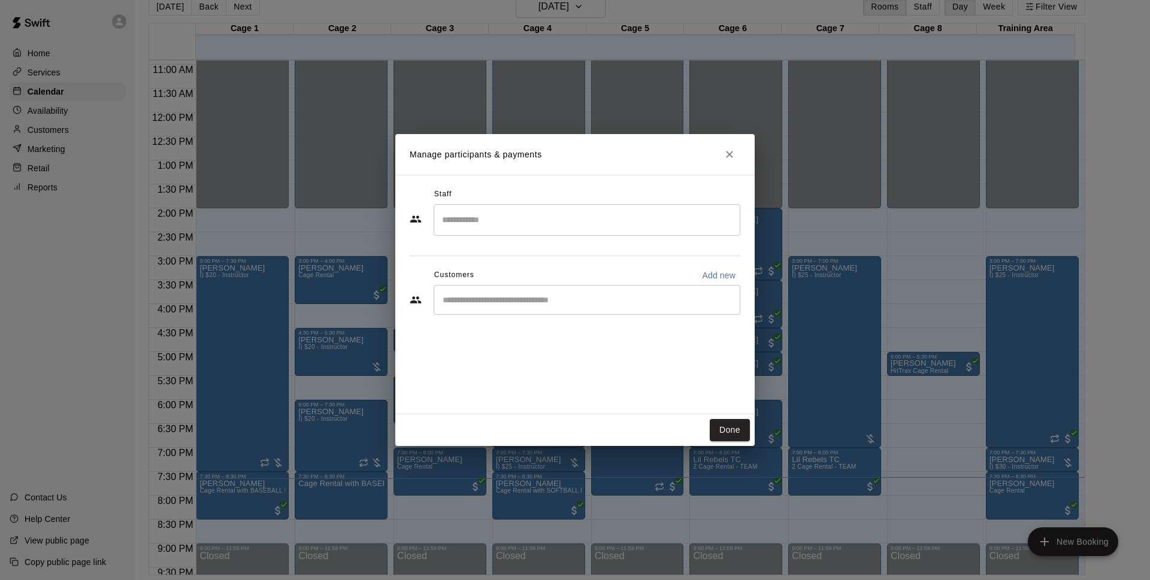
click at [730, 162] on button "Close" at bounding box center [730, 155] width 22 height 22
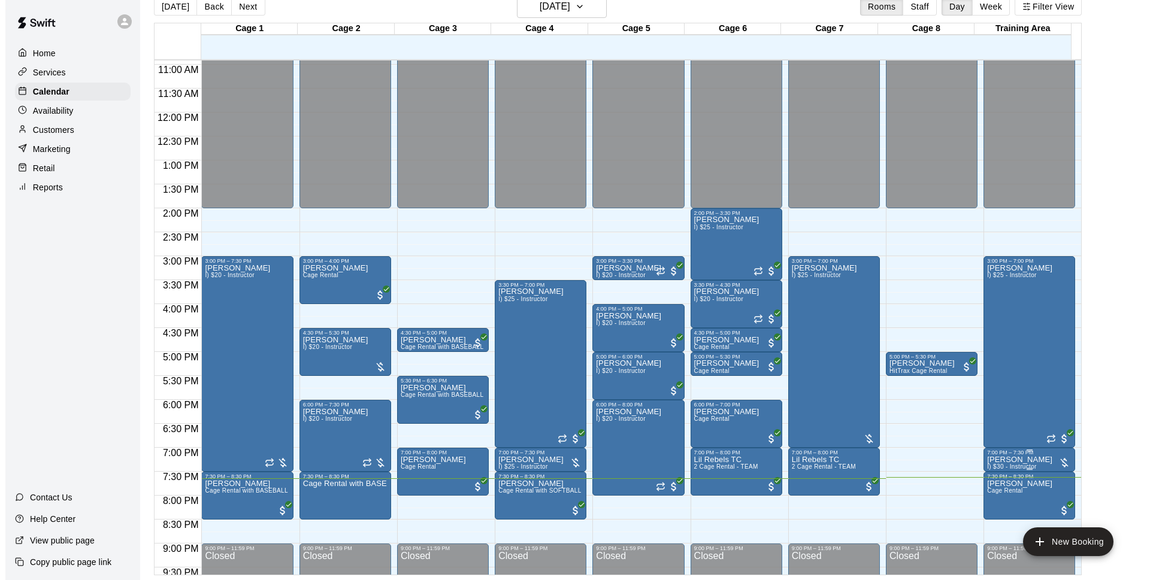
scroll to position [600, 0]
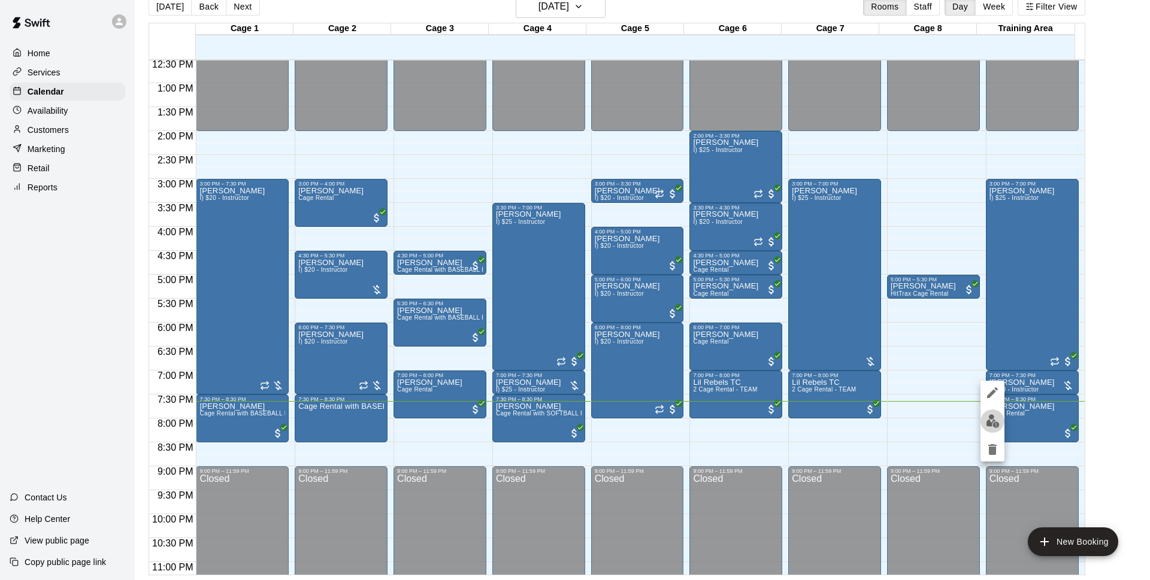
click at [995, 424] on img "edit" at bounding box center [993, 421] width 14 height 14
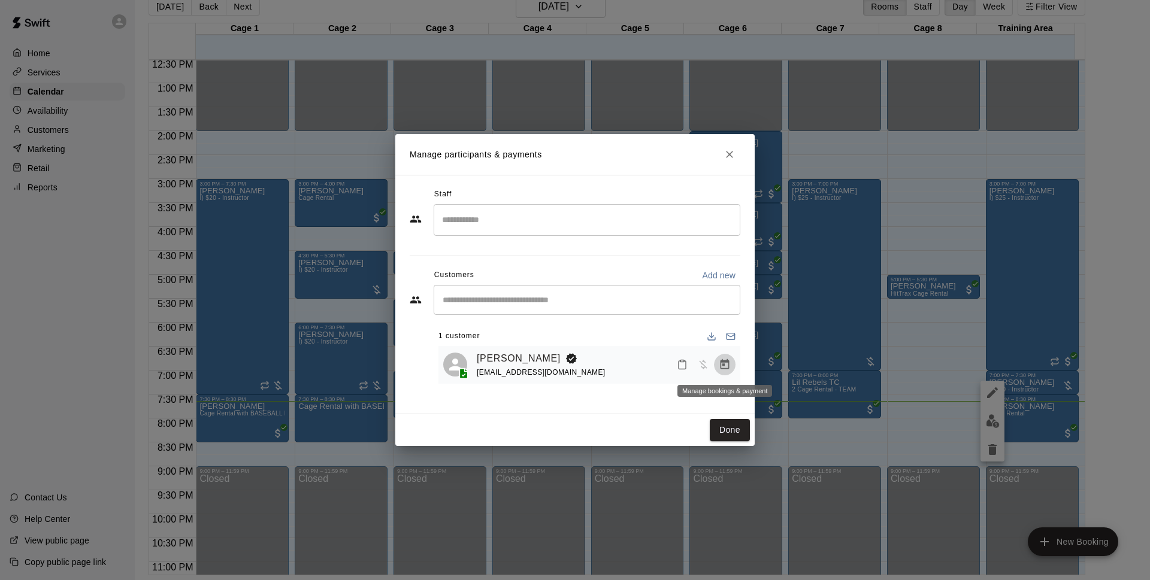
click at [733, 361] on button "Manage bookings & payment" at bounding box center [725, 365] width 22 height 22
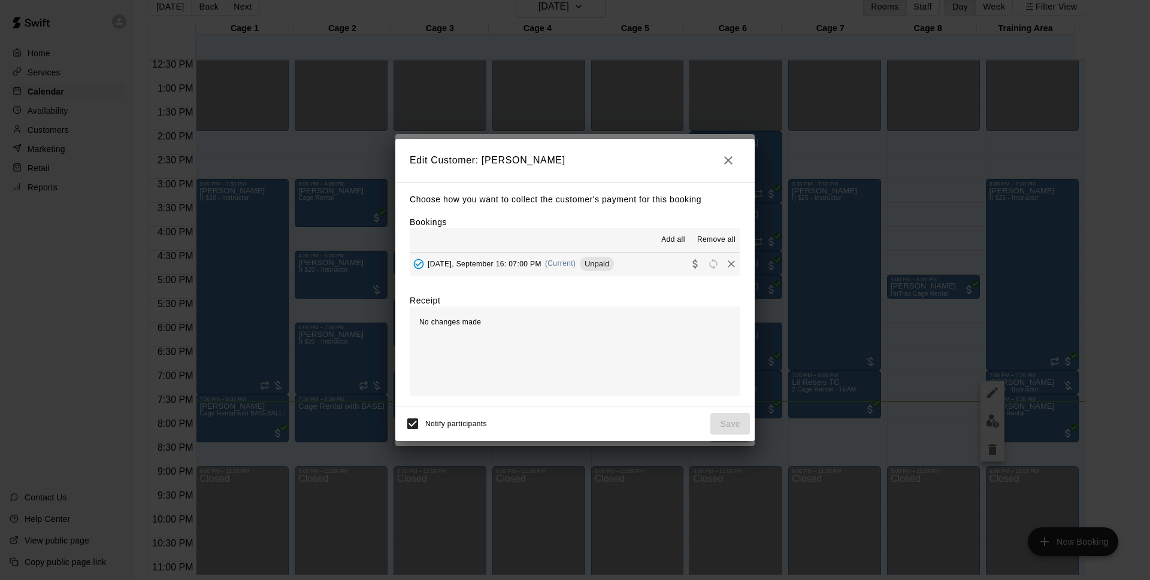
click at [738, 164] on button "button" at bounding box center [728, 161] width 24 height 24
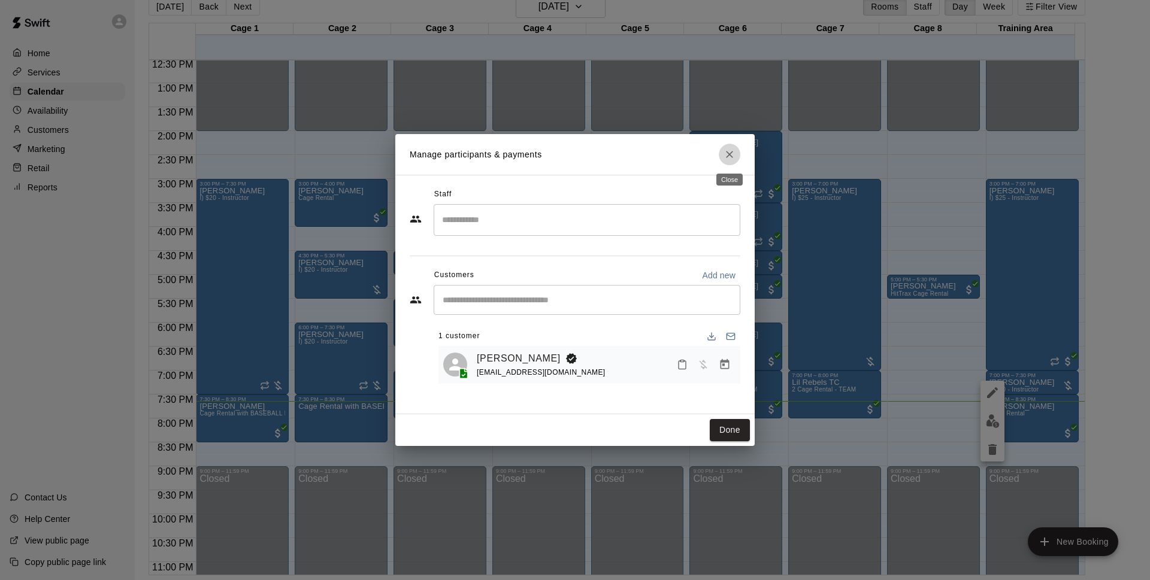
click at [730, 149] on icon "Close" at bounding box center [730, 155] width 12 height 12
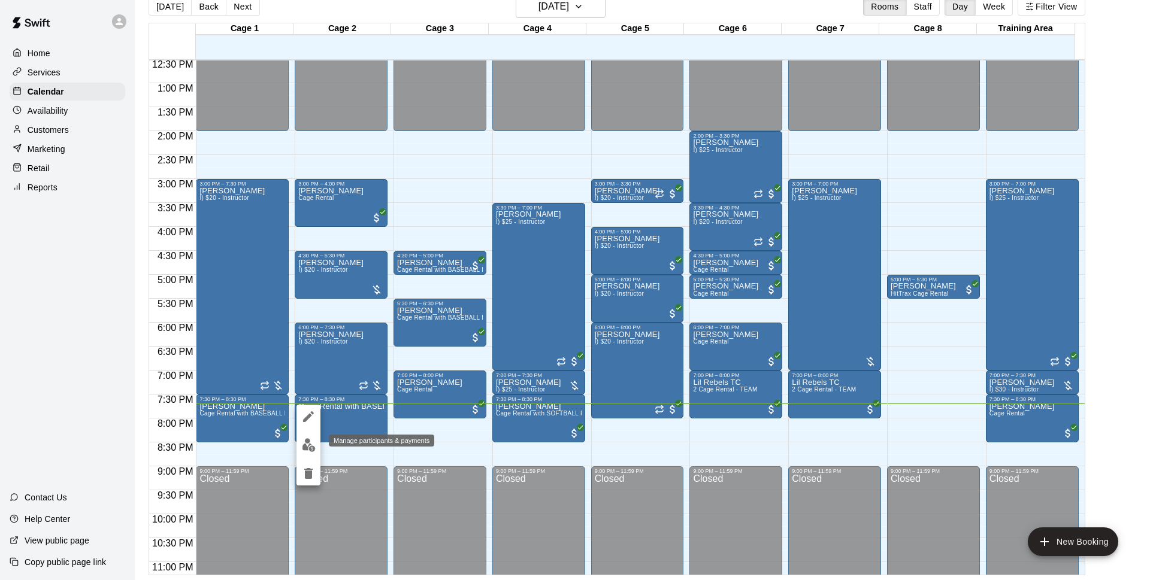
click at [310, 437] on button "edit" at bounding box center [308, 445] width 24 height 23
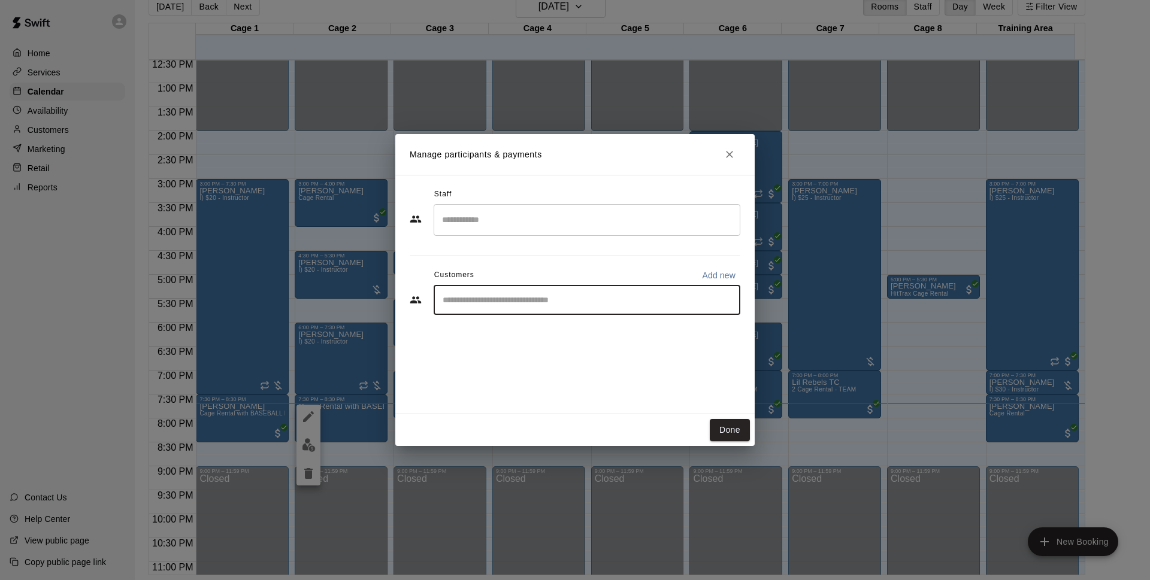
click at [492, 301] on input "Start typing to search customers..." at bounding box center [587, 300] width 296 height 12
type input "*"
type input "******"
click at [577, 337] on div "[PERSON_NAME] [EMAIL_ADDRESS][DOMAIN_NAME]" at bounding box center [599, 335] width 264 height 26
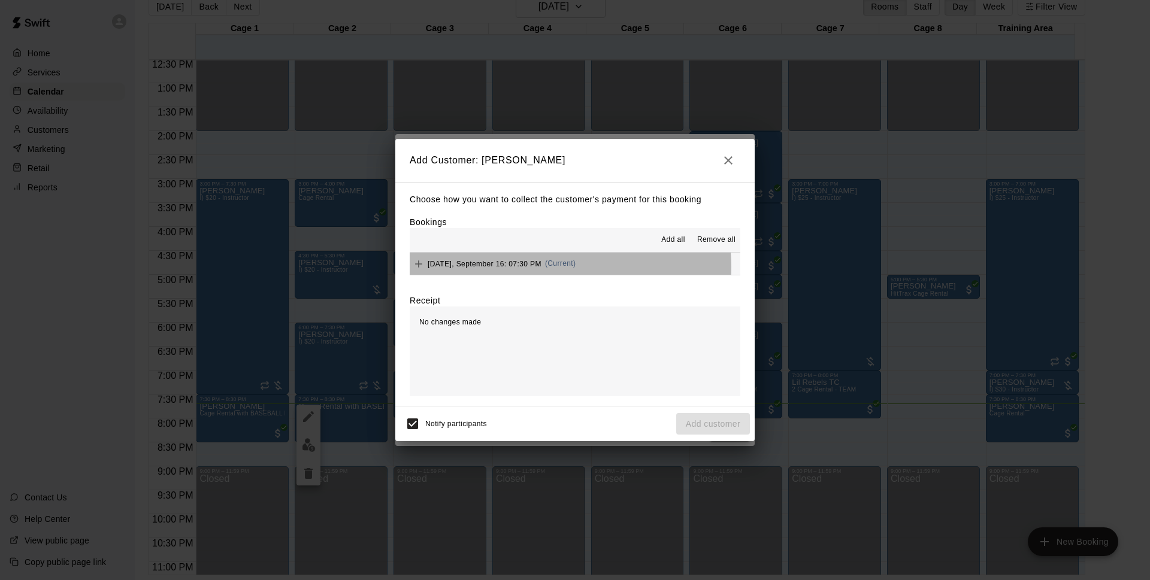
click at [552, 268] on span "(Current)" at bounding box center [560, 263] width 31 height 8
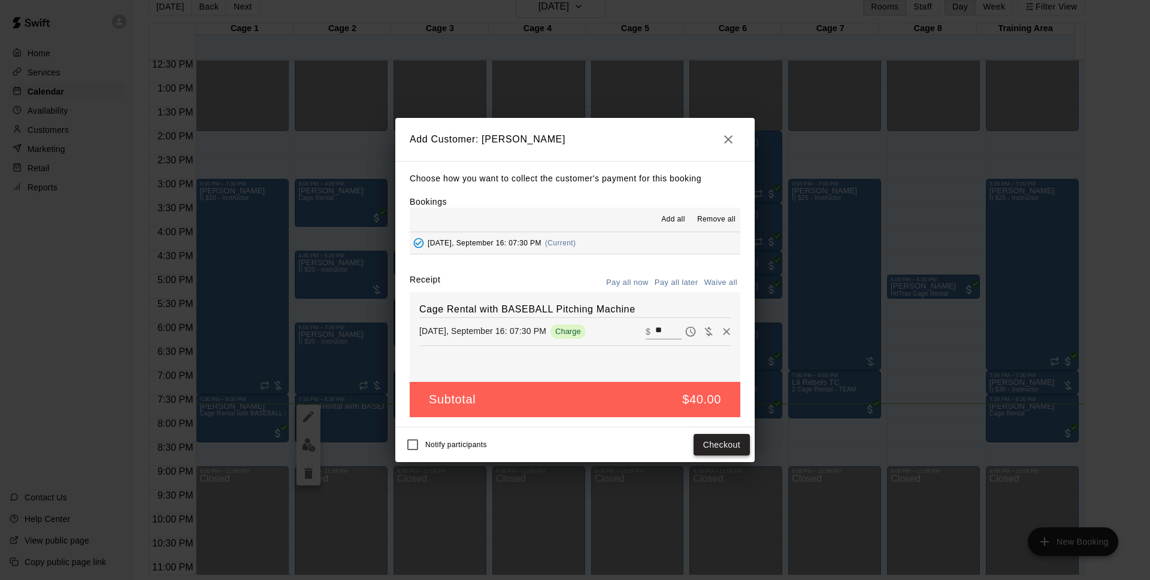
click at [712, 446] on button "Checkout" at bounding box center [722, 445] width 56 height 22
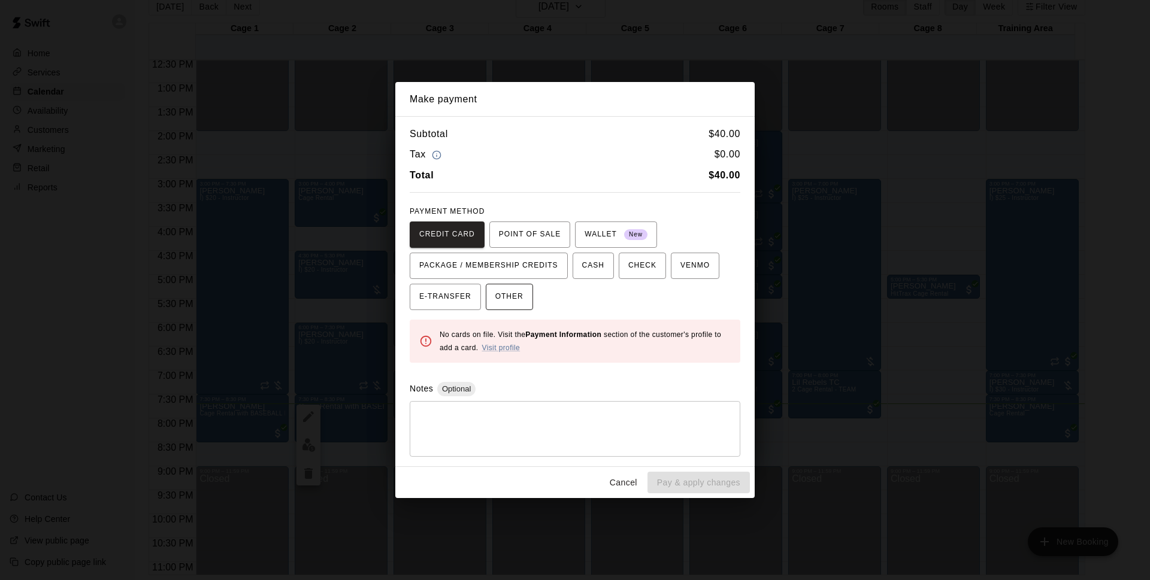
click at [510, 285] on button "OTHER" at bounding box center [509, 297] width 47 height 26
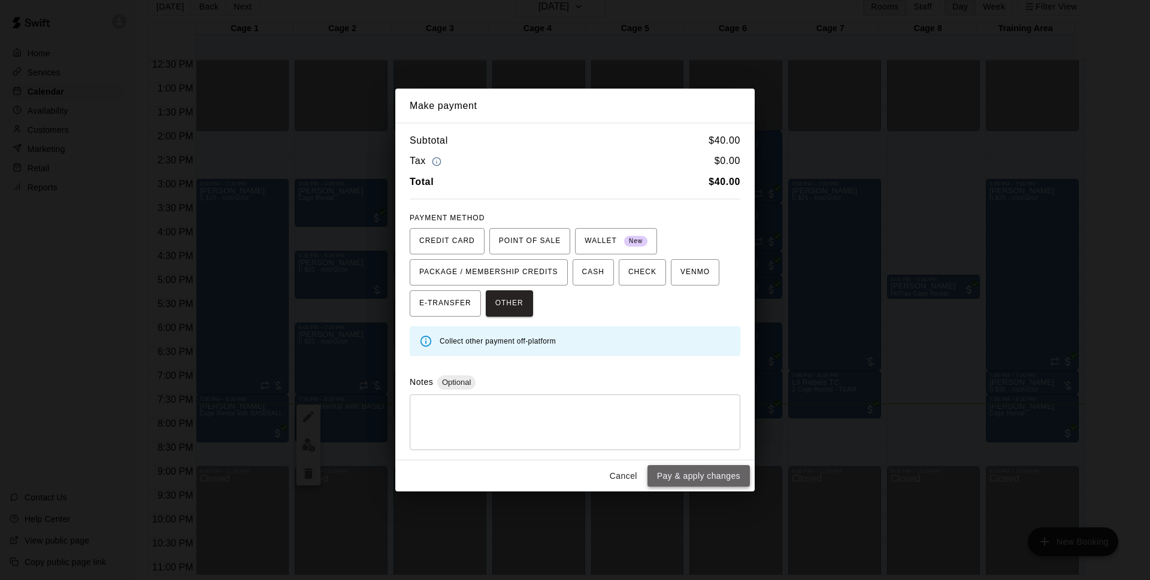
click at [686, 474] on button "Pay & apply changes" at bounding box center [698, 476] width 102 height 22
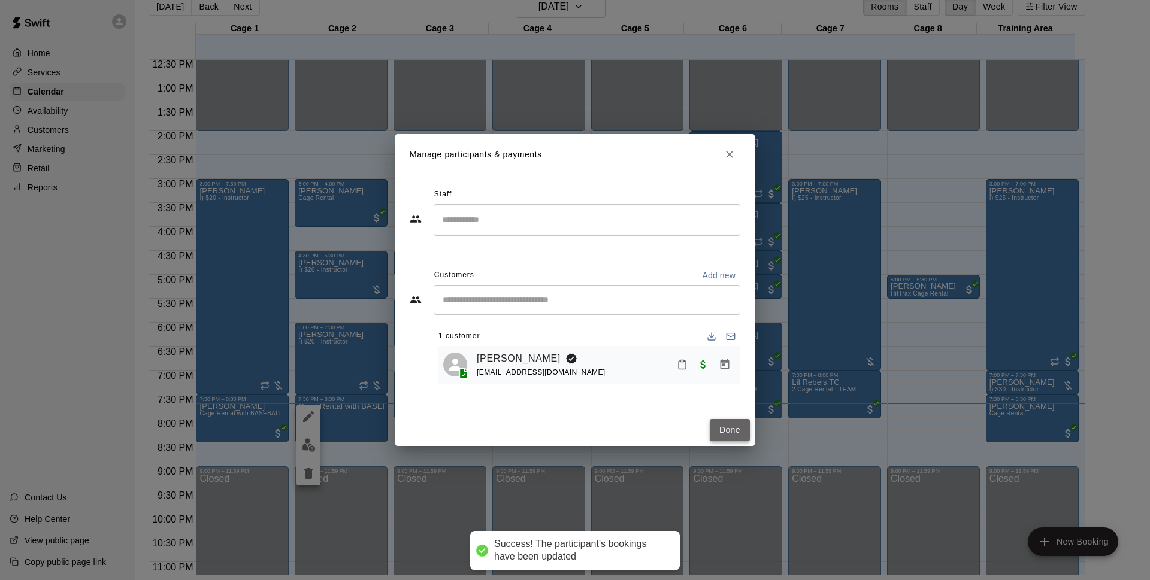
click at [738, 427] on button "Done" at bounding box center [730, 430] width 40 height 22
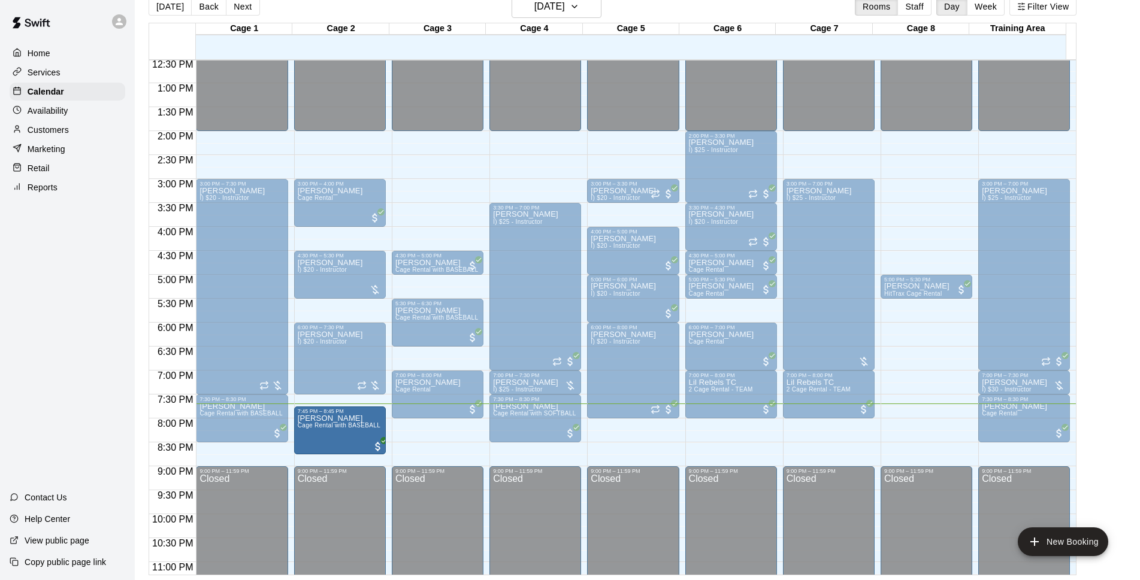
drag, startPoint x: 338, startPoint y: 415, endPoint x: 335, endPoint y: 444, distance: 29.4
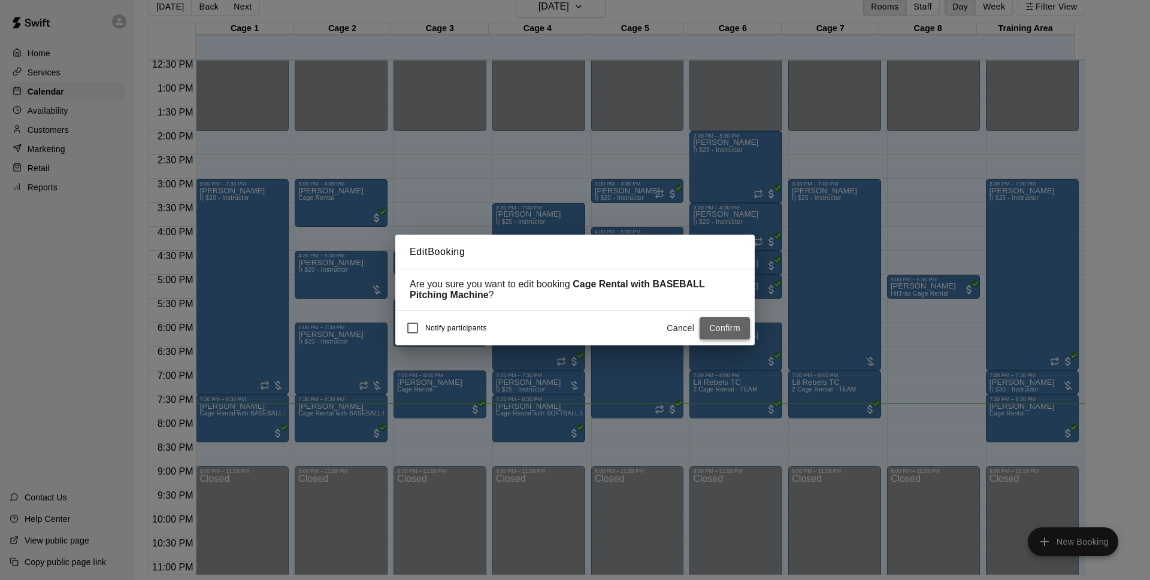
click at [725, 339] on button "Confirm" at bounding box center [725, 328] width 50 height 22
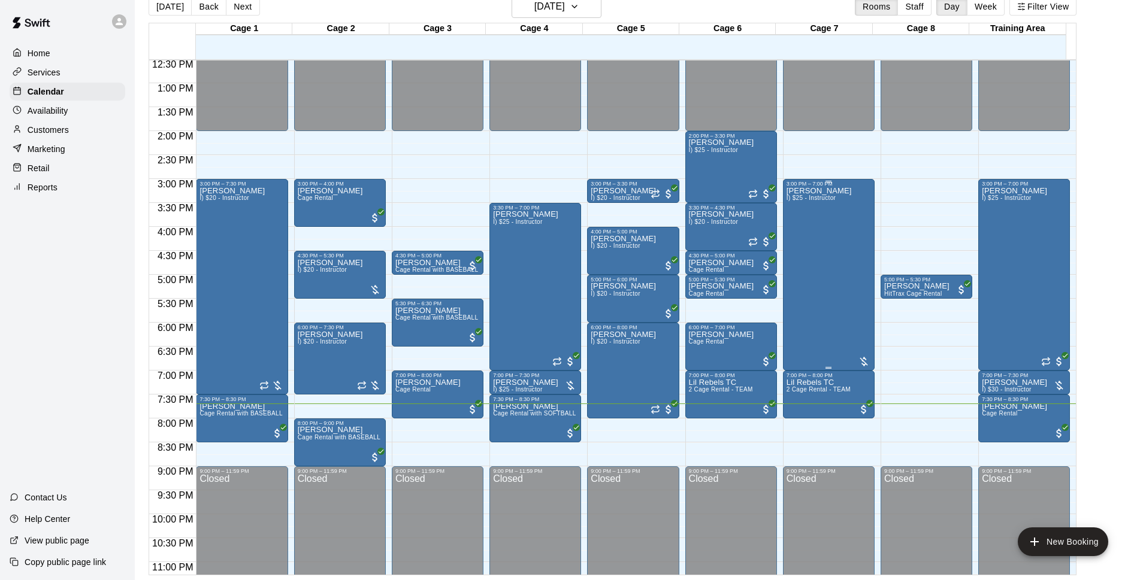
click at [831, 311] on div "[PERSON_NAME]) $25 - Instructor" at bounding box center [818, 477] width 65 height 580
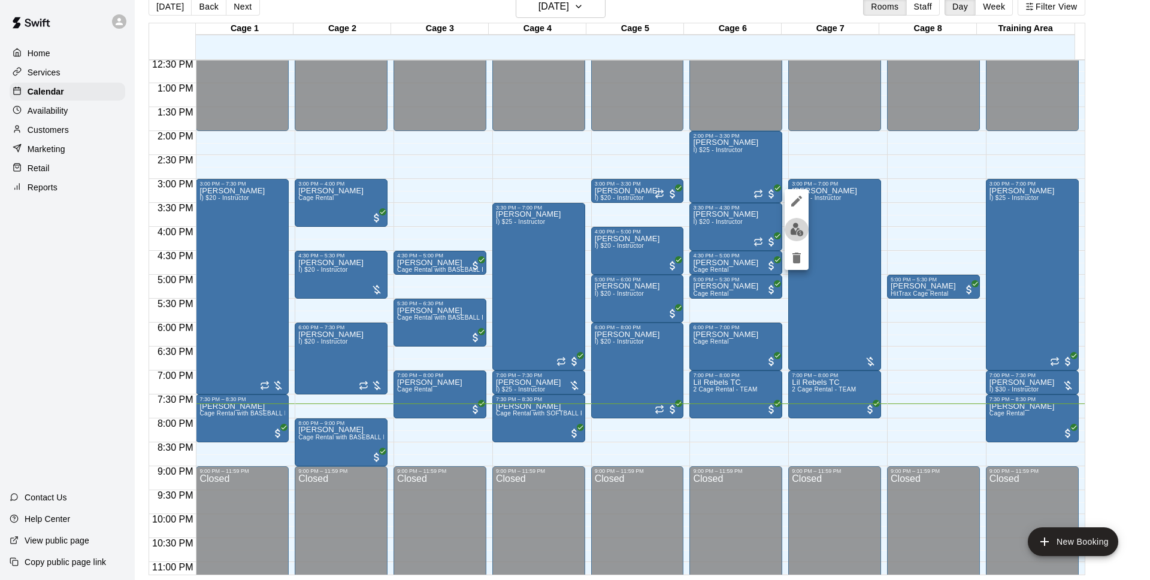
click at [800, 228] on img "edit" at bounding box center [797, 230] width 14 height 14
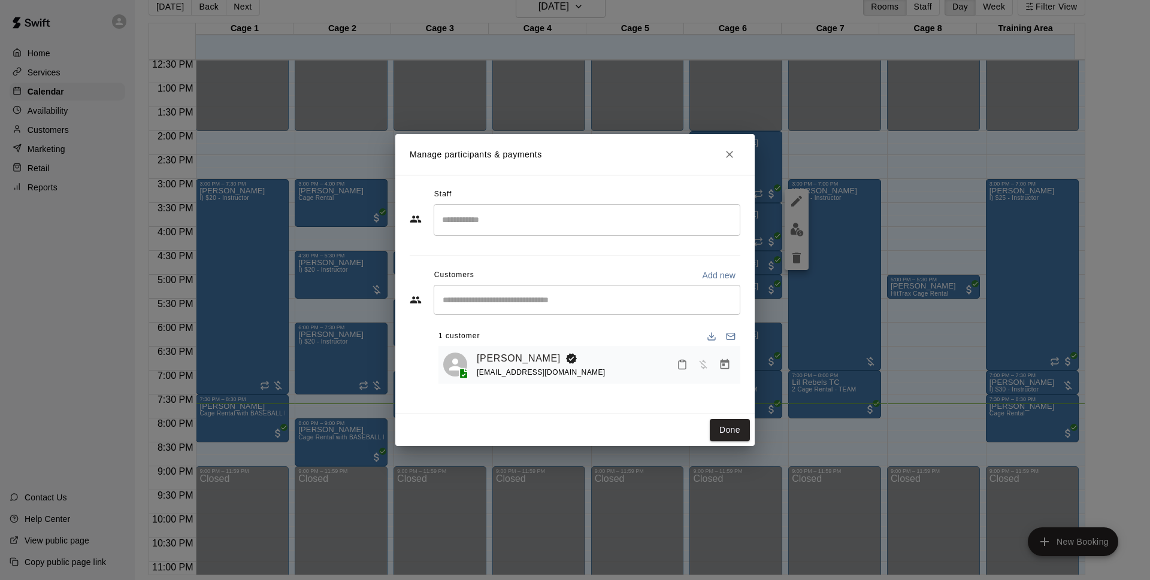
click at [732, 370] on button "Manage bookings & payment" at bounding box center [725, 365] width 22 height 22
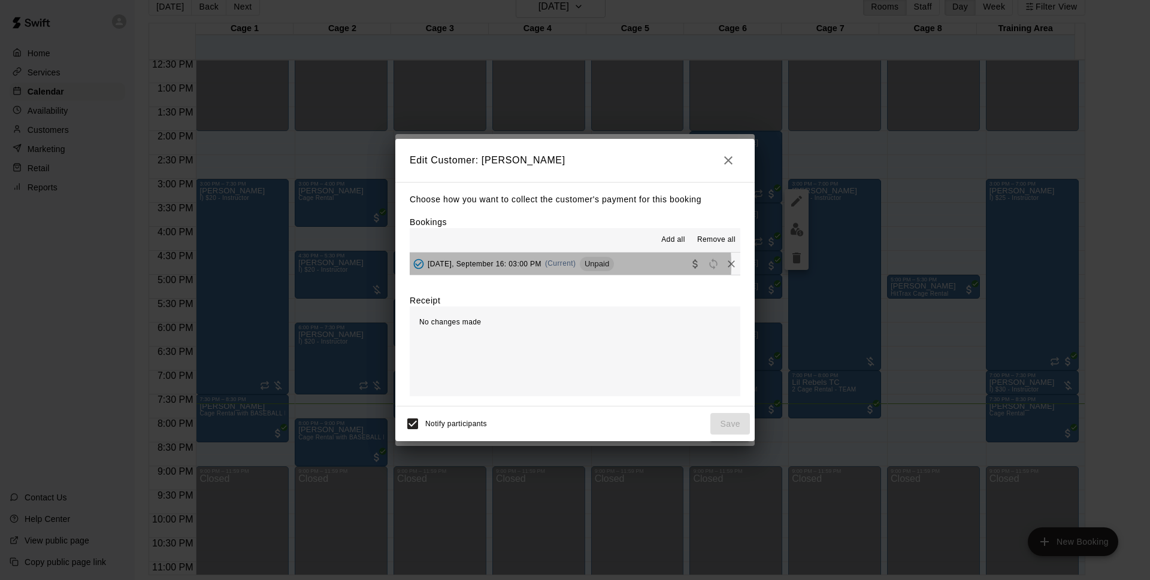
click at [541, 266] on span "[DATE], September 16: 03:00 PM" at bounding box center [485, 263] width 114 height 8
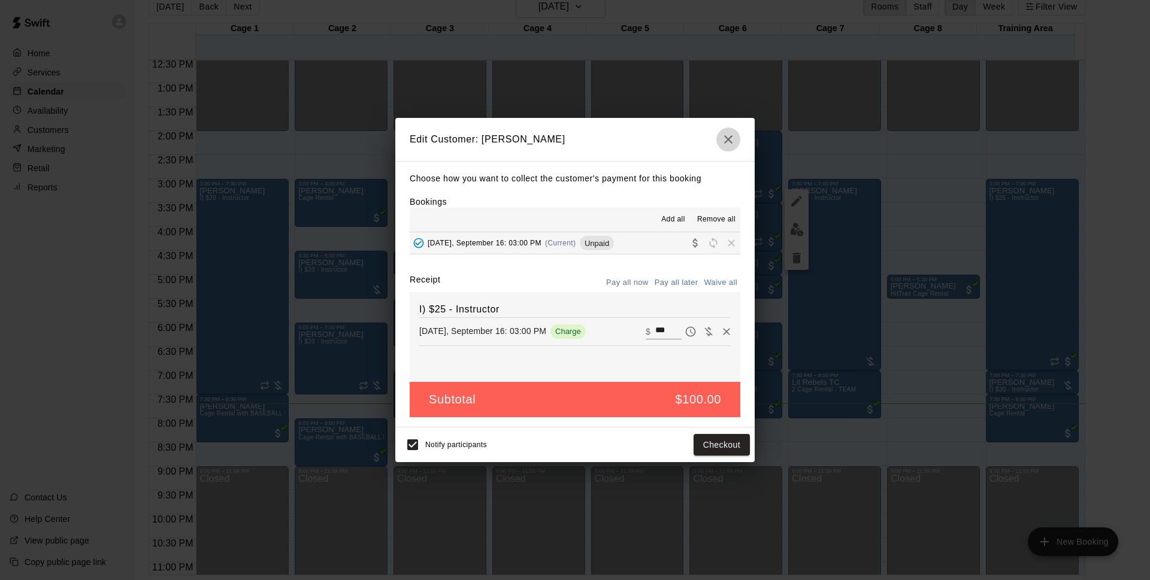
click at [722, 142] on icon "button" at bounding box center [728, 139] width 14 height 14
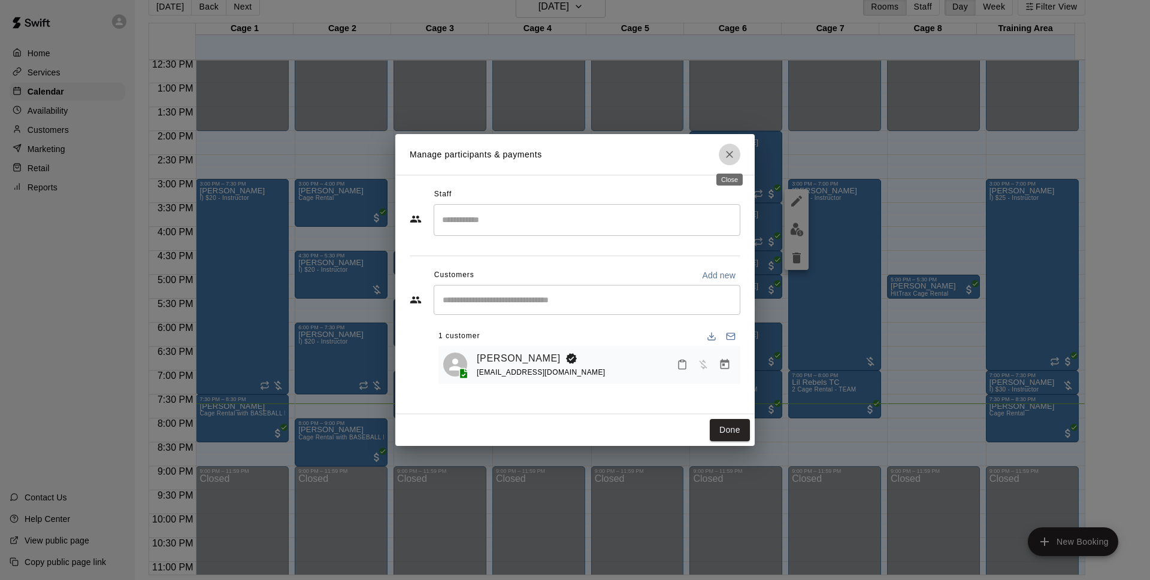
click at [728, 159] on icon "Close" at bounding box center [730, 155] width 12 height 12
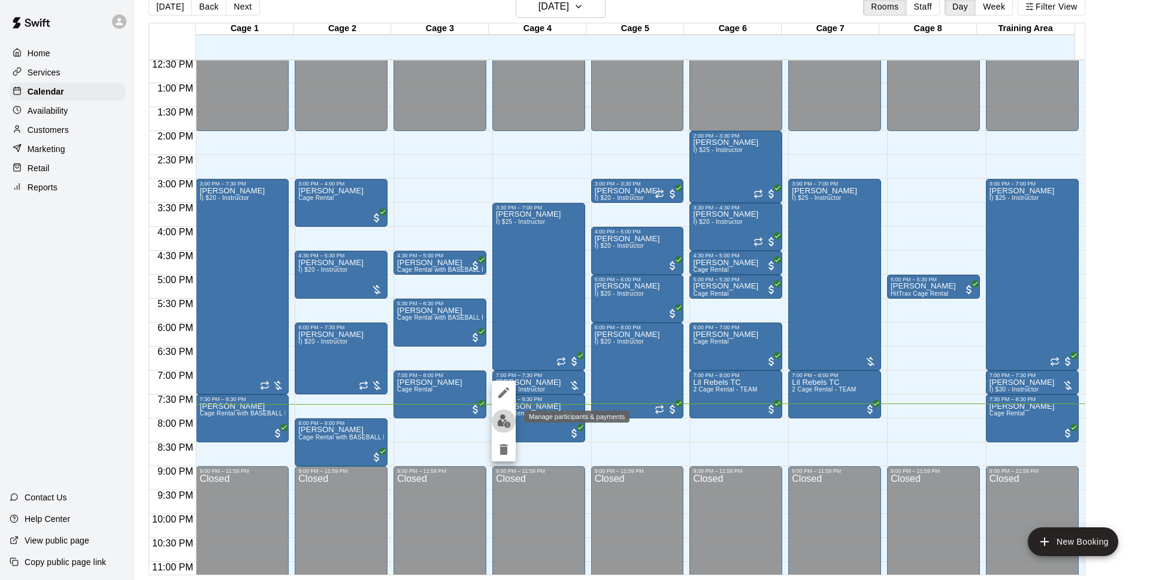
drag, startPoint x: 509, startPoint y: 425, endPoint x: 538, endPoint y: 418, distance: 30.1
click at [509, 426] on img "edit" at bounding box center [504, 421] width 14 height 14
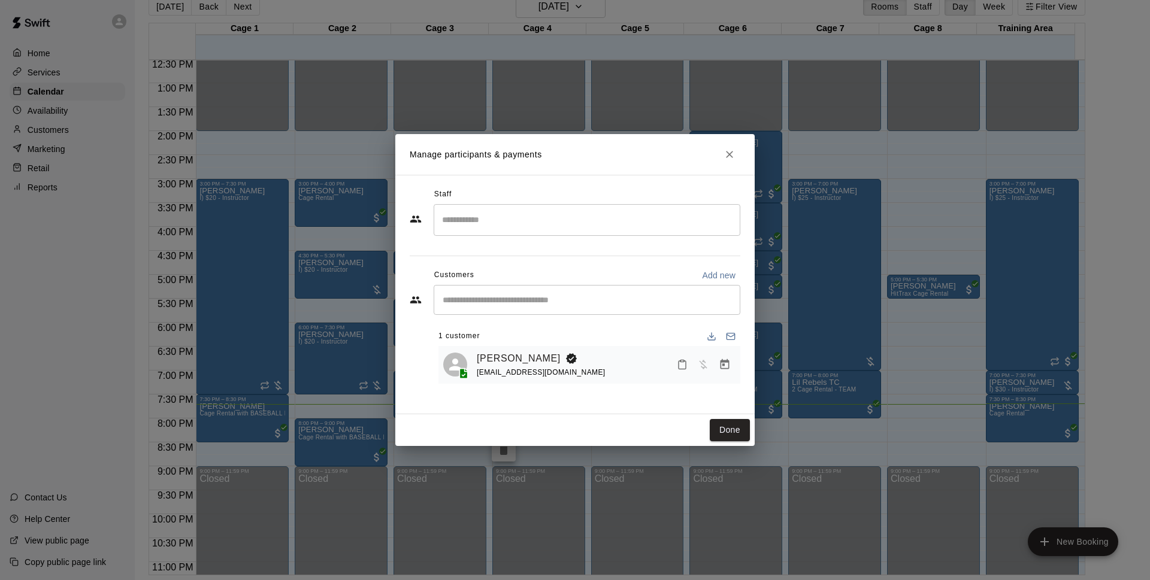
click at [730, 365] on icon "Manage bookings & payment" at bounding box center [725, 365] width 12 height 12
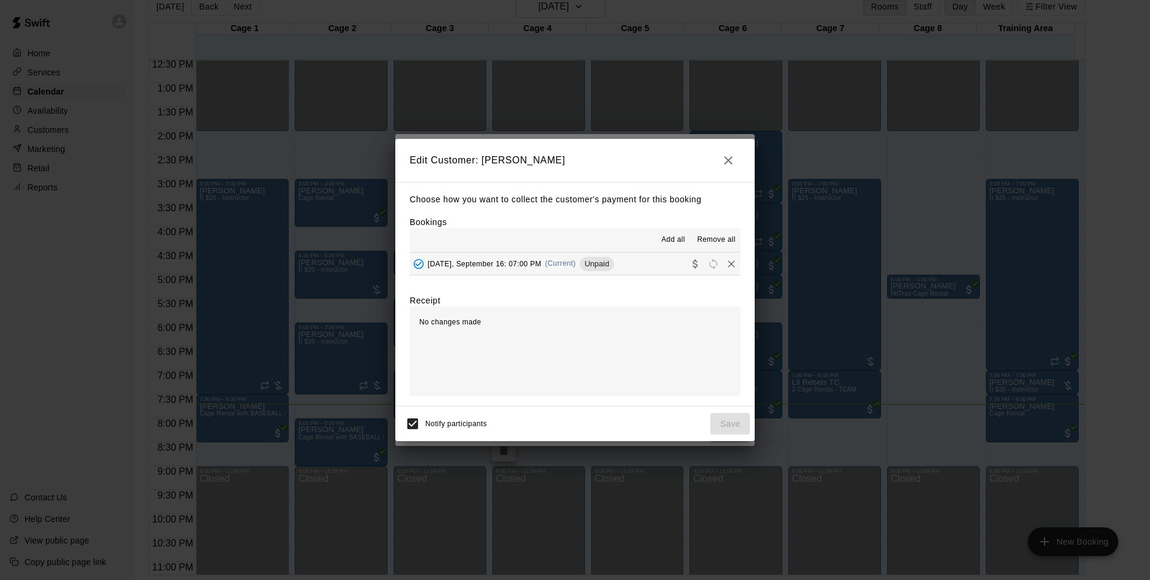
click at [640, 261] on button "[DATE], September 16: 07:00 PM (Current) Unpaid" at bounding box center [575, 264] width 331 height 22
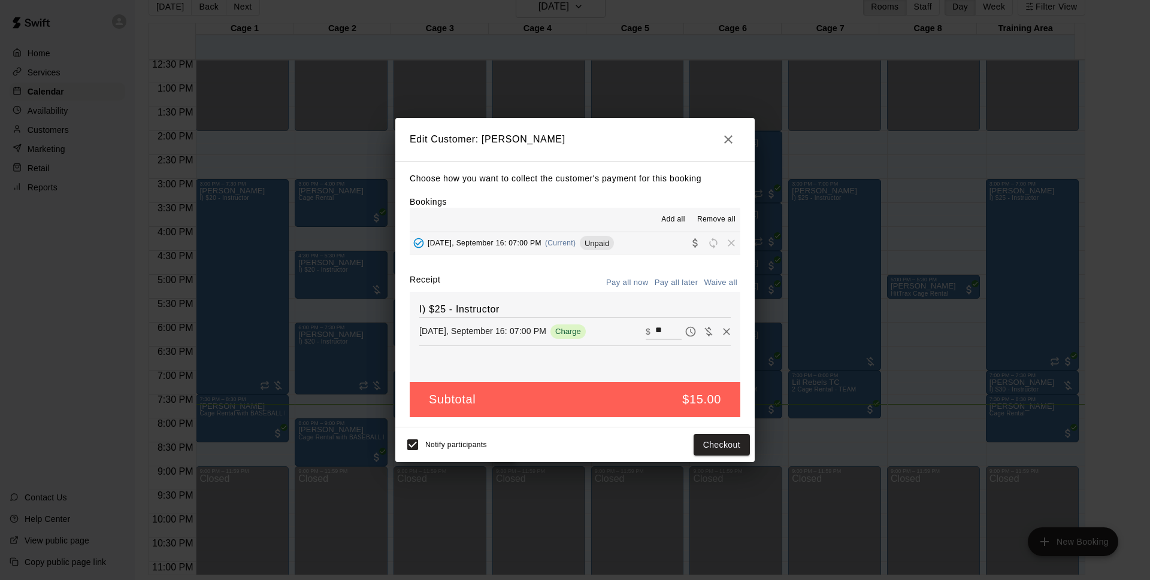
click at [727, 144] on icon "button" at bounding box center [728, 139] width 14 height 14
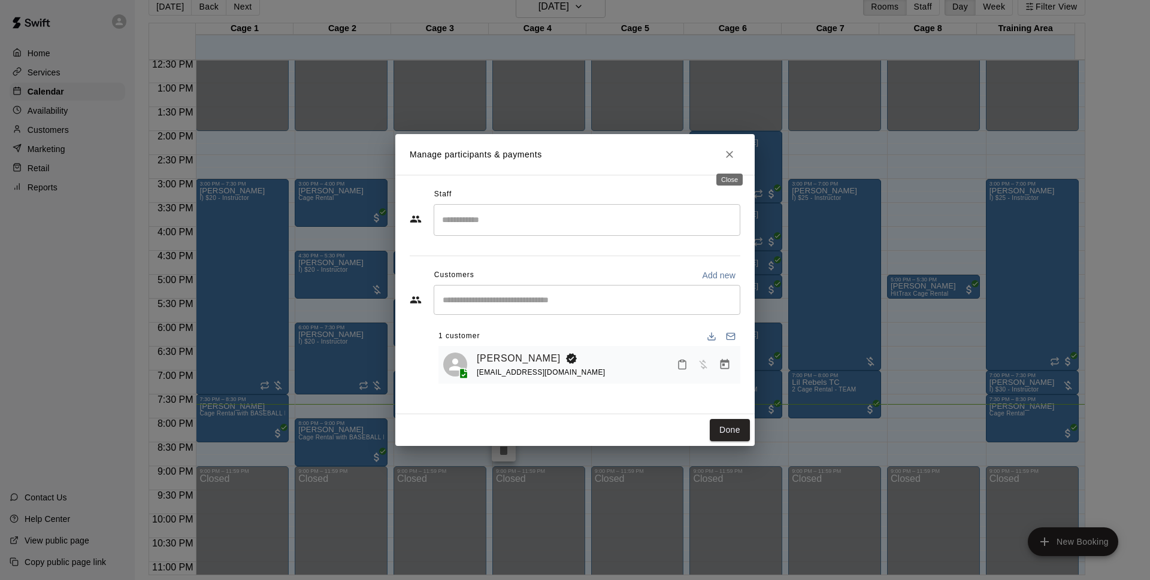
click at [726, 158] on icon "Close" at bounding box center [730, 155] width 12 height 12
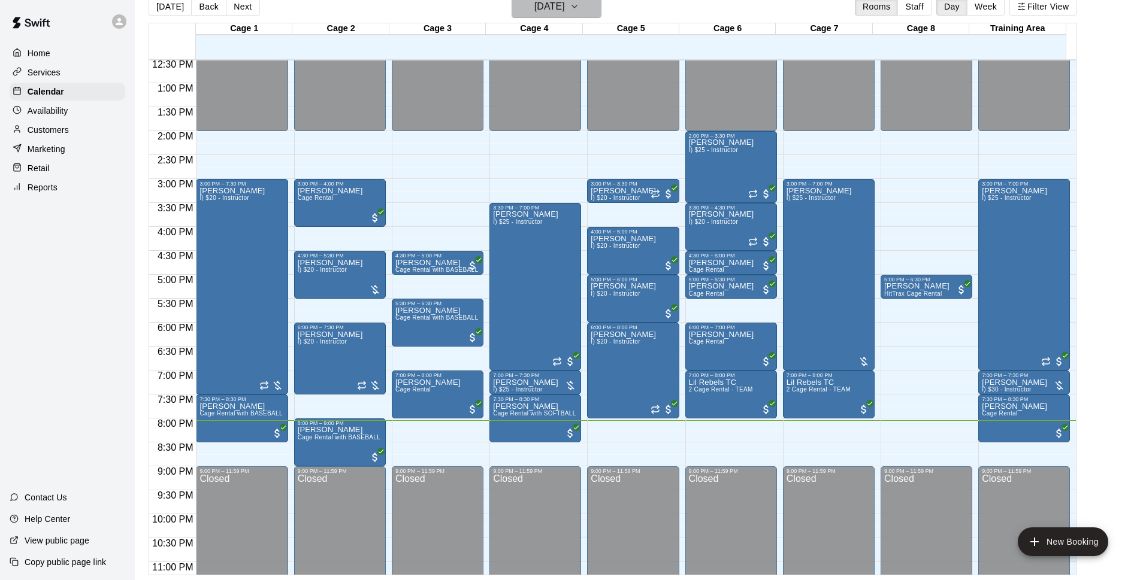
click at [541, 5] on h6 "[DATE]" at bounding box center [549, 6] width 31 height 17
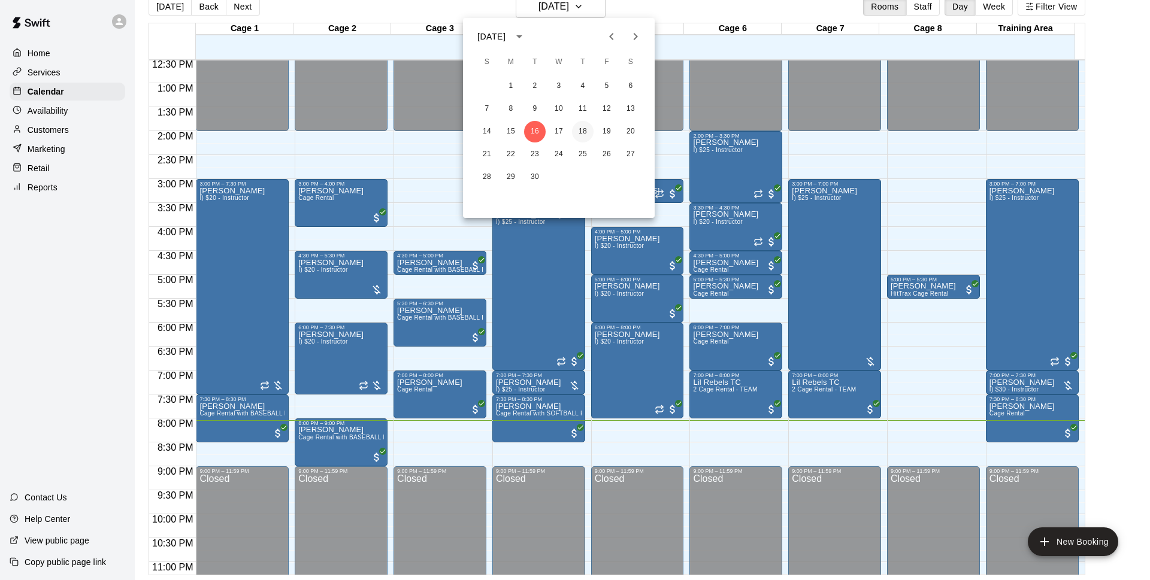
click at [587, 129] on button "18" at bounding box center [583, 132] width 22 height 22
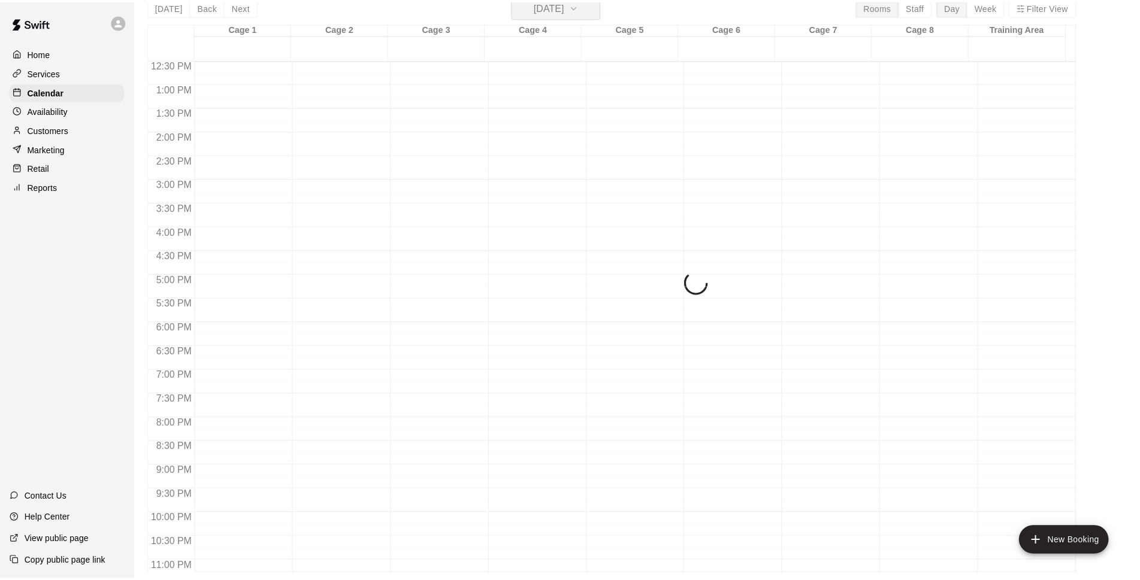
scroll to position [14, 0]
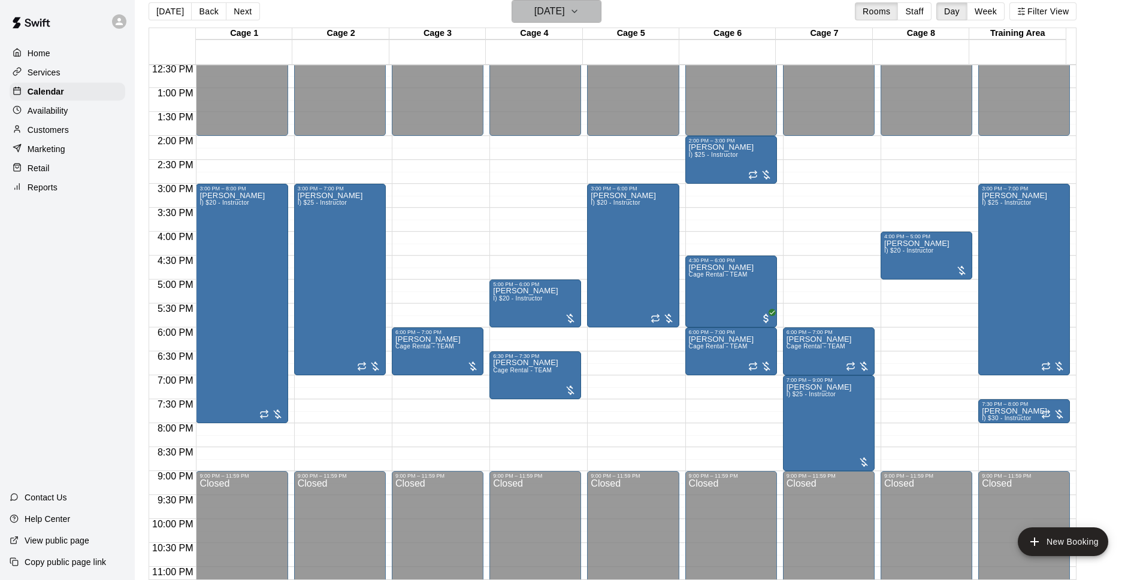
click at [565, 19] on h6 "[DATE]" at bounding box center [549, 11] width 31 height 17
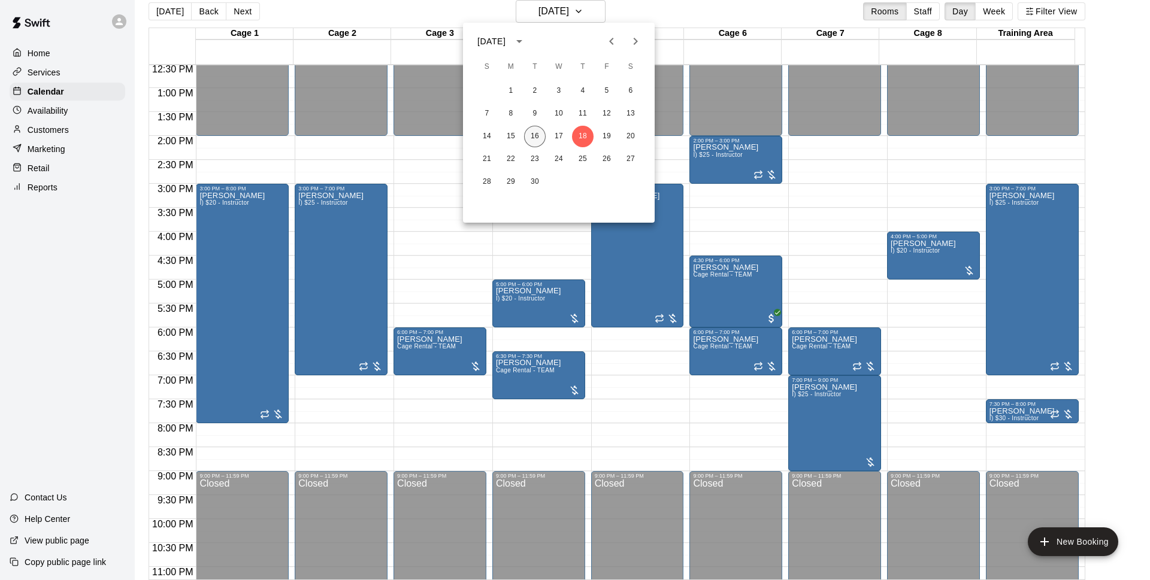
click at [534, 137] on button "16" at bounding box center [535, 137] width 22 height 22
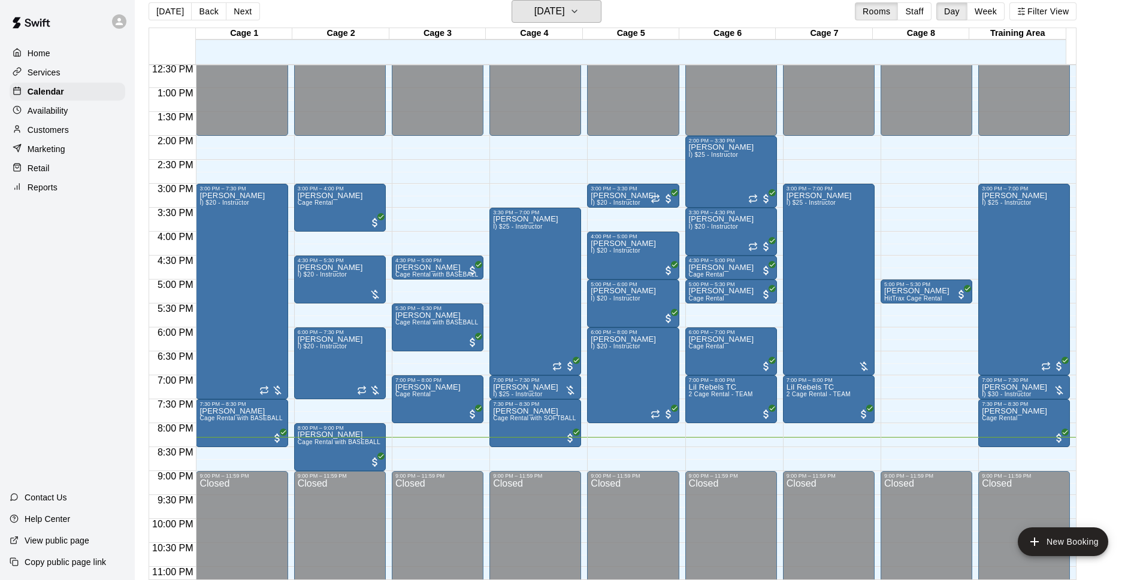
click at [512, 0] on button "[DATE]" at bounding box center [557, 11] width 90 height 23
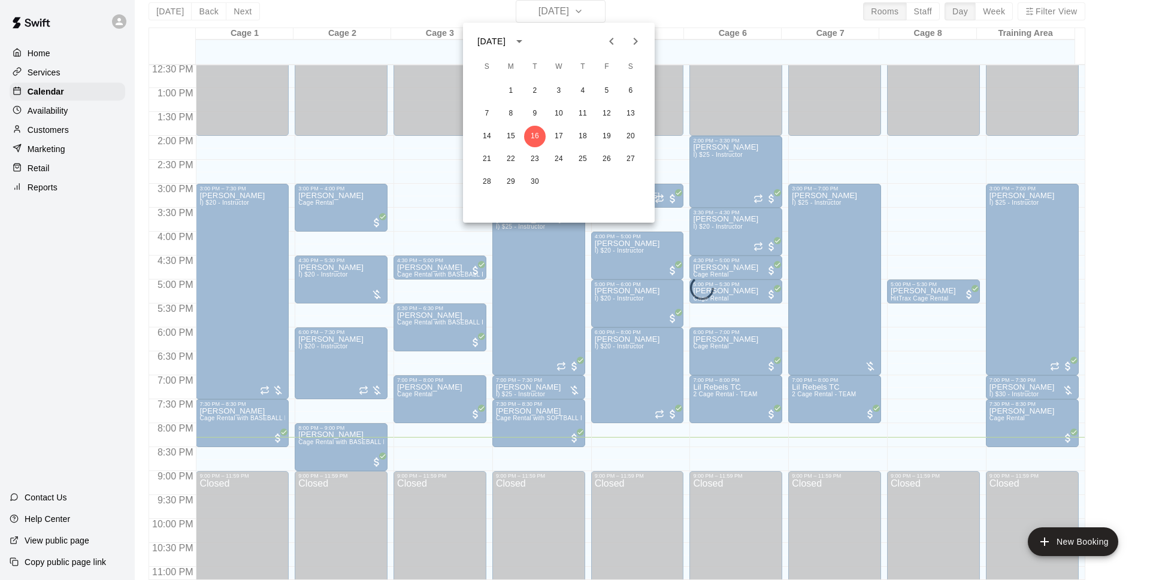
click at [644, 451] on div at bounding box center [575, 290] width 1150 height 580
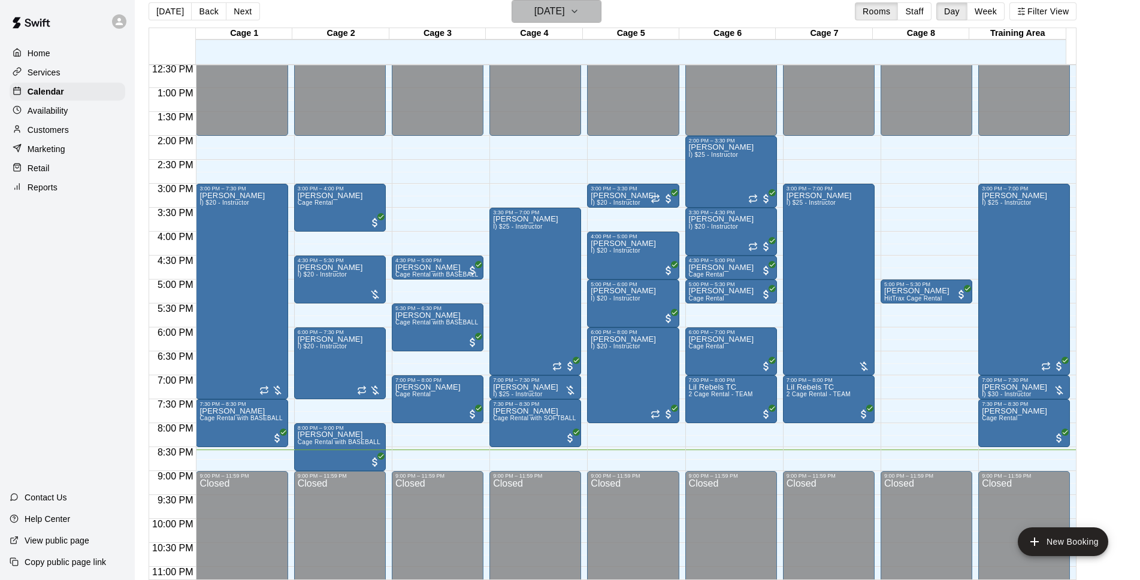
click at [579, 16] on icon "button" at bounding box center [575, 11] width 10 height 14
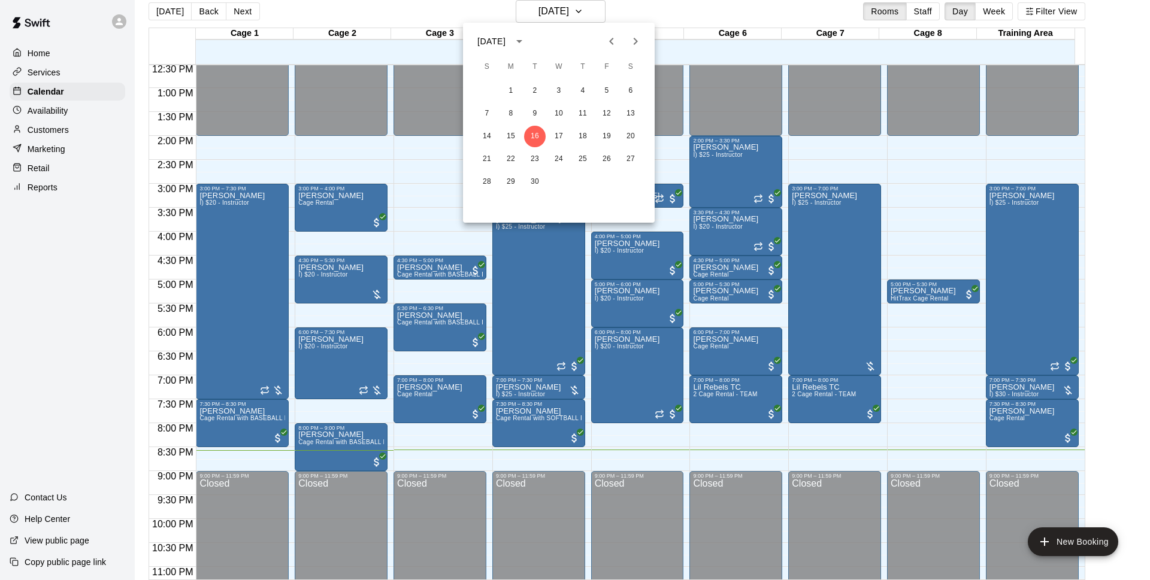
click at [935, 380] on div at bounding box center [575, 290] width 1150 height 580
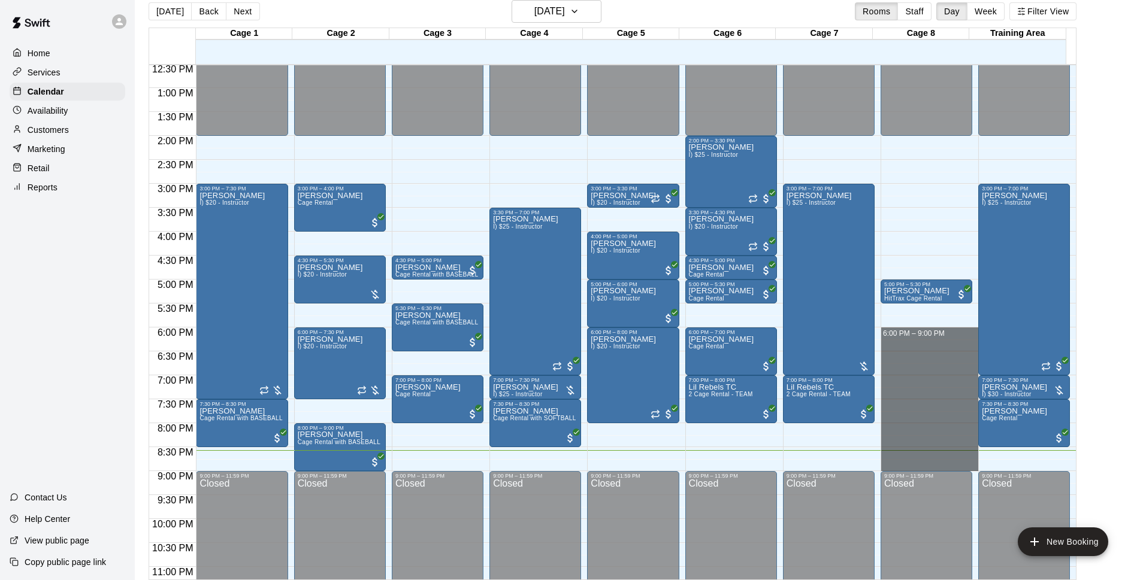
drag, startPoint x: 913, startPoint y: 330, endPoint x: 911, endPoint y: 469, distance: 139.0
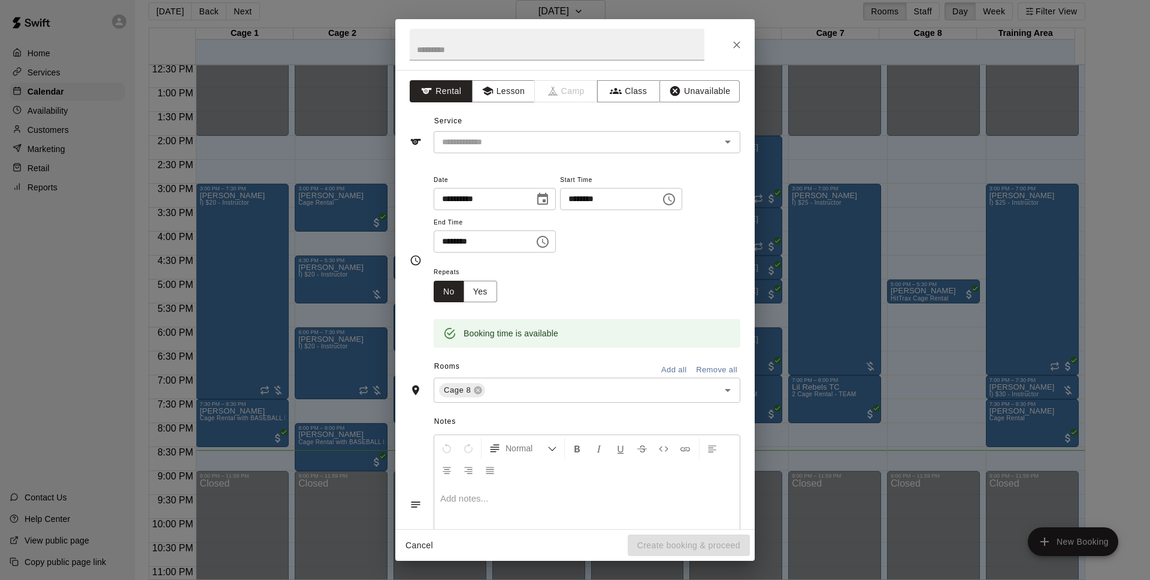
click at [617, 154] on div "**********" at bounding box center [574, 299] width 359 height 459
click at [615, 150] on div "​" at bounding box center [587, 142] width 307 height 22
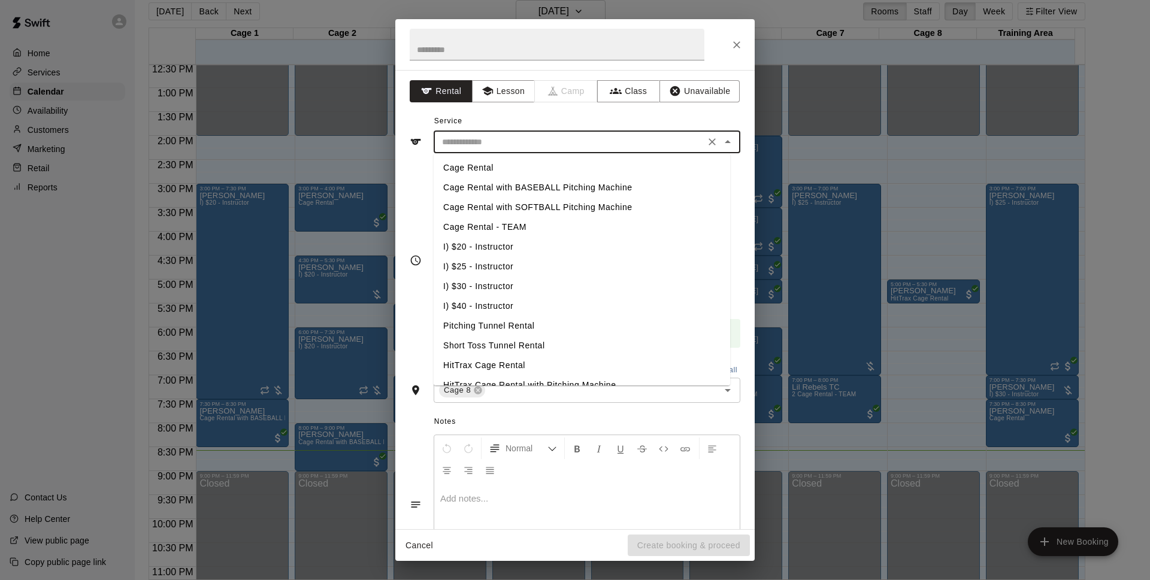
click at [580, 211] on li "Cage Rental with SOFTBALL Pitching Machine" at bounding box center [582, 208] width 296 height 20
type input "**********"
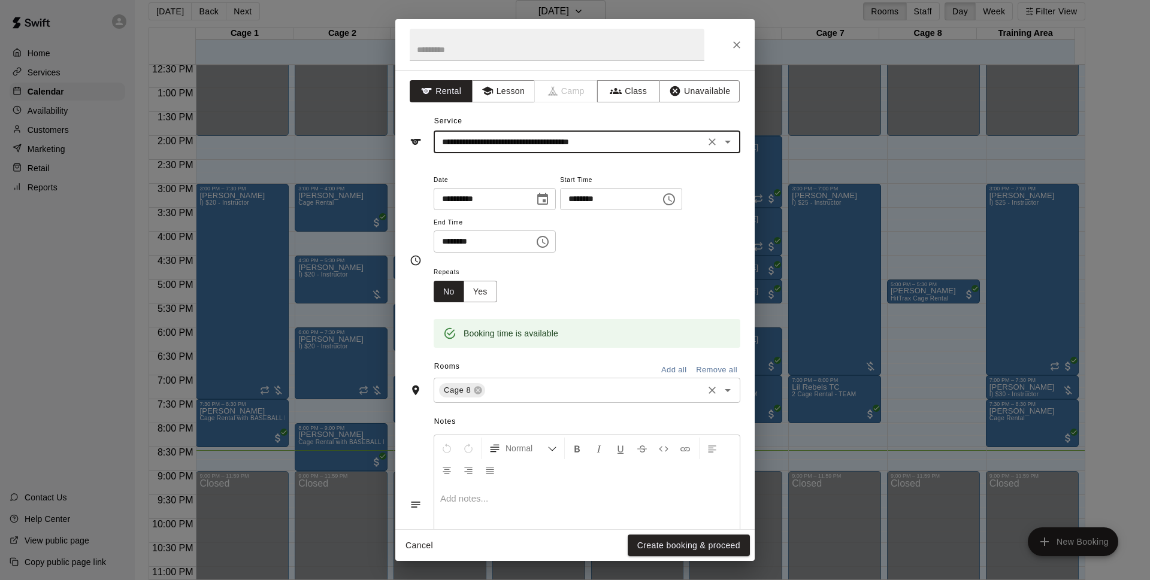
click at [634, 393] on input "text" at bounding box center [594, 390] width 214 height 15
click at [597, 417] on span "Notes" at bounding box center [587, 422] width 306 height 19
click at [671, 543] on button "Create booking & proceed" at bounding box center [689, 546] width 122 height 22
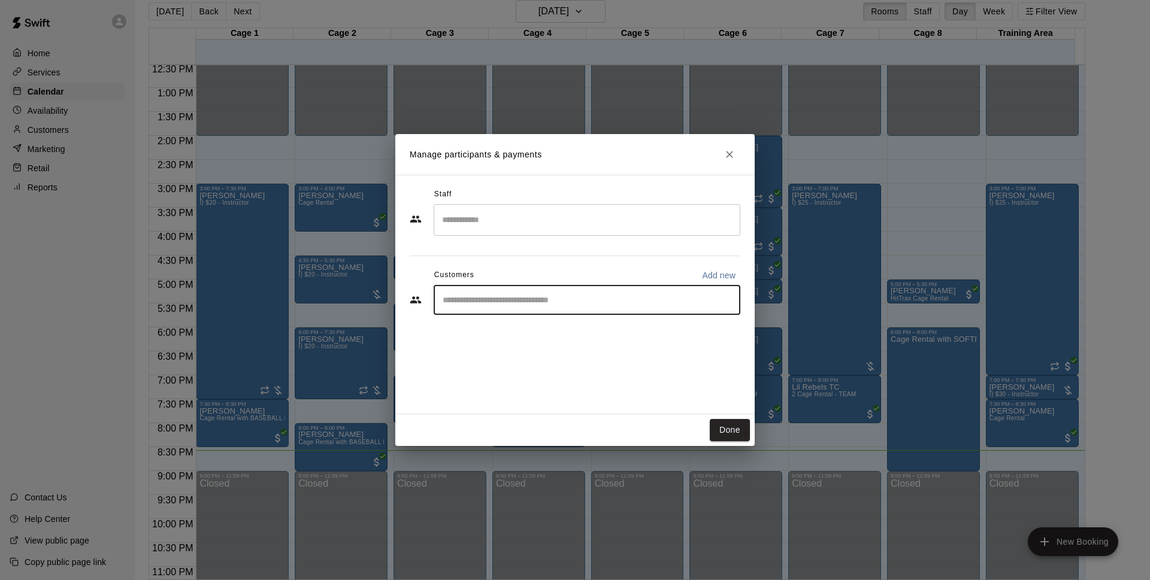
click at [569, 298] on input "Start typing to search customers..." at bounding box center [587, 300] width 296 height 12
type input "*******"
click at [543, 337] on span "[EMAIL_ADDRESS][DOMAIN_NAME]" at bounding box center [531, 341] width 129 height 8
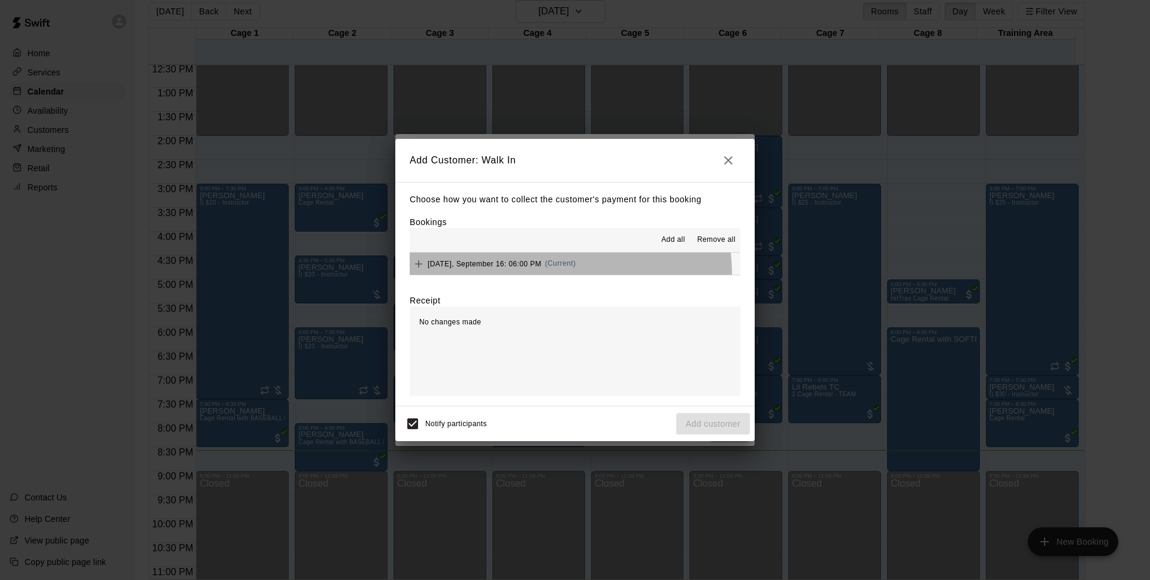
click at [552, 274] on button "[DATE], September 16: 06:00 PM (Current)" at bounding box center [575, 264] width 331 height 22
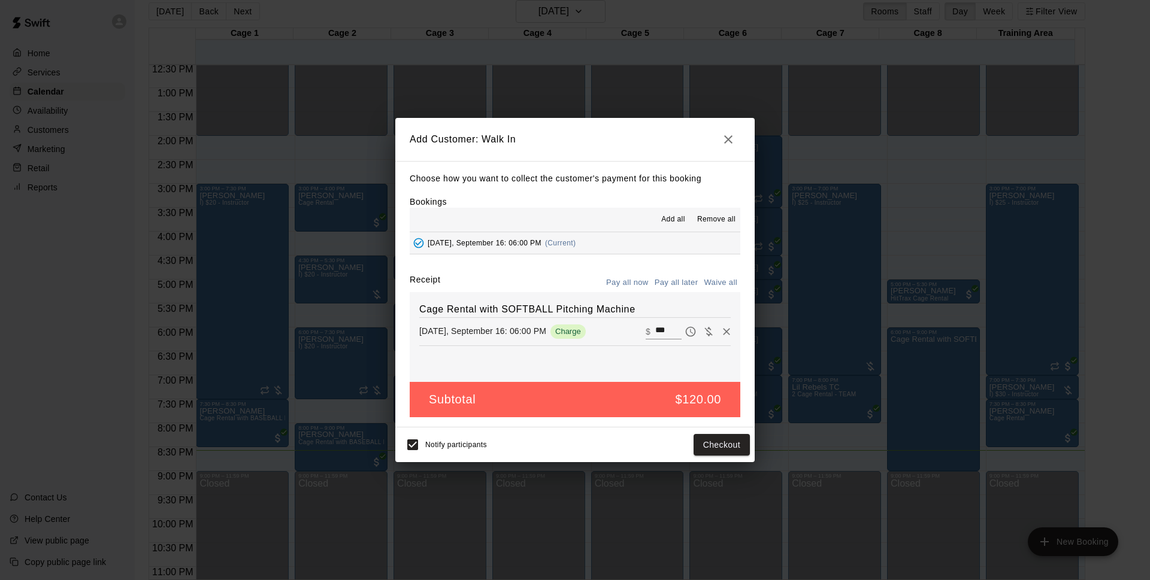
click at [734, 142] on icon "button" at bounding box center [728, 139] width 14 height 14
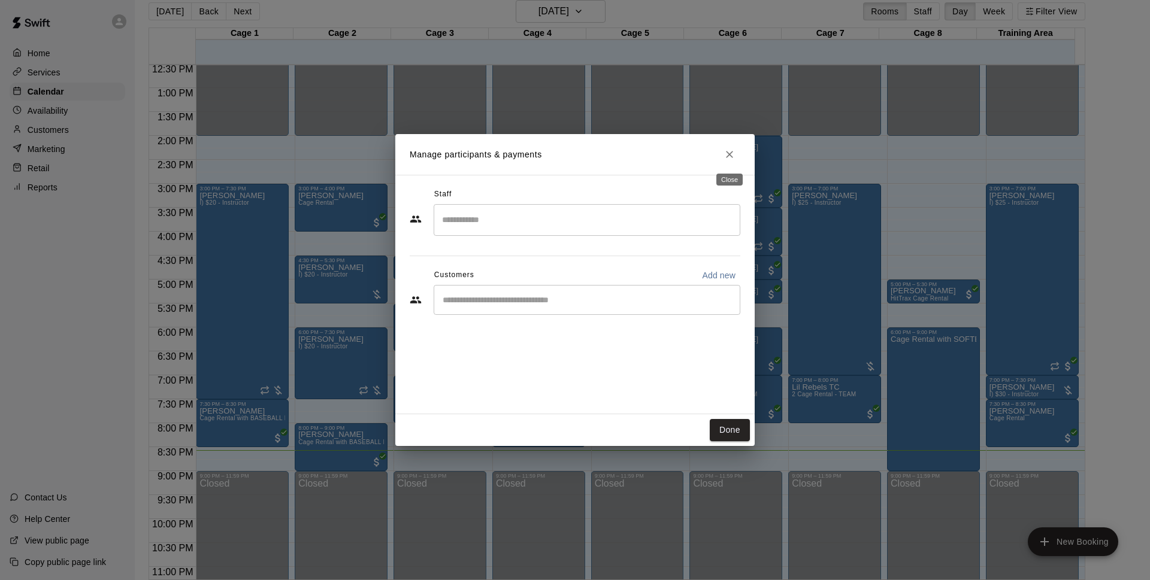
click at [730, 162] on button "Close" at bounding box center [730, 155] width 22 height 22
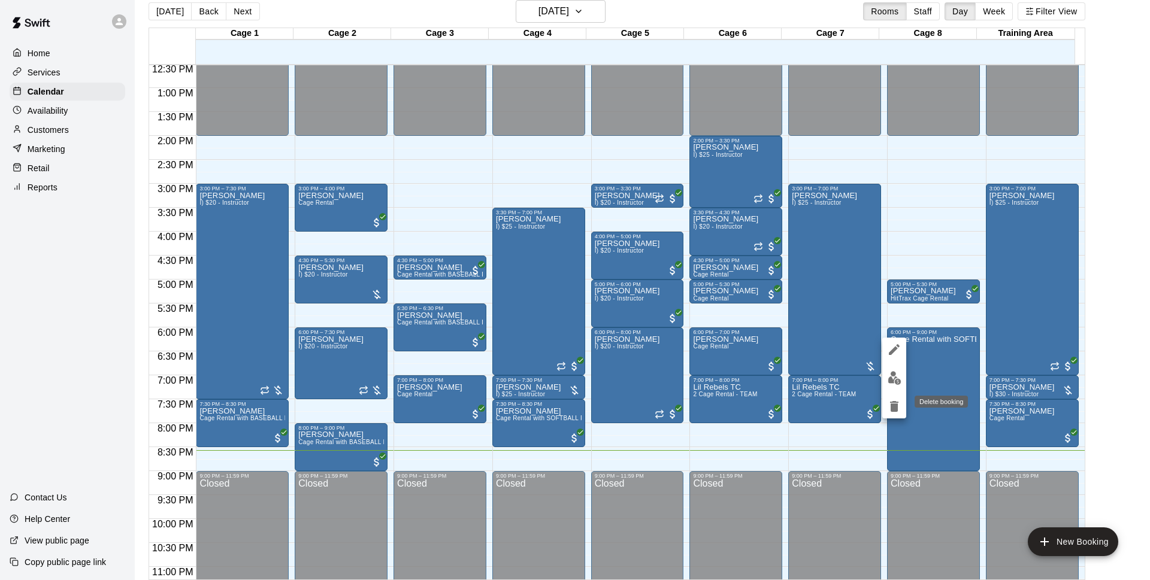
click at [892, 407] on icon "delete" at bounding box center [894, 406] width 8 height 11
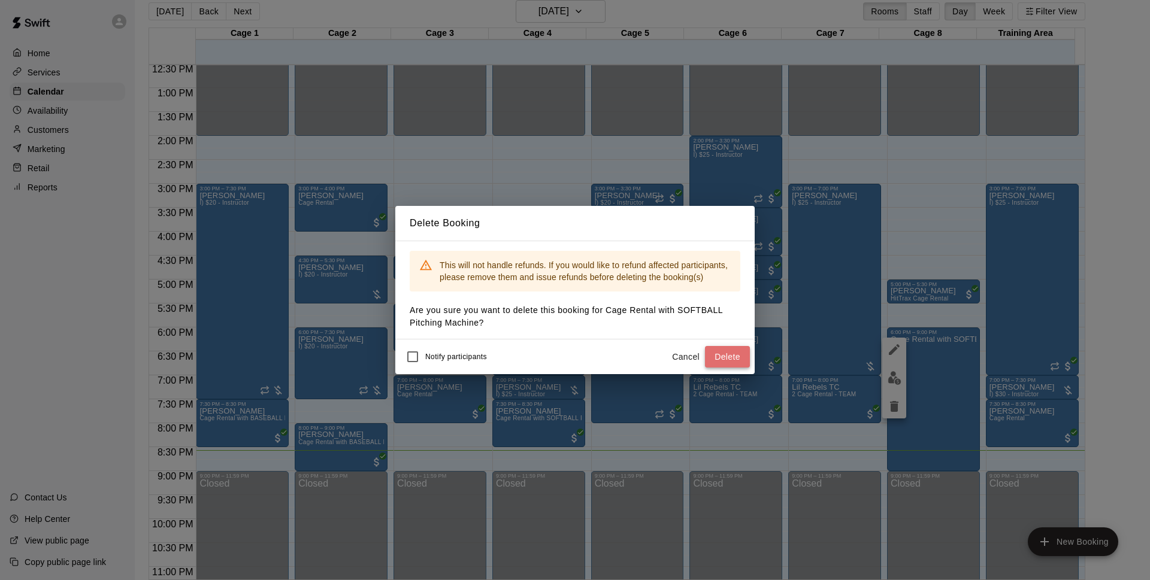
click at [740, 364] on button "Delete" at bounding box center [727, 357] width 45 height 22
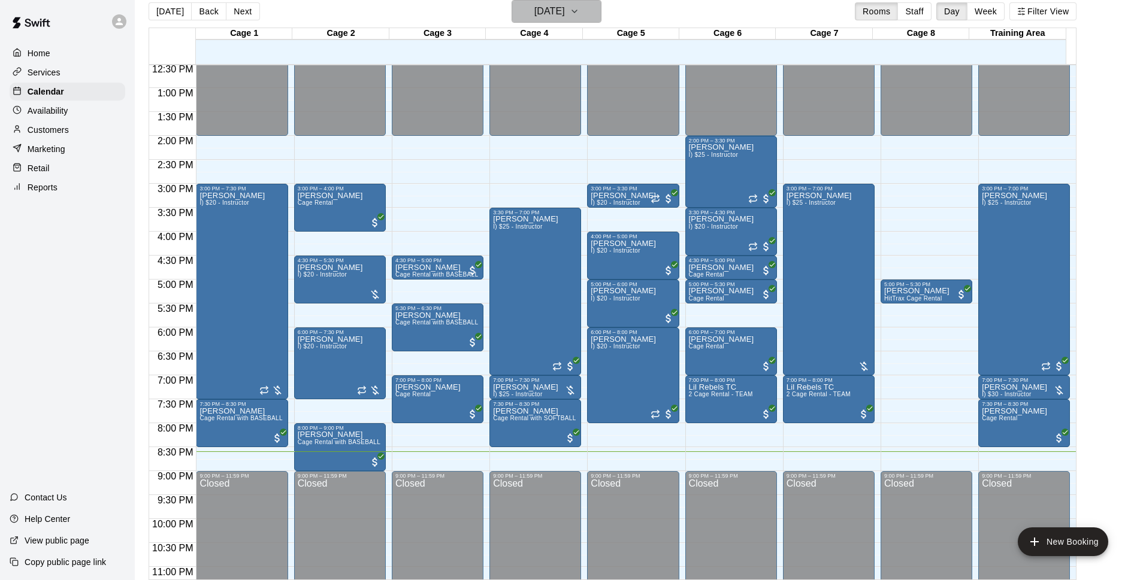
click at [546, 18] on h6 "[DATE]" at bounding box center [549, 11] width 31 height 17
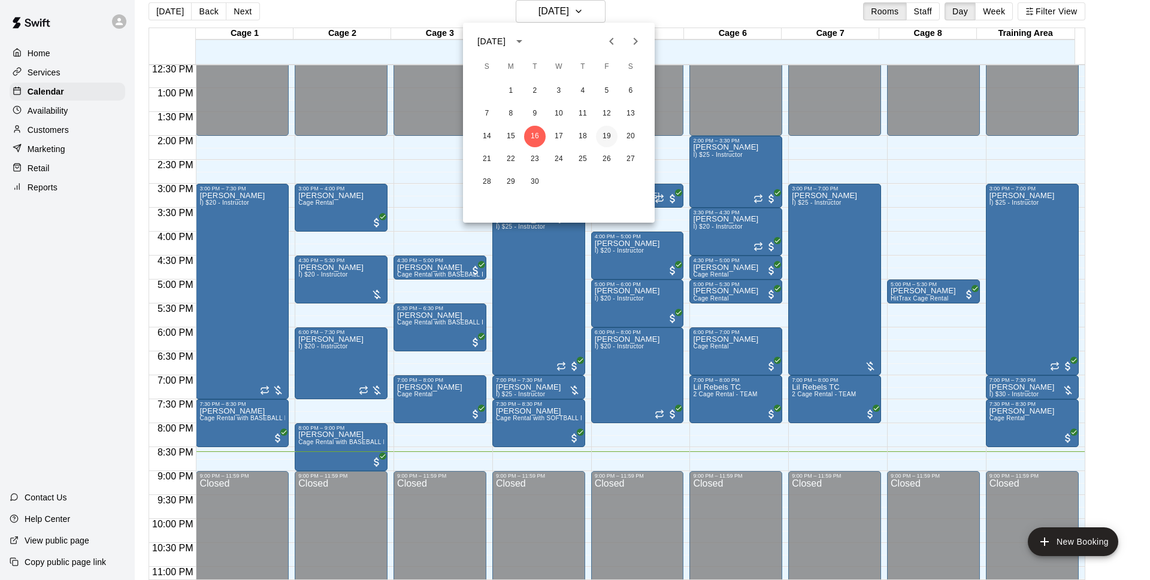
click at [606, 131] on button "19" at bounding box center [607, 137] width 22 height 22
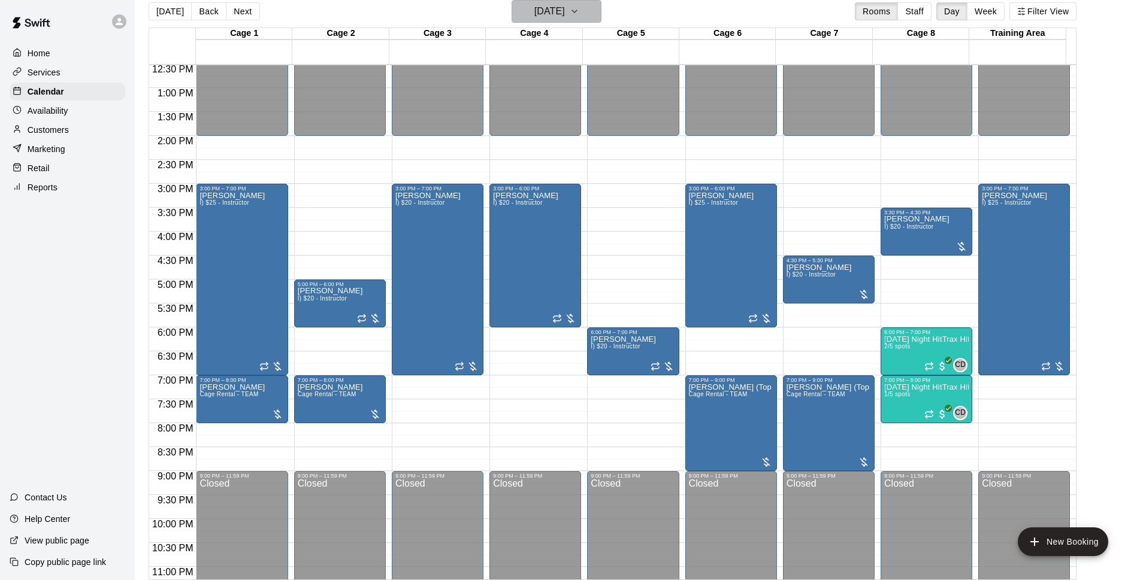
click at [565, 10] on h6 "[DATE]" at bounding box center [549, 11] width 31 height 17
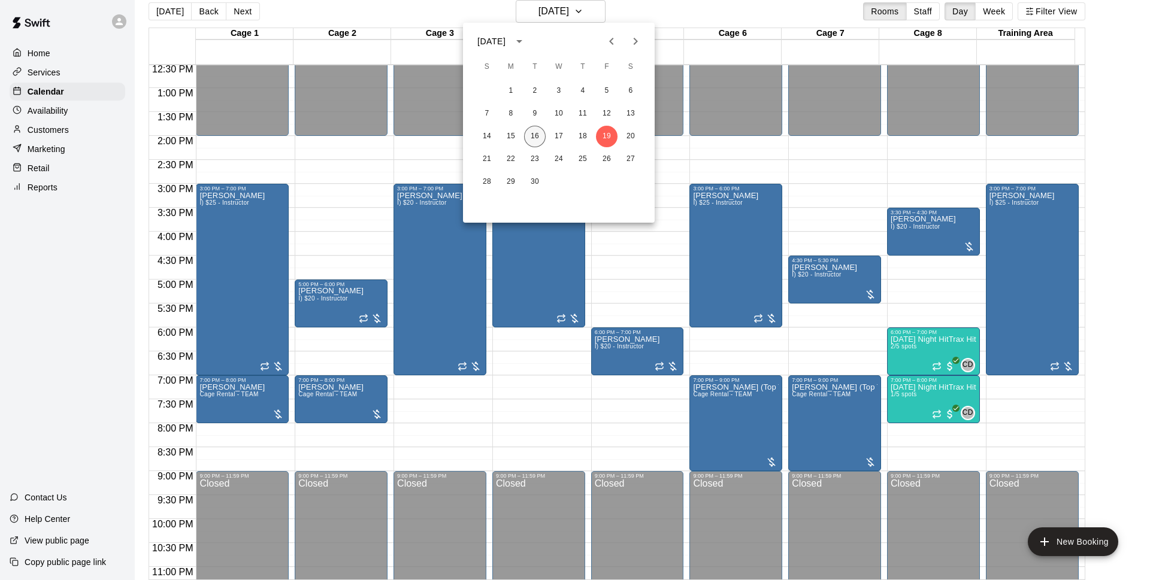
click at [535, 141] on button "16" at bounding box center [535, 137] width 22 height 22
